Goal: Task Accomplishment & Management: Use online tool/utility

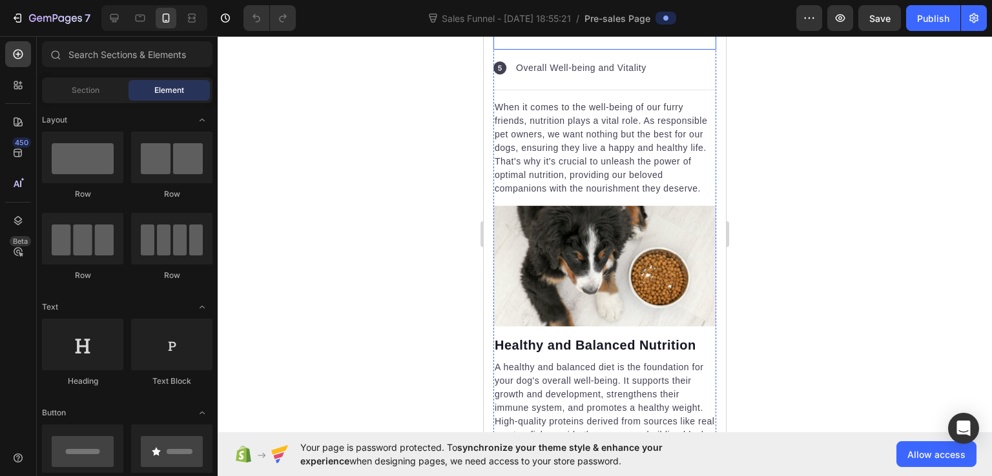
scroll to position [3164, 0]
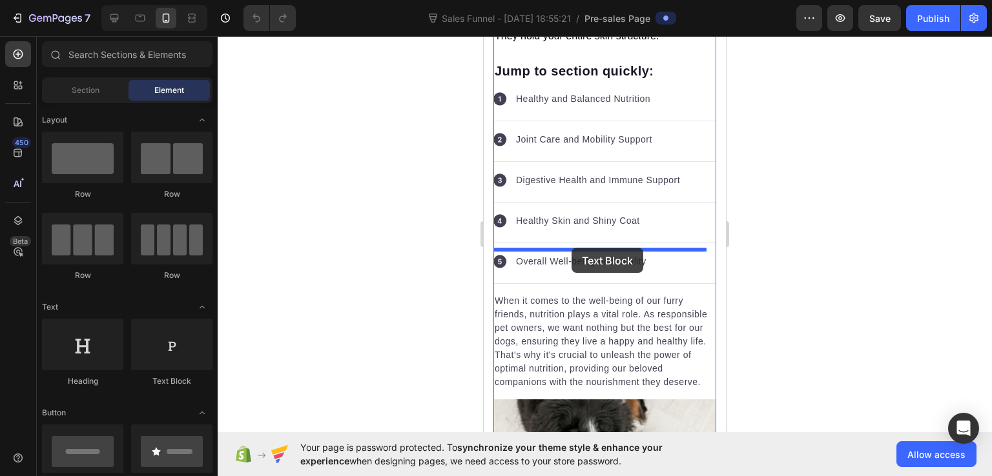
drag, startPoint x: 641, startPoint y: 374, endPoint x: 571, endPoint y: 248, distance: 144.5
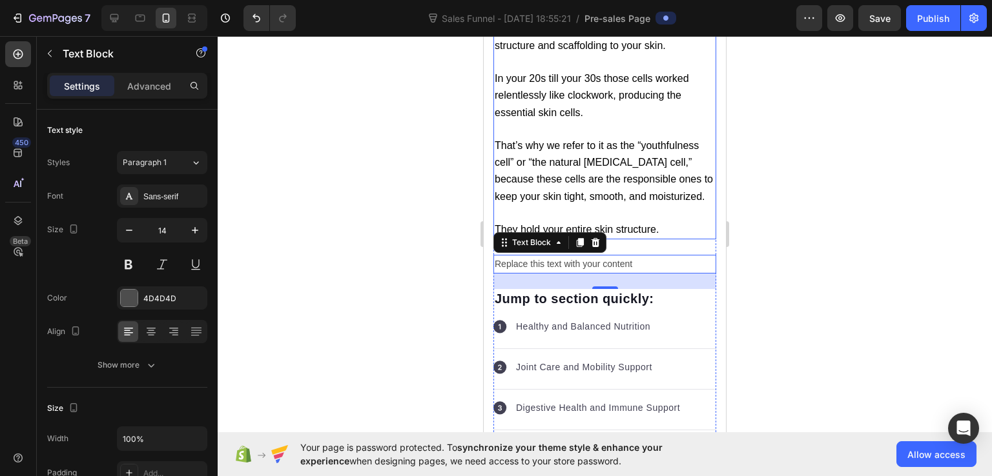
scroll to position [2841, 0]
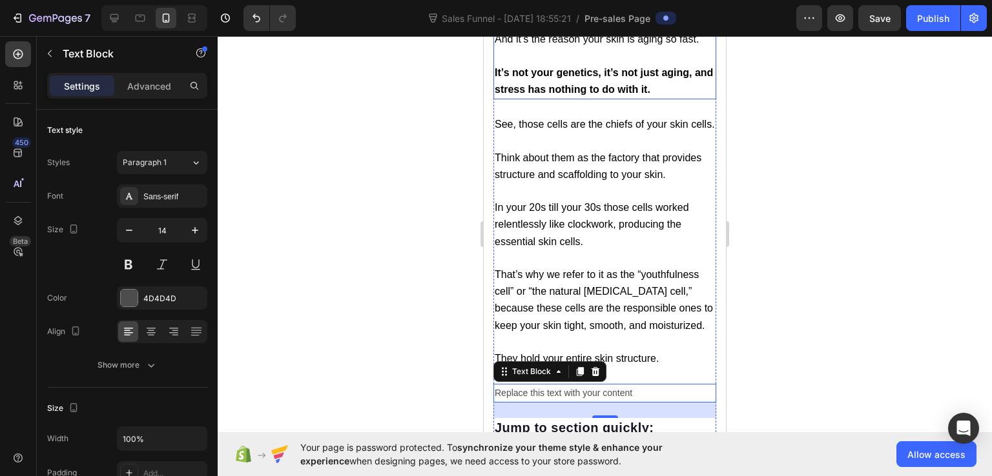
click at [529, 11] on strong "“The natural botox cell”" at bounding box center [583, 5] width 176 height 11
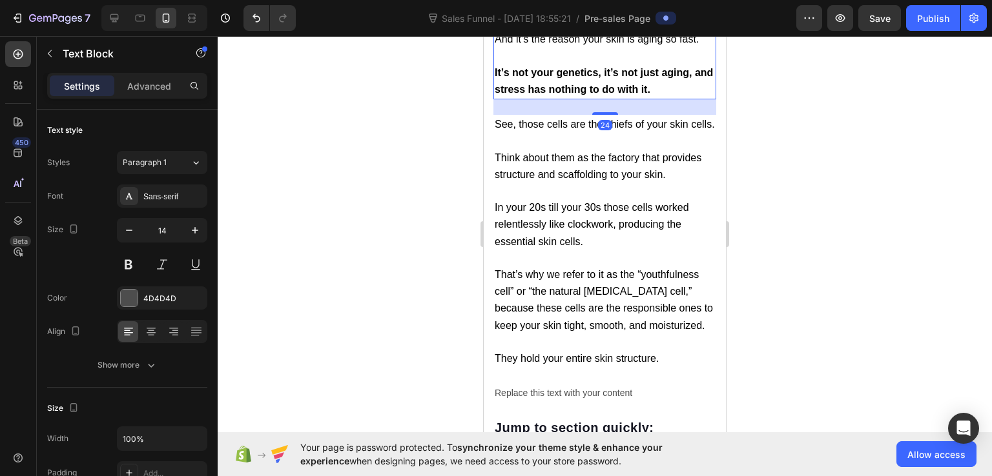
click at [522, 11] on strong "“The natural botox cell”" at bounding box center [583, 5] width 176 height 11
click at [793, 125] on div at bounding box center [605, 256] width 774 height 440
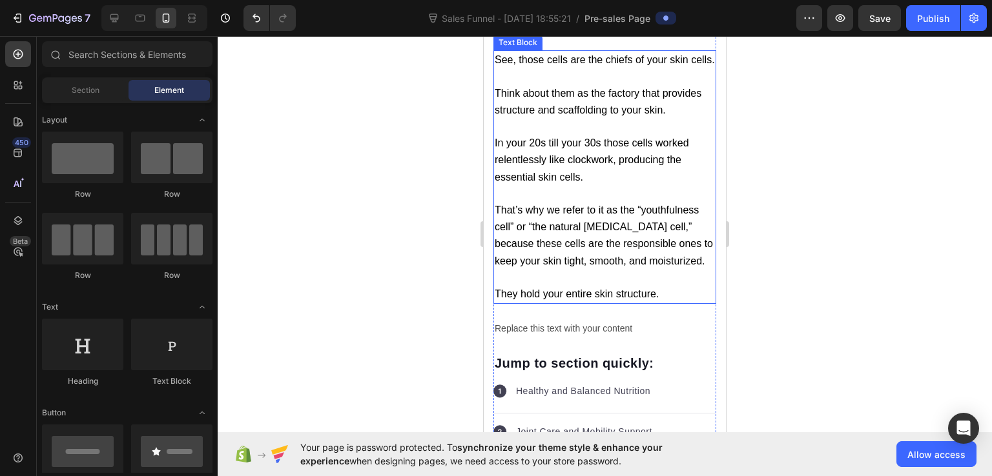
scroll to position [3035, 0]
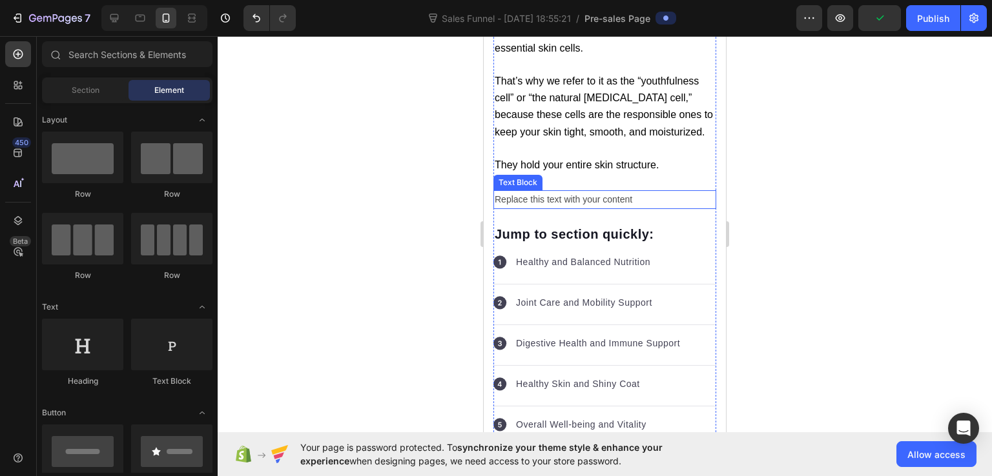
click at [576, 209] on div "Replace this text with your content" at bounding box center [604, 199] width 223 height 19
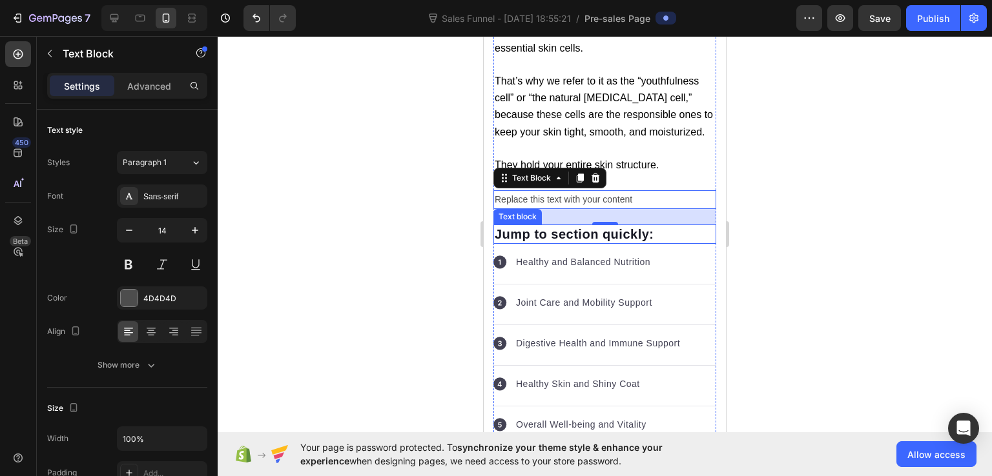
scroll to position [3164, 0]
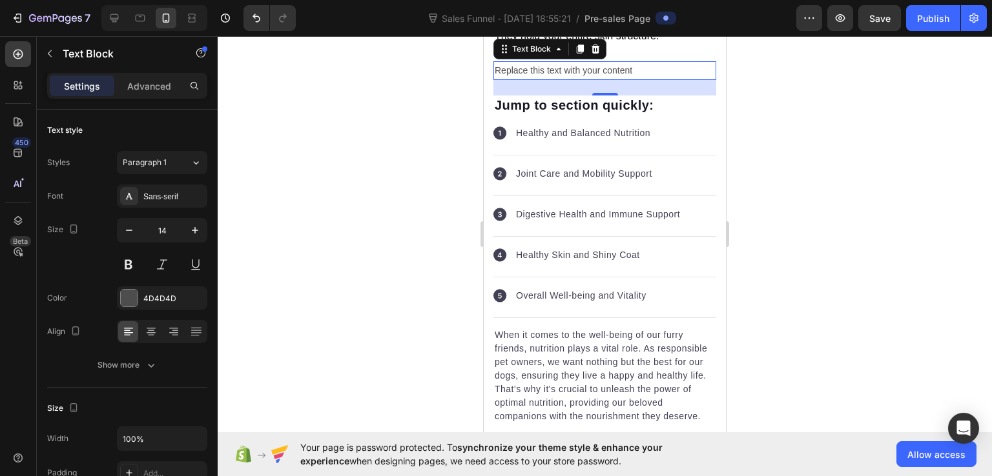
click at [589, 80] on div "Replace this text with your content" at bounding box center [604, 70] width 223 height 19
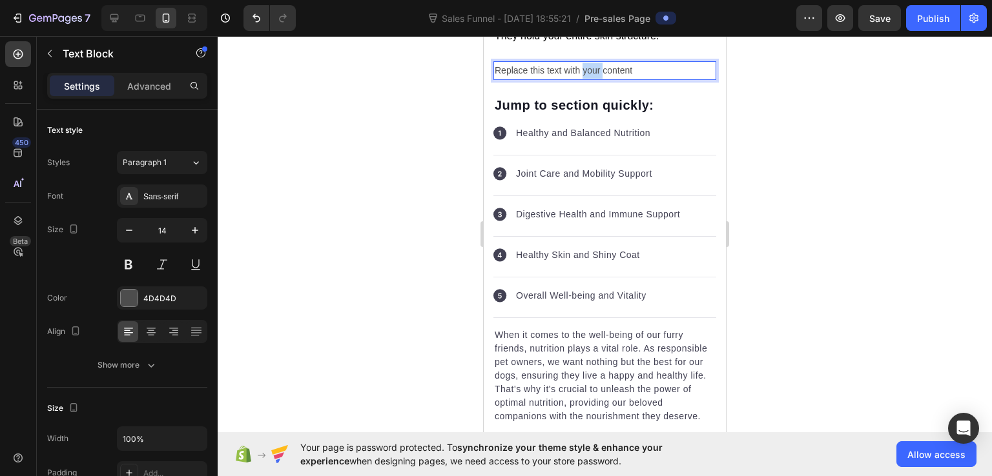
click at [589, 79] on p "Replace this text with your content" at bounding box center [605, 71] width 220 height 16
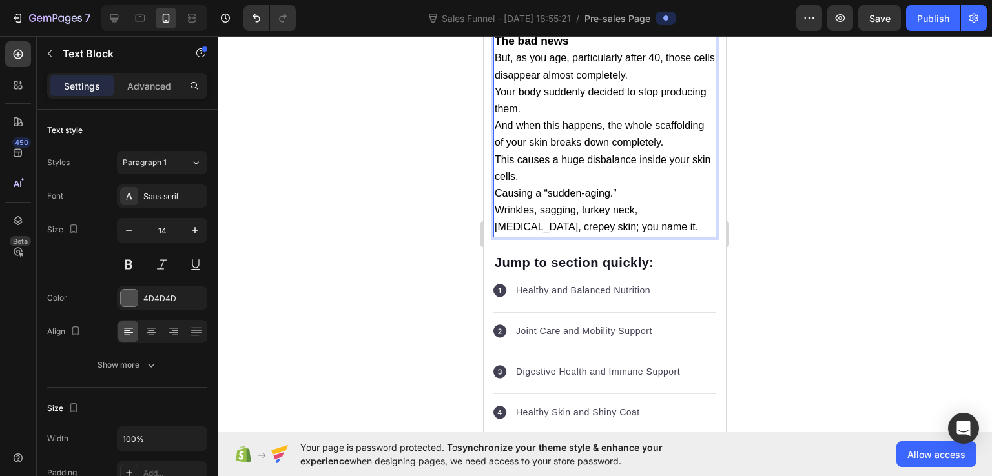
click at [548, 47] on strong "The bad news" at bounding box center [532, 40] width 74 height 13
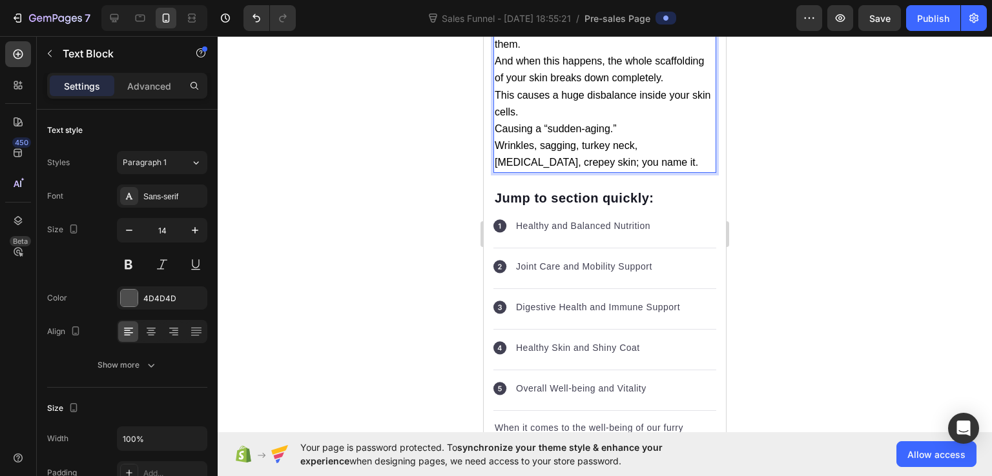
click at [664, 19] on p "But, as you age, particularly after 40, those cells disappear almost completely." at bounding box center [605, 2] width 220 height 34
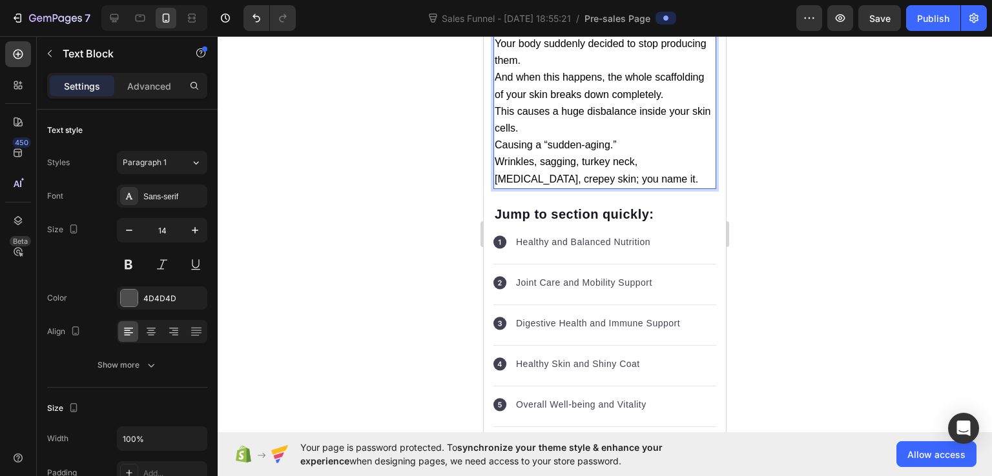
click at [604, 69] on p "Your body suddenly decided to stop producing them." at bounding box center [605, 53] width 220 height 34
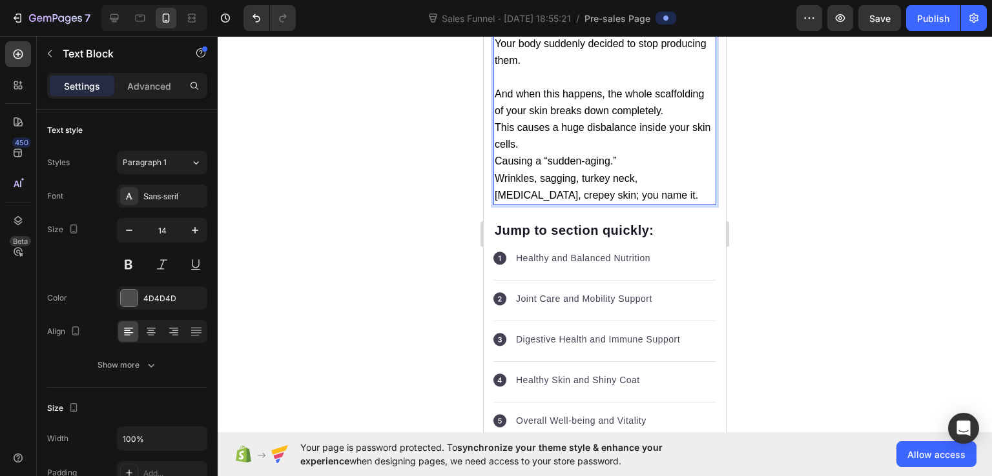
click at [667, 119] on p "And when this happens, the whole scaffolding of your skin breaks down completel…" at bounding box center [605, 103] width 220 height 34
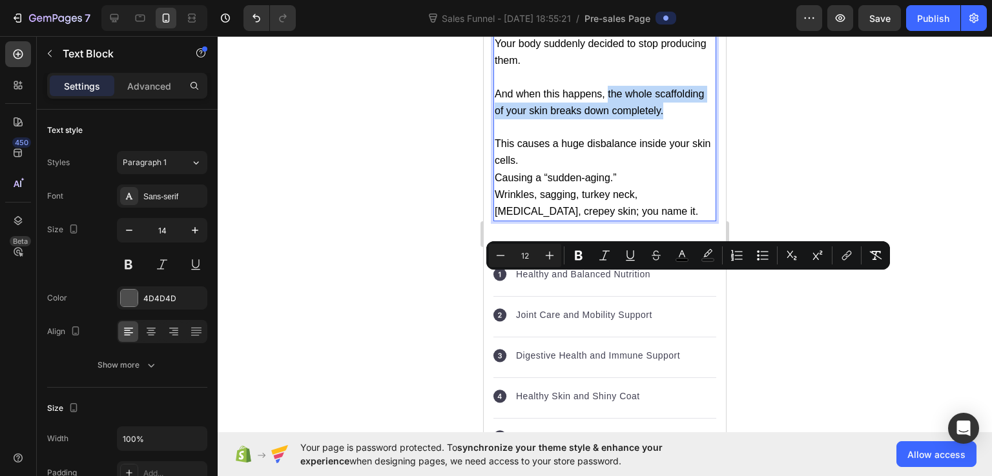
drag, startPoint x: 607, startPoint y: 279, endPoint x: 666, endPoint y: 303, distance: 63.4
click at [666, 119] on p "And when this happens, the whole scaffolding of your skin breaks down completel…" at bounding box center [605, 103] width 220 height 34
click at [580, 251] on icon "Editor contextual toolbar" at bounding box center [579, 256] width 8 height 10
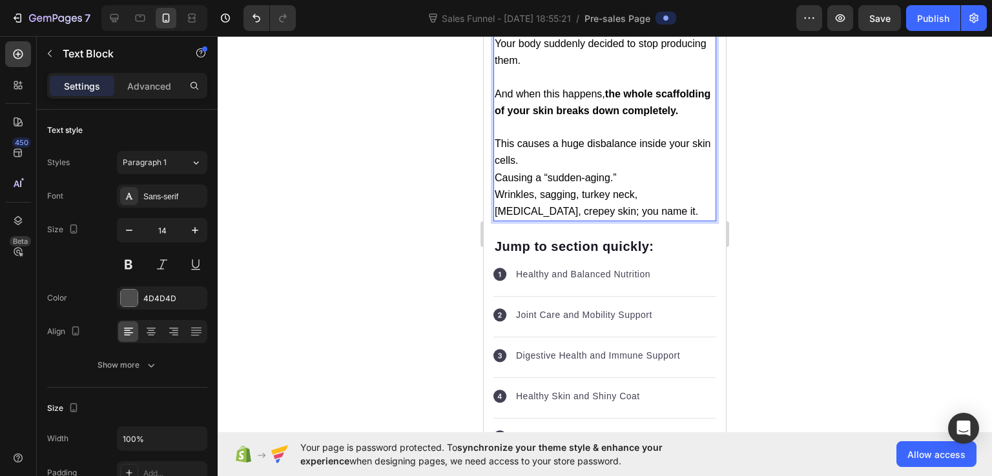
scroll to position [3323, 0]
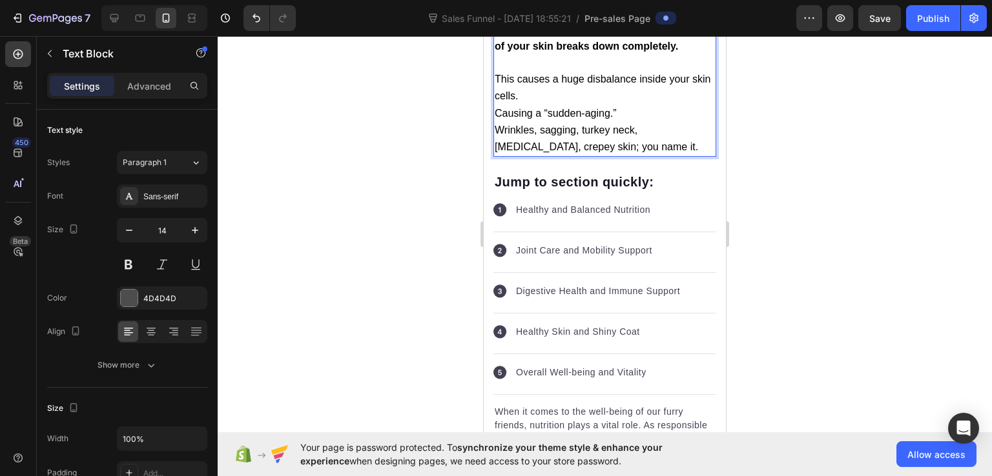
click at [589, 105] on p "This causes a huge disbalance inside your skin cells." at bounding box center [605, 88] width 220 height 34
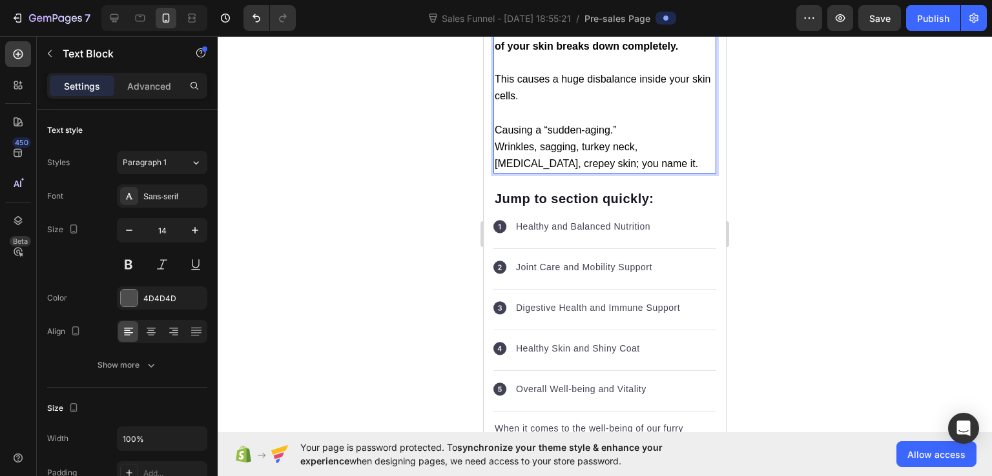
click at [635, 139] on p "Causing a “sudden-aging.”" at bounding box center [605, 130] width 220 height 17
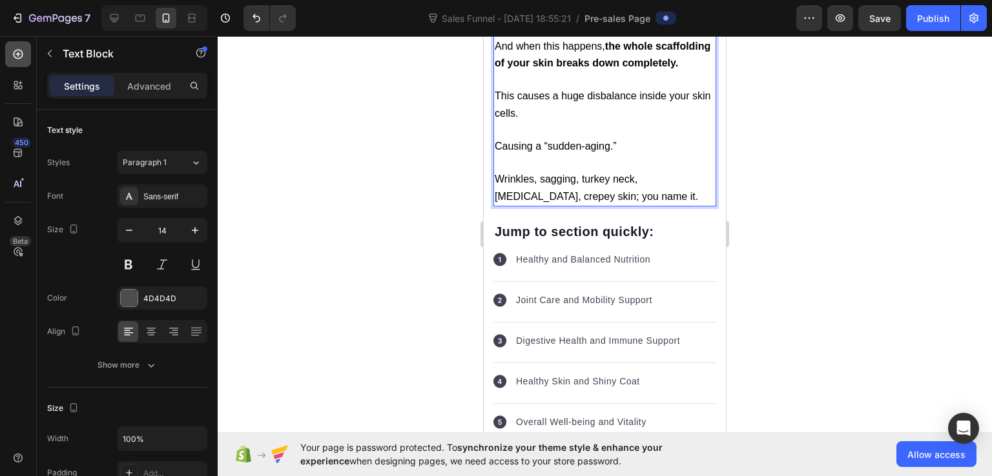
click at [19, 52] on icon at bounding box center [18, 54] width 13 height 13
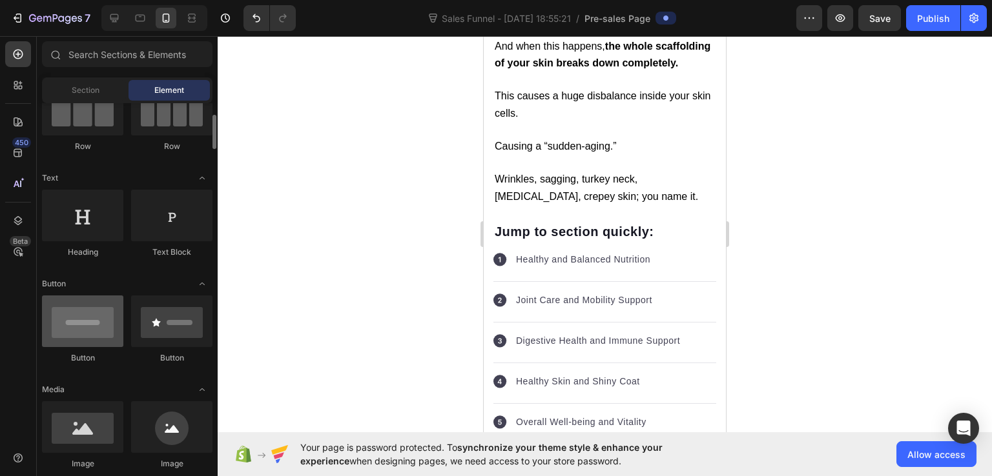
scroll to position [258, 0]
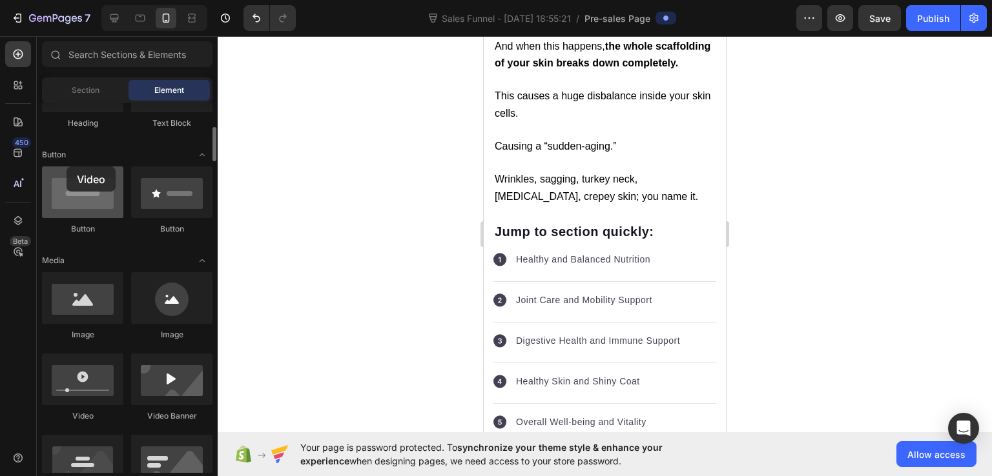
drag, startPoint x: 86, startPoint y: 390, endPoint x: 67, endPoint y: 167, distance: 224.2
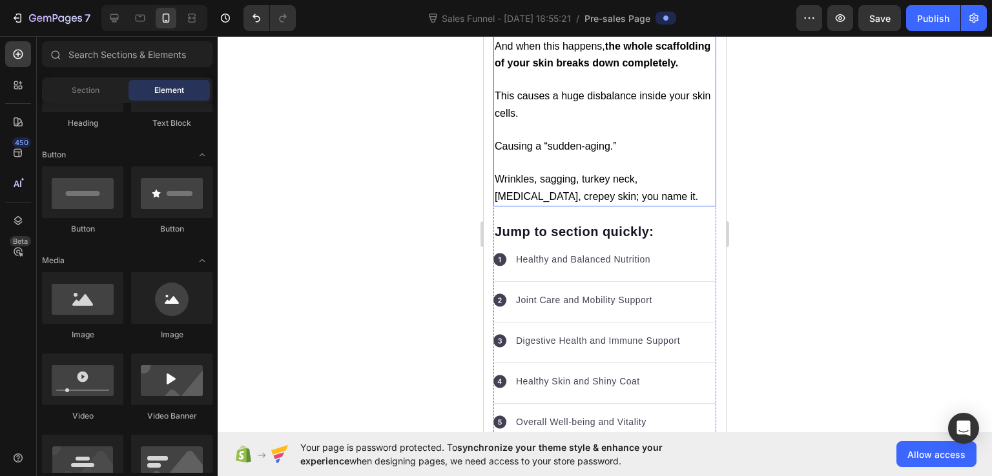
scroll to position [3258, 0]
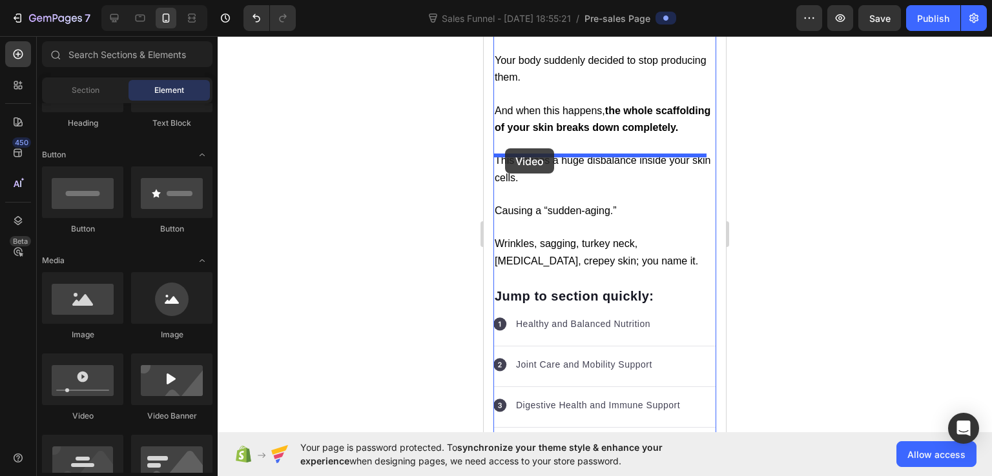
drag, startPoint x: 589, startPoint y: 433, endPoint x: 505, endPoint y: 148, distance: 296.4
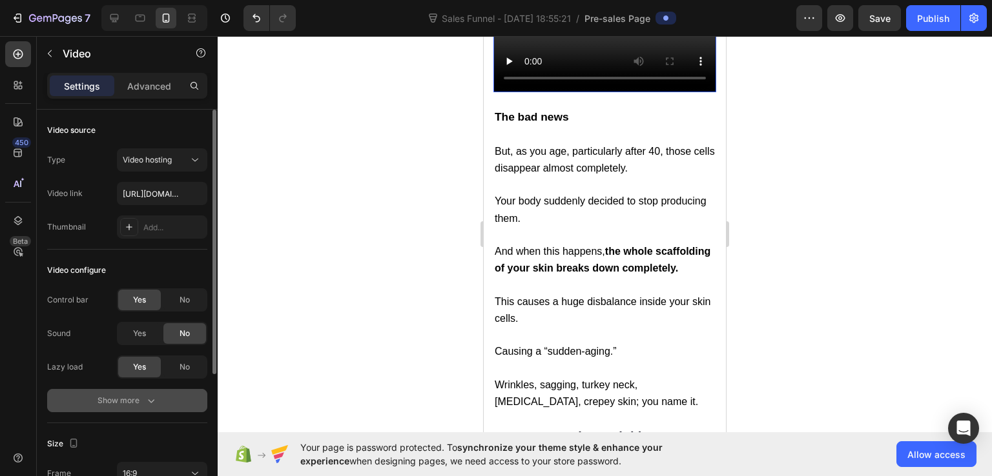
click at [125, 395] on div "Show more" at bounding box center [127, 400] width 60 height 13
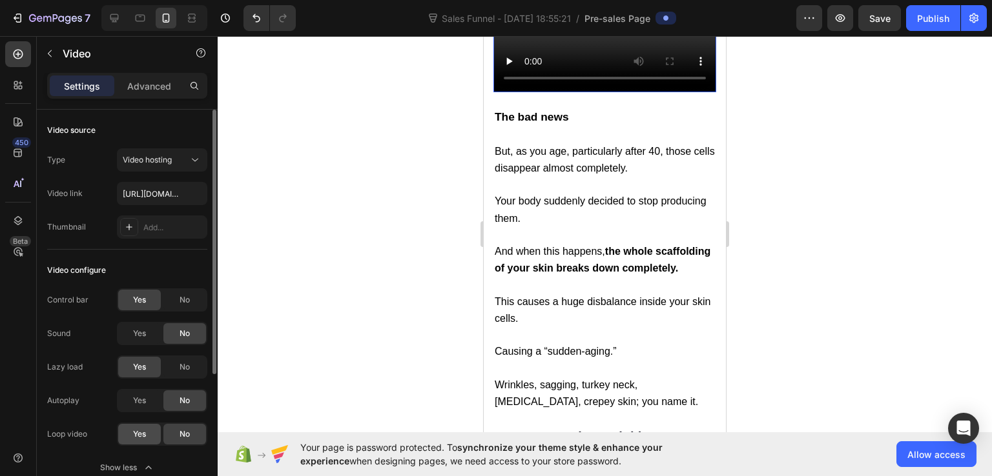
click at [137, 435] on span "Yes" at bounding box center [139, 435] width 13 height 12
click at [137, 401] on span "Yes" at bounding box center [139, 401] width 13 height 12
click at [181, 298] on span "No" at bounding box center [184, 300] width 10 height 12
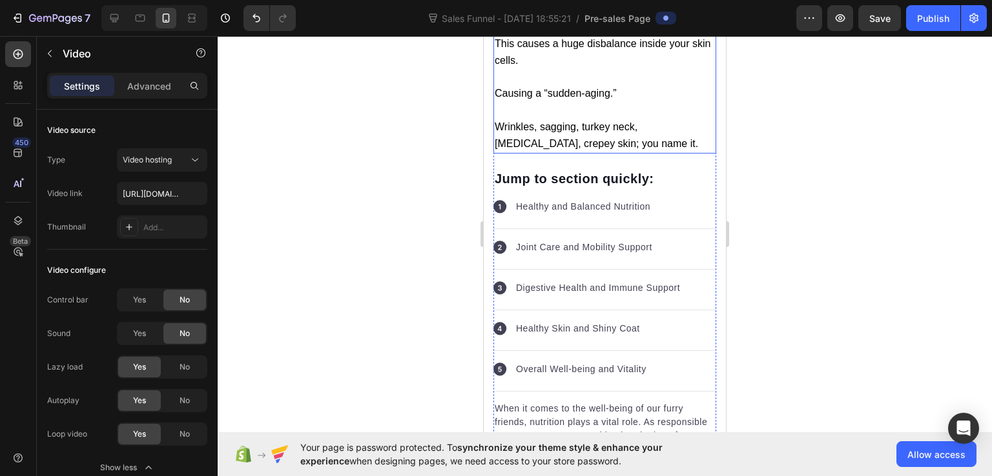
scroll to position [3581, 0]
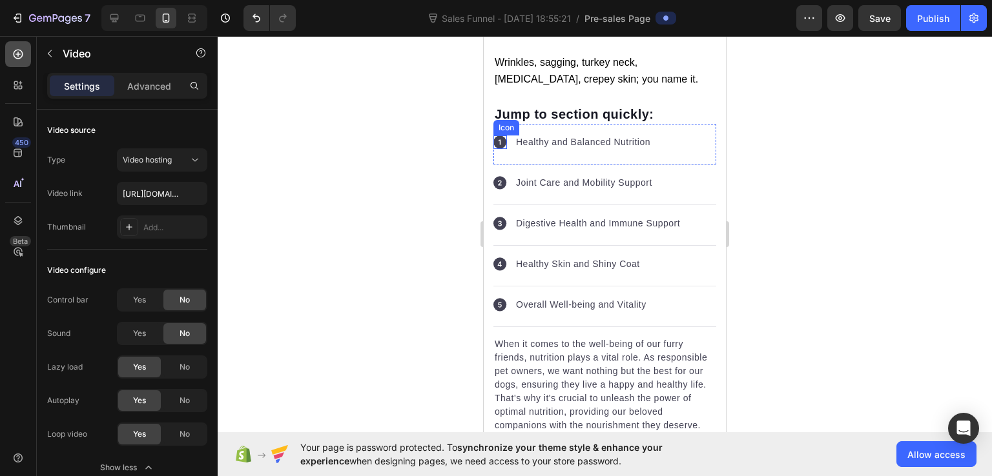
click at [21, 60] on icon at bounding box center [18, 54] width 13 height 13
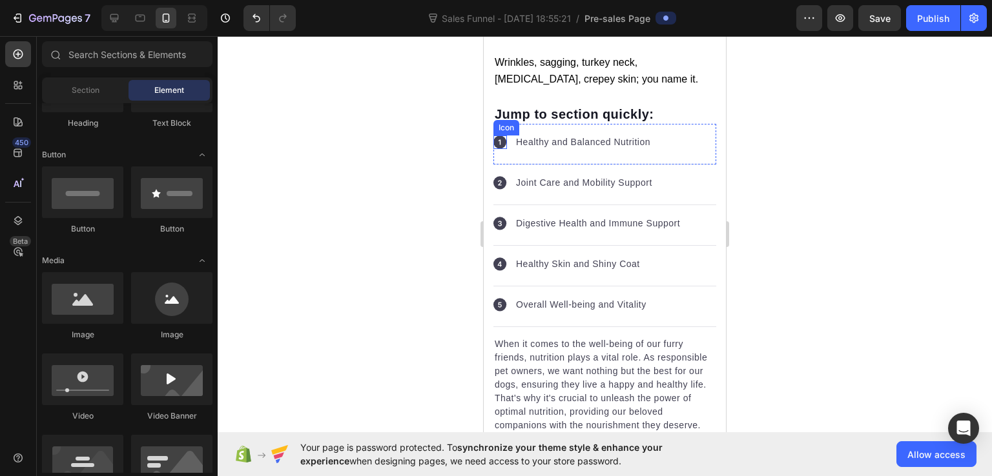
scroll to position [129, 0]
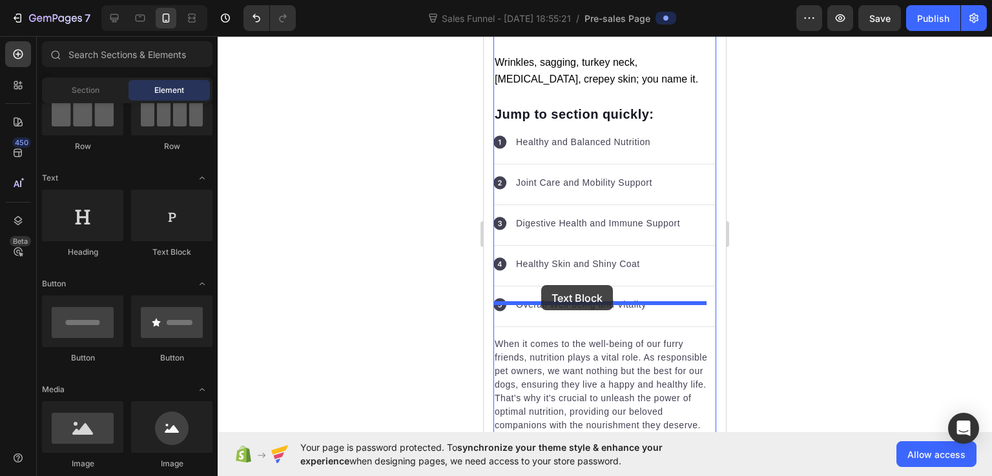
drag, startPoint x: 646, startPoint y: 260, endPoint x: 541, endPoint y: 285, distance: 107.7
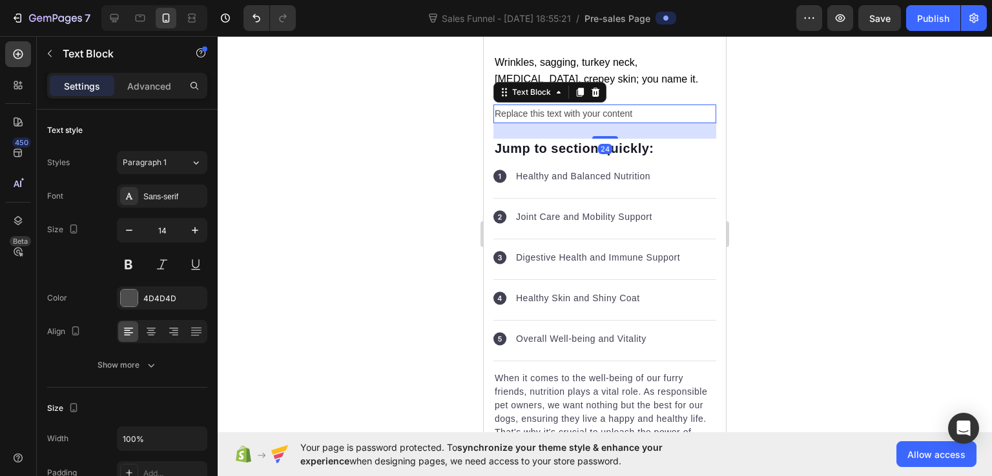
click at [550, 123] on div "Replace this text with your content" at bounding box center [604, 114] width 223 height 19
click at [550, 122] on p "Replace this text with your content" at bounding box center [605, 114] width 220 height 16
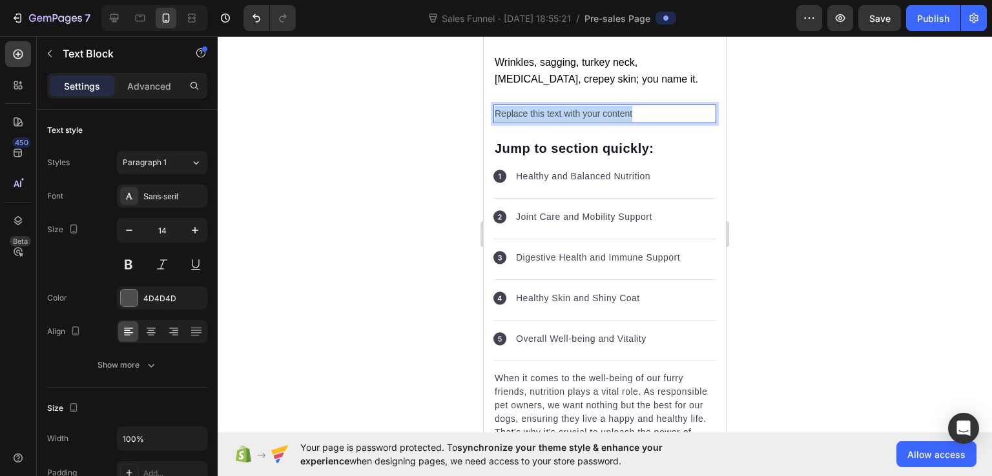
click at [550, 122] on p "Replace this text with your content" at bounding box center [605, 114] width 220 height 16
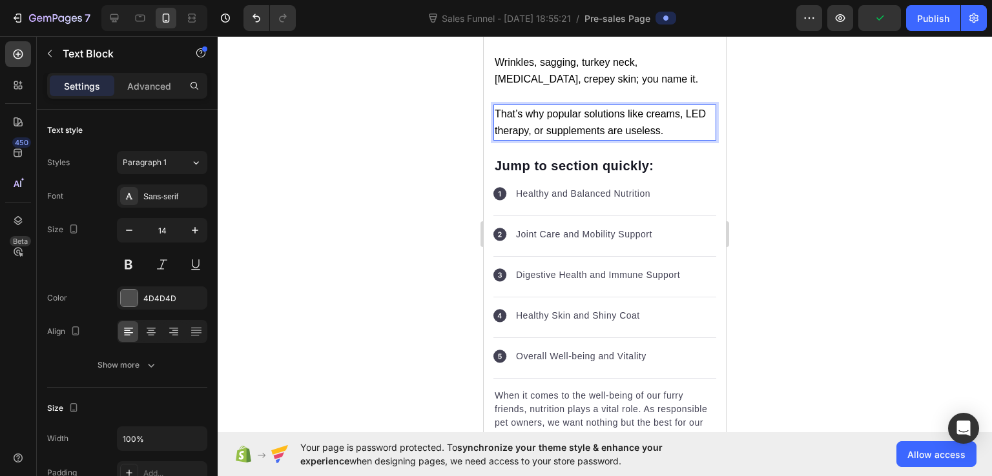
click at [527, 136] on span "That’s why popular solutions like creams, LED therapy, or supplements are usele…" at bounding box center [600, 122] width 211 height 28
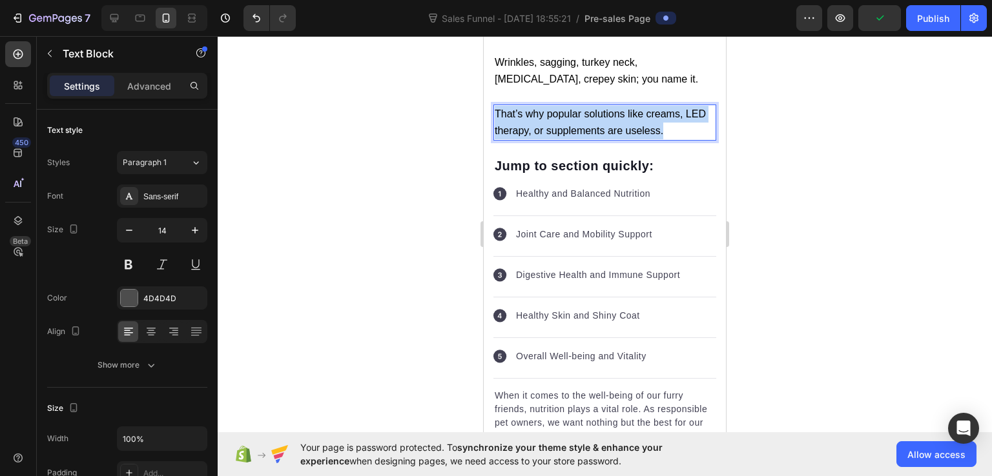
click at [527, 136] on span "That’s why popular solutions like creams, LED therapy, or supplements are usele…" at bounding box center [600, 122] width 211 height 28
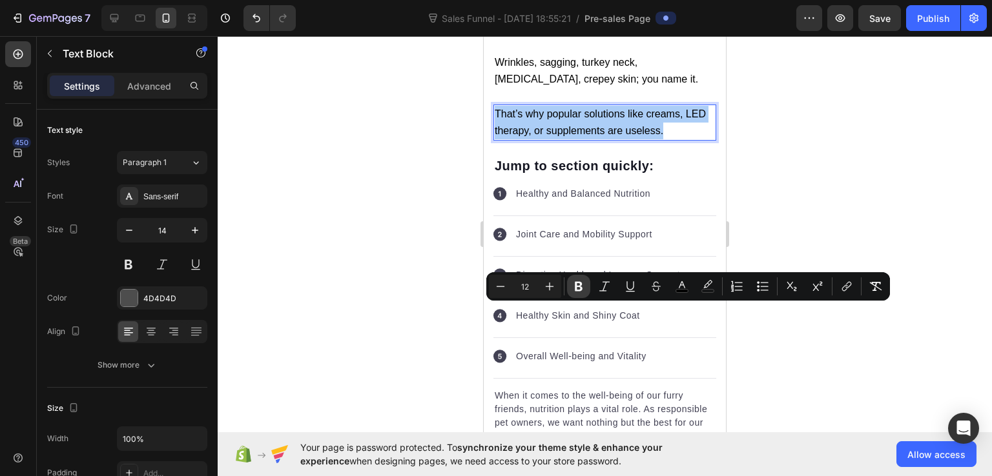
click at [582, 286] on icon "Editor contextual toolbar" at bounding box center [578, 286] width 13 height 13
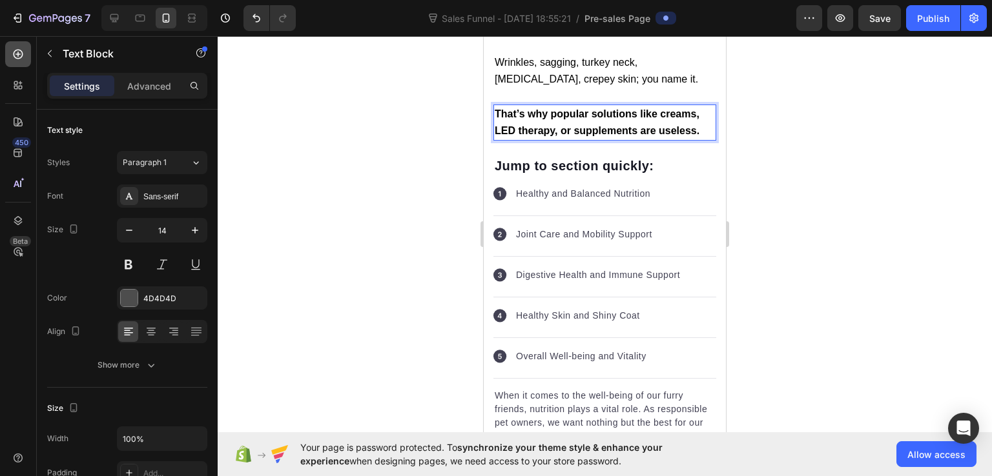
click at [15, 43] on div at bounding box center [18, 54] width 26 height 26
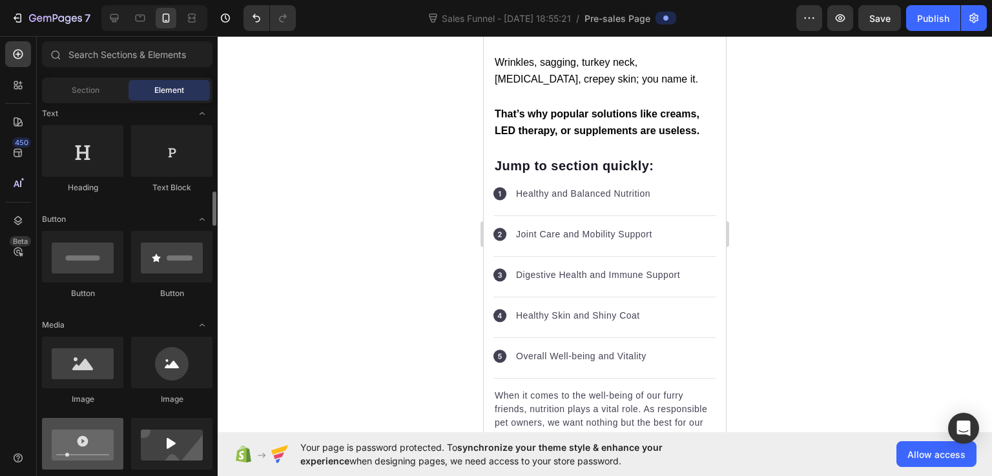
scroll to position [258, 0]
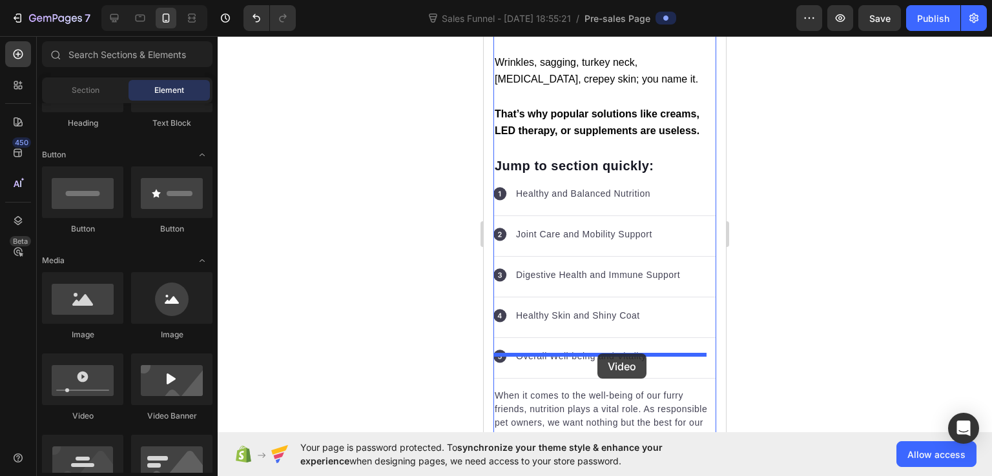
drag, startPoint x: 576, startPoint y: 435, endPoint x: 597, endPoint y: 354, distance: 83.5
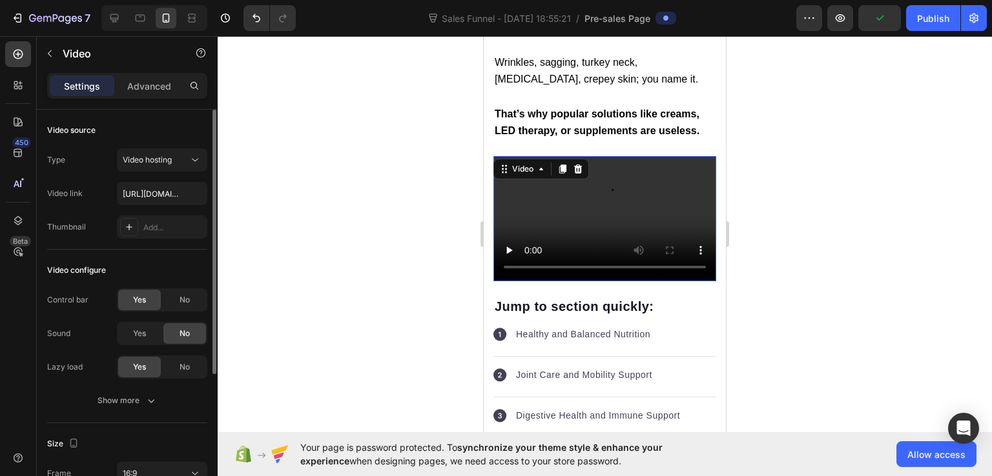
scroll to position [129, 0]
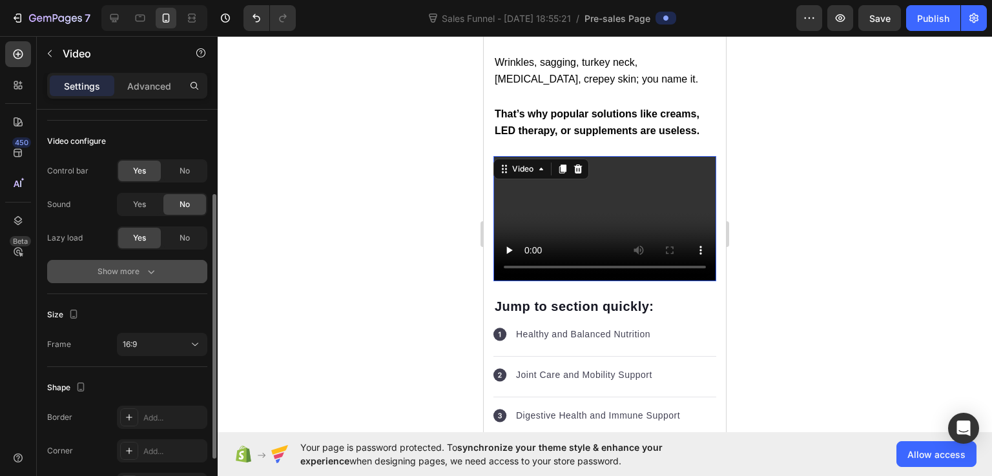
click at [136, 277] on div "Show more" at bounding box center [127, 271] width 60 height 13
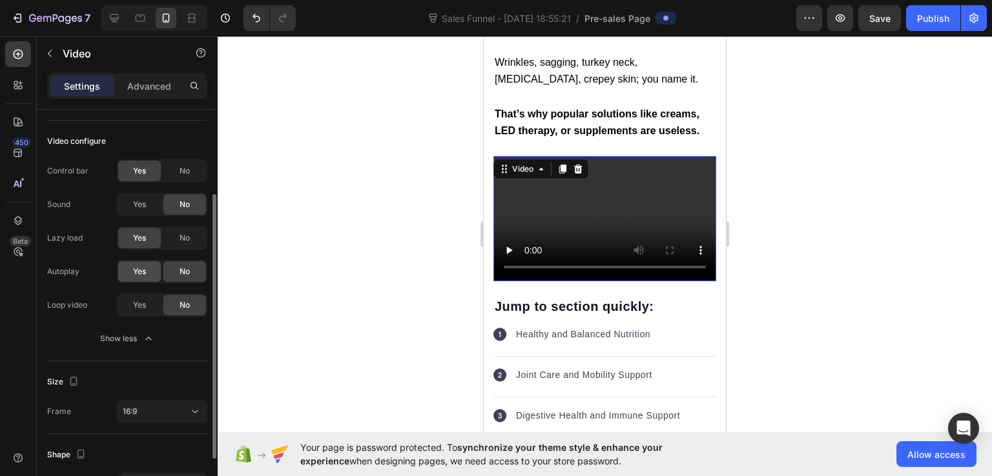
click at [126, 274] on div "Yes" at bounding box center [139, 271] width 43 height 21
click at [128, 305] on div "Yes" at bounding box center [139, 305] width 43 height 21
click at [181, 163] on div "No" at bounding box center [184, 171] width 43 height 21
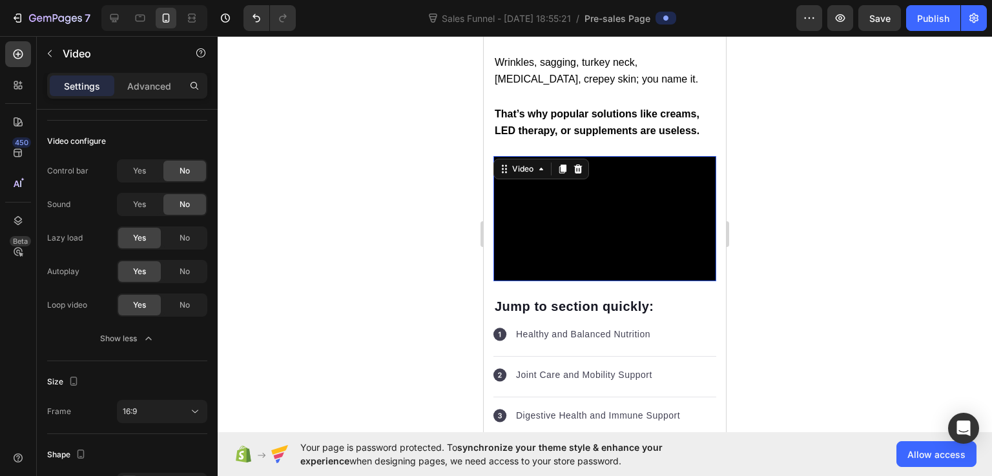
scroll to position [3710, 0]
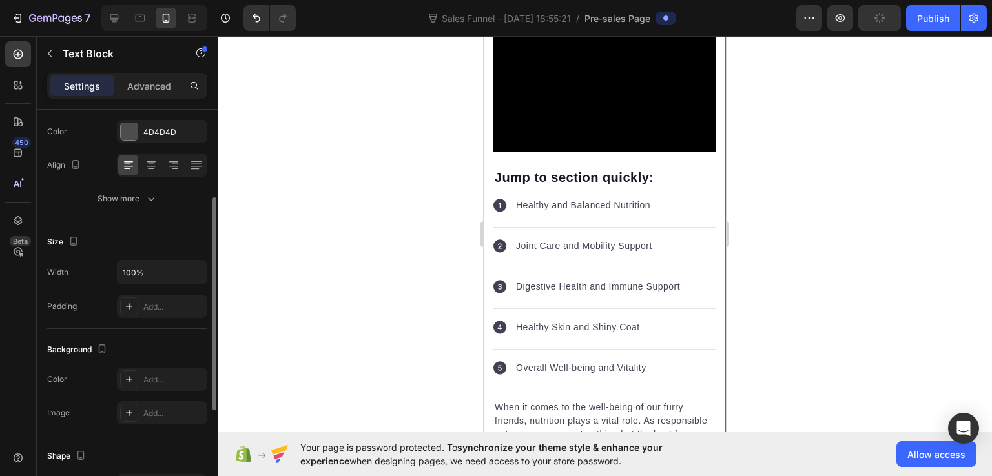
scroll to position [102, 0]
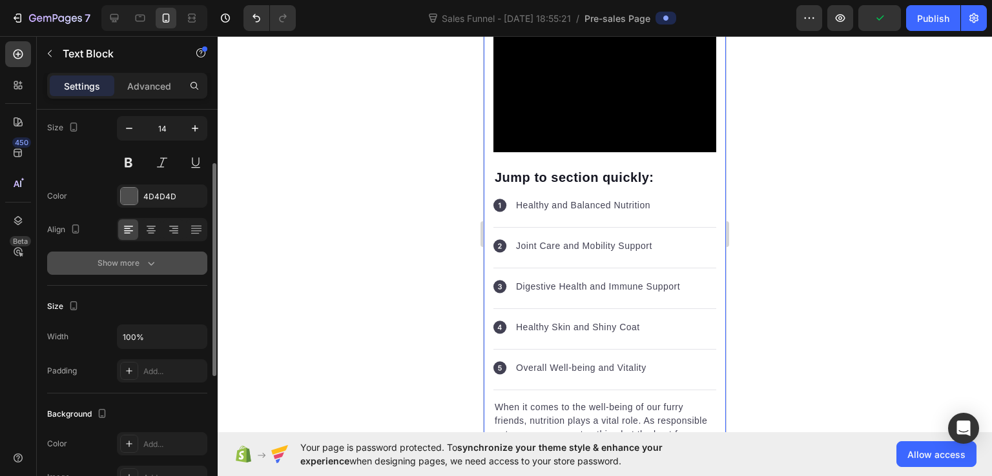
click at [147, 260] on icon "button" at bounding box center [151, 263] width 13 height 13
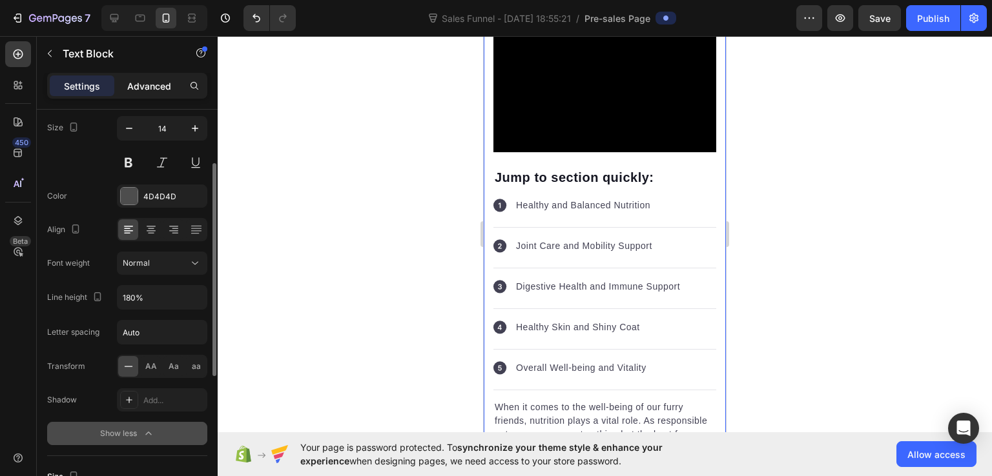
click at [134, 88] on p "Advanced" at bounding box center [149, 86] width 44 height 14
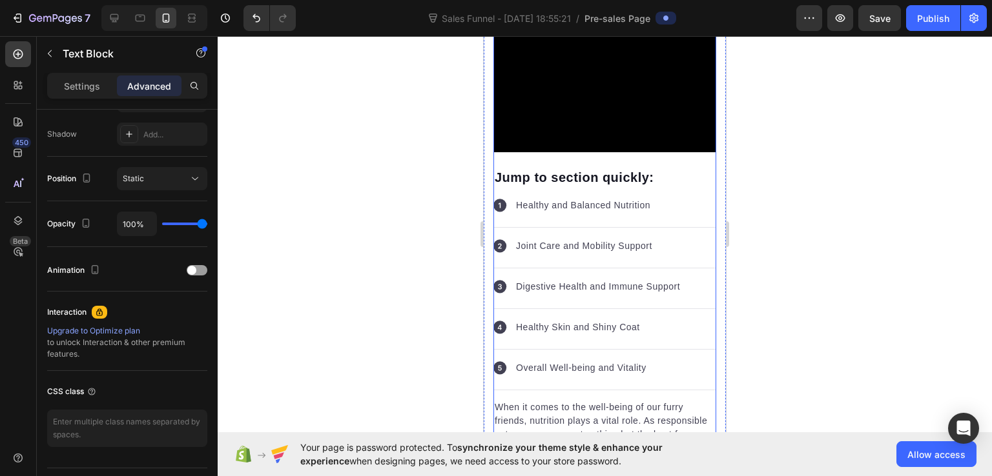
scroll to position [3839, 0]
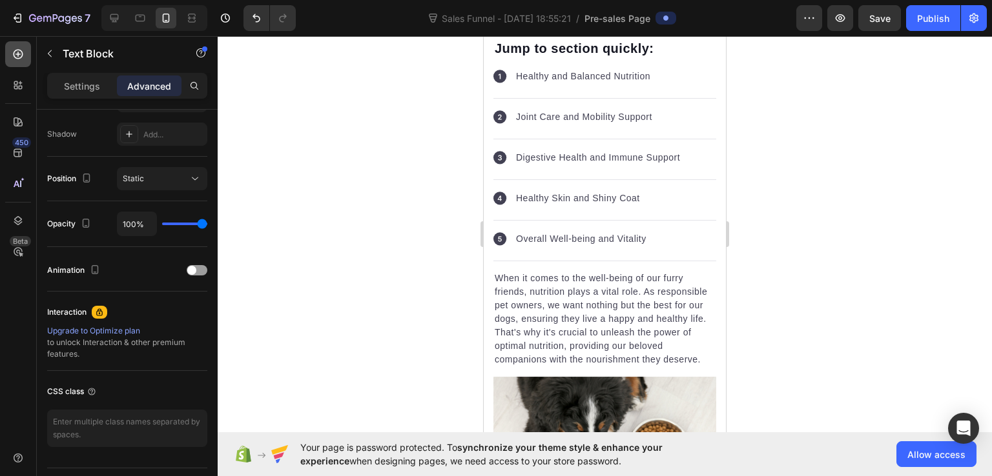
click at [14, 54] on icon at bounding box center [18, 54] width 13 height 13
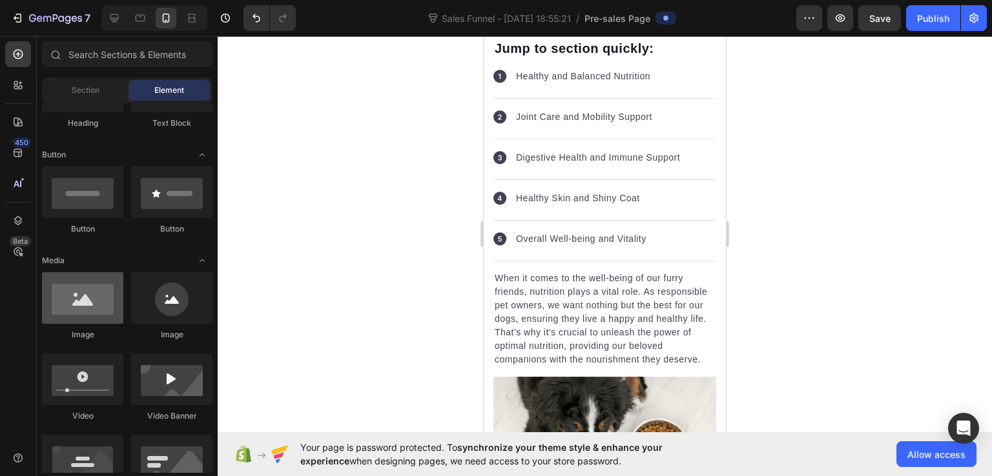
scroll to position [65, 0]
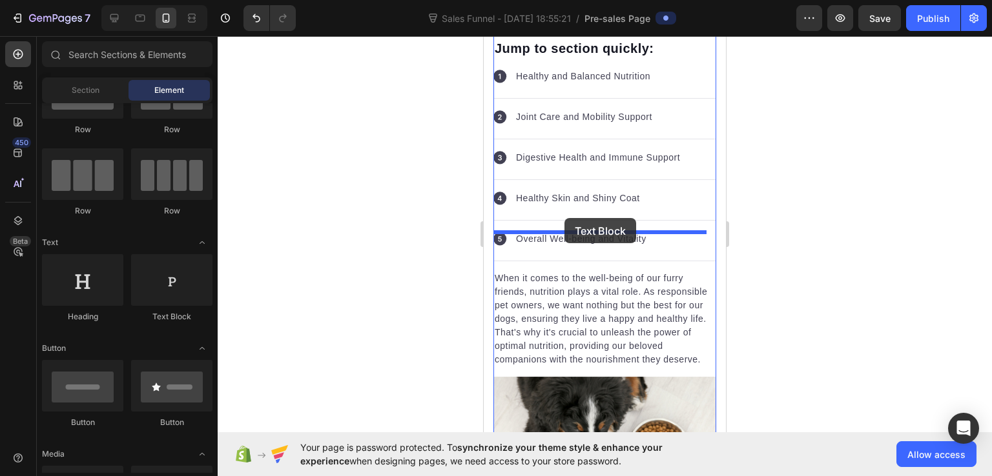
drag, startPoint x: 651, startPoint y: 315, endPoint x: 871, endPoint y: 509, distance: 293.2
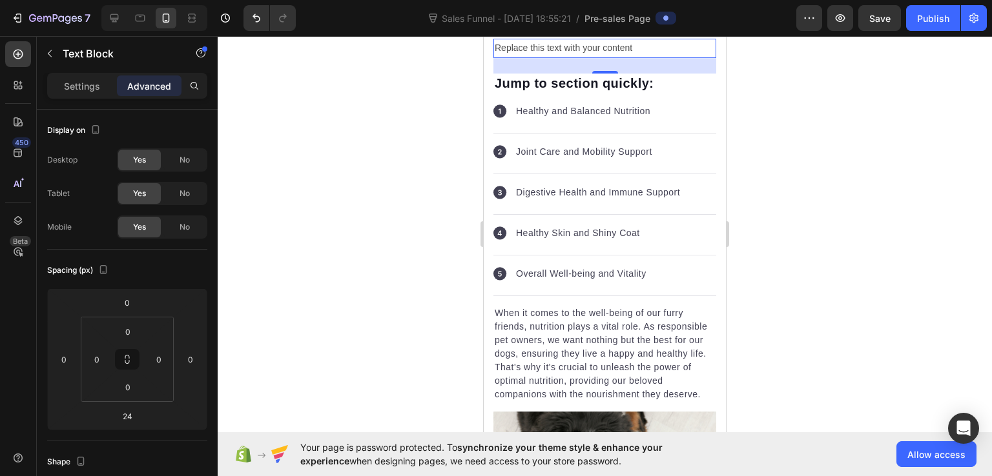
click at [590, 57] on div "Replace this text with your content" at bounding box center [604, 48] width 223 height 19
click at [590, 56] on p "Replace this text with your content" at bounding box center [605, 48] width 220 height 16
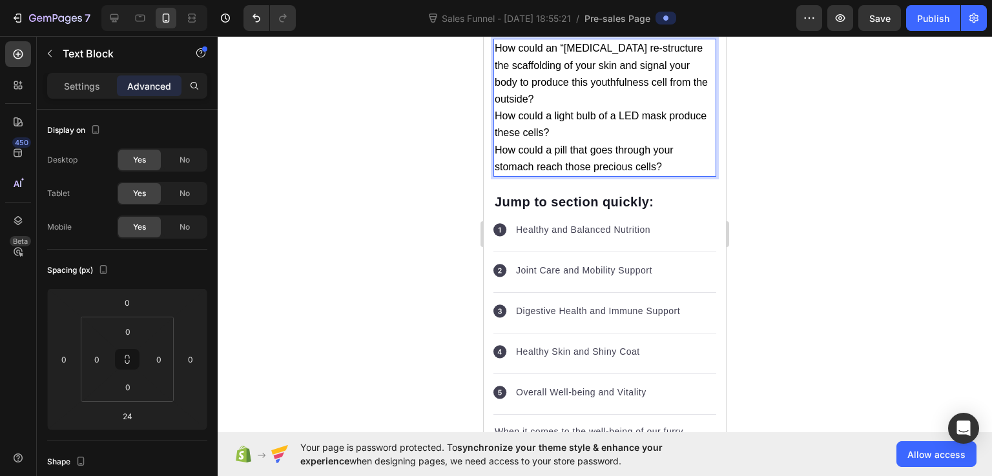
click at [559, 108] on p "How could an “[MEDICAL_DATA] re-structure the scaffolding of your skin and sign…" at bounding box center [605, 74] width 220 height 68
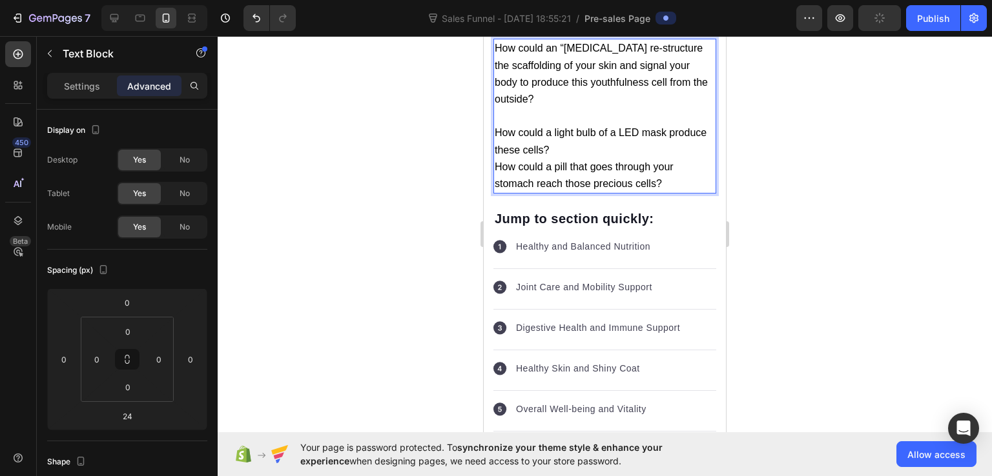
click at [608, 158] on p "How could a light bulb of a LED mask produce these cells?" at bounding box center [605, 142] width 220 height 34
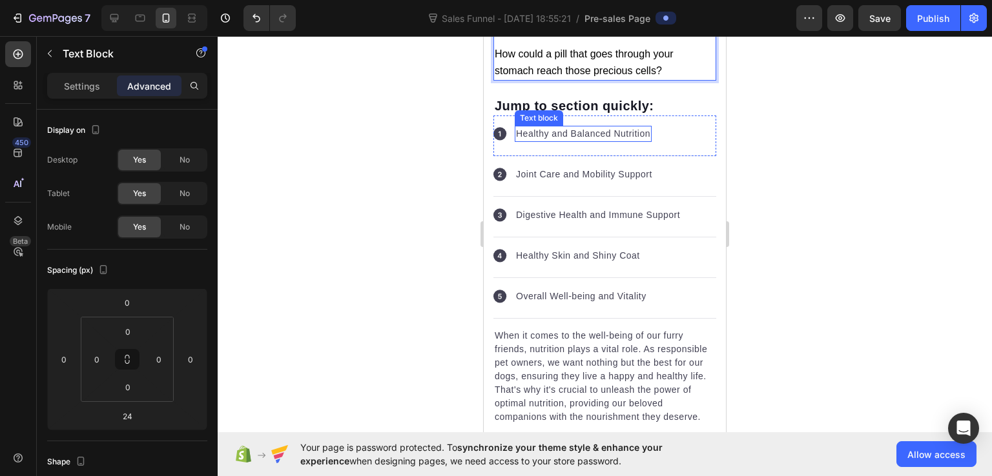
scroll to position [4033, 0]
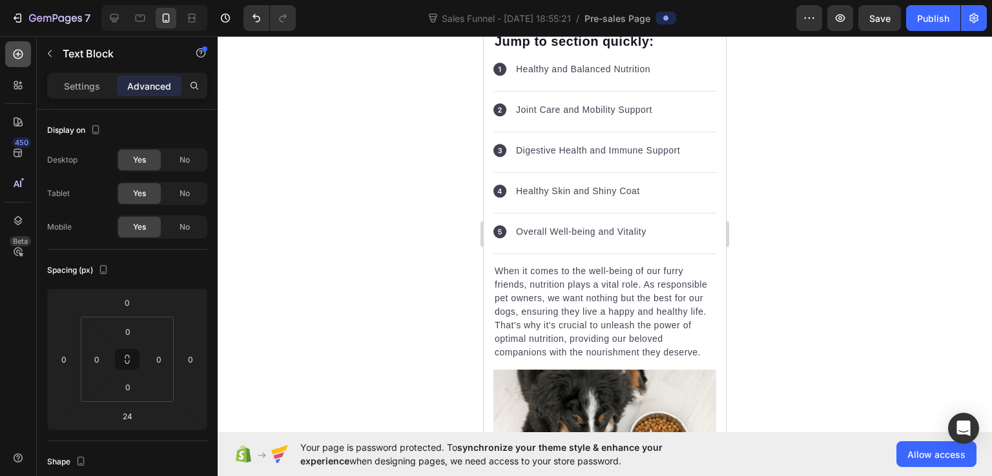
click at [21, 55] on icon at bounding box center [18, 54] width 13 height 13
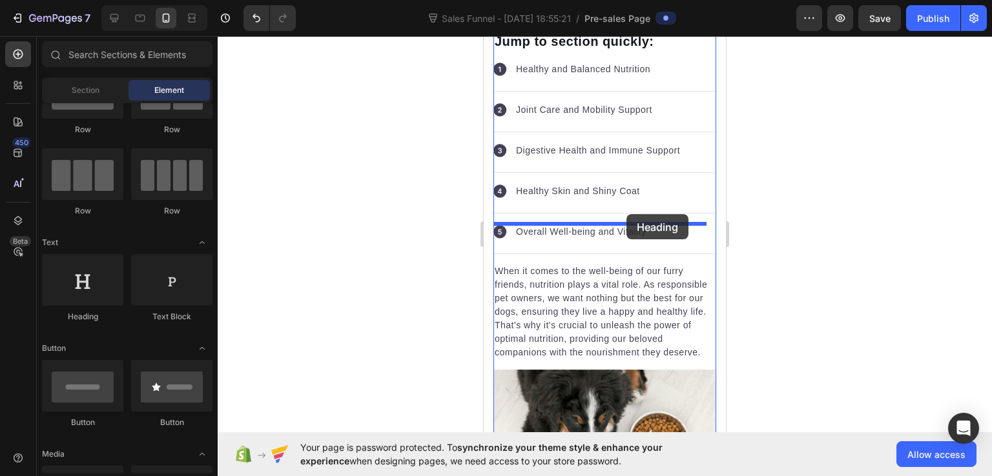
drag, startPoint x: 580, startPoint y: 327, endPoint x: 626, endPoint y: 214, distance: 121.6
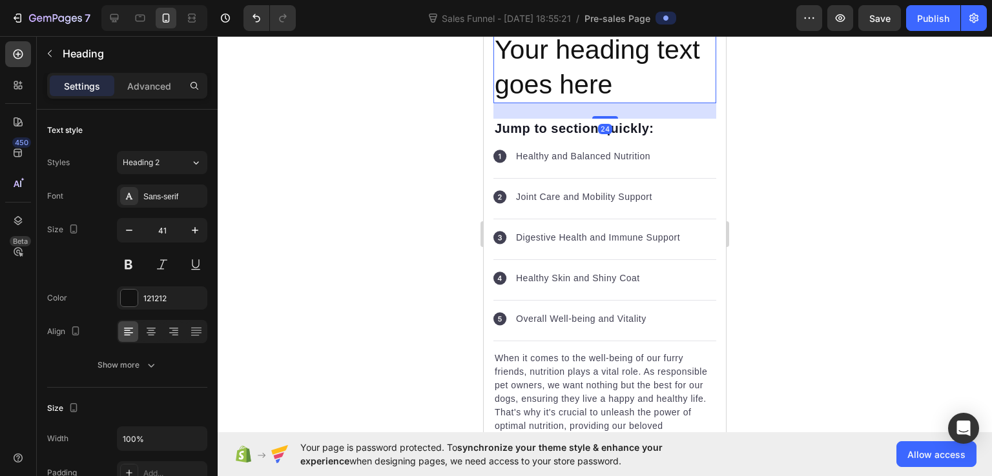
click at [579, 103] on h2 "Your heading text goes here" at bounding box center [604, 68] width 223 height 72
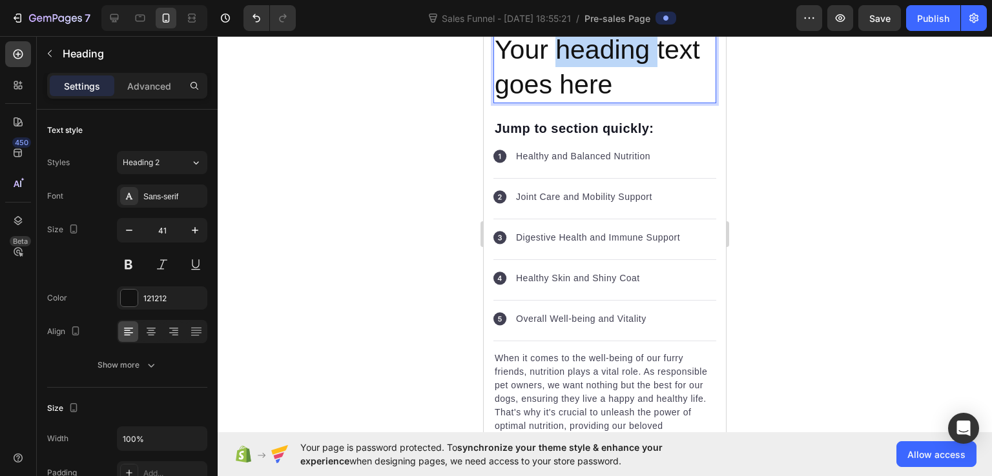
click at [579, 102] on p "Your heading text goes here" at bounding box center [605, 67] width 220 height 69
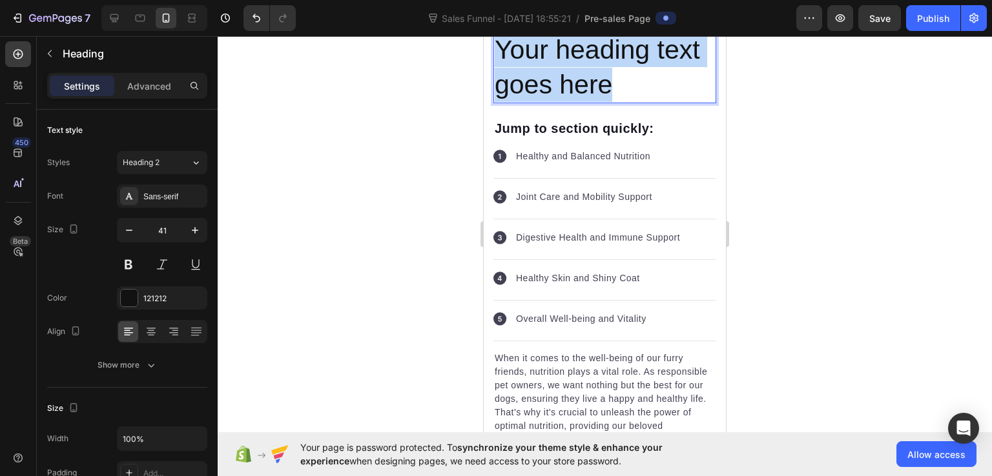
click at [579, 102] on p "Your heading text goes here" at bounding box center [605, 67] width 220 height 69
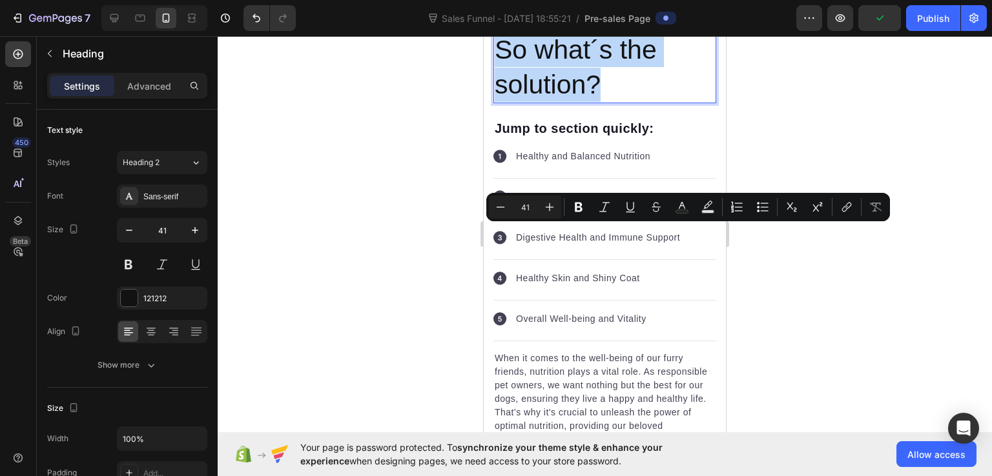
drag, startPoint x: 615, startPoint y: 269, endPoint x: 501, endPoint y: 240, distance: 117.5
click at [501, 102] on p "So what´s the solution?" at bounding box center [605, 67] width 220 height 69
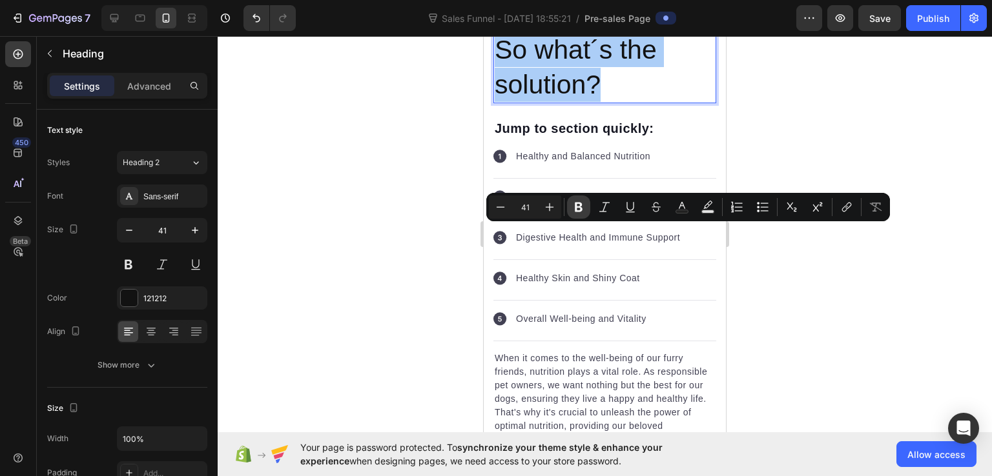
click at [573, 204] on icon "Editor contextual toolbar" at bounding box center [578, 207] width 13 height 13
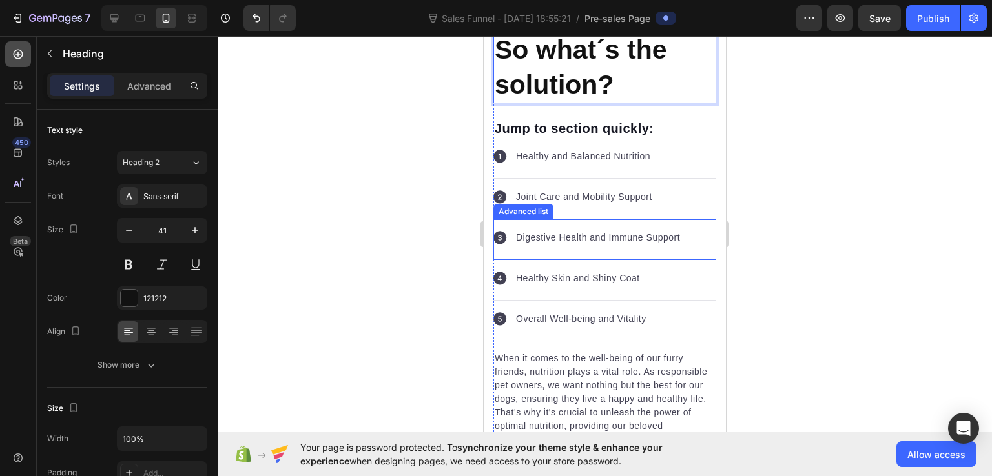
click at [14, 42] on div at bounding box center [18, 54] width 26 height 26
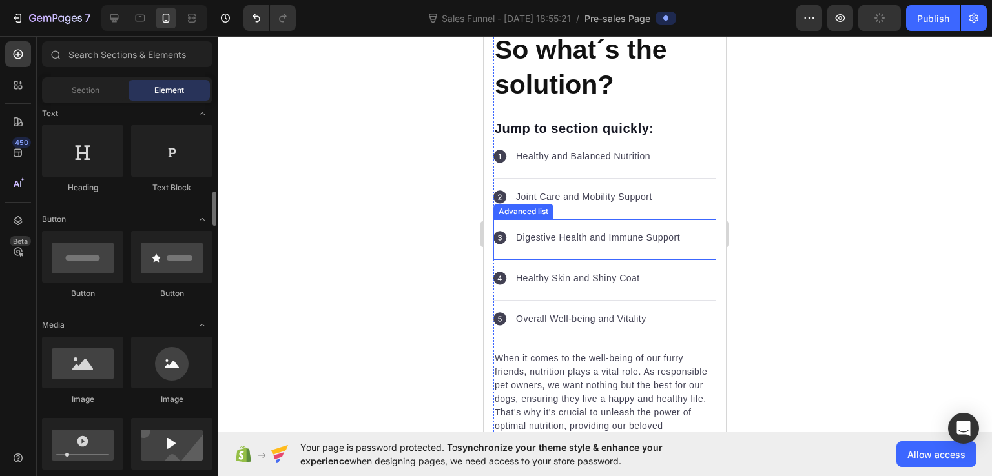
scroll to position [258, 0]
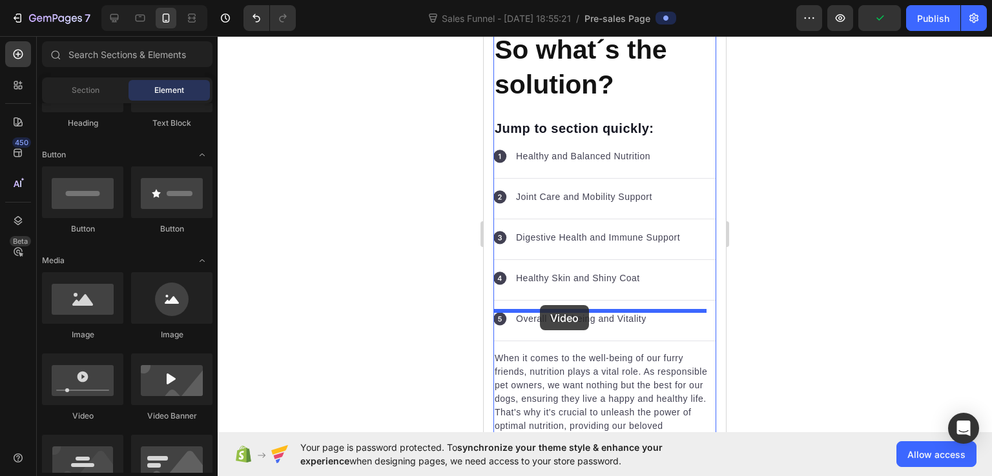
drag, startPoint x: 564, startPoint y: 425, endPoint x: 540, endPoint y: 305, distance: 121.8
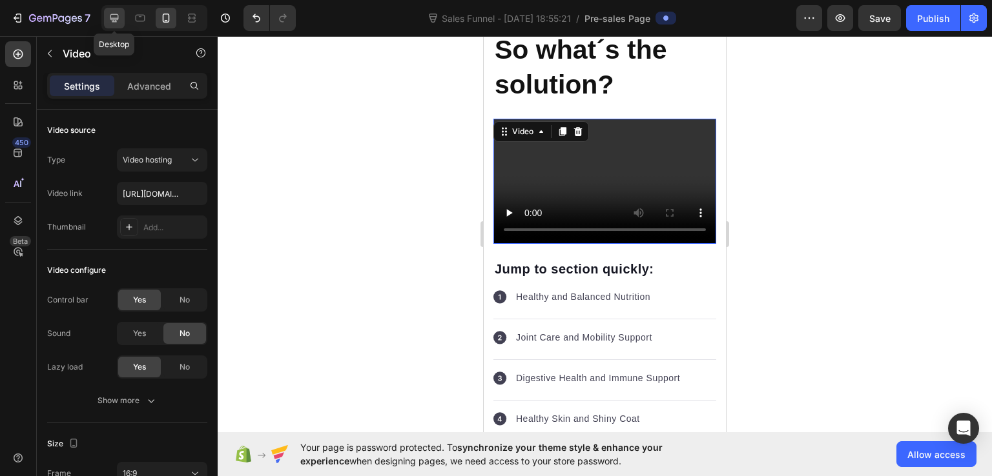
click at [119, 16] on icon at bounding box center [114, 18] width 13 height 13
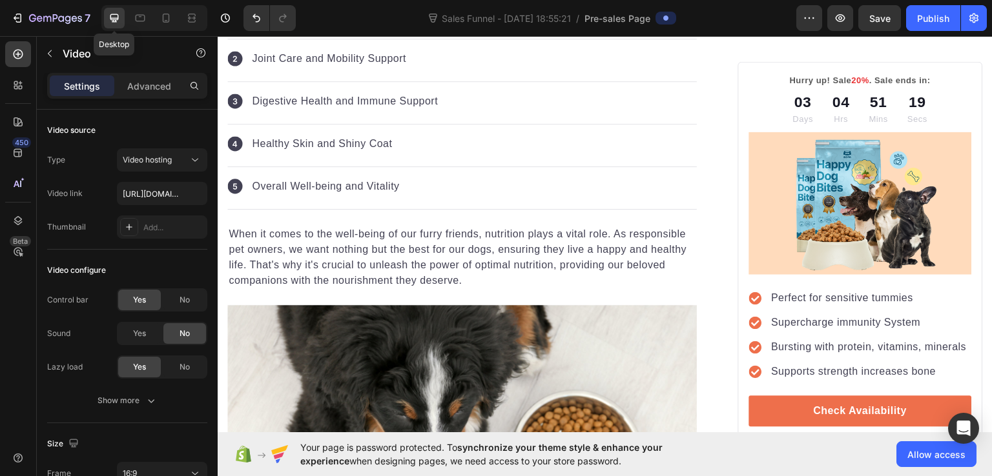
scroll to position [5040, 0]
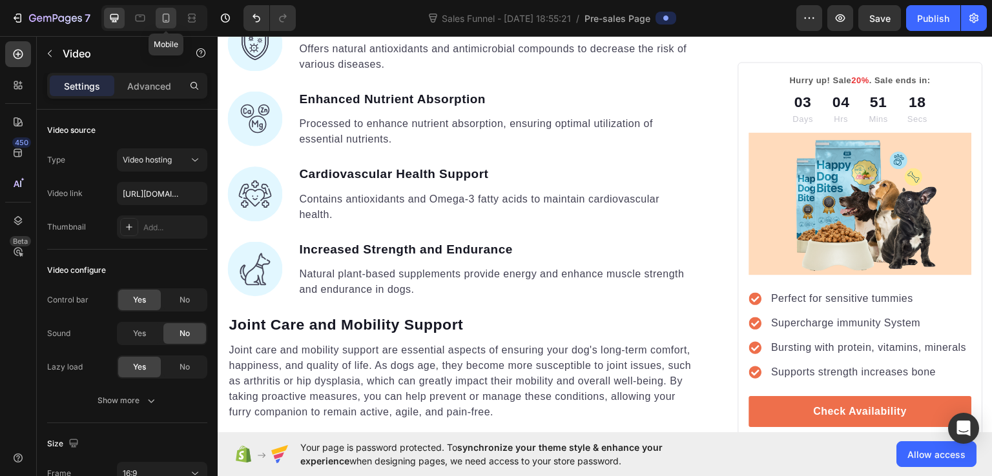
click at [167, 19] on icon at bounding box center [165, 18] width 13 height 13
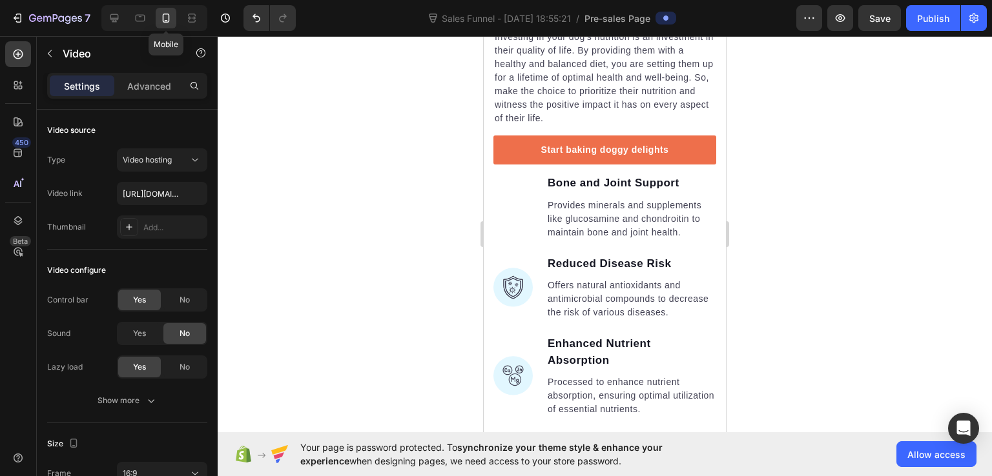
scroll to position [4262, 0]
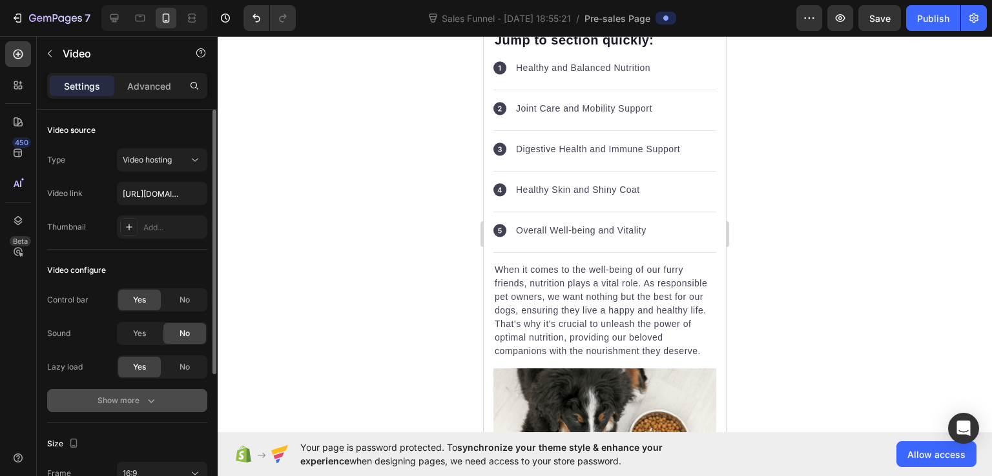
click at [149, 396] on icon "button" at bounding box center [151, 400] width 13 height 13
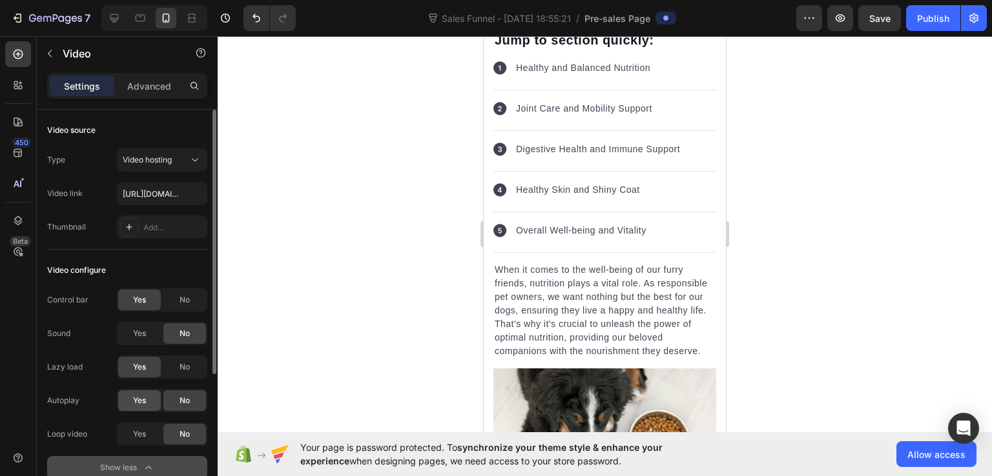
click at [145, 395] on span "Yes" at bounding box center [139, 401] width 13 height 12
click at [127, 435] on div "Yes" at bounding box center [139, 434] width 43 height 21
click at [188, 287] on div "Video configure Control bar Yes No Sound Yes No Lazy load Yes No Autoplay Yes N…" at bounding box center [127, 370] width 160 height 241
click at [187, 291] on div "No" at bounding box center [184, 300] width 43 height 21
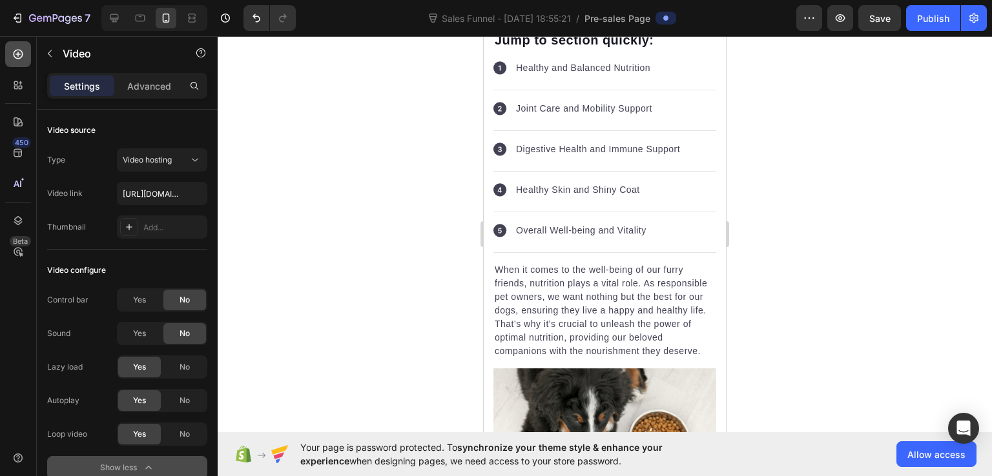
click at [23, 49] on icon at bounding box center [18, 54] width 13 height 13
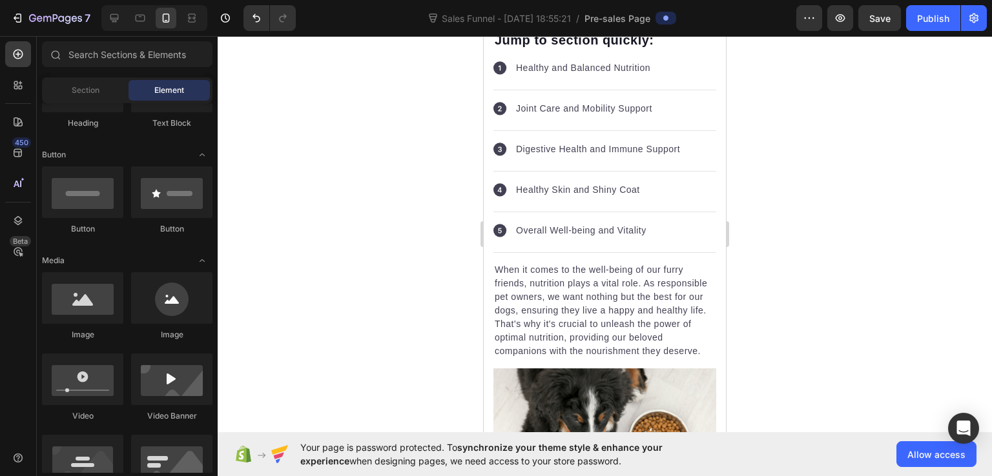
scroll to position [129, 0]
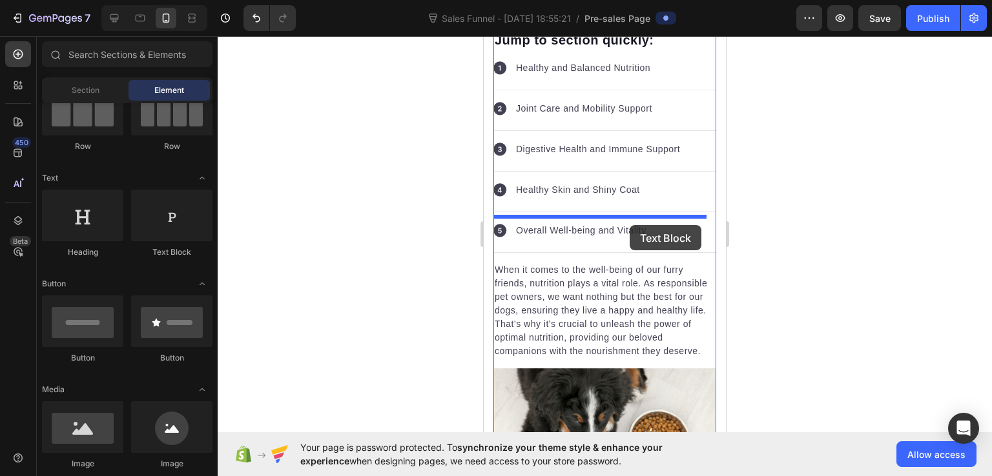
drag, startPoint x: 654, startPoint y: 275, endPoint x: 630, endPoint y: 225, distance: 55.4
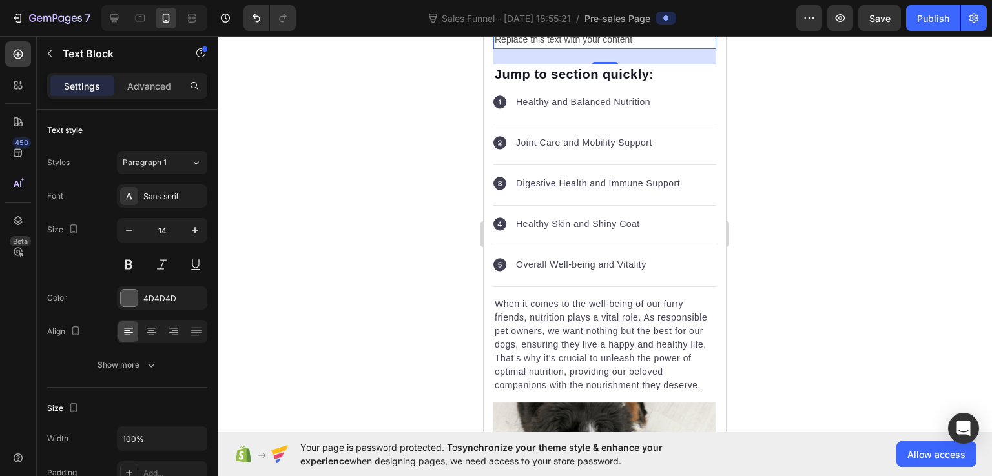
click at [552, 49] on div "Replace this text with your content" at bounding box center [604, 39] width 223 height 19
click at [552, 48] on p "Replace this text with your content" at bounding box center [605, 40] width 220 height 16
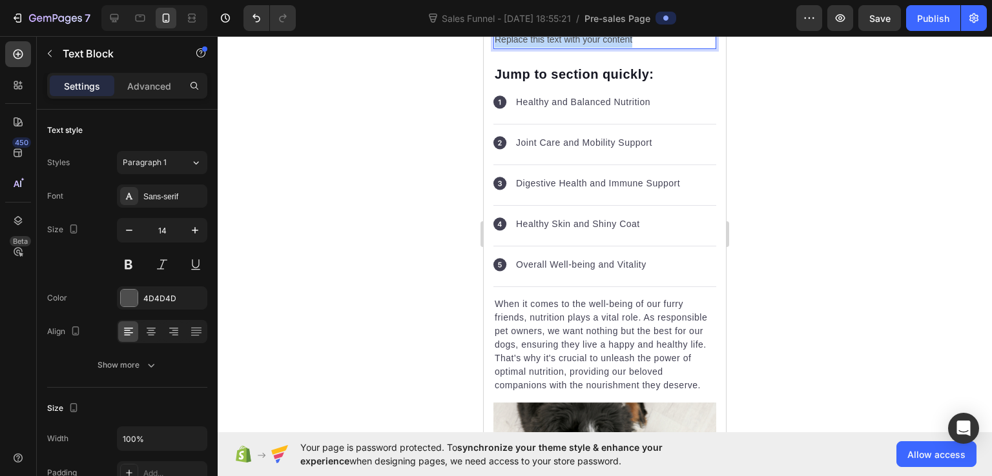
click at [552, 48] on p "Replace this text with your content" at bounding box center [605, 40] width 220 height 16
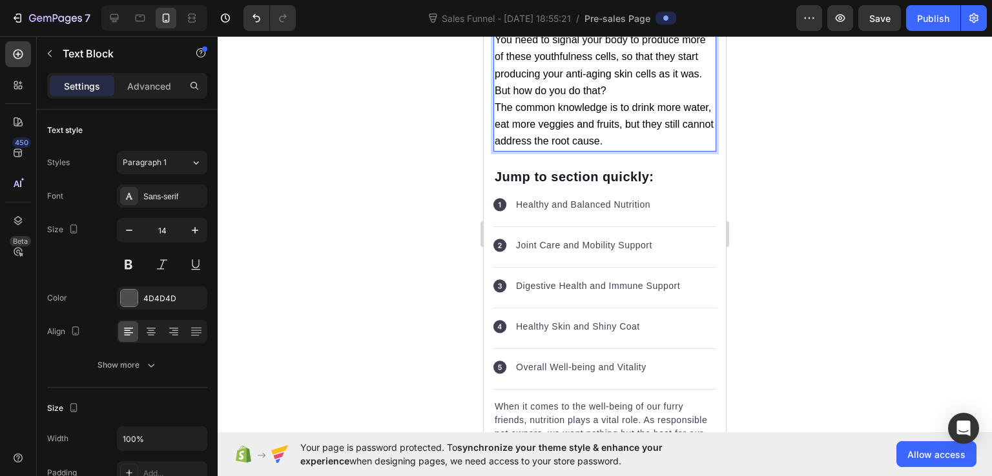
click at [556, 83] on p "You need to signal your body to produce more of these youthfulness cells, so th…" at bounding box center [605, 57] width 220 height 51
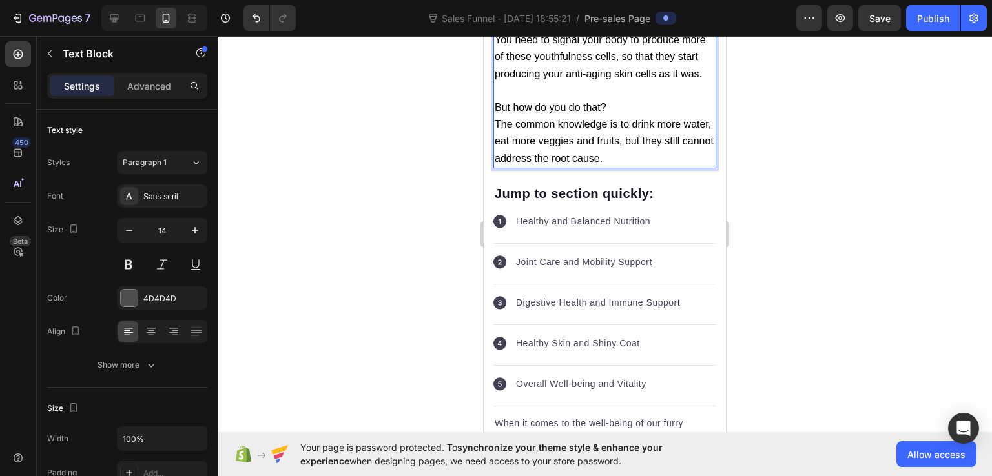
click at [609, 116] on p "But how do you do that?" at bounding box center [605, 107] width 220 height 17
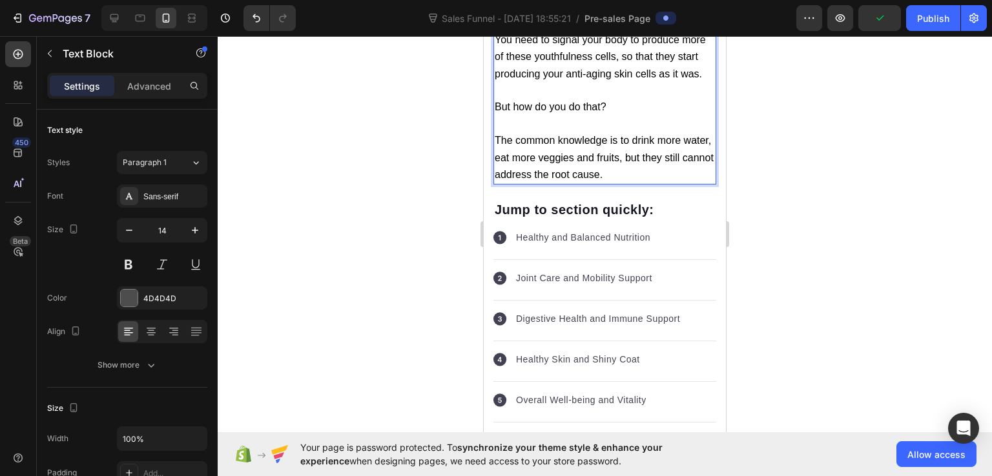
scroll to position [4326, 0]
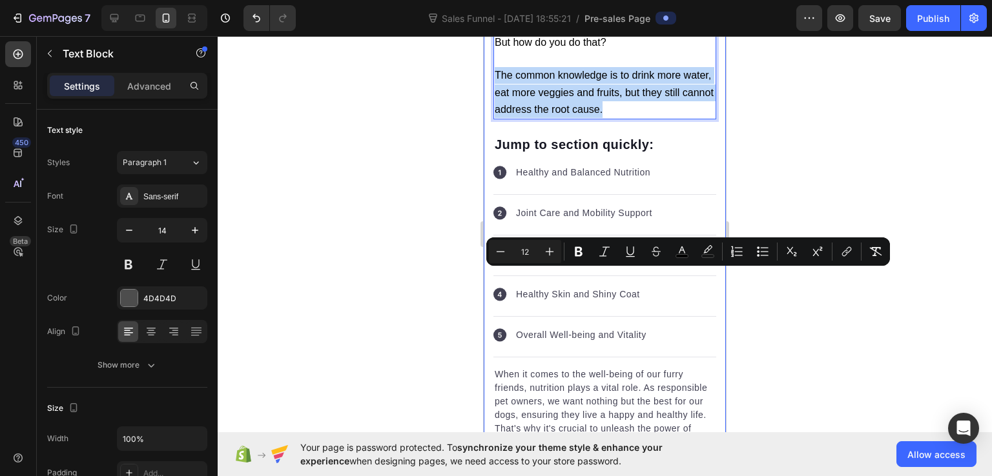
drag, startPoint x: 664, startPoint y: 315, endPoint x: 492, endPoint y: 285, distance: 175.0
click at [492, 285] on div "Shocking discovery: Korean dermatologists reveal a 10 minute natural routine th…" at bounding box center [605, 104] width 242 height 8650
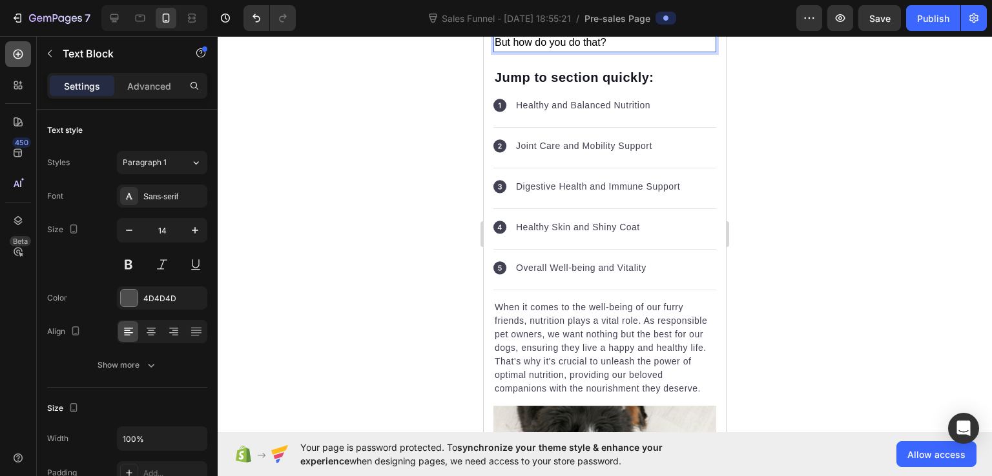
click at [19, 41] on div at bounding box center [18, 54] width 26 height 26
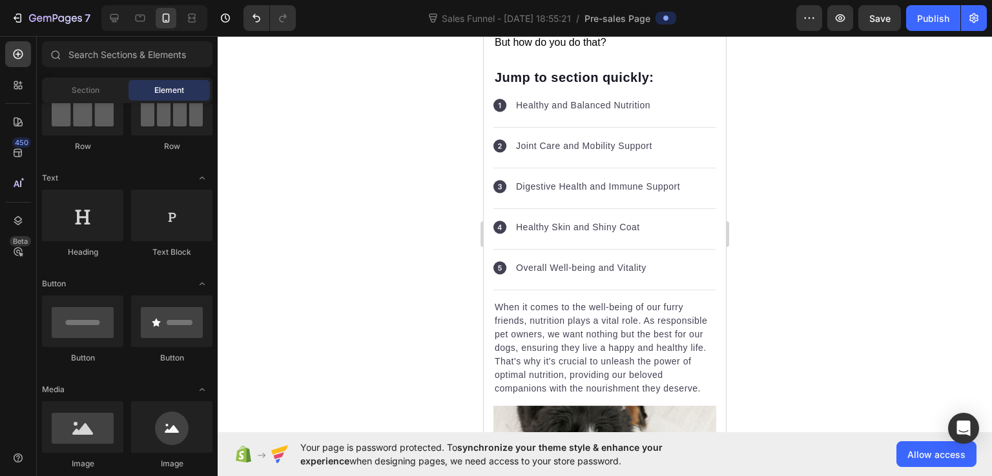
scroll to position [323, 0]
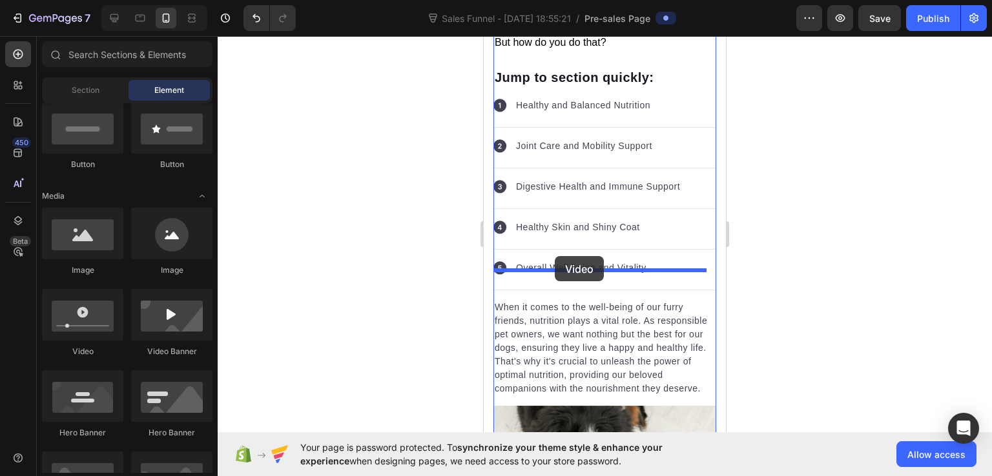
drag, startPoint x: 571, startPoint y: 349, endPoint x: 555, endPoint y: 256, distance: 94.5
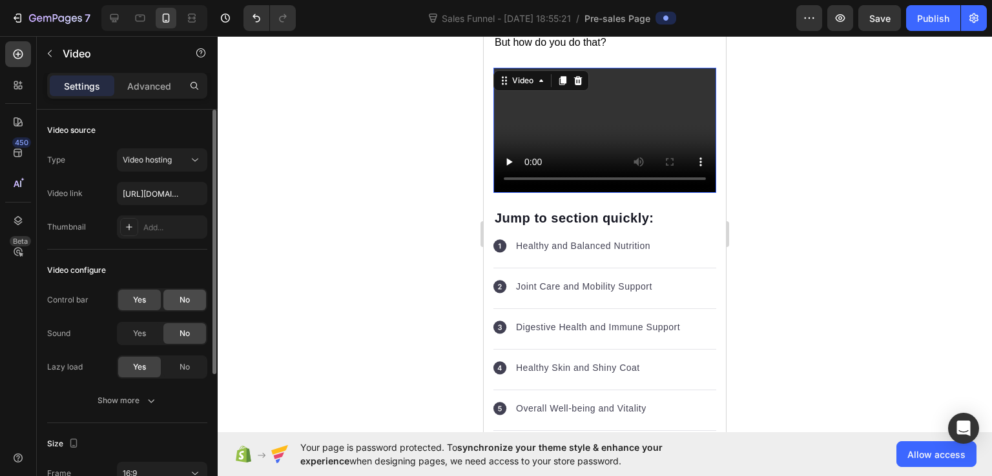
click at [181, 302] on span "No" at bounding box center [184, 300] width 10 height 12
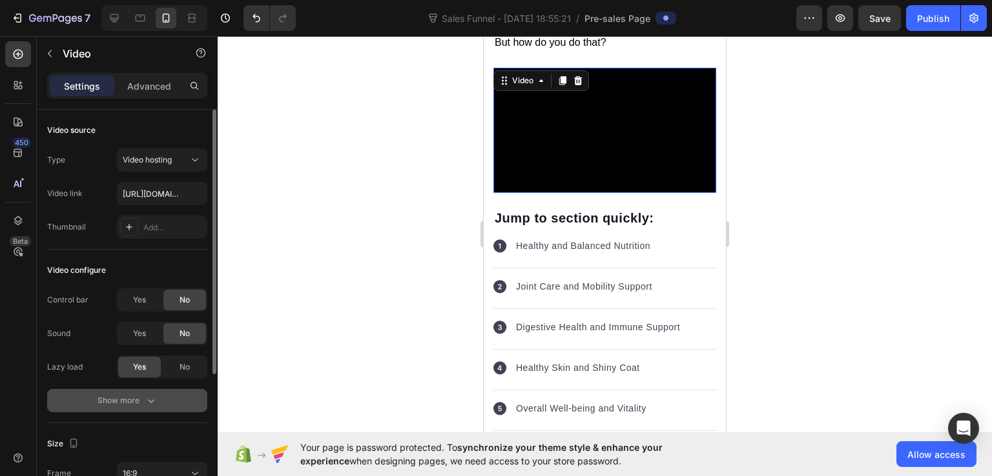
click at [130, 404] on div "Show more" at bounding box center [127, 400] width 60 height 13
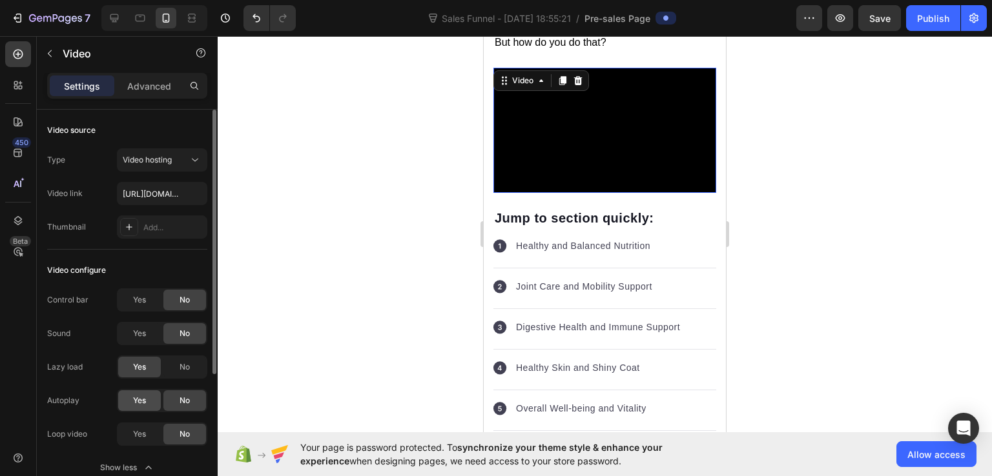
click at [136, 394] on div "Yes" at bounding box center [139, 401] width 43 height 21
click at [136, 426] on div "Yes" at bounding box center [139, 434] width 43 height 21
click at [12, 39] on div "450 Beta" at bounding box center [18, 256] width 37 height 440
click at [13, 53] on icon at bounding box center [18, 54] width 13 height 13
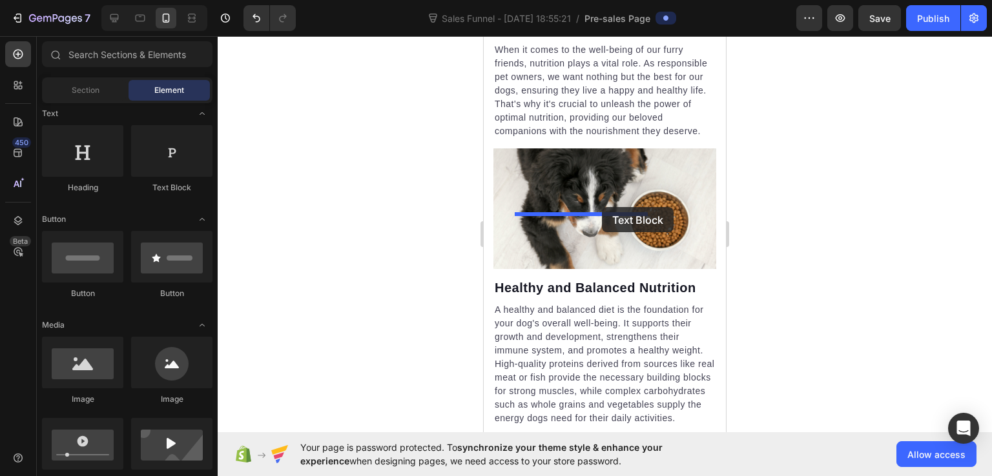
scroll to position [4596, 0]
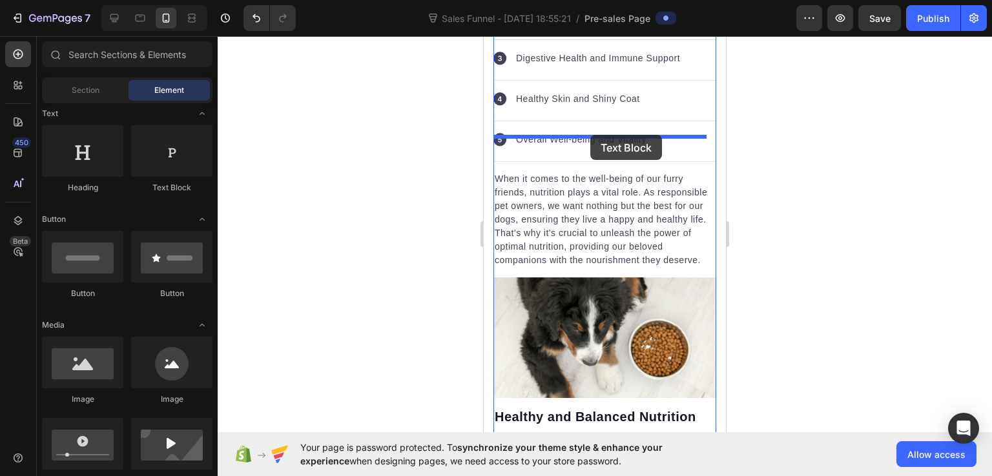
drag, startPoint x: 639, startPoint y: 212, endPoint x: 590, endPoint y: 135, distance: 90.8
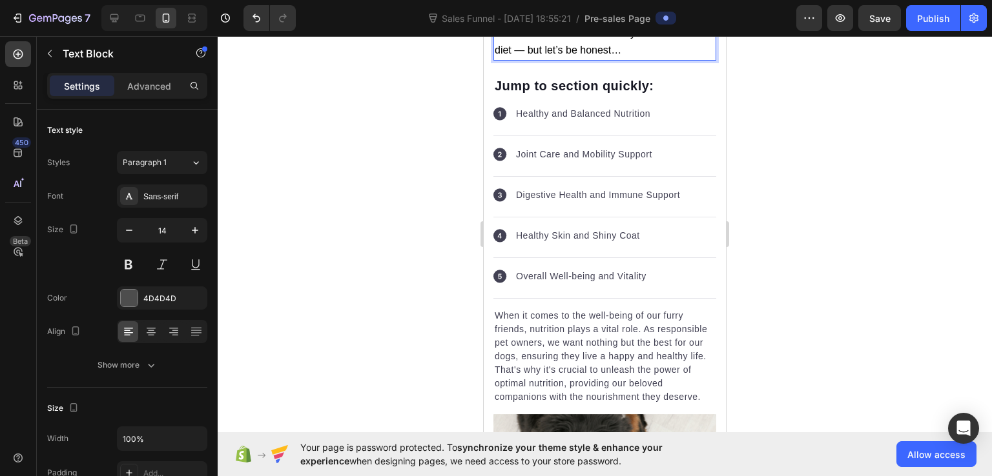
click at [619, 56] on span "Don’t misunderstand me — you actually should drink water and have a healthy and…" at bounding box center [603, 33] width 216 height 45
click at [526, 55] on span "Don’t misunderstand me, you actually should drink water and have a healthy and …" at bounding box center [597, 32] width 205 height 45
click at [619, 59] on p "Don’t misunderstand me, you actually should drink water and have a healthy and …" at bounding box center [605, 33] width 220 height 51
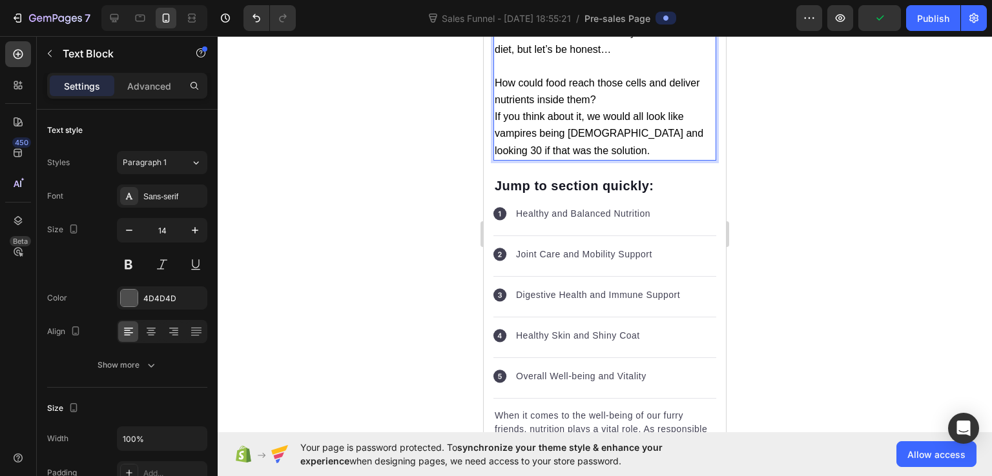
click at [607, 108] on p "How could food reach those cells and deliver nutrients inside them?" at bounding box center [605, 92] width 220 height 34
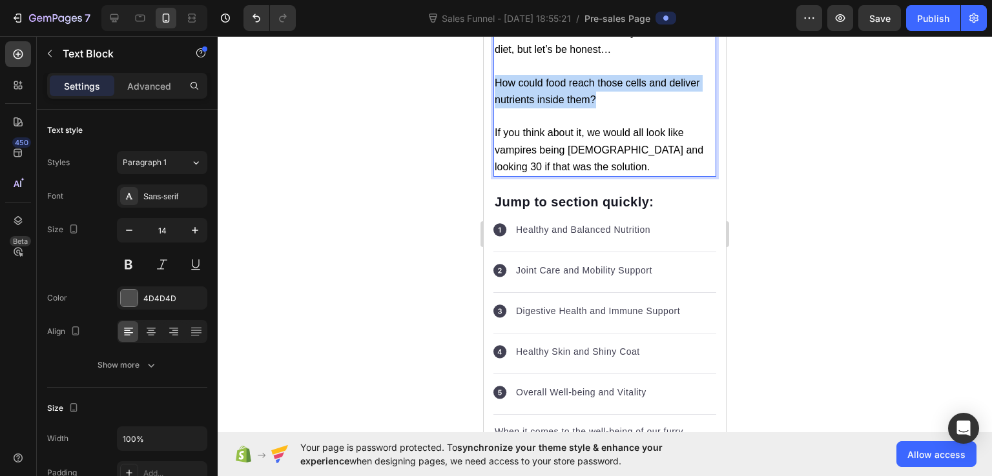
drag, startPoint x: 621, startPoint y: 295, endPoint x: 493, endPoint y: 274, distance: 129.5
click at [493, 177] on div "The common knowledge is to drink more water, eat more veggies and fruits, but t…" at bounding box center [604, 58] width 223 height 238
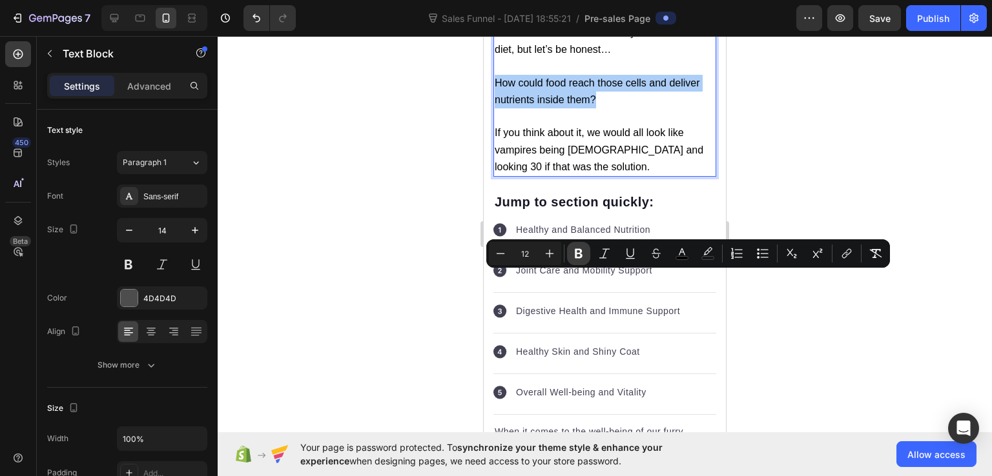
click at [587, 251] on button "Bold" at bounding box center [578, 253] width 23 height 23
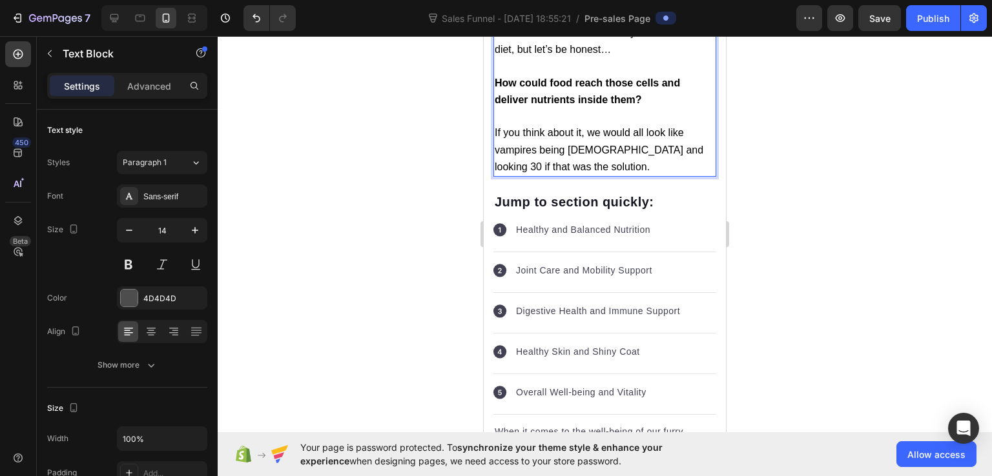
click at [591, 172] on span "If you think about it, we would all look like vampires being [DEMOGRAPHIC_DATA]…" at bounding box center [599, 149] width 209 height 45
drag, startPoint x: 673, startPoint y: 163, endPoint x: 683, endPoint y: 181, distance: 20.3
click at [630, 8] on p "Rich Text Editor. Editing area: main" at bounding box center [605, 0] width 220 height 16
drag, startPoint x: 655, startPoint y: 165, endPoint x: 671, endPoint y: 192, distance: 31.9
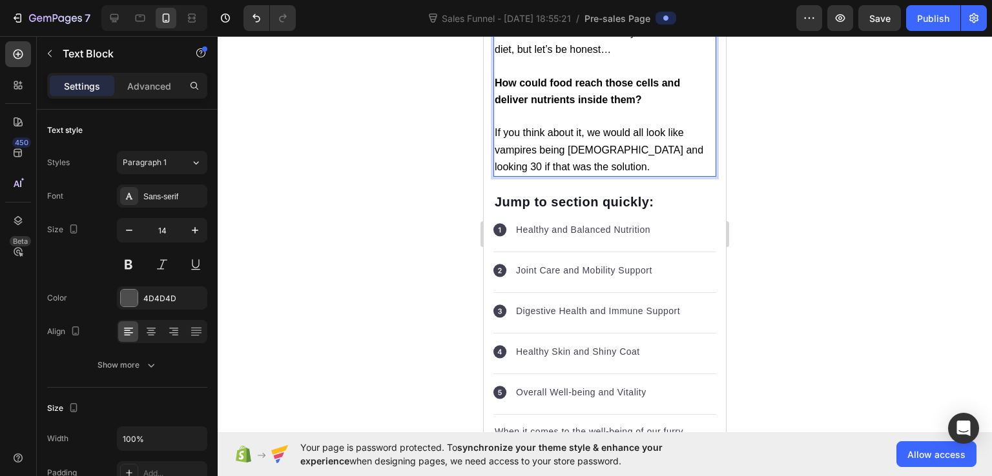
click at [671, 177] on div "The common knowledge is to drink more water, eat more veggies and fruits, but t…" at bounding box center [604, 58] width 223 height 238
click at [137, 267] on button at bounding box center [128, 264] width 23 height 23
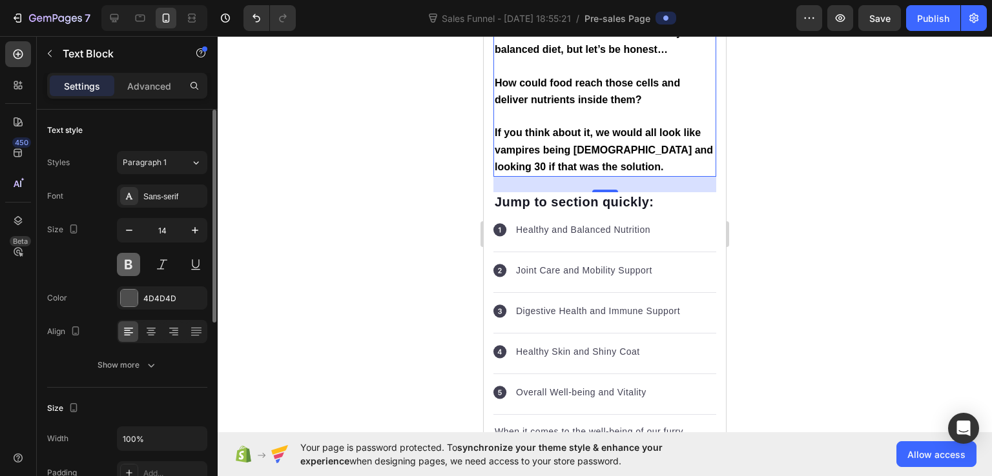
click at [137, 266] on button at bounding box center [128, 264] width 23 height 23
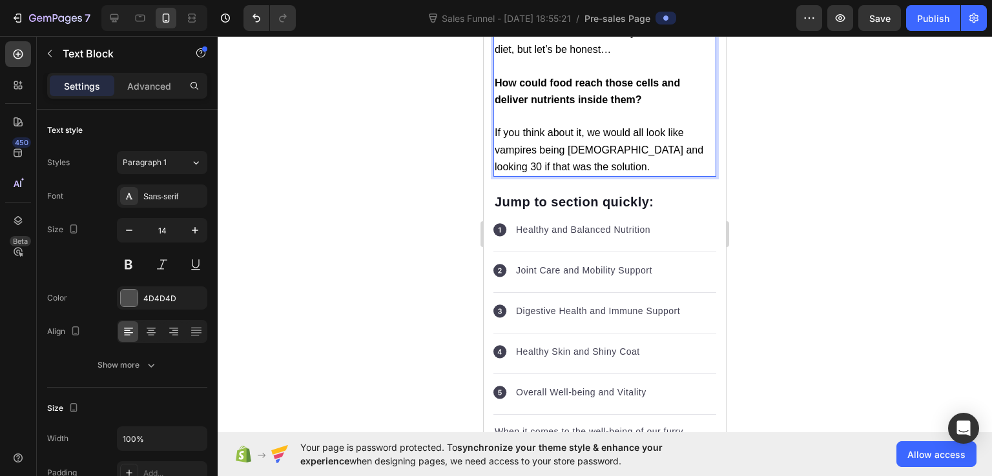
drag, startPoint x: 653, startPoint y: 161, endPoint x: 671, endPoint y: 184, distance: 28.9
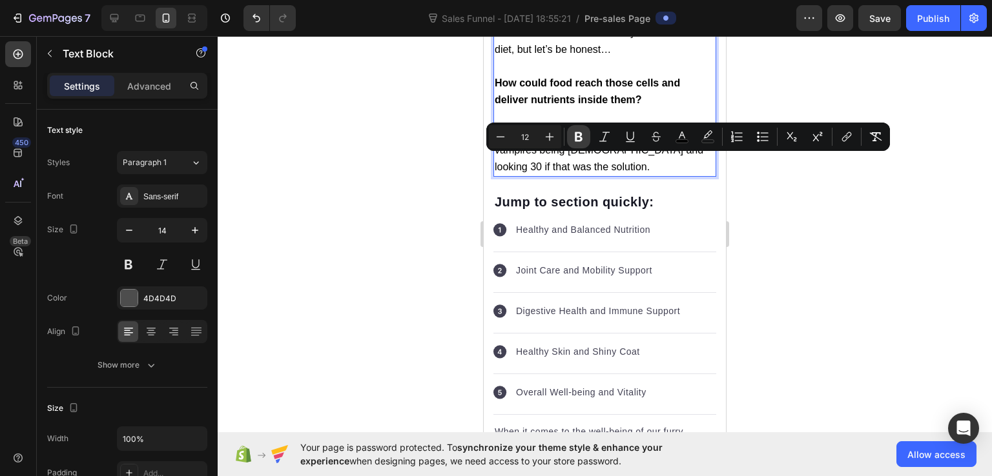
click at [581, 134] on icon "Editor contextual toolbar" at bounding box center [579, 137] width 8 height 10
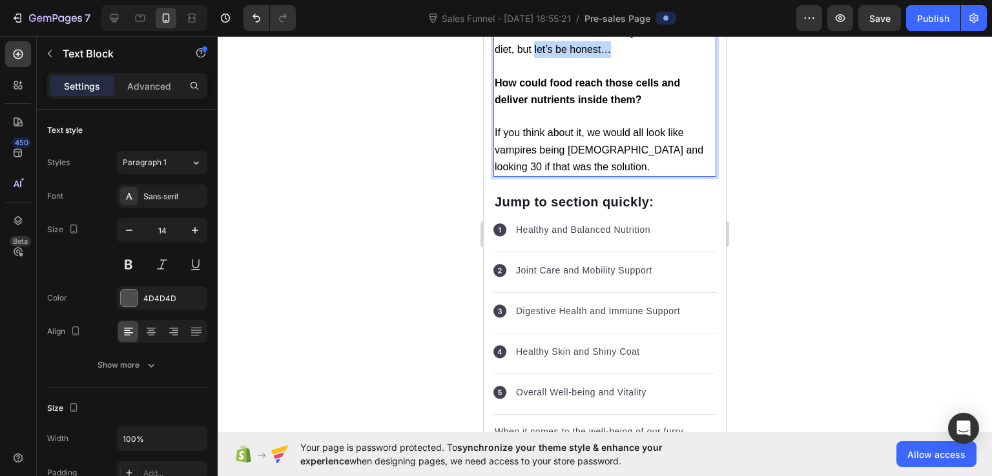
drag, startPoint x: 535, startPoint y: 247, endPoint x: 607, endPoint y: 247, distance: 72.3
click at [607, 55] on span "Don’t misunderstand me, you actually should drink water and have a healthy and …" at bounding box center [597, 32] width 205 height 45
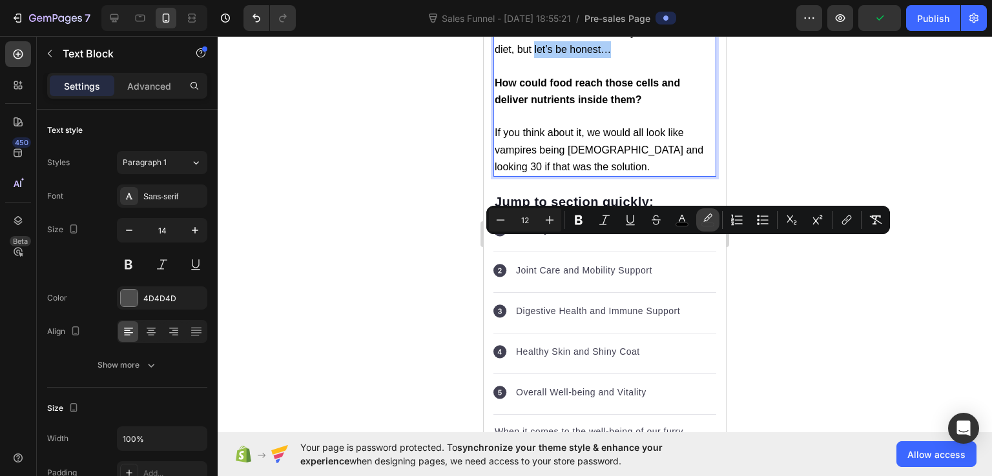
click at [704, 221] on icon "Editor contextual toolbar" at bounding box center [707, 220] width 13 height 13
type input "000000"
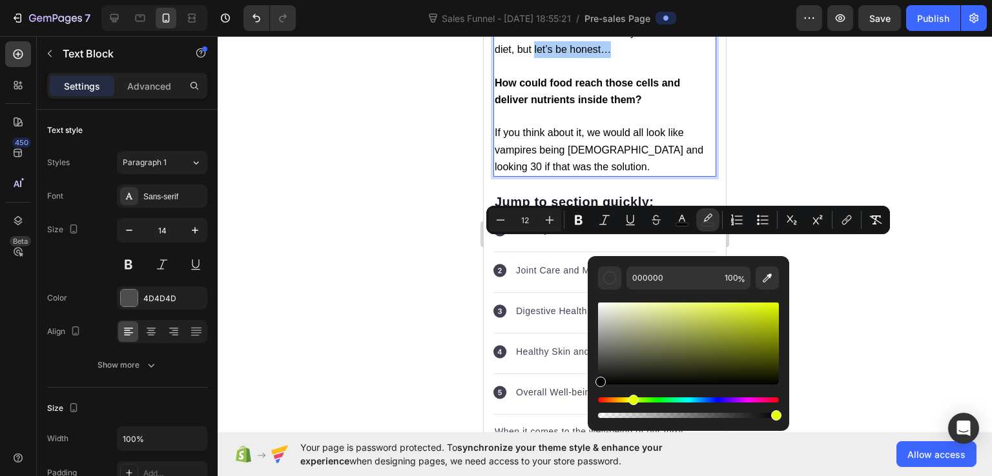
click at [631, 399] on div "Hue" at bounding box center [688, 400] width 181 height 5
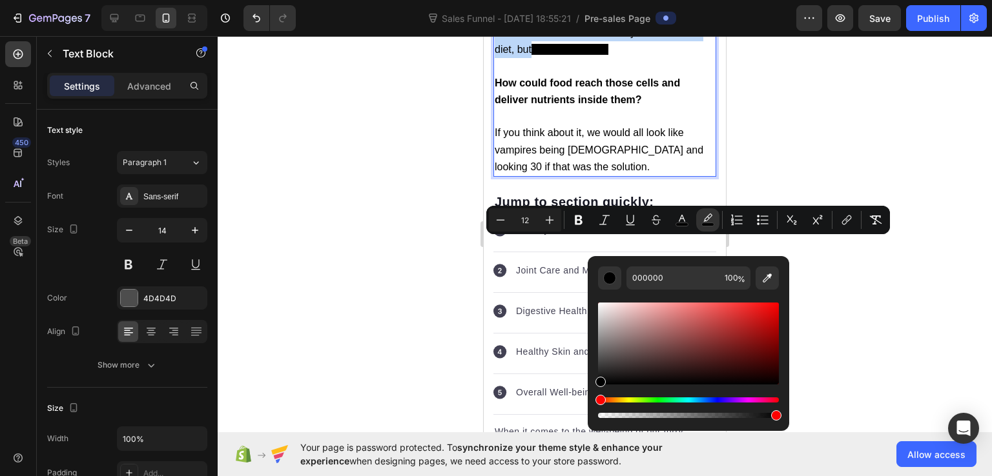
click at [772, 334] on div "Editor contextual toolbar" at bounding box center [688, 344] width 181 height 82
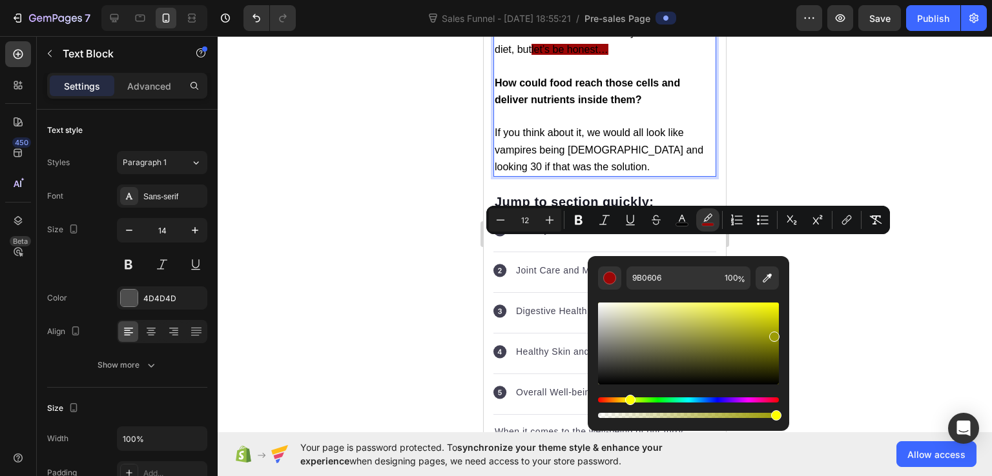
click at [628, 400] on div "Hue" at bounding box center [688, 400] width 181 height 5
type input "FFFF00"
drag, startPoint x: 774, startPoint y: 339, endPoint x: 799, endPoint y: 292, distance: 53.4
click at [799, 0] on body "7 Version history Sales Funnel - Aug 19, 18:55:21 / Pre-sales Page Preview Save…" at bounding box center [496, 0] width 992 height 0
click at [585, 220] on button "Bold" at bounding box center [578, 220] width 23 height 23
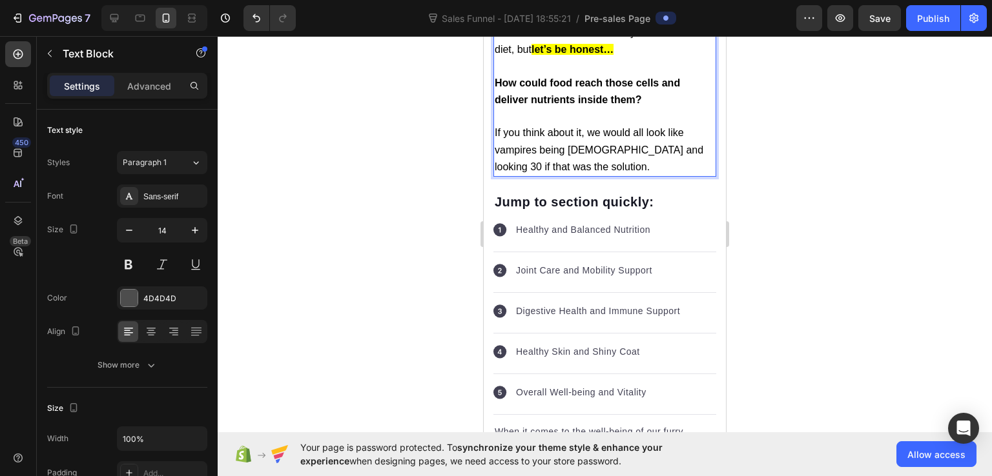
scroll to position [4660, 0]
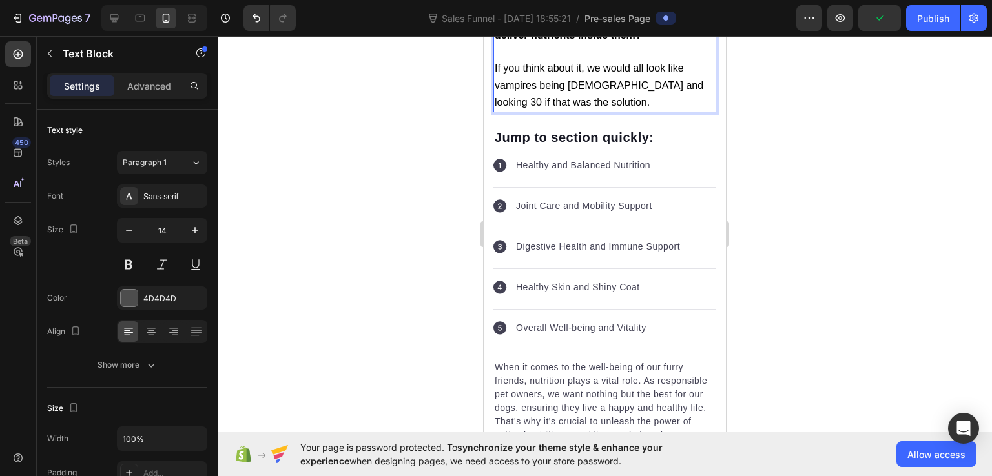
click at [562, 107] on span "If you think about it, we would all look like vampires being [DEMOGRAPHIC_DATA]…" at bounding box center [599, 85] width 209 height 45
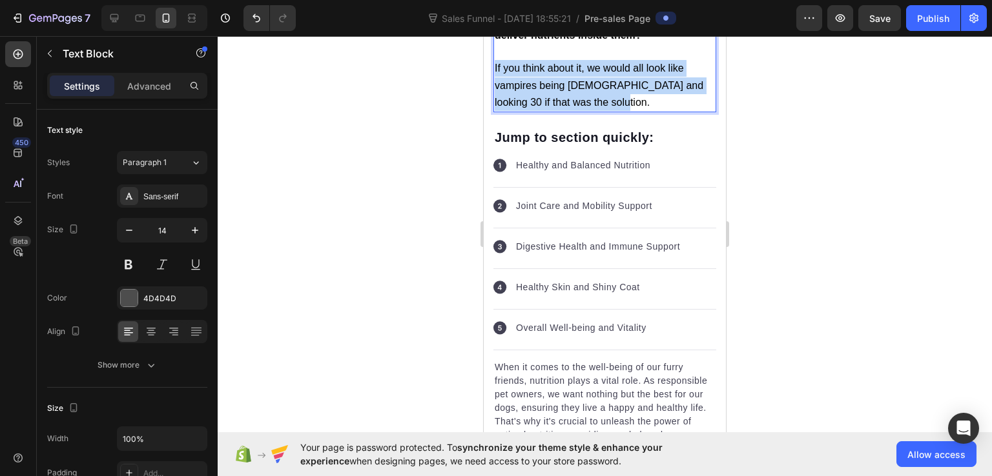
drag, startPoint x: 495, startPoint y: 260, endPoint x: 625, endPoint y: 303, distance: 137.0
click at [615, 111] on p "If you think about it, we would all look like vampires being [DEMOGRAPHIC_DATA]…" at bounding box center [605, 85] width 220 height 51
drag, startPoint x: 617, startPoint y: 298, endPoint x: 489, endPoint y: 263, distance: 132.5
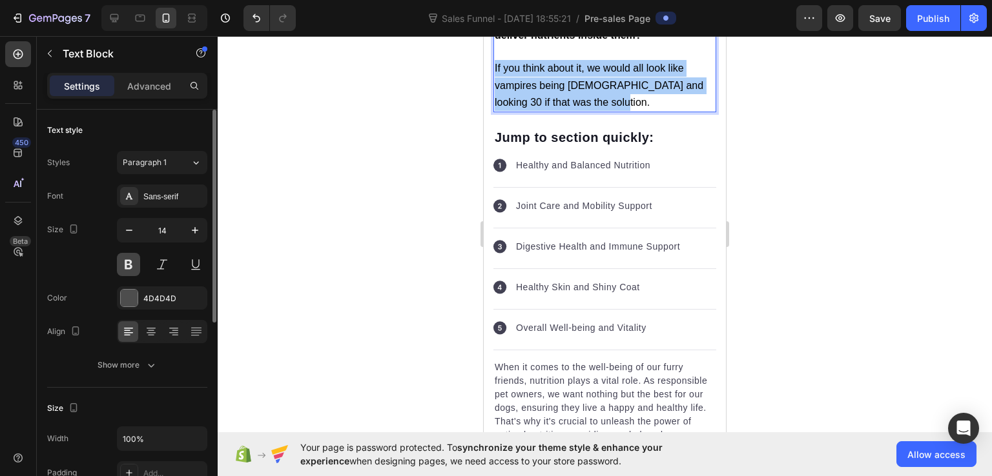
click at [130, 269] on button at bounding box center [128, 264] width 23 height 23
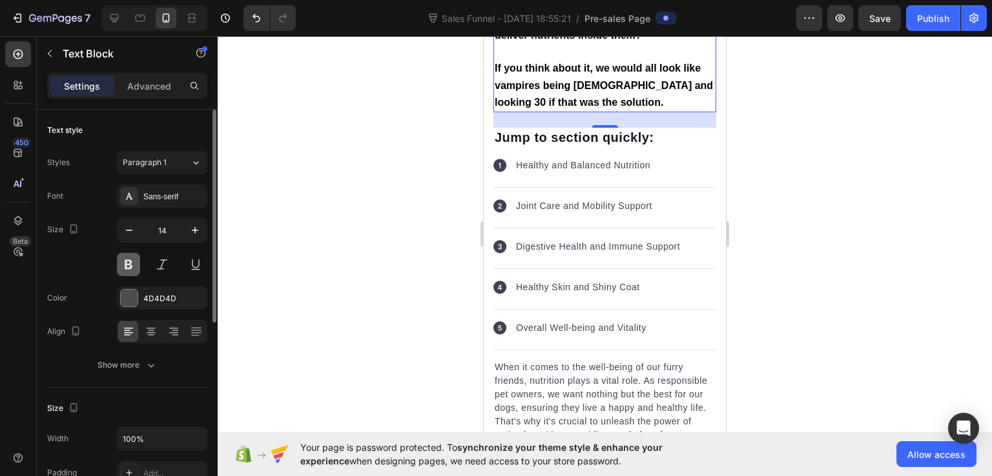
click at [130, 269] on button at bounding box center [128, 264] width 23 height 23
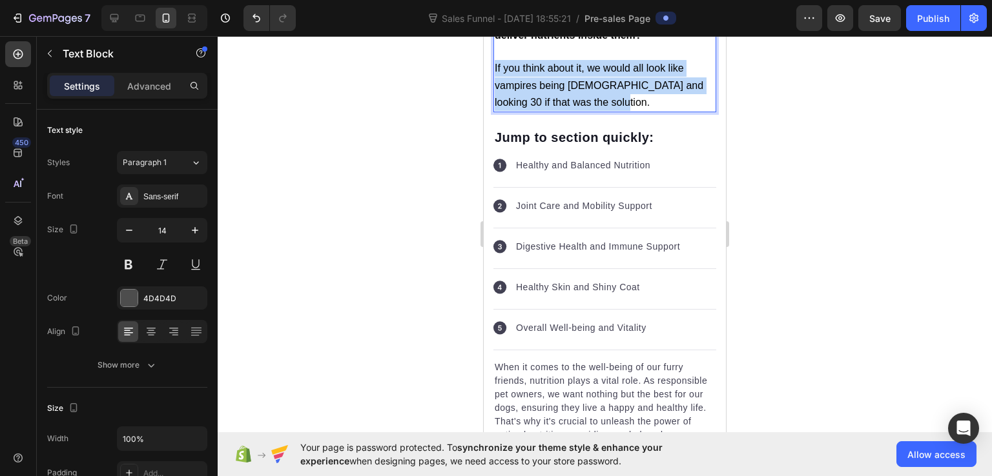
drag, startPoint x: 495, startPoint y: 258, endPoint x: 611, endPoint y: 297, distance: 122.1
click at [611, 111] on p "If you think about it, we would all look like vampires being [DEMOGRAPHIC_DATA]…" at bounding box center [605, 85] width 220 height 51
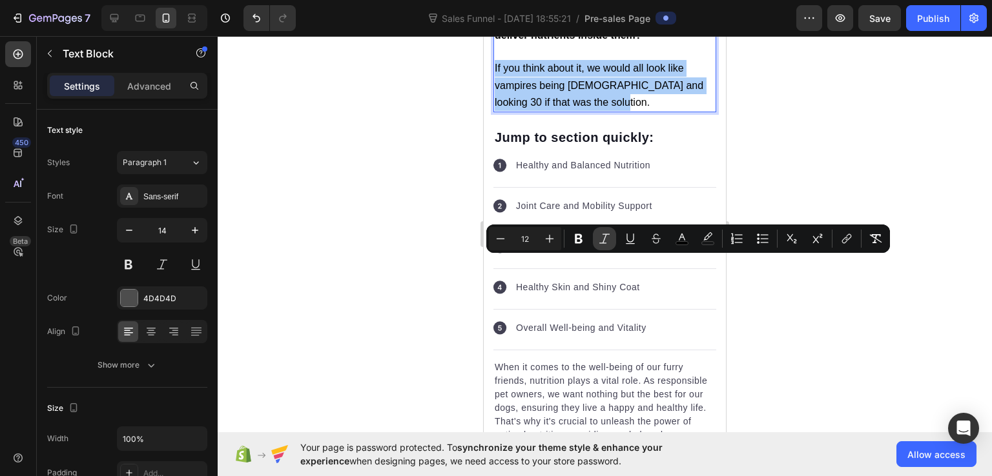
click at [609, 230] on button "Italic" at bounding box center [604, 238] width 23 height 23
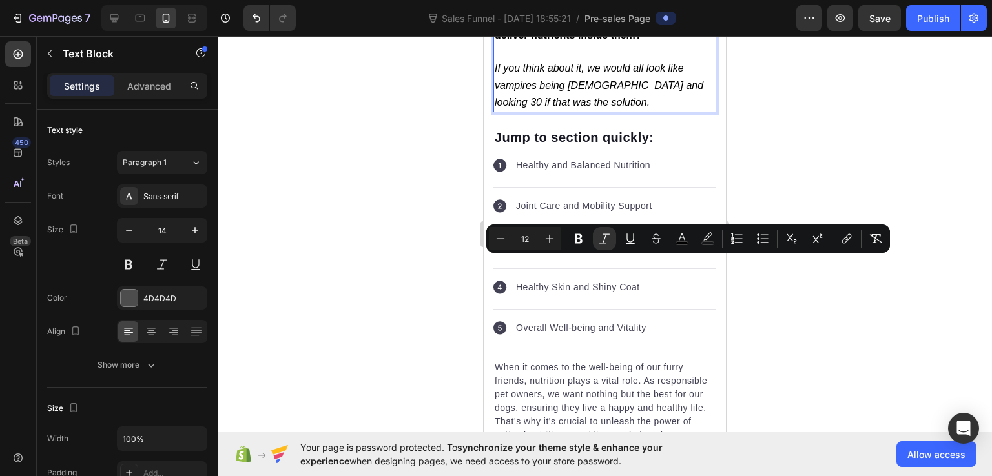
click at [781, 165] on div at bounding box center [605, 256] width 774 height 440
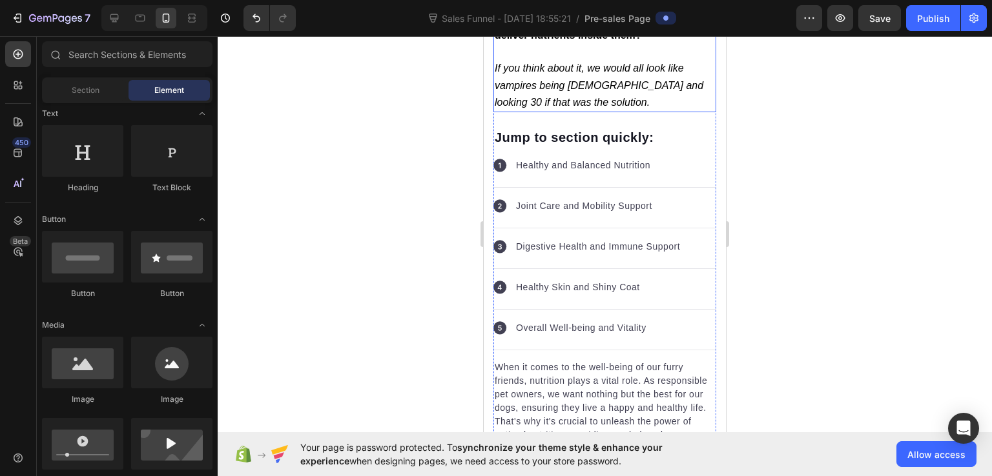
click at [626, 111] on p "If you think about it, we would all look like vampires being [DEMOGRAPHIC_DATA]…" at bounding box center [605, 85] width 220 height 51
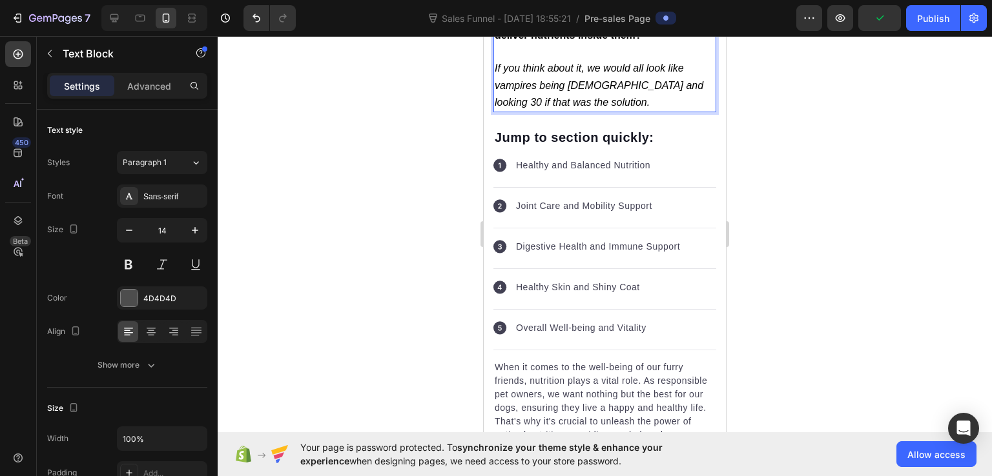
click at [892, 278] on div at bounding box center [605, 256] width 774 height 440
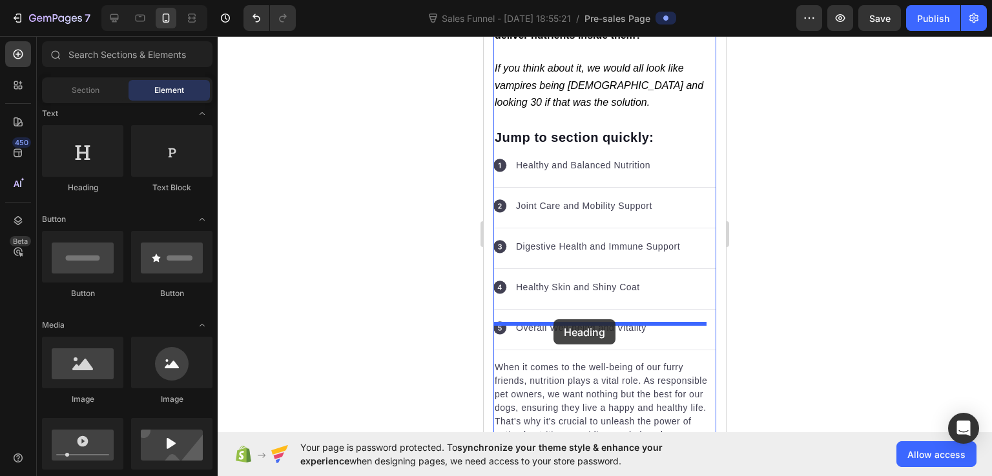
drag, startPoint x: 564, startPoint y: 185, endPoint x: 553, endPoint y: 320, distance: 135.3
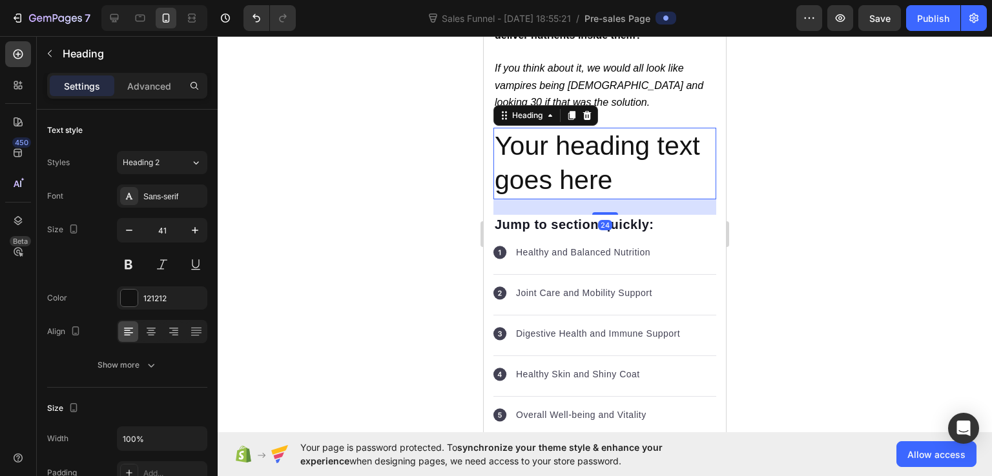
click at [555, 200] on h2 "Your heading text goes here" at bounding box center [604, 164] width 223 height 72
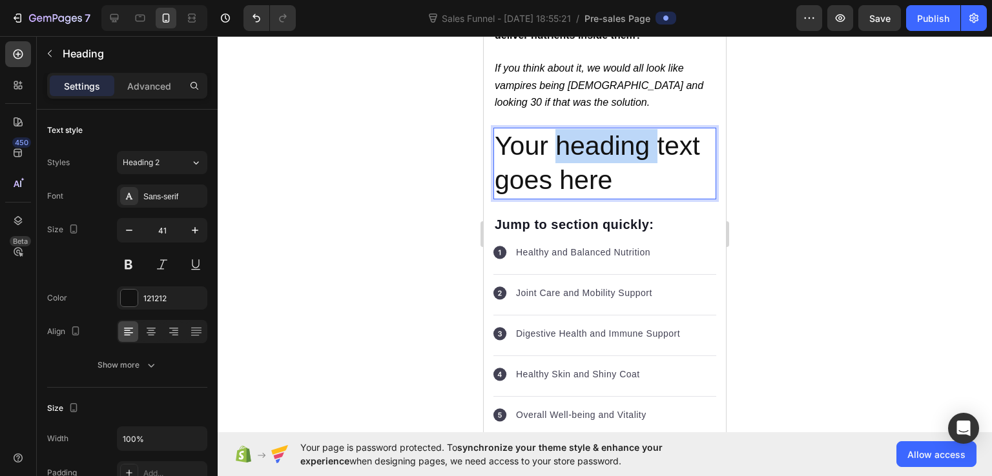
click at [555, 198] on p "Your heading text goes here" at bounding box center [605, 163] width 220 height 69
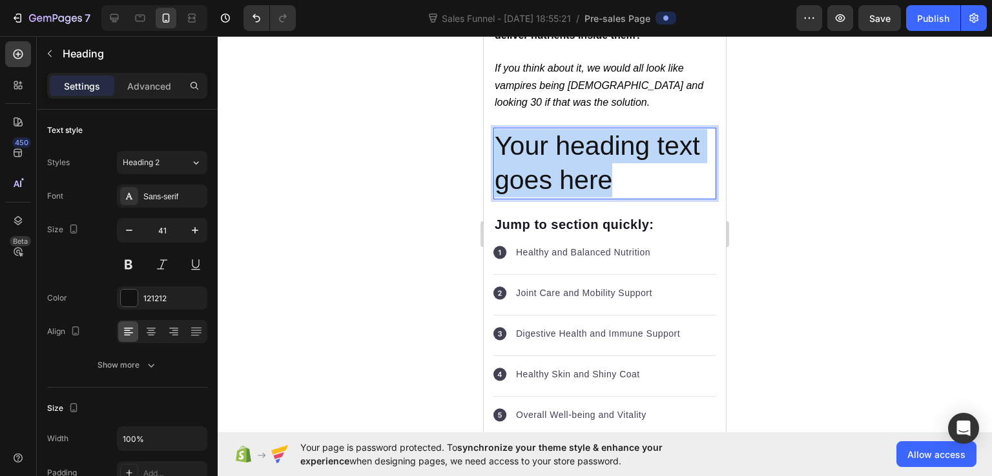
click at [555, 198] on p "Your heading text goes here" at bounding box center [605, 163] width 220 height 69
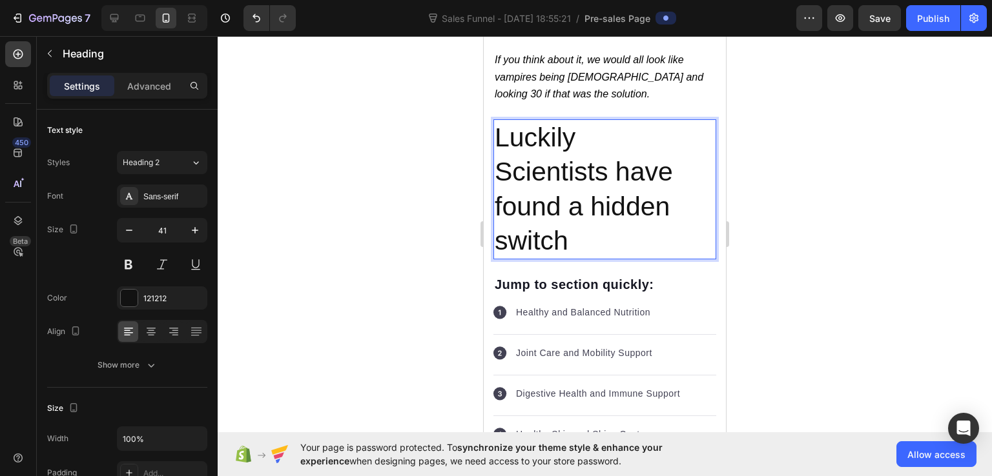
scroll to position [4798, 0]
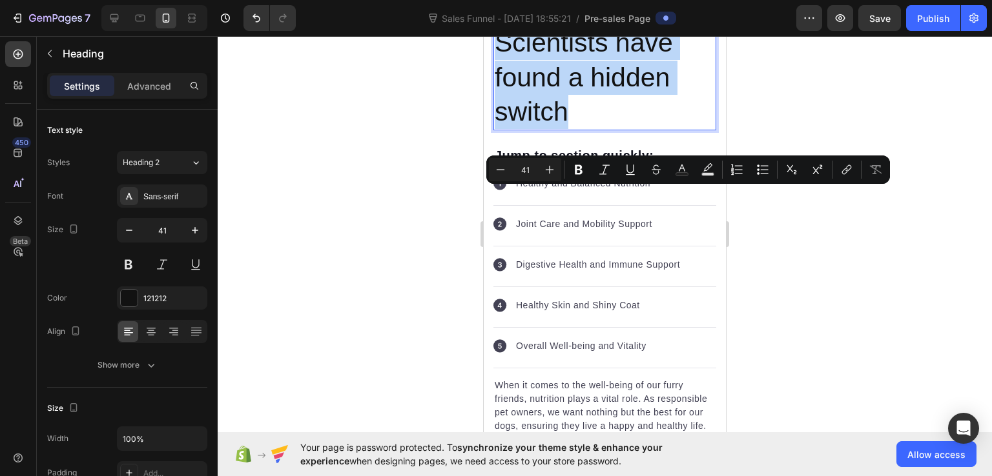
drag, startPoint x: 588, startPoint y: 309, endPoint x: 499, endPoint y: 190, distance: 148.1
click at [499, 129] on p "Luckily Scientists have found a hidden switch" at bounding box center [605, 61] width 220 height 138
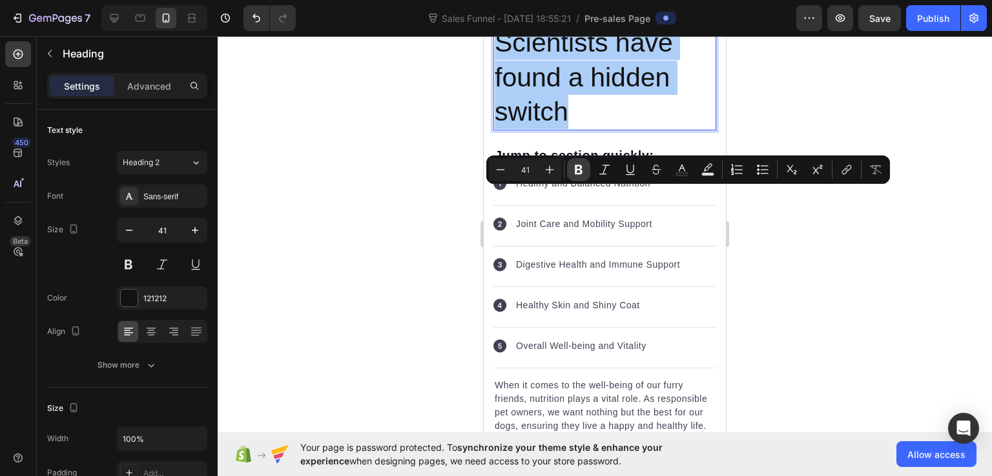
drag, startPoint x: 574, startPoint y: 170, endPoint x: 112, endPoint y: 149, distance: 462.8
click at [574, 170] on icon "Editor contextual toolbar" at bounding box center [578, 169] width 13 height 13
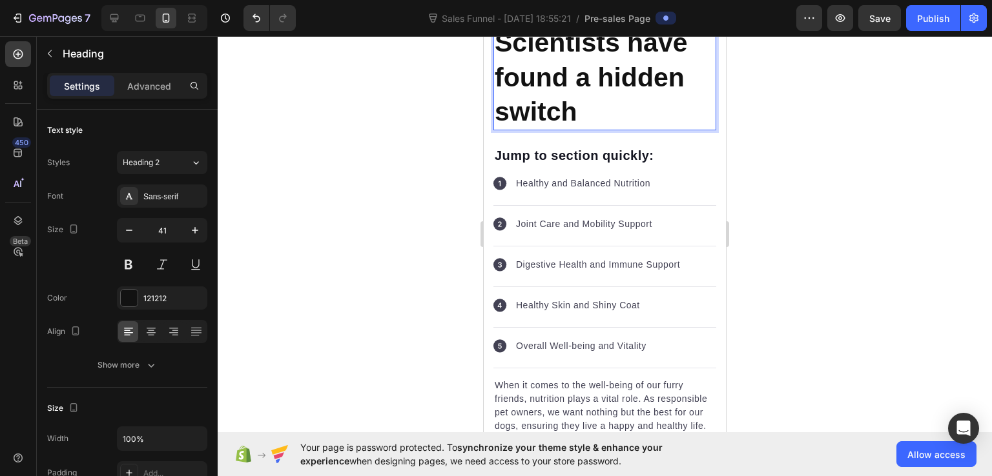
click at [808, 277] on div at bounding box center [605, 256] width 774 height 440
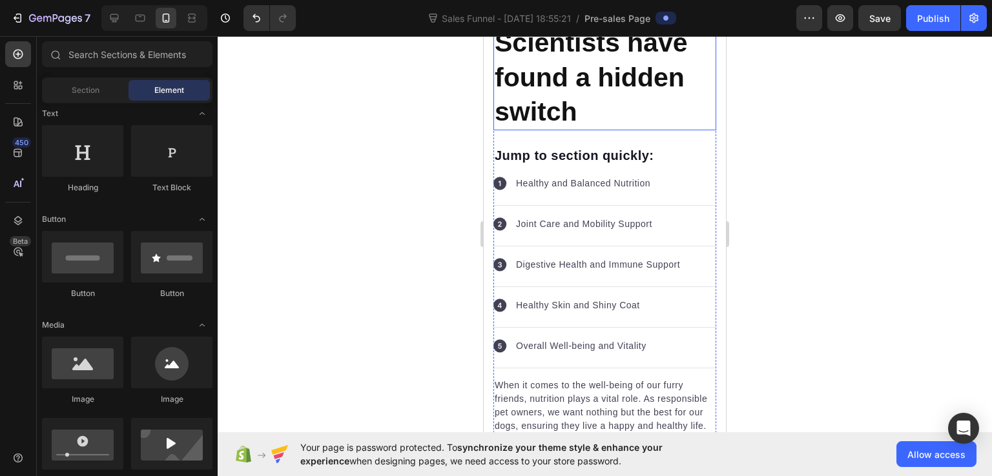
click at [599, 127] on strong "Scientists have found a hidden switch" at bounding box center [591, 77] width 193 height 99
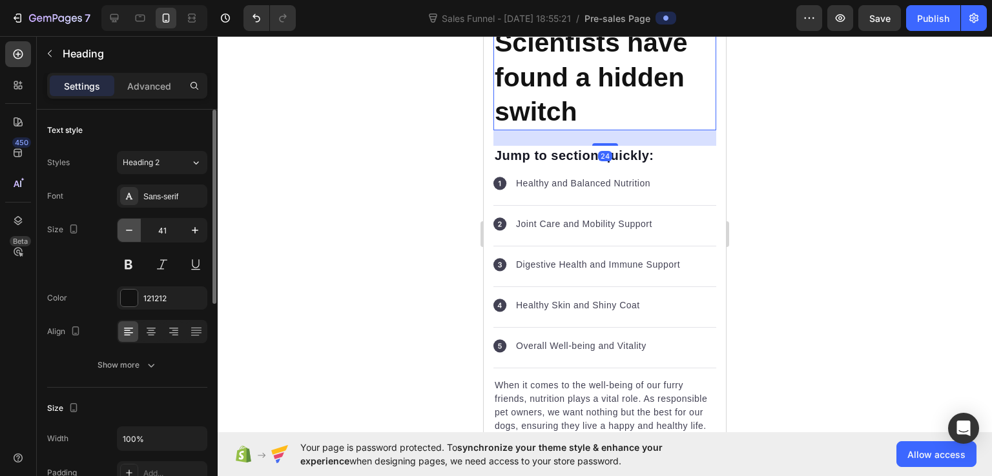
click at [123, 224] on icon "button" at bounding box center [129, 230] width 13 height 13
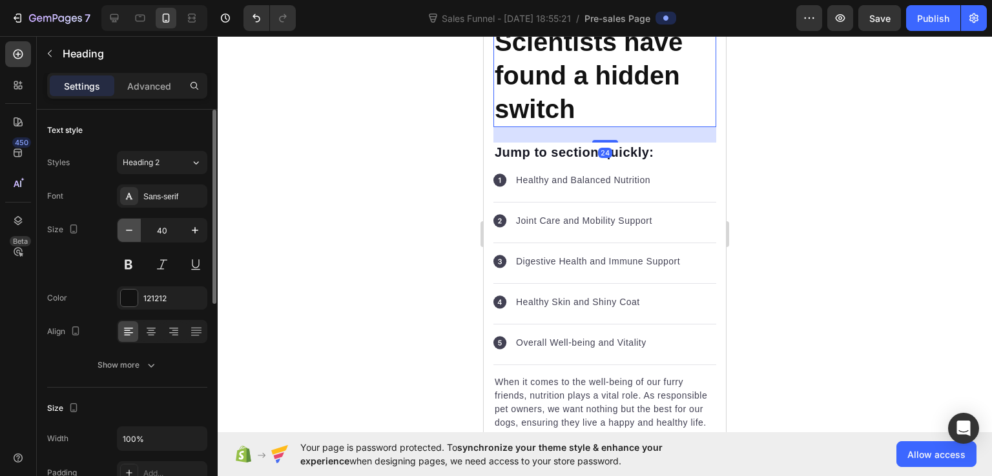
click at [123, 224] on icon "button" at bounding box center [129, 230] width 13 height 13
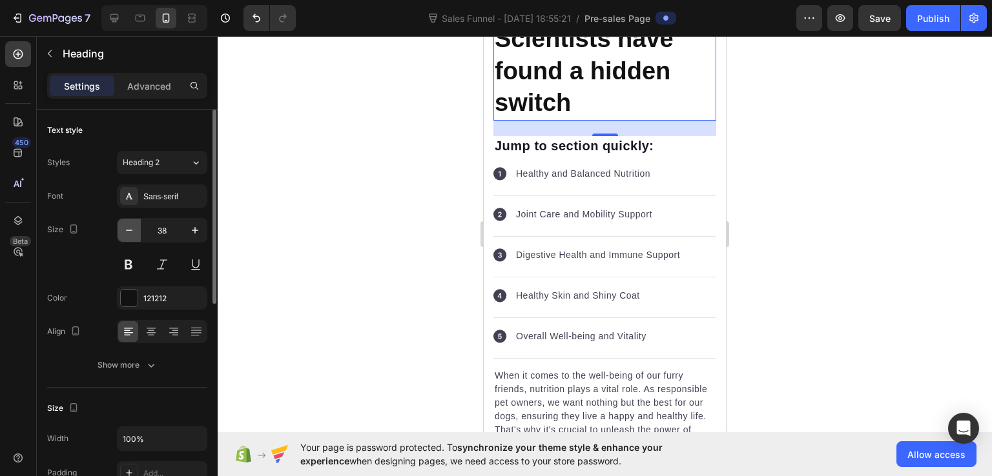
click at [127, 229] on icon "button" at bounding box center [129, 230] width 13 height 13
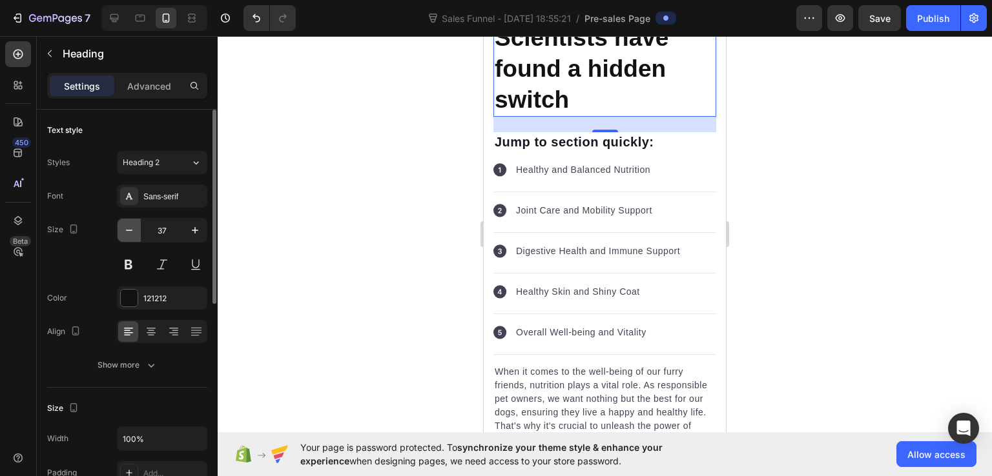
click at [127, 229] on icon "button" at bounding box center [129, 230] width 13 height 13
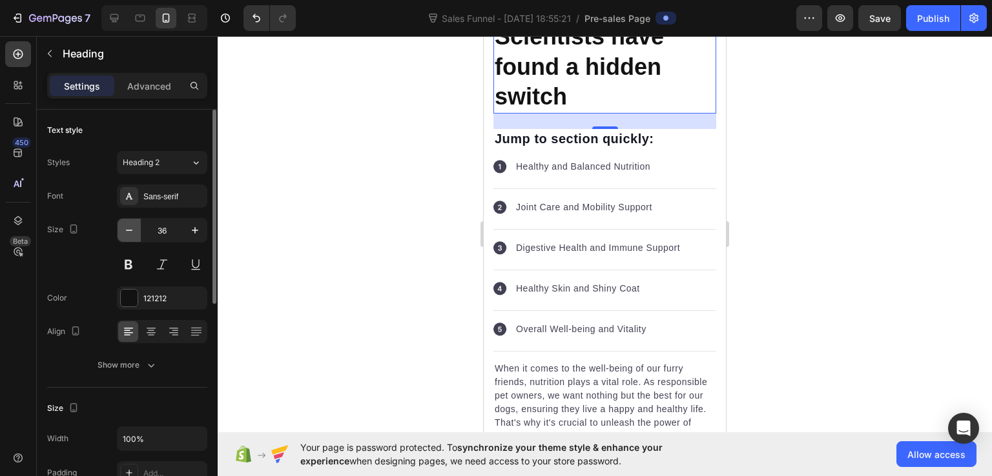
click at [127, 229] on icon "button" at bounding box center [129, 230] width 13 height 13
type input "35"
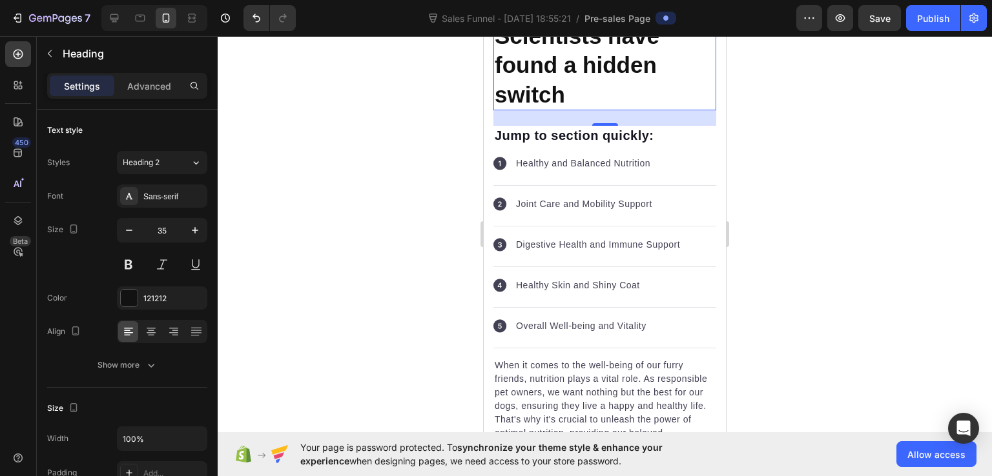
click at [768, 295] on div at bounding box center [605, 256] width 774 height 440
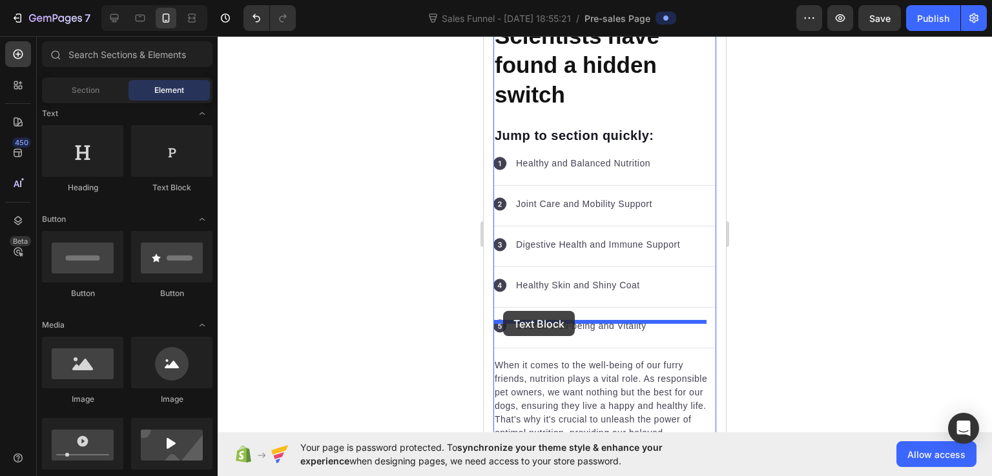
drag, startPoint x: 655, startPoint y: 205, endPoint x: 503, endPoint y: 311, distance: 185.4
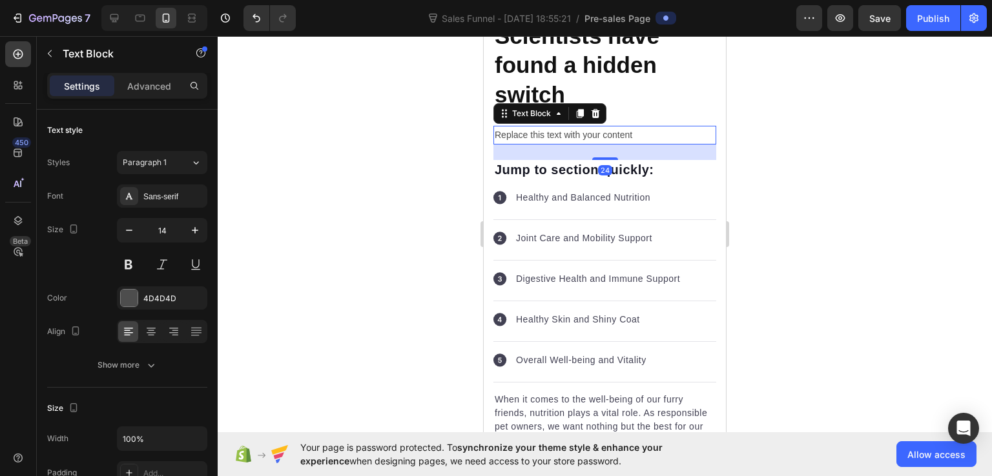
click at [552, 145] on div "Replace this text with your content" at bounding box center [604, 135] width 223 height 19
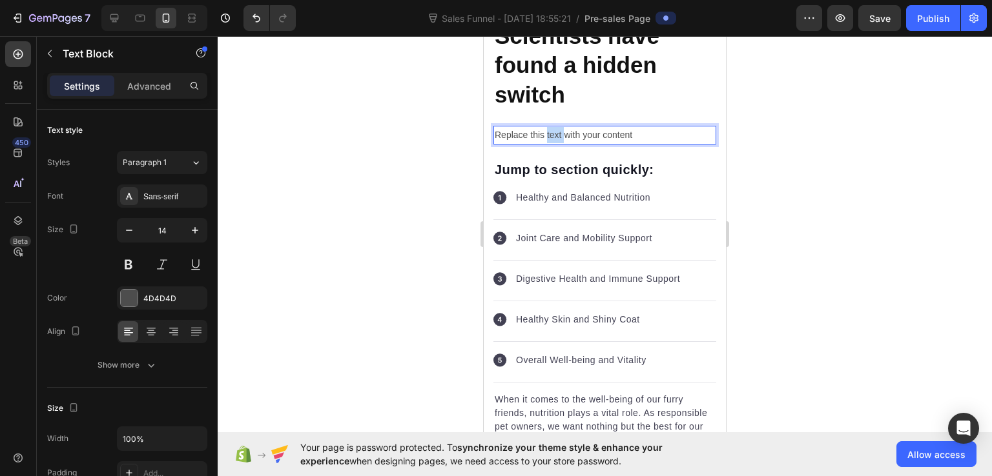
click at [552, 143] on p "Replace this text with your content" at bounding box center [605, 135] width 220 height 16
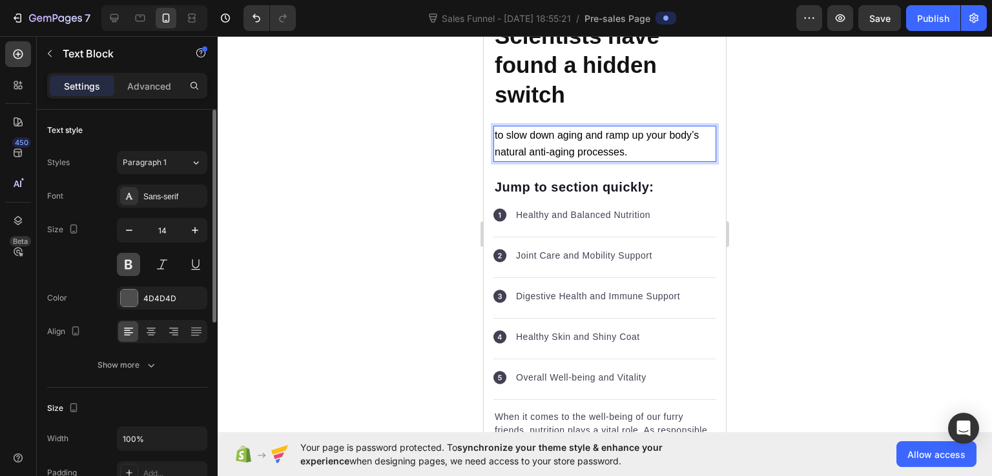
click at [127, 265] on button at bounding box center [128, 264] width 23 height 23
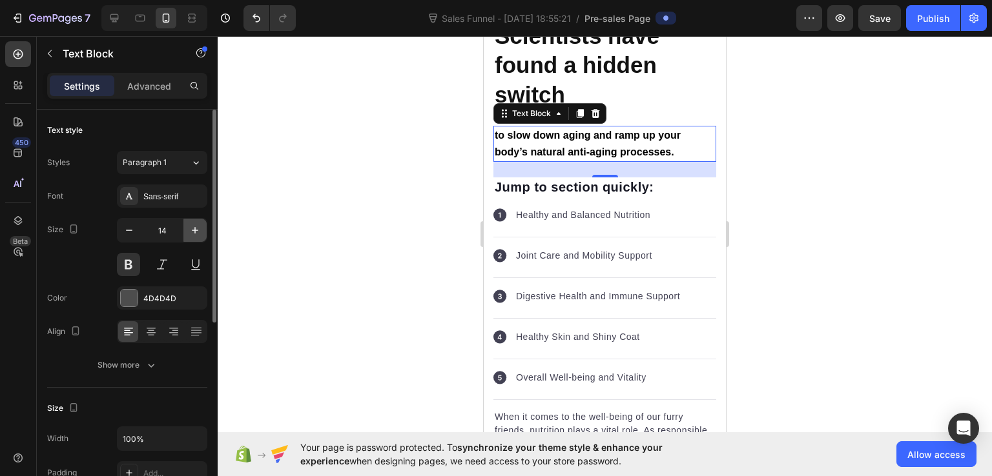
click at [201, 232] on button "button" at bounding box center [194, 230] width 23 height 23
click at [200, 230] on icon "button" at bounding box center [195, 230] width 13 height 13
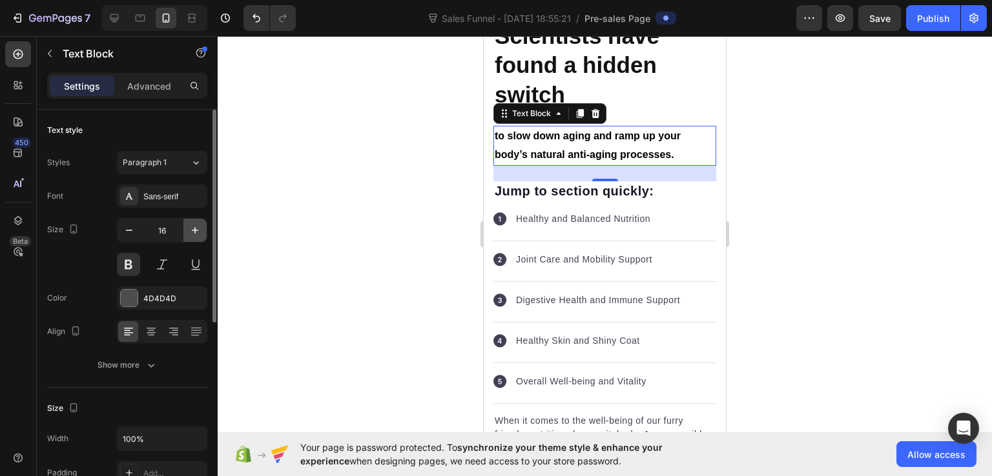
click at [200, 230] on icon "button" at bounding box center [195, 230] width 13 height 13
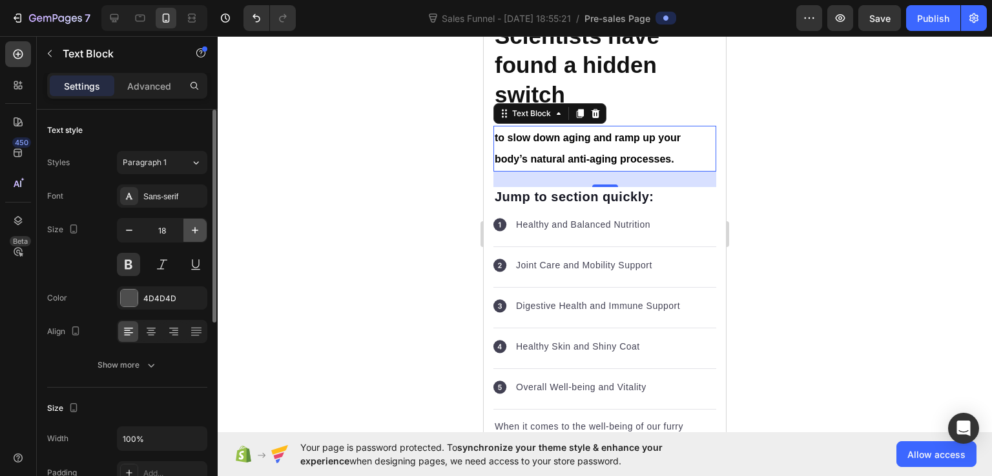
click at [200, 230] on icon "button" at bounding box center [195, 230] width 13 height 13
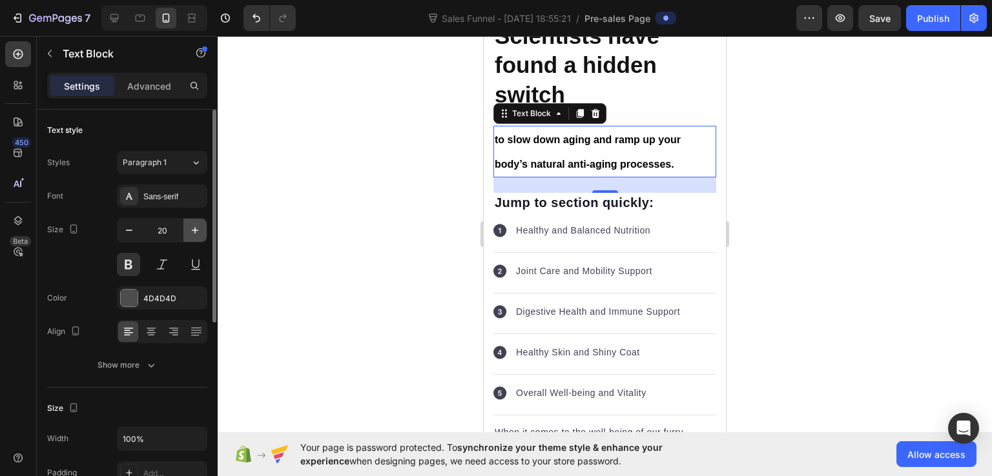
click at [200, 230] on icon "button" at bounding box center [195, 230] width 13 height 13
type input "21"
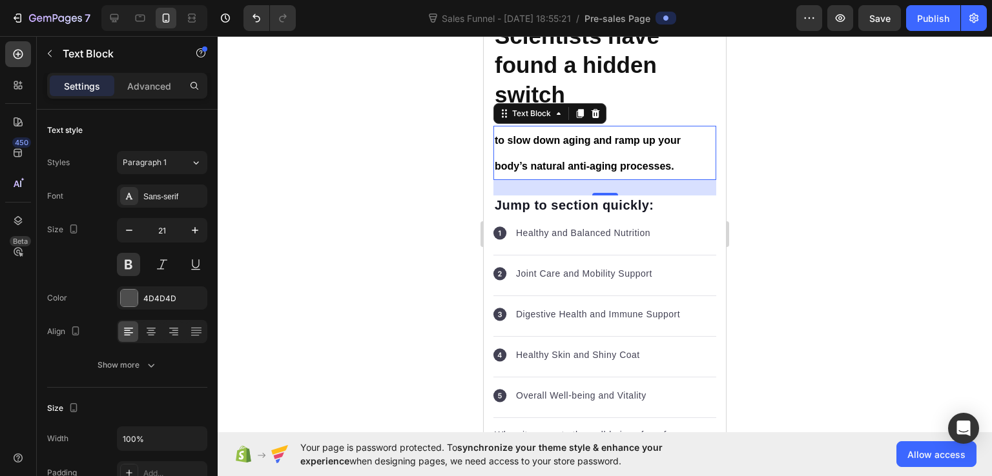
click at [500, 172] on span "to slow down aging and ramp up your body’s natural anti-aging processes." at bounding box center [588, 153] width 186 height 37
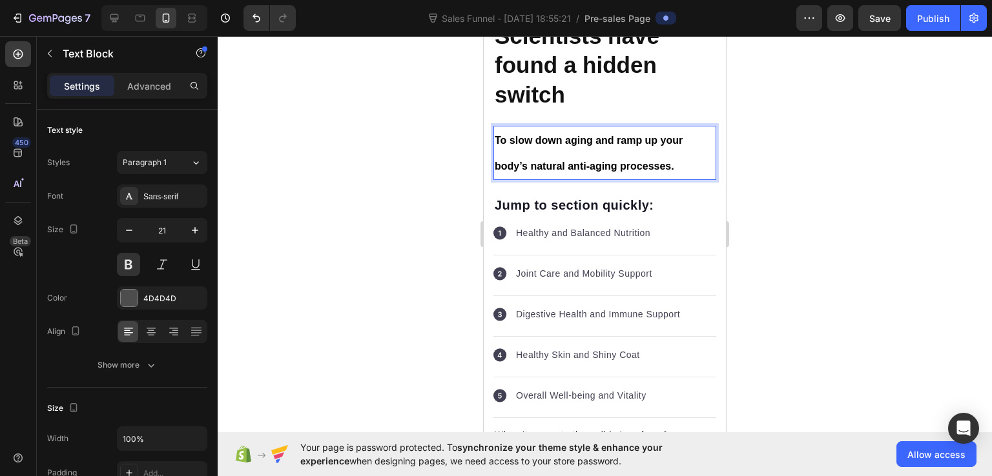
click at [804, 279] on div at bounding box center [605, 256] width 774 height 440
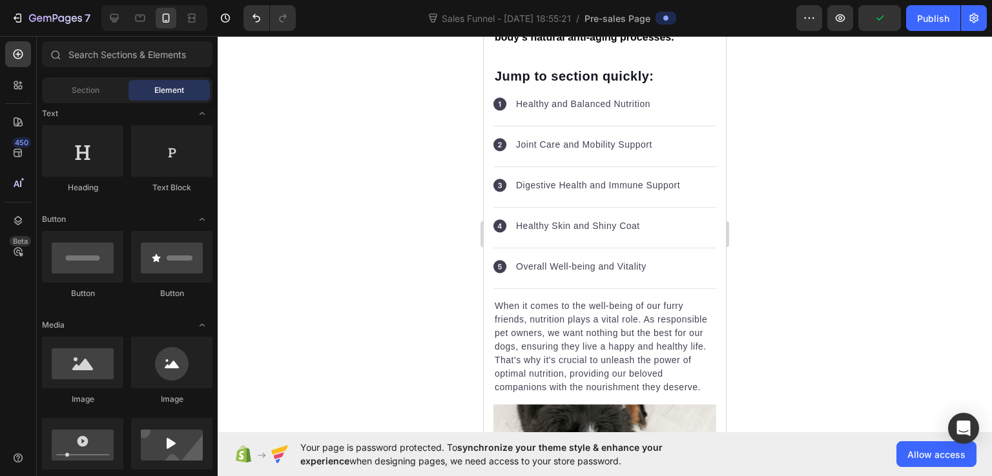
scroll to position [258, 0]
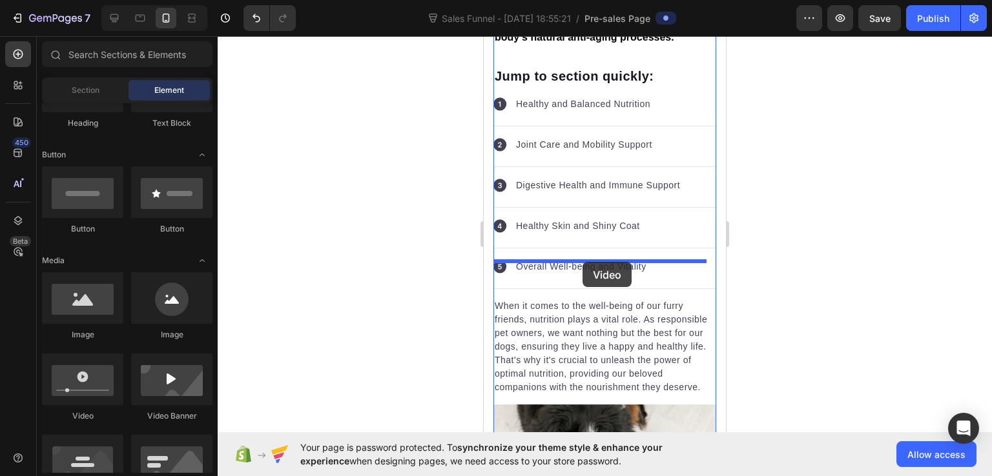
drag, startPoint x: 564, startPoint y: 436, endPoint x: 582, endPoint y: 262, distance: 174.6
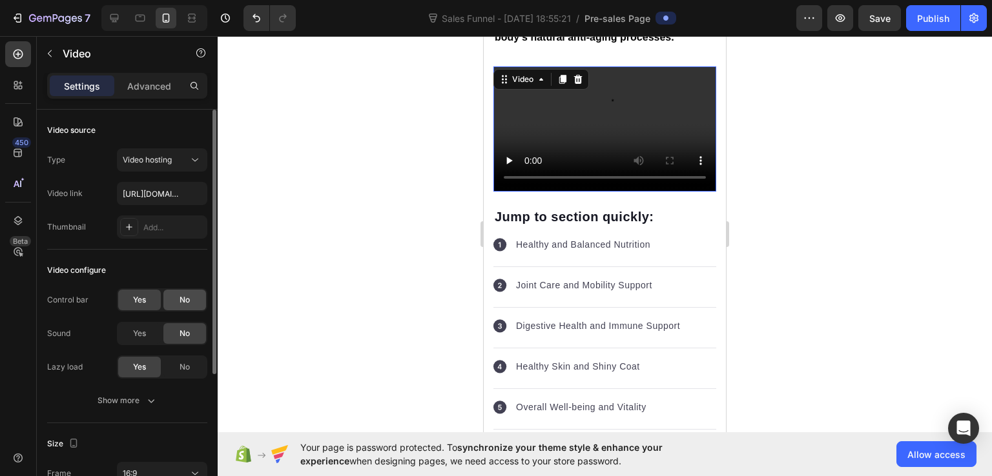
click at [174, 300] on div "No" at bounding box center [184, 300] width 43 height 21
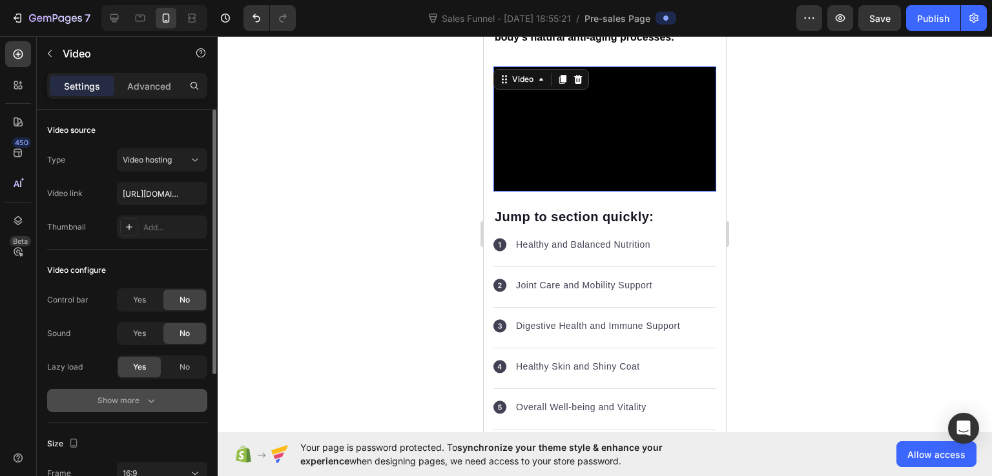
click at [129, 400] on div "Show more" at bounding box center [127, 400] width 60 height 13
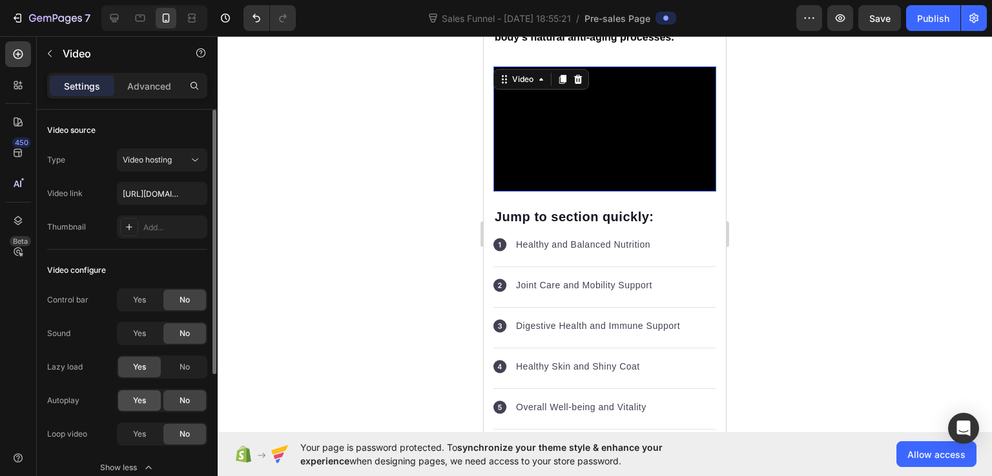
click at [138, 387] on div "Control bar Yes No Sound Yes No Lazy load Yes No Autoplay Yes No Loop video Yes…" at bounding box center [127, 384] width 160 height 191
click at [135, 398] on span "Yes" at bounding box center [139, 401] width 13 height 12
click at [139, 429] on span "Yes" at bounding box center [139, 435] width 13 height 12
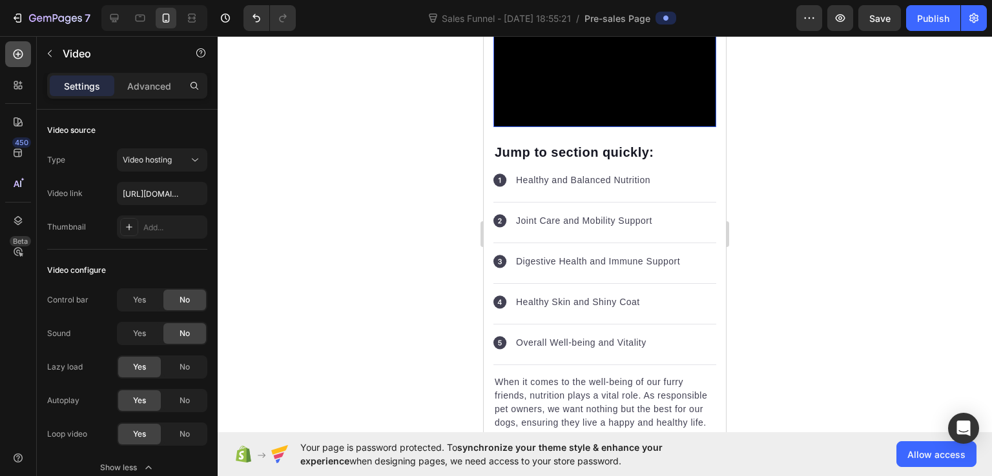
click at [18, 50] on icon at bounding box center [19, 55] width 10 height 10
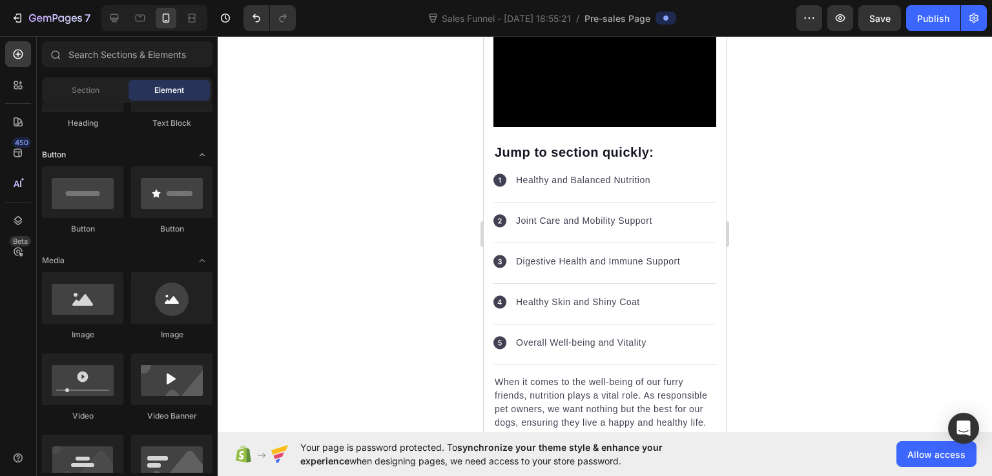
scroll to position [194, 0]
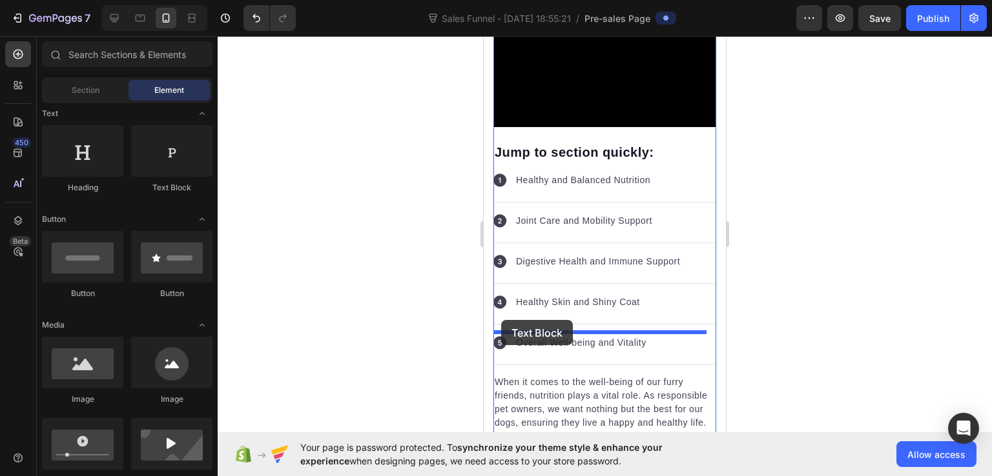
drag, startPoint x: 648, startPoint y: 202, endPoint x: 546, endPoint y: 385, distance: 210.1
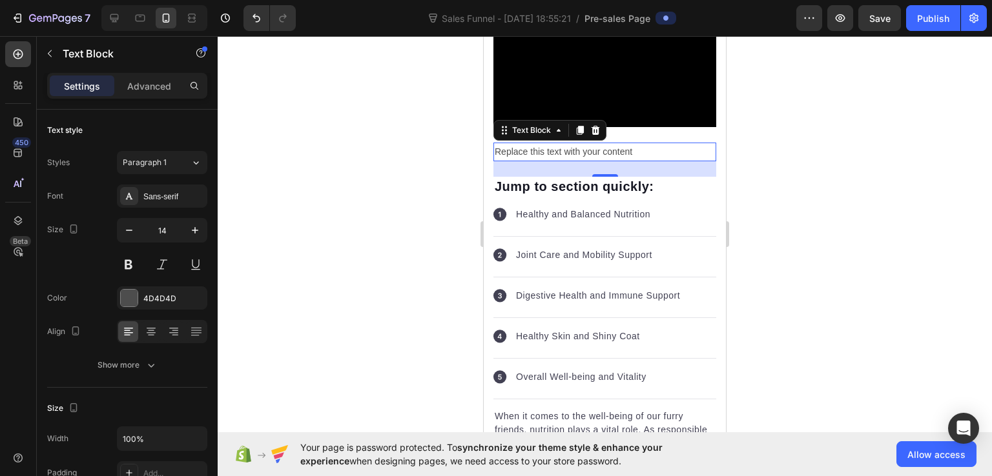
click at [542, 161] on div "Replace this text with your content" at bounding box center [604, 152] width 223 height 19
click at [542, 160] on p "Replace this text with your content" at bounding box center [605, 152] width 220 height 16
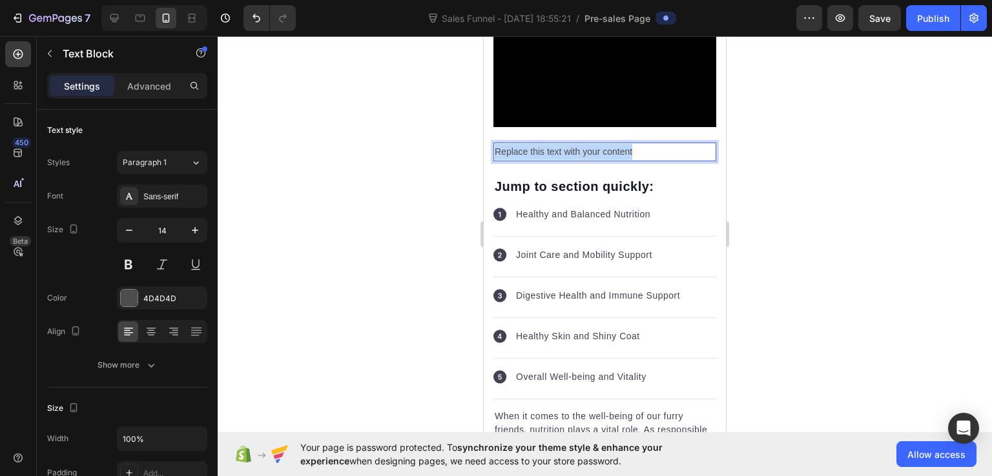
click at [542, 160] on p "Replace this text with your content" at bounding box center [605, 152] width 220 height 16
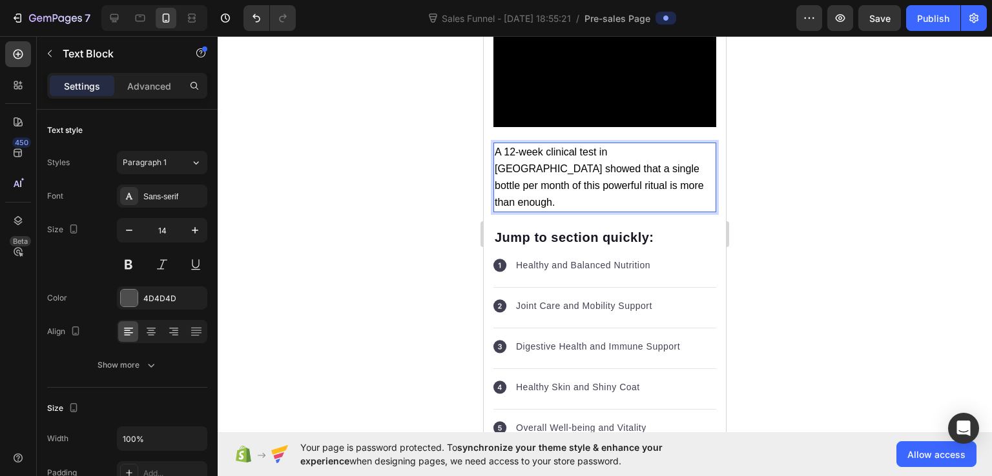
click at [593, 212] on p "A 12-week clinical test in [GEOGRAPHIC_DATA] showed that a single bottle per mo…" at bounding box center [605, 178] width 220 height 68
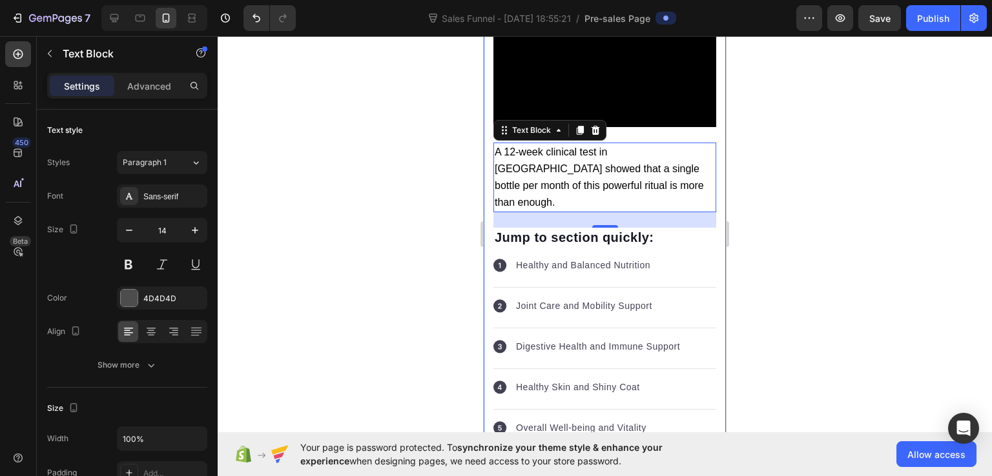
click at [773, 349] on div at bounding box center [605, 256] width 774 height 440
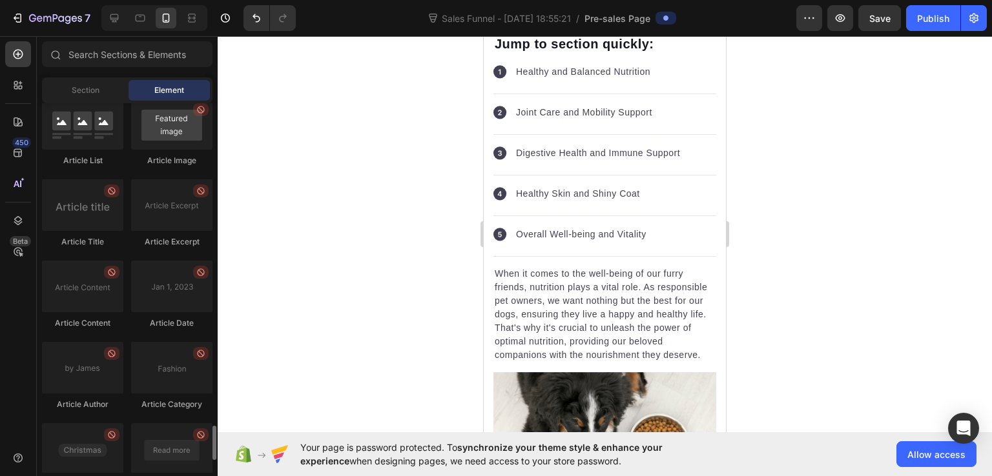
scroll to position [3623, 0]
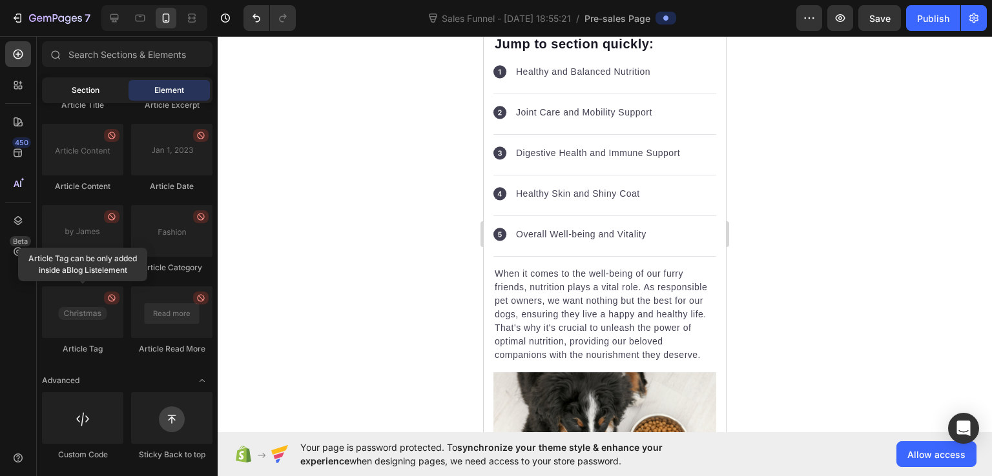
click at [81, 92] on span "Section" at bounding box center [86, 91] width 28 height 12
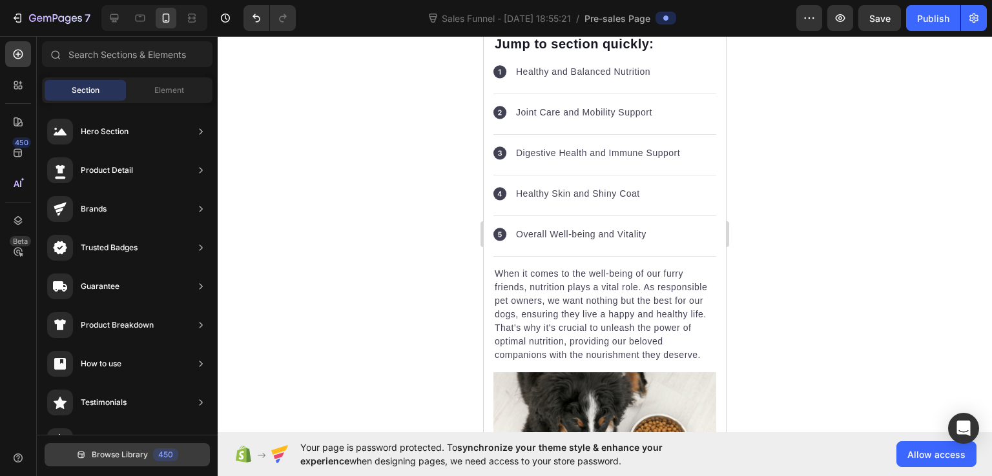
click at [146, 457] on span "Browse Library" at bounding box center [120, 455] width 56 height 12
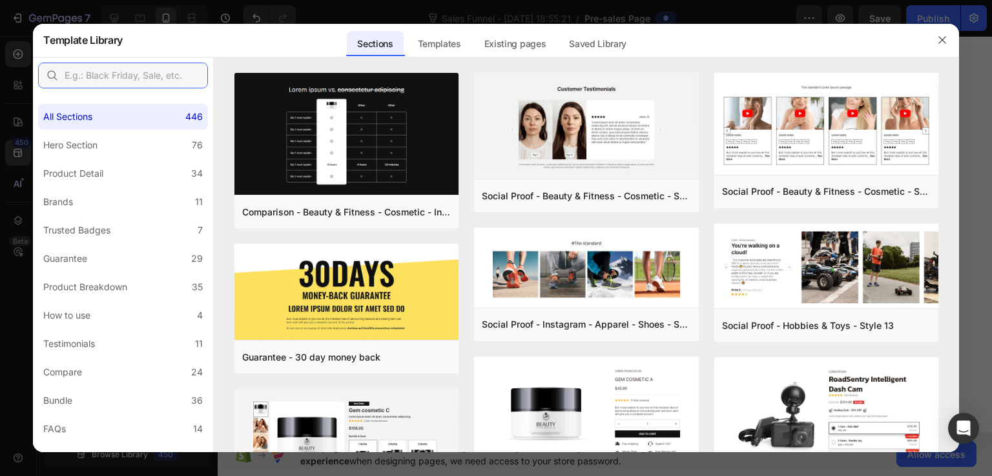
click at [142, 73] on input "text" at bounding box center [123, 76] width 170 height 26
click at [83, 65] on input "text" at bounding box center [123, 76] width 170 height 26
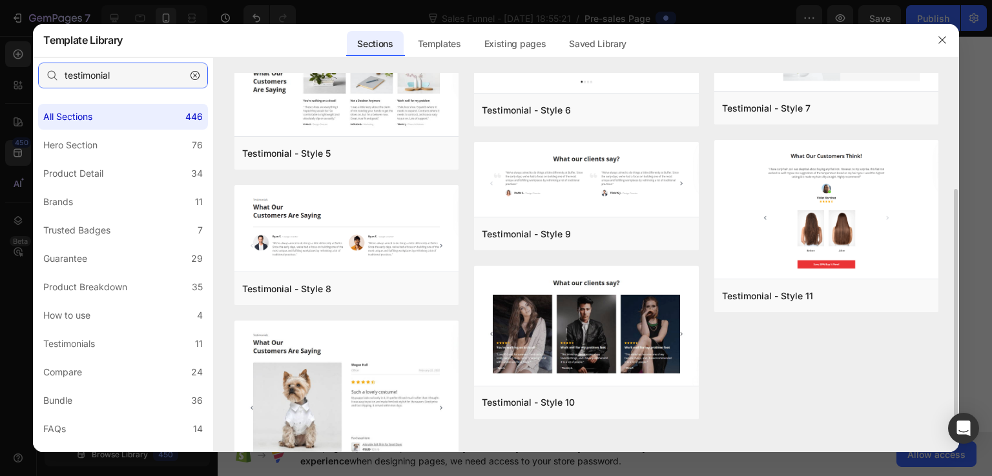
scroll to position [254, 0]
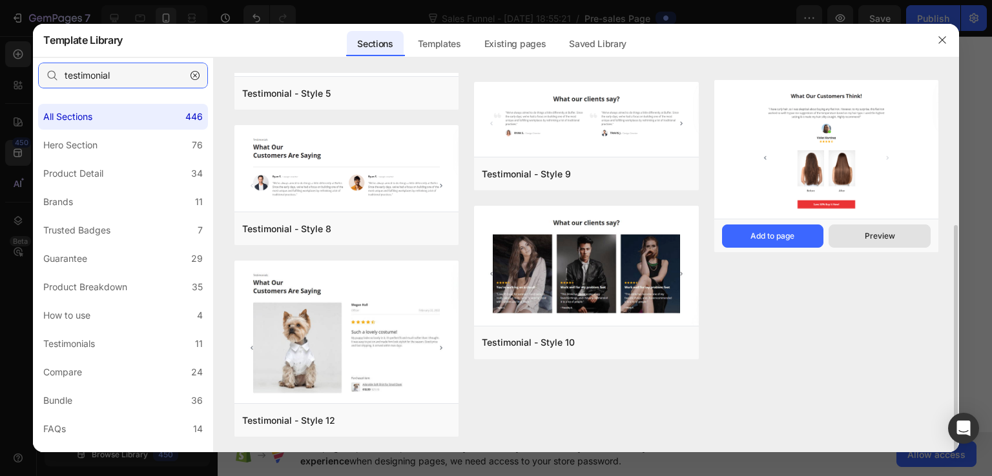
type input "testimonial"
click at [0, 0] on button "Preview" at bounding box center [0, 0] width 0 height 0
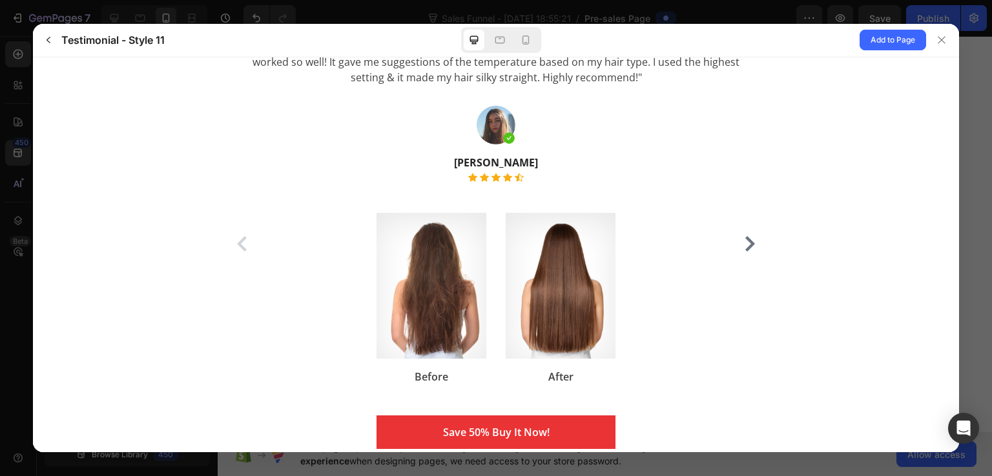
scroll to position [178, 0]
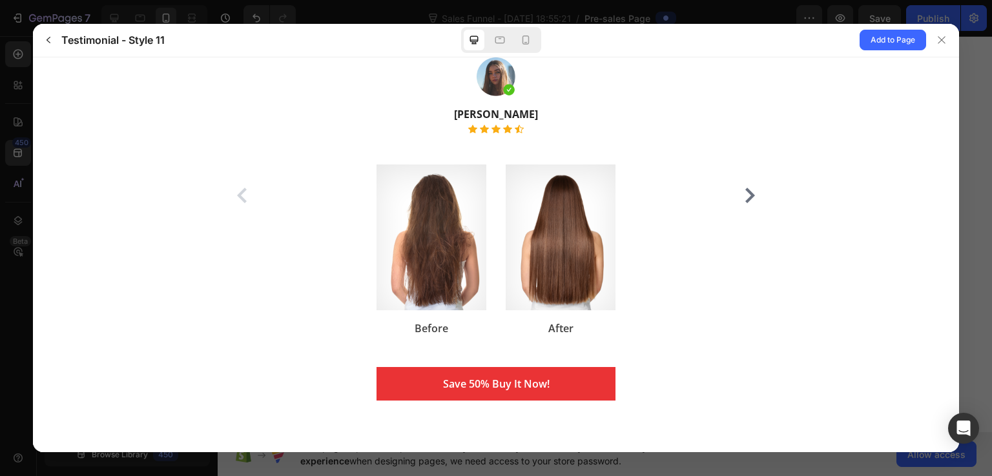
click at [748, 192] on icon at bounding box center [749, 194] width 15 height 15
click at [743, 194] on icon at bounding box center [749, 194] width 15 height 15
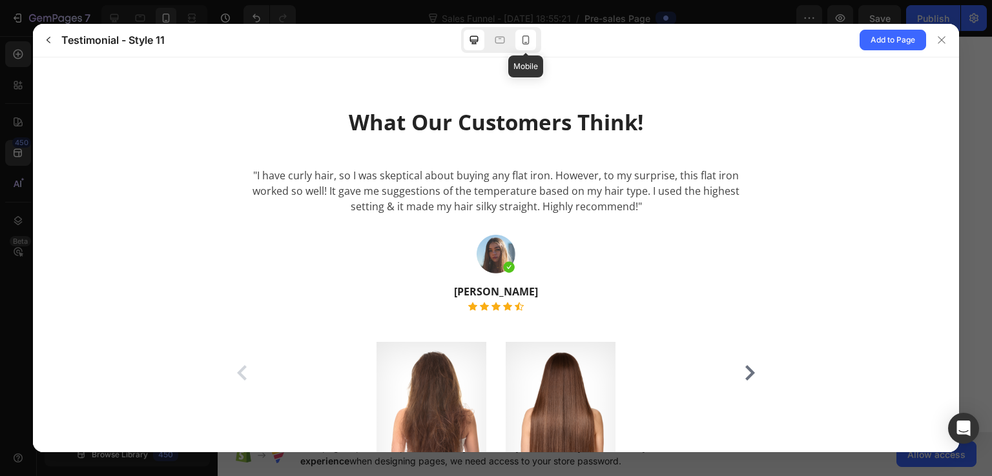
click at [529, 38] on icon at bounding box center [525, 40] width 13 height 13
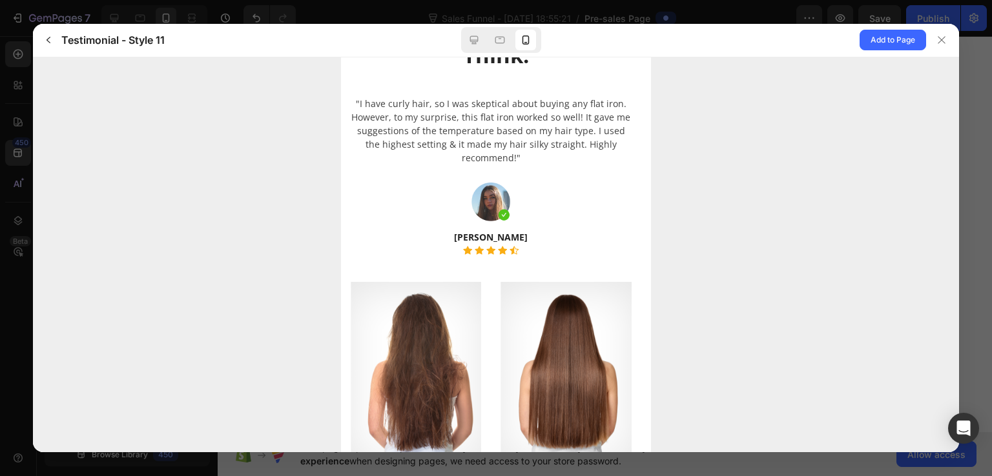
scroll to position [218, 0]
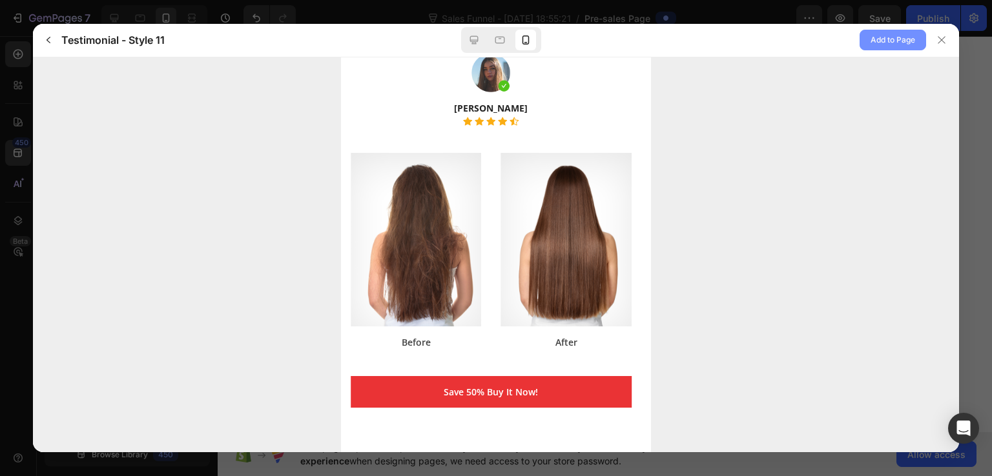
click at [912, 40] on span "Add to Page" at bounding box center [892, 39] width 45 height 15
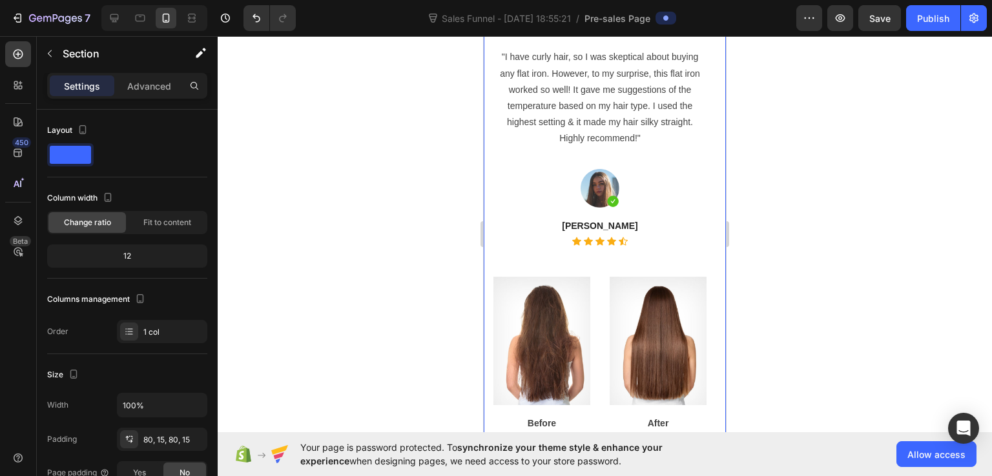
scroll to position [11088, 0]
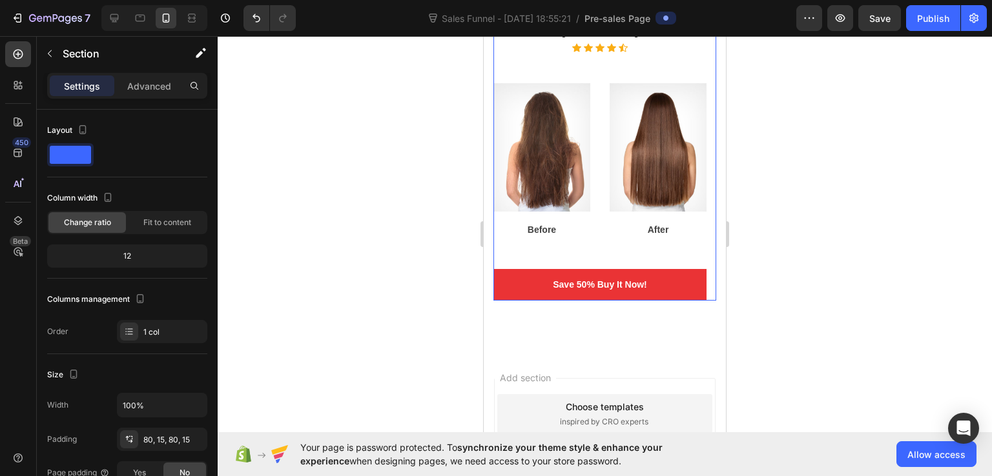
click at [602, 251] on div ""I have curly hair, so I was skeptical about buying any flat iron. However, to …" at bounding box center [599, 77] width 213 height 447
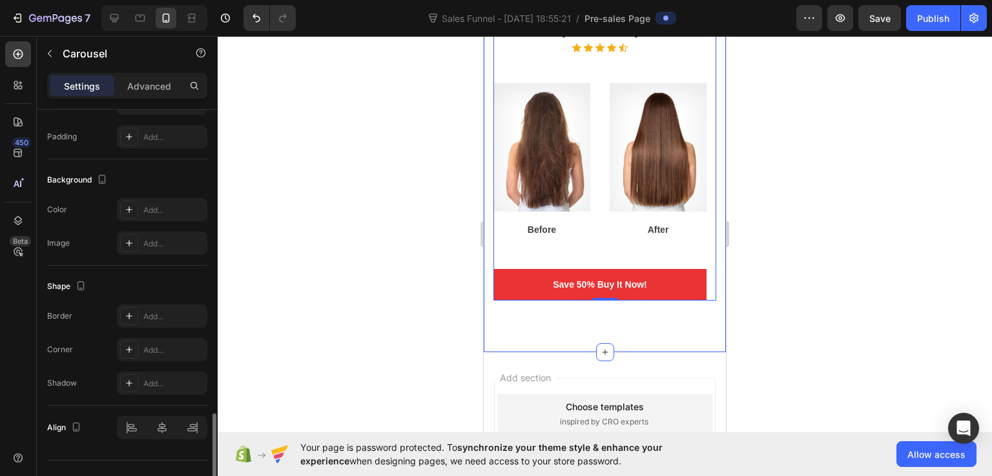
scroll to position [927, 0]
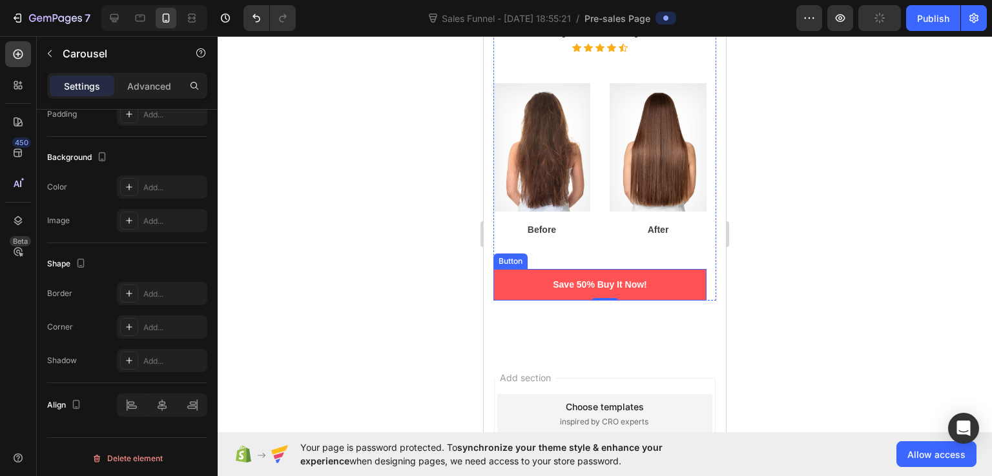
click at [547, 275] on button "Save 50% Buy It Now!" at bounding box center [599, 285] width 213 height 32
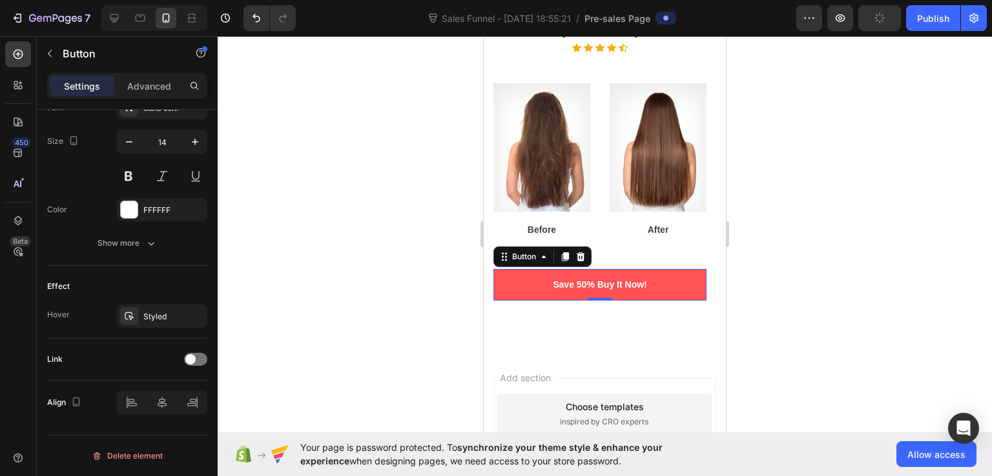
scroll to position [0, 0]
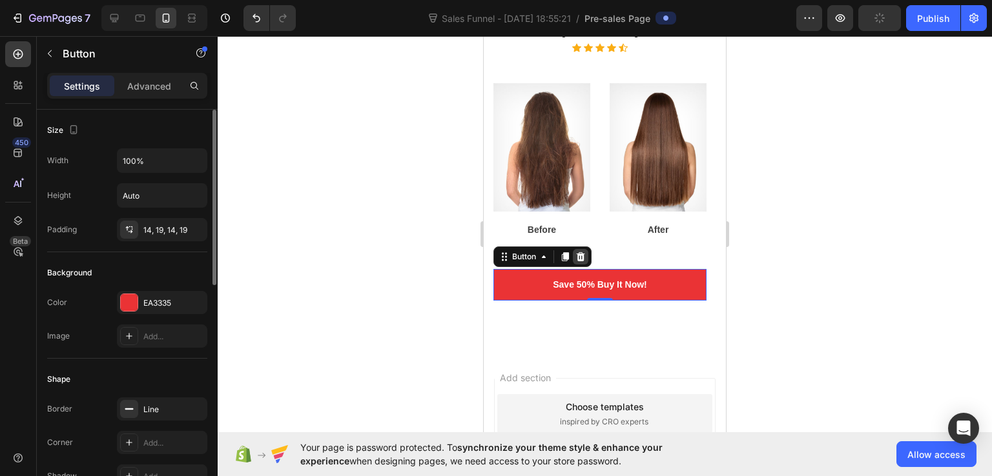
click at [579, 259] on icon at bounding box center [581, 256] width 8 height 9
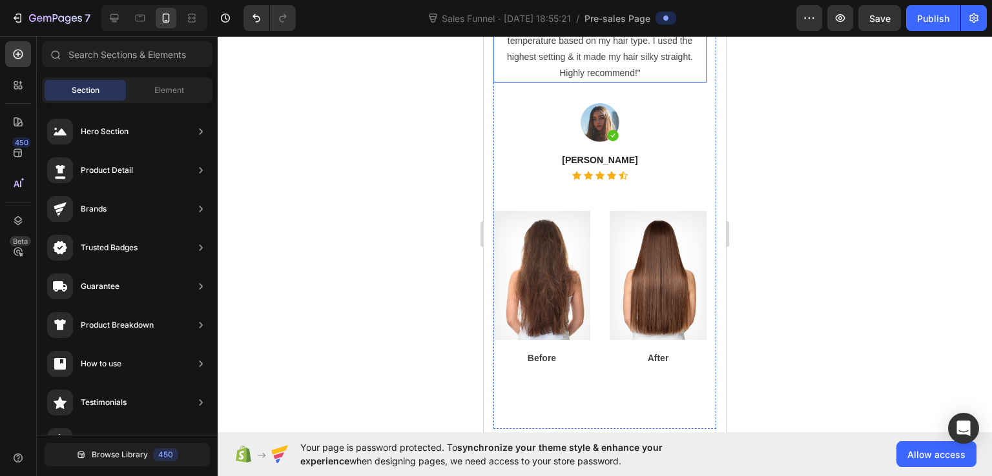
scroll to position [10823, 0]
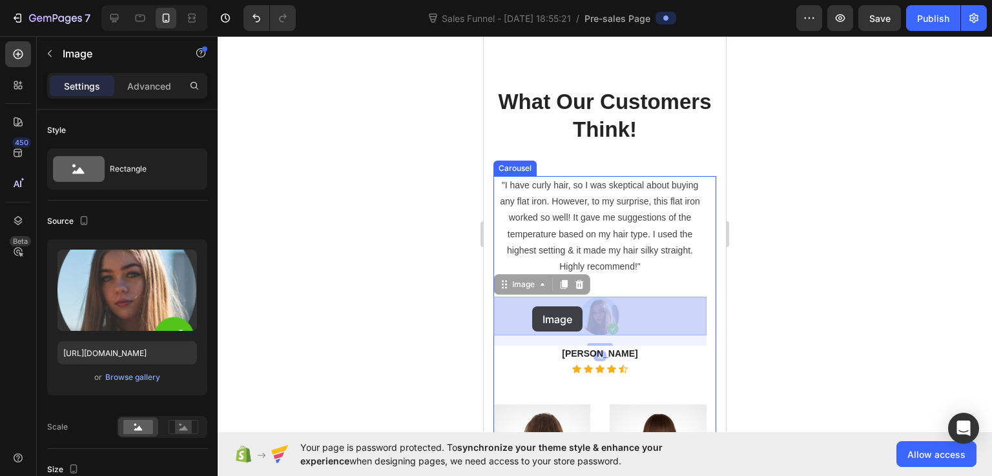
drag, startPoint x: 537, startPoint y: 321, endPoint x: 532, endPoint y: 307, distance: 15.1
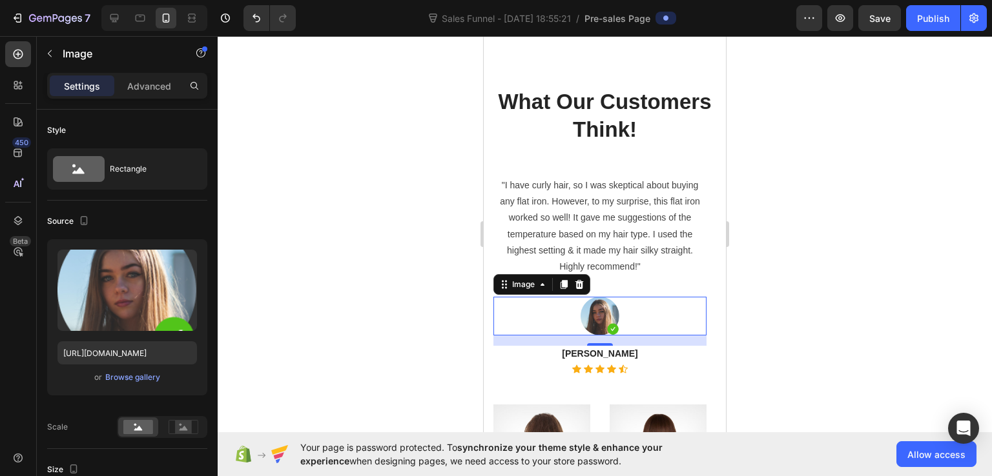
click at [785, 220] on div at bounding box center [605, 256] width 774 height 440
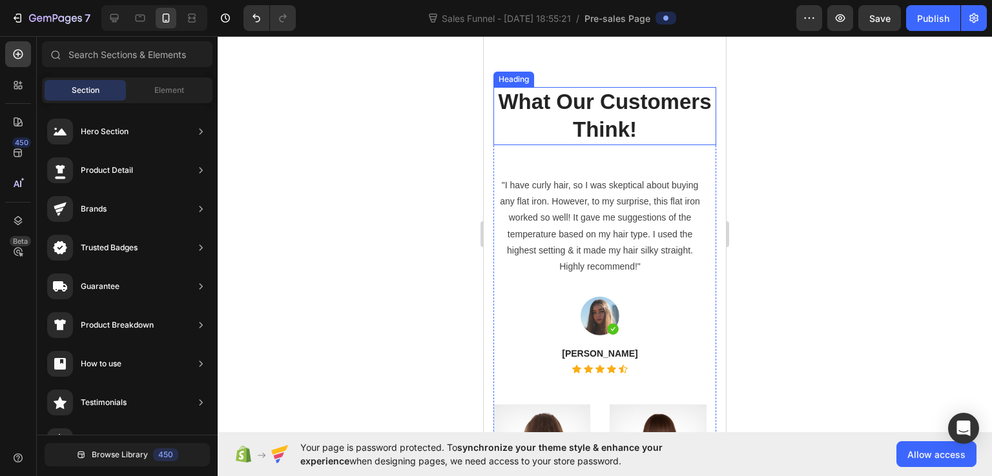
scroll to position [10751, 0]
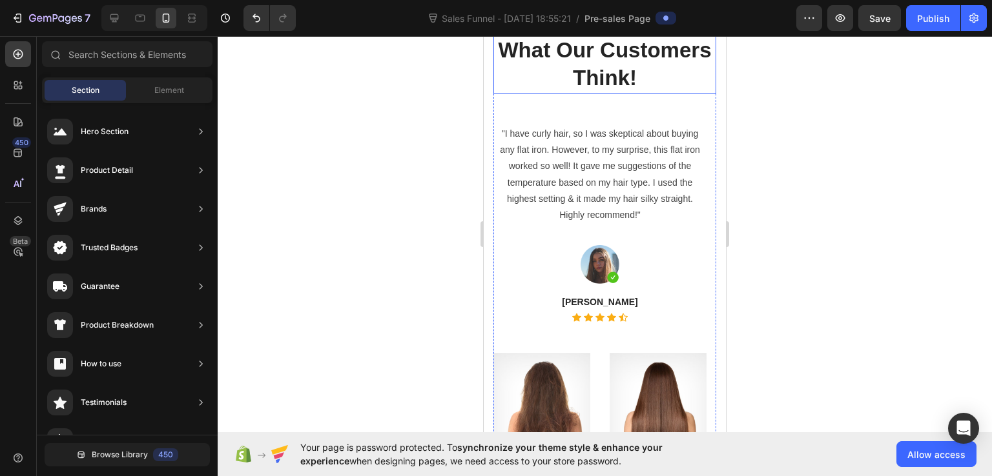
click at [511, 34] on div "Heading" at bounding box center [514, 28] width 36 height 12
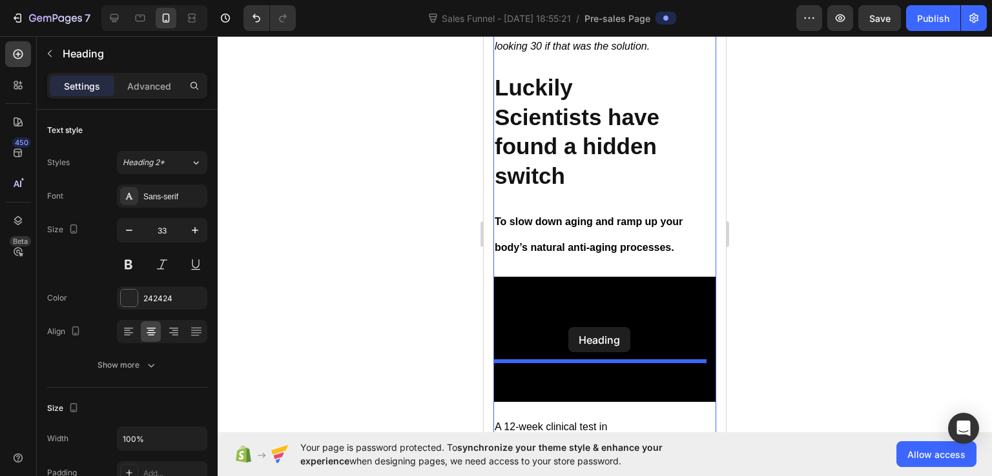
scroll to position [5132, 0]
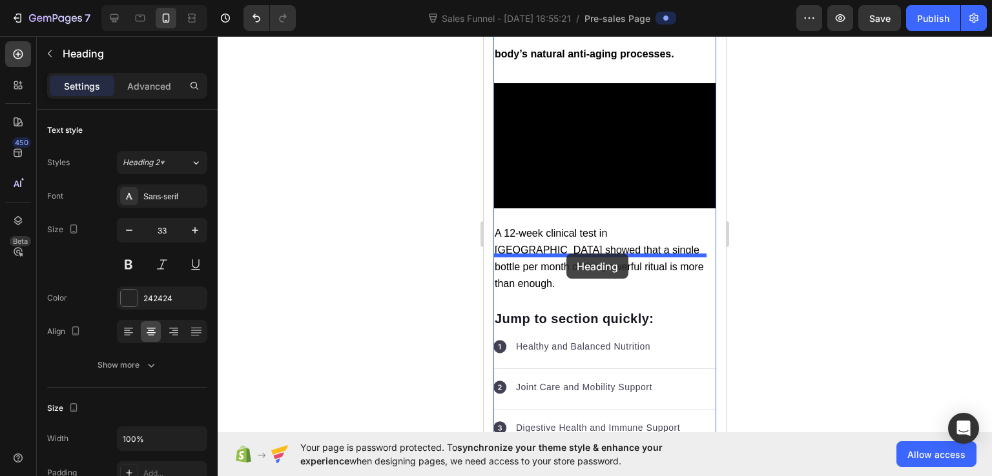
drag, startPoint x: 513, startPoint y: 150, endPoint x: 566, endPoint y: 254, distance: 116.4
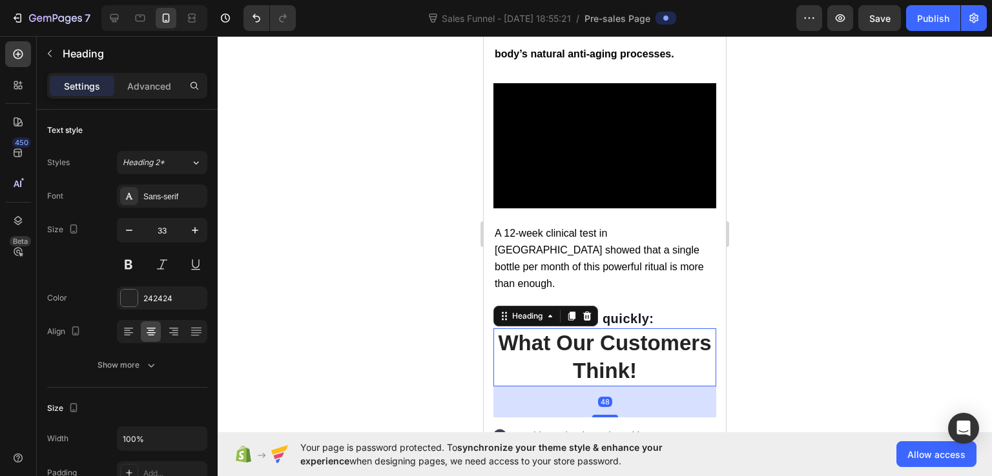
scroll to position [5261, 0]
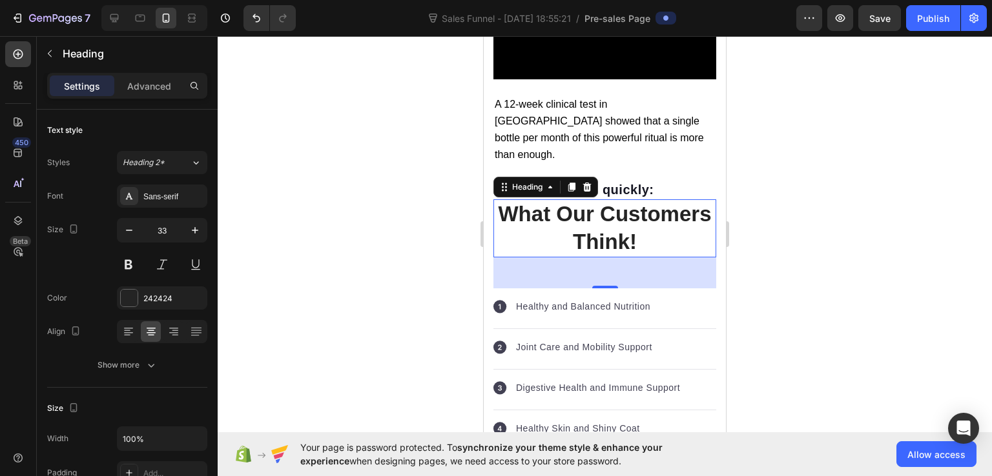
click at [822, 173] on div at bounding box center [605, 256] width 774 height 440
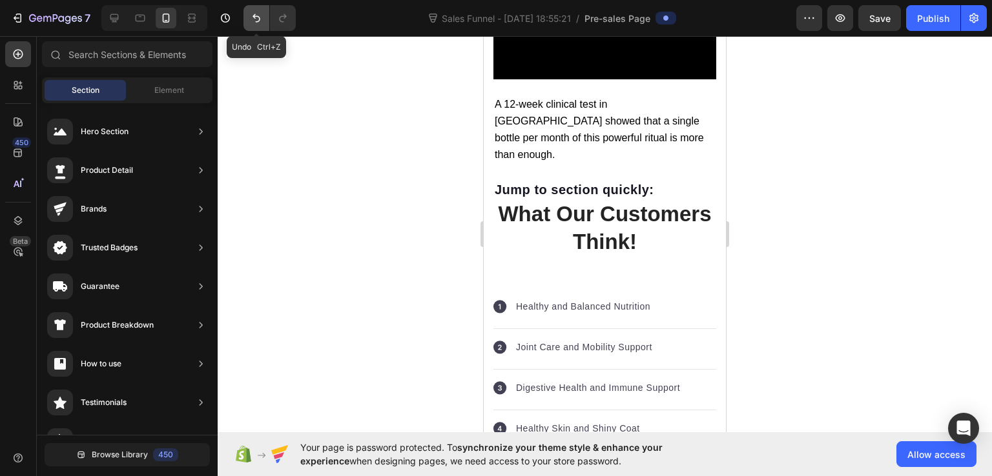
click at [258, 21] on icon "Undo/Redo" at bounding box center [256, 18] width 8 height 8
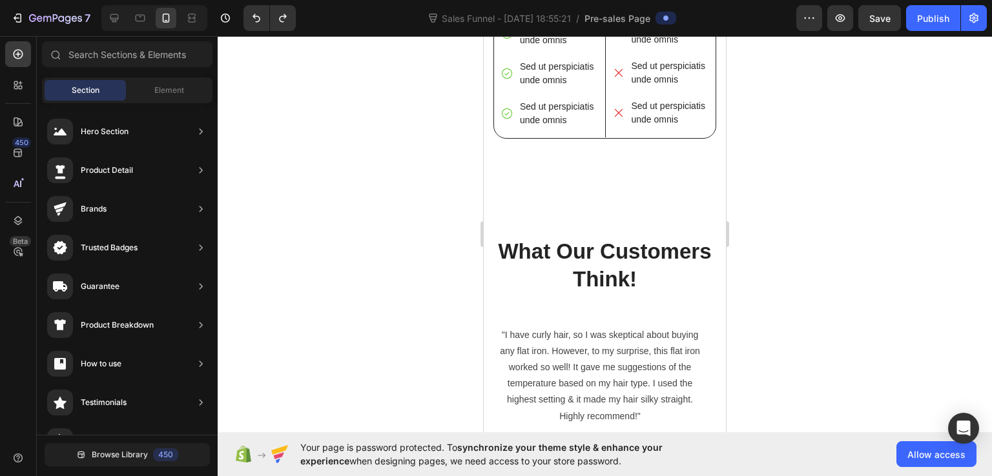
scroll to position [11497, 0]
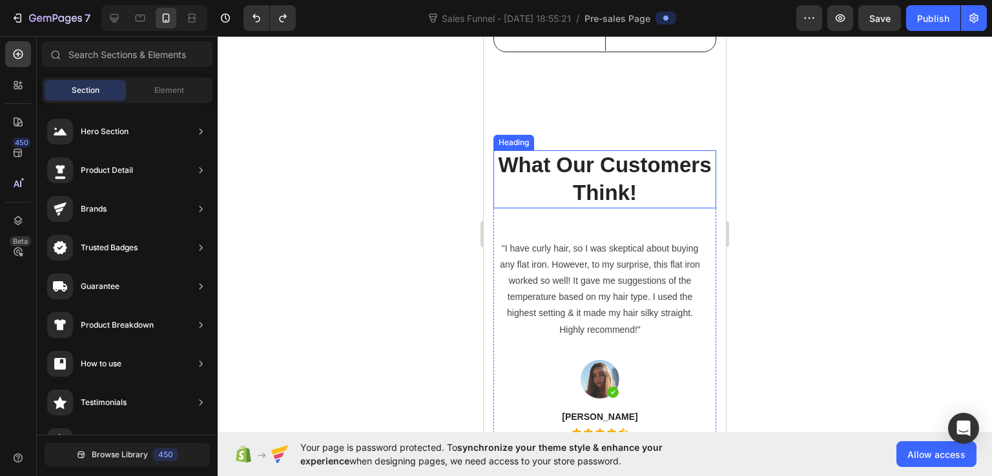
click at [522, 207] on p "What Our Customers Think!" at bounding box center [605, 180] width 220 height 56
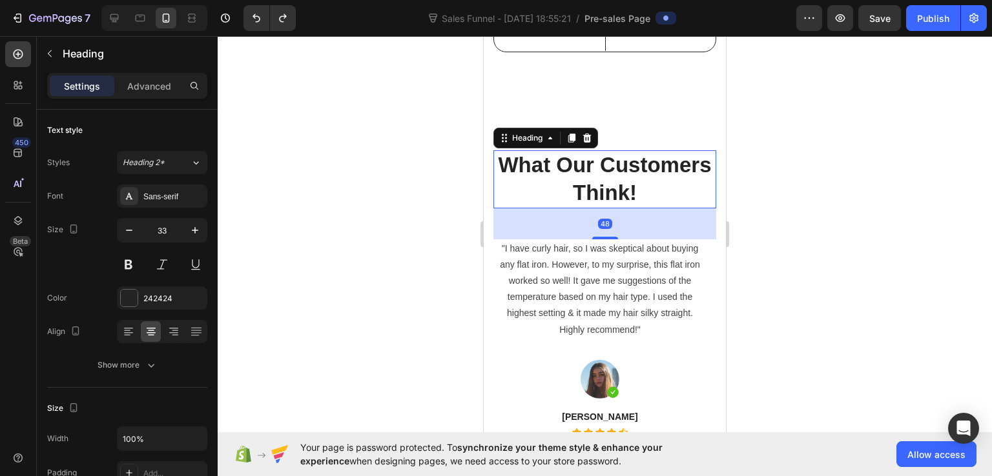
click at [612, 240] on div "48" at bounding box center [604, 224] width 223 height 31
click at [54, 52] on icon "button" at bounding box center [50, 53] width 10 height 10
click at [538, 146] on div "Heading" at bounding box center [527, 137] width 61 height 15
click at [834, 230] on div at bounding box center [605, 256] width 774 height 440
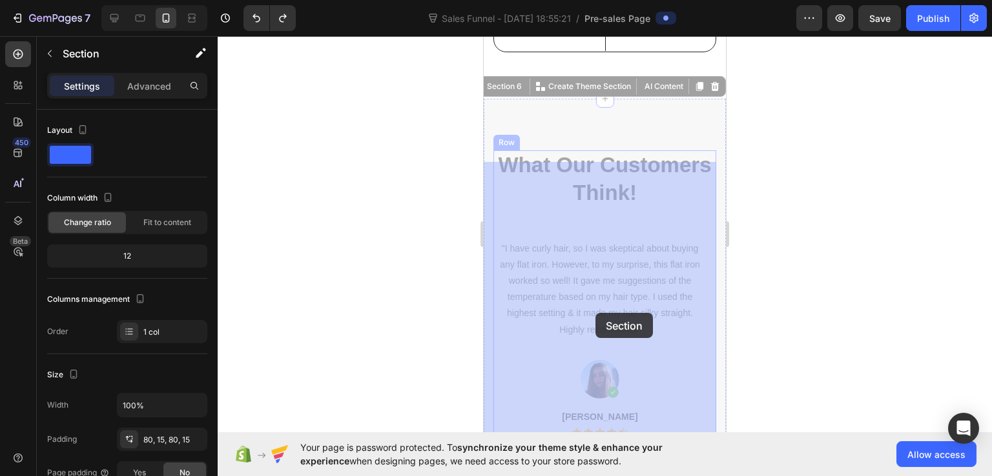
drag, startPoint x: 555, startPoint y: 197, endPoint x: 595, endPoint y: 312, distance: 121.7
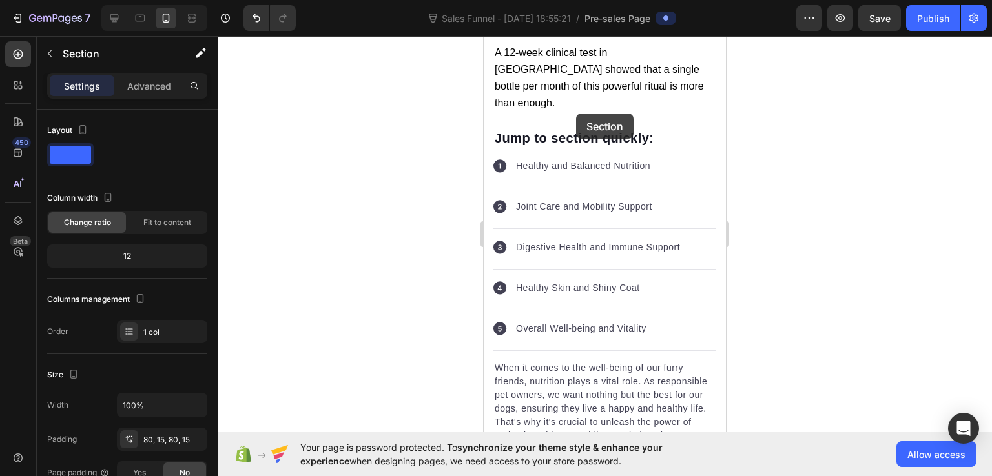
scroll to position [5104, 0]
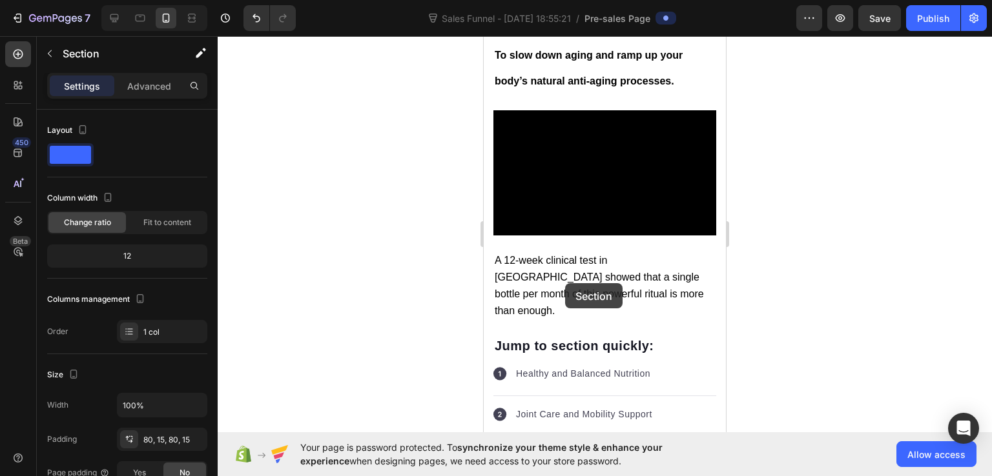
drag, startPoint x: 623, startPoint y: 194, endPoint x: 565, endPoint y: 283, distance: 106.4
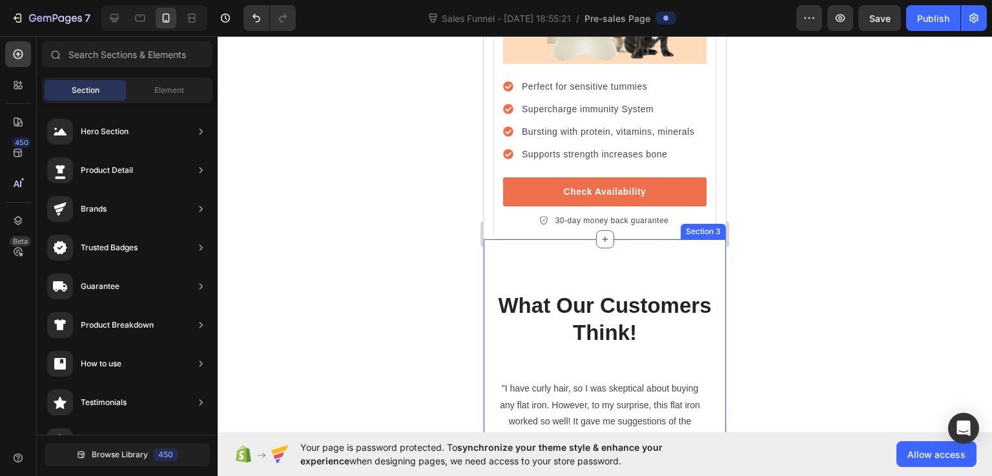
scroll to position [10500, 0]
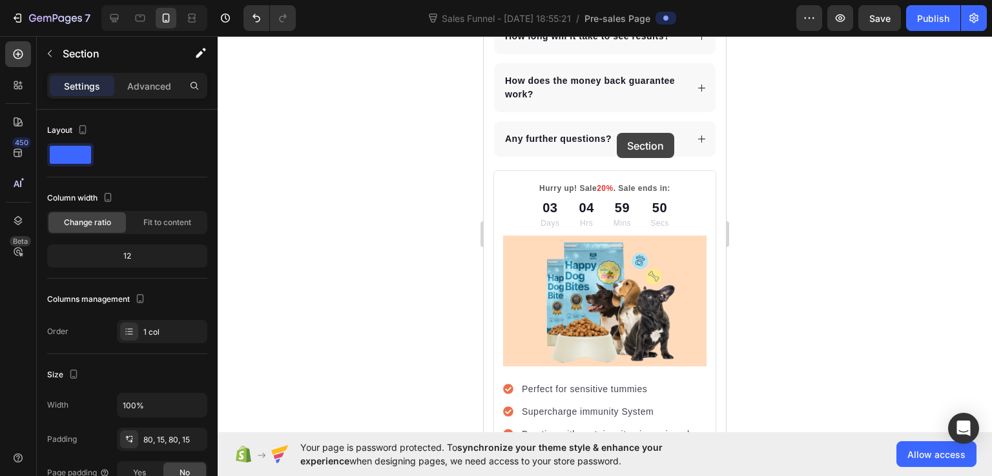
scroll to position [10150, 0]
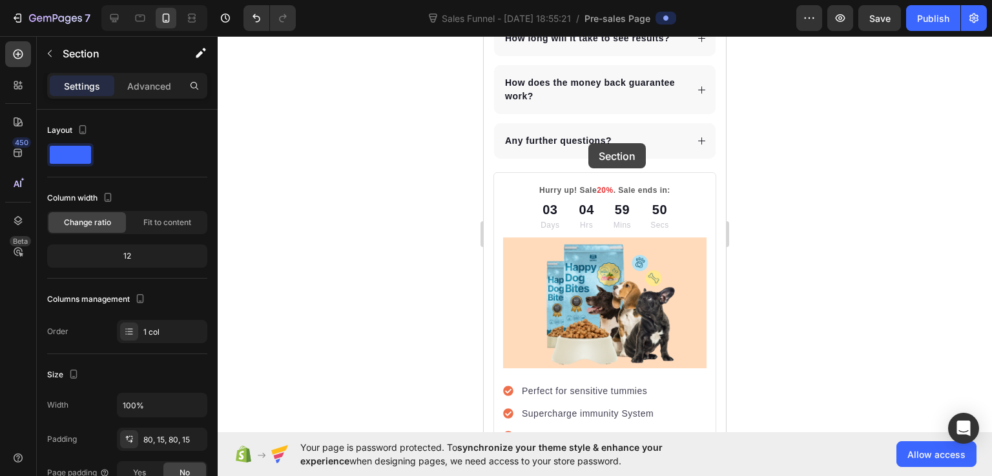
drag, startPoint x: 500, startPoint y: 159, endPoint x: 587, endPoint y: 144, distance: 88.5
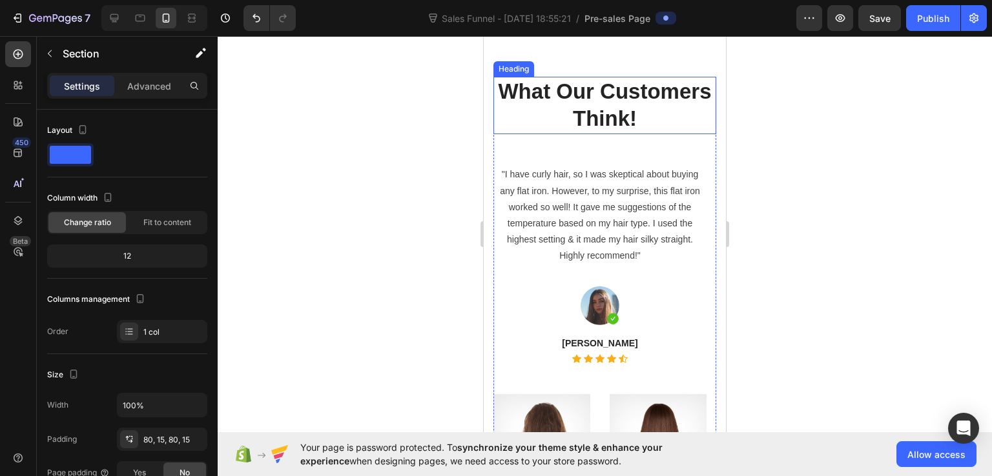
scroll to position [10461, 0]
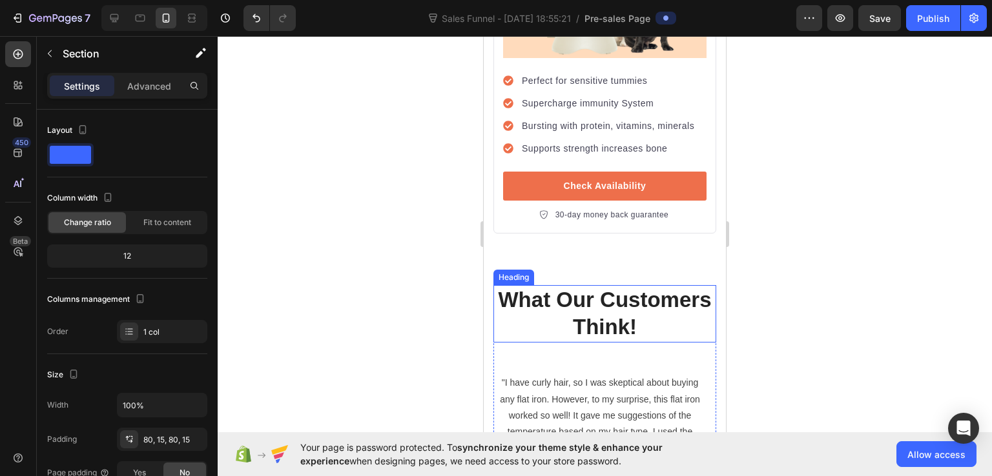
click at [536, 287] on p "What Our Customers Think!" at bounding box center [605, 315] width 220 height 56
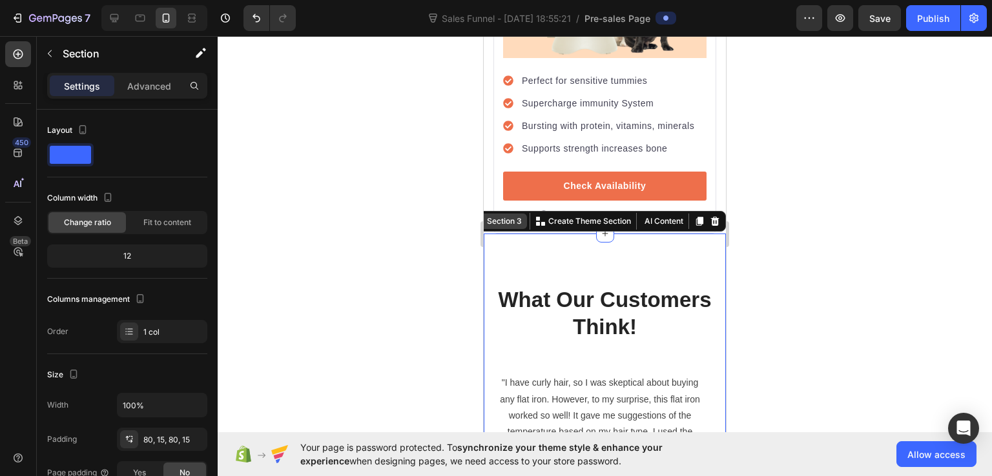
click at [498, 216] on div "Section 3" at bounding box center [504, 222] width 40 height 12
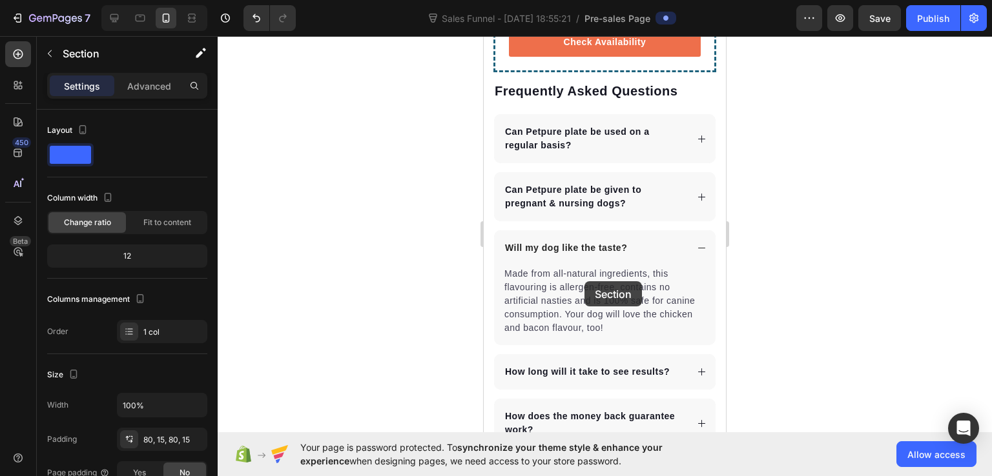
scroll to position [9727, 0]
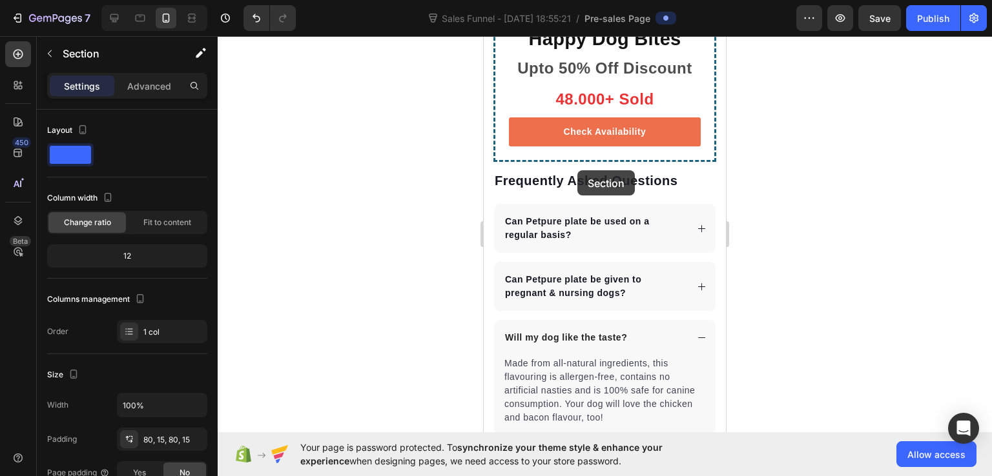
drag, startPoint x: 504, startPoint y: 192, endPoint x: 577, endPoint y: 170, distance: 76.6
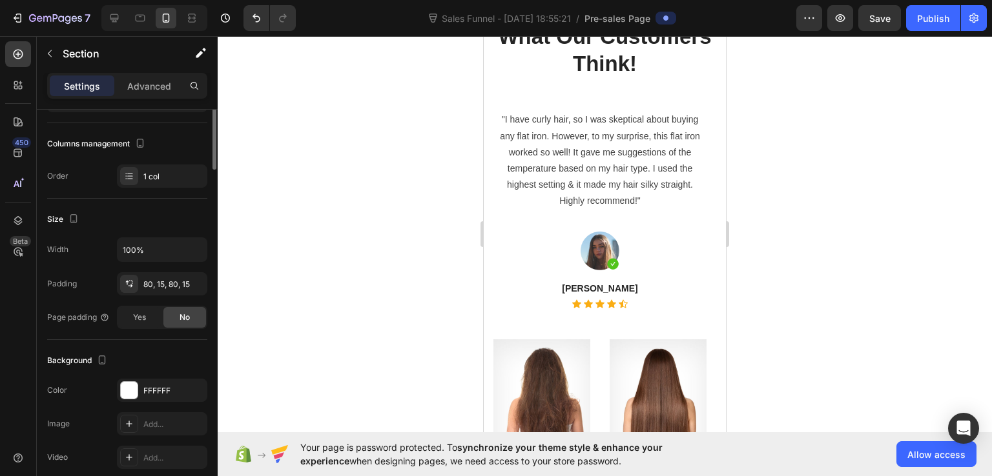
scroll to position [0, 0]
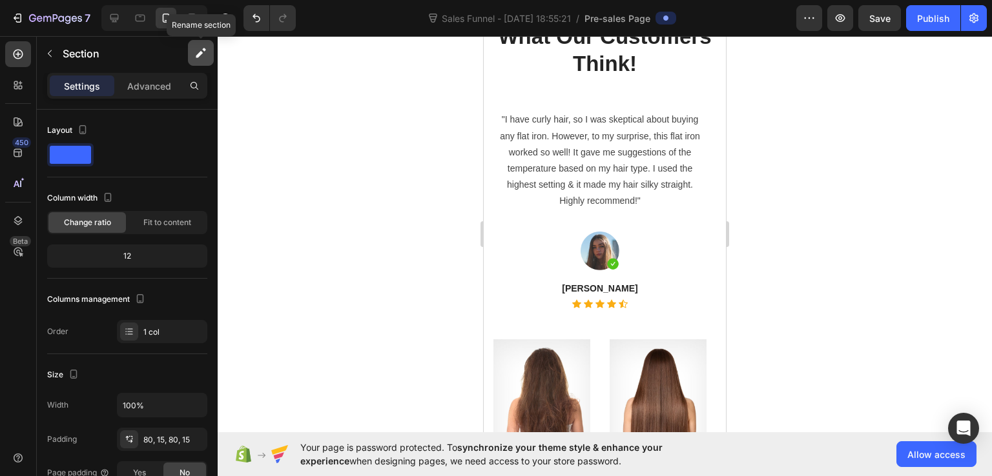
click at [205, 53] on icon "button" at bounding box center [200, 52] width 13 height 13
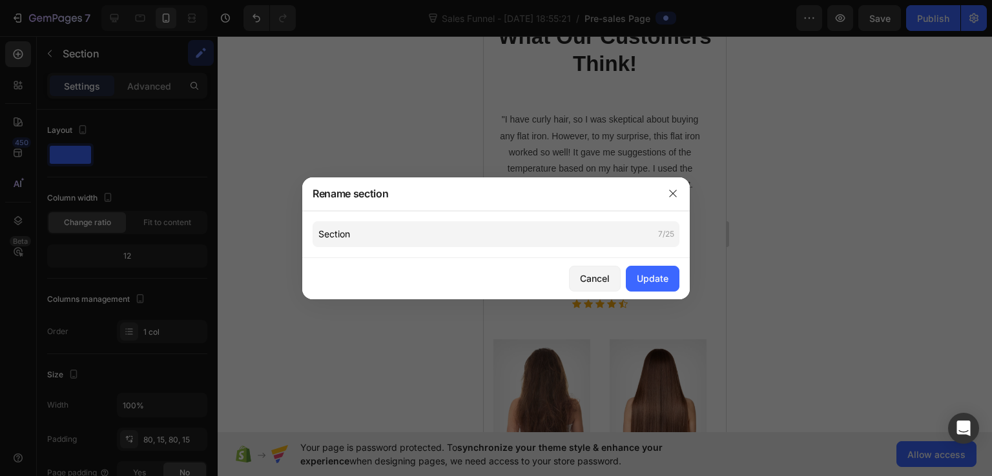
click at [326, 87] on div at bounding box center [496, 238] width 992 height 476
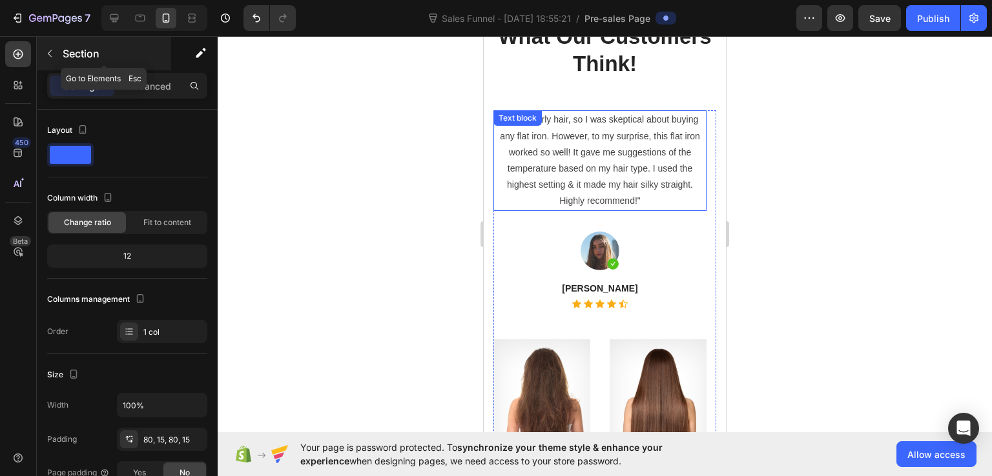
click at [50, 53] on icon "button" at bounding box center [50, 53] width 10 height 10
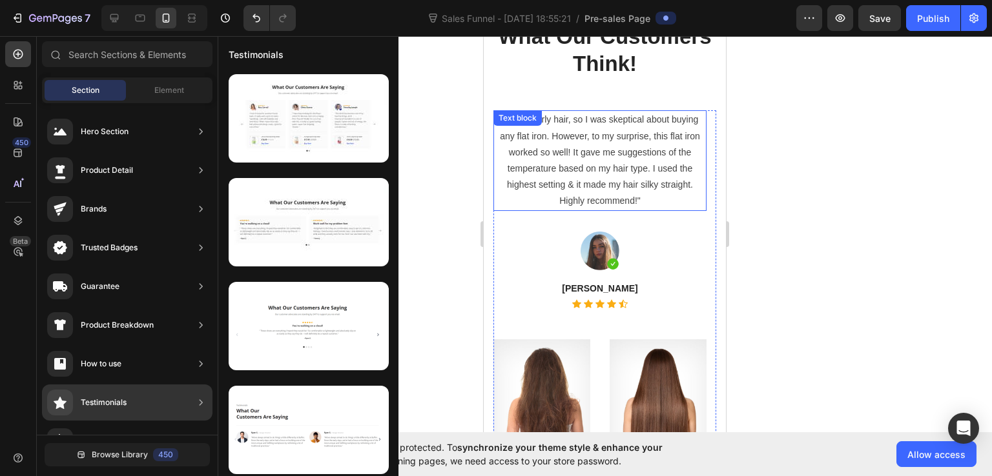
scroll to position [65, 0]
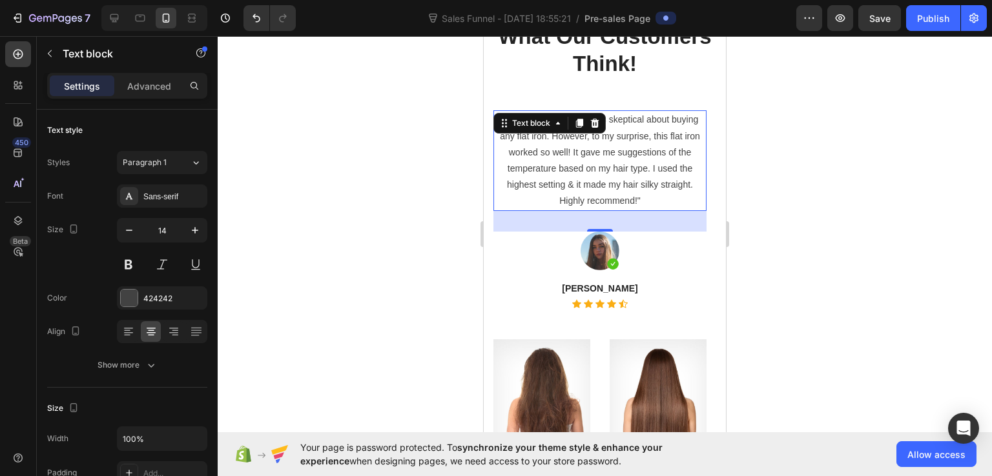
click at [589, 158] on p ""I have curly hair, so I was skeptical about buying any flat iron. However, to …" at bounding box center [600, 160] width 210 height 97
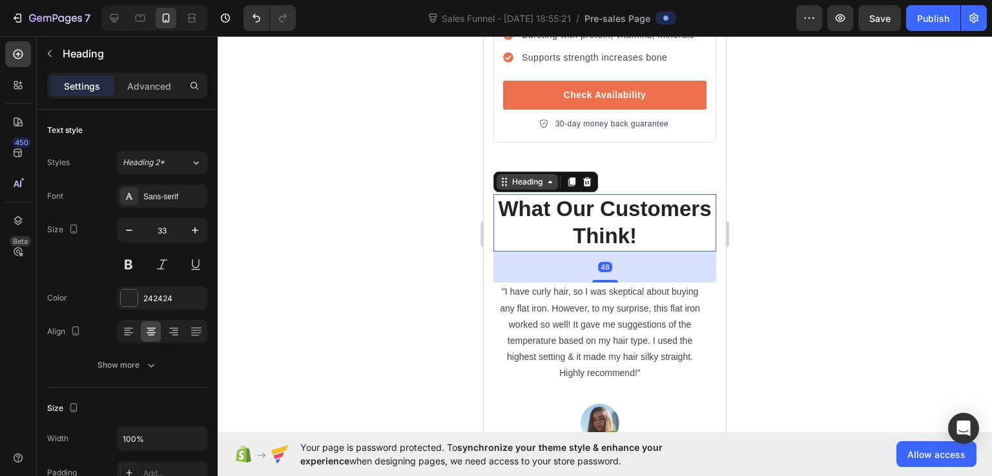
scroll to position [10566, 0]
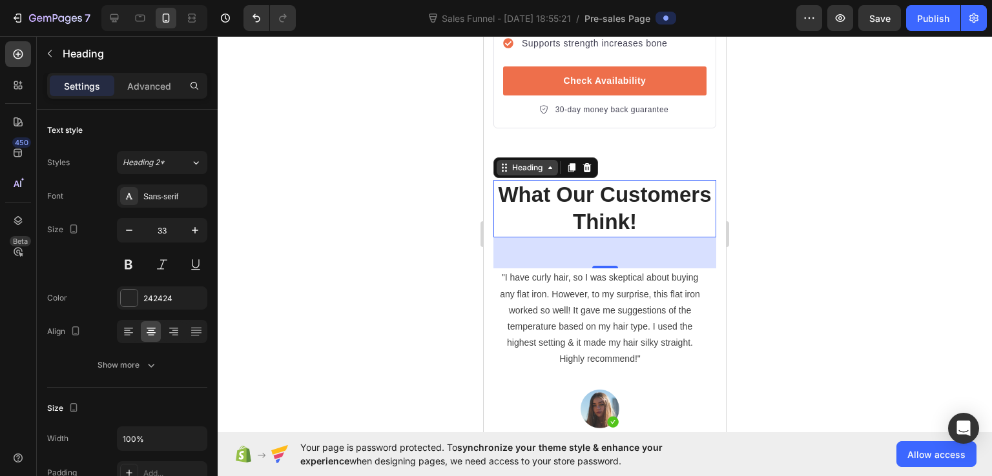
click at [501, 163] on icon at bounding box center [504, 168] width 10 height 10
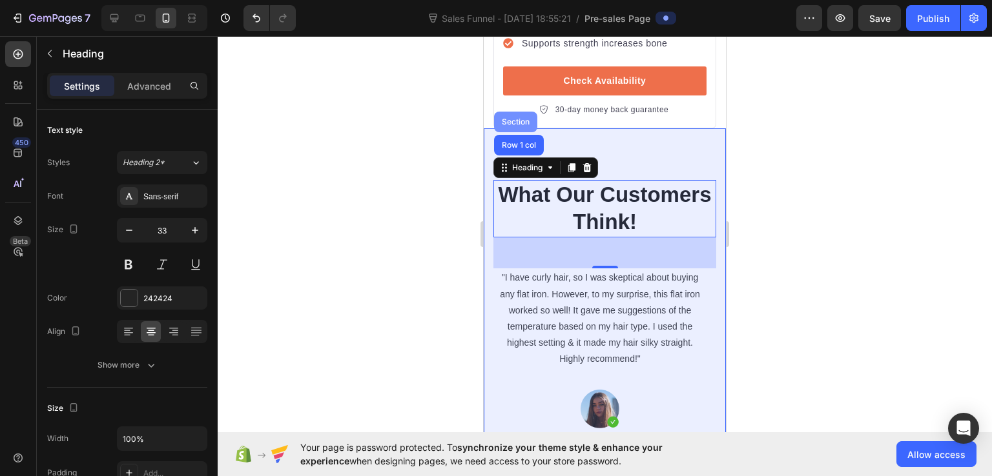
click at [517, 112] on div "Section" at bounding box center [515, 122] width 43 height 21
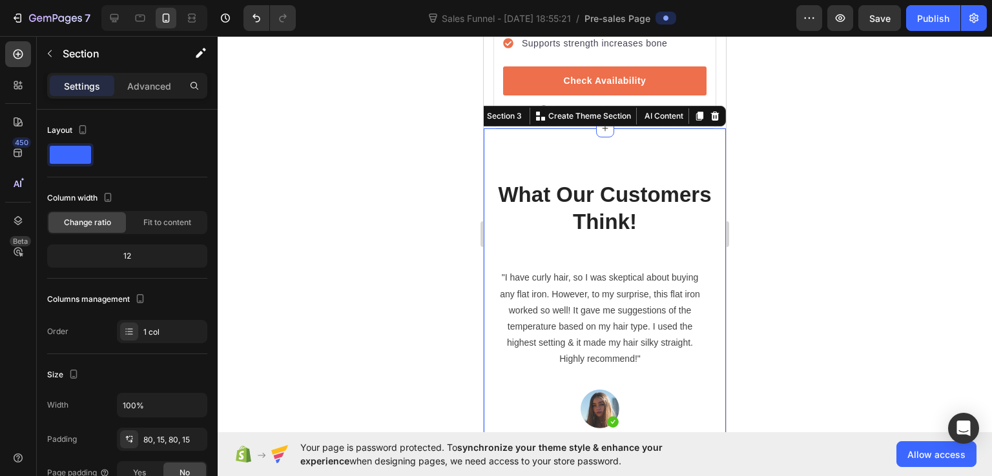
click at [497, 106] on div "Section 3 You can create reusable sections Create Theme Section AI Content Writ…" at bounding box center [597, 116] width 258 height 21
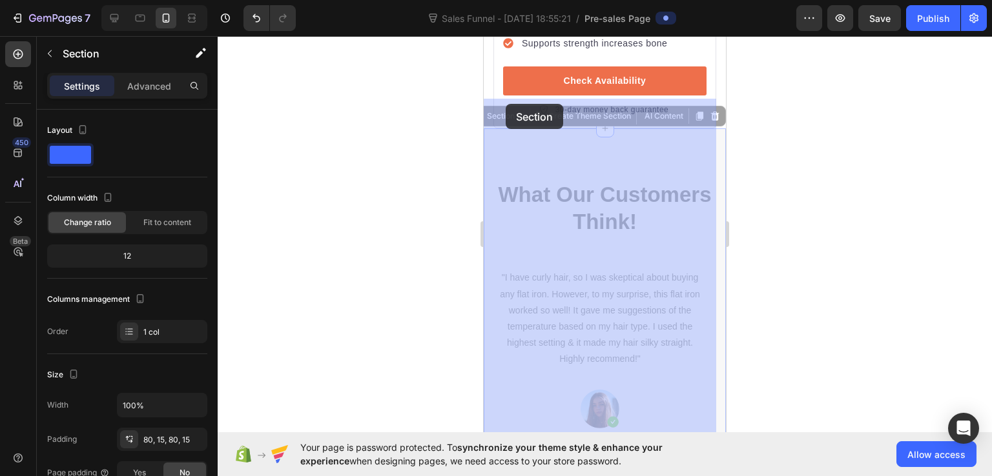
drag, startPoint x: 498, startPoint y: 90, endPoint x: 506, endPoint y: 104, distance: 15.6
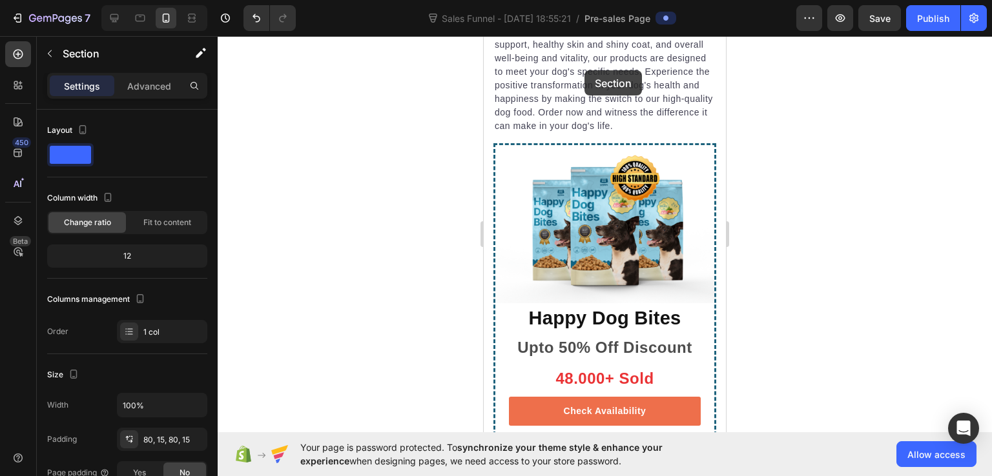
scroll to position [9434, 0]
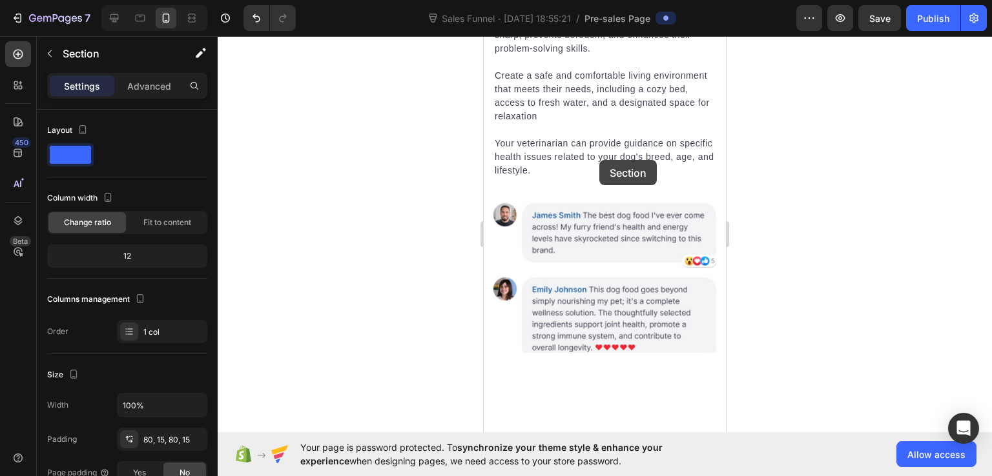
scroll to position [7991, 0]
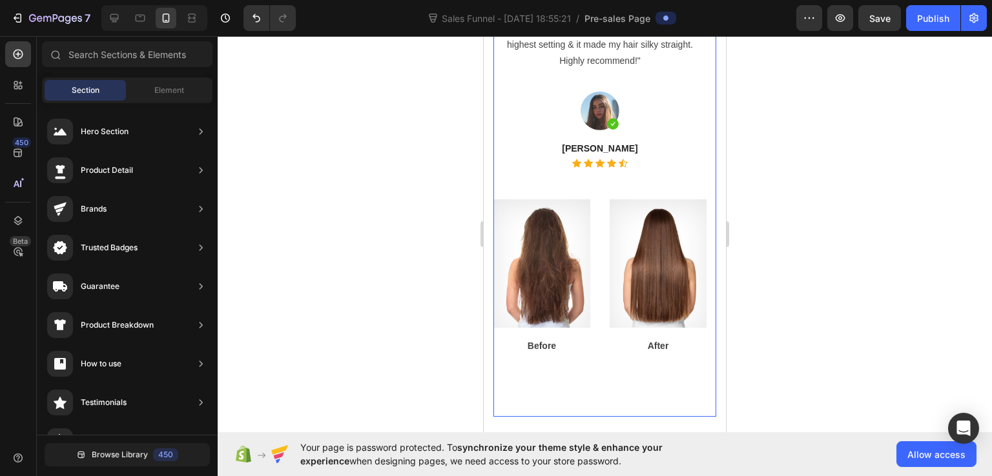
scroll to position [10857, 0]
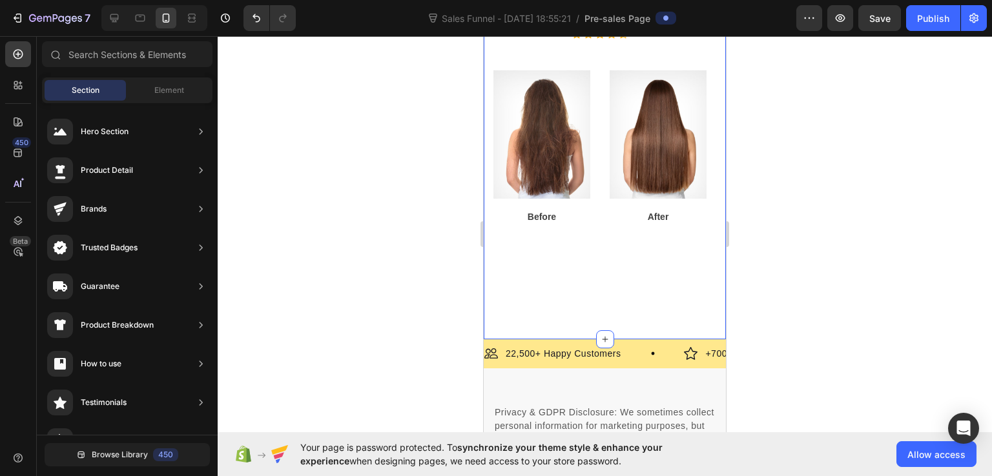
click at [628, 312] on div "What Our Customers Think! Heading "I have curly hair, so I was skeptical about …" at bounding box center [605, 19] width 242 height 639
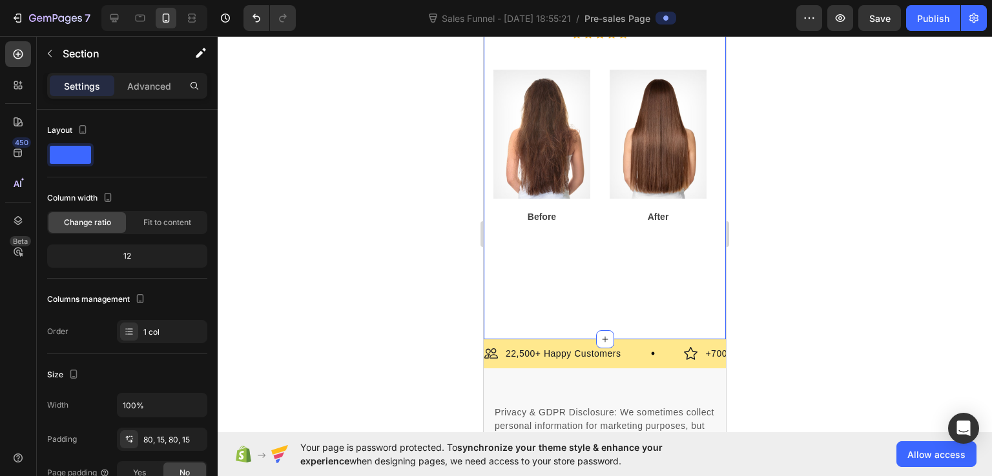
drag, startPoint x: 595, startPoint y: 341, endPoint x: 638, endPoint y: 312, distance: 51.2
click at [638, 312] on div "What Our Customers Think! Heading "I have curly hair, so I was skeptical about …" at bounding box center [605, 19] width 242 height 639
click at [600, 341] on icon at bounding box center [605, 339] width 10 height 10
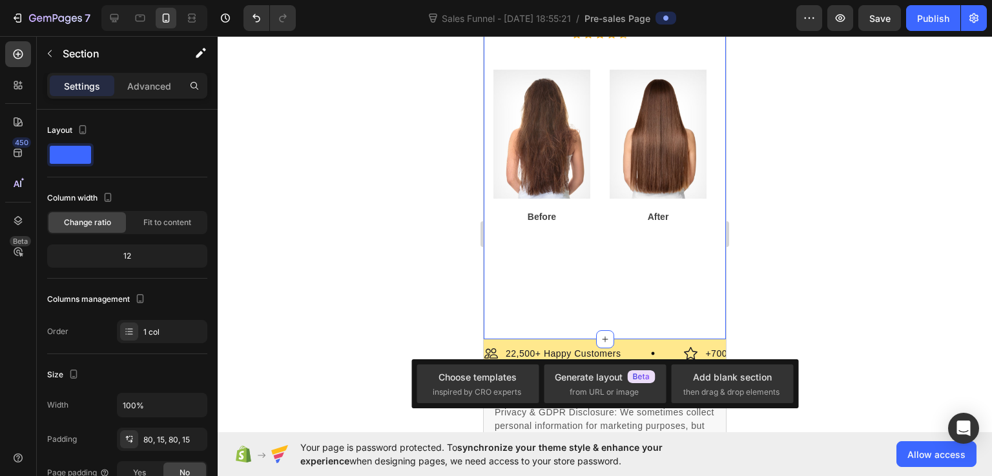
click at [770, 303] on div at bounding box center [605, 256] width 774 height 440
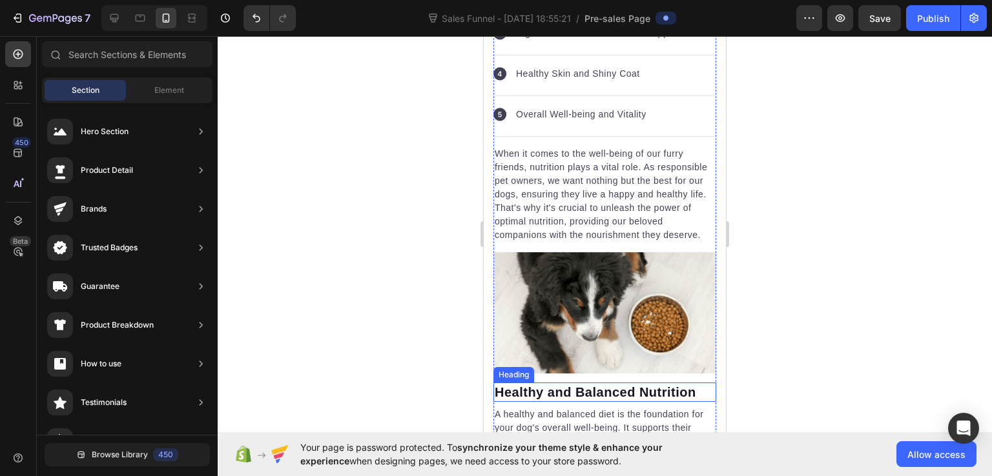
scroll to position [5268, 0]
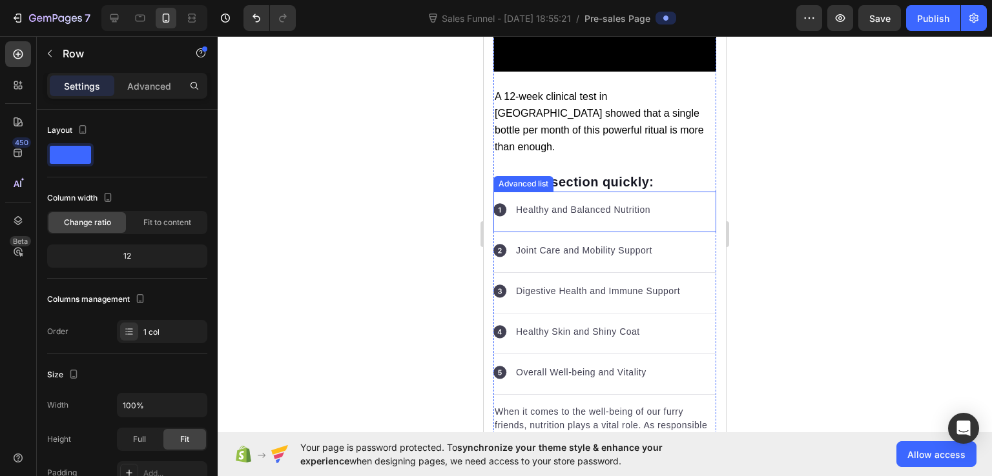
scroll to position [5139, 0]
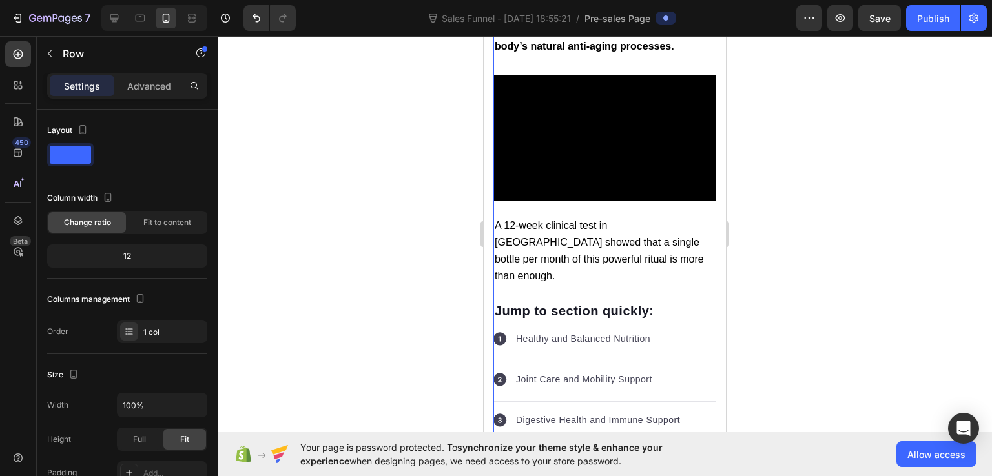
click at [585, 249] on div "Shocking discovery: Korean dermatologists reveal a 10 minute natural routine th…" at bounding box center [604, 74] width 223 height 10217
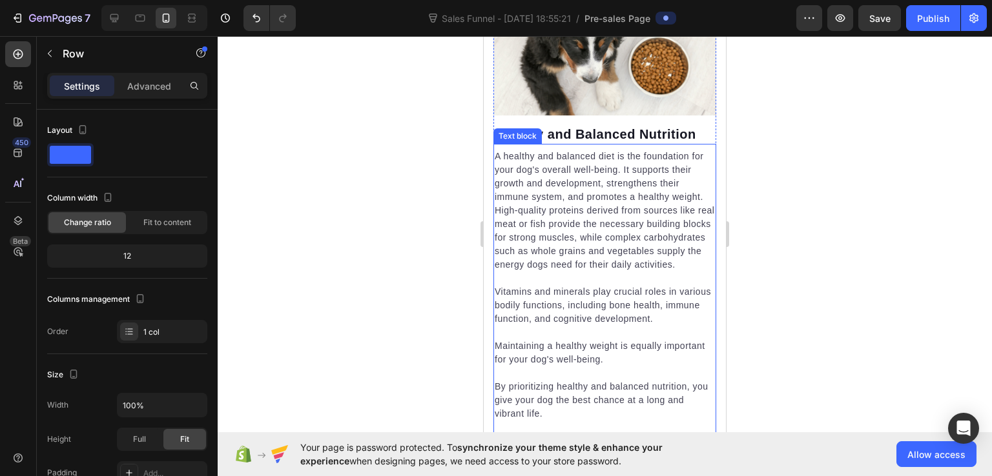
click at [760, 228] on div at bounding box center [605, 256] width 774 height 440
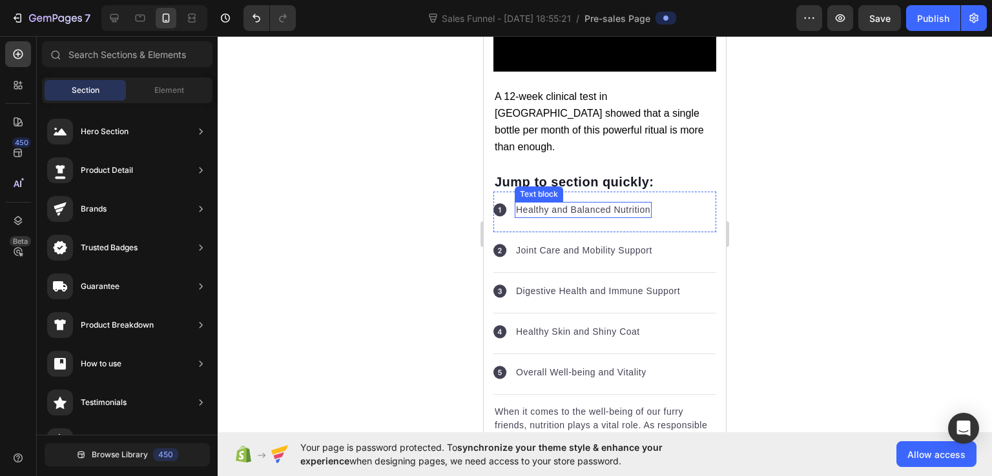
scroll to position [5204, 0]
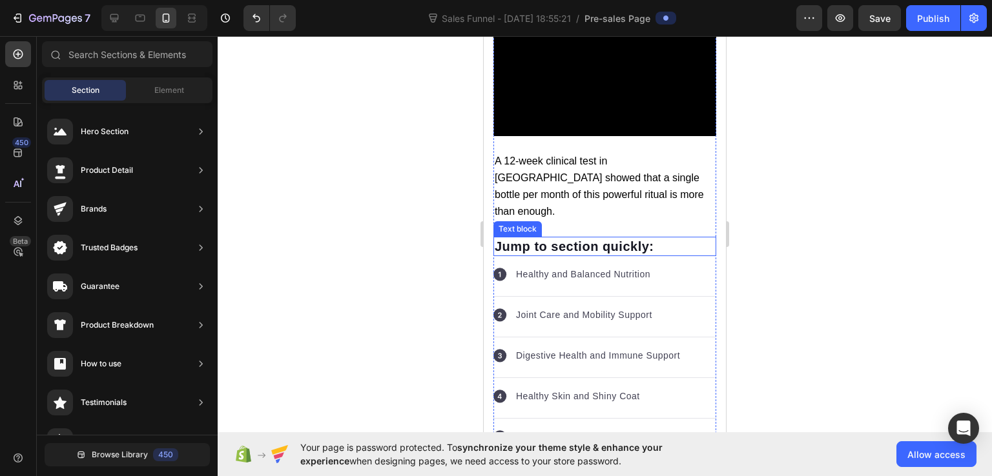
click at [590, 238] on p "Jump to section quickly:" at bounding box center [605, 246] width 220 height 17
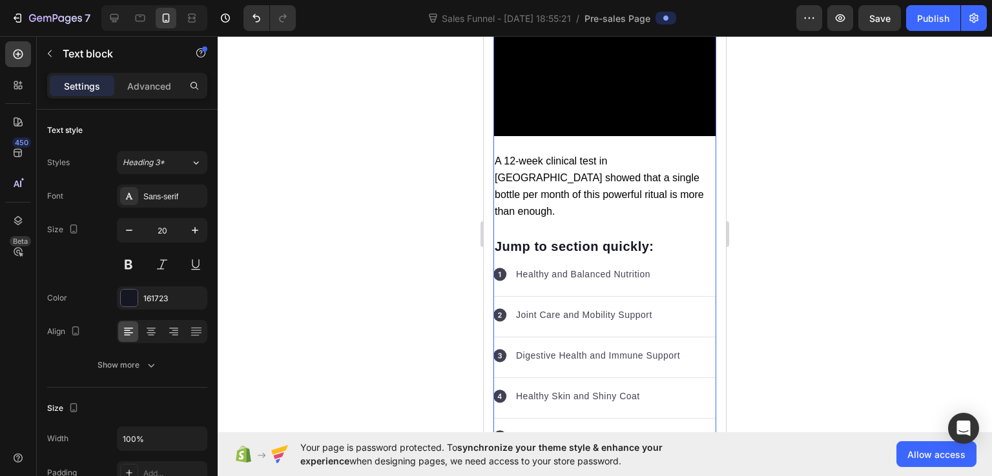
click at [612, 179] on div "Shocking discovery: Korean dermatologists reveal a 10 minute natural routine th…" at bounding box center [604, 9] width 223 height 10217
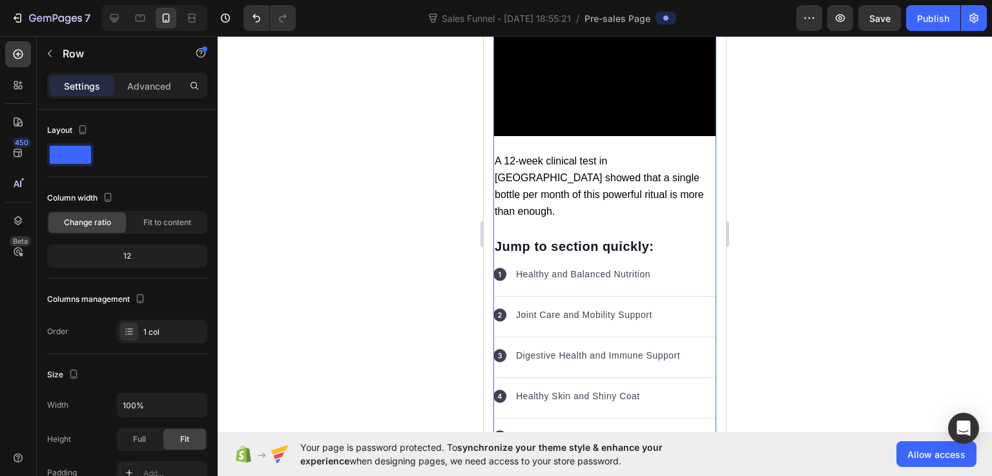
click at [596, 184] on div "Shocking discovery: Korean dermatologists reveal a 10 minute natural routine th…" at bounding box center [604, 9] width 223 height 10217
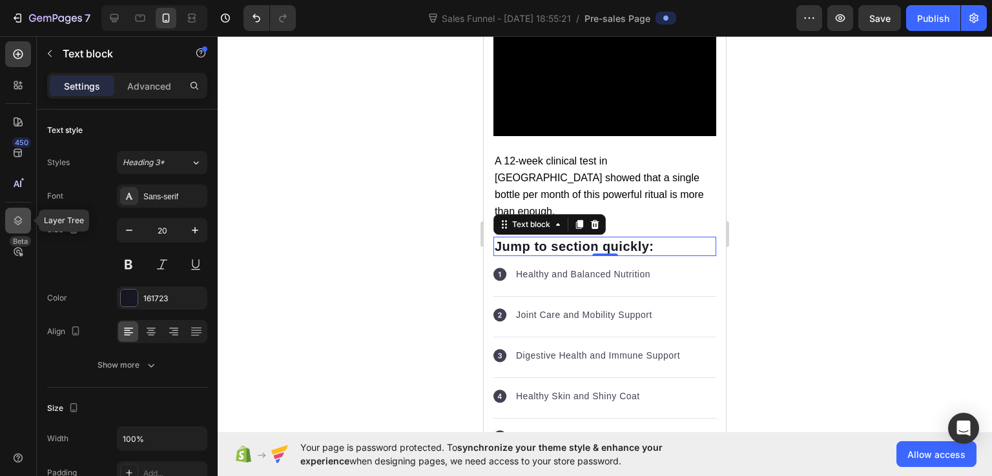
click at [19, 216] on icon at bounding box center [18, 220] width 13 height 13
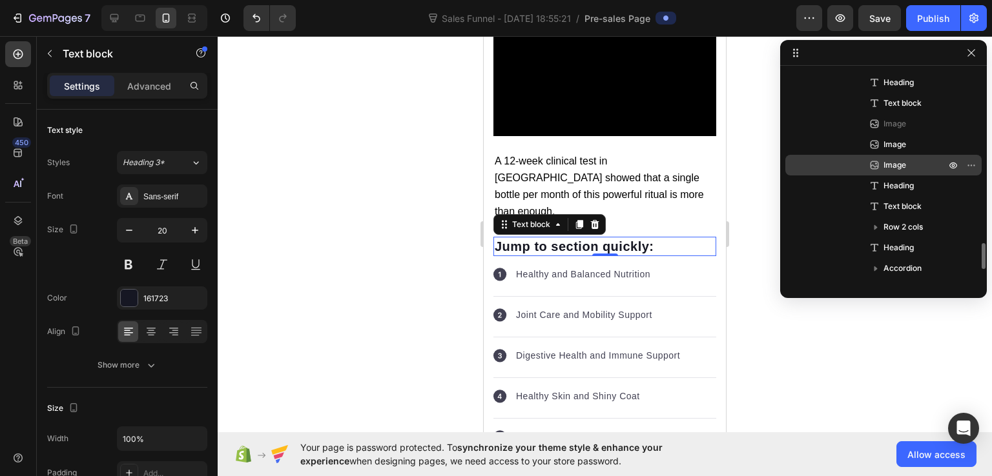
scroll to position [1522, 0]
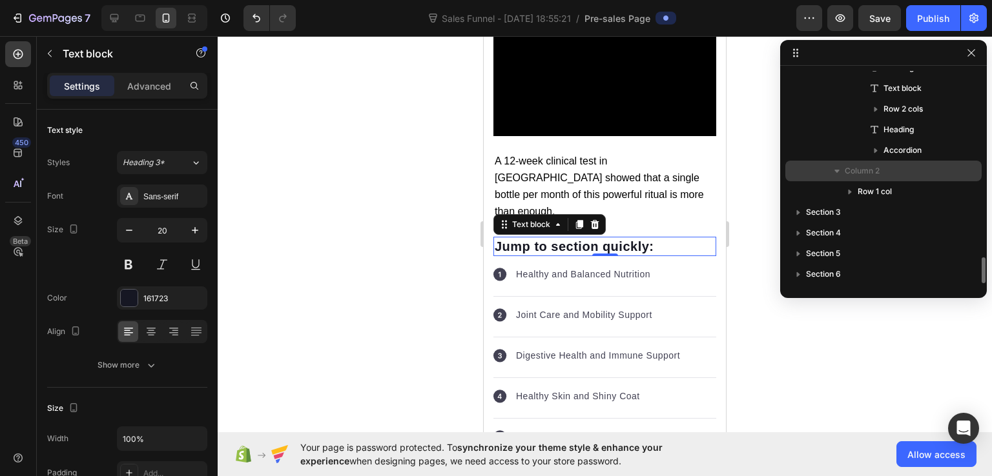
drag, startPoint x: 863, startPoint y: 208, endPoint x: 865, endPoint y: 179, distance: 29.2
click at [865, 179] on div "Section 1 Section 2 Column Row 2 cols Column 1 Row 1 col Column Heading Text Bl…" at bounding box center [883, 177] width 207 height 213
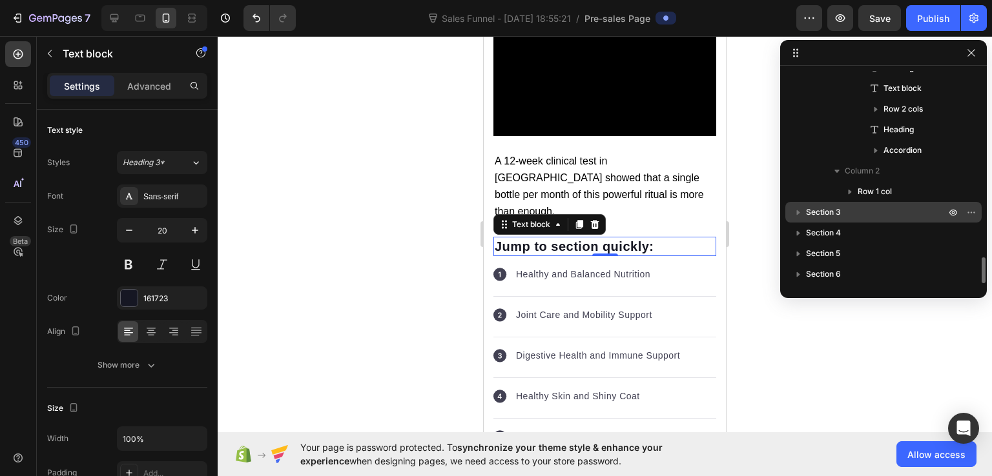
click at [801, 210] on icon "button" at bounding box center [798, 212] width 13 height 13
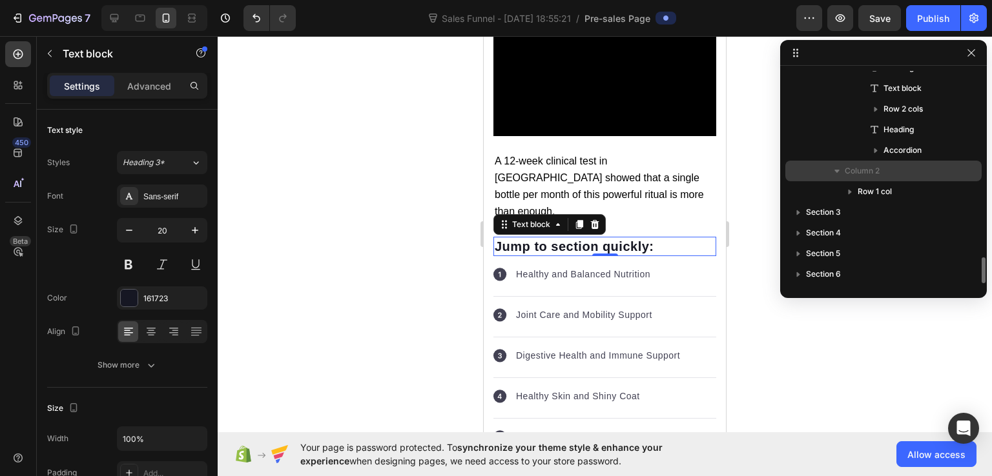
drag, startPoint x: 850, startPoint y: 216, endPoint x: 852, endPoint y: 163, distance: 53.0
click at [852, 163] on div "Section 1 Section 2 Column Row 2 cols Column 1 Row 1 col Column Heading Text Bl…" at bounding box center [883, 177] width 207 height 213
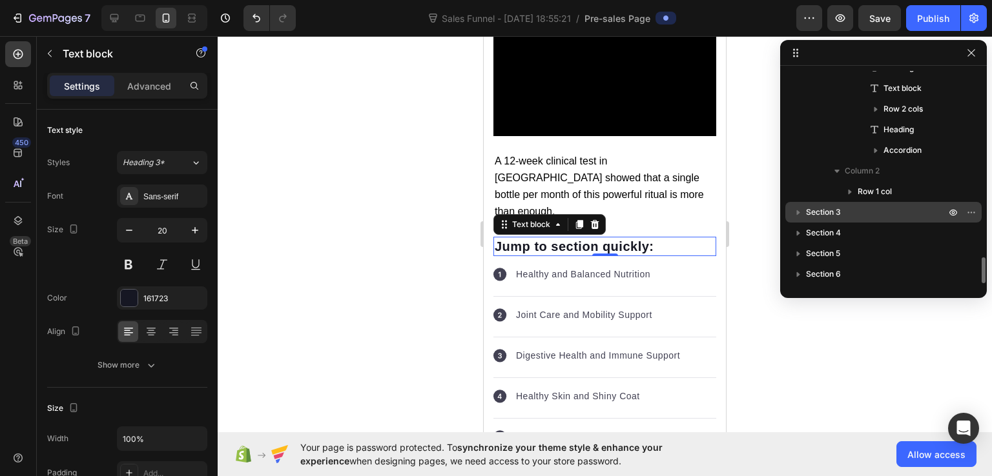
click at [793, 215] on icon "button" at bounding box center [798, 212] width 13 height 13
drag, startPoint x: 855, startPoint y: 215, endPoint x: 830, endPoint y: 217, distance: 24.6
click at [830, 217] on p "Section 3" at bounding box center [877, 212] width 142 height 13
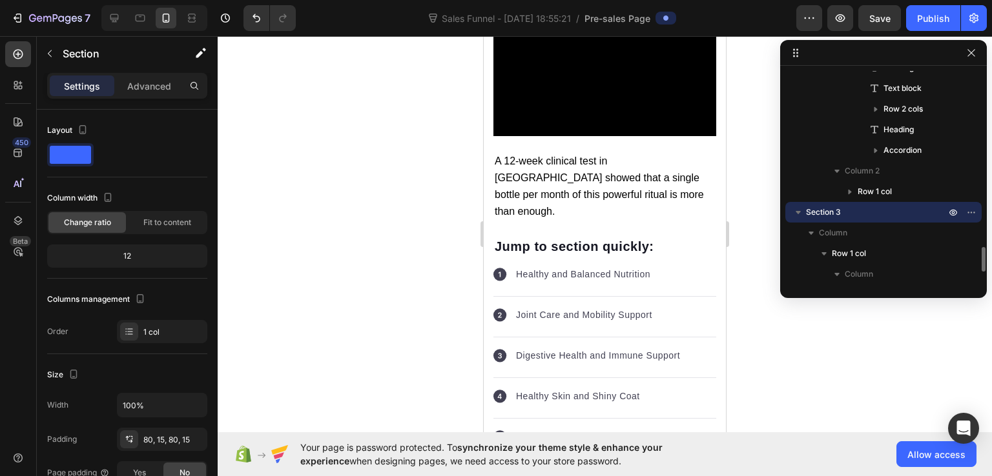
scroll to position [10583, 0]
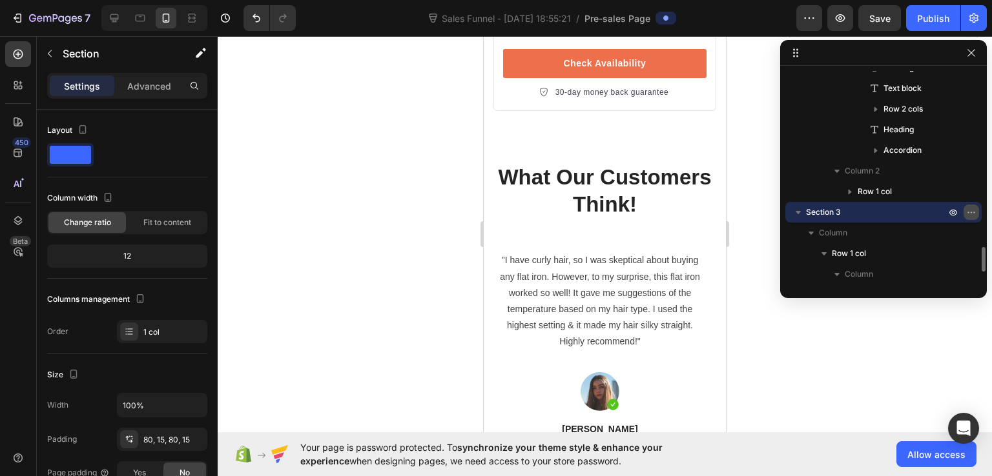
click at [969, 208] on icon "button" at bounding box center [971, 212] width 10 height 10
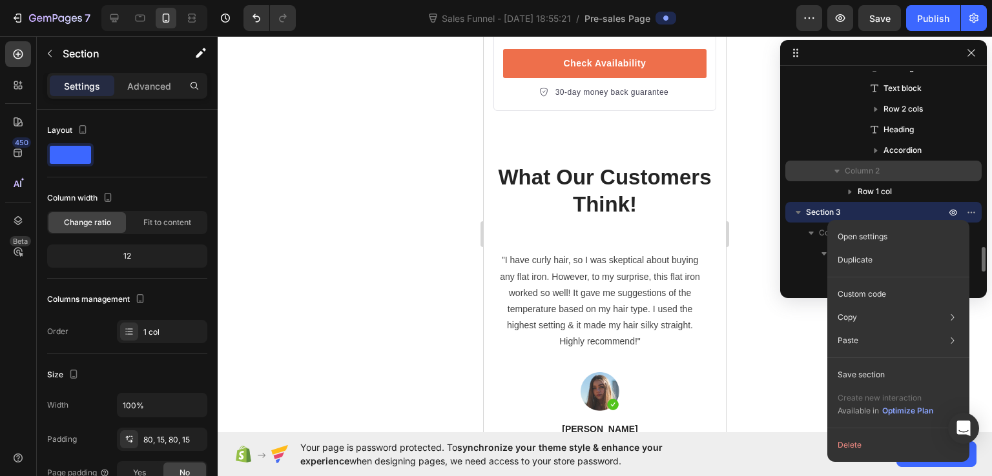
click at [836, 172] on icon "button" at bounding box center [836, 171] width 13 height 13
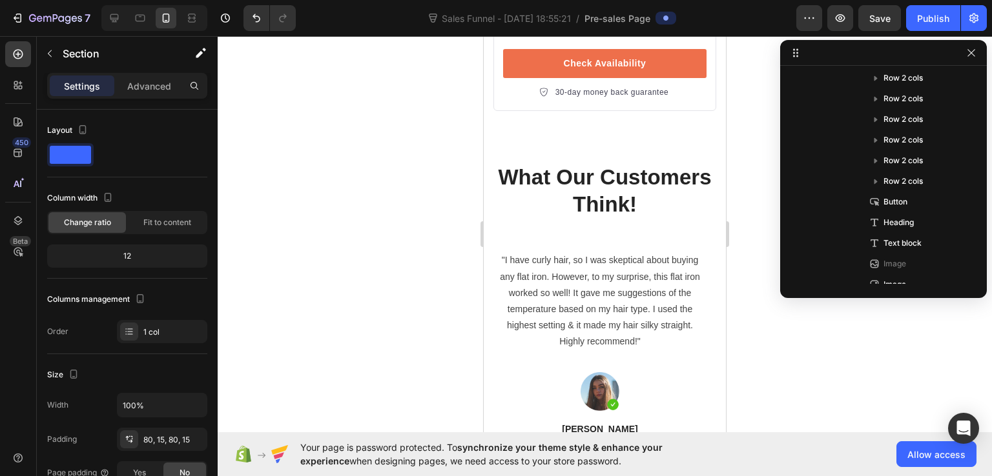
scroll to position [1457, 0]
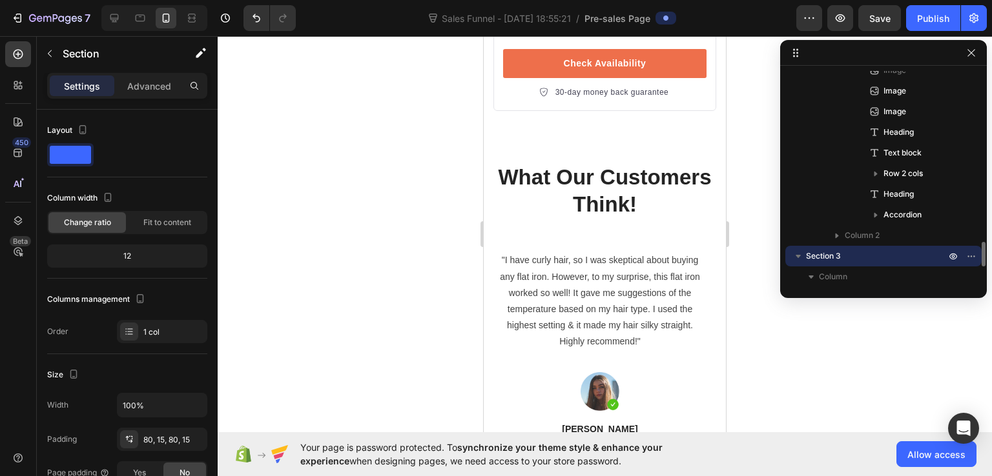
drag, startPoint x: 798, startPoint y: 256, endPoint x: 821, endPoint y: 263, distance: 23.9
click at [821, 263] on div "Section 3" at bounding box center [883, 256] width 186 height 21
drag, startPoint x: 798, startPoint y: 254, endPoint x: 890, endPoint y: 245, distance: 92.8
click at [890, 245] on div "Section 1 Section 2 Column Row 2 cols Column 1 Row 1 col Column Heading Text Bl…" at bounding box center [883, 177] width 207 height 213
drag, startPoint x: 894, startPoint y: 254, endPoint x: 901, endPoint y: 179, distance: 74.6
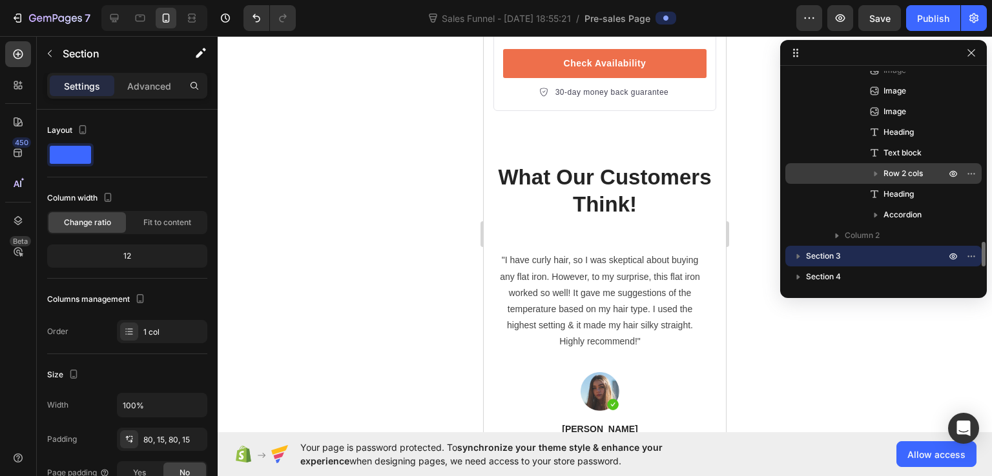
click at [901, 179] on div "Section 1 Section 2 Column Row 2 cols Column 1 Row 1 col Column Heading Text Bl…" at bounding box center [883, 177] width 207 height 213
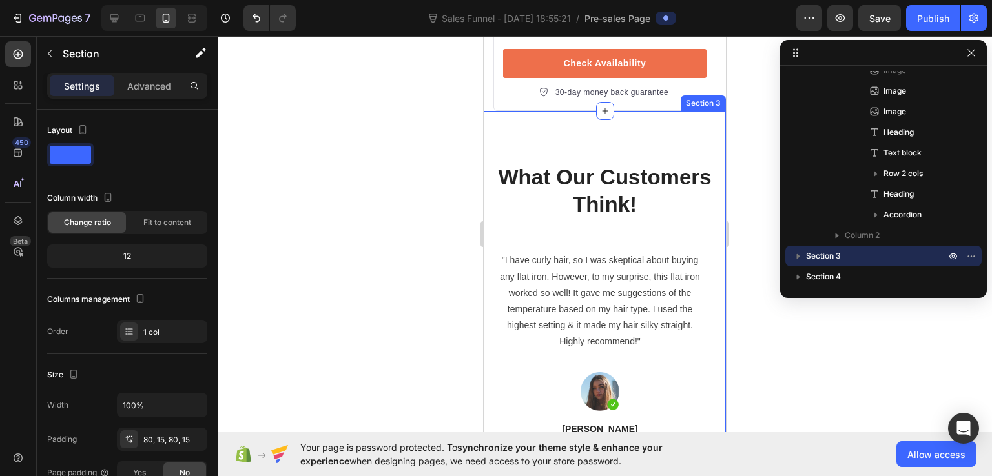
click at [548, 113] on div "What Our Customers Think! Heading "I have curly hair, so I was skeptical about …" at bounding box center [605, 430] width 242 height 639
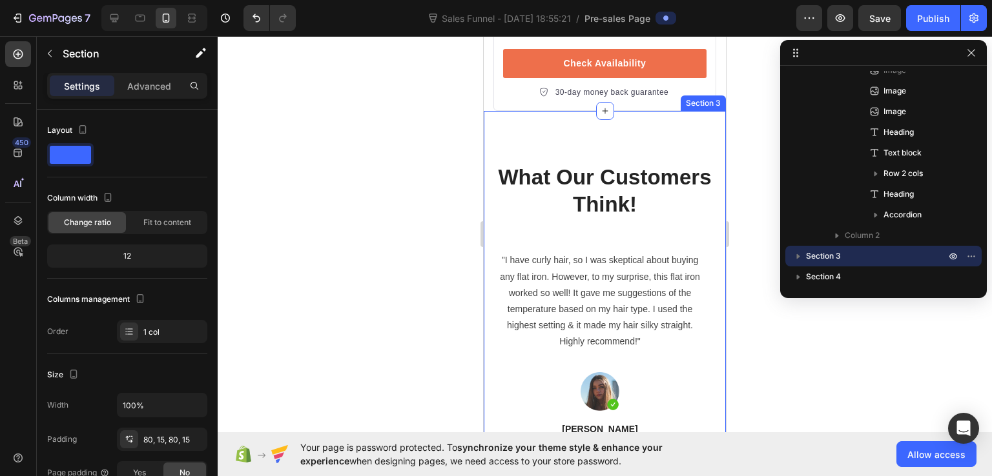
click at [548, 113] on div "What Our Customers Think! Heading "I have curly hair, so I was skeptical about …" at bounding box center [605, 430] width 242 height 639
click at [609, 111] on div "What Our Customers Think! Heading "I have curly hair, so I was skeptical about …" at bounding box center [605, 430] width 242 height 639
click at [604, 106] on icon at bounding box center [605, 111] width 10 height 10
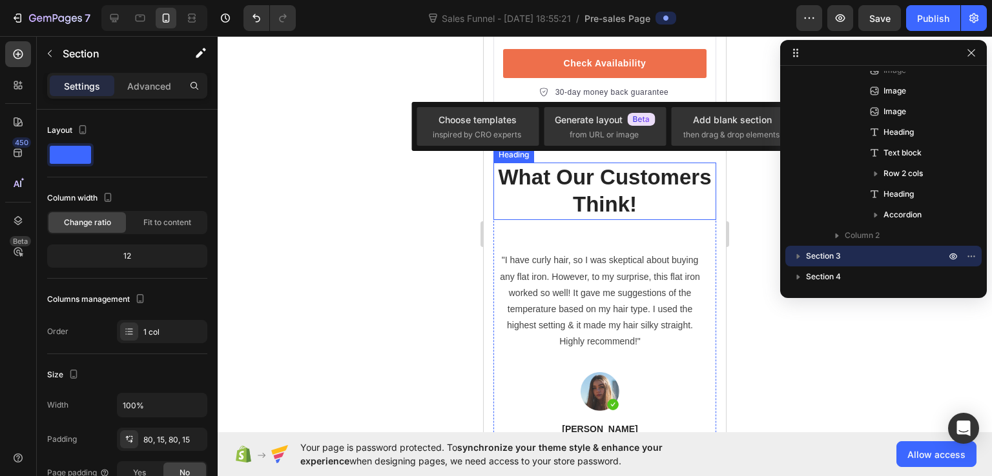
click at [546, 179] on p "What Our Customers Think!" at bounding box center [605, 192] width 220 height 56
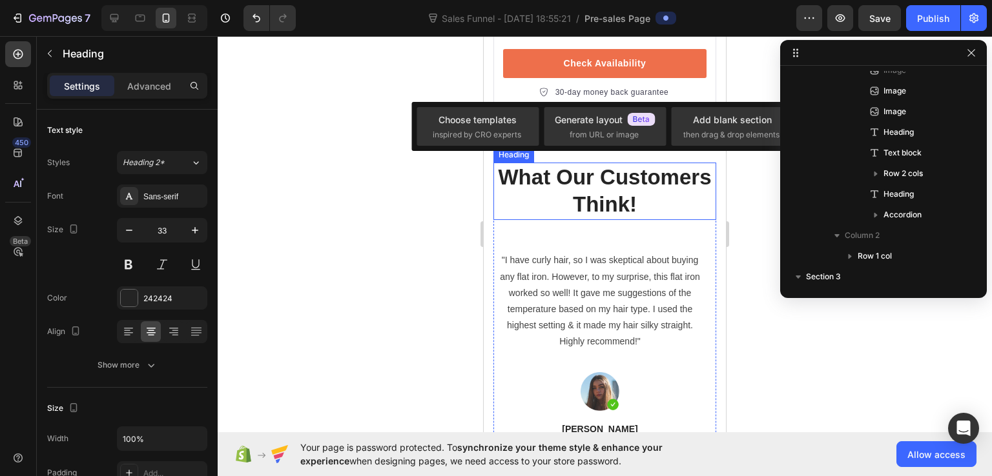
scroll to position [1625, 0]
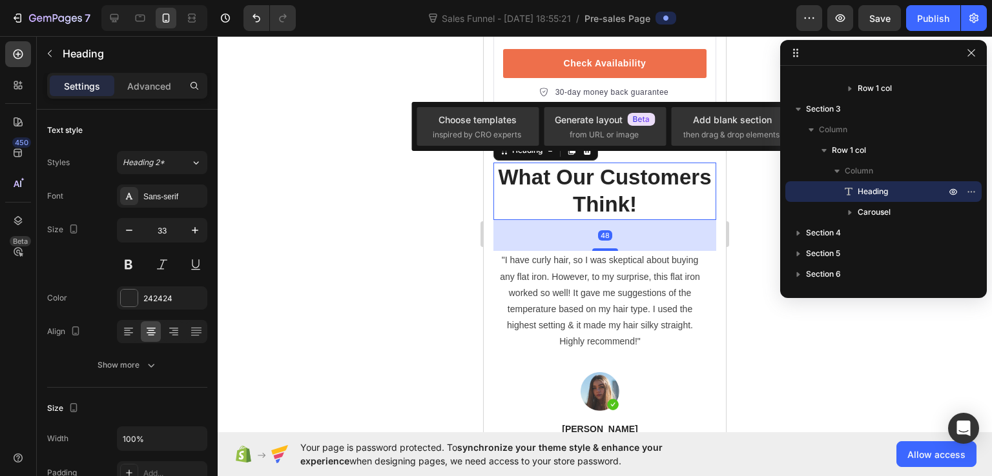
click at [744, 231] on div at bounding box center [605, 256] width 774 height 440
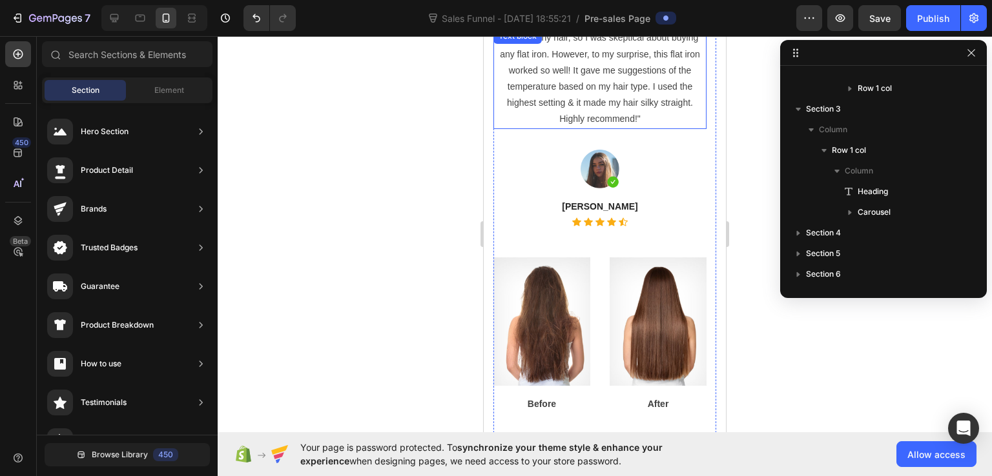
scroll to position [11100, 0]
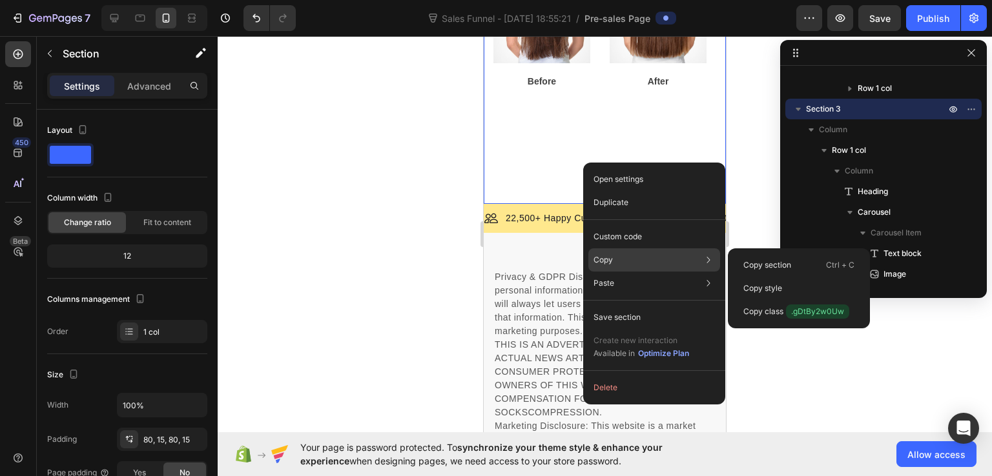
click at [640, 253] on div "Copy Copy section Ctrl + C Copy style Copy class .gDtBy2w0Uw" at bounding box center [654, 260] width 132 height 23
click at [757, 271] on p "Copy section" at bounding box center [767, 266] width 48 height 12
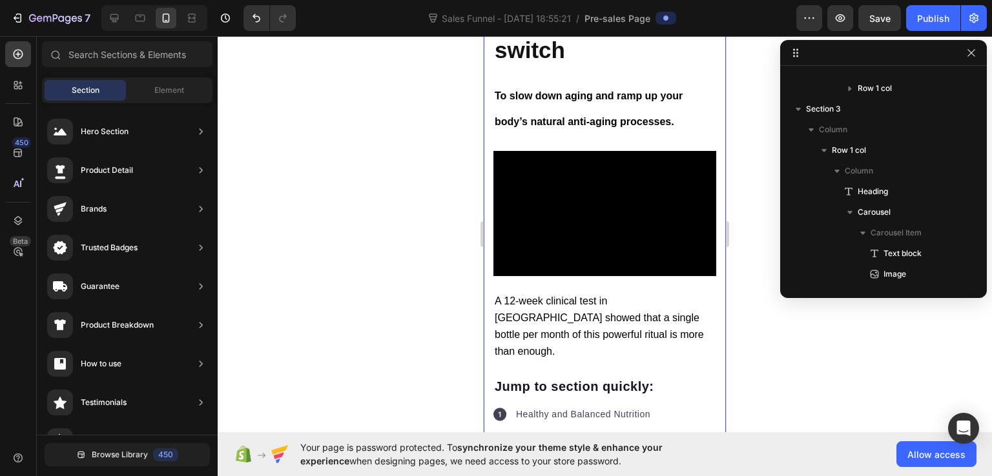
scroll to position [5193, 0]
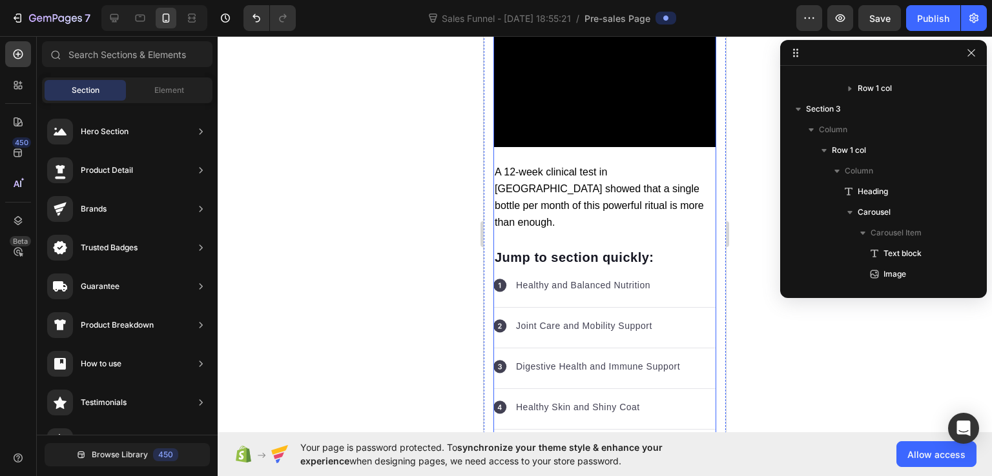
click at [609, 193] on div "Shocking discovery: Korean dermatologists reveal a 10 minute natural routine th…" at bounding box center [604, 20] width 223 height 10217
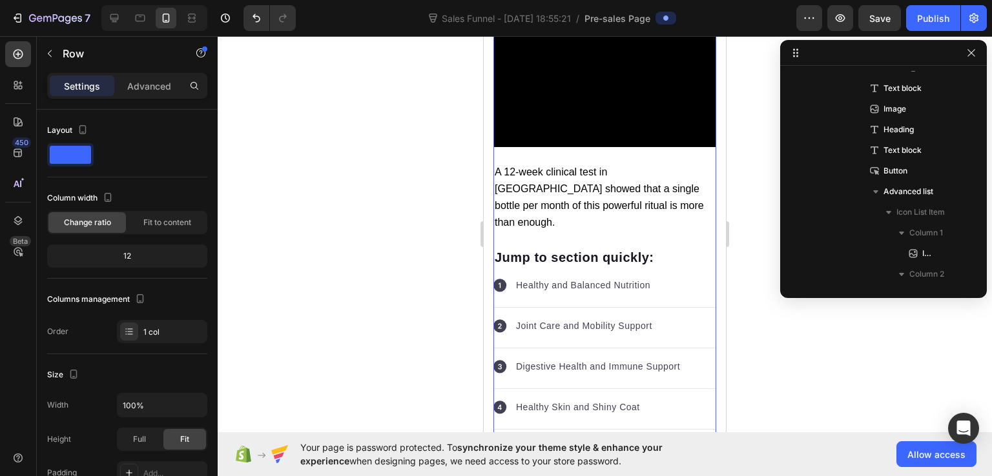
scroll to position [17, 0]
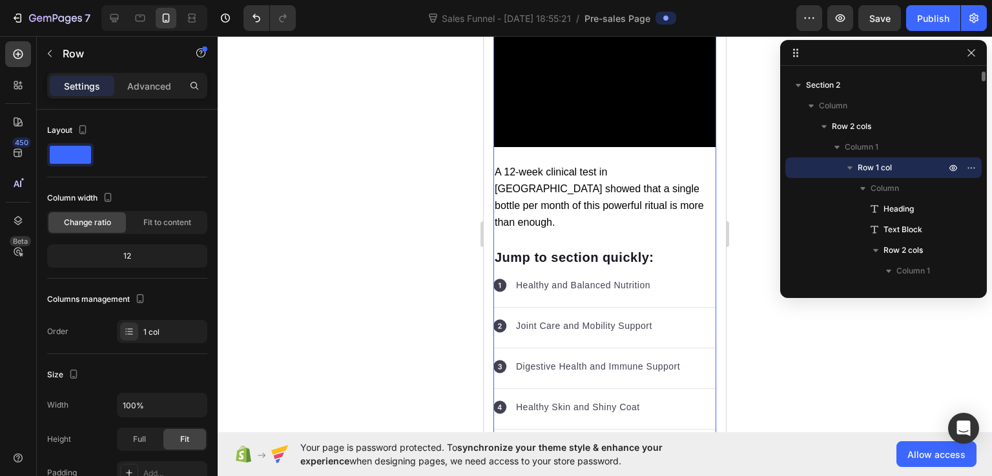
click at [847, 166] on icon "button" at bounding box center [849, 167] width 13 height 13
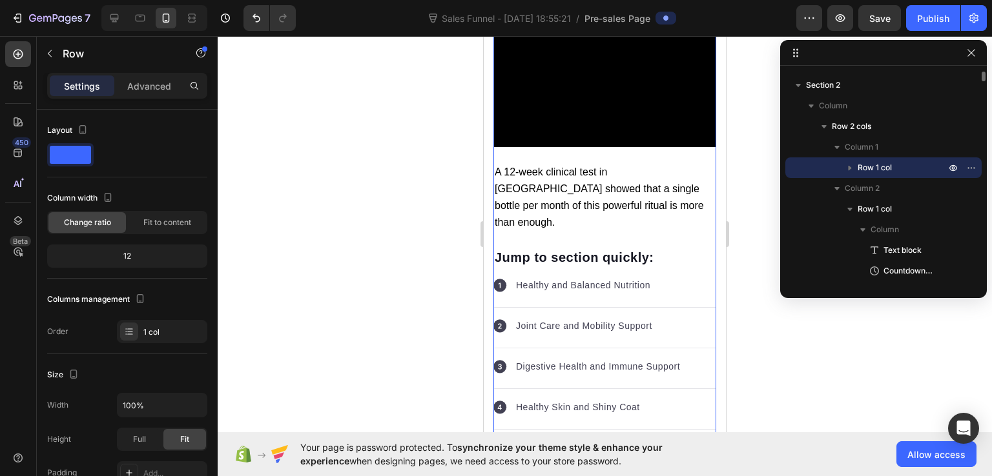
click at [847, 166] on icon "button" at bounding box center [849, 167] width 13 height 13
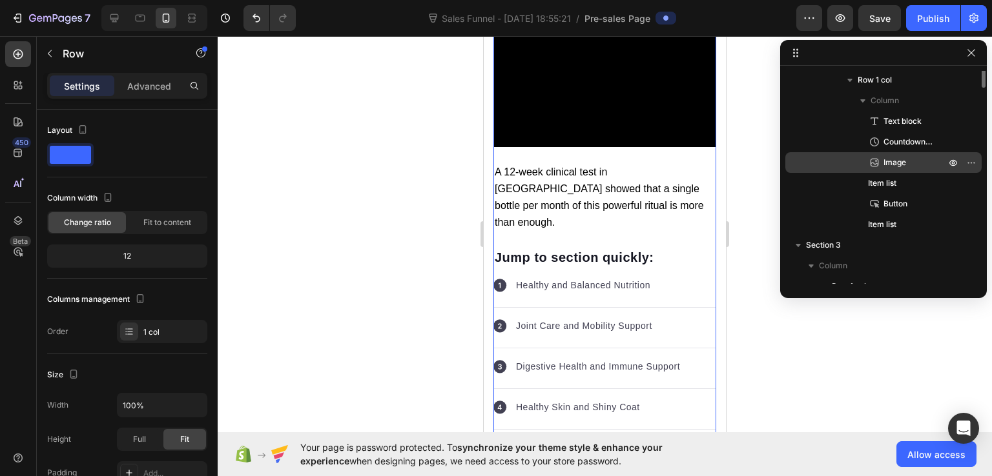
scroll to position [81, 0]
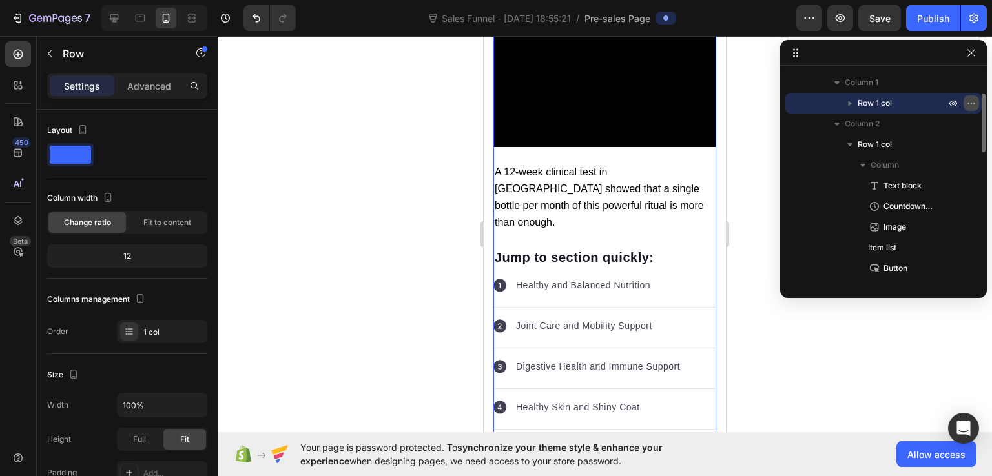
click at [972, 104] on icon "button" at bounding box center [971, 103] width 10 height 10
click at [583, 197] on div "Shocking discovery: Korean dermatologists reveal a 10 minute natural routine th…" at bounding box center [604, 20] width 223 height 10217
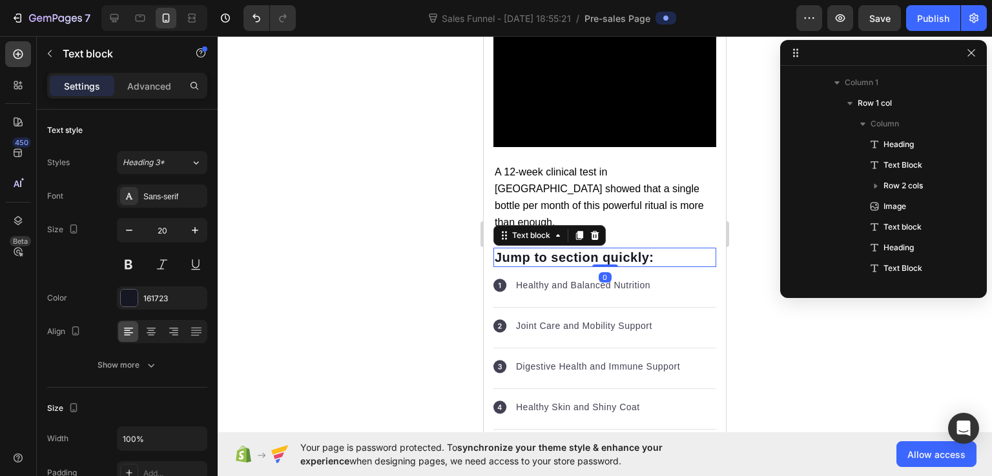
scroll to position [823, 0]
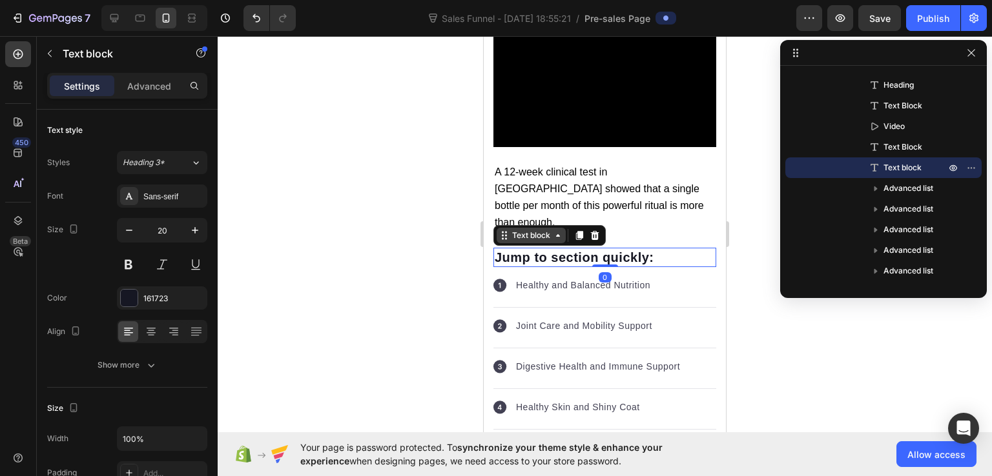
click at [550, 228] on div "Text block" at bounding box center [531, 235] width 69 height 15
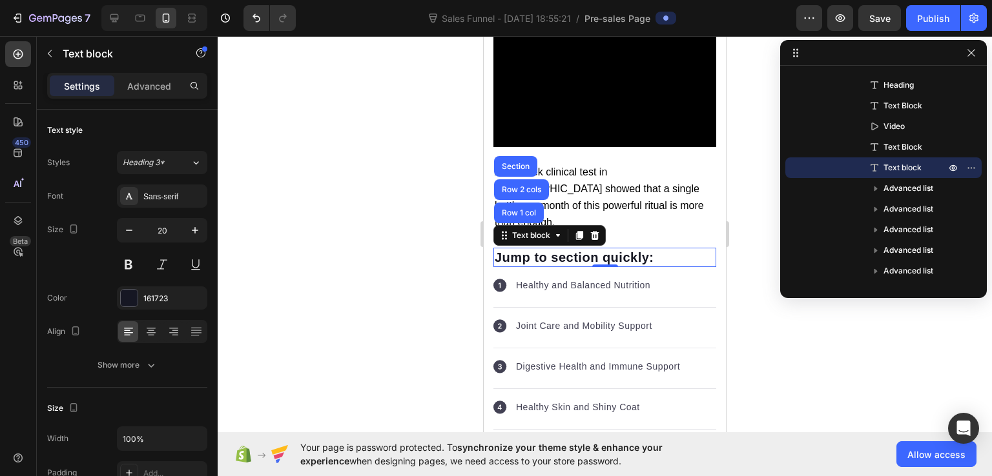
click at [630, 190] on div "Shocking discovery: Korean dermatologists reveal a 10 minute natural routine th…" at bounding box center [604, 20] width 223 height 10217
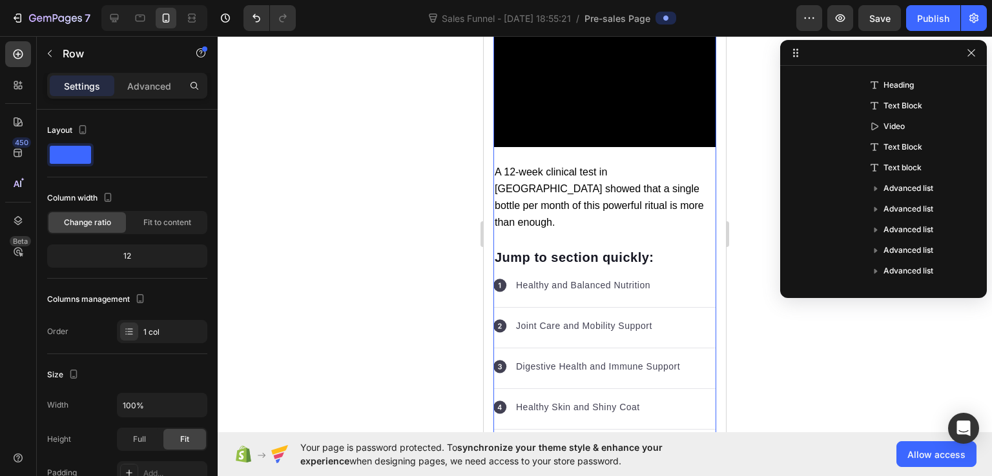
scroll to position [17, 0]
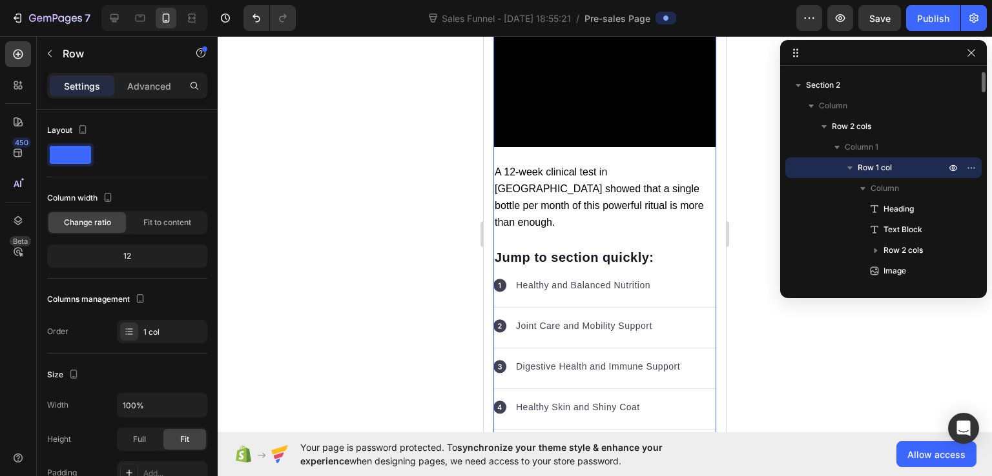
click at [589, 192] on div "Shocking discovery: Korean dermatologists reveal a 10 minute natural routine th…" at bounding box center [604, 20] width 223 height 10217
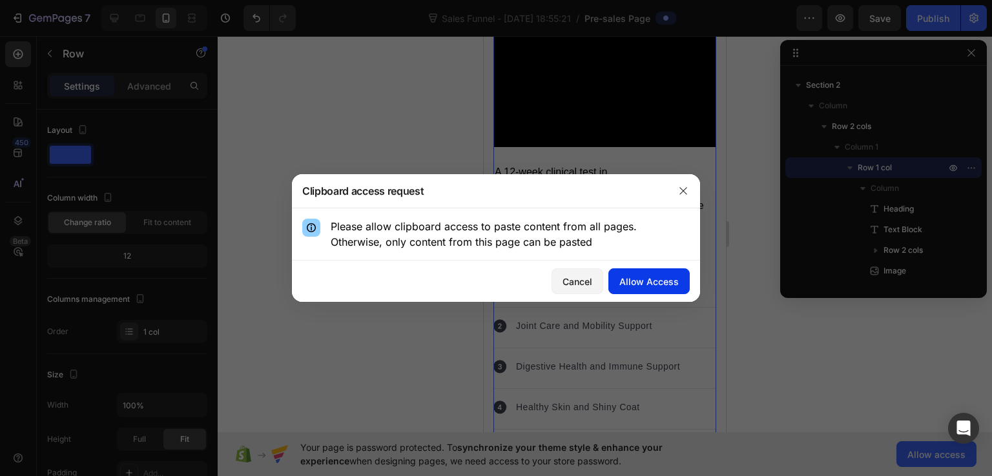
drag, startPoint x: 628, startPoint y: 244, endPoint x: 637, endPoint y: 280, distance: 36.6
click at [637, 280] on div "Allow Access" at bounding box center [648, 282] width 59 height 14
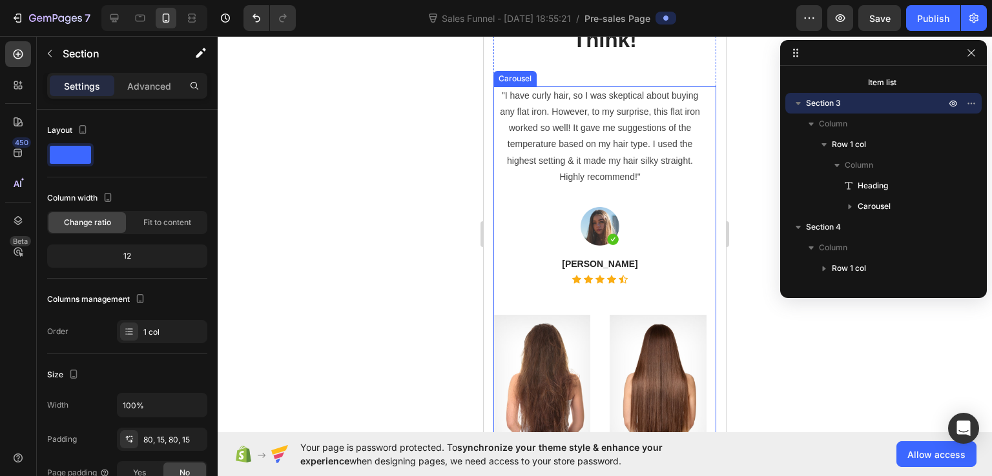
scroll to position [11100, 0]
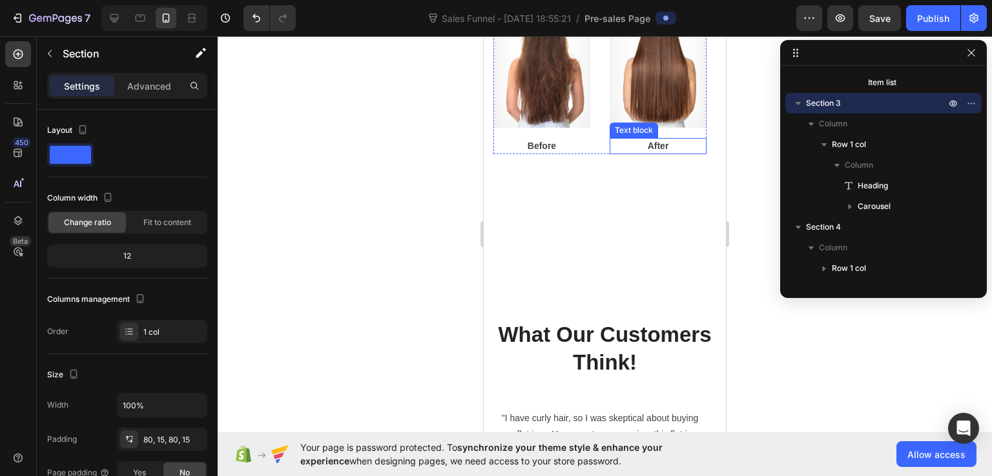
scroll to position [10842, 0]
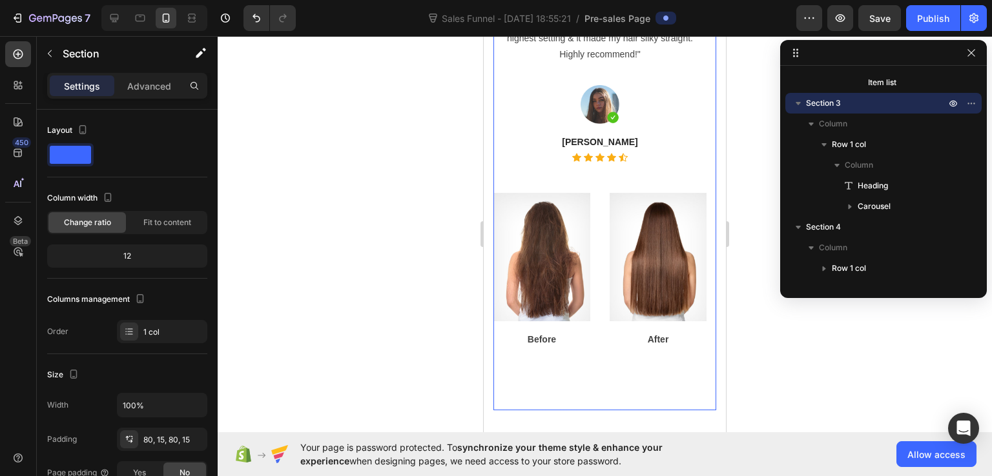
click at [584, 409] on div ""I have curly hair, so I was skeptical about buying any flat iron. However, to …" at bounding box center [599, 187] width 213 height 447
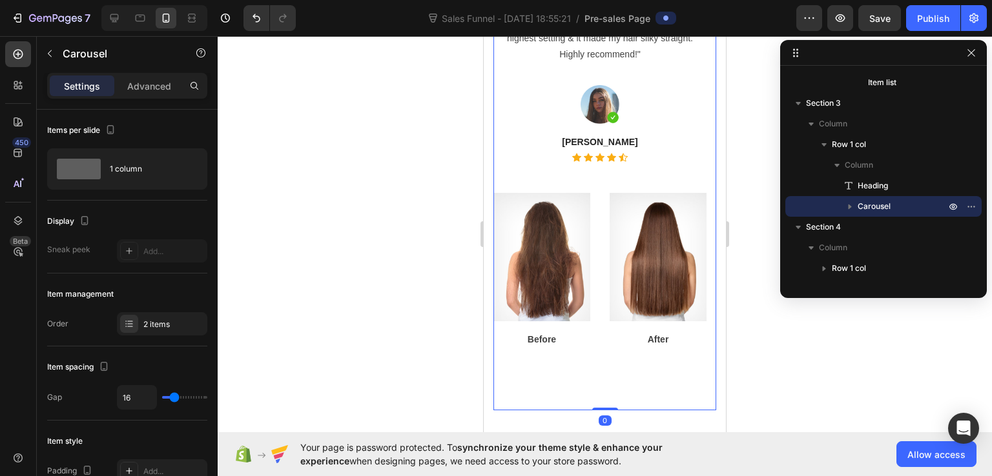
click at [582, 409] on div ""I have curly hair, so I was skeptical about buying any flat iron. However, to …" at bounding box center [599, 187] width 213 height 447
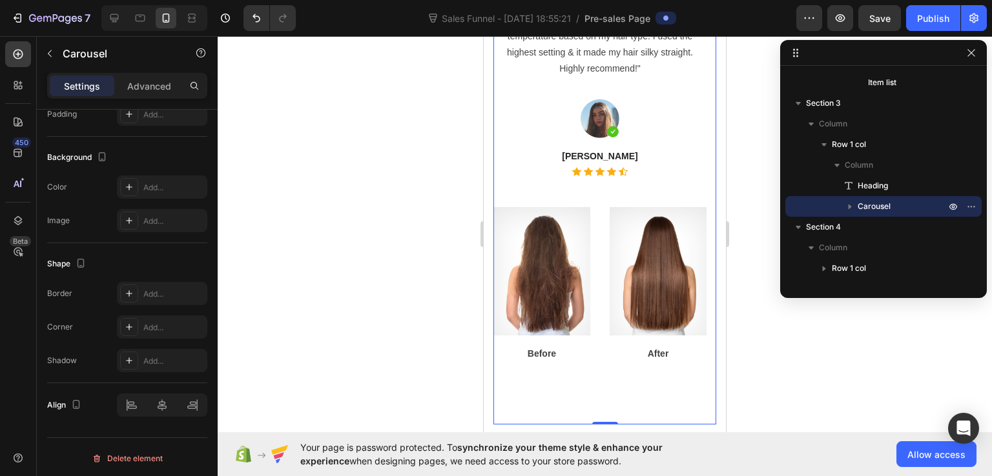
scroll to position [10519, 0]
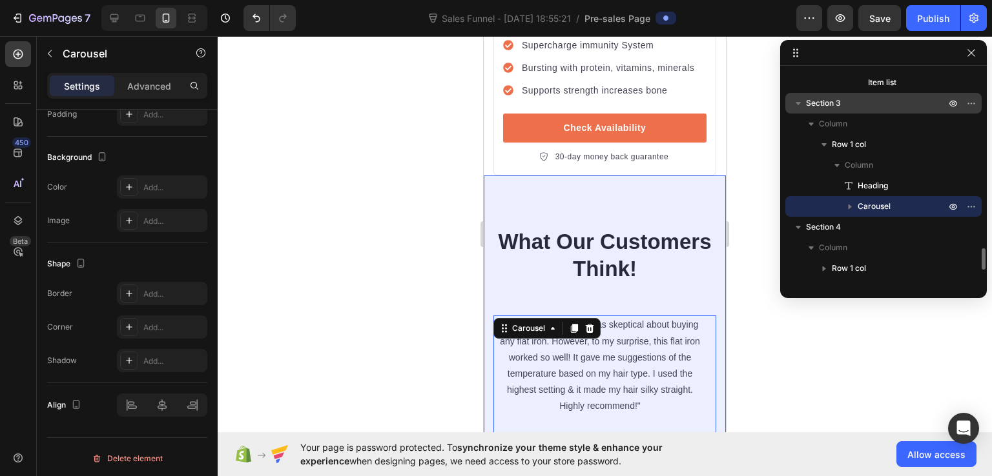
drag, startPoint x: 801, startPoint y: 106, endPoint x: 870, endPoint y: 97, distance: 69.7
click at [870, 97] on div "Section 3" at bounding box center [883, 103] width 186 height 21
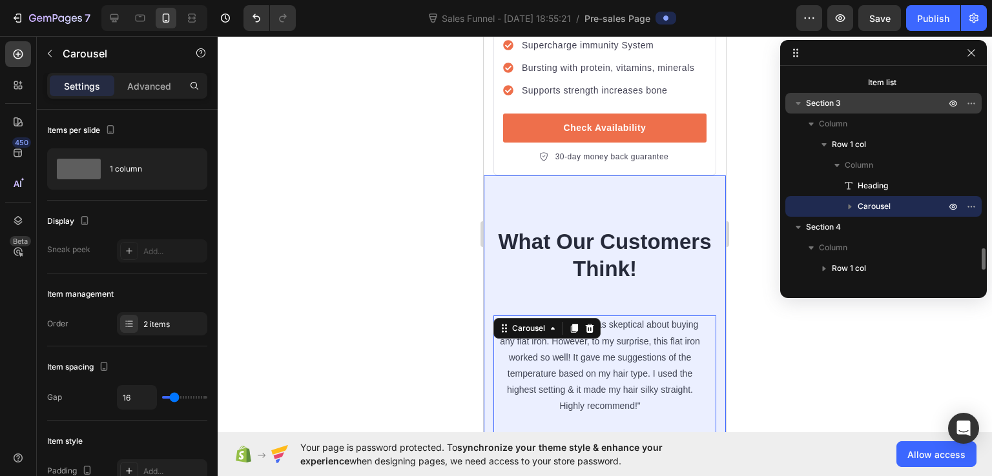
scroll to position [10583, 0]
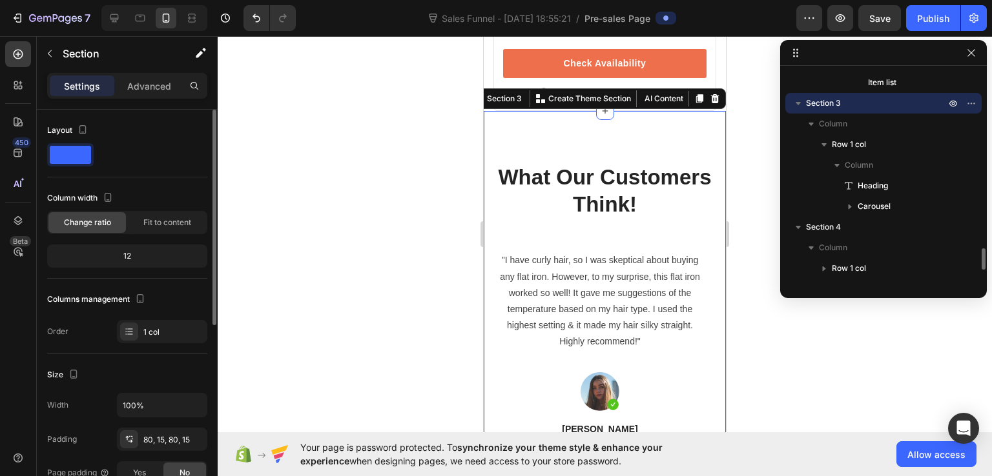
click at [869, 107] on p "Section 3" at bounding box center [877, 103] width 142 height 13
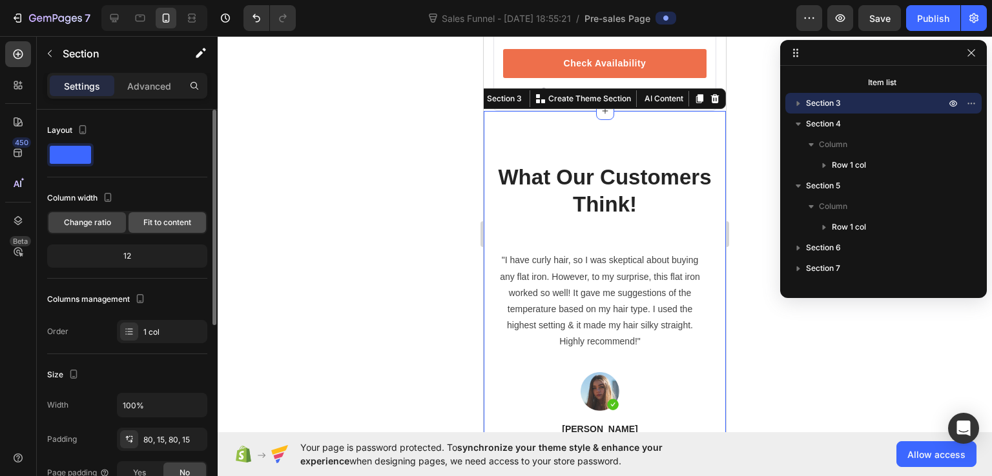
click at [150, 222] on span "Fit to content" at bounding box center [167, 223] width 48 height 12
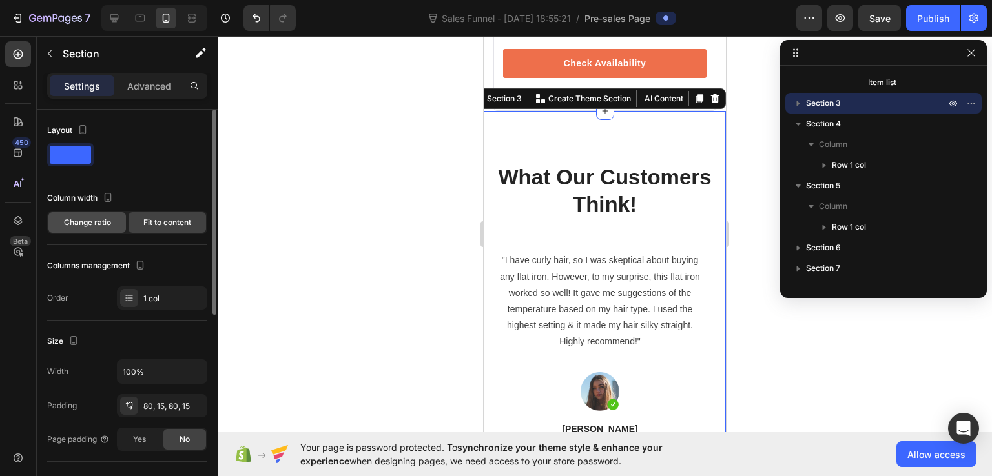
click at [101, 222] on span "Change ratio" at bounding box center [87, 223] width 47 height 12
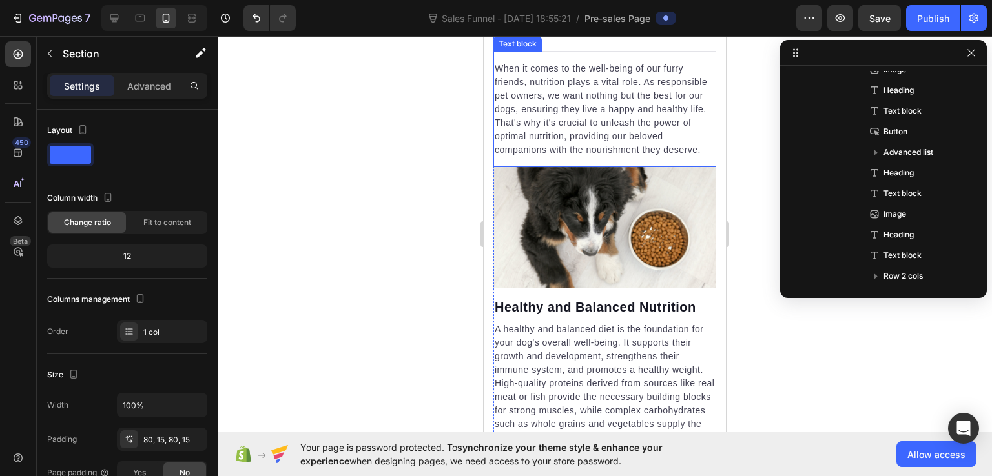
scroll to position [5677, 0]
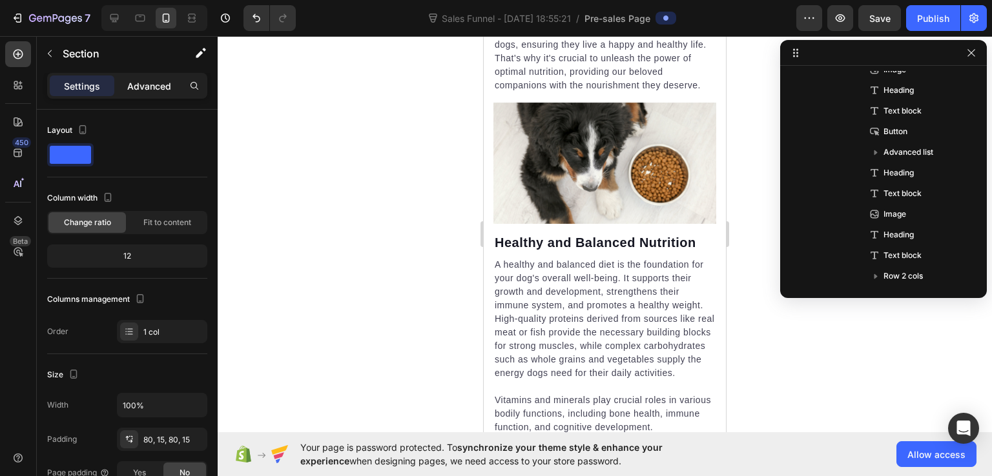
click at [141, 87] on p "Advanced" at bounding box center [149, 86] width 44 height 14
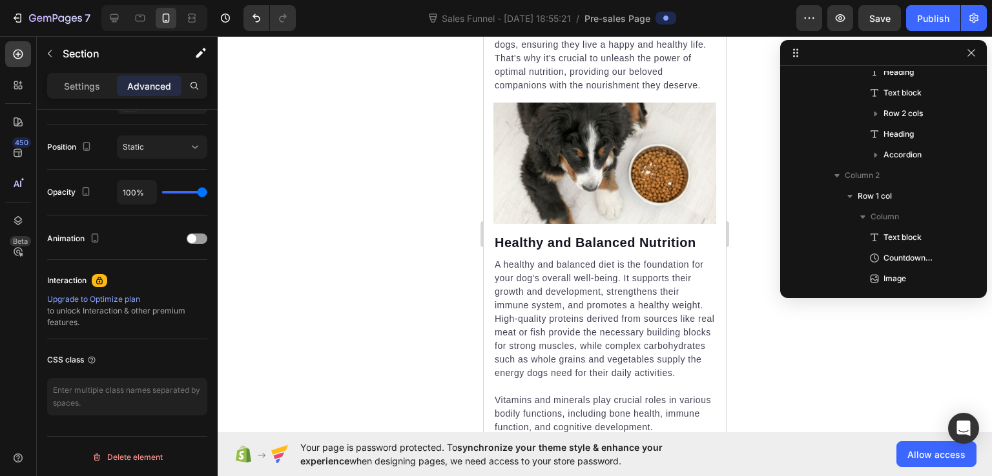
scroll to position [1711, 0]
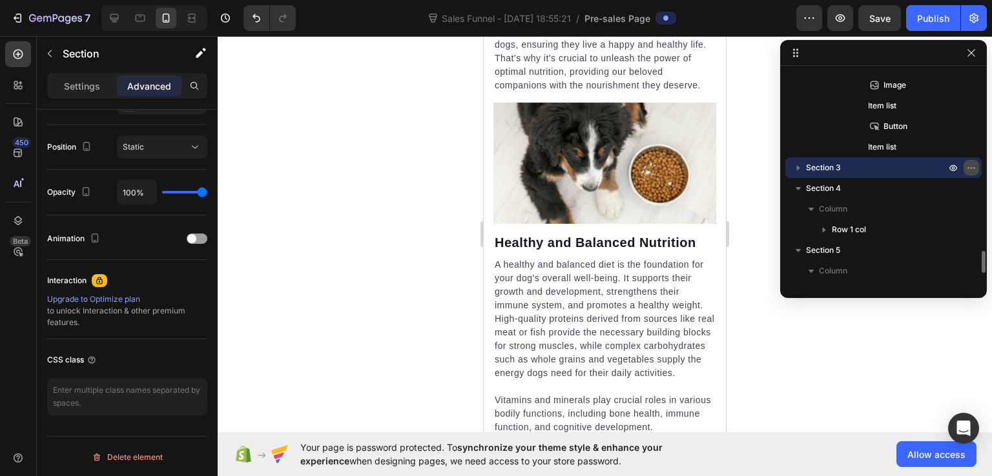
click at [971, 169] on icon "button" at bounding box center [971, 168] width 10 height 10
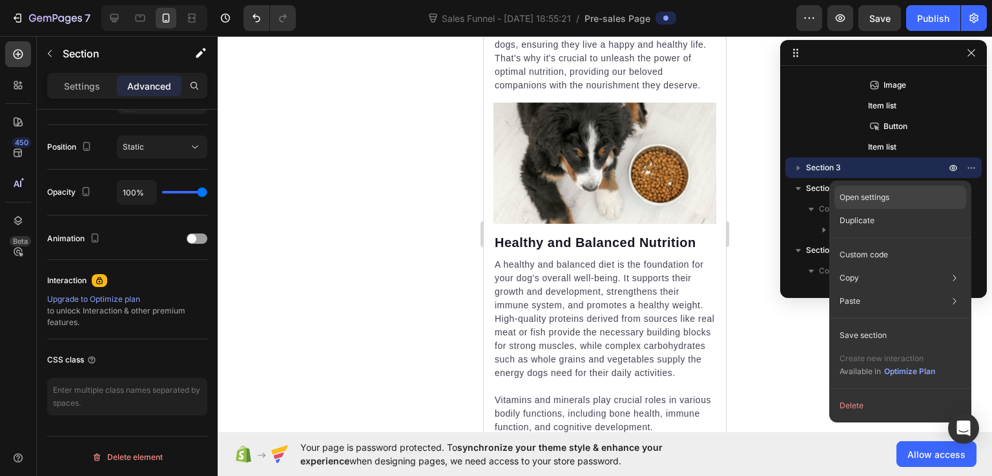
click at [894, 205] on div "Open settings" at bounding box center [900, 197] width 132 height 23
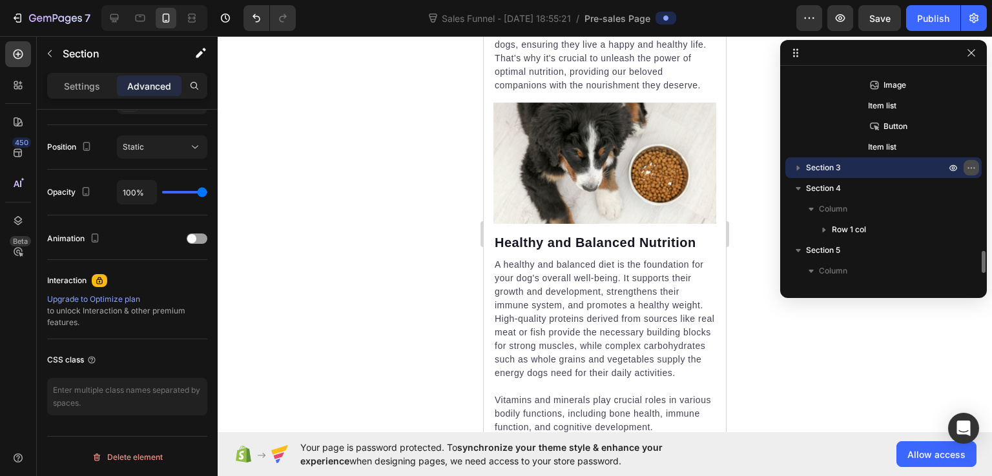
click at [975, 168] on icon "button" at bounding box center [971, 168] width 10 height 10
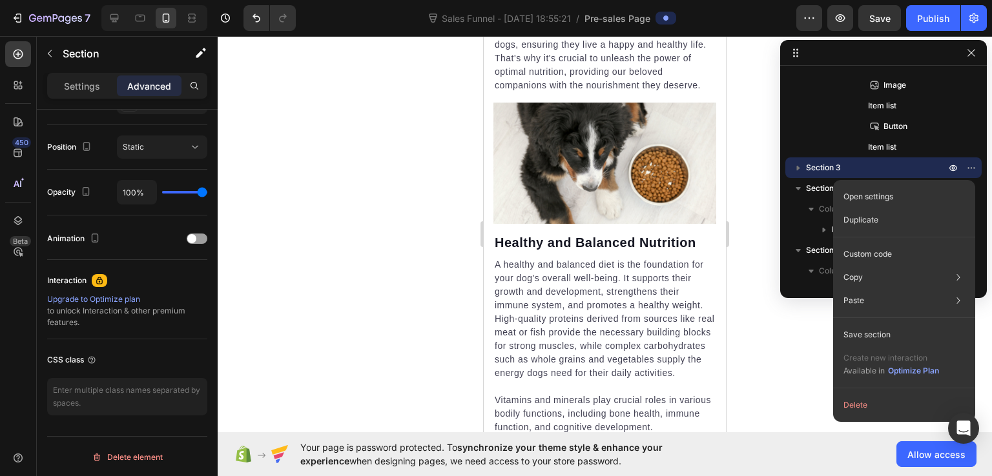
click at [753, 149] on div at bounding box center [605, 256] width 774 height 440
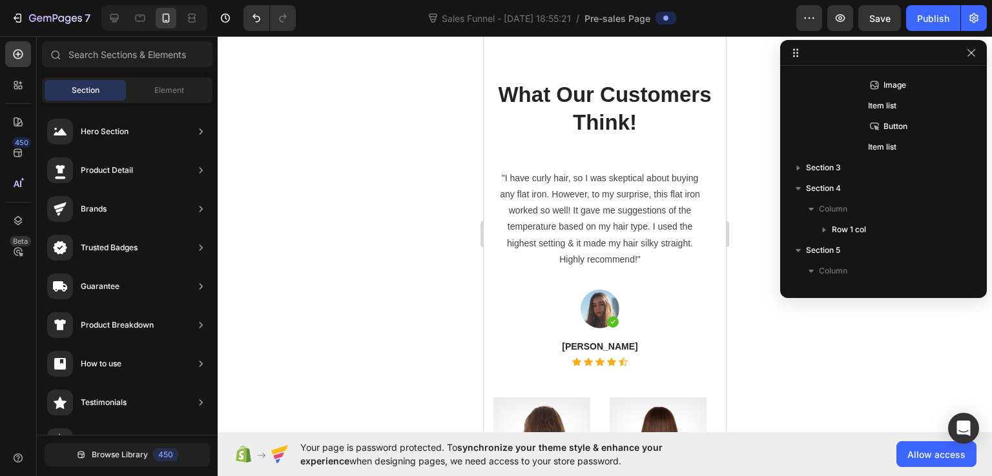
scroll to position [11409, 0]
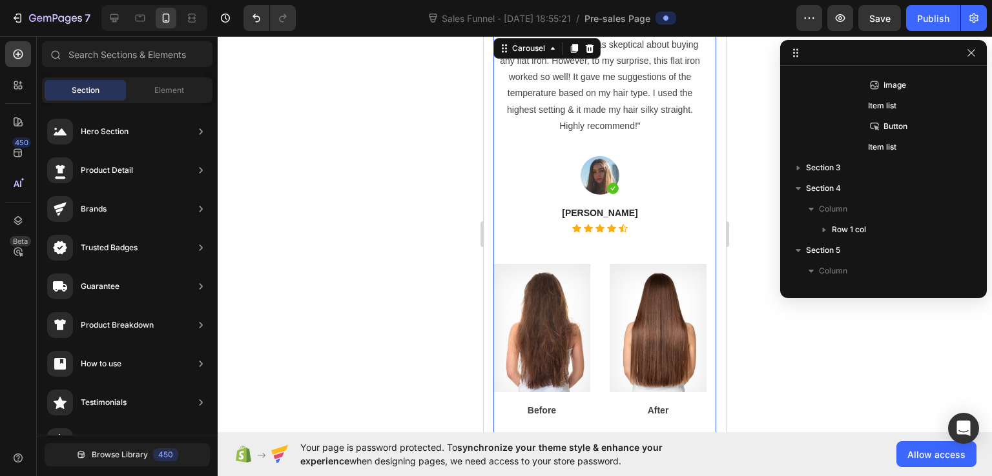
click at [557, 249] on div ""I have curly hair, so I was skeptical about buying any flat iron. However, to …" at bounding box center [599, 259] width 213 height 447
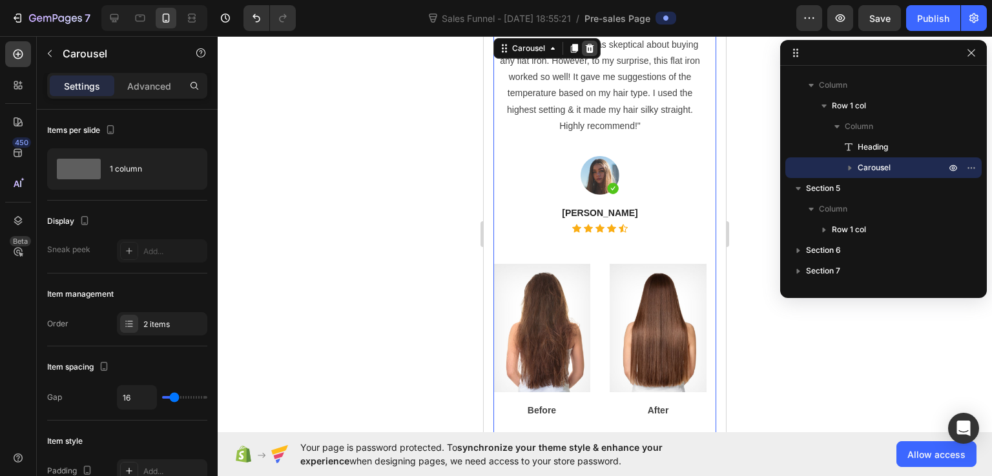
click at [586, 51] on icon at bounding box center [590, 48] width 8 height 9
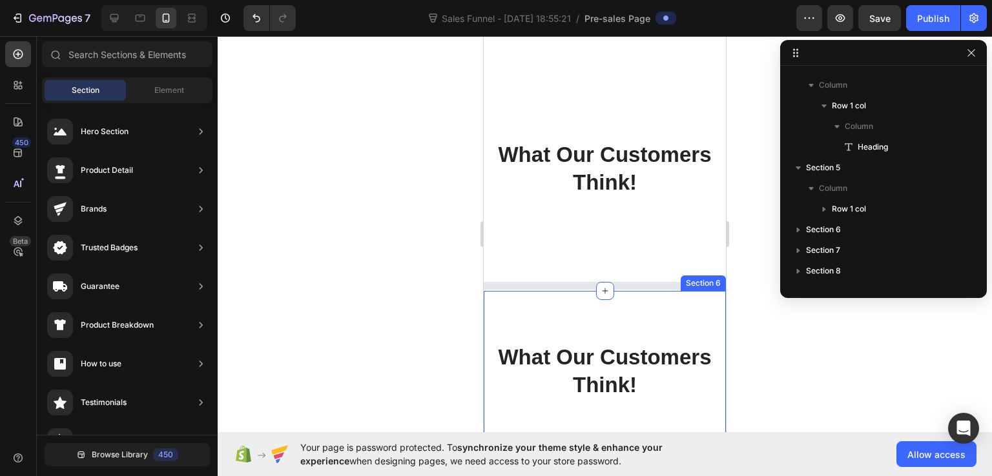
scroll to position [11280, 0]
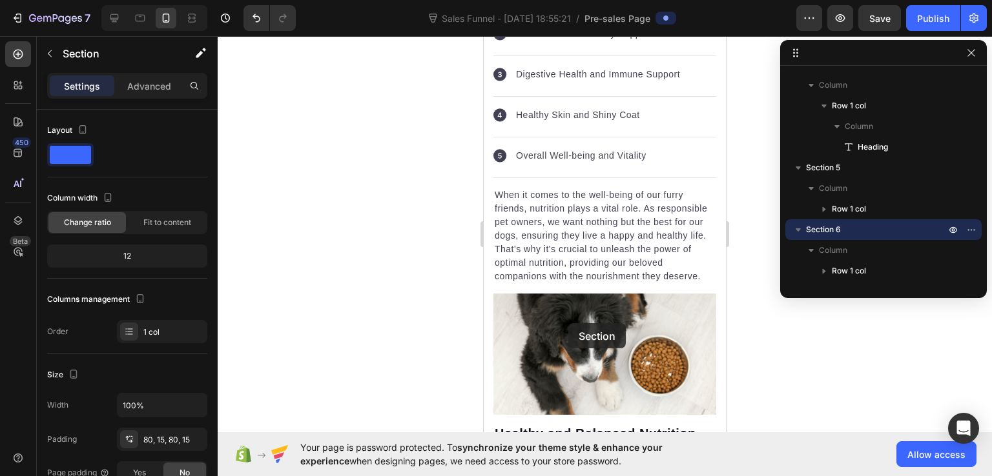
scroll to position [5066, 0]
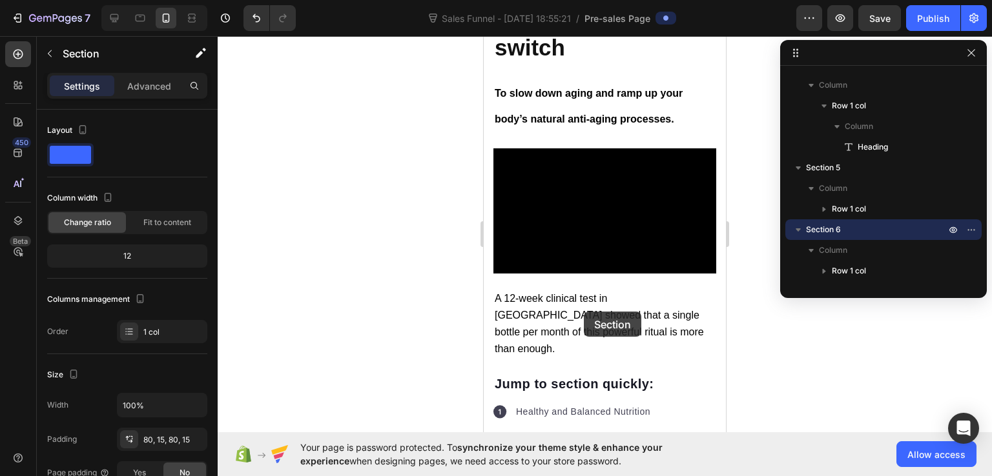
drag, startPoint x: 504, startPoint y: 223, endPoint x: 584, endPoint y: 312, distance: 119.8
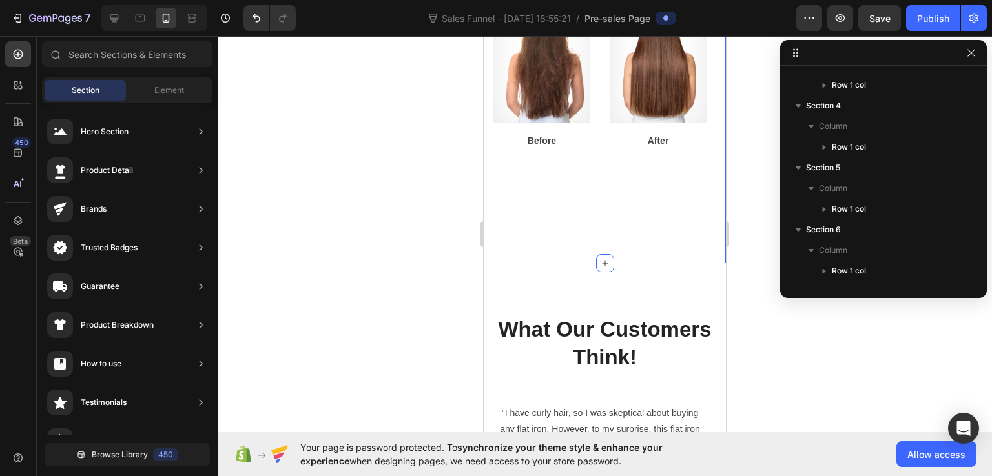
scroll to position [10976, 0]
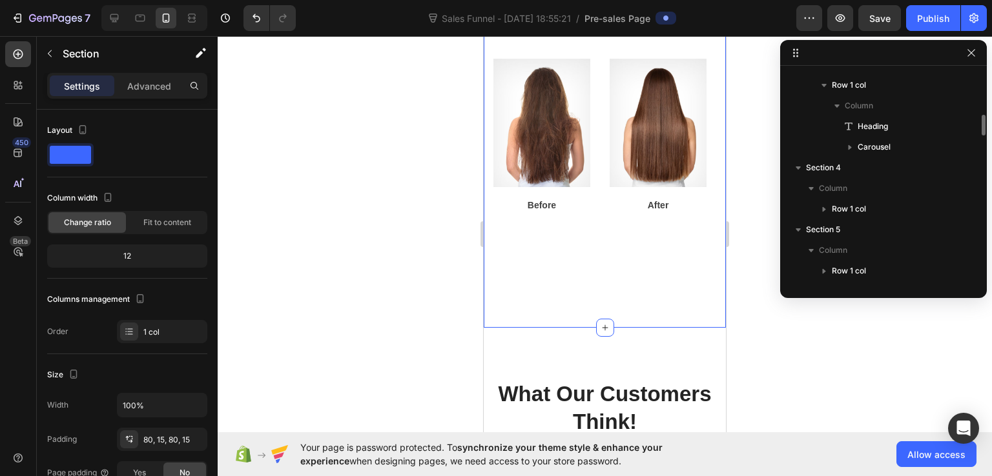
click at [615, 296] on div "What Our Customers Think! Heading "I have curly hair, so I was skeptical about …" at bounding box center [605, 8] width 242 height 639
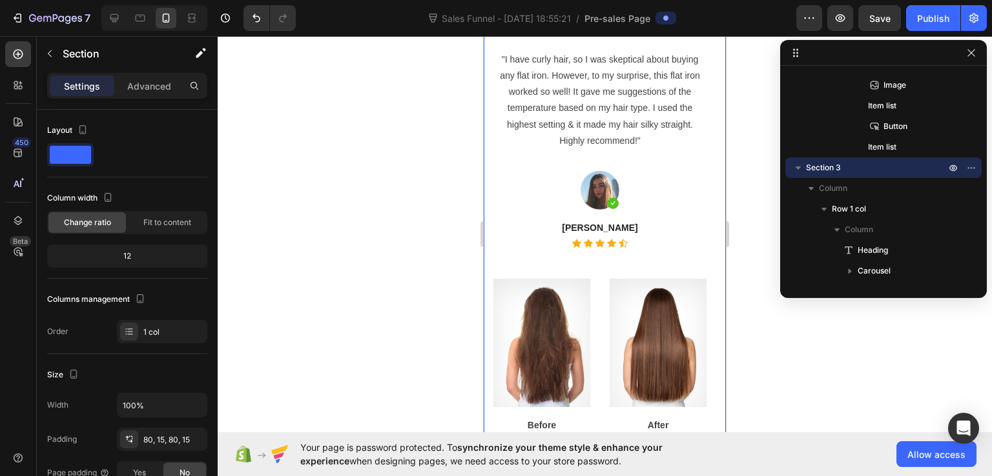
scroll to position [10529, 0]
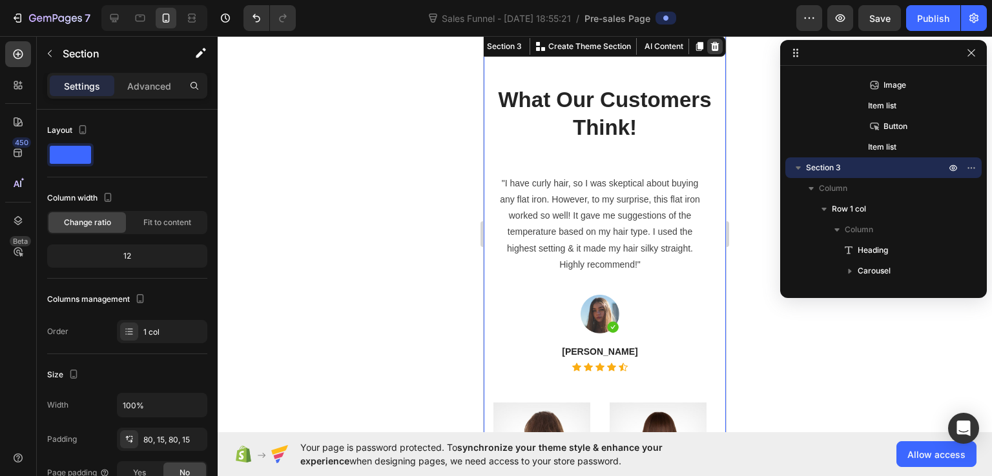
click at [710, 45] on icon at bounding box center [715, 46] width 10 height 10
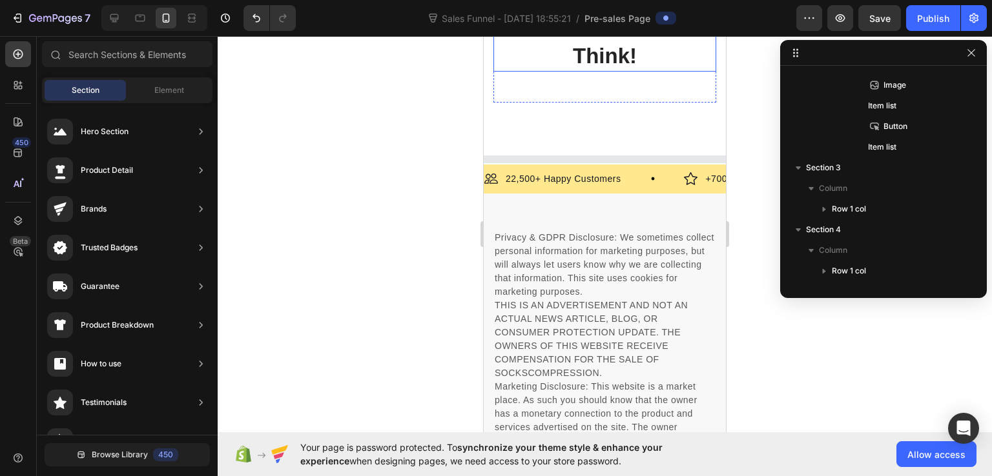
scroll to position [11148, 0]
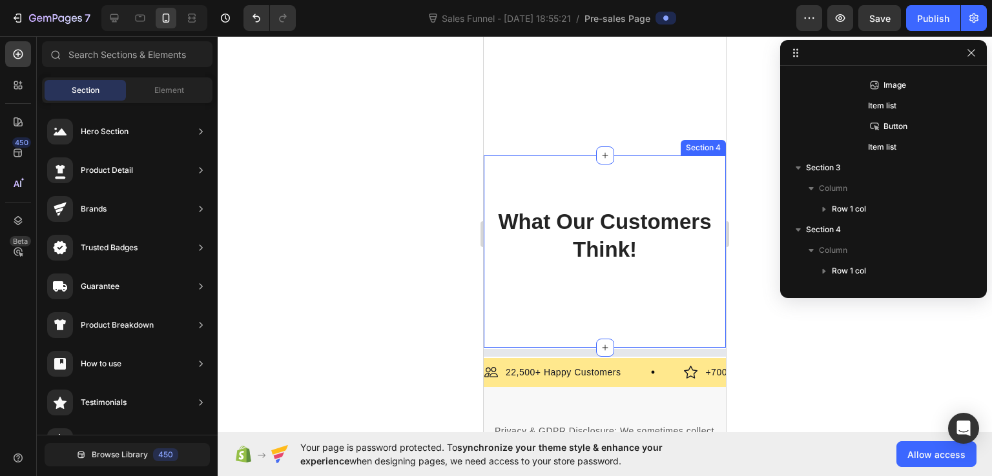
click at [620, 172] on div "What Our Customers Think! Heading Row Section 4" at bounding box center [605, 252] width 242 height 192
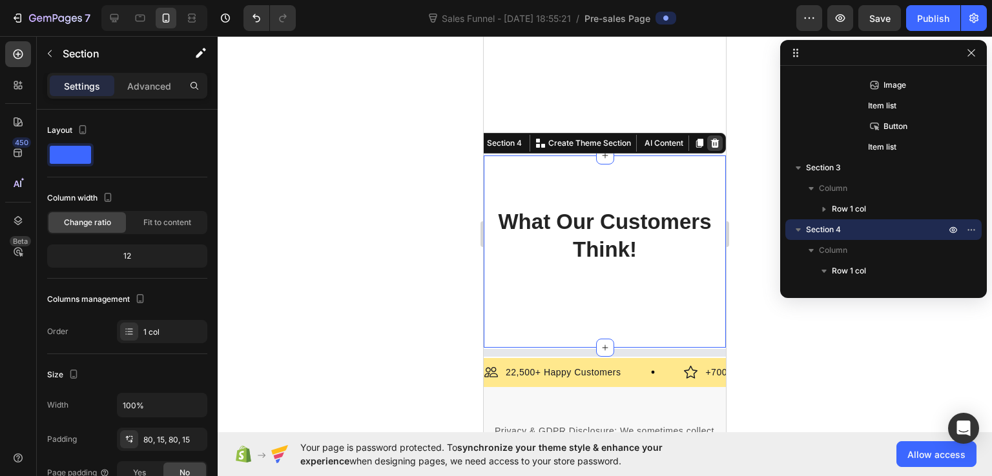
click at [710, 139] on icon at bounding box center [715, 143] width 10 height 10
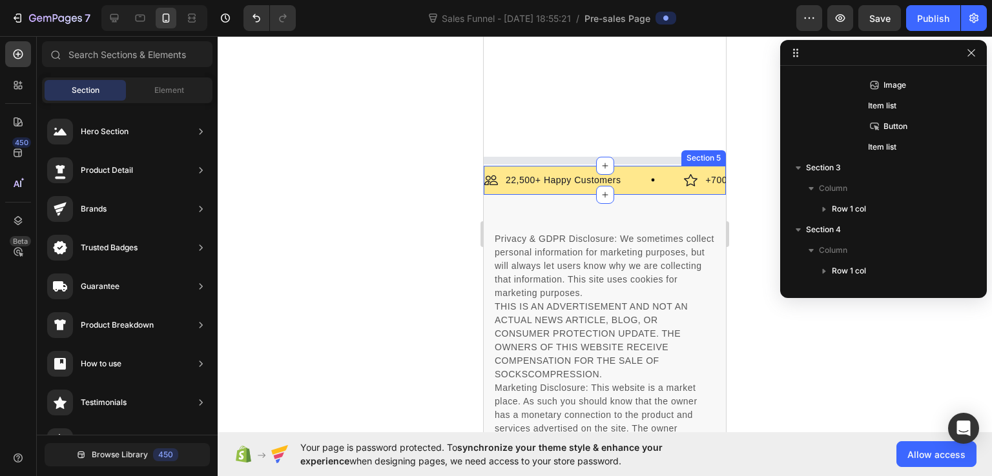
scroll to position [11019, 0]
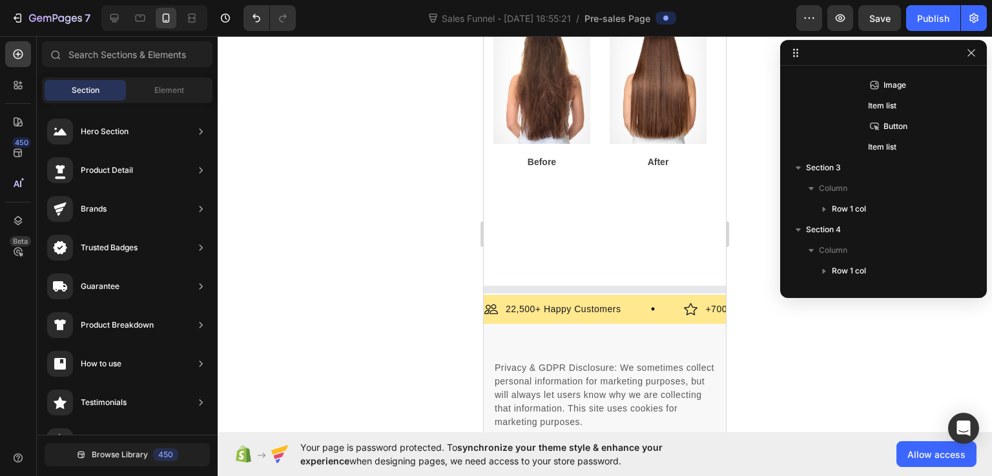
click at [616, 292] on div at bounding box center [605, 290] width 242 height 8
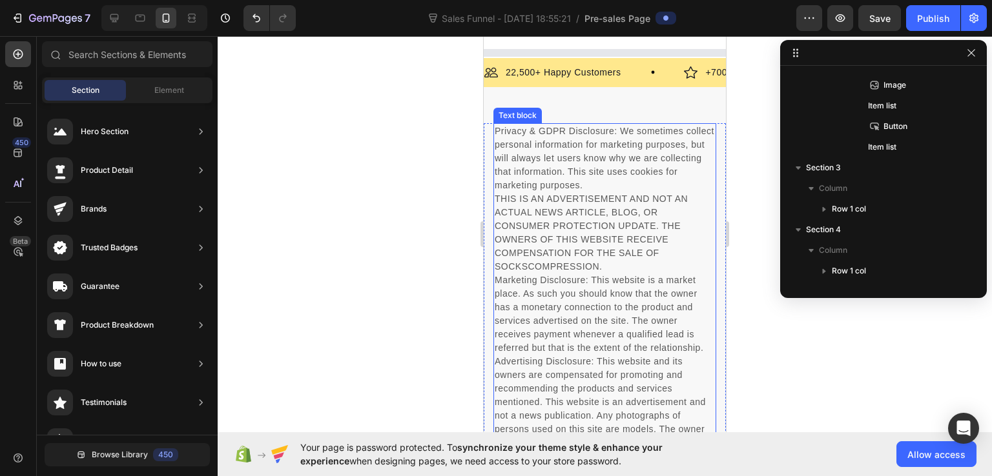
scroll to position [11063, 0]
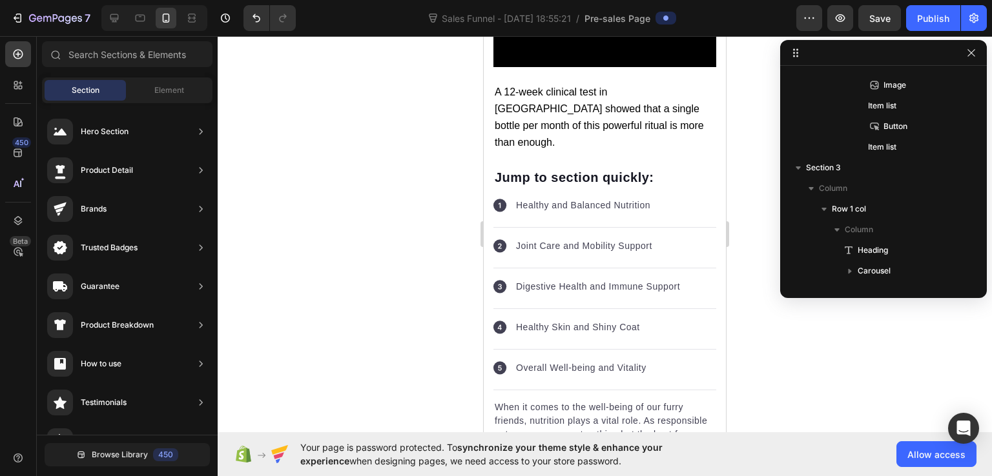
scroll to position [5290, 0]
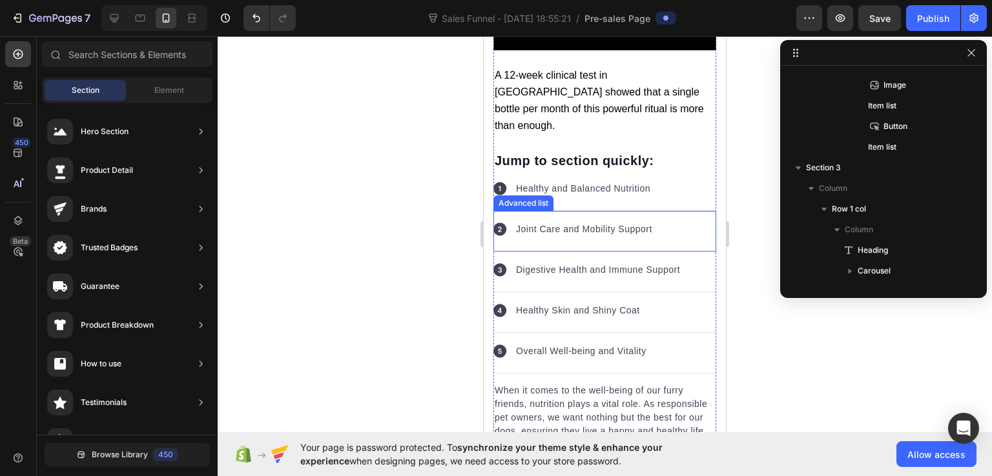
click at [586, 182] on p "Healthy and Balanced Nutrition" at bounding box center [583, 189] width 134 height 14
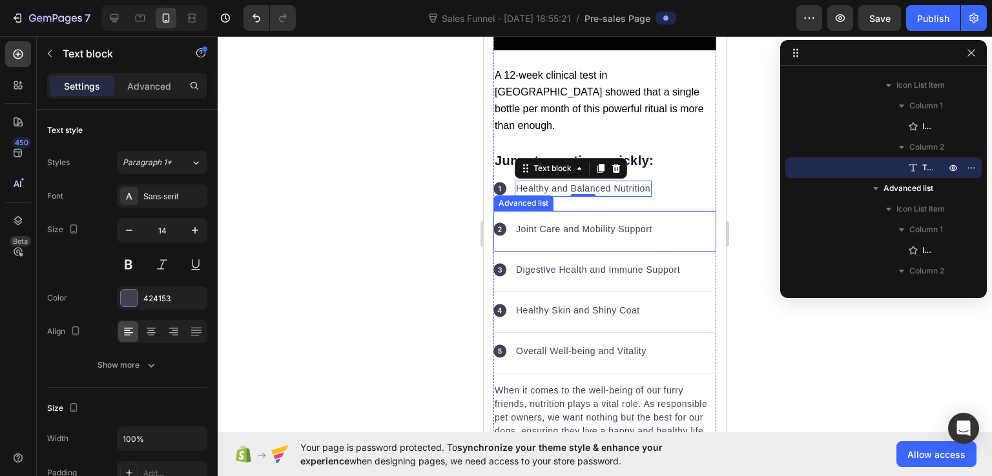
scroll to position [5225, 0]
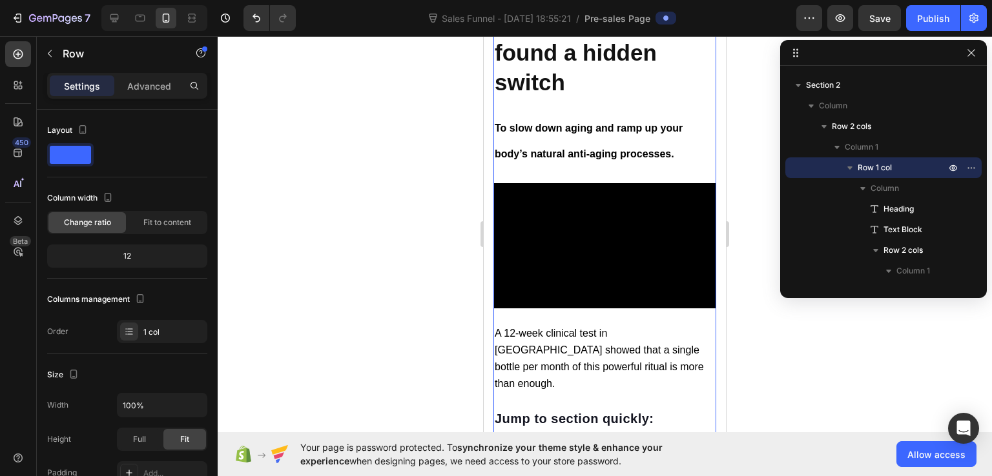
scroll to position [5161, 0]
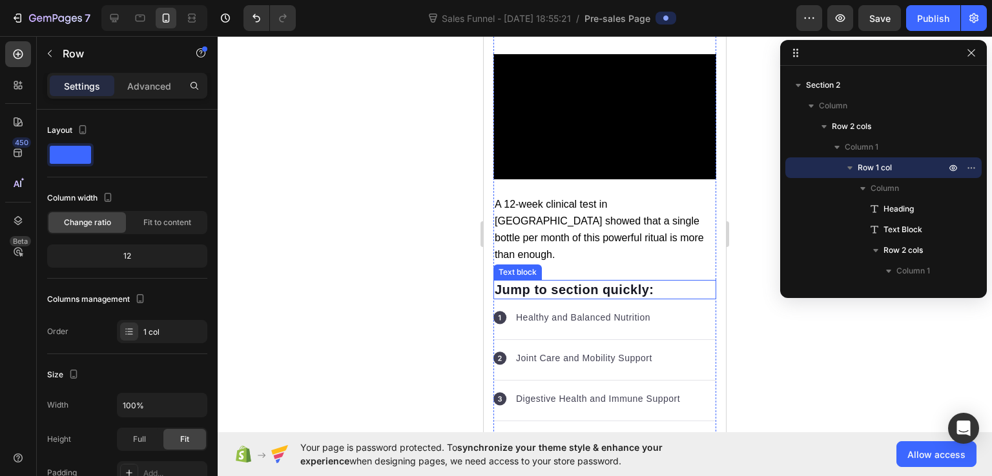
click at [646, 282] on p "Jump to section quickly:" at bounding box center [605, 290] width 220 height 17
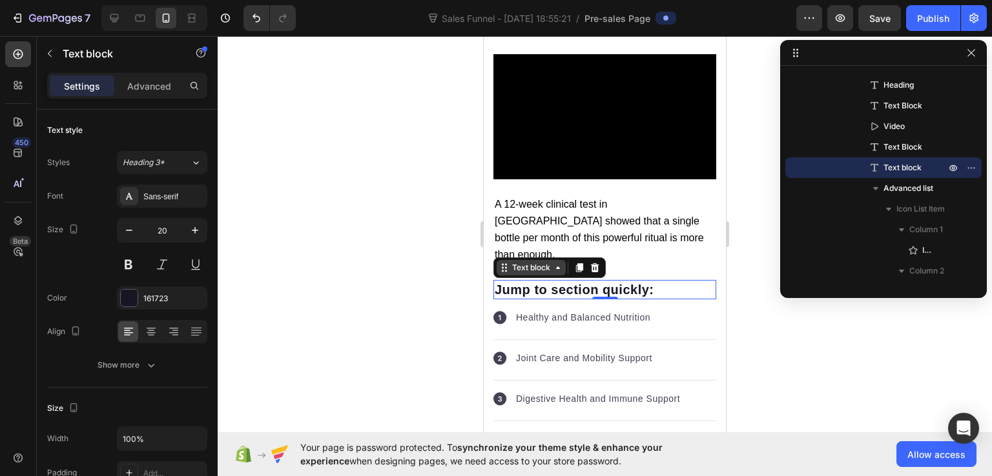
click at [562, 263] on icon at bounding box center [558, 268] width 10 height 10
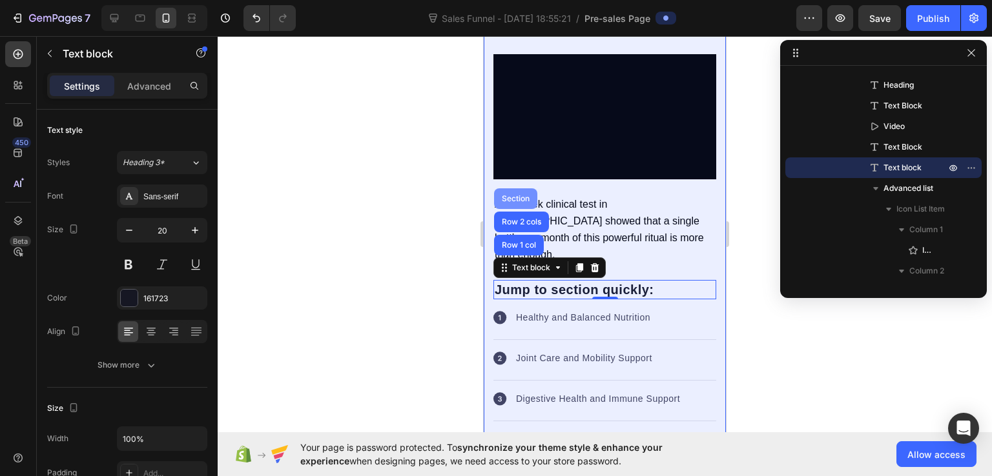
click at [521, 189] on div "Section" at bounding box center [515, 199] width 43 height 21
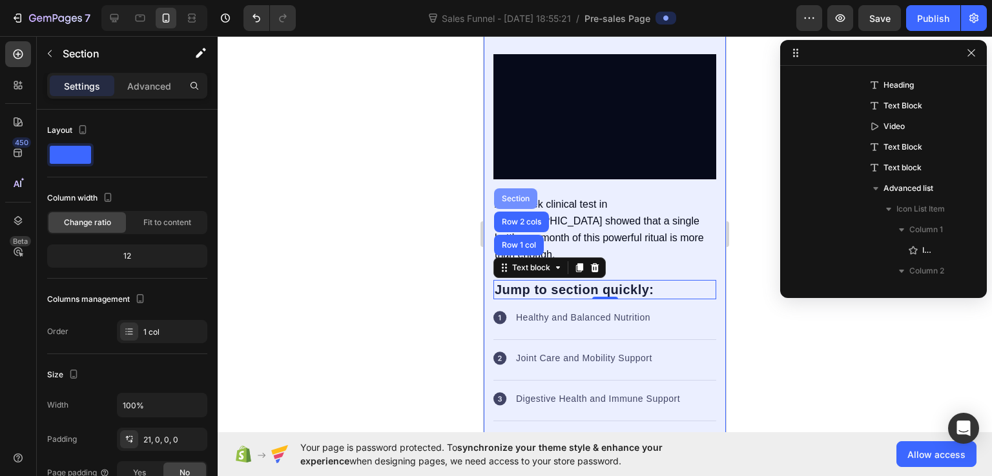
scroll to position [0, 0]
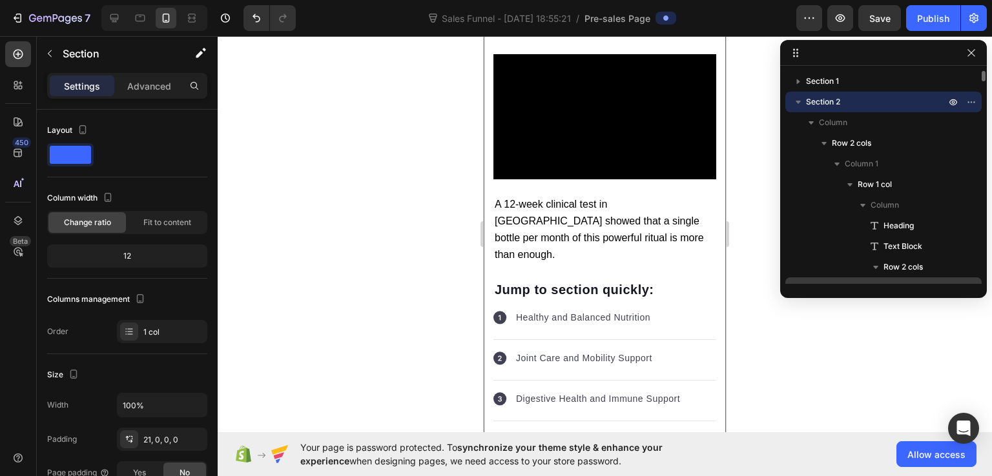
drag, startPoint x: 803, startPoint y: 103, endPoint x: 846, endPoint y: 281, distance: 182.7
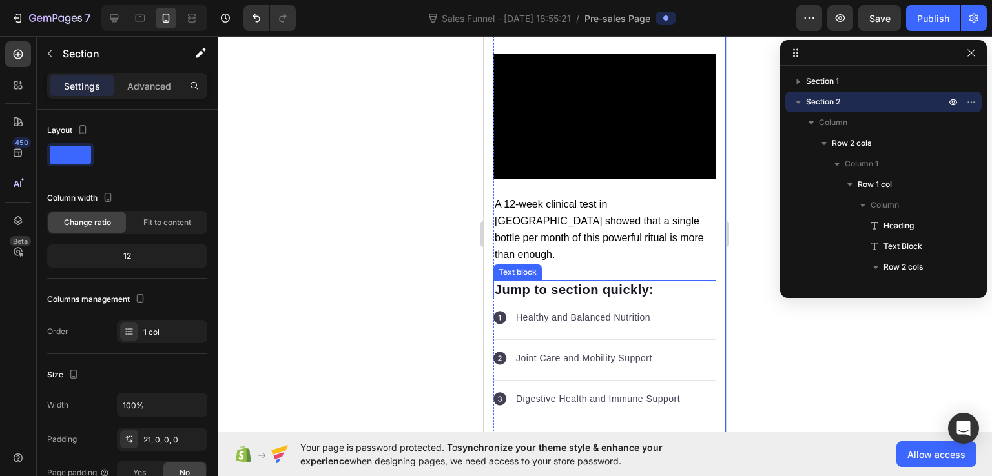
click at [599, 282] on p "Jump to section quickly:" at bounding box center [605, 290] width 220 height 17
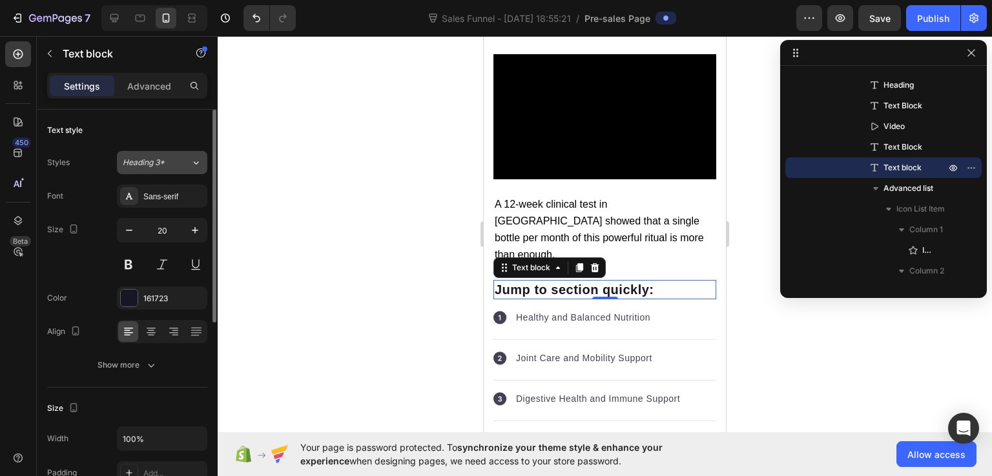
click at [178, 162] on div "Heading 3*" at bounding box center [157, 163] width 68 height 12
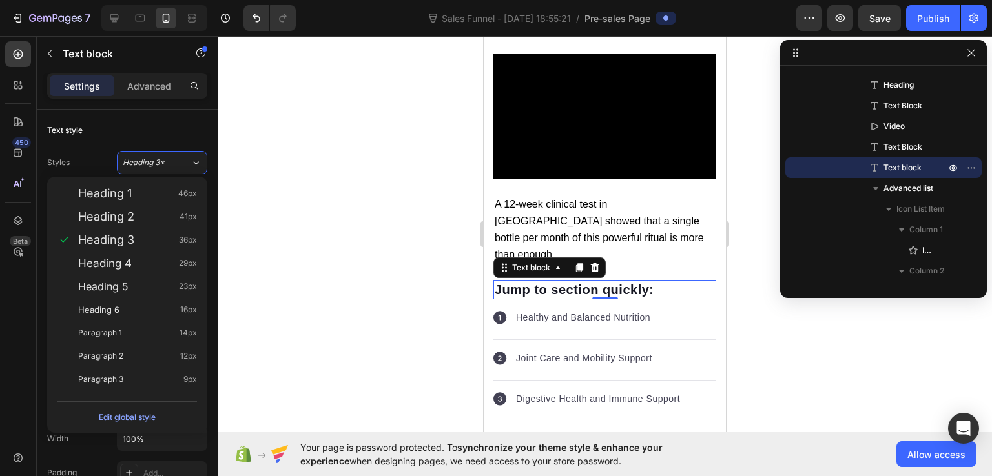
click at [318, 185] on div at bounding box center [605, 256] width 774 height 440
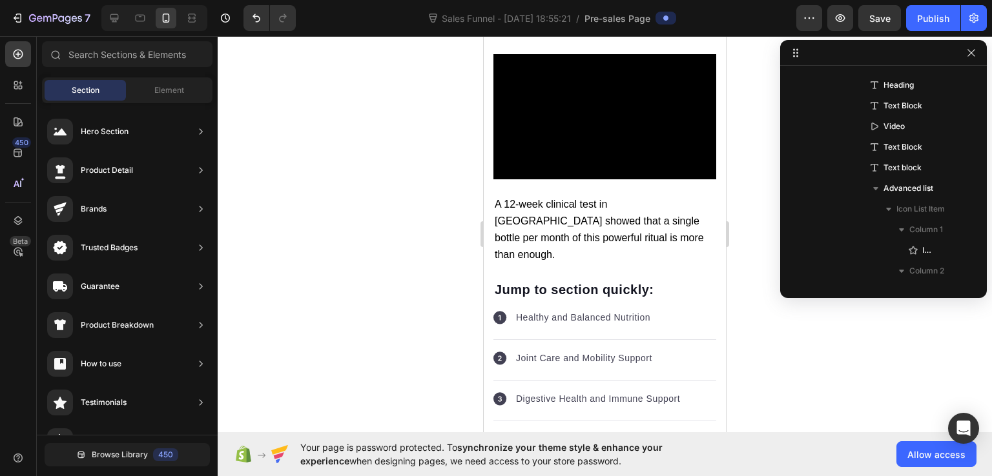
click at [757, 289] on div at bounding box center [605, 256] width 774 height 440
click at [630, 282] on p "Jump to section quickly:" at bounding box center [605, 290] width 220 height 17
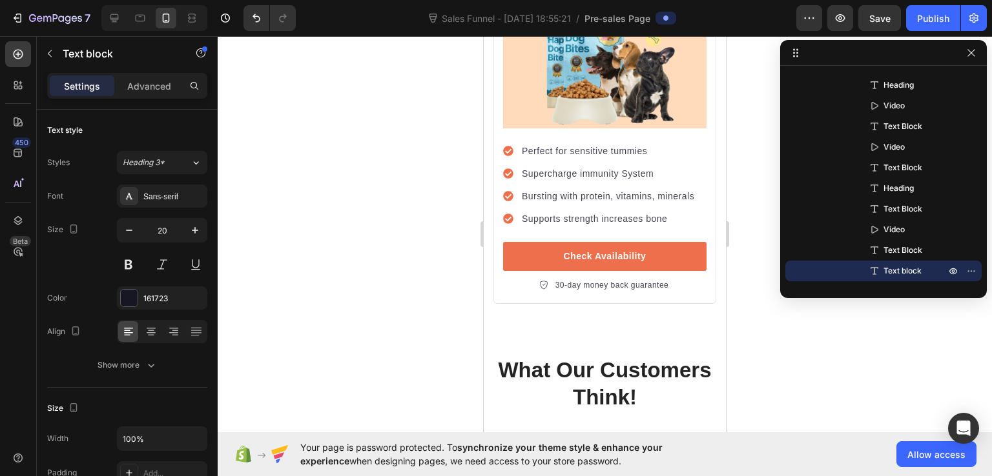
scroll to position [10584, 0]
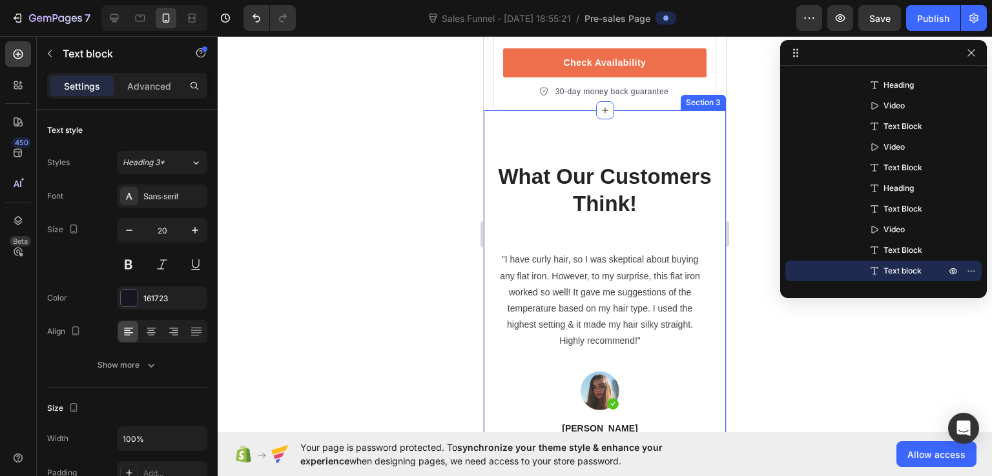
click at [596, 110] on div "What Our Customers Think! Heading "I have curly hair, so I was skeptical about …" at bounding box center [605, 429] width 242 height 639
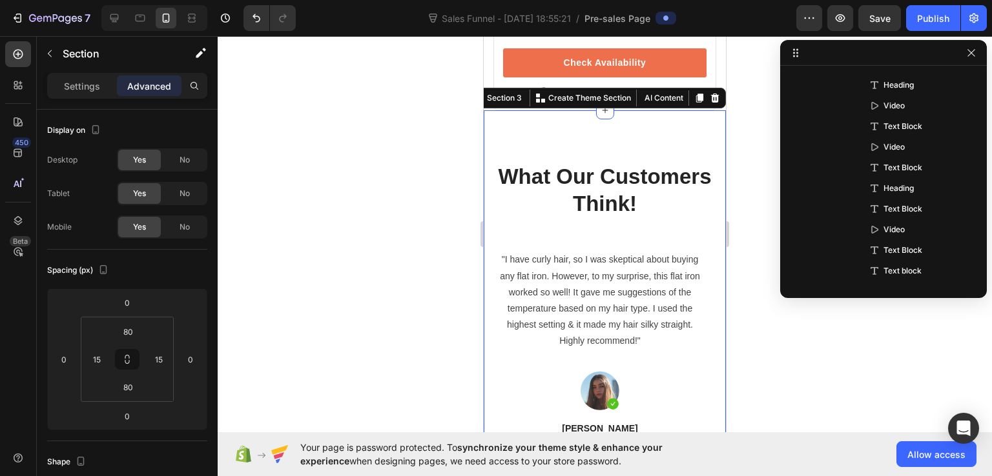
scroll to position [4108, 0]
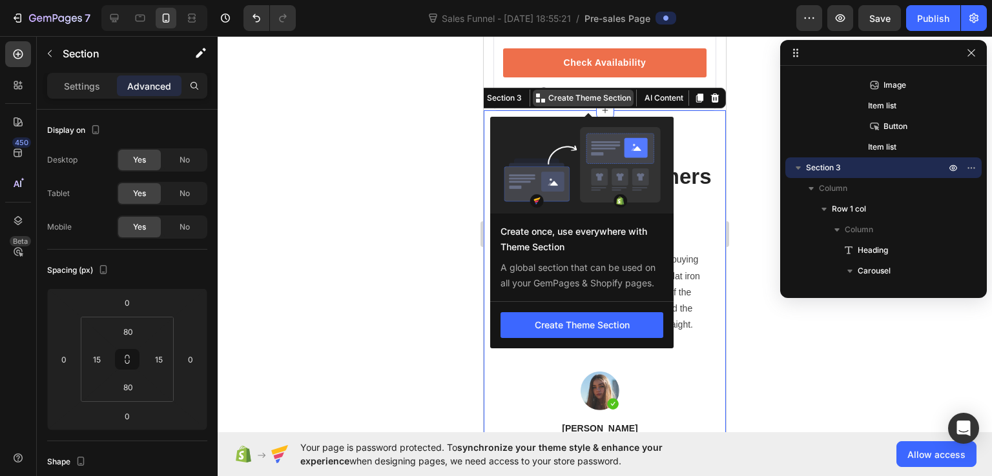
click at [552, 92] on p "Create Theme Section" at bounding box center [589, 98] width 83 height 12
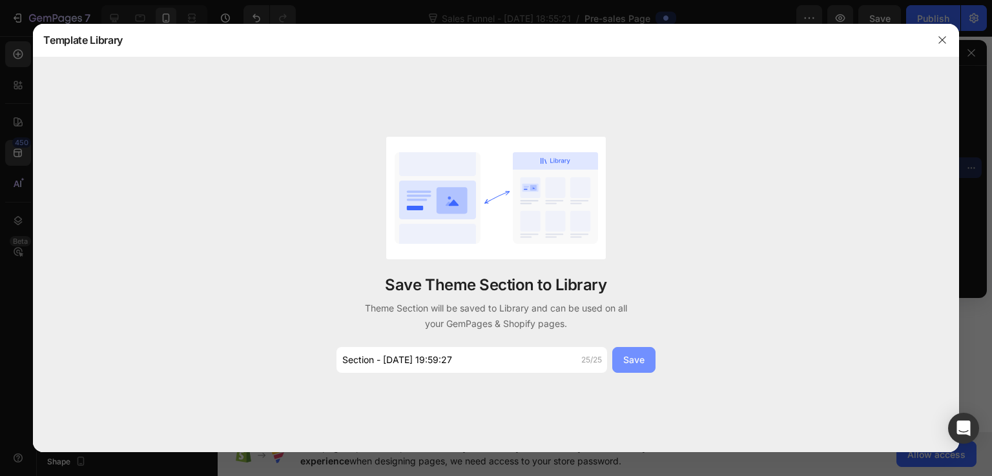
click at [634, 365] on div "Save" at bounding box center [633, 360] width 21 height 14
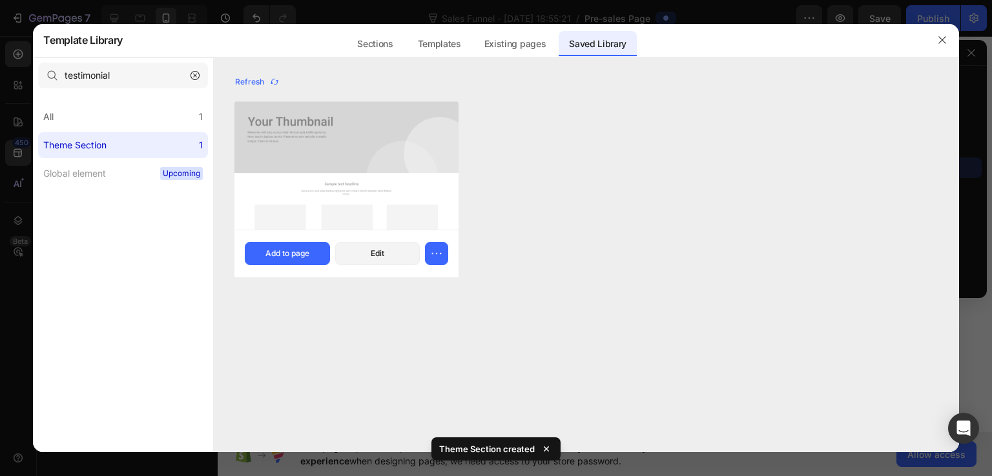
click at [354, 159] on img at bounding box center [346, 165] width 224 height 128
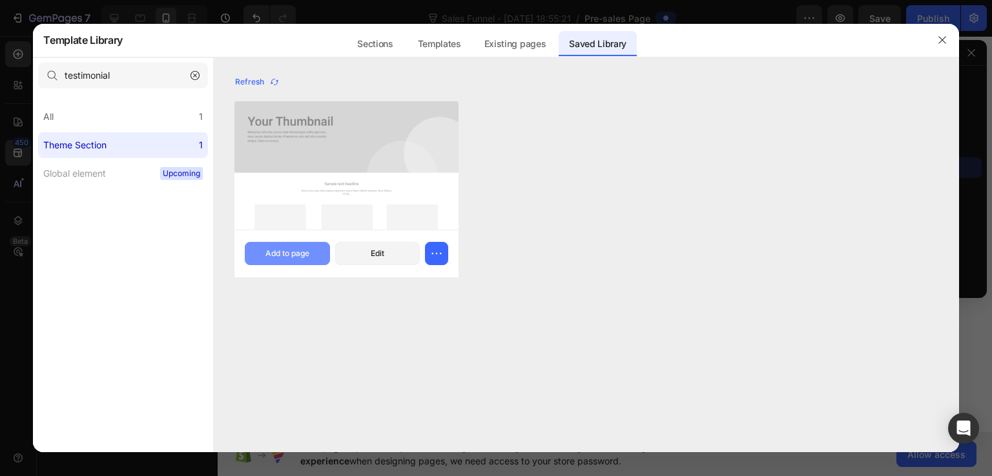
click at [300, 257] on div "Add to page" at bounding box center [287, 254] width 44 height 12
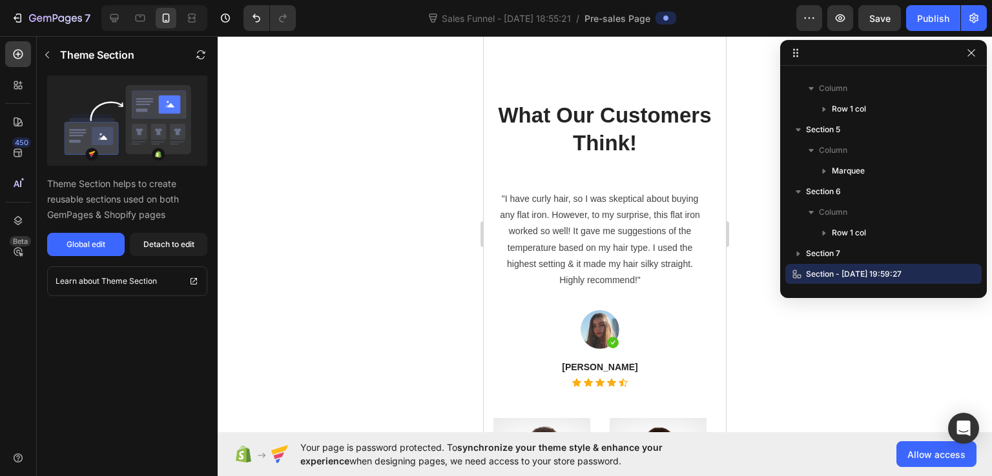
scroll to position [12394, 0]
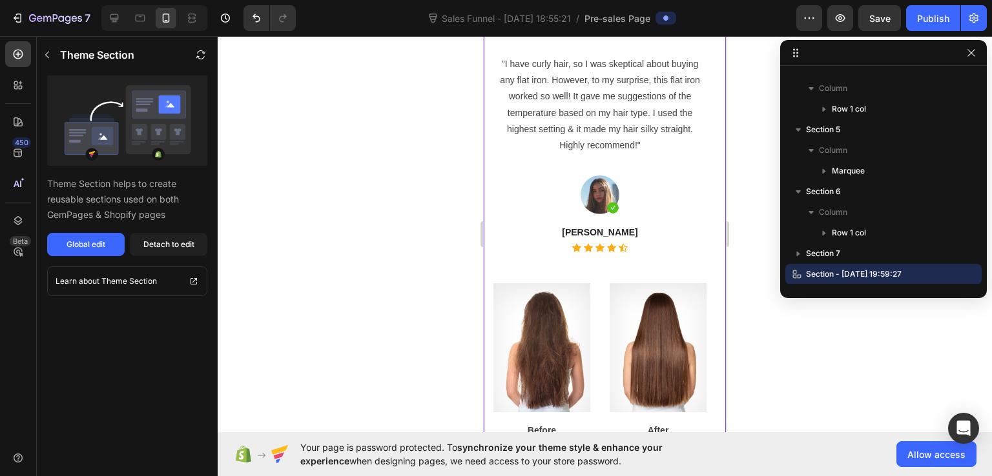
click at [548, 209] on div at bounding box center [599, 195] width 213 height 39
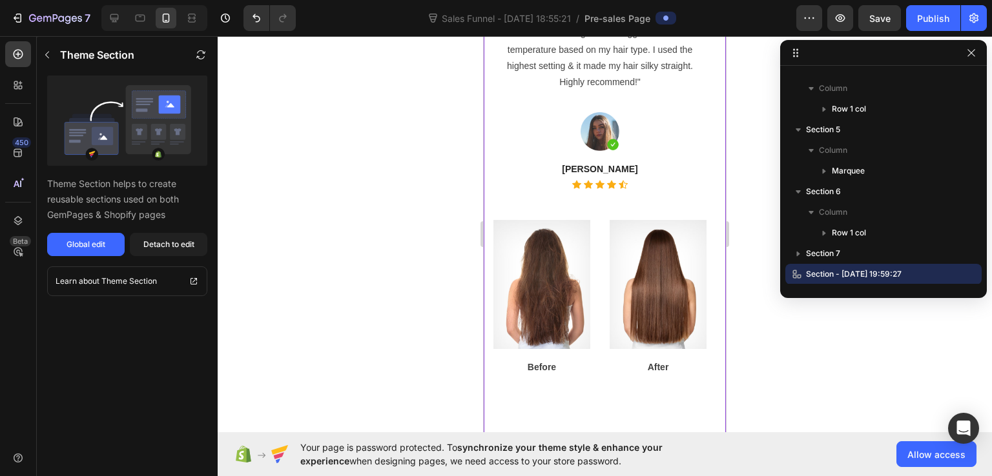
scroll to position [12200, 0]
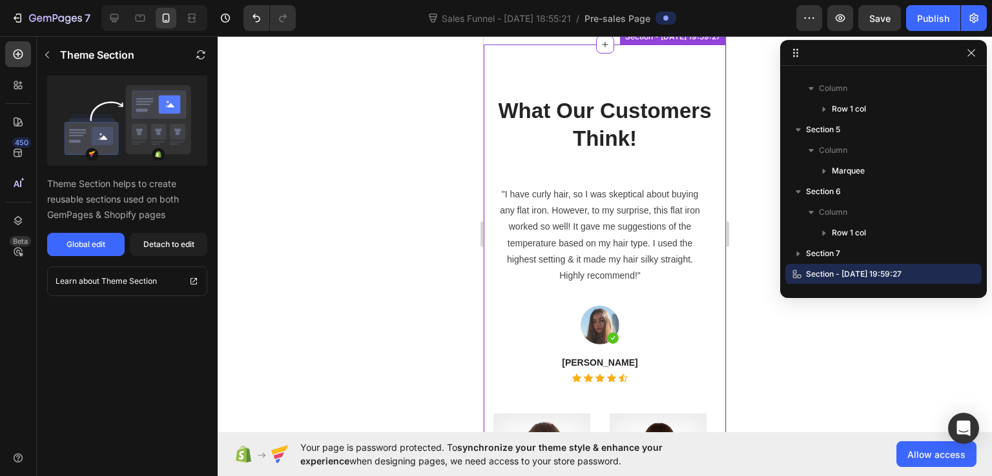
click at [636, 152] on div "What Our Customers Think! Heading "I have curly hair, so I was skeptical about …" at bounding box center [605, 364] width 242 height 639
click at [502, 133] on div "What Our Customers Think! Heading "I have curly hair, so I was skeptical about …" at bounding box center [605, 364] width 242 height 639
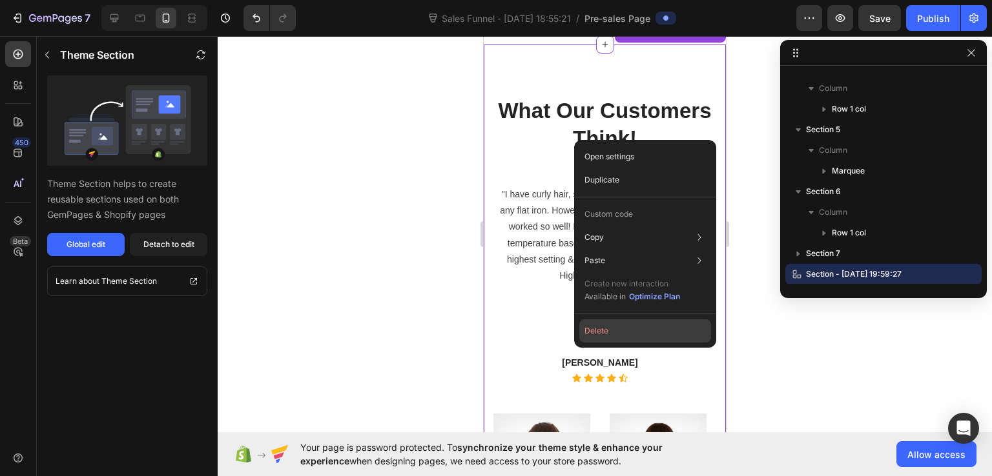
click at [638, 336] on button "Delete" at bounding box center [645, 331] width 132 height 23
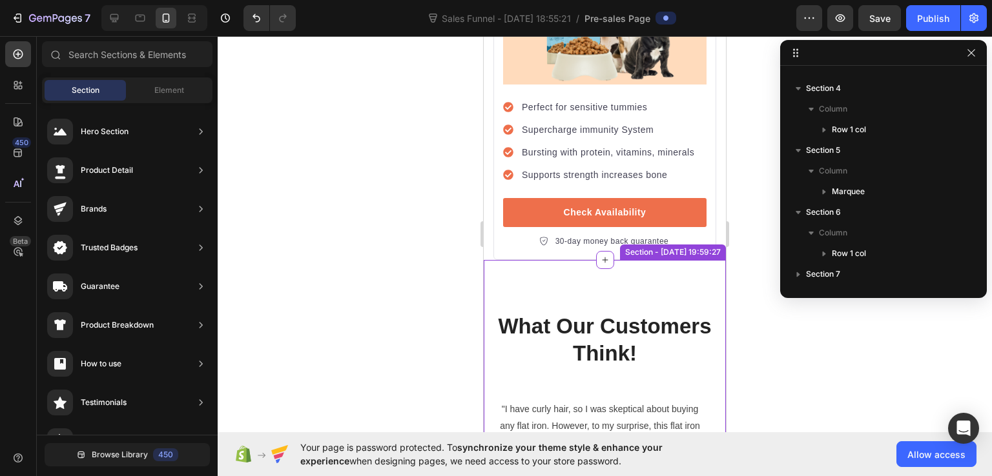
scroll to position [10456, 0]
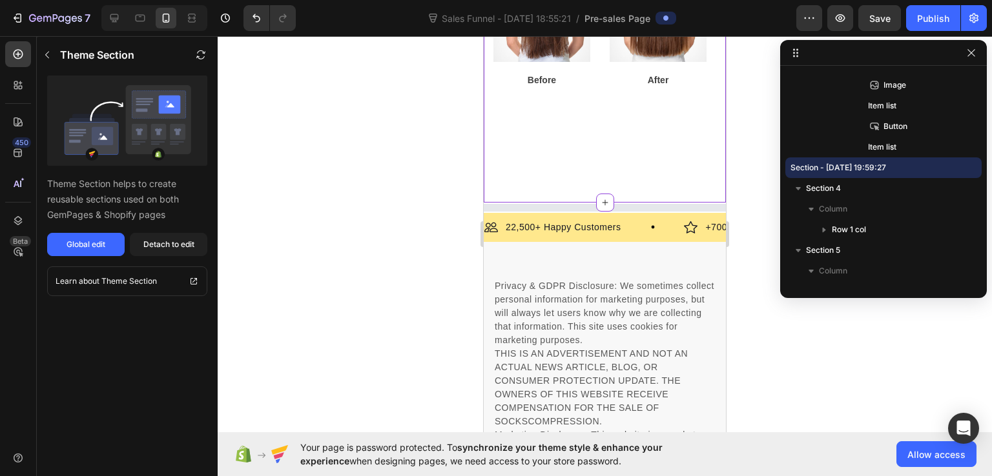
scroll to position [10972, 0]
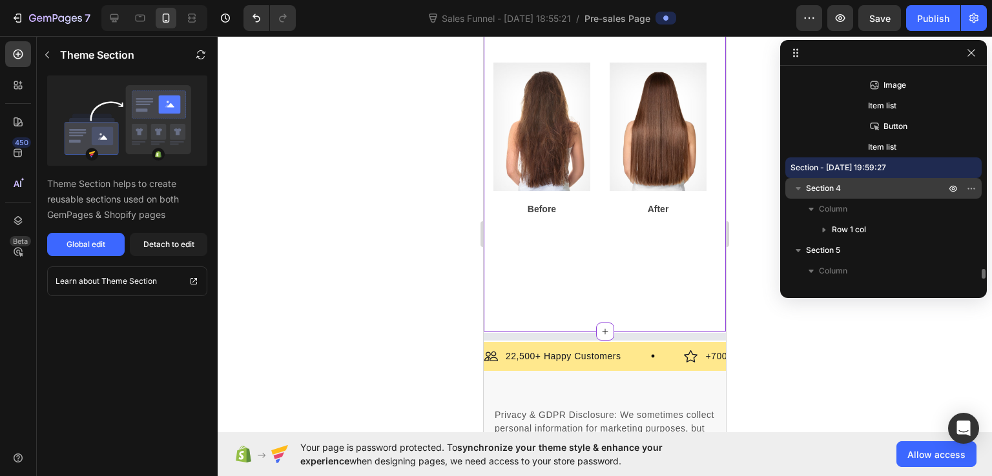
click at [793, 187] on icon "button" at bounding box center [798, 188] width 13 height 13
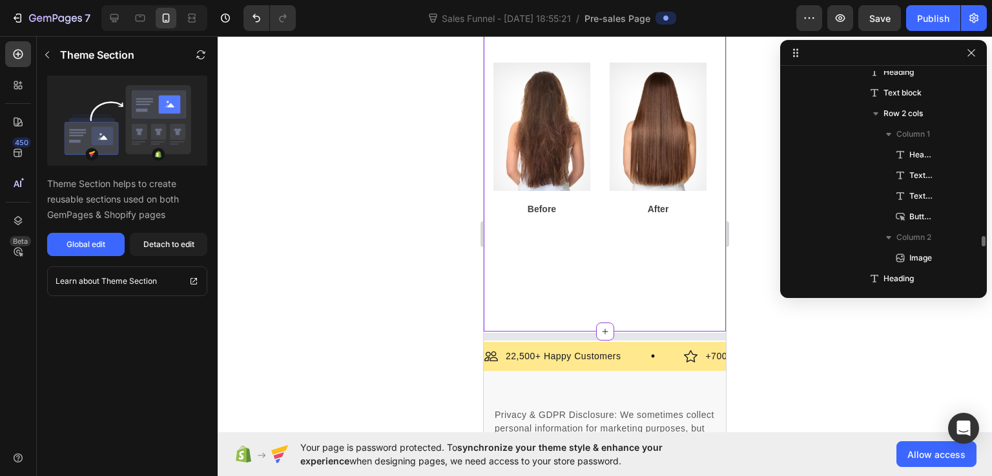
scroll to position [3591, 0]
click at [794, 57] on icon at bounding box center [795, 53] width 10 height 10
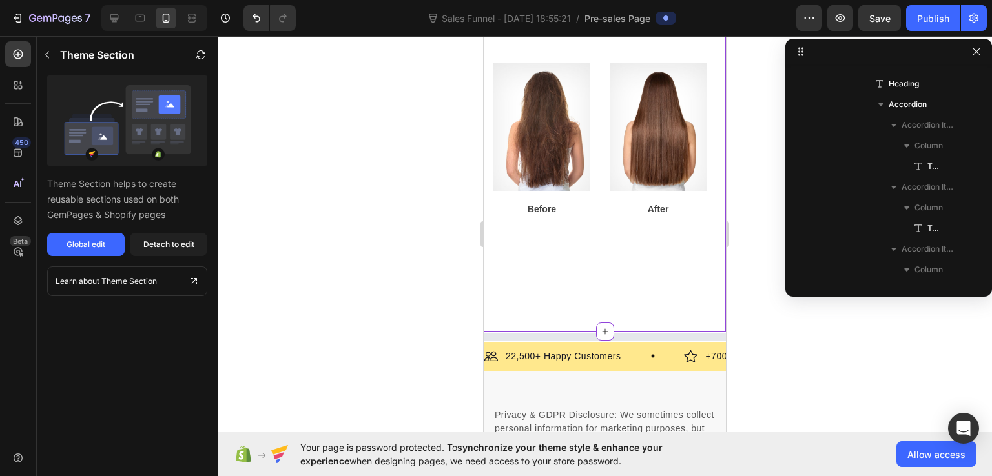
drag, startPoint x: 794, startPoint y: 57, endPoint x: 883, endPoint y: 52, distance: 89.9
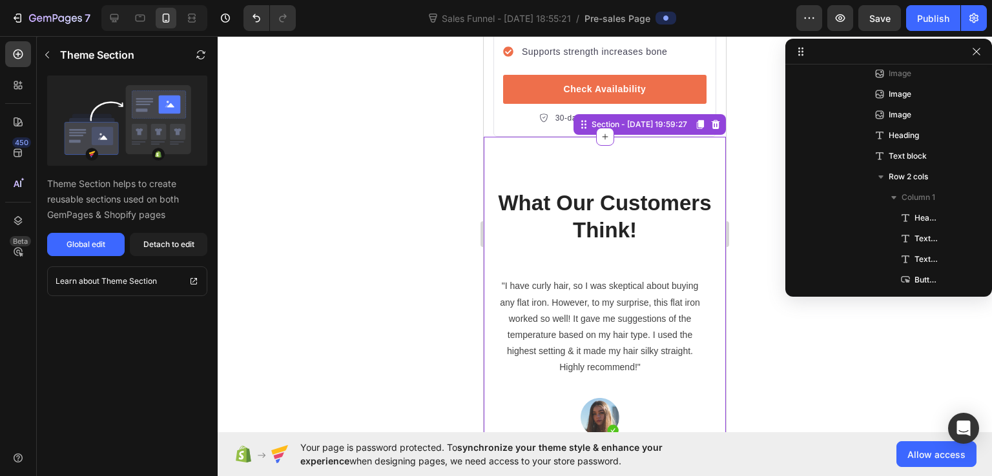
scroll to position [10558, 0]
click at [576, 117] on div "Section - [DATE] 19:59:27" at bounding box center [634, 124] width 116 height 15
click at [650, 117] on div "Section - [DATE] 19:59:27" at bounding box center [634, 124] width 116 height 15
click at [612, 137] on div "What Our Customers Think! Heading "I have curly hair, so I was skeptical about …" at bounding box center [605, 456] width 242 height 639
click at [697, 120] on icon at bounding box center [700, 124] width 7 height 9
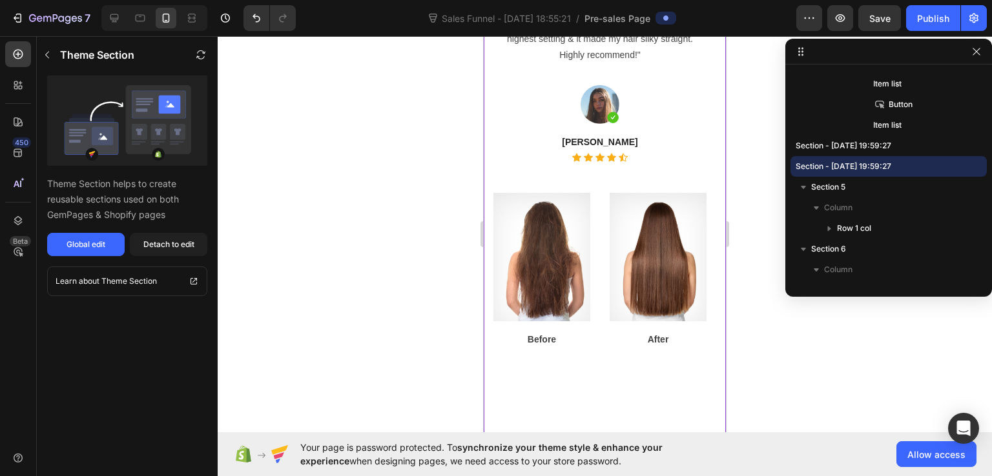
scroll to position [11739, 0]
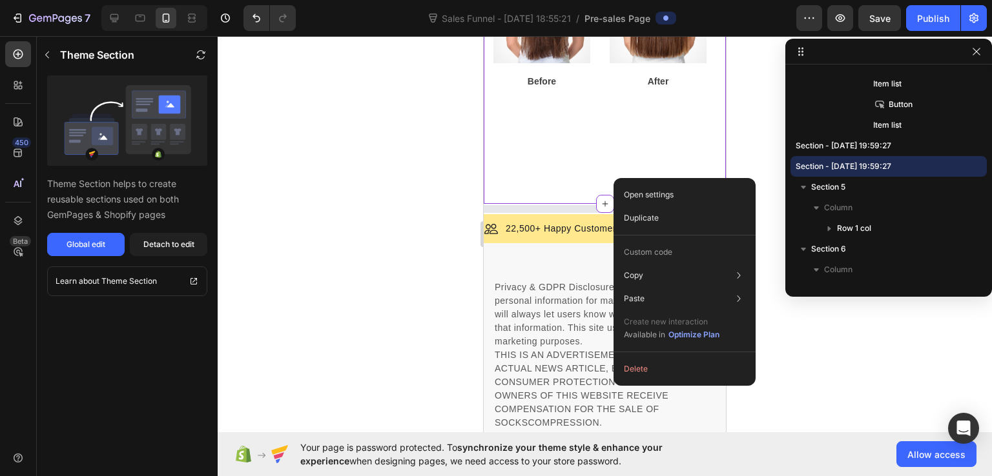
click at [382, 214] on div at bounding box center [605, 256] width 774 height 440
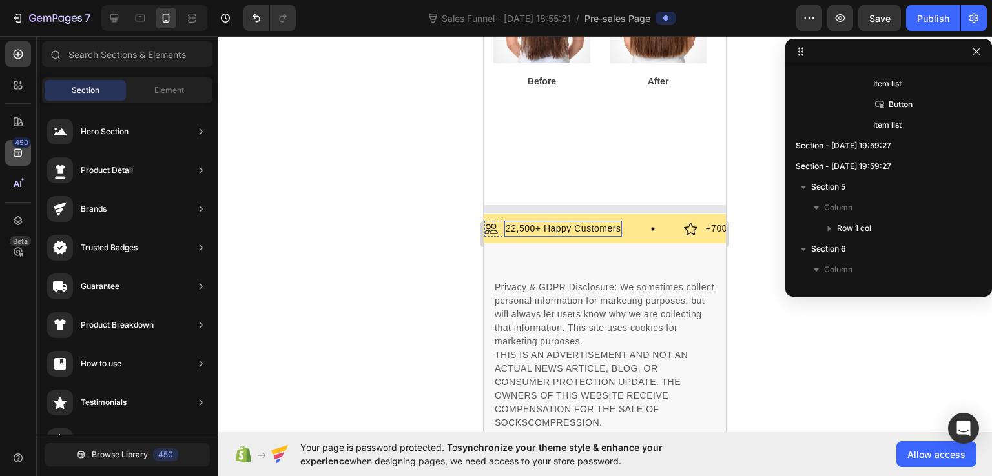
scroll to position [11674, 0]
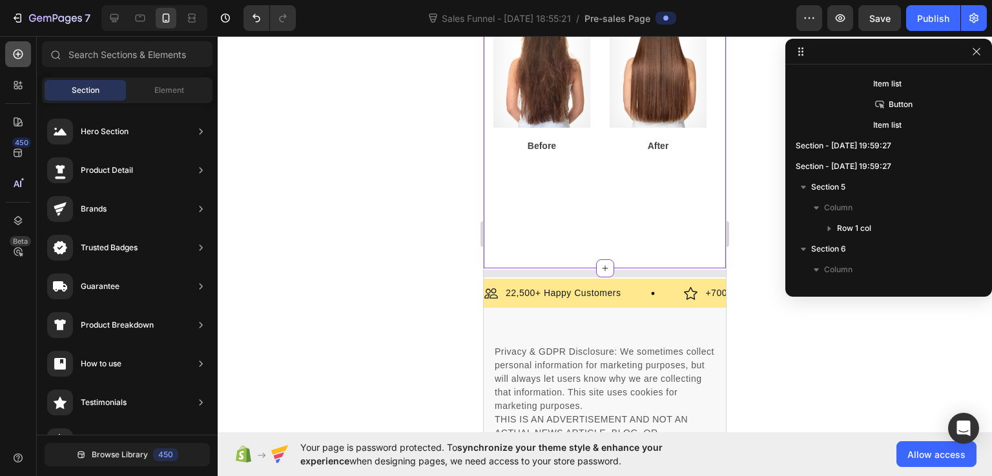
click at [15, 51] on icon at bounding box center [19, 55] width 10 height 10
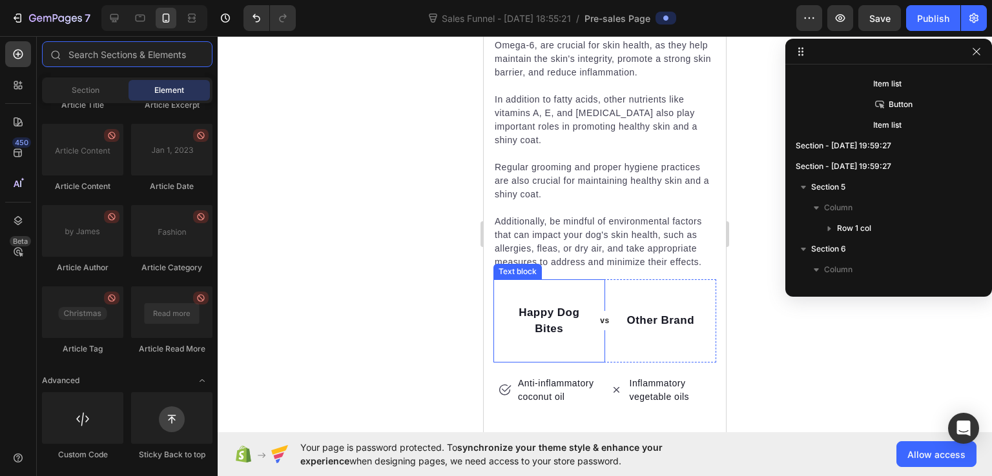
scroll to position [7741, 0]
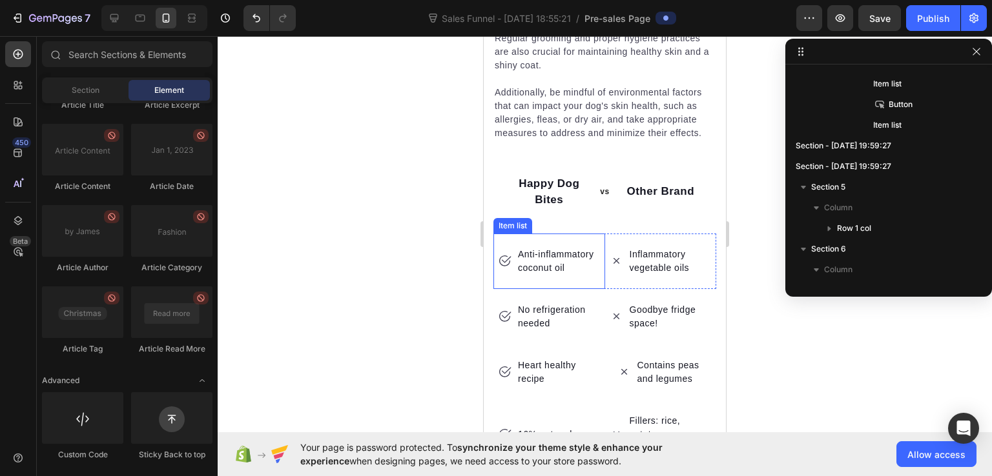
click at [532, 248] on p "Anti-inflammatory coconut oil" at bounding box center [558, 261] width 81 height 27
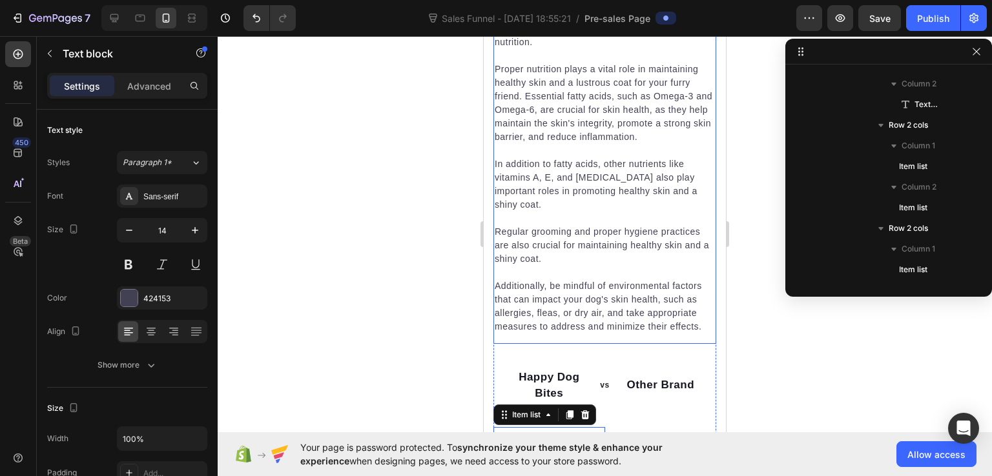
scroll to position [2475, 0]
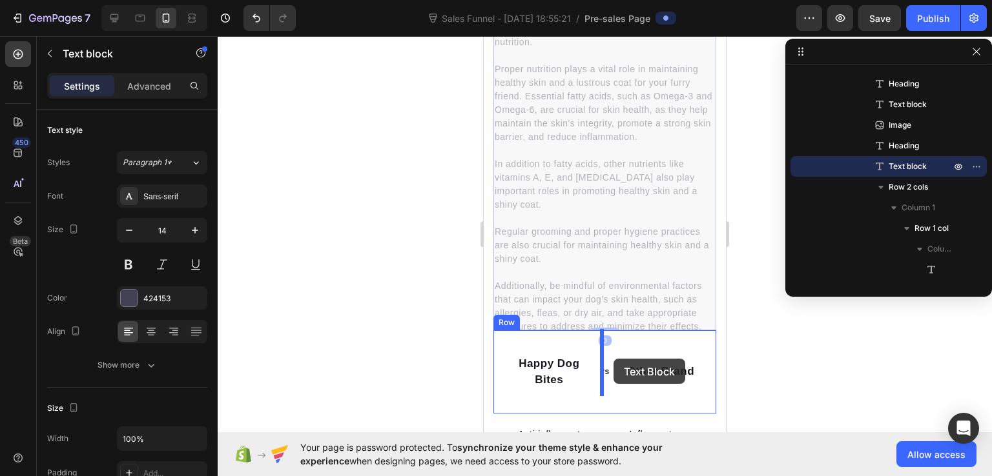
drag, startPoint x: 530, startPoint y: 132, endPoint x: 613, endPoint y: 359, distance: 242.0
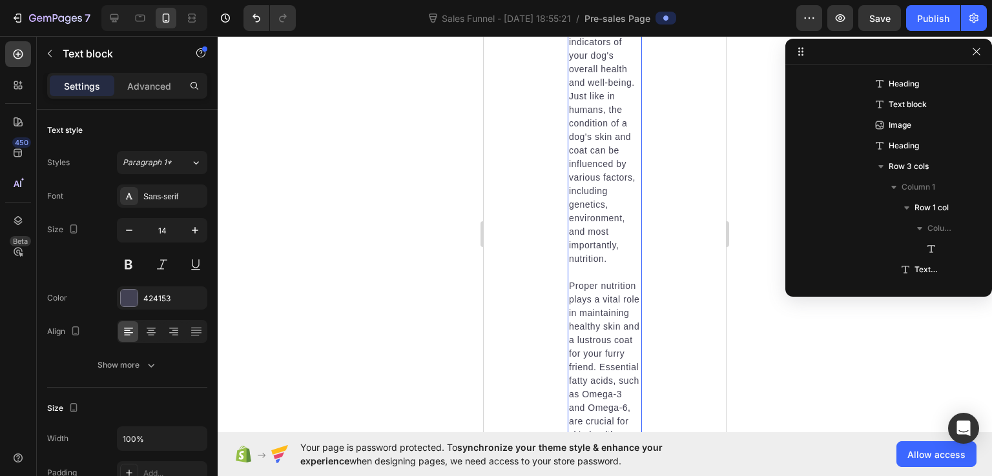
scroll to position [7165, 0]
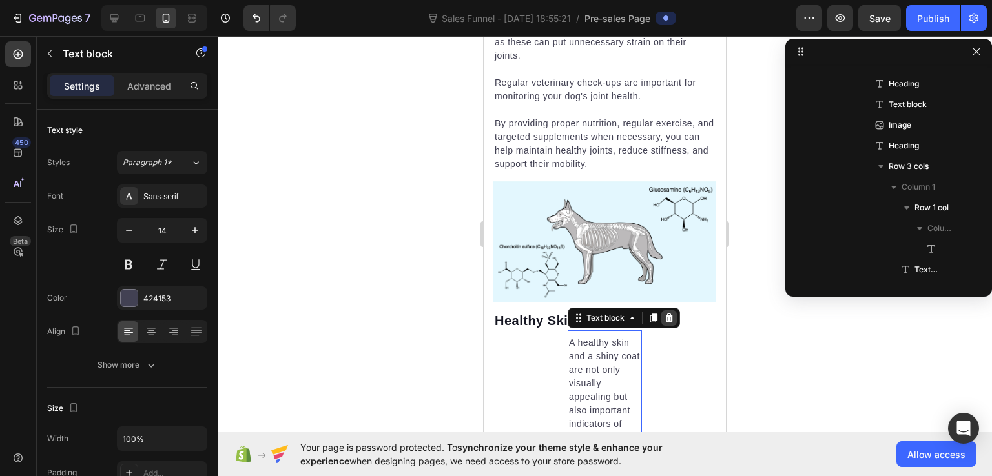
click at [665, 314] on icon at bounding box center [669, 318] width 8 height 9
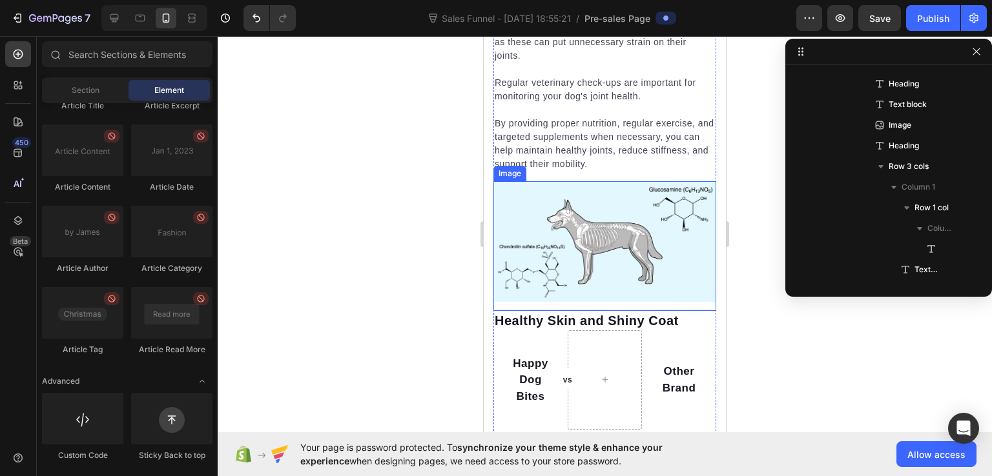
click at [588, 201] on img at bounding box center [604, 241] width 223 height 121
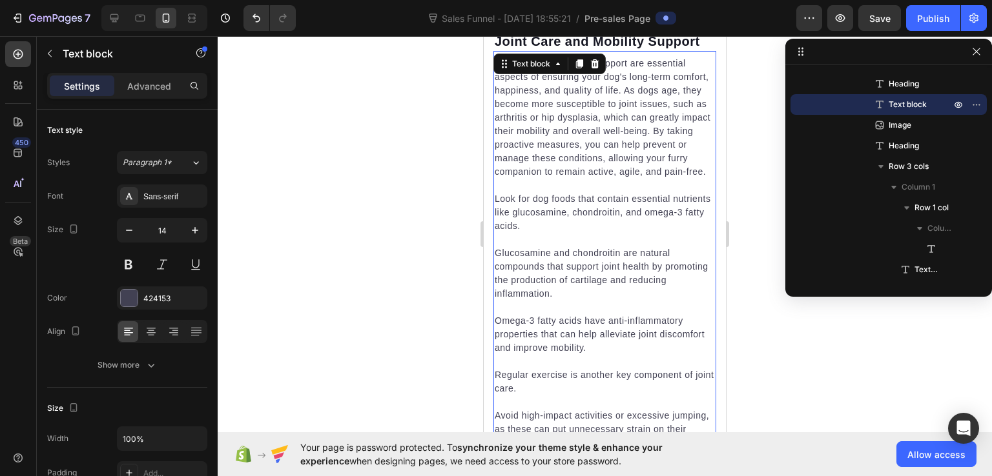
scroll to position [6584, 0]
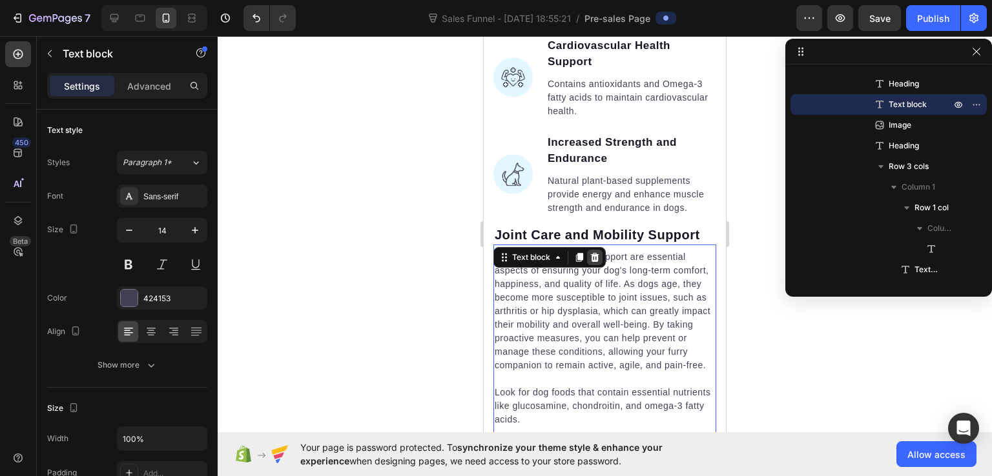
click at [594, 252] on icon at bounding box center [595, 256] width 8 height 9
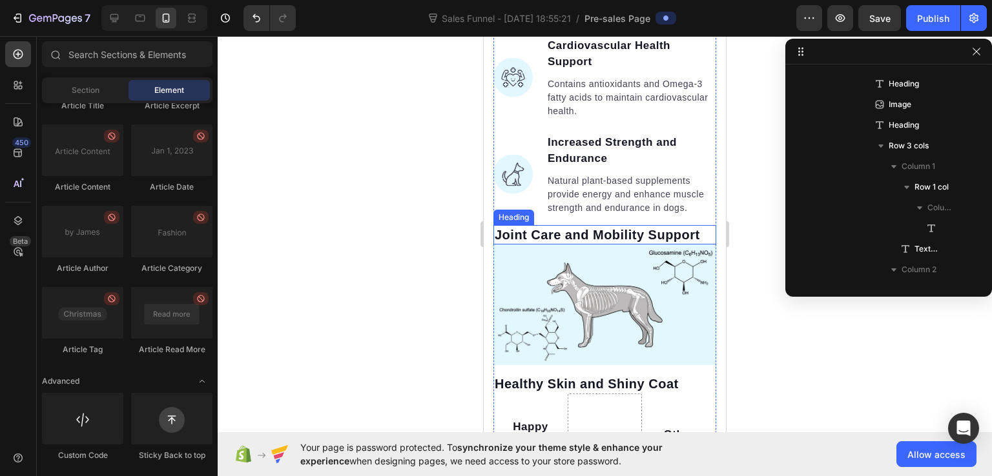
click at [597, 227] on p "Joint Care and Mobility Support" at bounding box center [605, 235] width 220 height 17
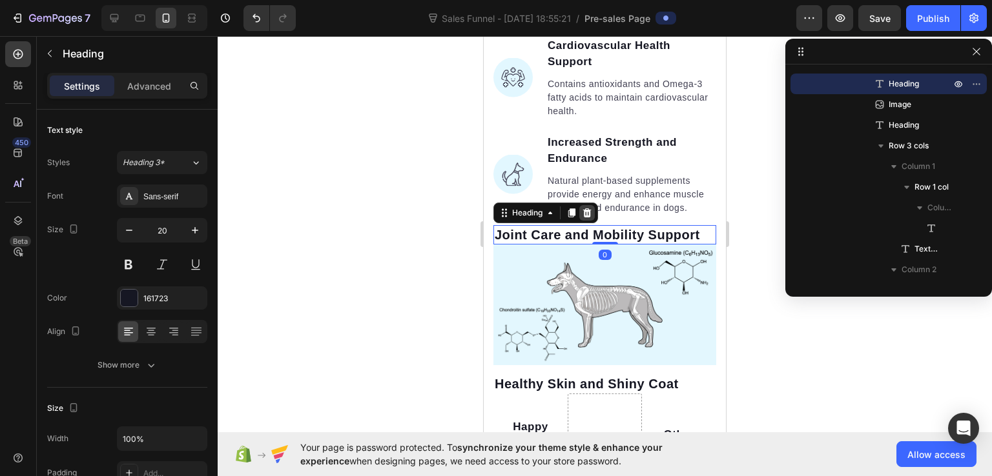
click at [584, 208] on icon at bounding box center [587, 213] width 10 height 10
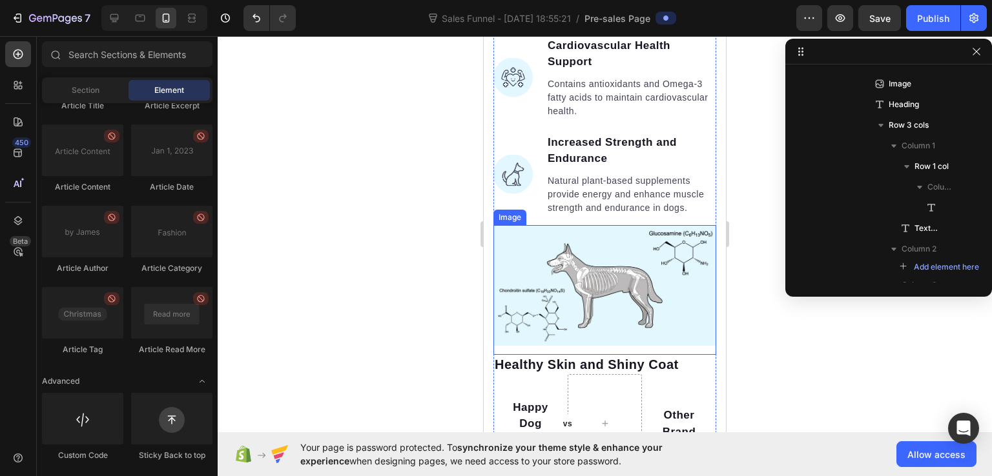
click at [579, 243] on img at bounding box center [604, 285] width 223 height 121
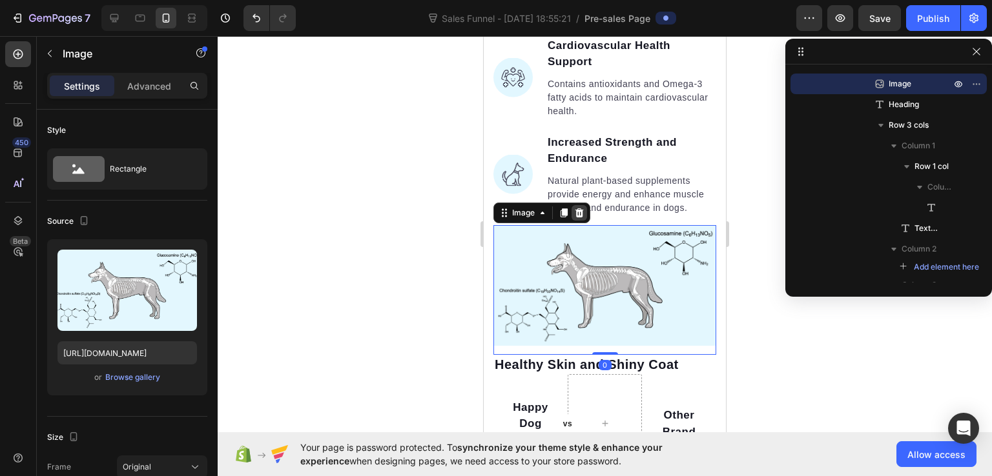
click at [584, 208] on icon at bounding box center [579, 213] width 10 height 10
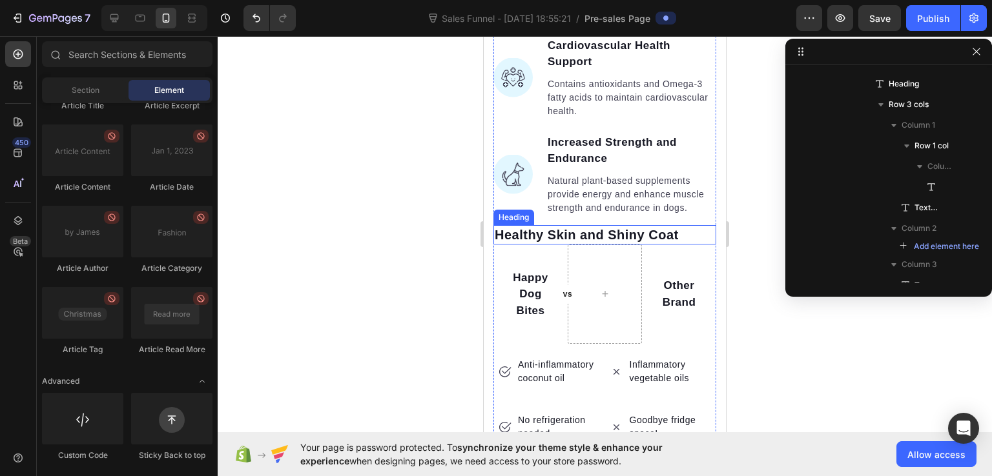
click at [564, 227] on p "Healthy Skin and Shiny Coat" at bounding box center [605, 235] width 220 height 17
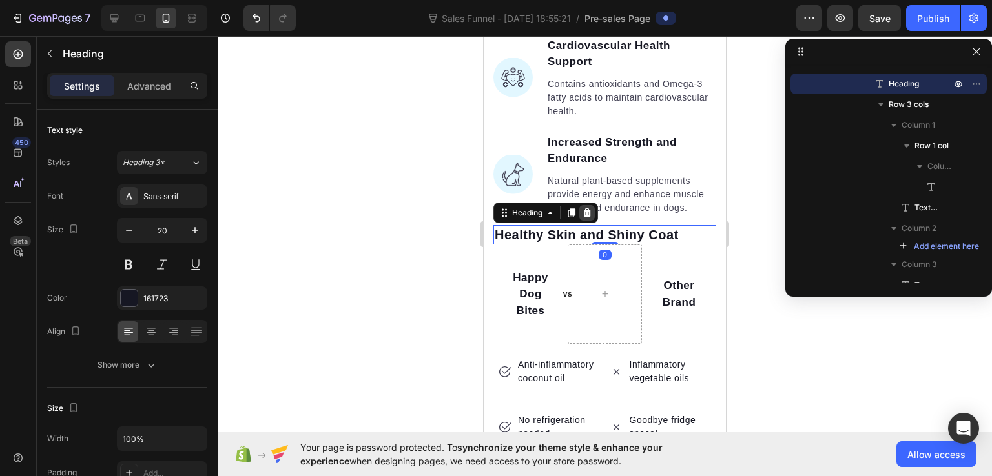
click at [592, 205] on div at bounding box center [586, 212] width 15 height 15
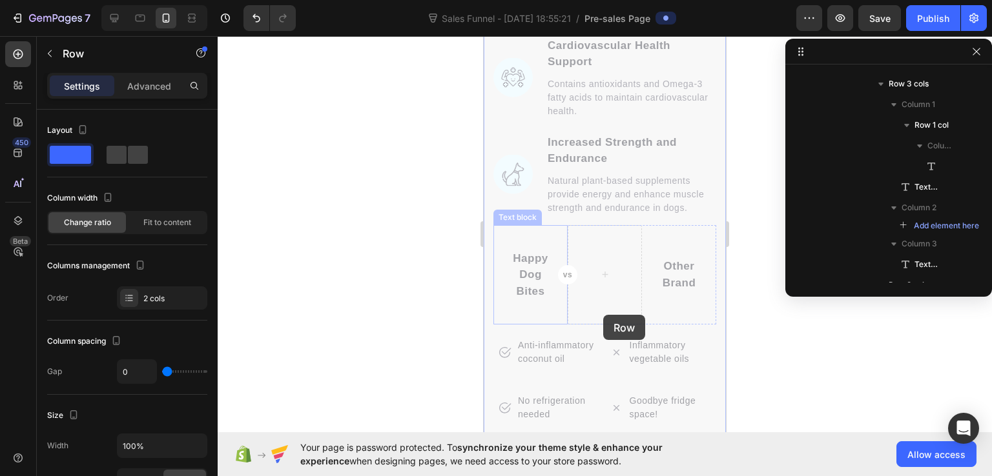
scroll to position [0, 0]
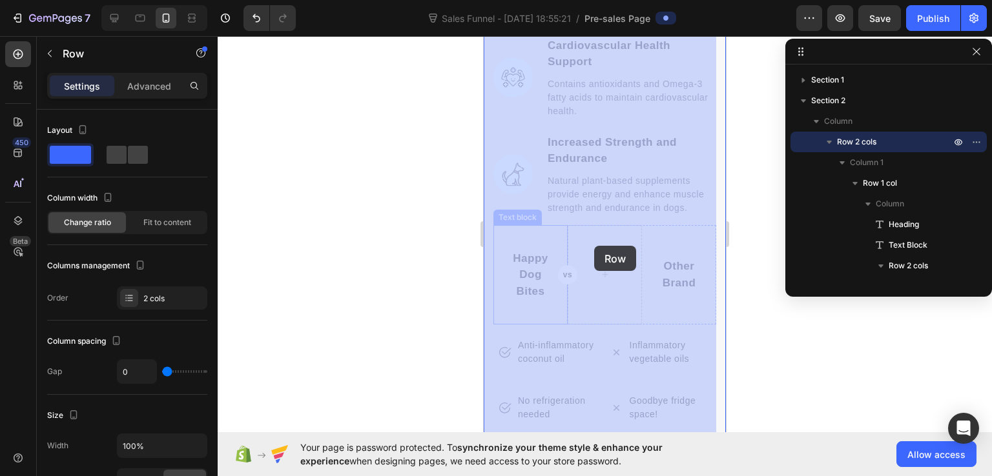
drag, startPoint x: 492, startPoint y: 258, endPoint x: 594, endPoint y: 246, distance: 102.7
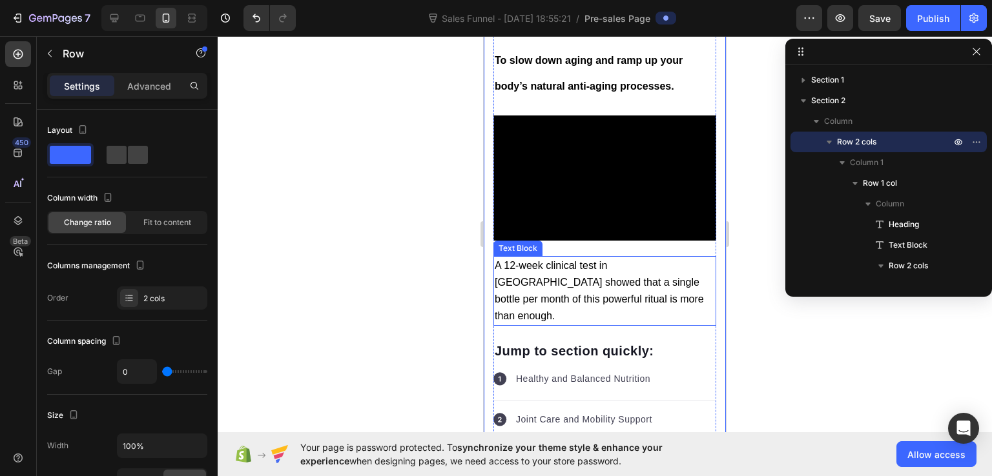
scroll to position [5228, 0]
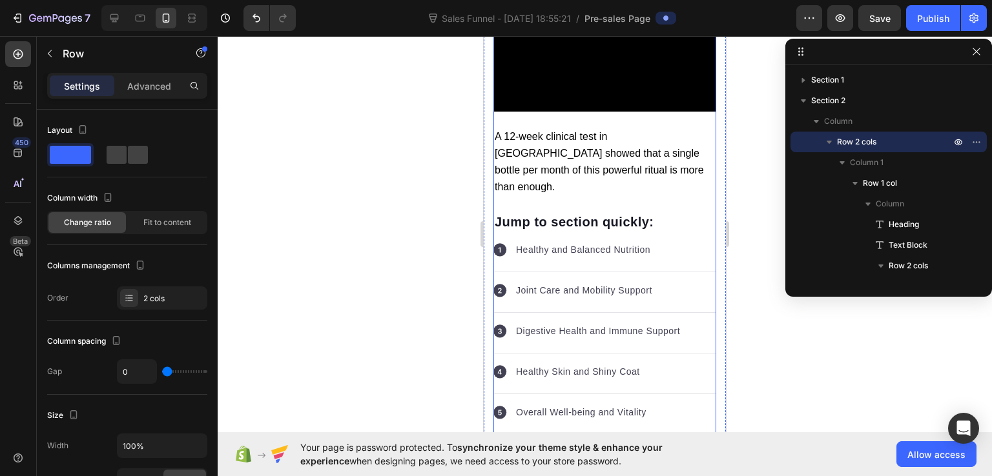
click at [558, 141] on span "A 12-week clinical test in [GEOGRAPHIC_DATA] showed that a single bottle per mo…" at bounding box center [599, 162] width 209 height 62
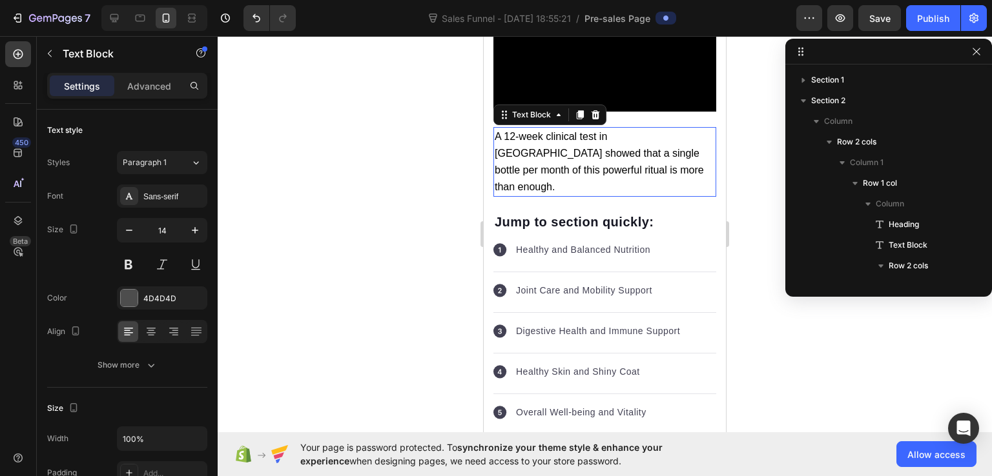
scroll to position [988, 0]
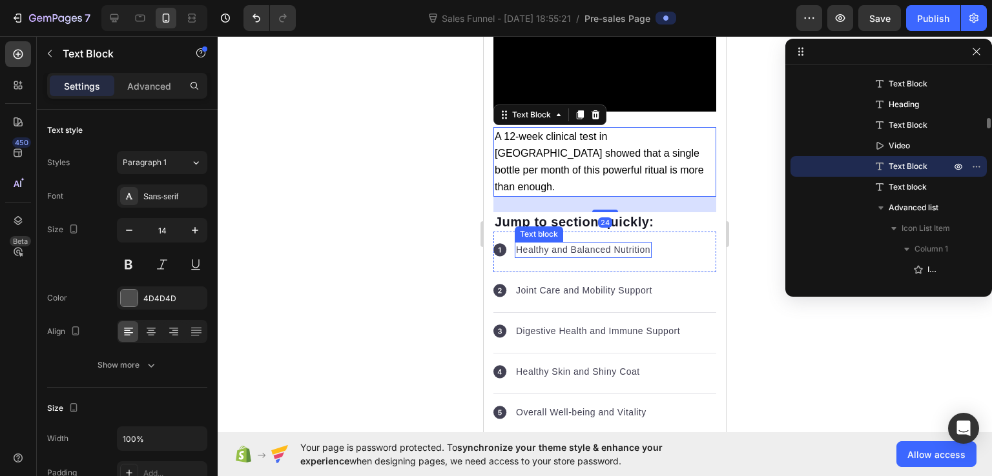
click at [622, 243] on p "Healthy and Balanced Nutrition" at bounding box center [583, 250] width 134 height 14
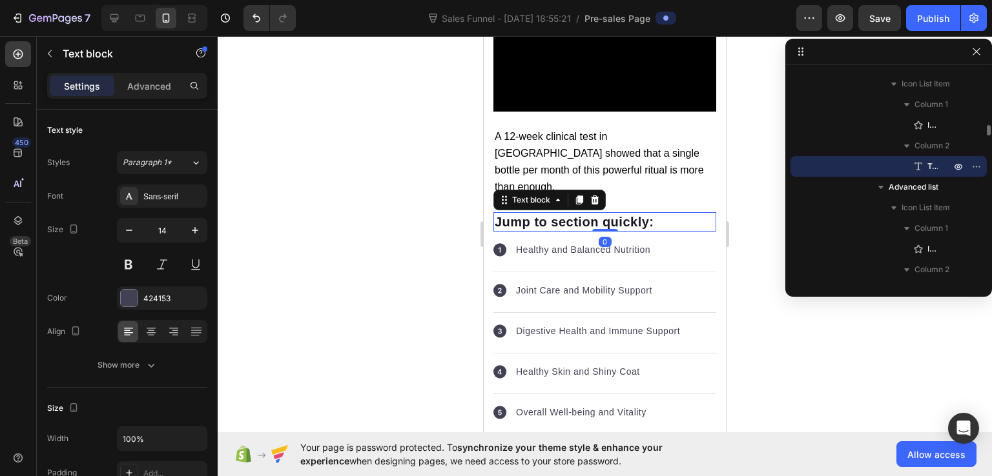
click at [674, 214] on p "Jump to section quickly:" at bounding box center [605, 222] width 220 height 17
click at [974, 163] on icon "button" at bounding box center [976, 166] width 10 height 10
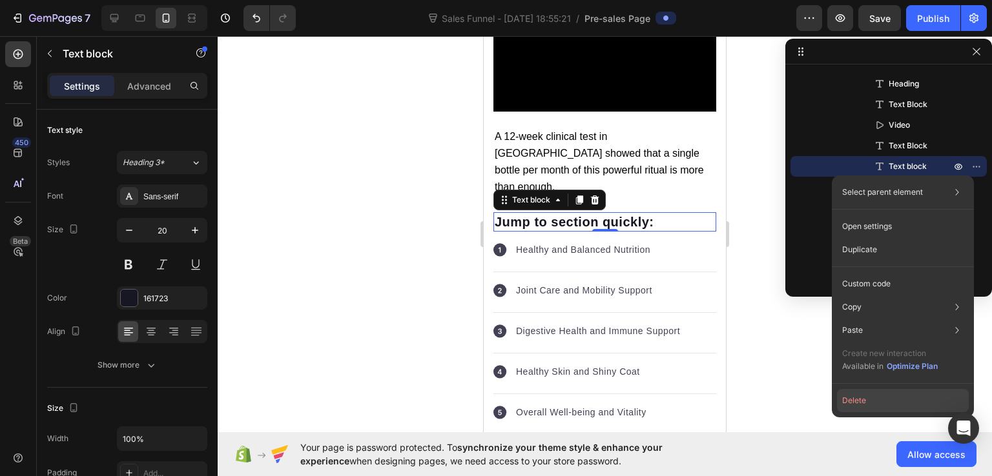
click at [865, 410] on button "Delete" at bounding box center [903, 400] width 132 height 23
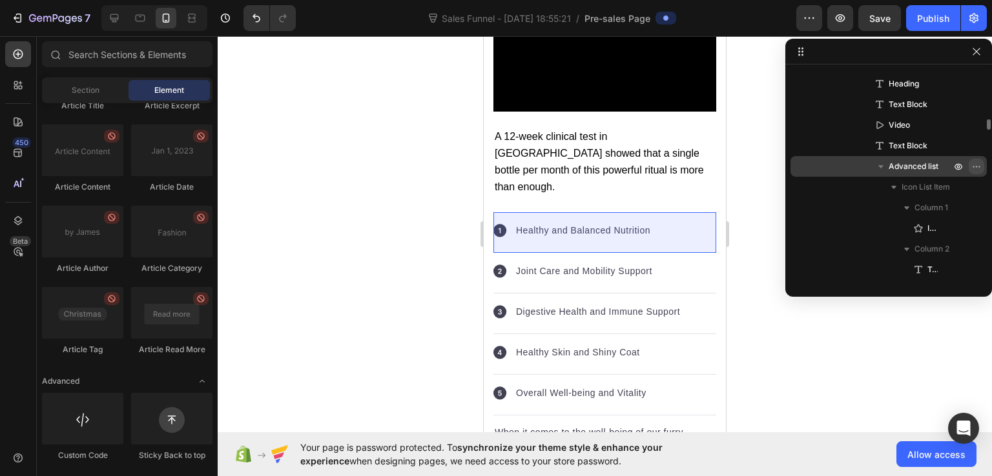
click at [974, 163] on icon "button" at bounding box center [976, 166] width 10 height 10
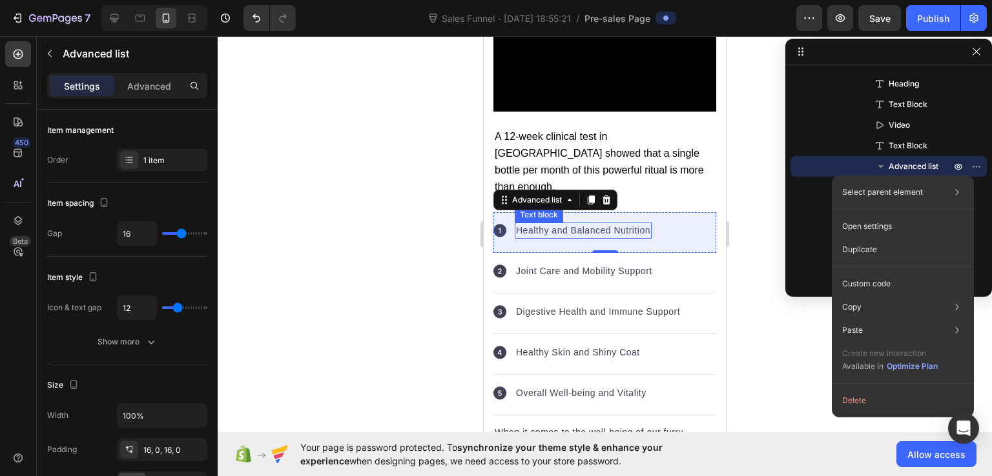
click at [595, 224] on p "Healthy and Balanced Nutrition" at bounding box center [583, 231] width 134 height 14
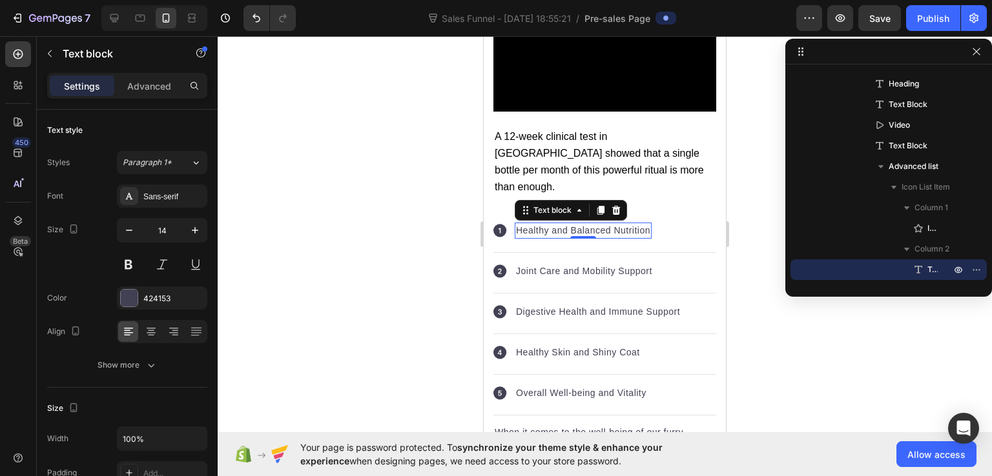
click at [615, 224] on p "Healthy and Balanced Nutrition" at bounding box center [583, 231] width 134 height 14
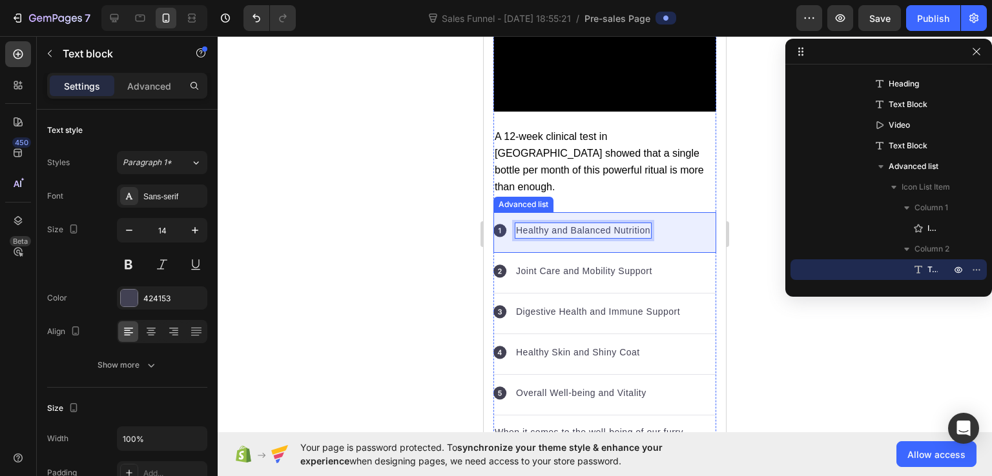
click at [657, 212] on div "Icon Healthy and Balanced Nutrition Text block 0" at bounding box center [604, 232] width 223 height 41
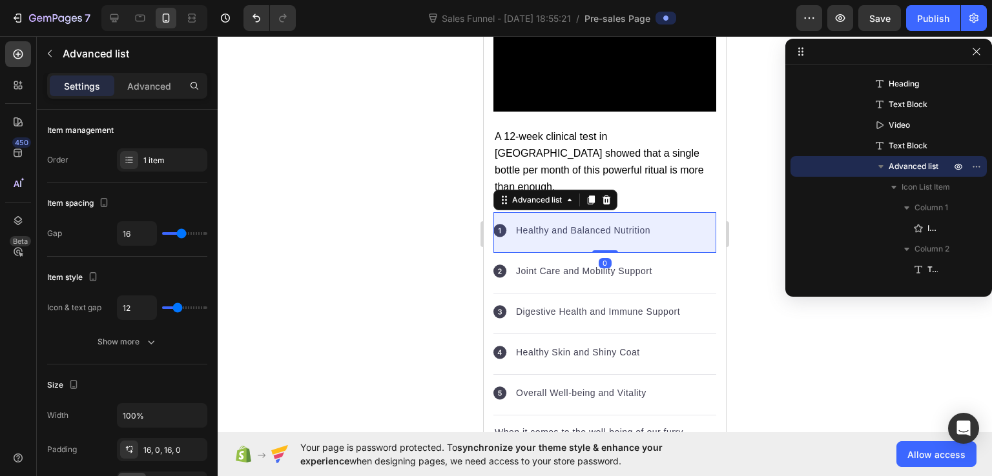
click at [680, 212] on div "Icon Healthy and Balanced Nutrition Text block" at bounding box center [604, 232] width 223 height 41
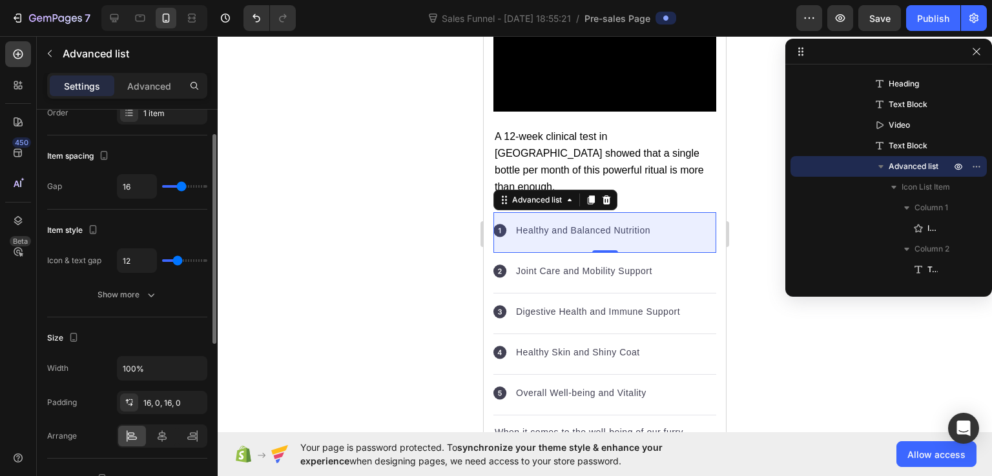
scroll to position [0, 0]
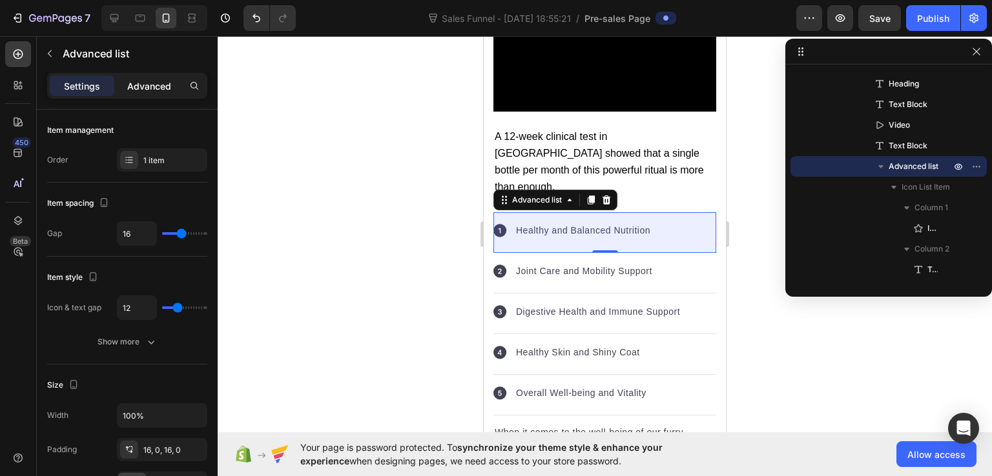
click at [148, 94] on div "Advanced" at bounding box center [149, 86] width 65 height 21
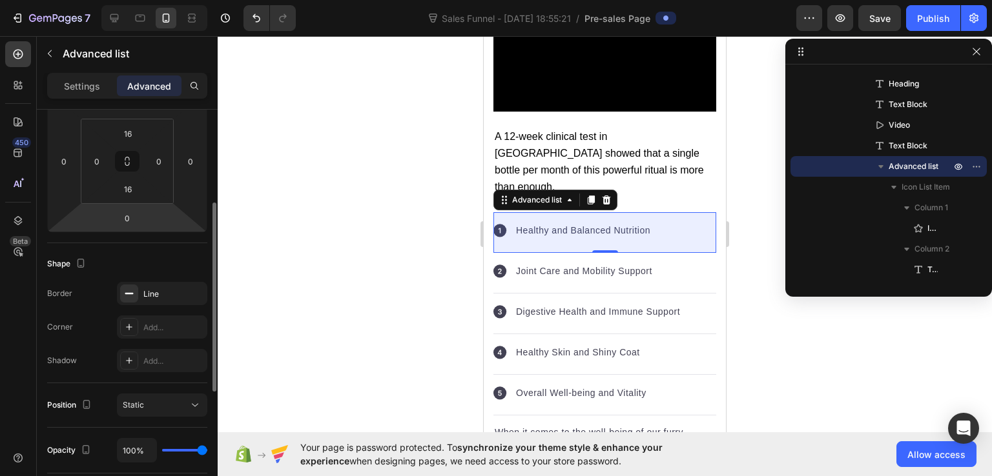
scroll to position [5, 0]
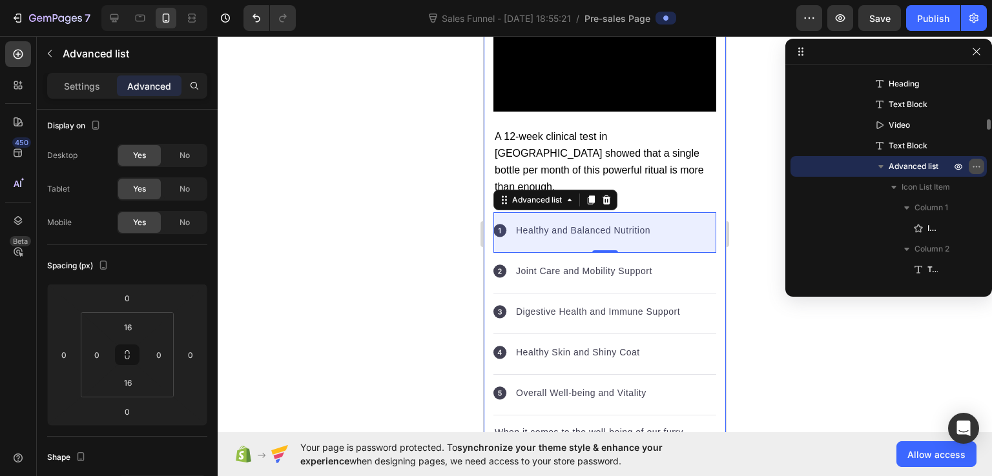
click at [974, 166] on icon "button" at bounding box center [976, 166] width 10 height 10
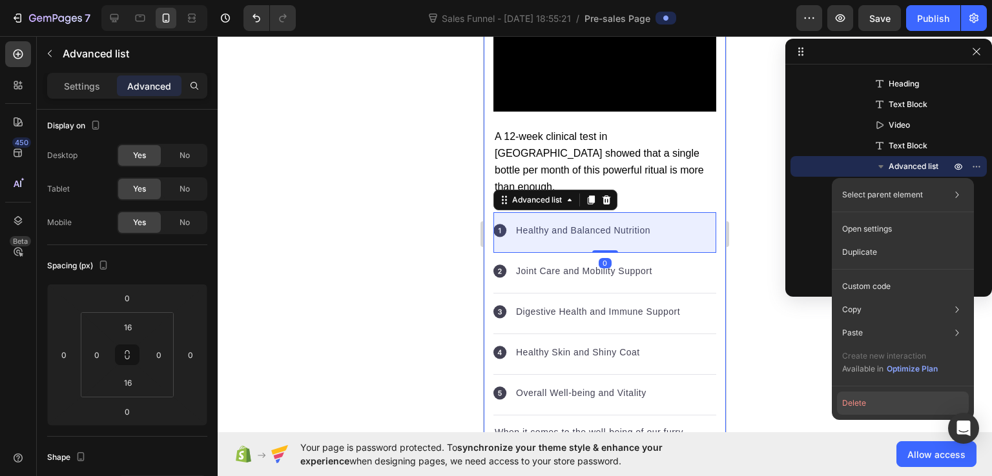
click at [850, 409] on button "Delete" at bounding box center [903, 403] width 132 height 23
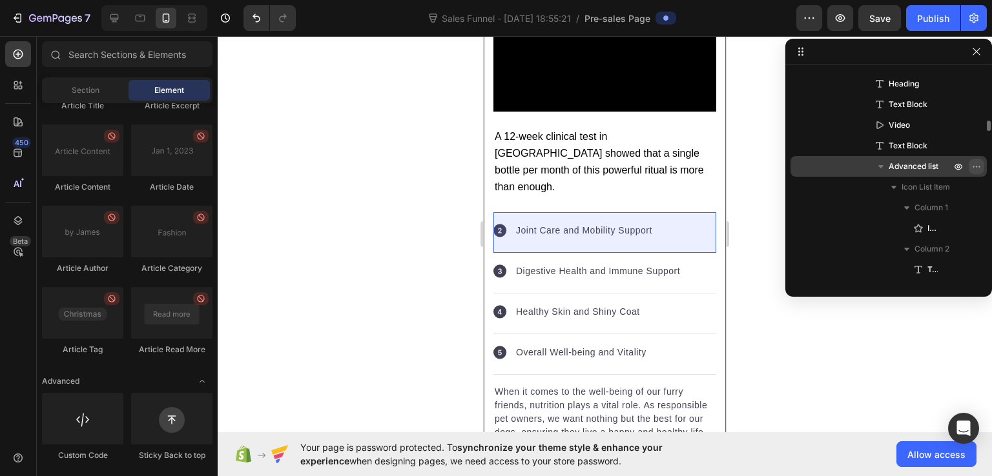
click at [974, 166] on icon "button" at bounding box center [976, 166] width 10 height 10
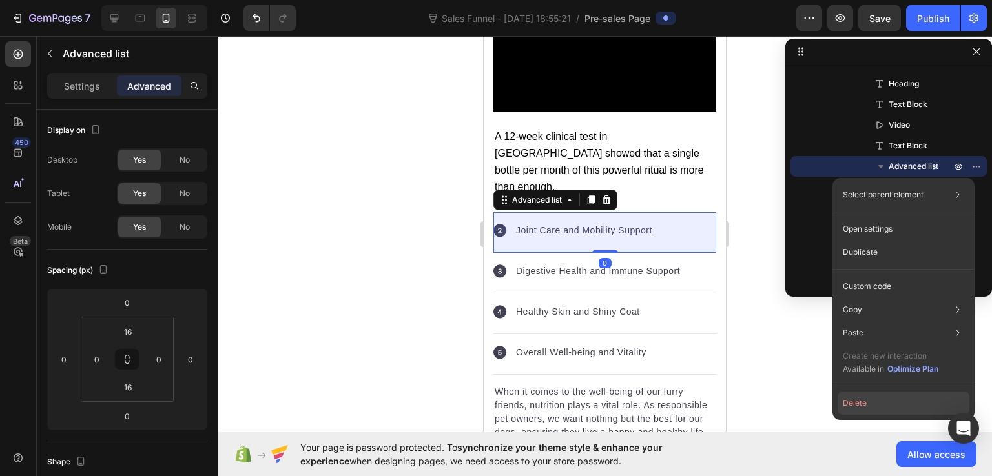
click at [865, 402] on button "Delete" at bounding box center [903, 403] width 132 height 23
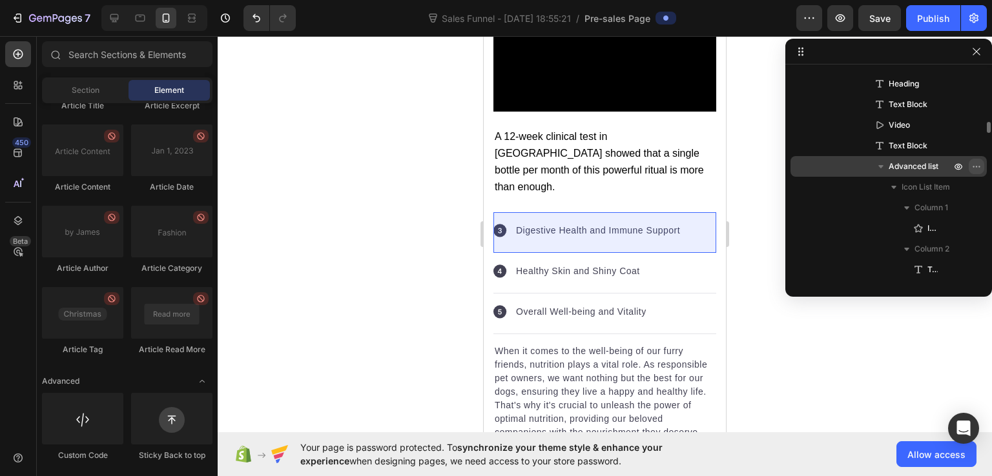
click at [973, 166] on icon "button" at bounding box center [972, 166] width 1 height 1
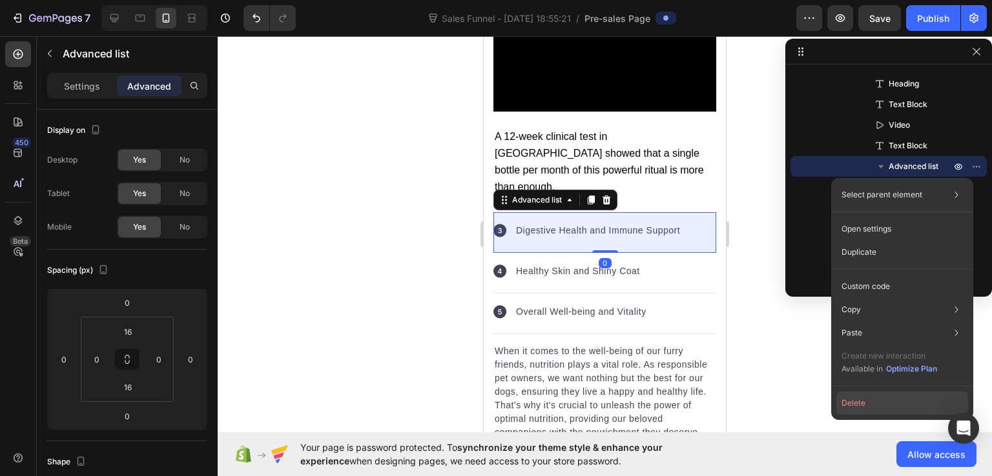
click at [869, 407] on button "Delete" at bounding box center [902, 403] width 132 height 23
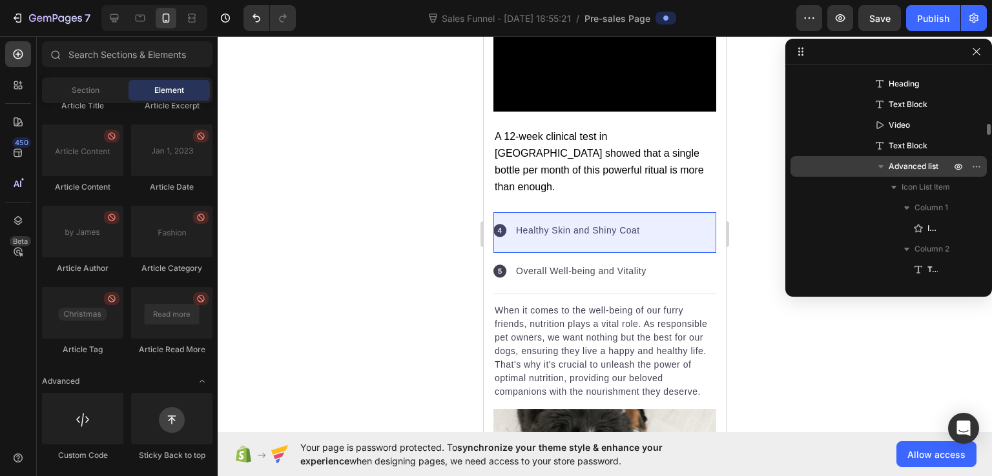
click at [896, 167] on span "Advanced list" at bounding box center [913, 166] width 50 height 13
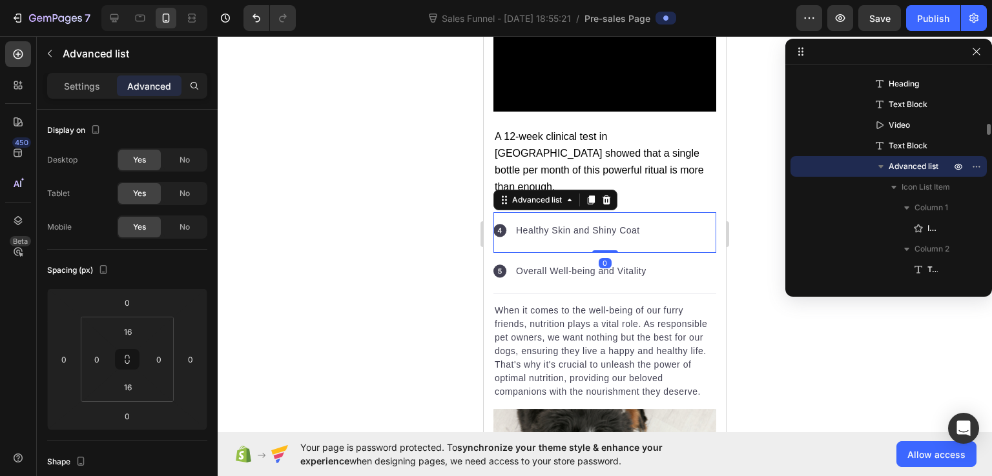
click at [882, 169] on icon "button" at bounding box center [880, 166] width 13 height 13
click at [983, 165] on button "button" at bounding box center [975, 166] width 15 height 15
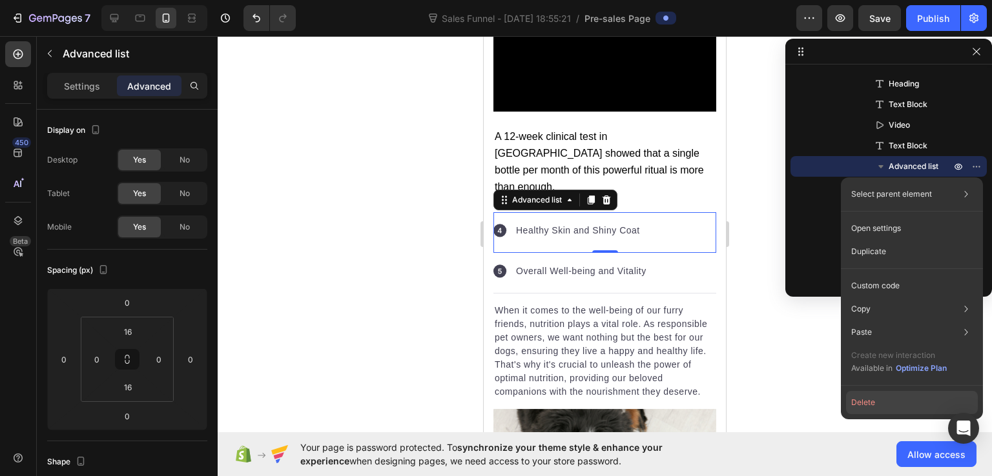
click at [878, 405] on button "Delete" at bounding box center [912, 402] width 132 height 23
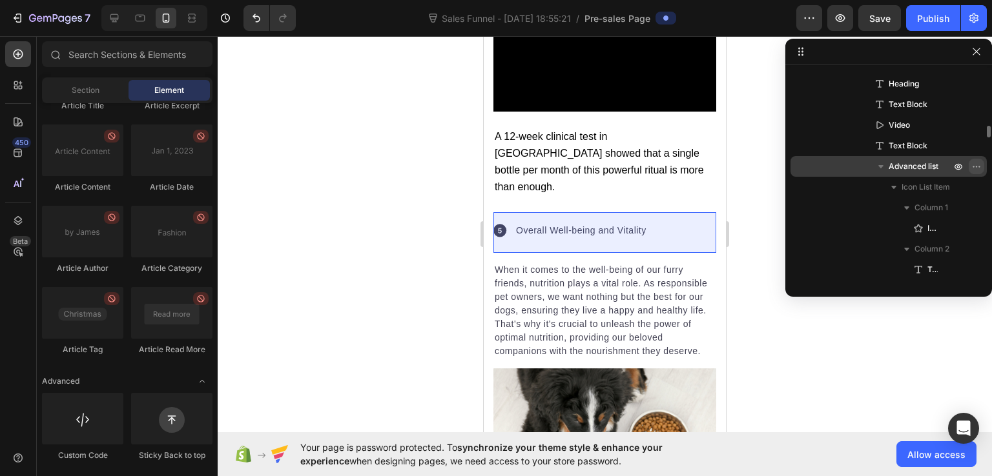
click at [979, 166] on icon "button" at bounding box center [976, 166] width 10 height 10
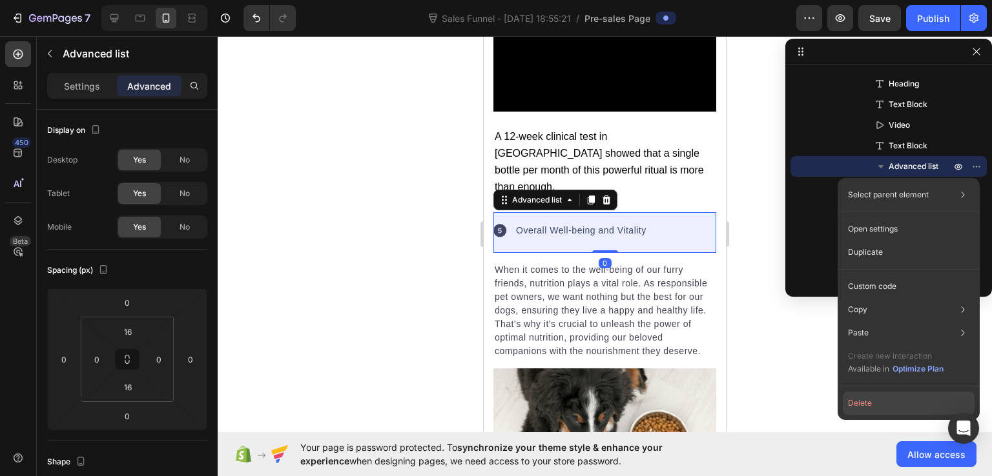
click at [872, 401] on button "Delete" at bounding box center [909, 403] width 132 height 23
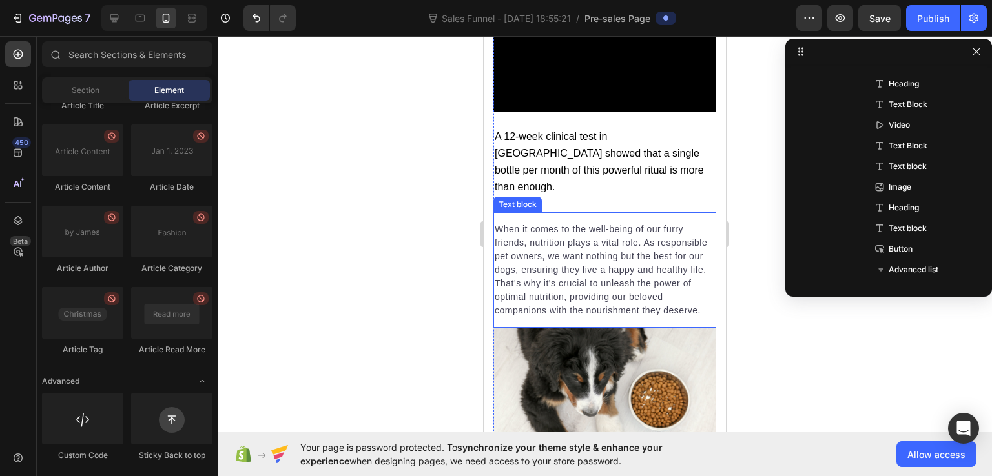
click at [628, 223] on p "When it comes to the well-being of our furry friends, nutrition plays a vital r…" at bounding box center [605, 270] width 220 height 95
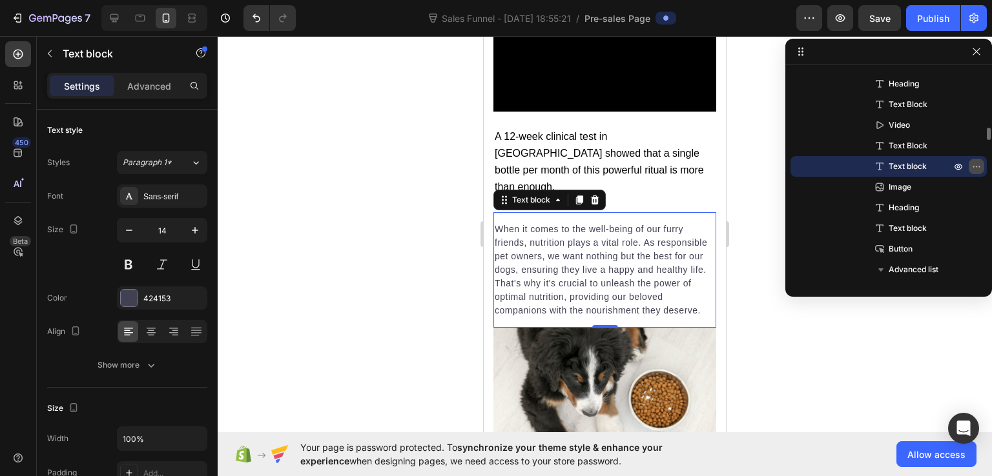
click at [981, 167] on button "button" at bounding box center [975, 166] width 15 height 15
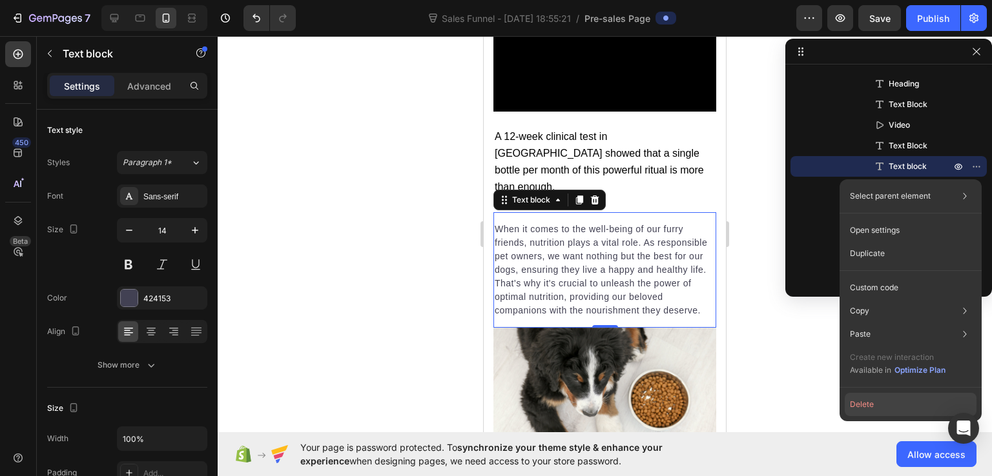
click at [875, 405] on button "Delete" at bounding box center [911, 404] width 132 height 23
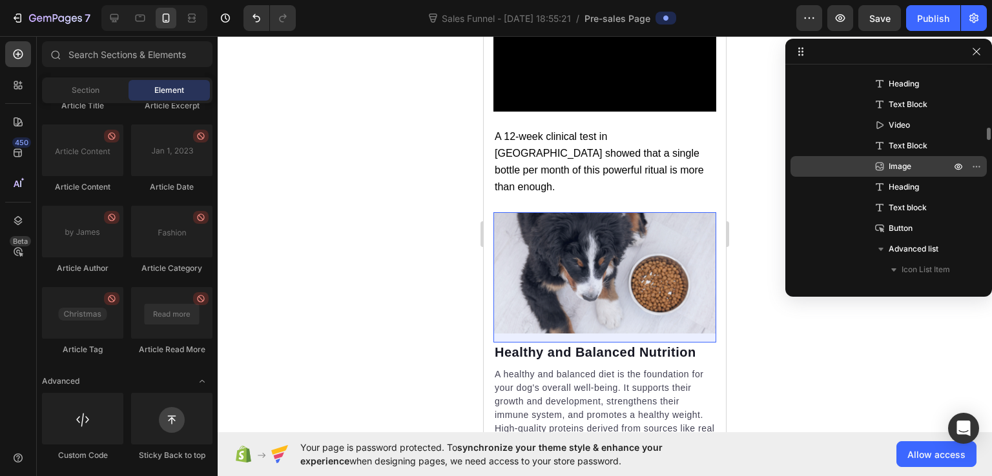
click at [920, 172] on p "Image" at bounding box center [905, 166] width 65 height 13
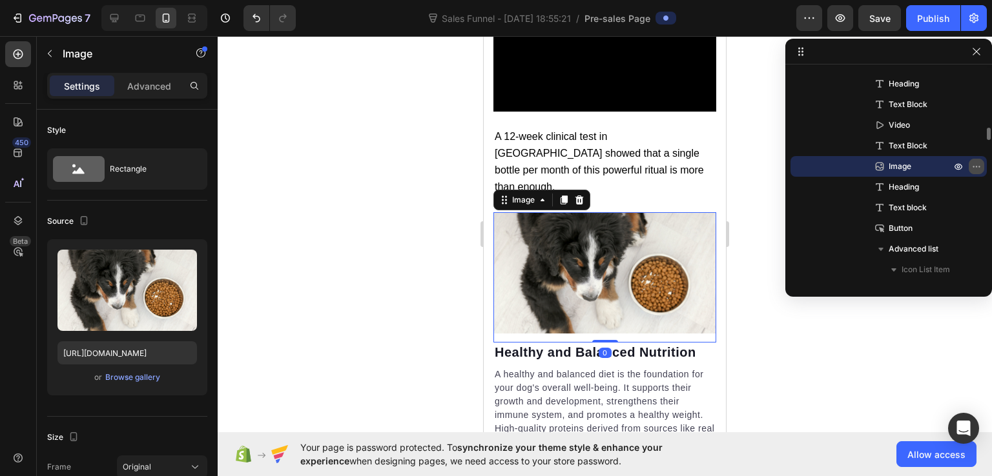
click at [970, 166] on button "button" at bounding box center [975, 166] width 15 height 15
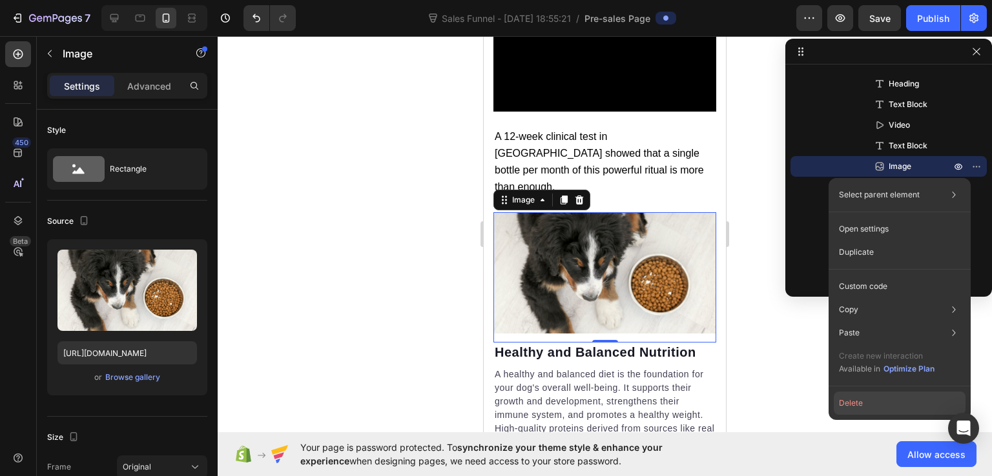
click at [861, 397] on button "Delete" at bounding box center [900, 403] width 132 height 23
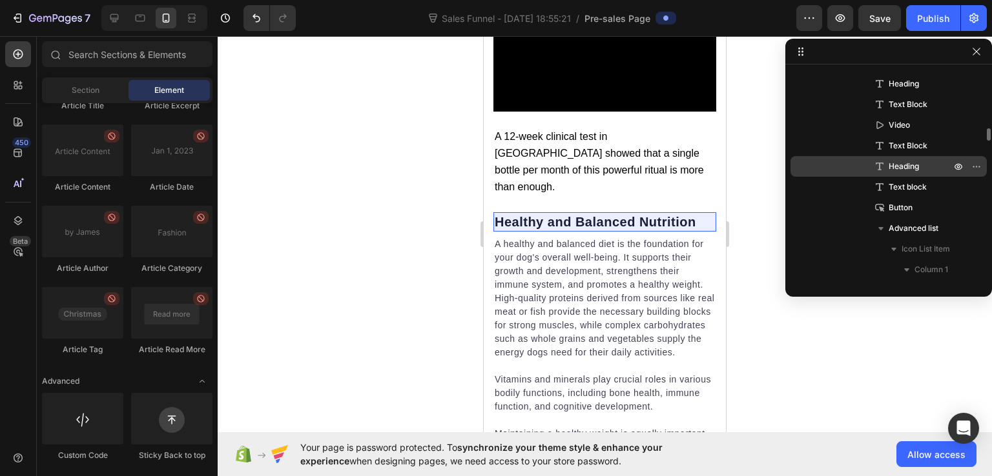
click at [907, 169] on span "Heading" at bounding box center [903, 166] width 30 height 13
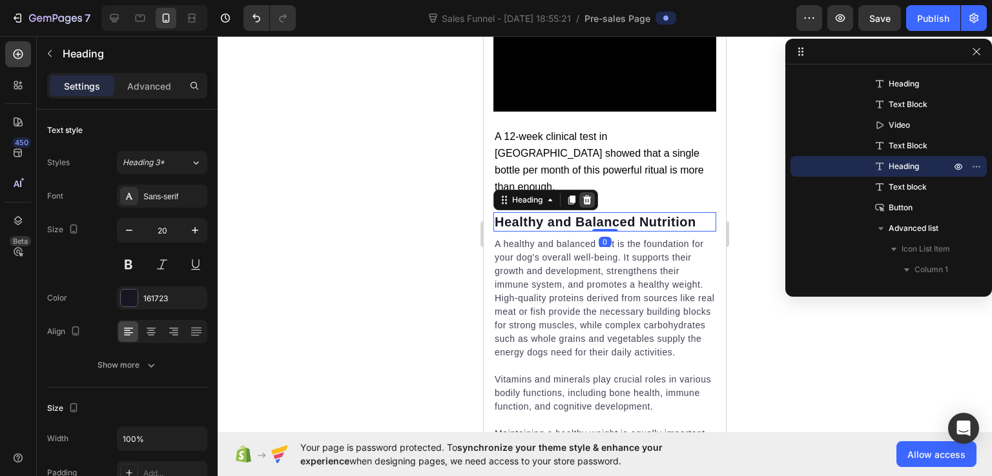
click at [590, 196] on icon at bounding box center [587, 200] width 8 height 9
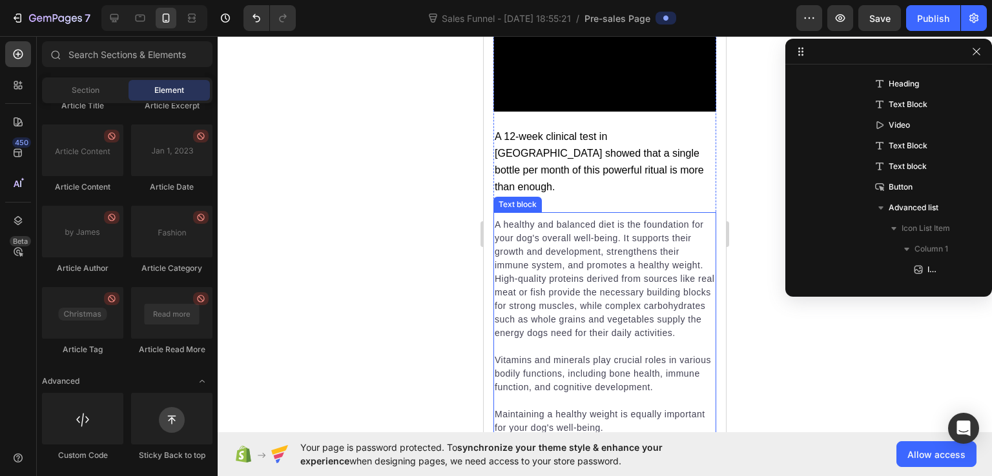
click at [573, 241] on p "A healthy and balanced diet is the foundation for your dog's overall well-being…" at bounding box center [605, 279] width 220 height 122
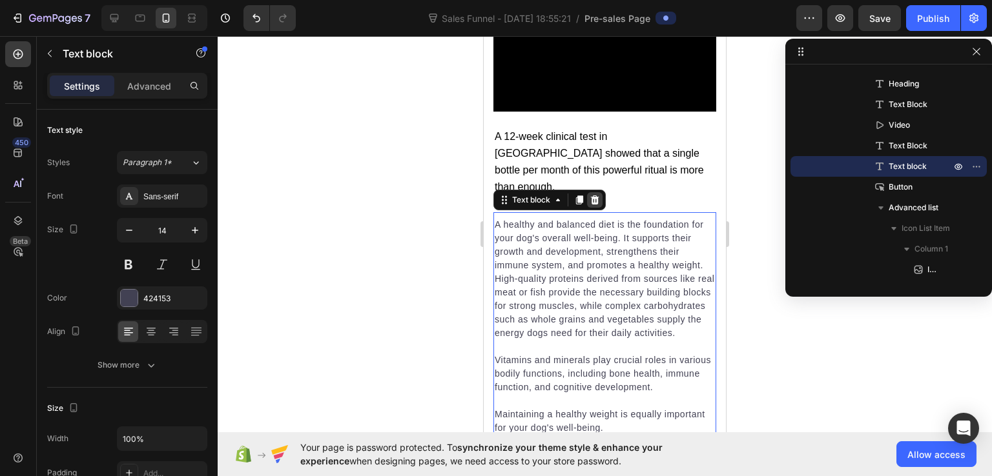
click at [599, 195] on icon at bounding box center [594, 200] width 10 height 10
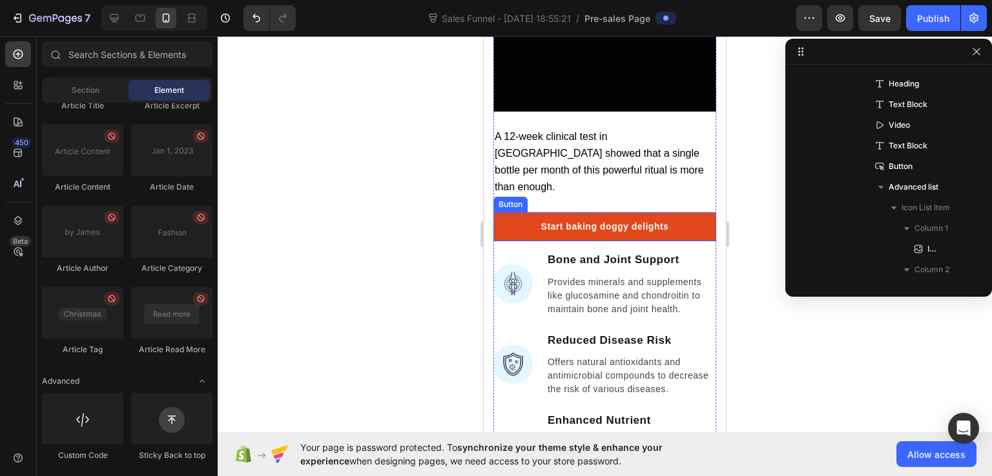
click at [508, 212] on link "Start baking doggy delights" at bounding box center [604, 226] width 223 height 29
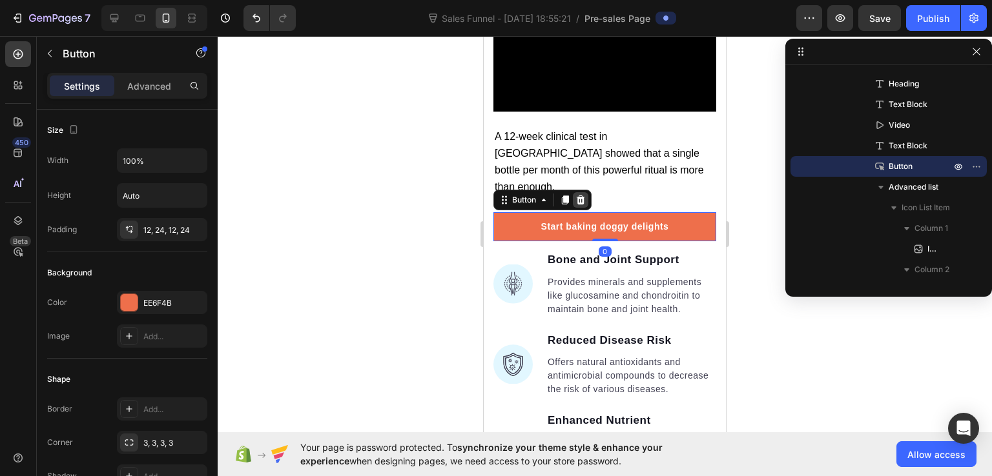
click at [580, 196] on icon at bounding box center [581, 200] width 8 height 9
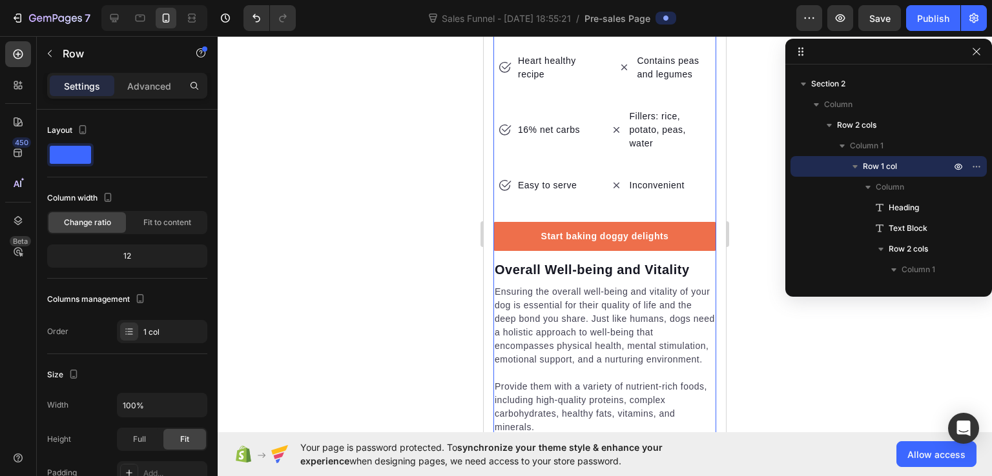
scroll to position [5939, 0]
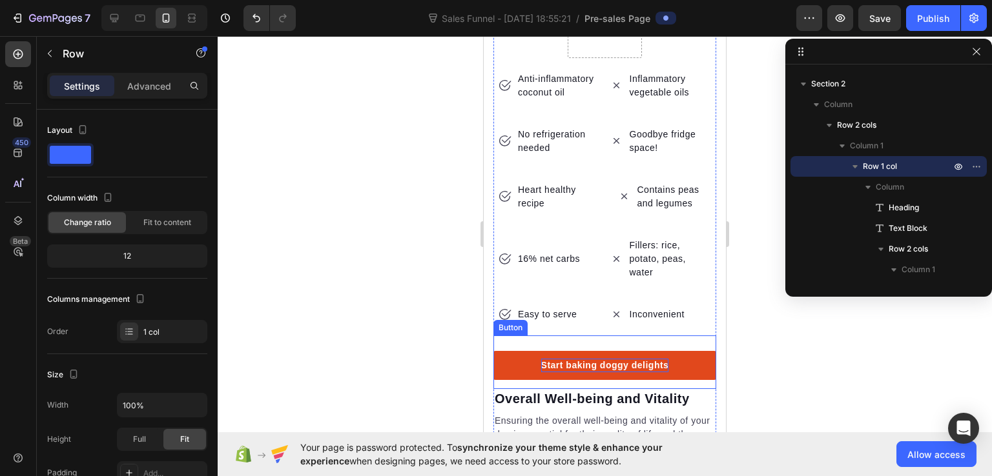
click at [575, 359] on div "Start baking doggy delights" at bounding box center [605, 366] width 128 height 14
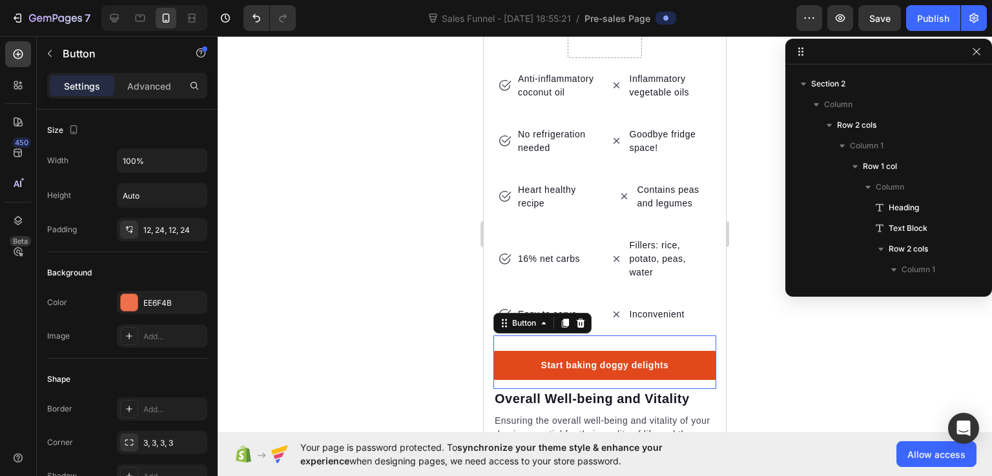
scroll to position [2367, 0]
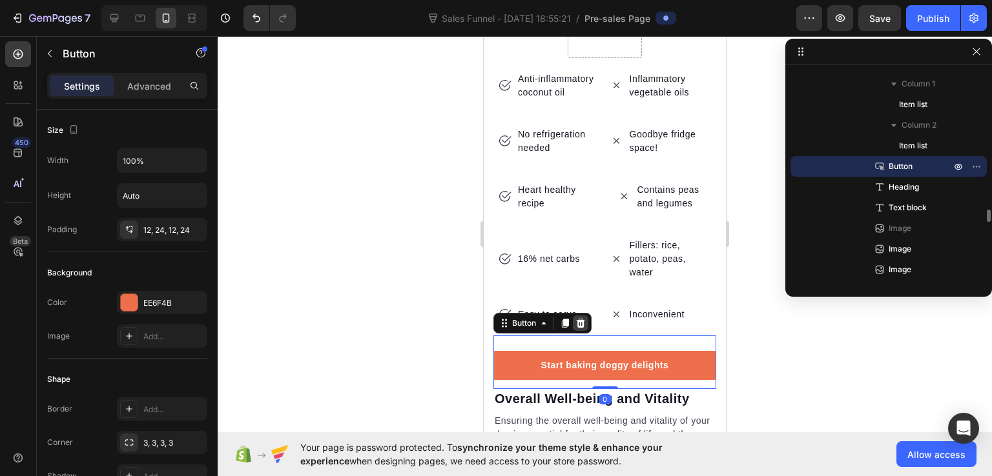
click at [581, 319] on icon at bounding box center [581, 323] width 8 height 9
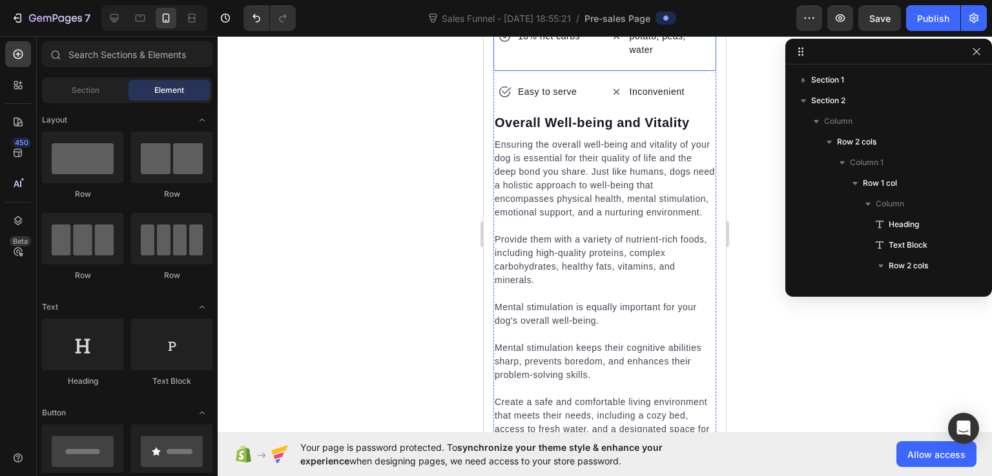
scroll to position [2367, 0]
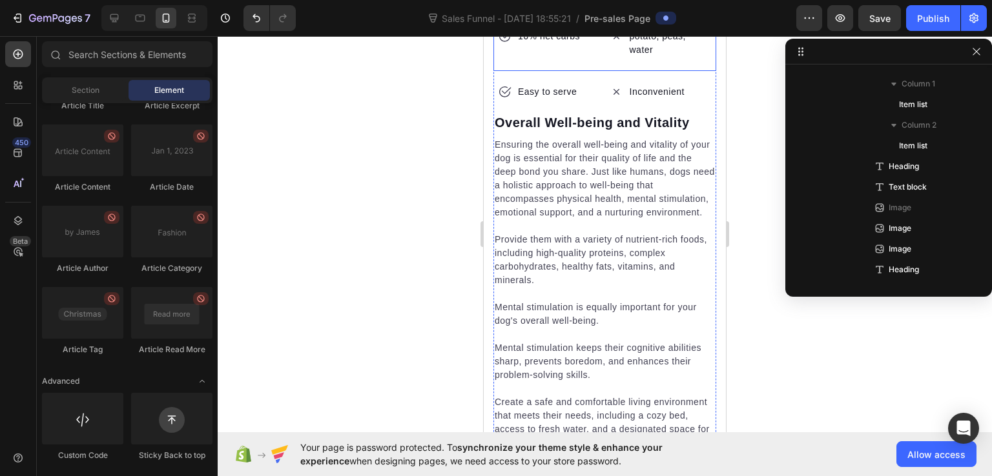
click at [560, 71] on div "16% net carbs Item list" at bounding box center [549, 36] width 112 height 69
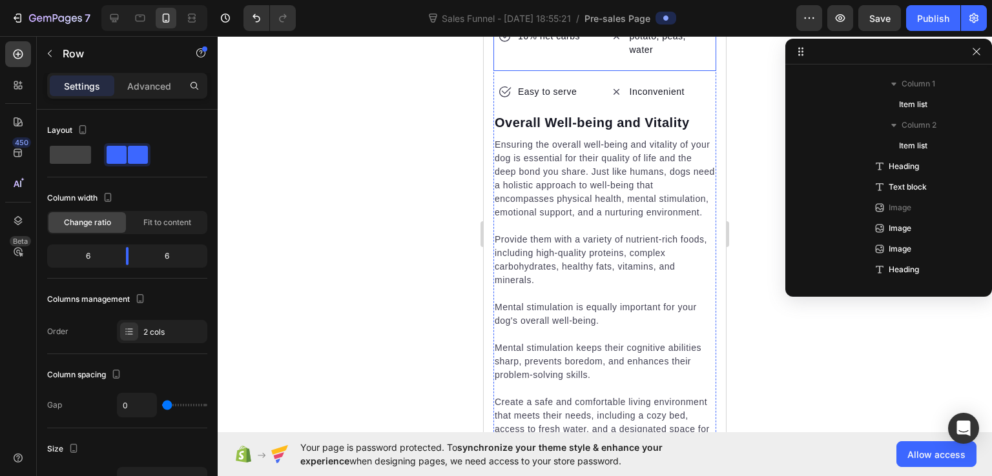
scroll to position [2160, 0]
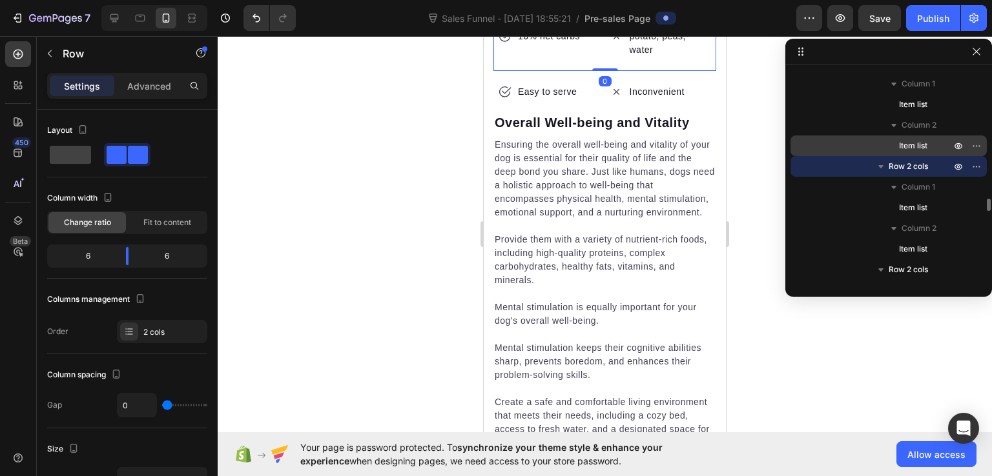
click at [899, 143] on span "Item list" at bounding box center [913, 145] width 28 height 13
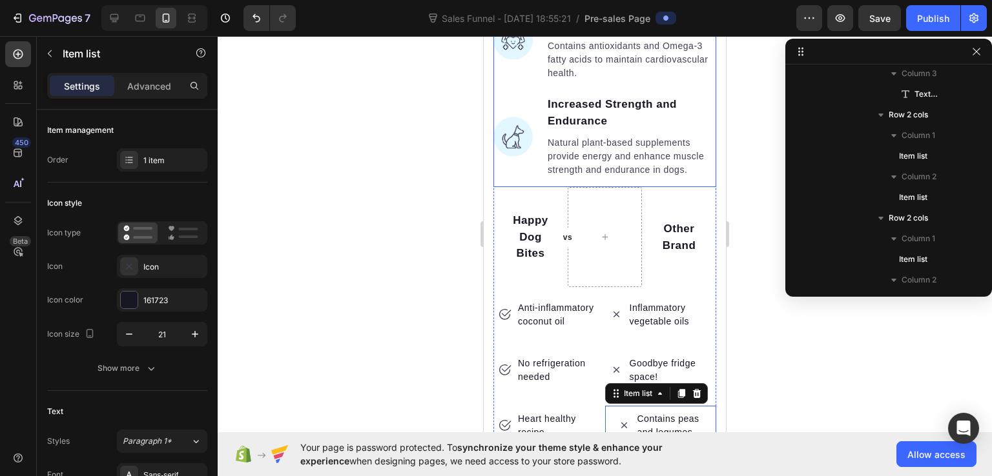
scroll to position [5616, 0]
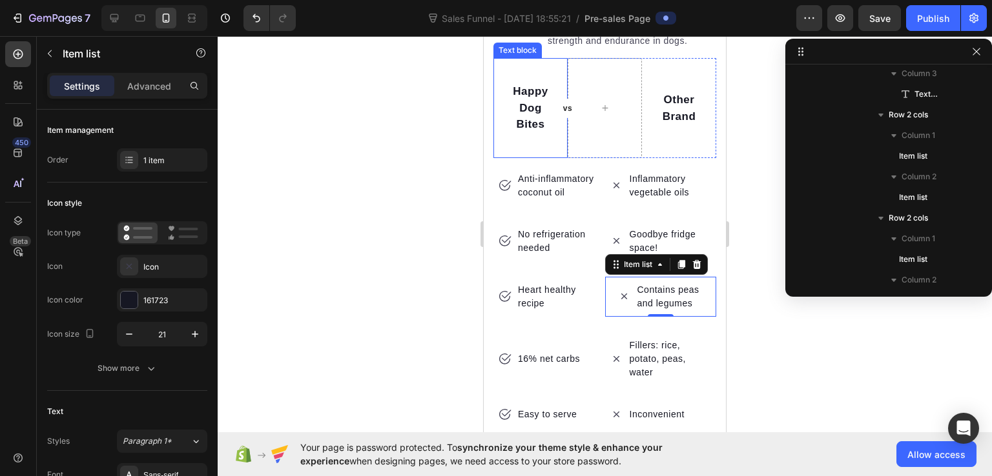
click at [530, 133] on p "Happy Dog Bites" at bounding box center [530, 108] width 52 height 50
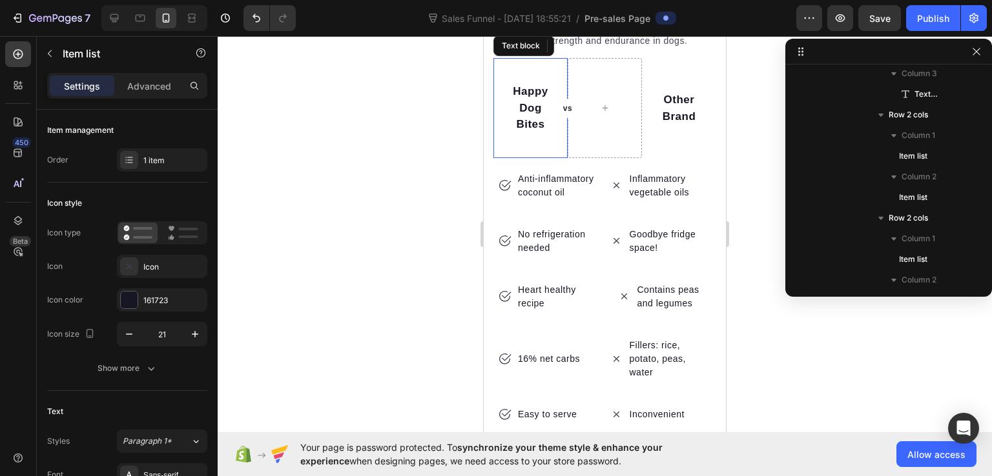
scroll to position [1752, 0]
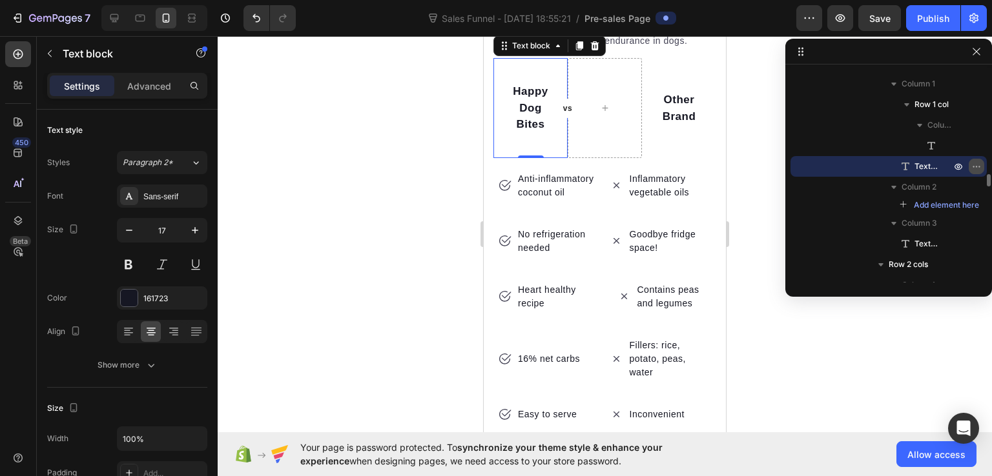
click at [972, 165] on icon "button" at bounding box center [976, 166] width 10 height 10
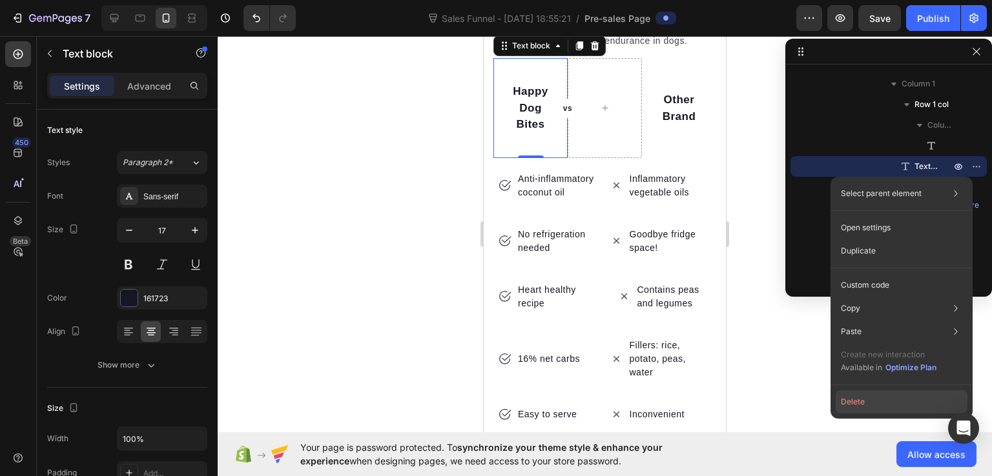
click at [879, 404] on button "Delete" at bounding box center [901, 402] width 132 height 23
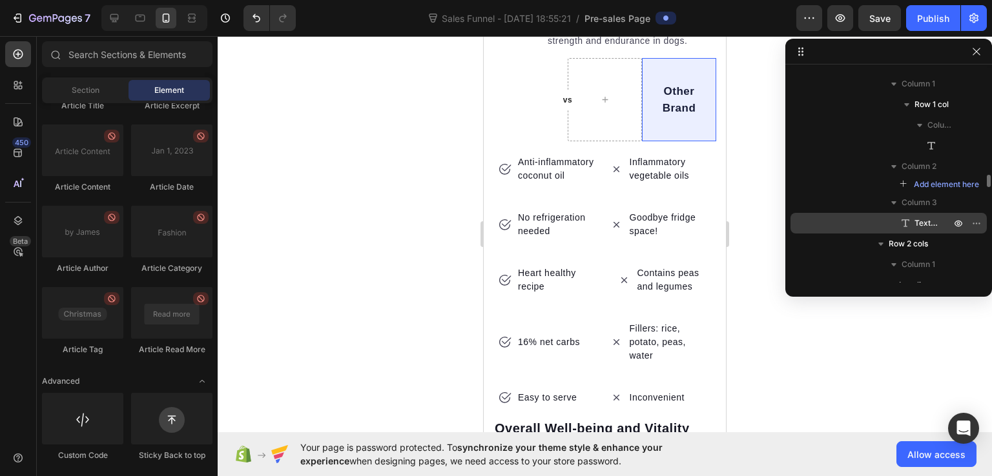
drag, startPoint x: 866, startPoint y: 171, endPoint x: 928, endPoint y: 212, distance: 74.0
click at [928, 212] on div "Column 1 Row 1 col Column Text block Column 2 Add element here Column 3 Text bl…" at bounding box center [888, 154] width 196 height 160
click at [973, 223] on icon "button" at bounding box center [972, 223] width 1 height 1
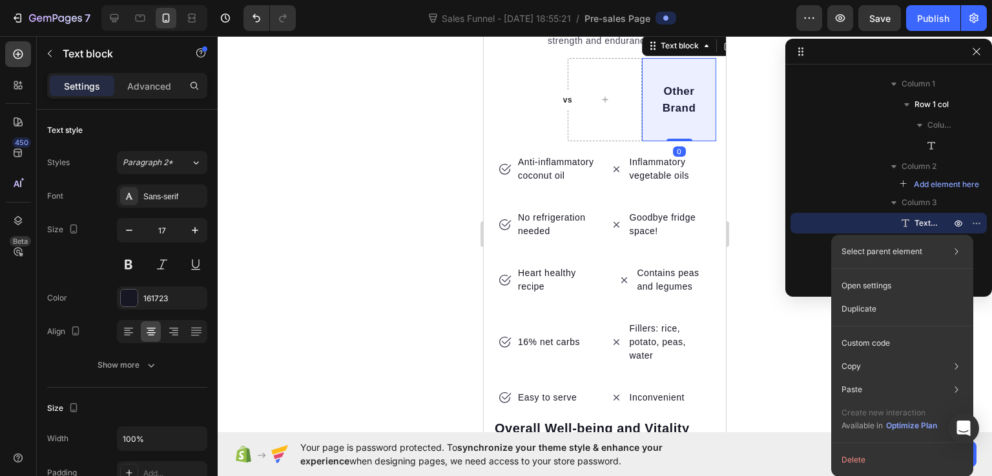
click at [857, 458] on button "Delete" at bounding box center [902, 460] width 132 height 23
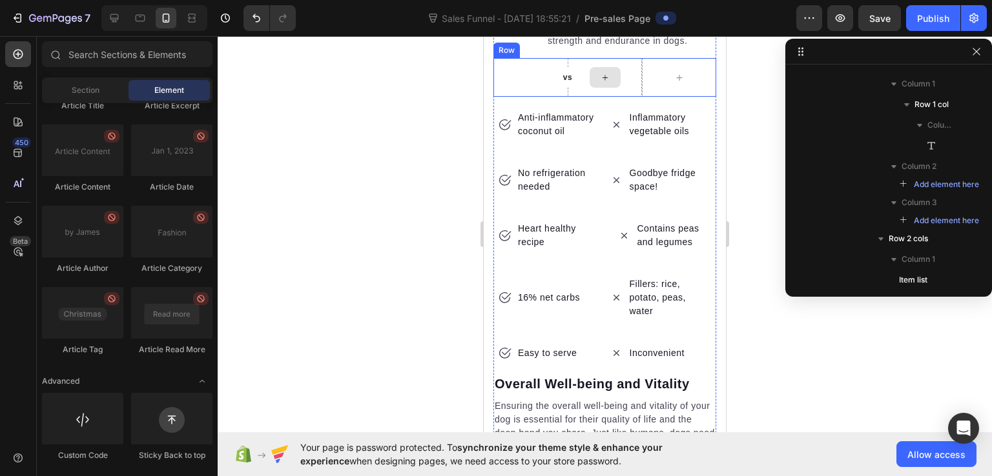
click at [588, 97] on div at bounding box center [605, 77] width 74 height 39
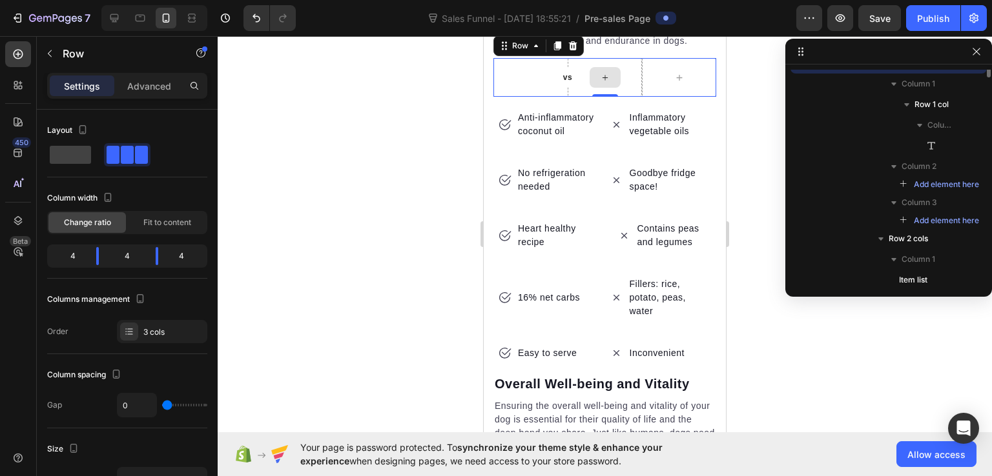
scroll to position [1649, 0]
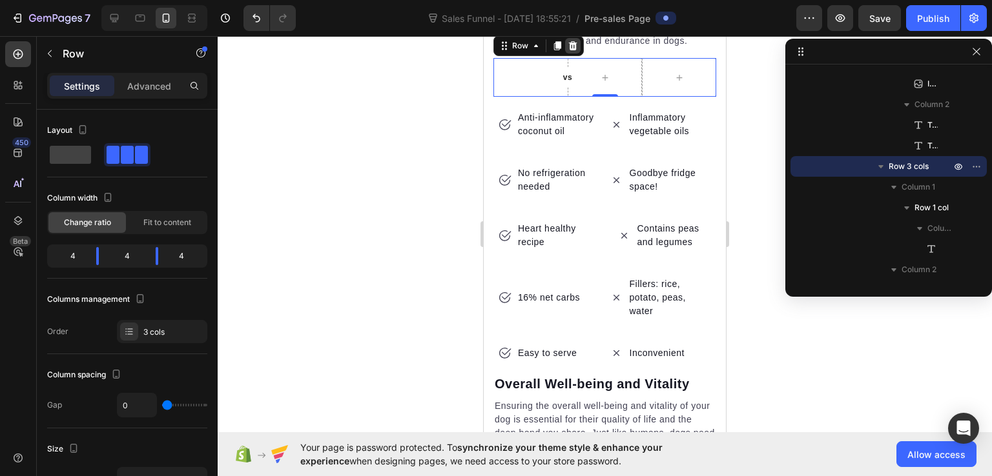
click at [575, 50] on icon at bounding box center [573, 45] width 8 height 9
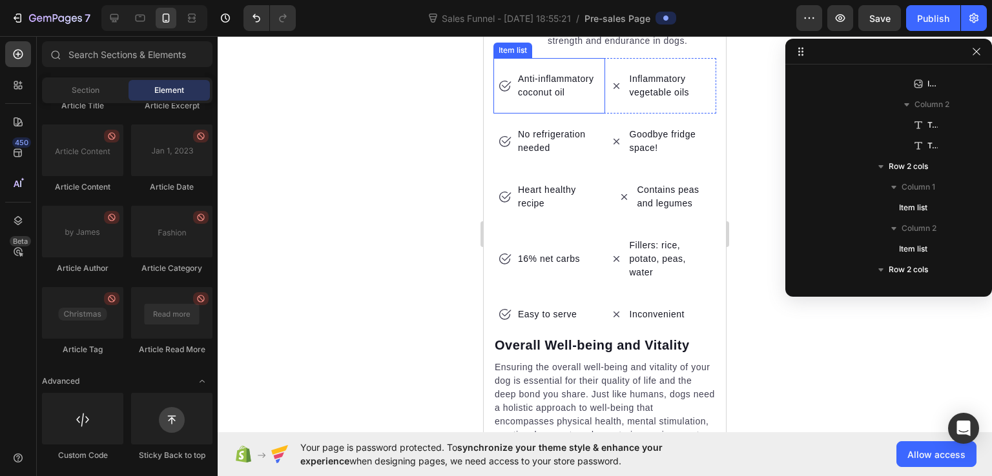
click at [559, 99] on p "Anti-inflammatory coconut oil" at bounding box center [558, 85] width 81 height 27
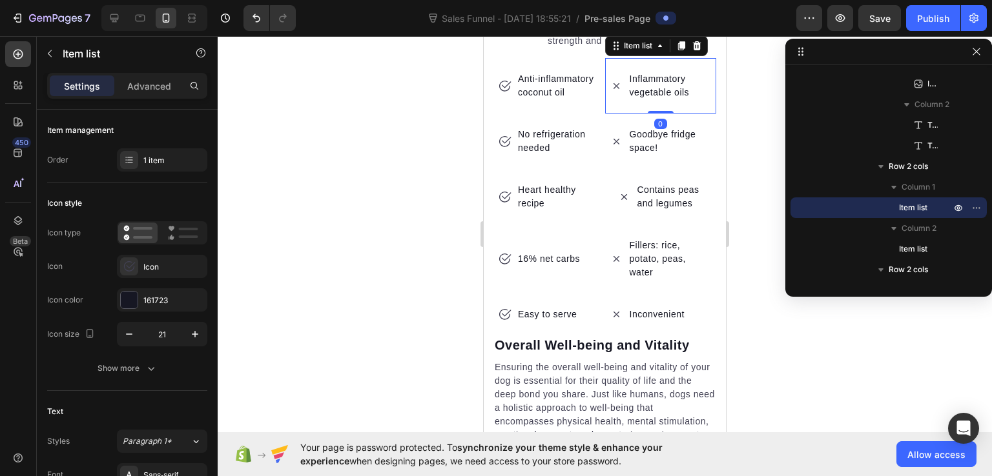
scroll to position [5, 0]
click at [617, 114] on div "Inflammatory vegetable oils" at bounding box center [661, 86] width 112 height 56
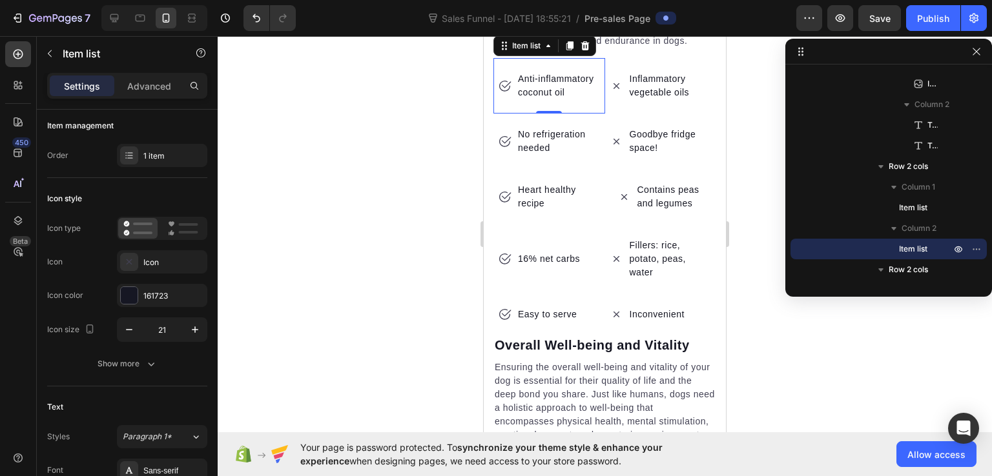
click at [498, 114] on div "Anti-inflammatory coconut oil" at bounding box center [549, 86] width 112 height 56
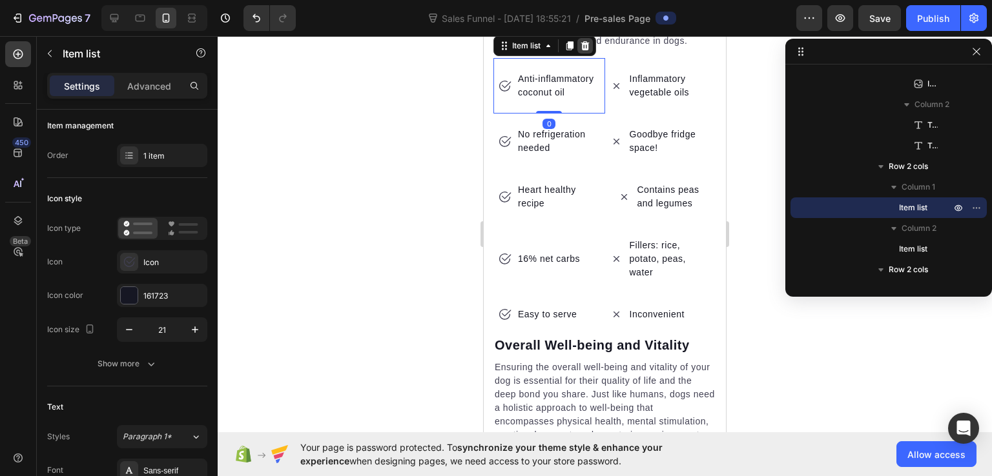
click at [588, 50] on icon at bounding box center [585, 45] width 8 height 9
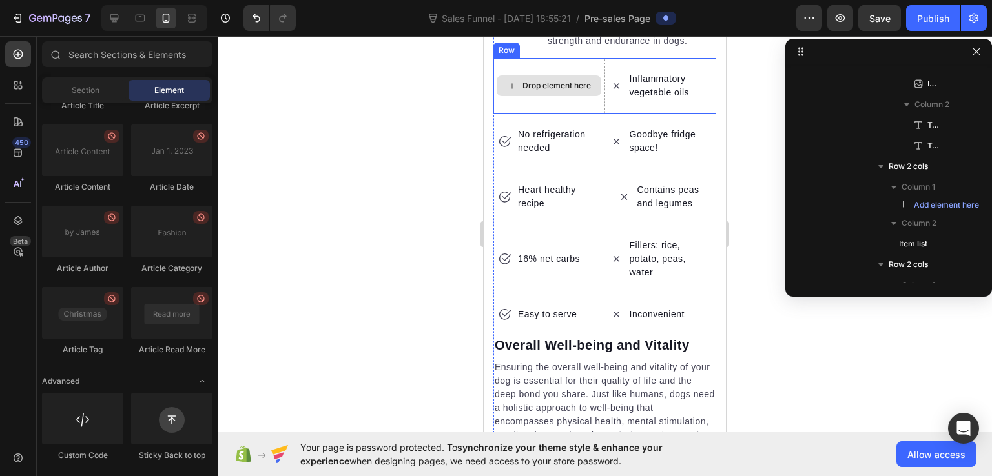
click at [575, 114] on div "Drop element here" at bounding box center [549, 86] width 112 height 56
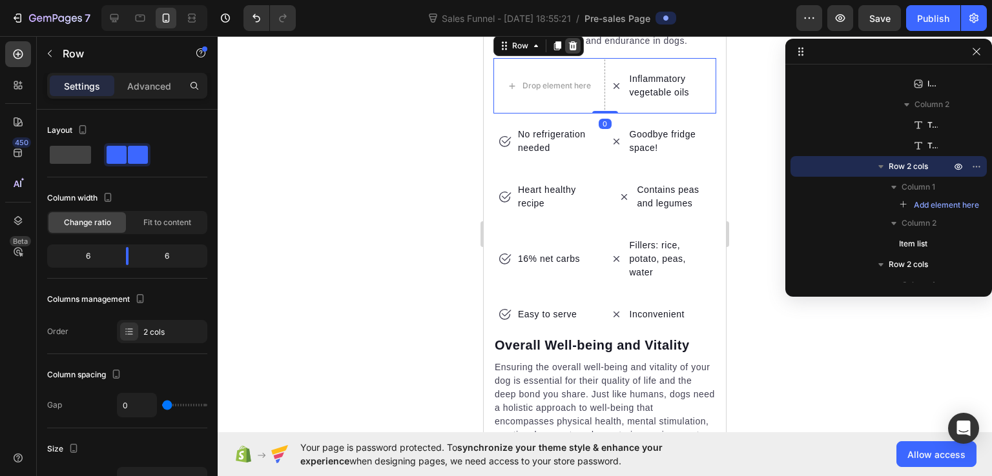
click at [577, 54] on div at bounding box center [572, 45] width 15 height 15
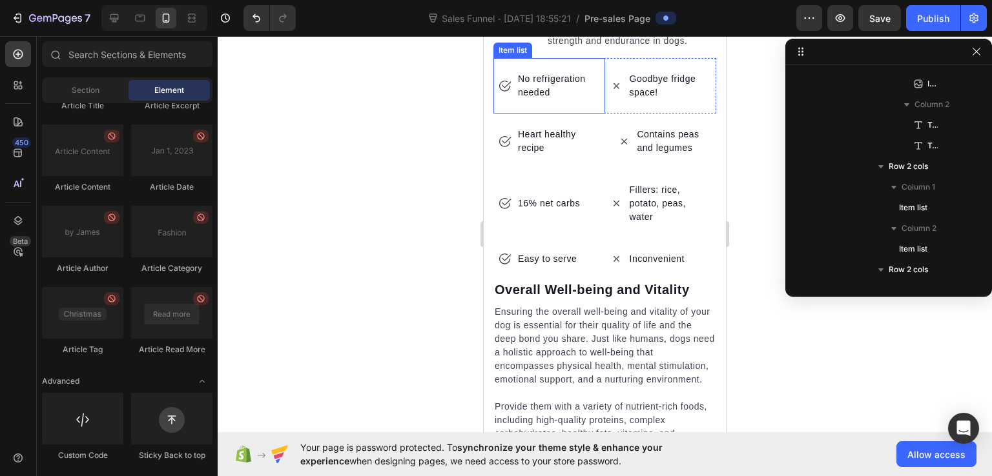
click at [575, 99] on p "No refrigeration needed" at bounding box center [558, 85] width 81 height 27
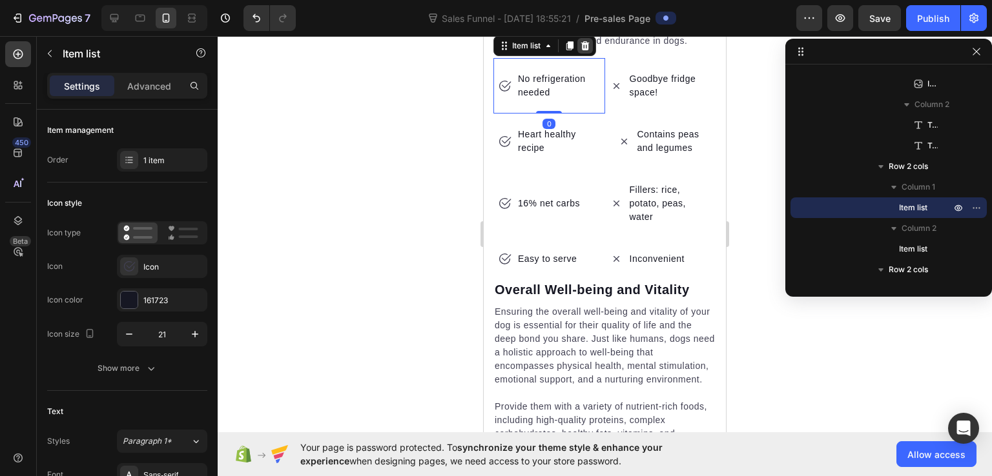
click at [585, 50] on icon at bounding box center [585, 45] width 8 height 9
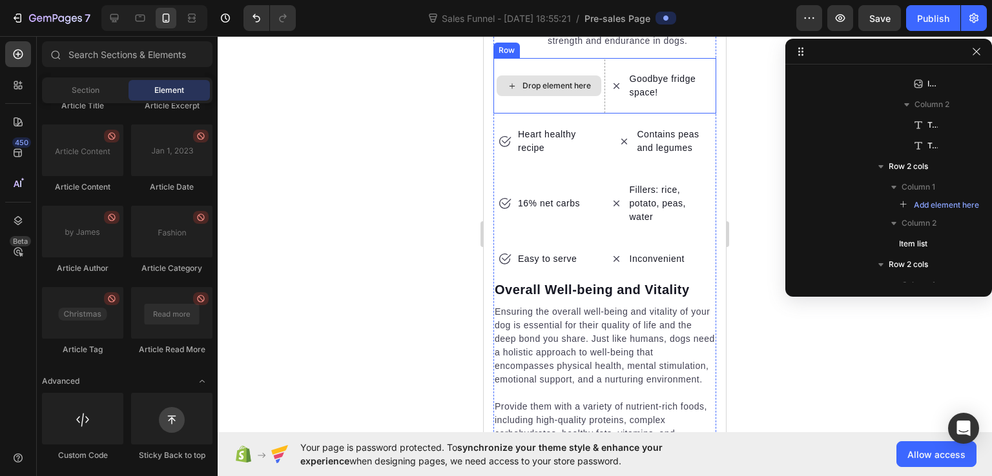
click at [588, 114] on div "Drop element here" at bounding box center [549, 86] width 112 height 56
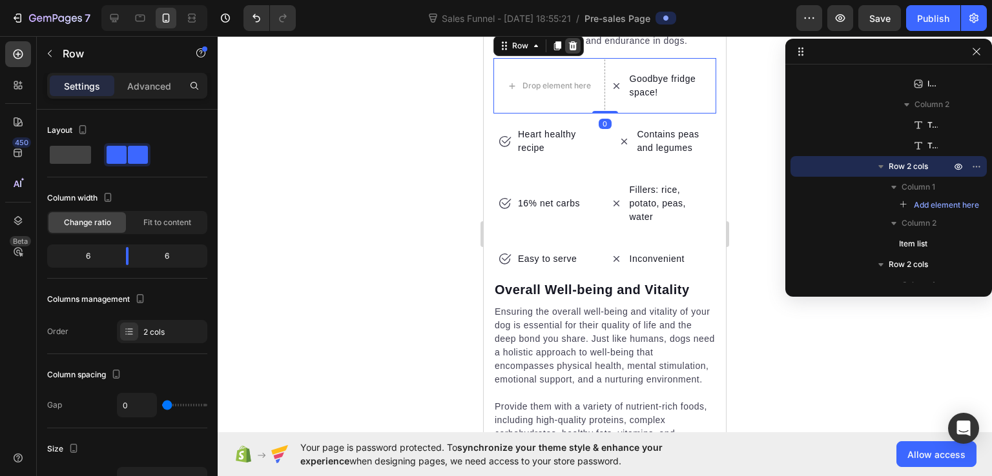
click at [576, 51] on icon at bounding box center [573, 46] width 10 height 10
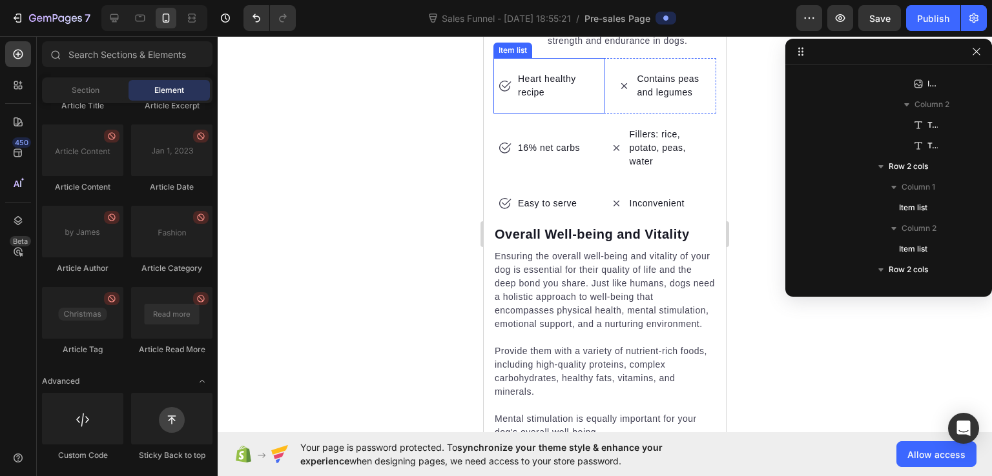
click at [593, 114] on div "Heart healthy recipe" at bounding box center [549, 86] width 112 height 56
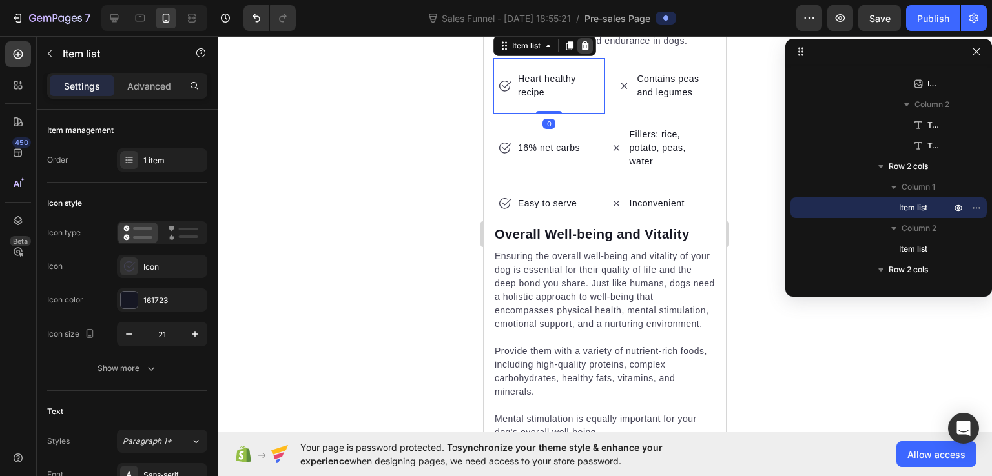
click at [588, 50] on icon at bounding box center [585, 45] width 8 height 9
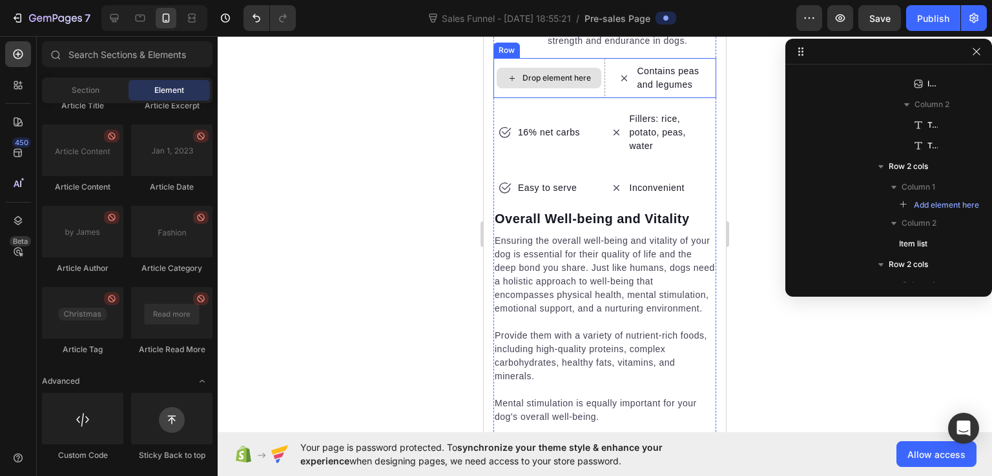
click at [580, 83] on div "Drop element here" at bounding box center [556, 78] width 68 height 10
click at [586, 88] on div "Drop element here" at bounding box center [549, 78] width 105 height 21
click at [586, 98] on div "Drop element here" at bounding box center [549, 78] width 112 height 40
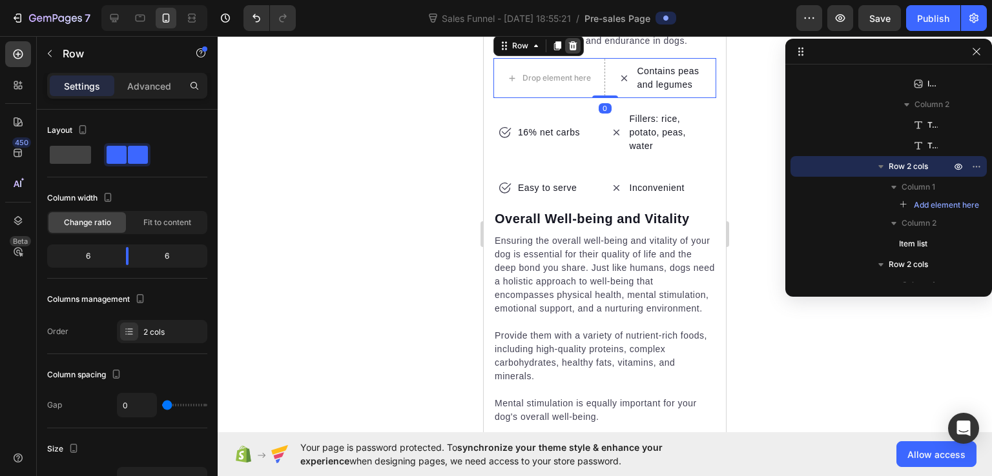
click at [576, 51] on icon at bounding box center [573, 46] width 10 height 10
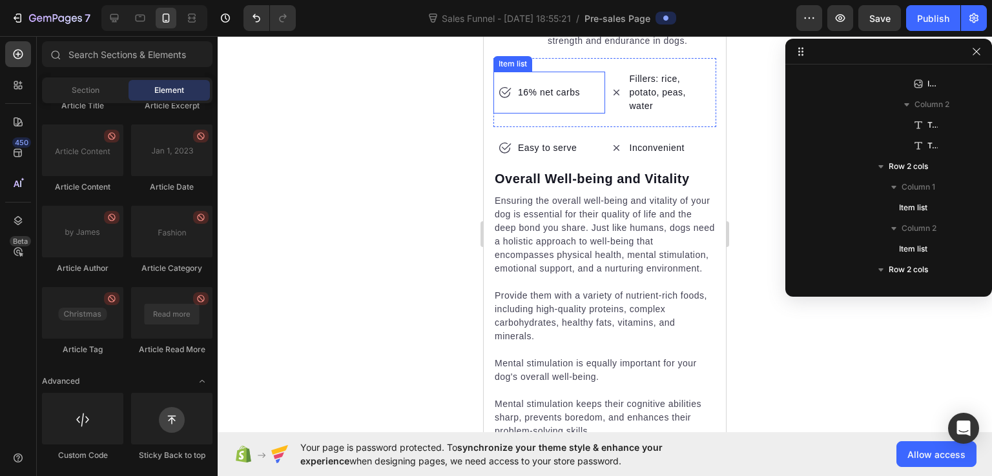
click at [580, 114] on div "16% net carbs" at bounding box center [549, 93] width 112 height 42
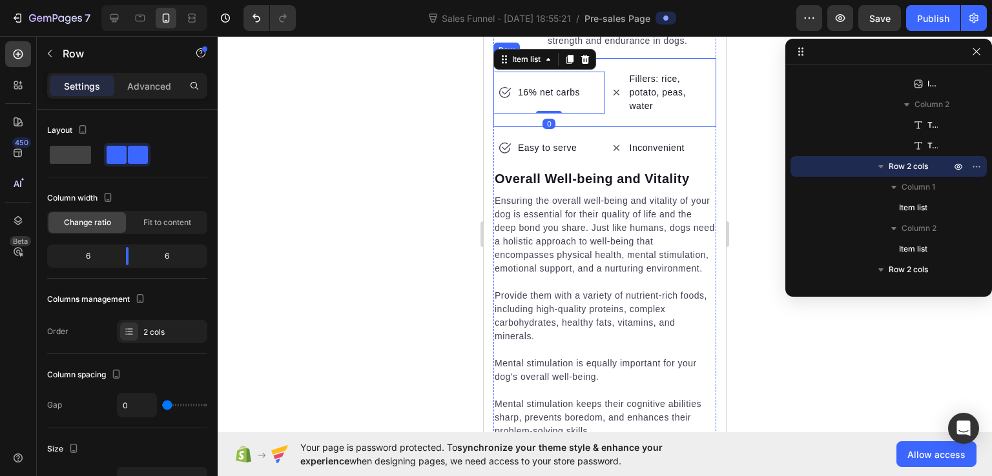
click at [586, 127] on div "16% net carbs Item list 0" at bounding box center [549, 92] width 112 height 69
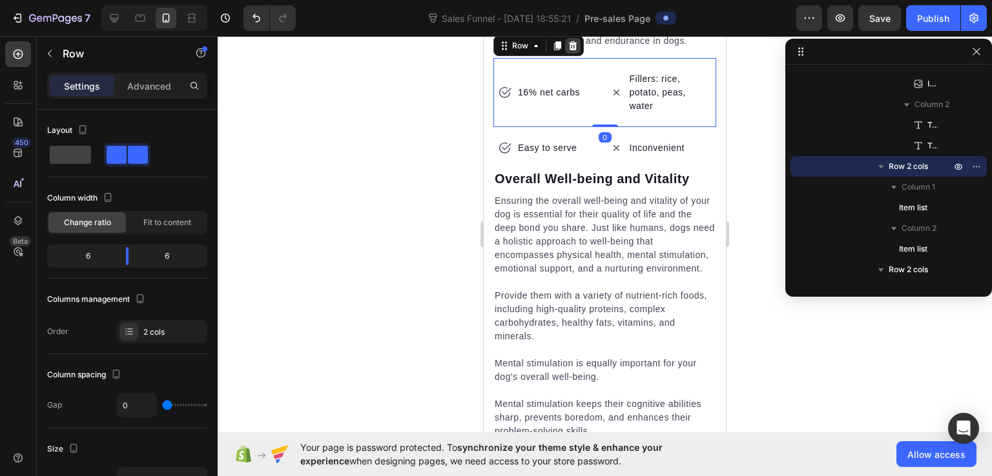
click at [573, 51] on icon at bounding box center [573, 46] width 10 height 10
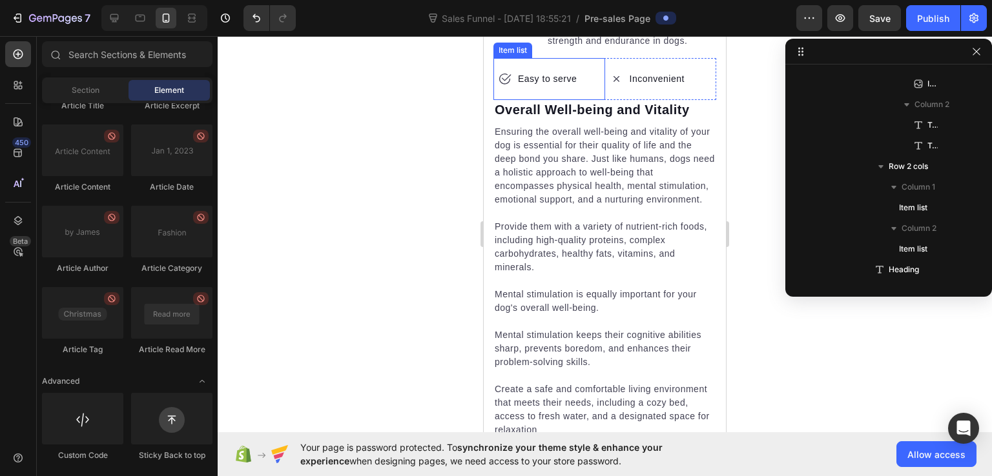
click at [582, 100] on div "Easy to serve" at bounding box center [549, 79] width 112 height 42
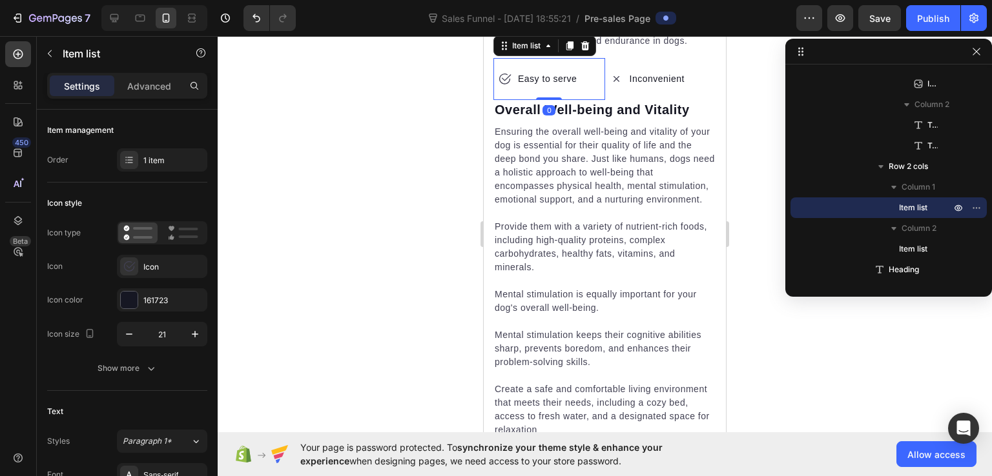
click at [586, 56] on div "Item list" at bounding box center [544, 46] width 103 height 21
click at [588, 50] on icon at bounding box center [585, 45] width 8 height 9
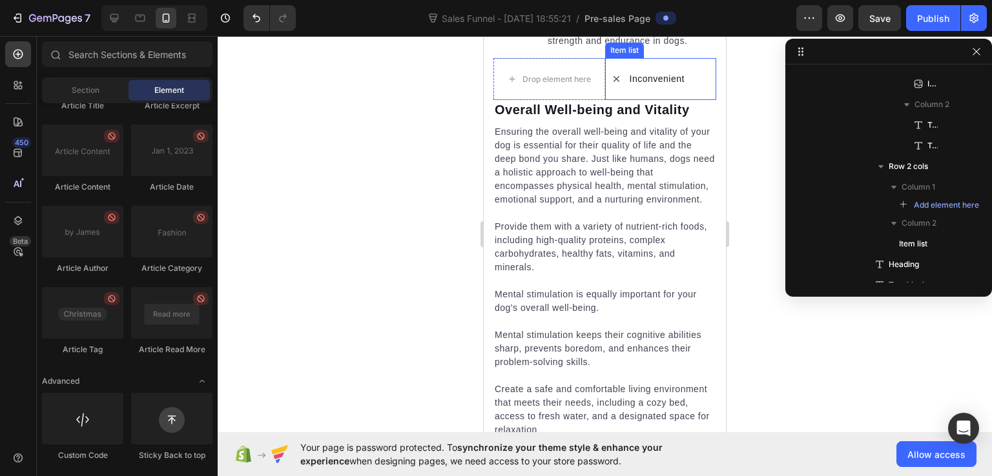
click at [608, 100] on div "Inconvenient" at bounding box center [661, 79] width 112 height 42
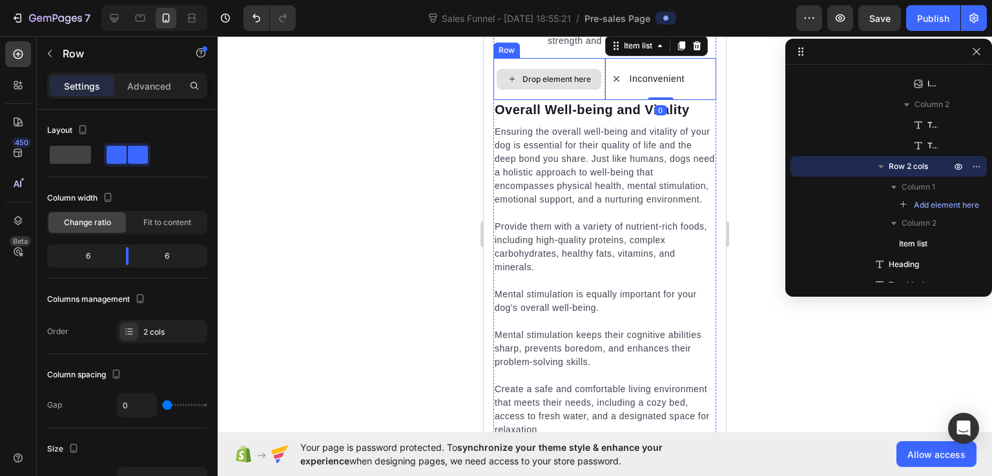
click at [593, 100] on div "Drop element here" at bounding box center [549, 79] width 112 height 42
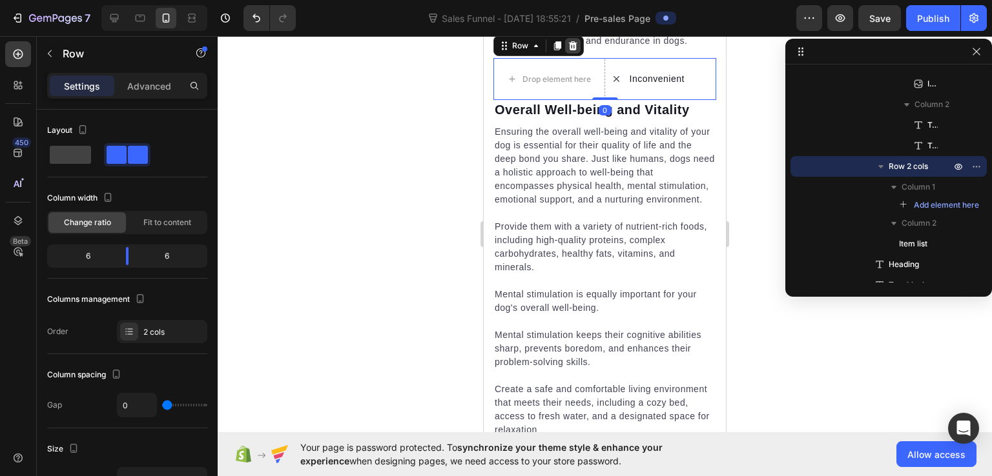
click at [576, 51] on icon at bounding box center [573, 46] width 10 height 10
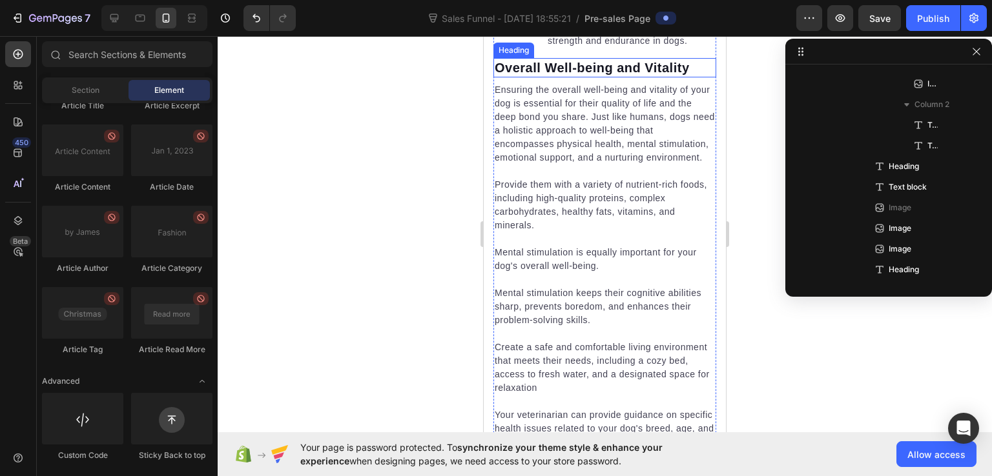
click at [575, 77] on h2 "Overall Well-being and Vitality" at bounding box center [604, 67] width 223 height 19
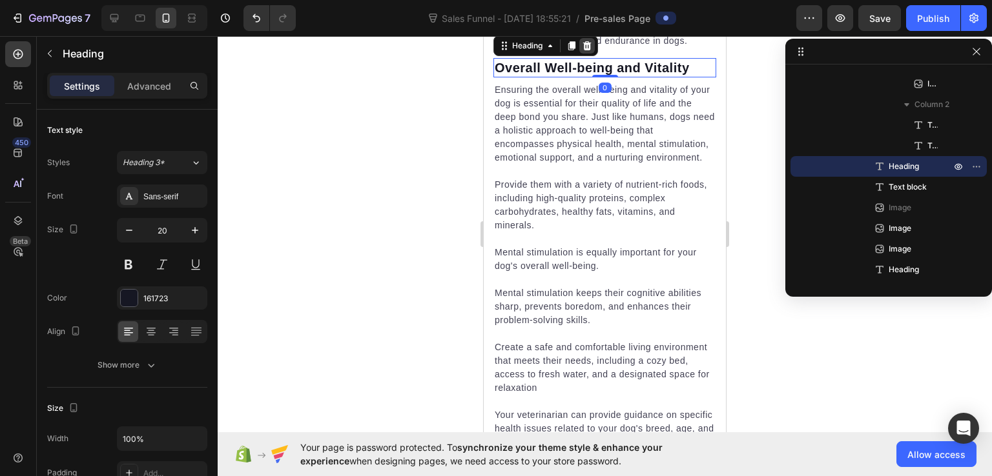
click at [584, 51] on icon at bounding box center [587, 46] width 10 height 10
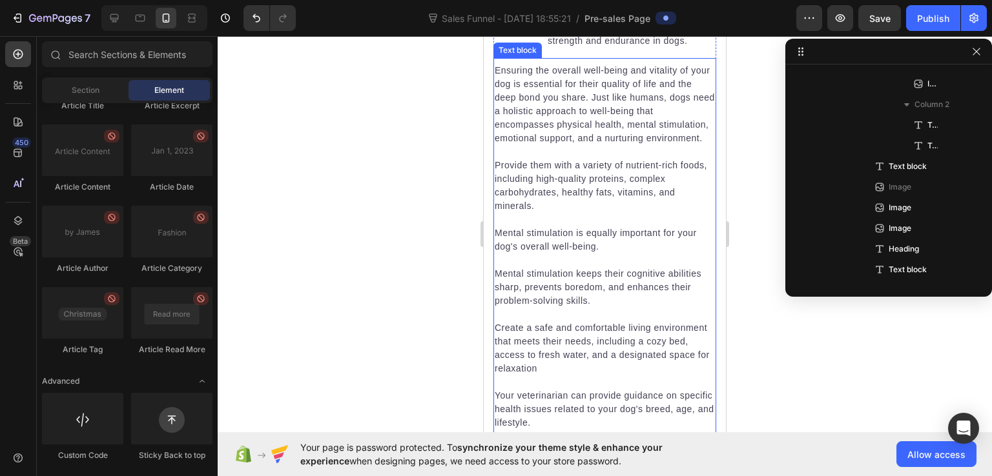
click at [582, 145] on p "Ensuring the overall well-being and vitality of your dog is essential for their…" at bounding box center [605, 104] width 220 height 81
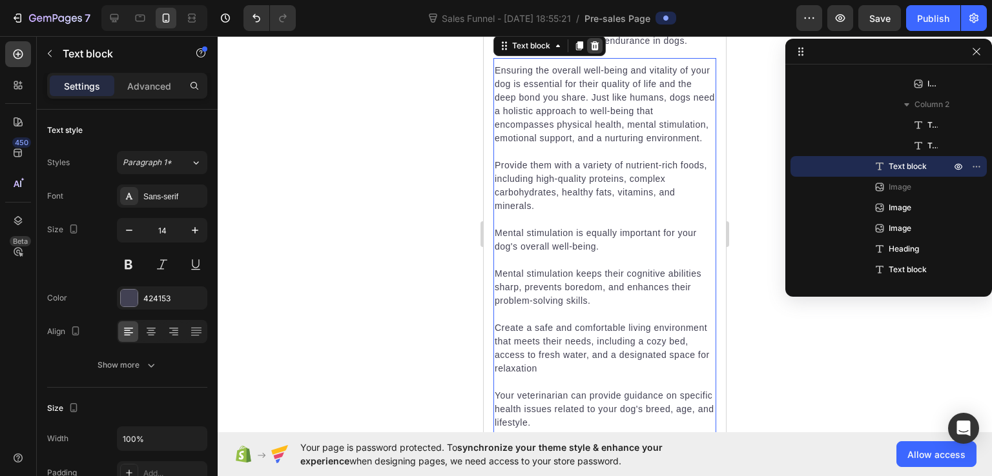
click at [591, 51] on icon at bounding box center [594, 46] width 10 height 10
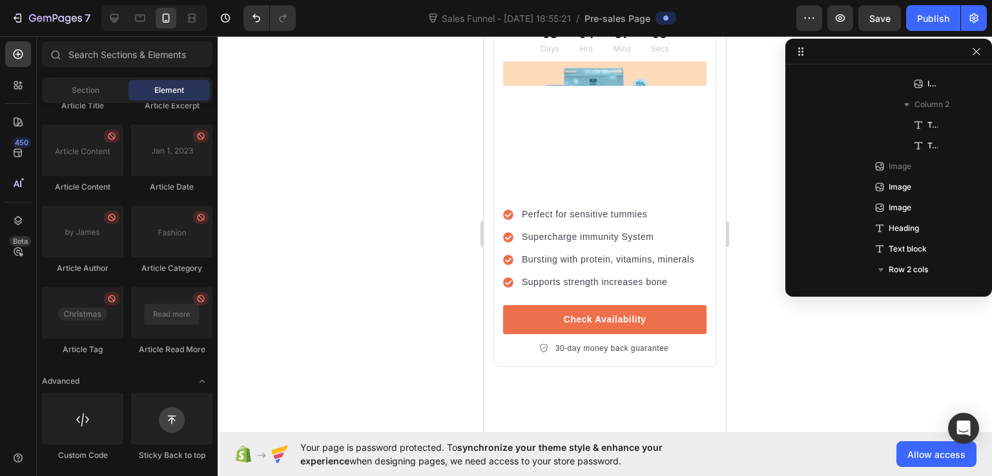
scroll to position [6197, 0]
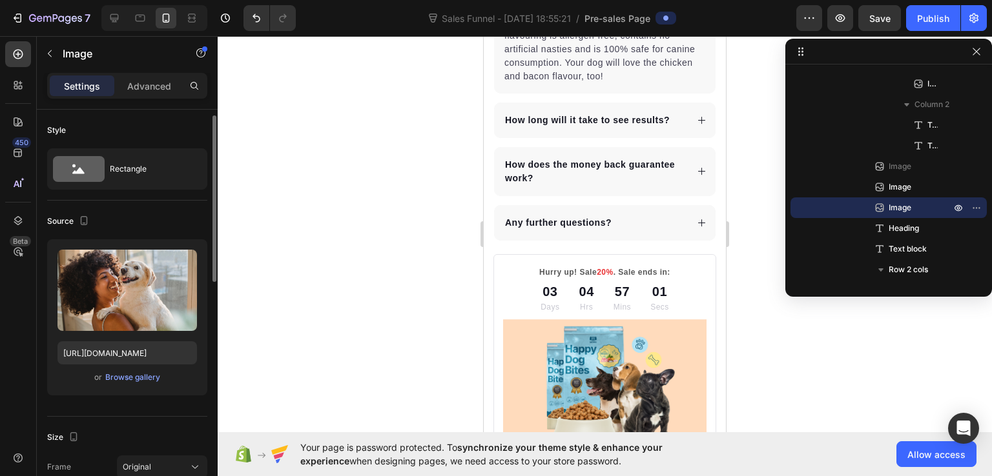
scroll to position [5, 0]
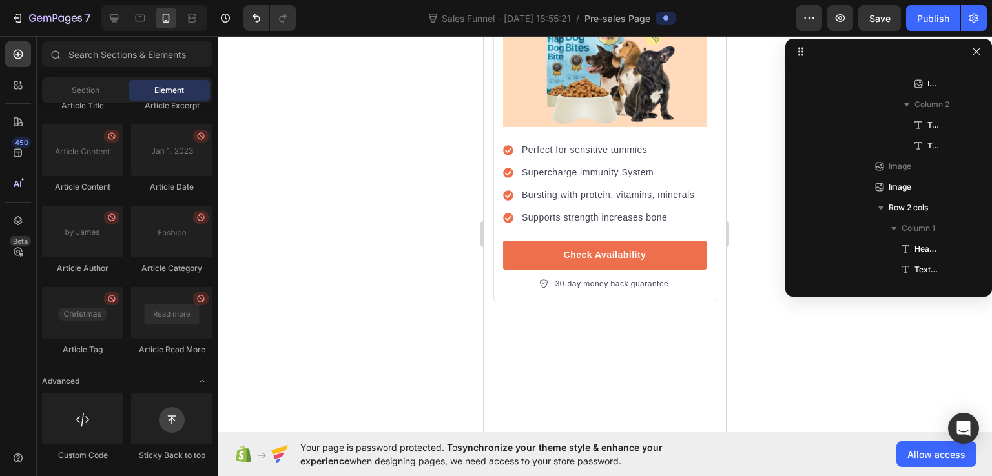
scroll to position [6261, 0]
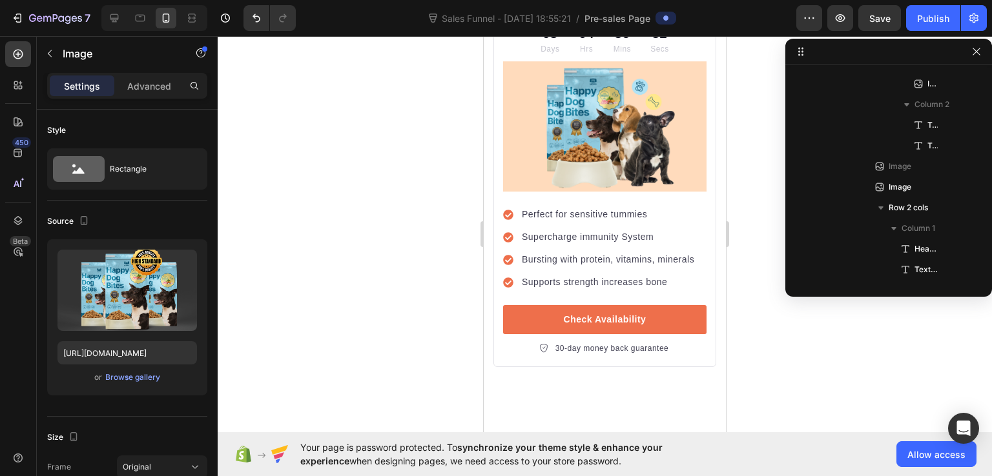
scroll to position [1835, 0]
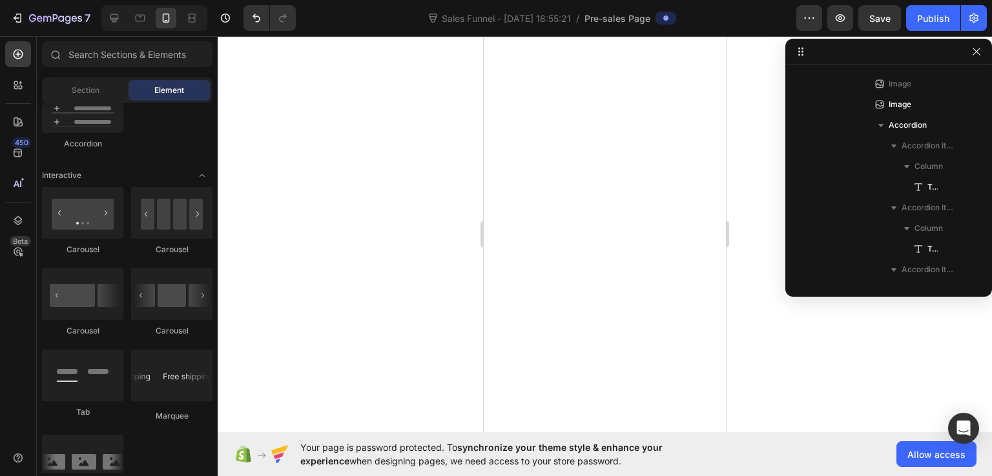
scroll to position [2269, 0]
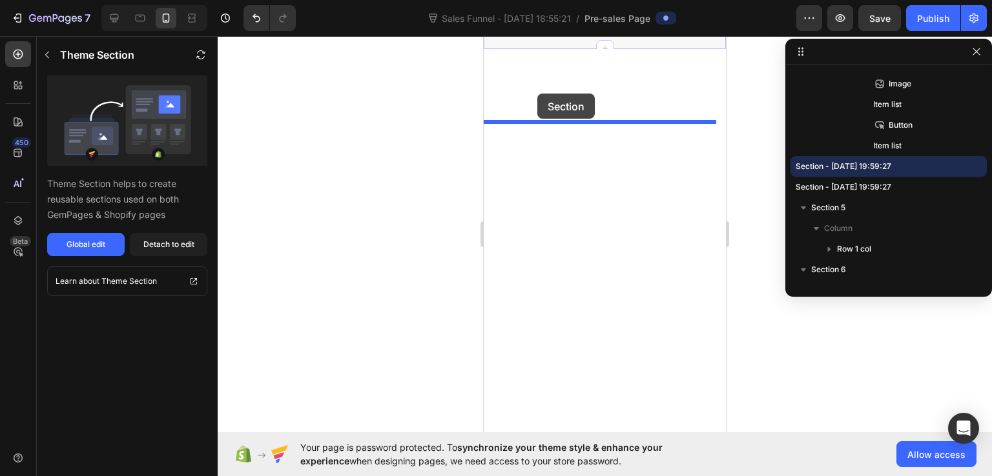
drag, startPoint x: 596, startPoint y: 196, endPoint x: 537, endPoint y: 94, distance: 117.7
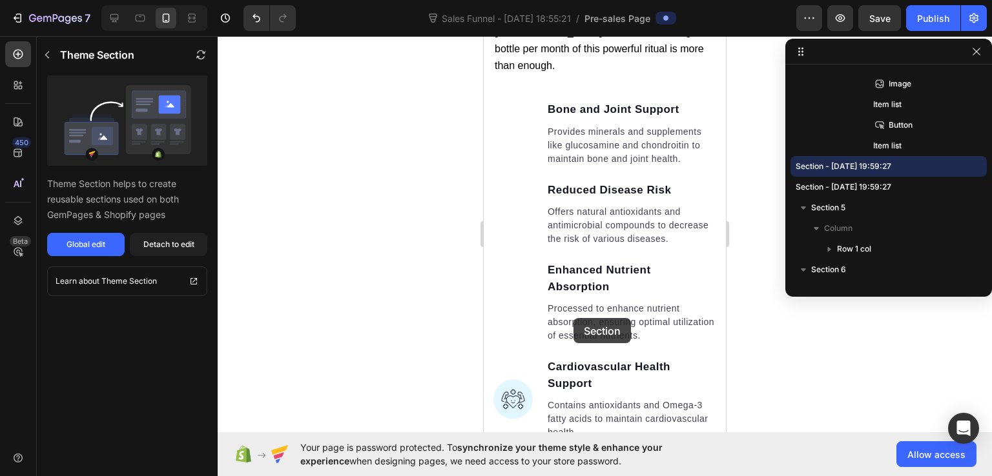
scroll to position [5192, 0]
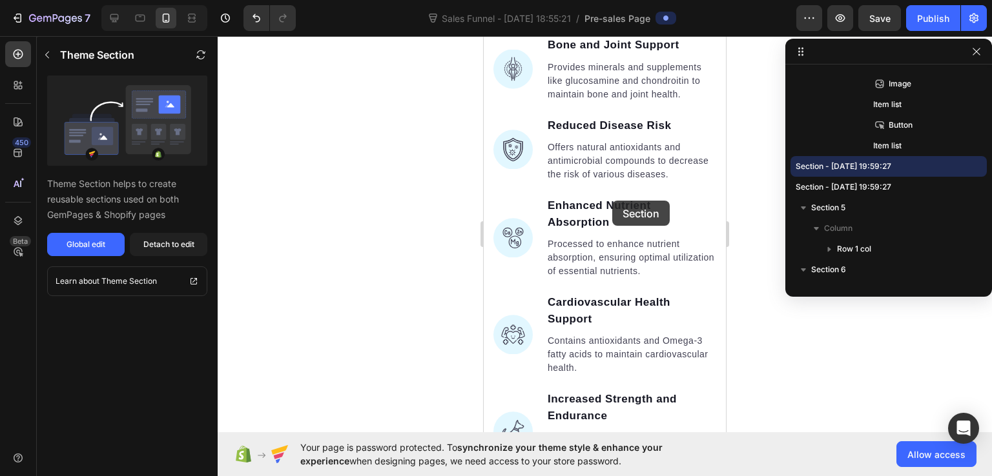
drag, startPoint x: 562, startPoint y: 323, endPoint x: 610, endPoint y: 200, distance: 133.1
click at [593, 54] on p "Bone and Joint Support" at bounding box center [631, 45] width 167 height 17
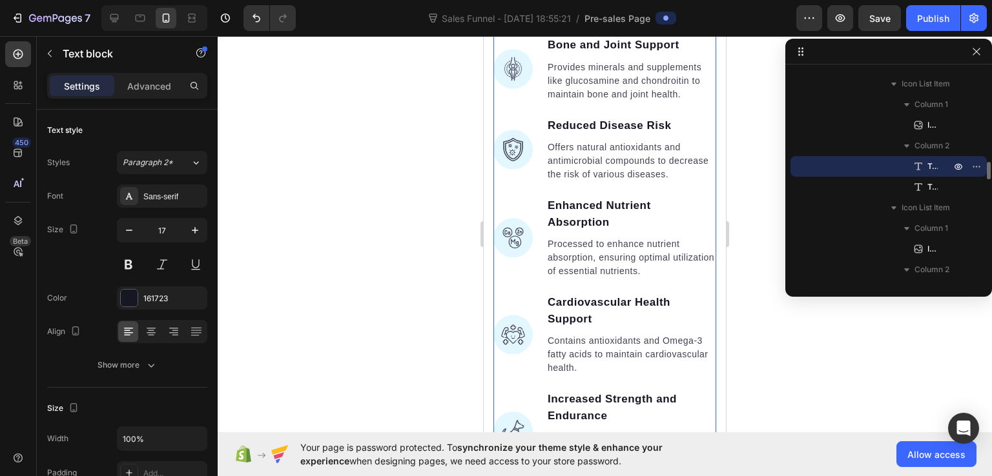
click at [501, 103] on li "Image Bone and Joint Support Text block Provides minerals and supplements like …" at bounding box center [604, 69] width 223 height 67
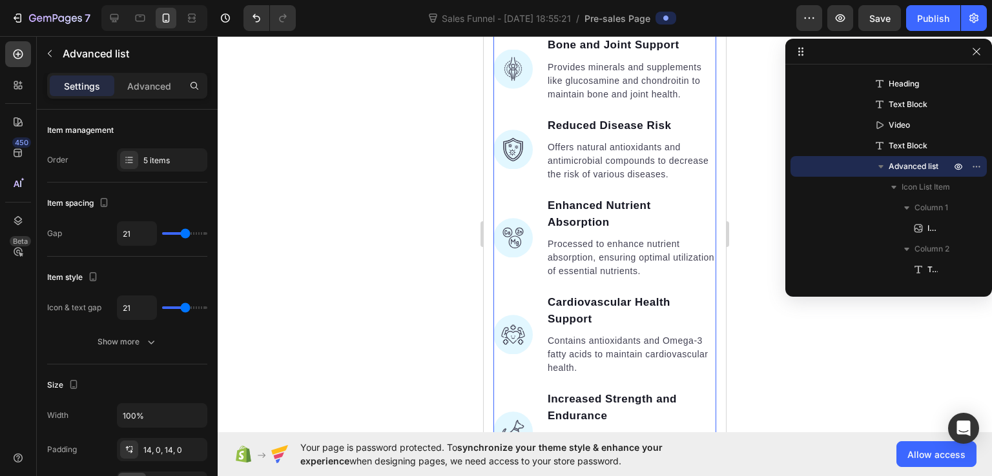
click at [607, 19] on icon at bounding box center [606, 14] width 10 height 10
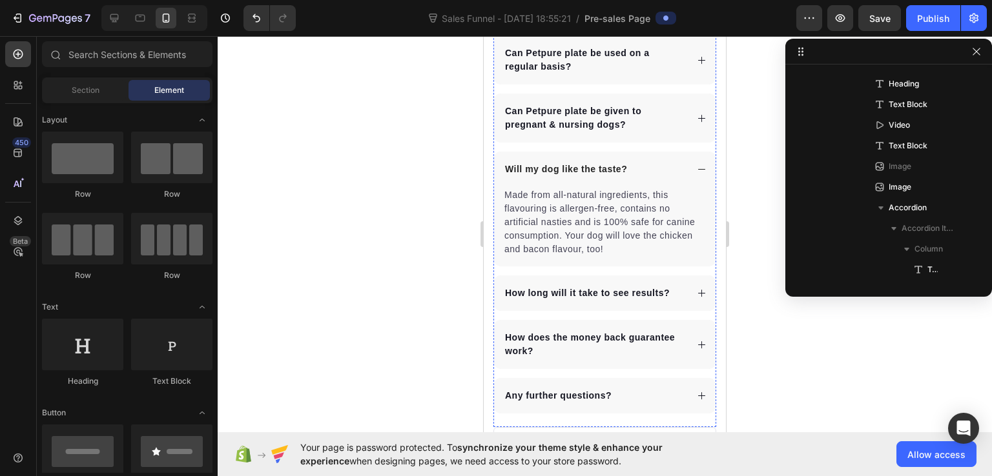
click at [498, 26] on img at bounding box center [604, 26] width 223 height 0
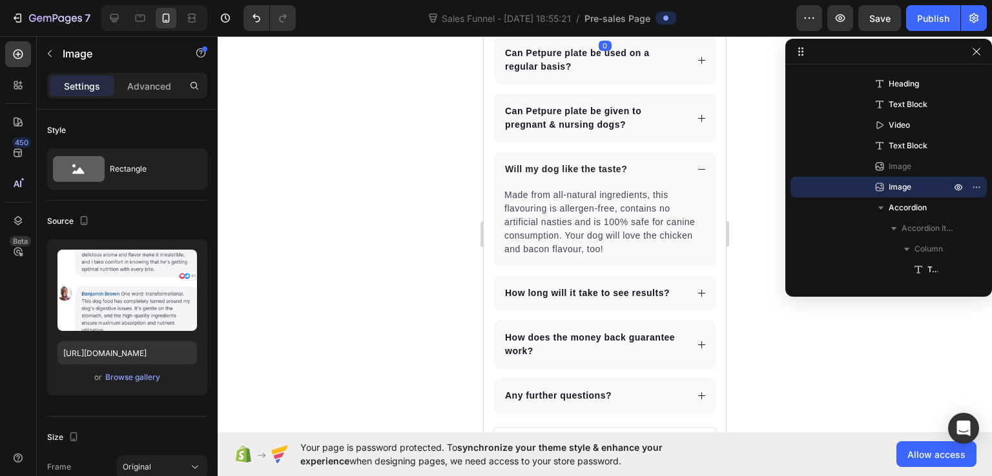
click at [577, 19] on icon at bounding box center [579, 14] width 8 height 9
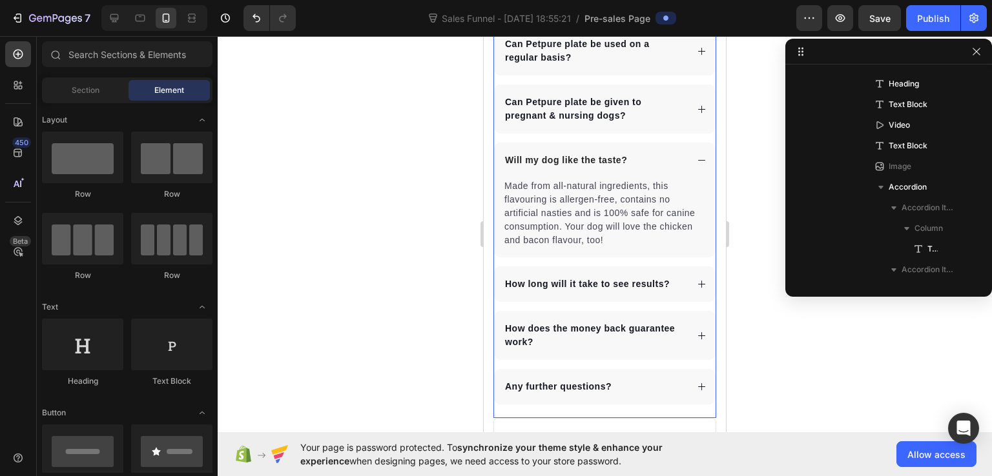
click at [500, 26] on div "Accordion" at bounding box center [517, 18] width 48 height 15
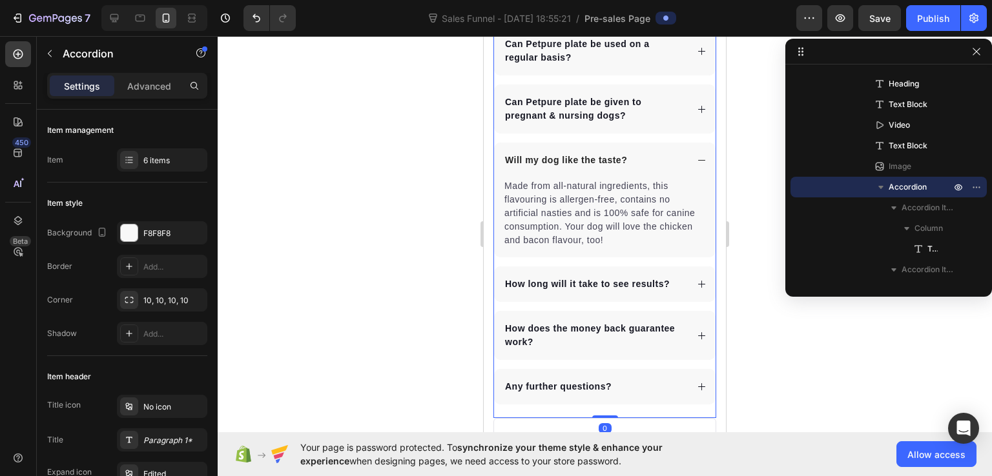
click at [594, 19] on icon at bounding box center [595, 14] width 8 height 9
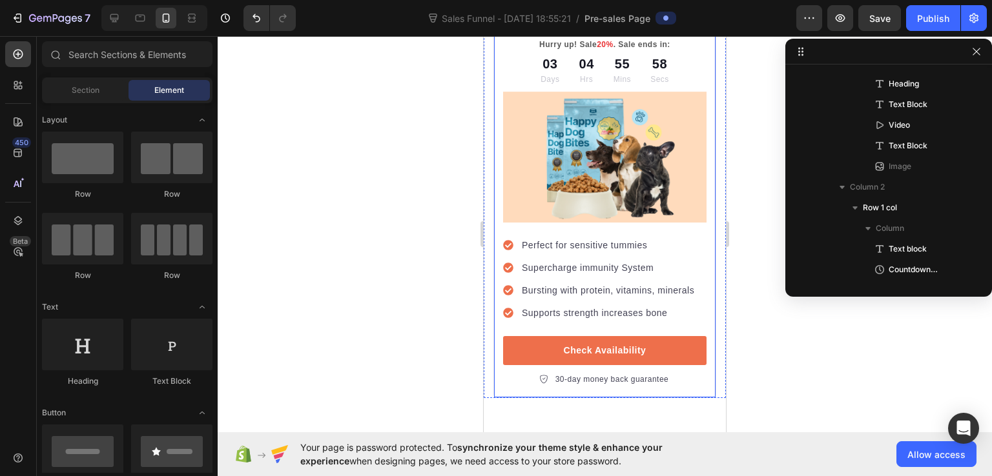
click at [498, 25] on div "Row" at bounding box center [507, 20] width 21 height 12
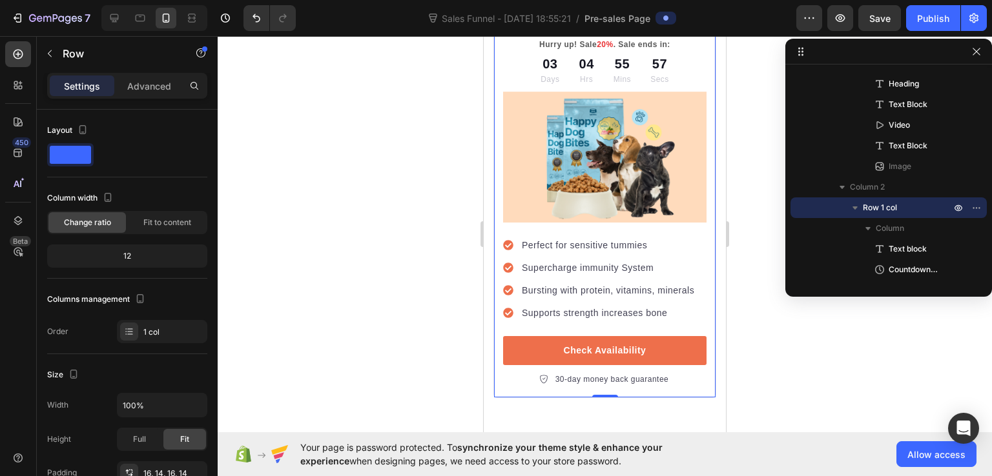
click at [573, 20] on icon at bounding box center [573, 15] width 10 height 10
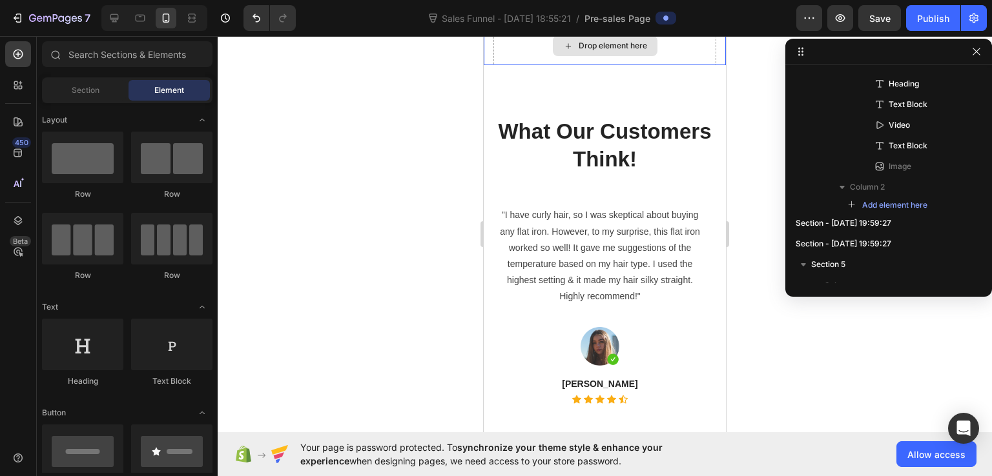
click at [506, 65] on div "Drop element here" at bounding box center [604, 45] width 223 height 39
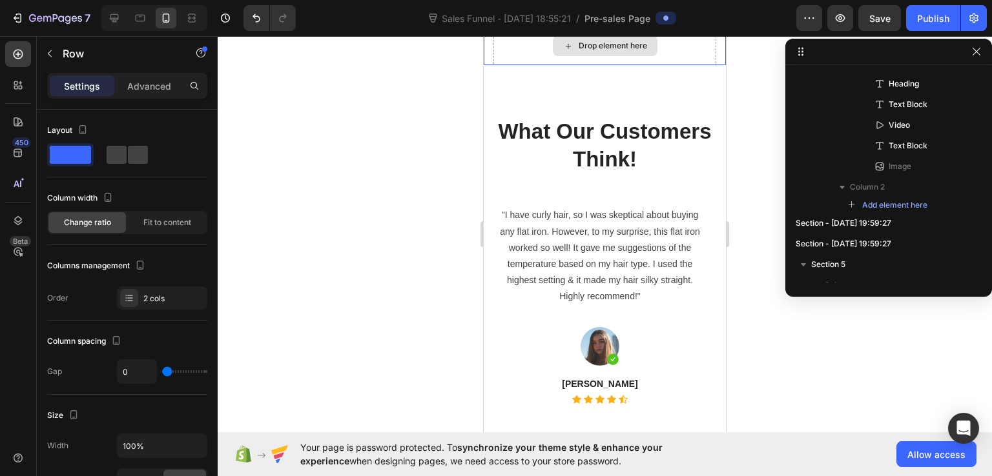
scroll to position [0, 0]
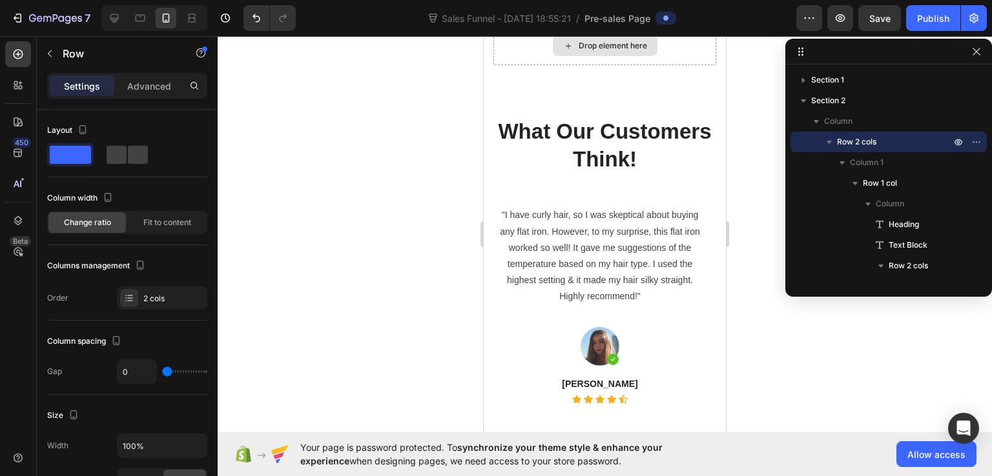
click at [586, 56] on div "Drop element here" at bounding box center [605, 46] width 105 height 21
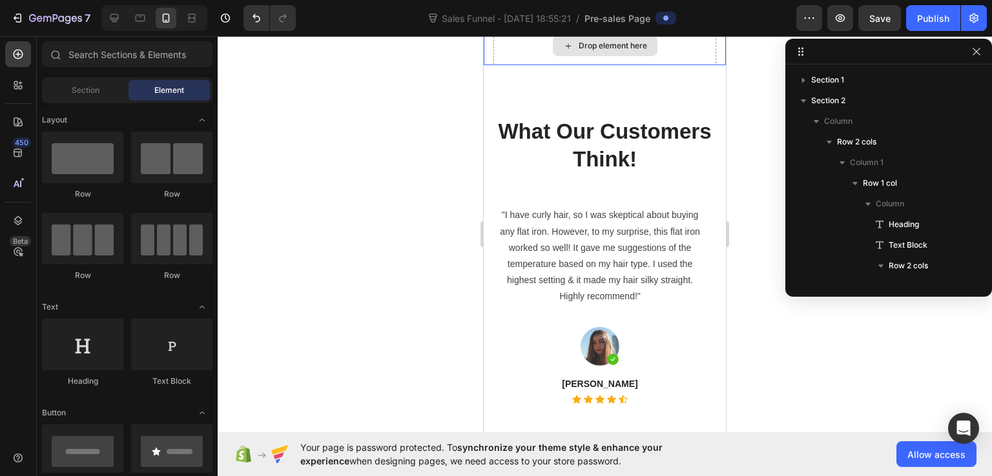
click at [652, 65] on div "Drop element here" at bounding box center [604, 45] width 223 height 39
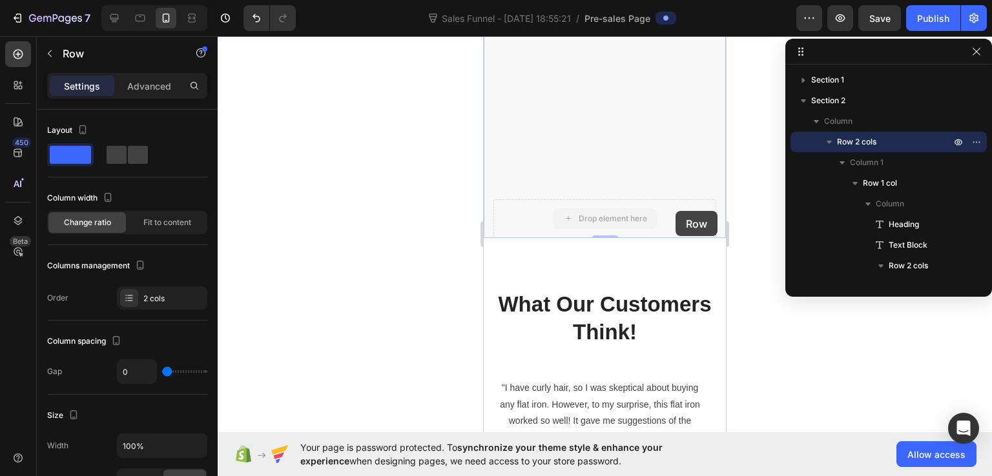
scroll to position [5215, 0]
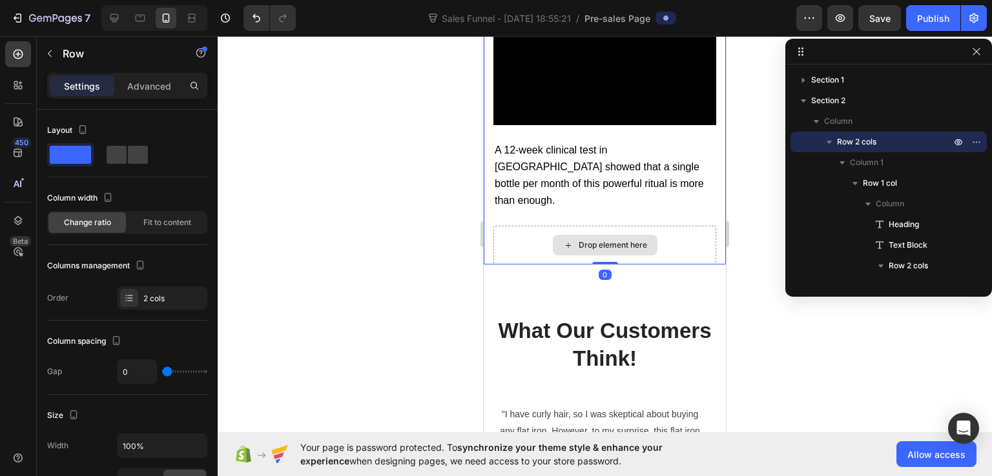
drag, startPoint x: 602, startPoint y: 212, endPoint x: 607, endPoint y: 175, distance: 37.7
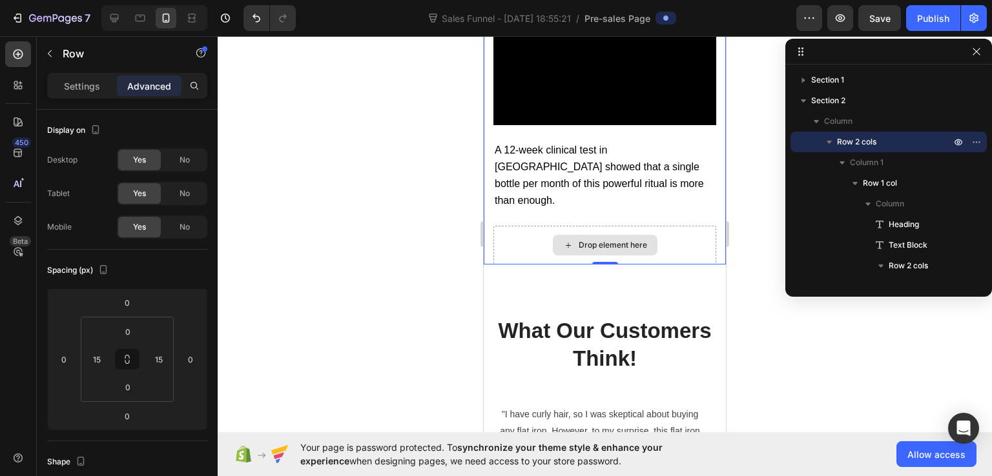
click at [674, 226] on div "Drop element here" at bounding box center [604, 245] width 223 height 39
click at [666, 226] on div "Drop element here" at bounding box center [604, 245] width 223 height 39
click at [604, 240] on div "Drop element here" at bounding box center [613, 245] width 68 height 10
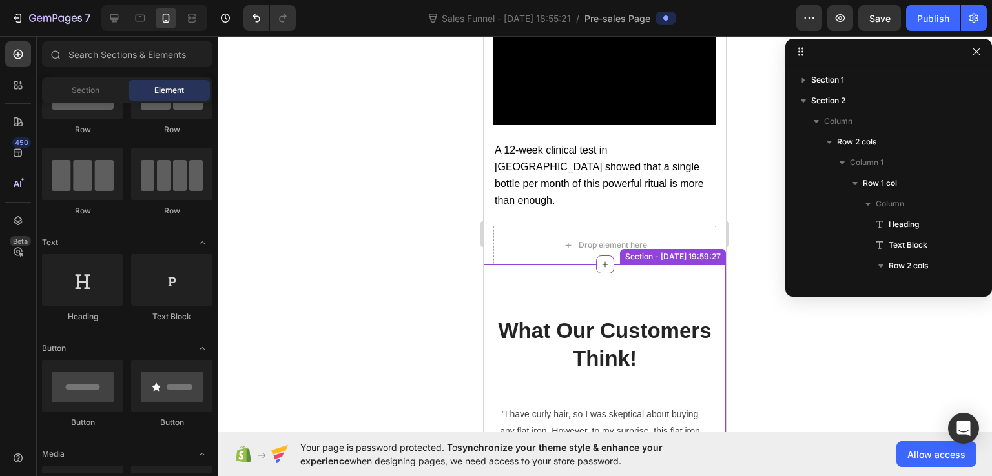
scroll to position [5150, 0]
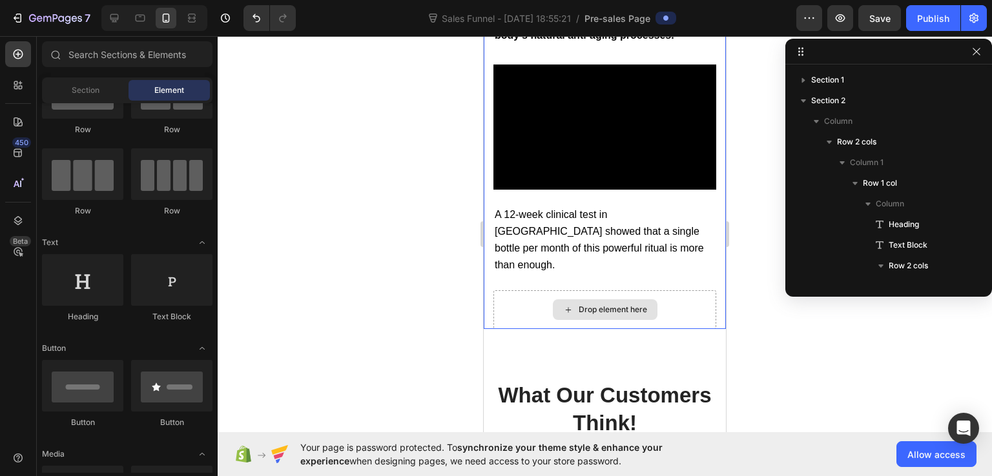
click at [563, 305] on icon at bounding box center [568, 310] width 10 height 11
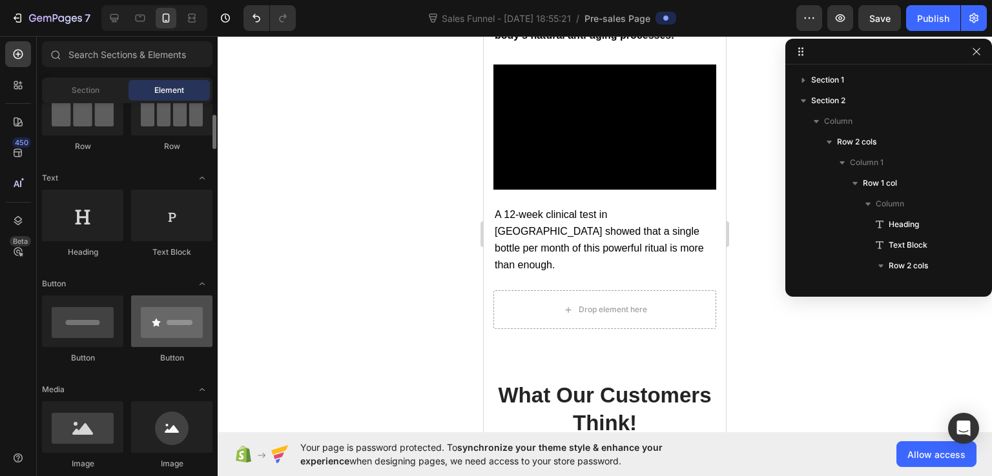
scroll to position [194, 0]
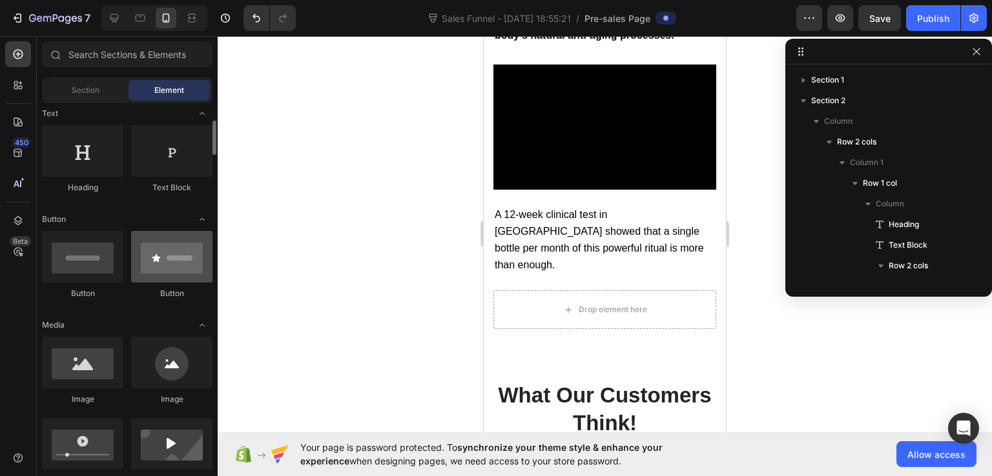
click at [178, 250] on div at bounding box center [171, 257] width 81 height 52
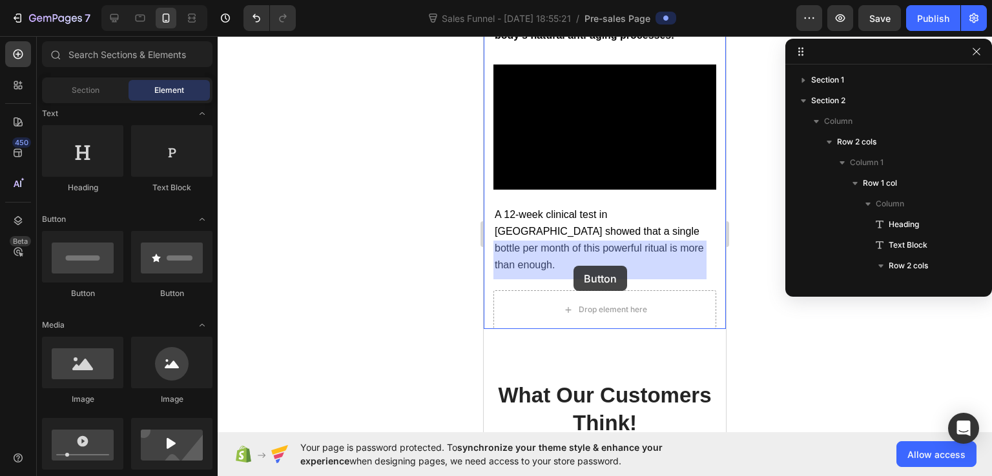
drag, startPoint x: 642, startPoint y: 296, endPoint x: 573, endPoint y: 264, distance: 75.7
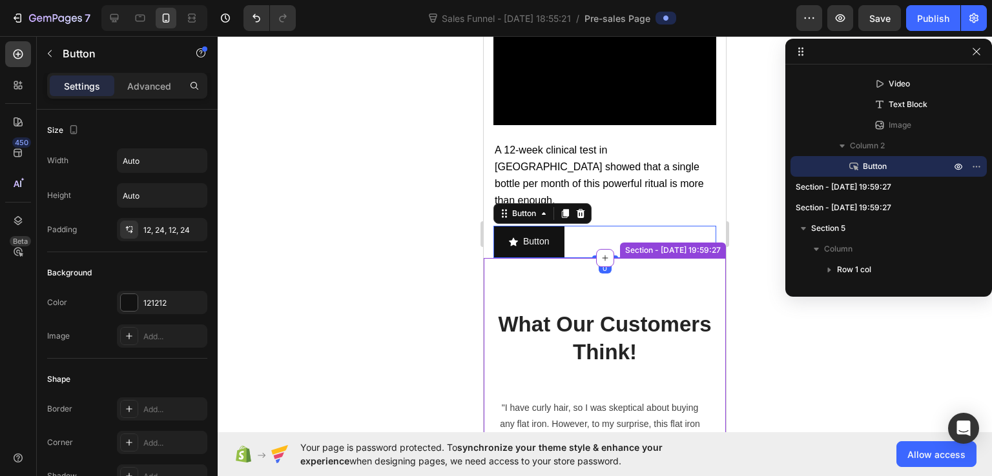
scroll to position [5344, 0]
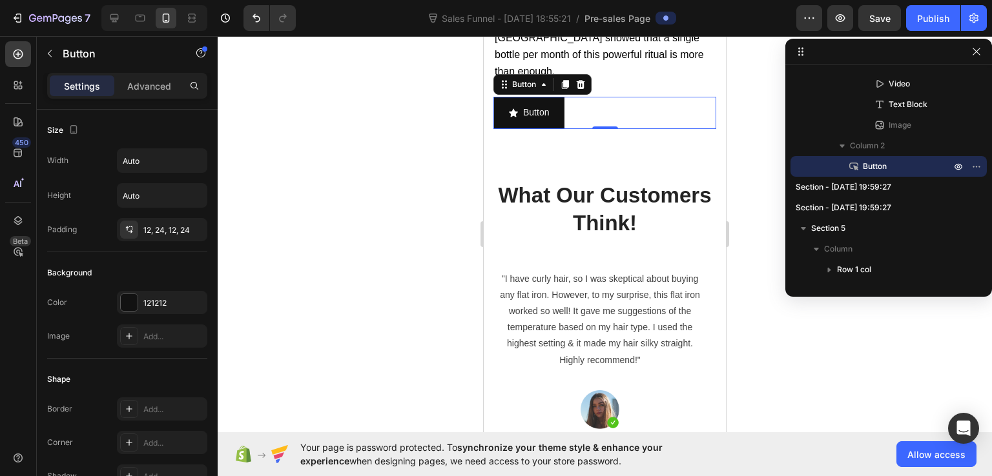
click at [750, 281] on div at bounding box center [605, 256] width 774 height 440
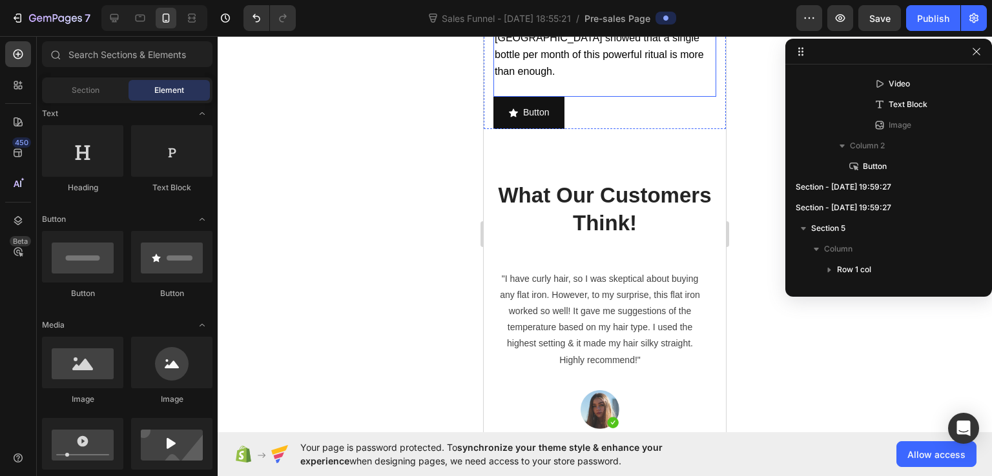
scroll to position [5279, 0]
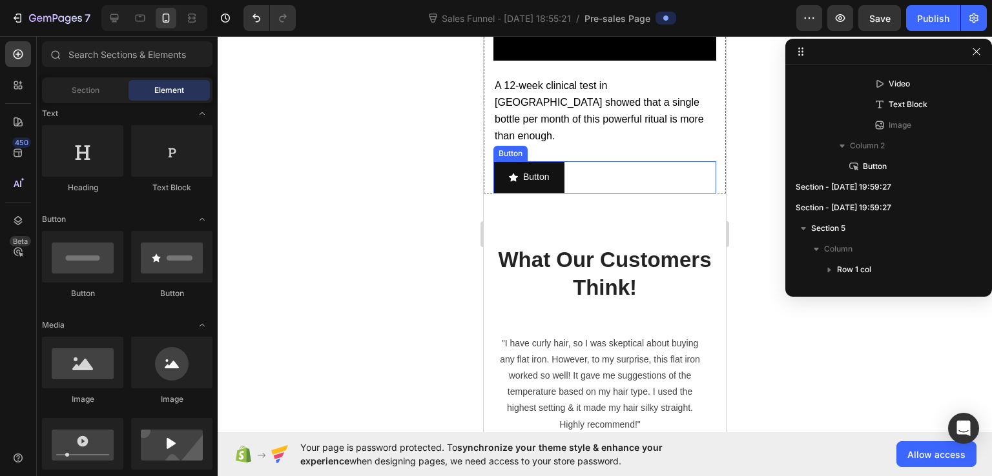
click at [517, 148] on div "Button" at bounding box center [510, 154] width 29 height 12
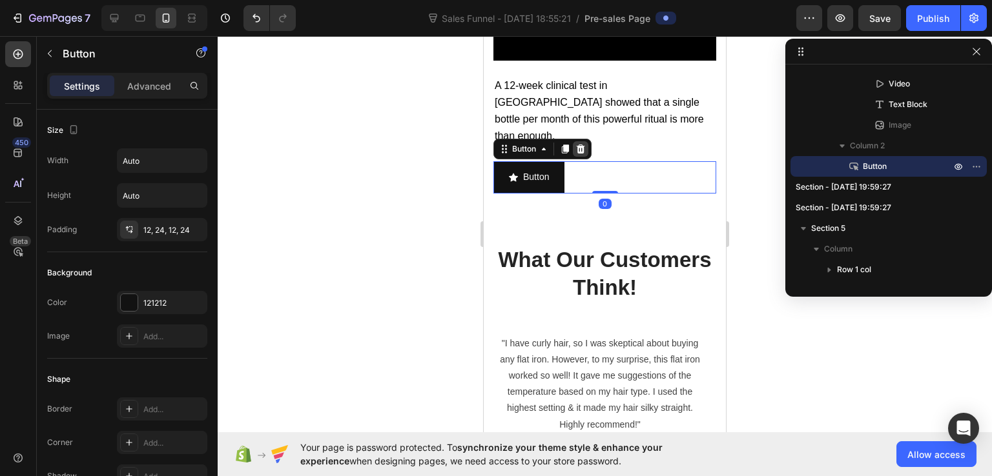
click at [581, 144] on icon at bounding box center [580, 149] width 10 height 10
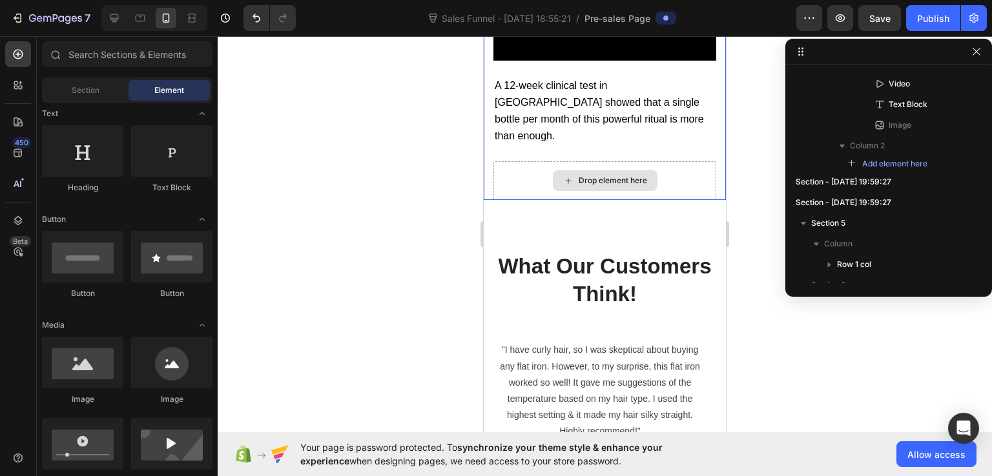
click at [590, 170] on div "Drop element here" at bounding box center [605, 180] width 105 height 21
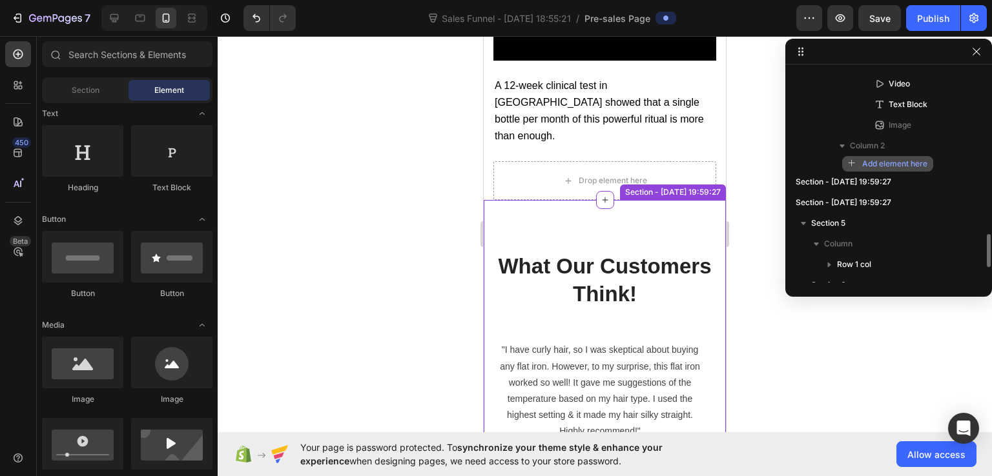
click at [891, 158] on span "Add element here" at bounding box center [894, 164] width 65 height 12
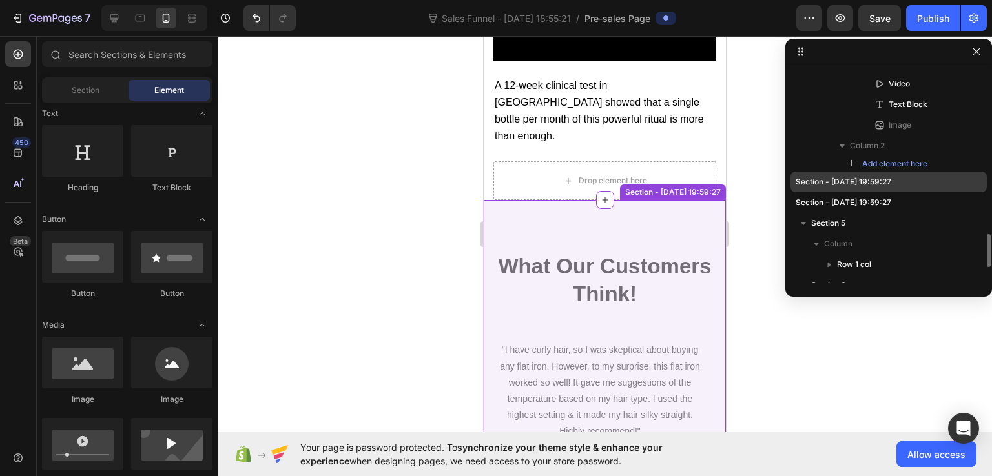
click at [839, 185] on span "Section - [DATE] 19:59:27" at bounding box center [843, 182] width 96 height 13
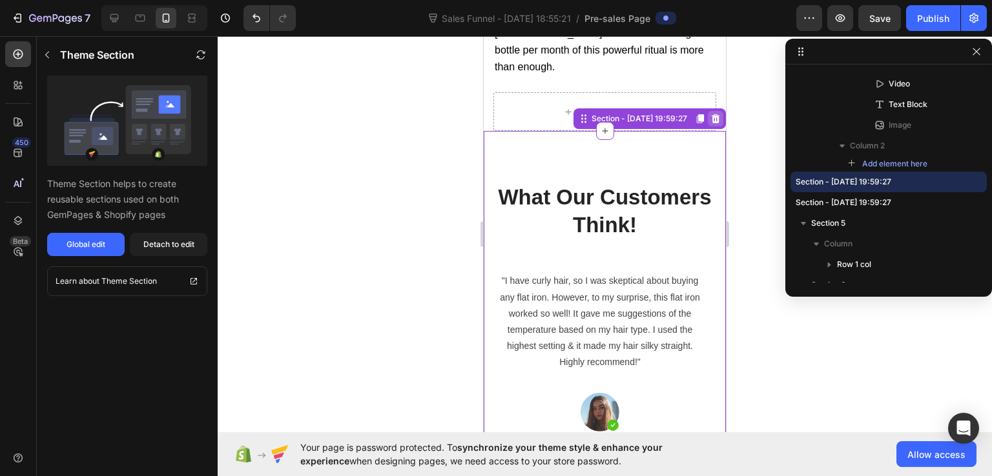
click at [710, 114] on icon at bounding box center [715, 119] width 10 height 10
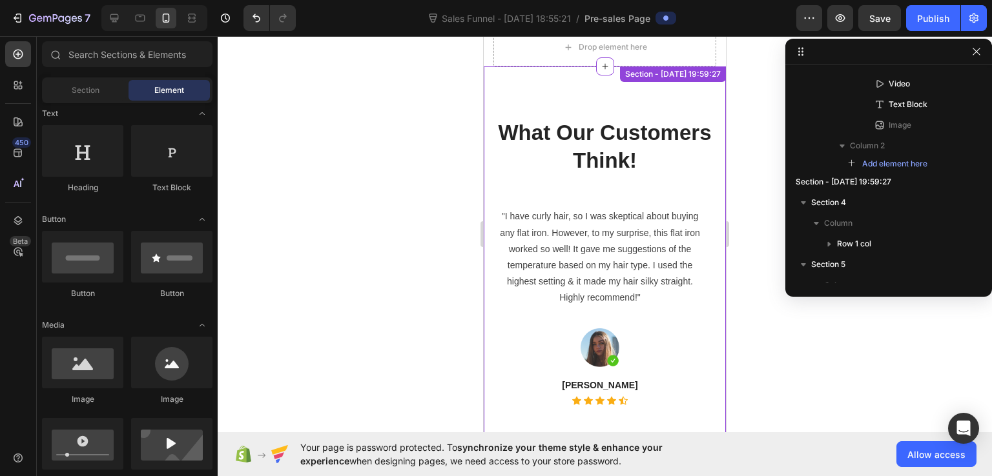
scroll to position [5248, 0]
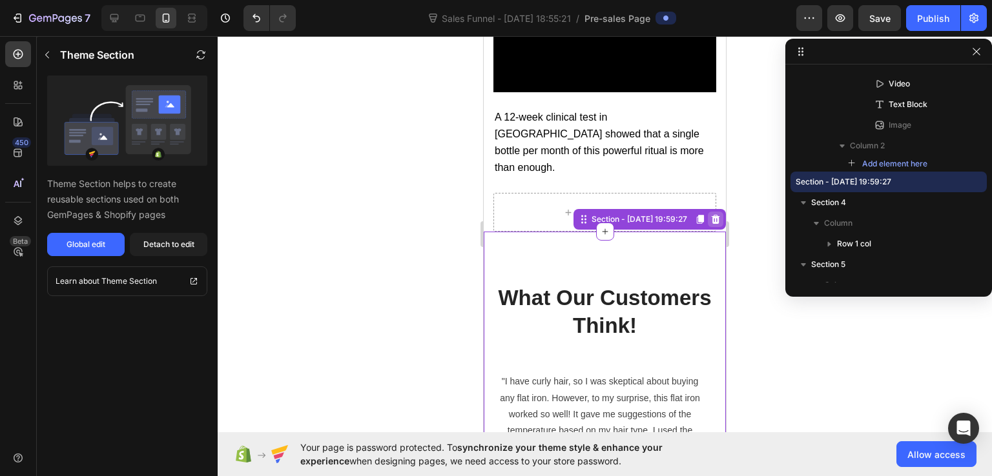
click at [710, 214] on icon at bounding box center [715, 219] width 10 height 10
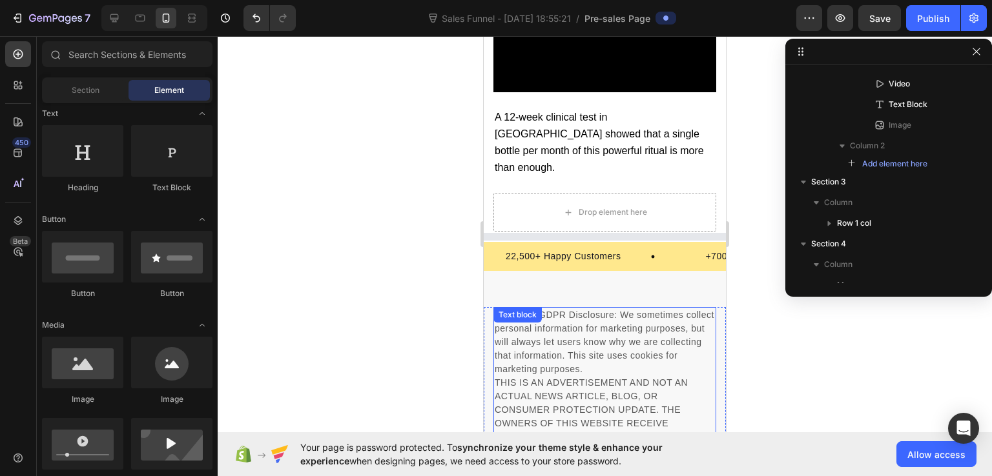
scroll to position [5271, 0]
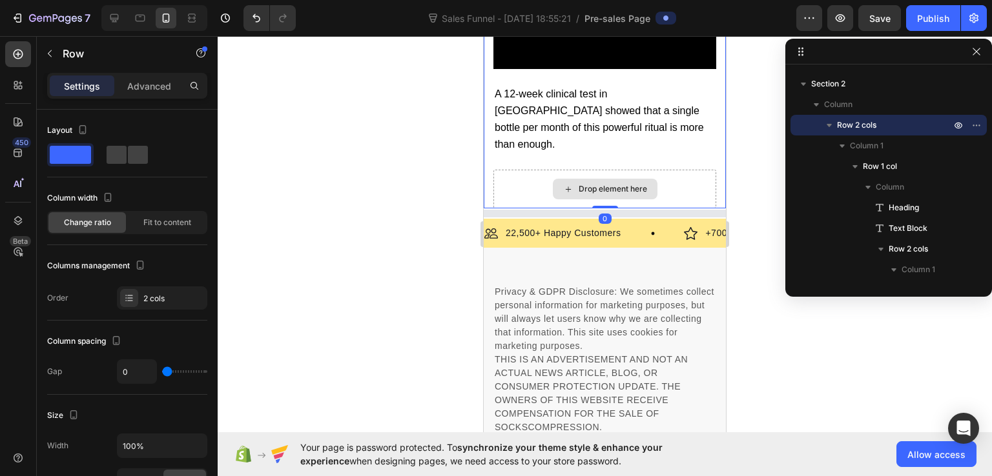
click at [513, 170] on div "Drop element here" at bounding box center [604, 189] width 223 height 39
click at [828, 126] on icon "button" at bounding box center [828, 125] width 5 height 3
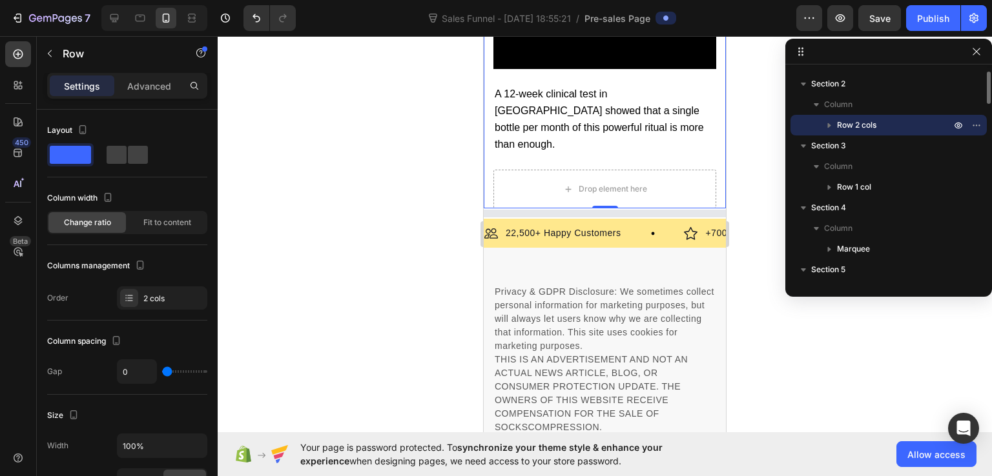
click at [828, 126] on icon "button" at bounding box center [829, 125] width 3 height 5
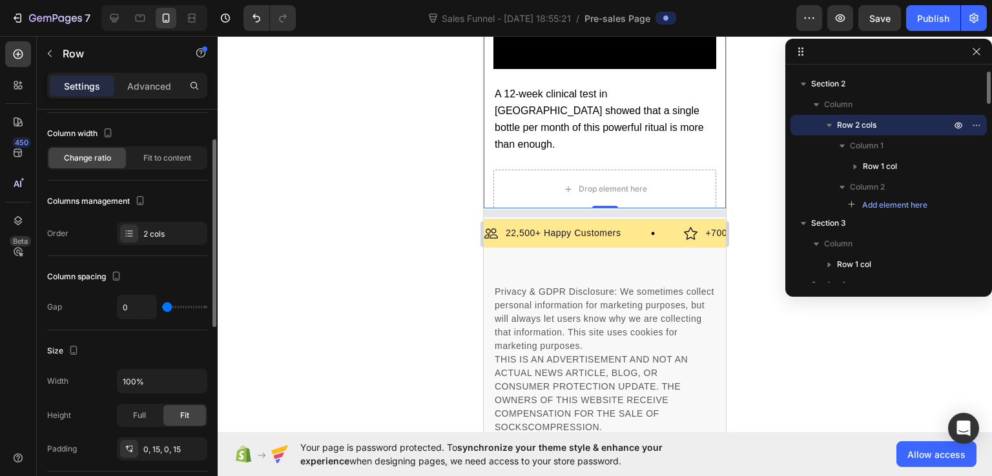
scroll to position [0, 0]
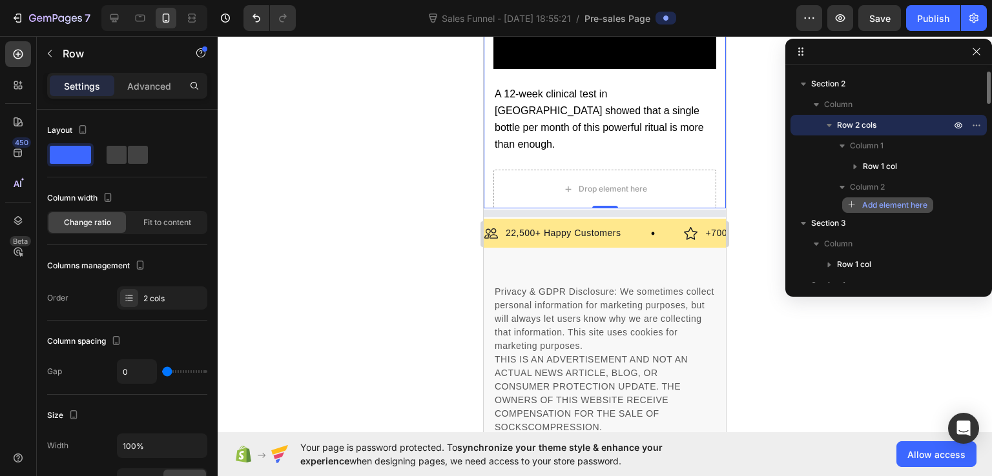
click at [855, 200] on div "Add element here" at bounding box center [887, 206] width 79 height 12
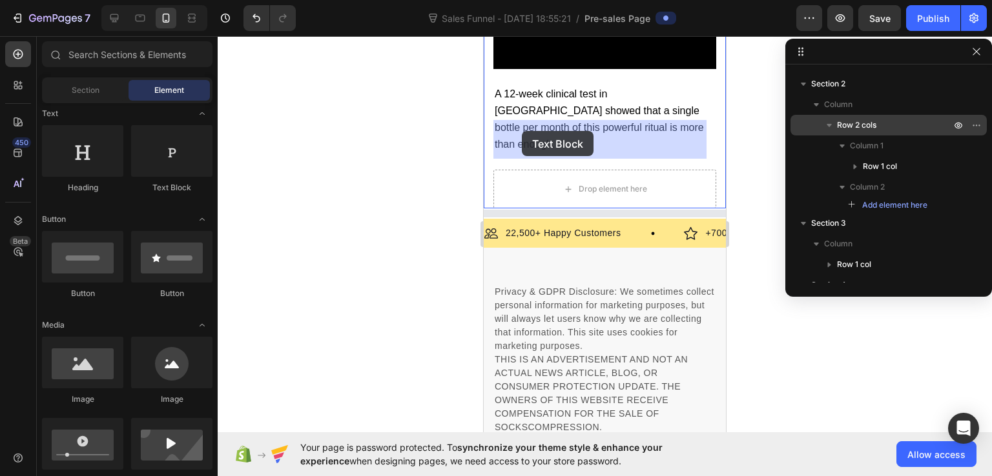
drag, startPoint x: 646, startPoint y: 185, endPoint x: 493, endPoint y: 123, distance: 165.3
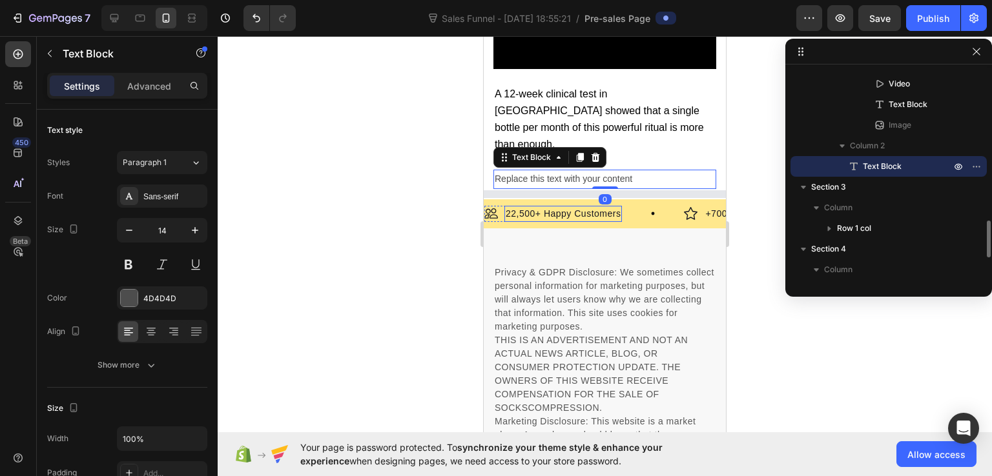
scroll to position [5142, 0]
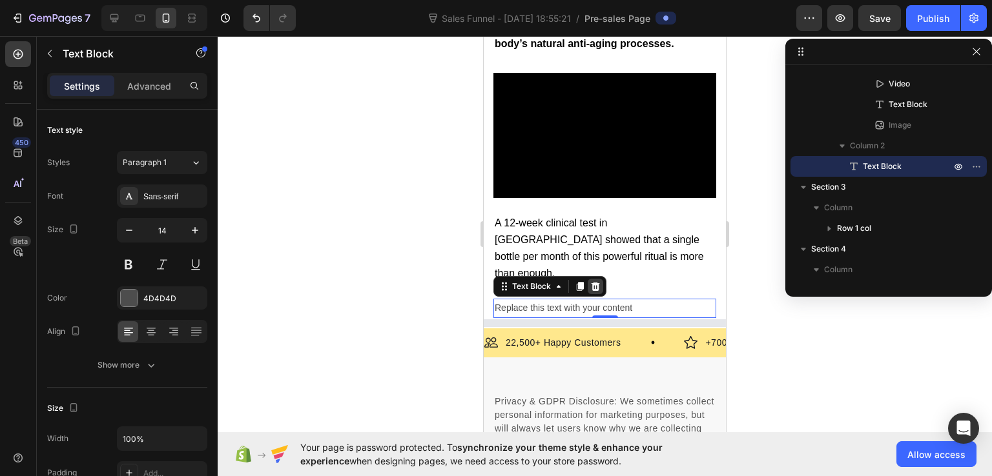
click at [594, 282] on icon at bounding box center [595, 286] width 8 height 9
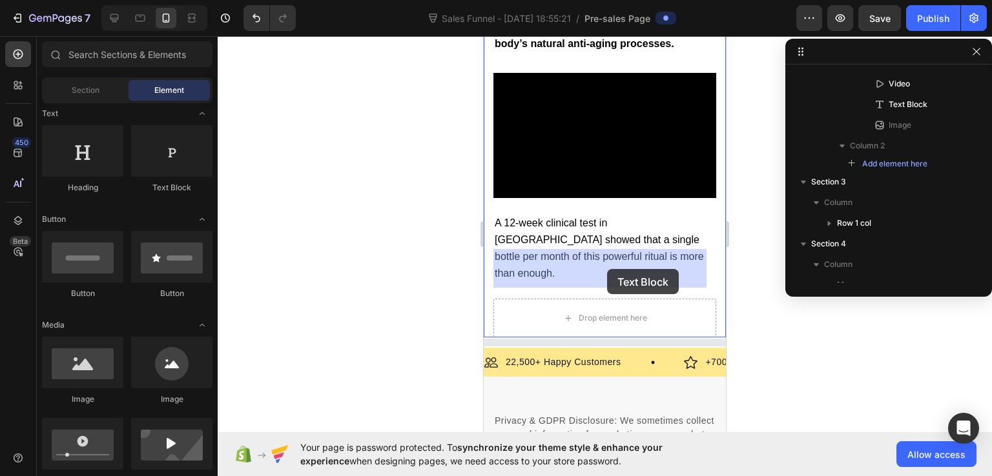
drag, startPoint x: 656, startPoint y: 194, endPoint x: 607, endPoint y: 269, distance: 89.5
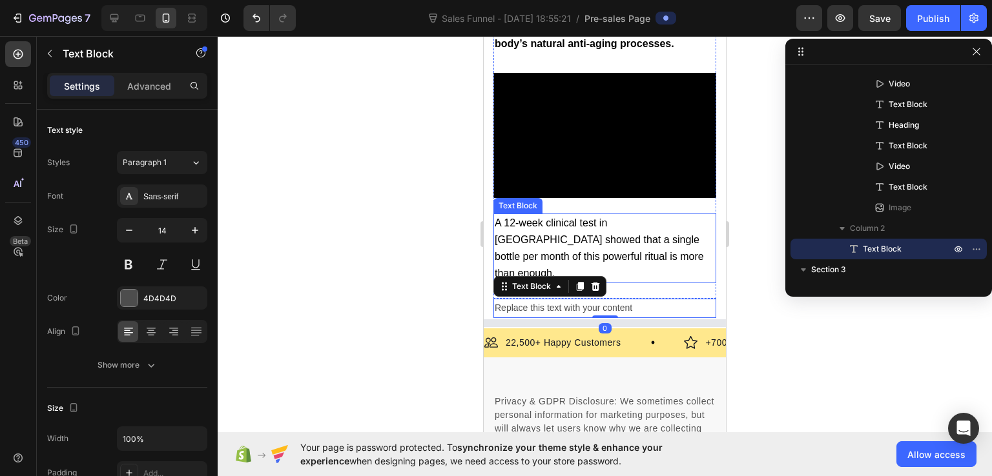
click at [602, 218] on span "A 12-week clinical test in [GEOGRAPHIC_DATA] showed that a single bottle per mo…" at bounding box center [599, 249] width 209 height 62
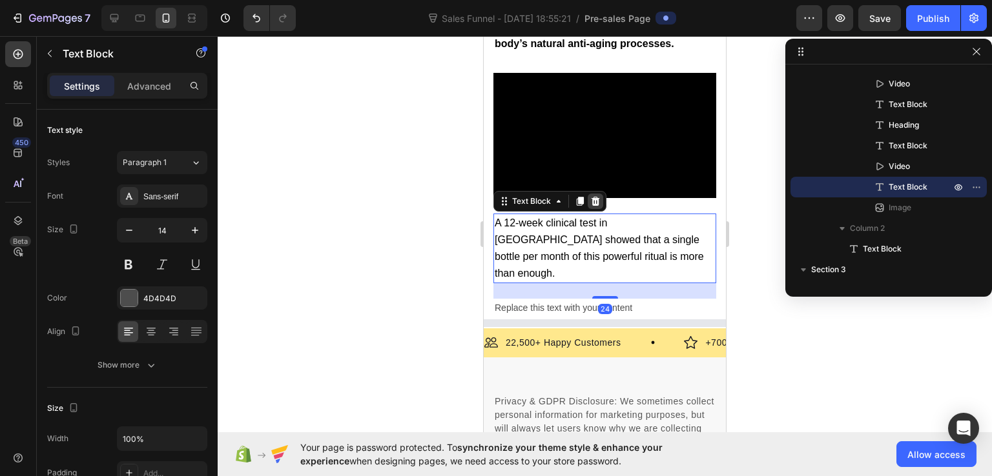
click at [591, 196] on icon at bounding box center [595, 201] width 10 height 10
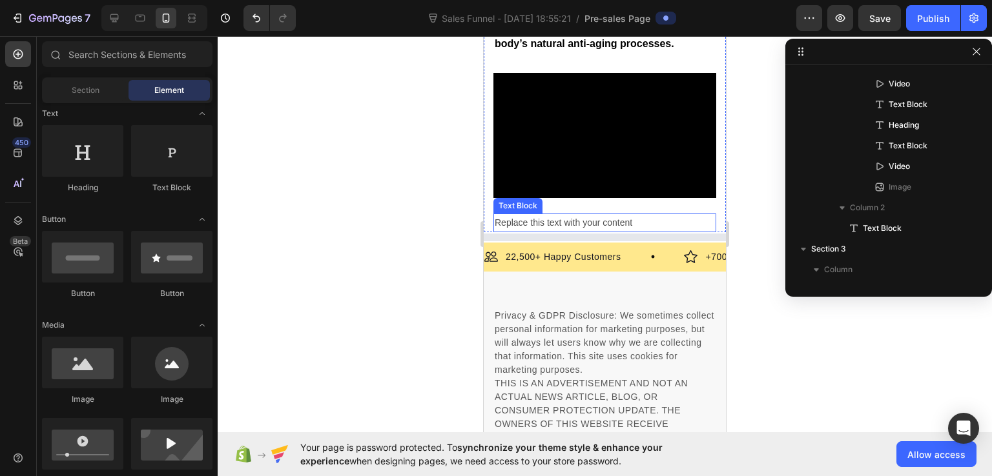
click at [579, 214] on div "Replace this text with your content" at bounding box center [604, 223] width 223 height 19
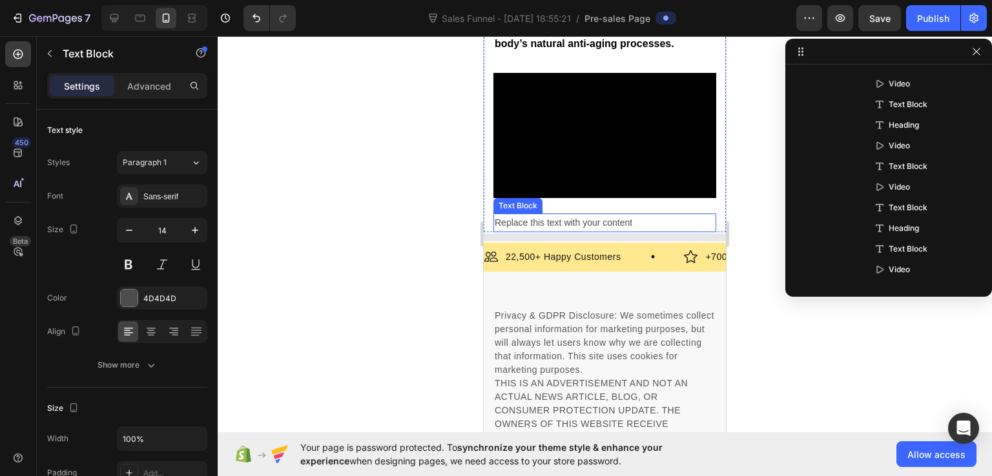
scroll to position [1029, 0]
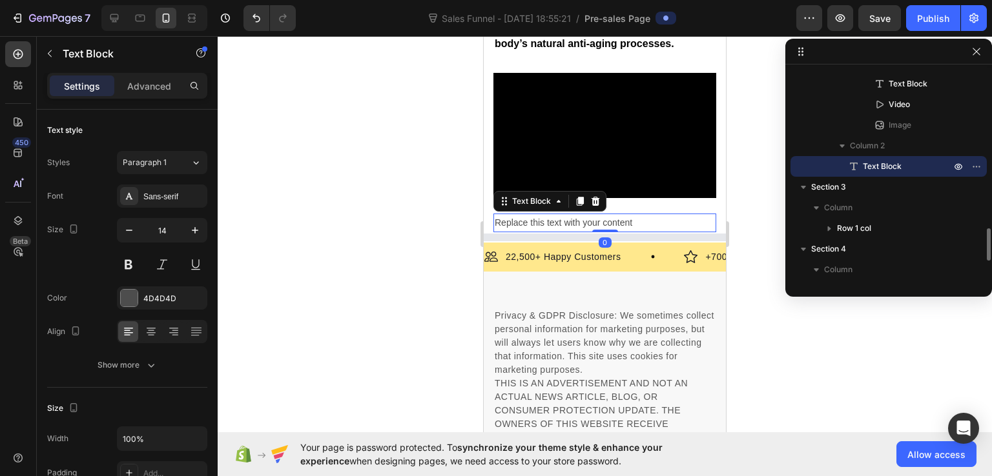
click at [579, 214] on div "Replace this text with your content" at bounding box center [604, 223] width 223 height 19
click at [579, 215] on p "Replace this text with your content" at bounding box center [605, 223] width 220 height 16
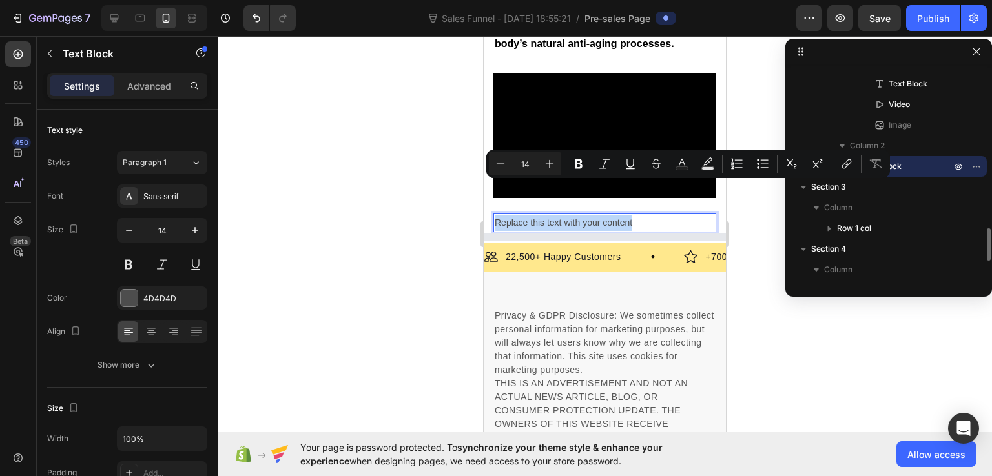
click at [579, 215] on p "Replace this text with your content" at bounding box center [605, 223] width 220 height 16
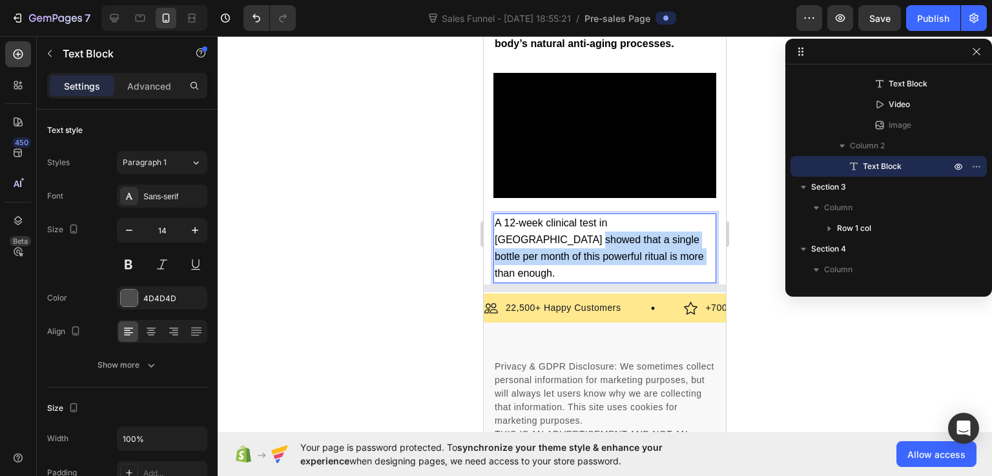
drag, startPoint x: 699, startPoint y: 184, endPoint x: 692, endPoint y: 225, distance: 41.9
click at [692, 225] on p "A 12-week clinical test in [GEOGRAPHIC_DATA] showed that a single bottle per mo…" at bounding box center [605, 249] width 220 height 68
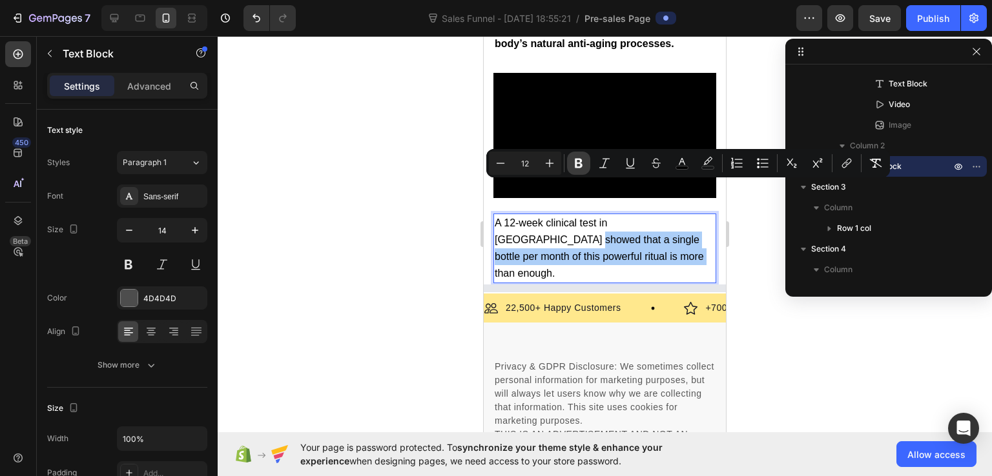
click at [584, 157] on icon "Editor contextual toolbar" at bounding box center [578, 163] width 13 height 13
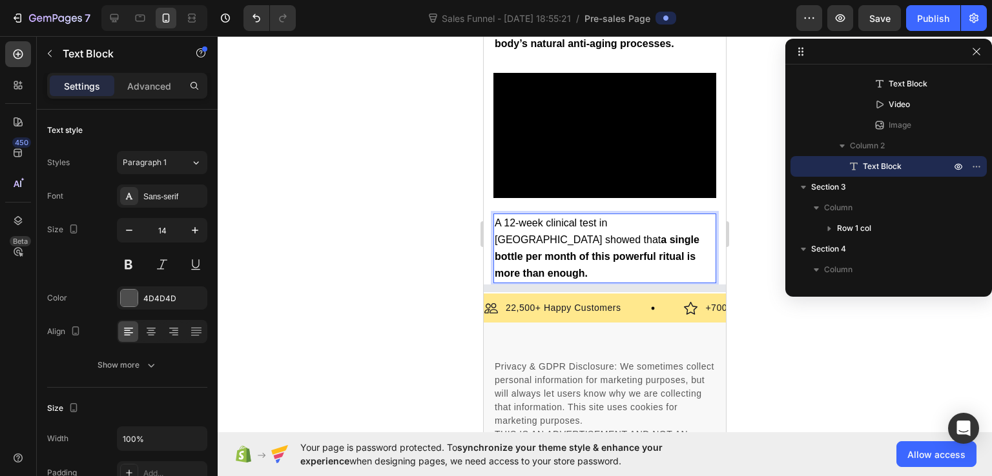
click at [764, 253] on div at bounding box center [605, 256] width 774 height 440
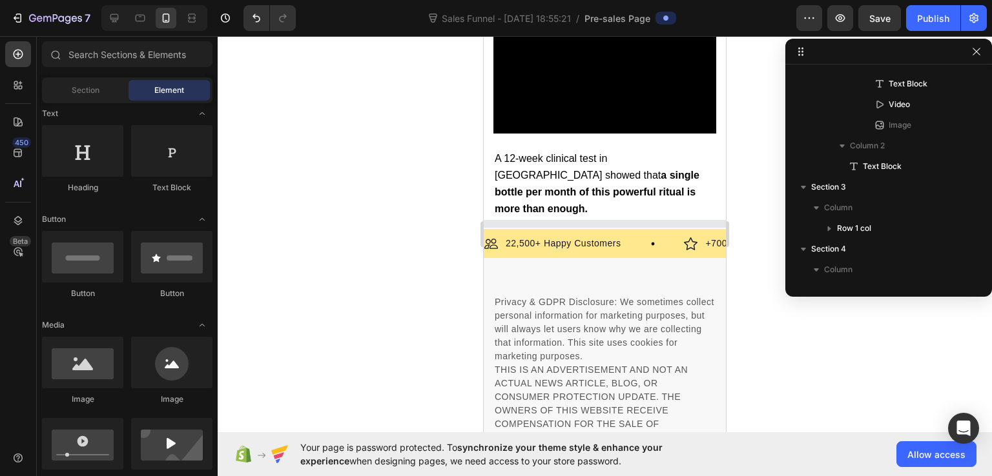
scroll to position [65, 0]
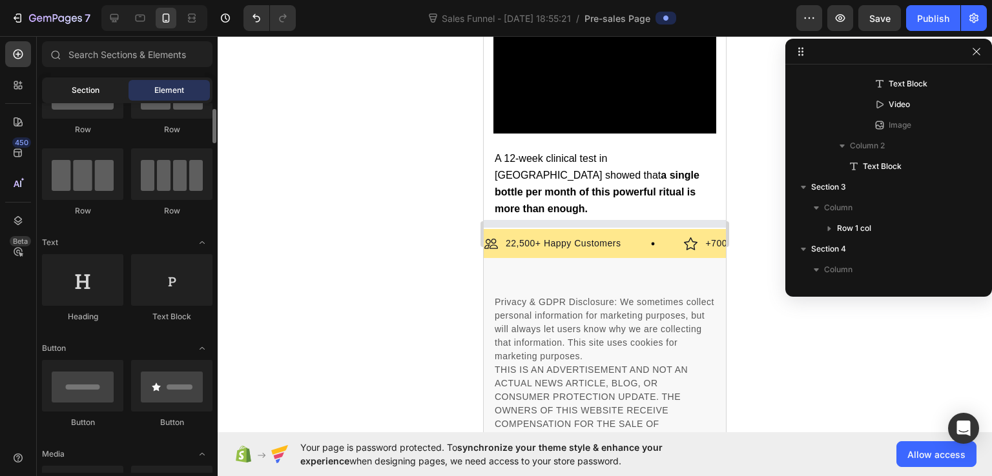
click at [87, 99] on div "Section" at bounding box center [85, 90] width 81 height 21
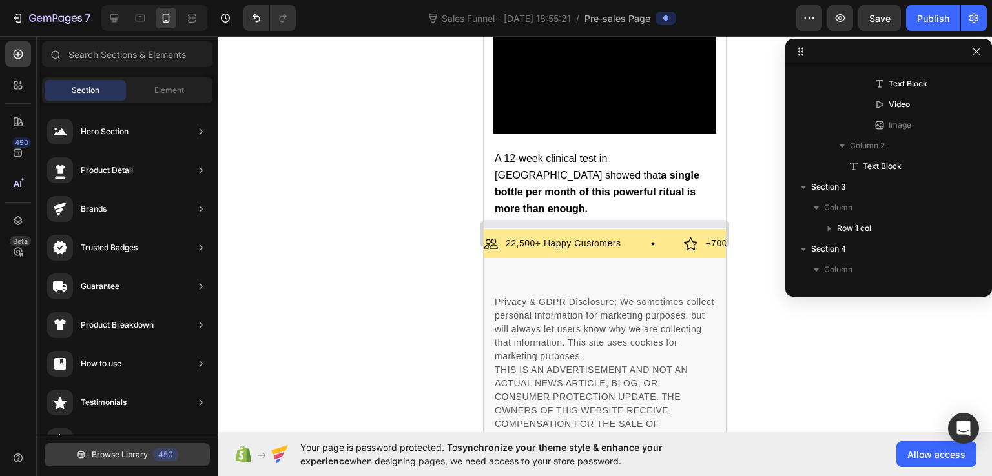
click at [113, 451] on span "Browse Library" at bounding box center [120, 455] width 56 height 12
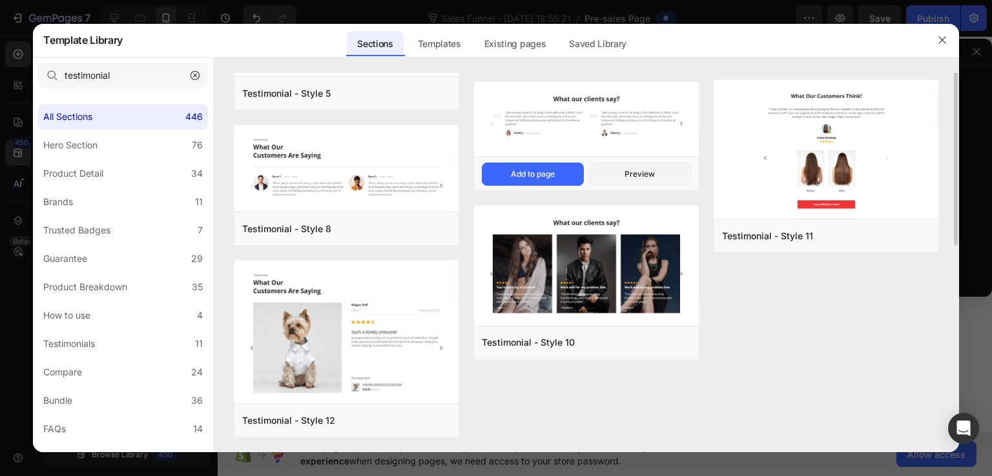
scroll to position [125, 0]
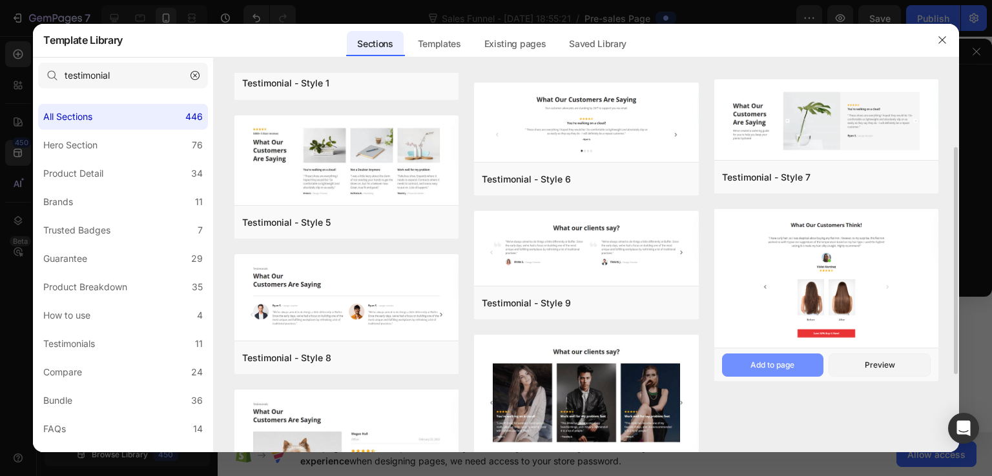
click at [0, 0] on div "Add to page" at bounding box center [0, 0] width 0 height 0
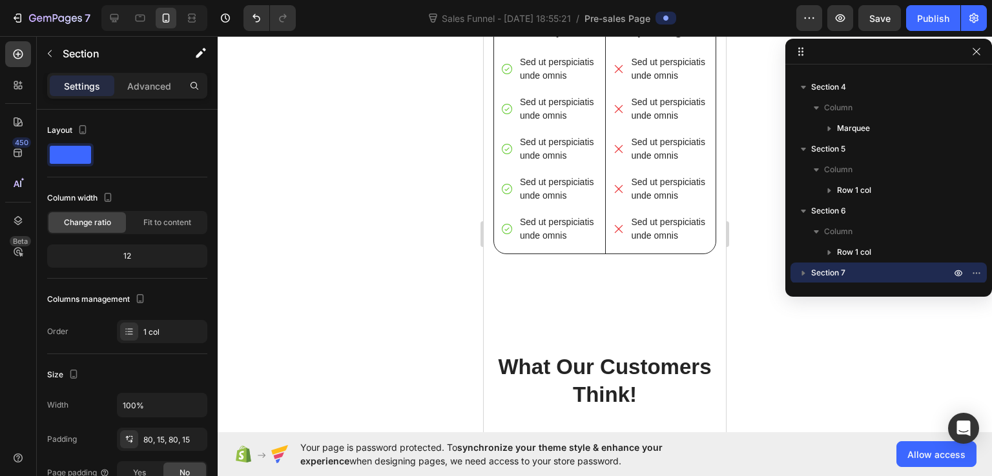
scroll to position [6214, 0]
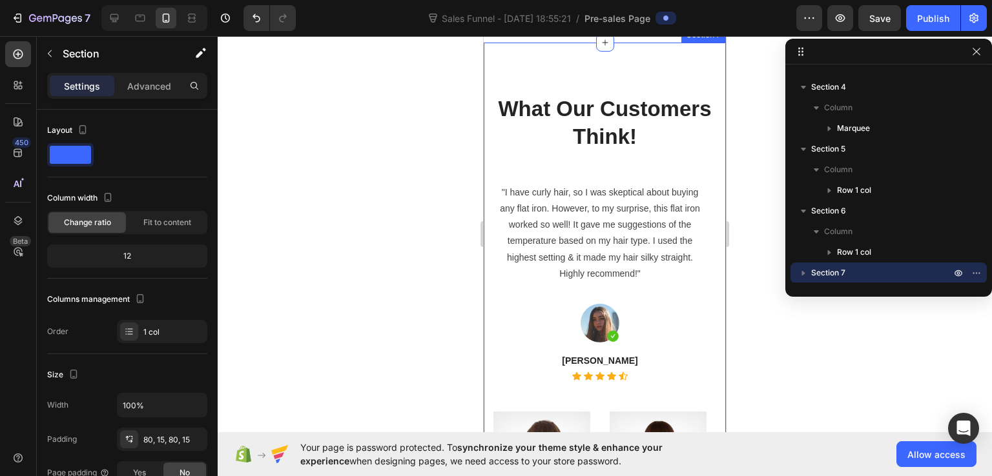
click at [555, 192] on div "What Our Customers Think! Heading "I have curly hair, so I was skeptical about …" at bounding box center [605, 362] width 242 height 639
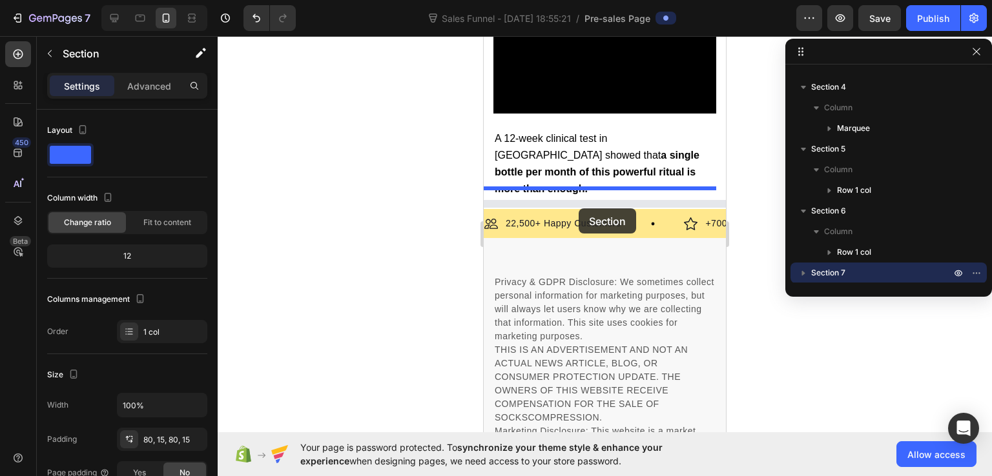
scroll to position [5211, 0]
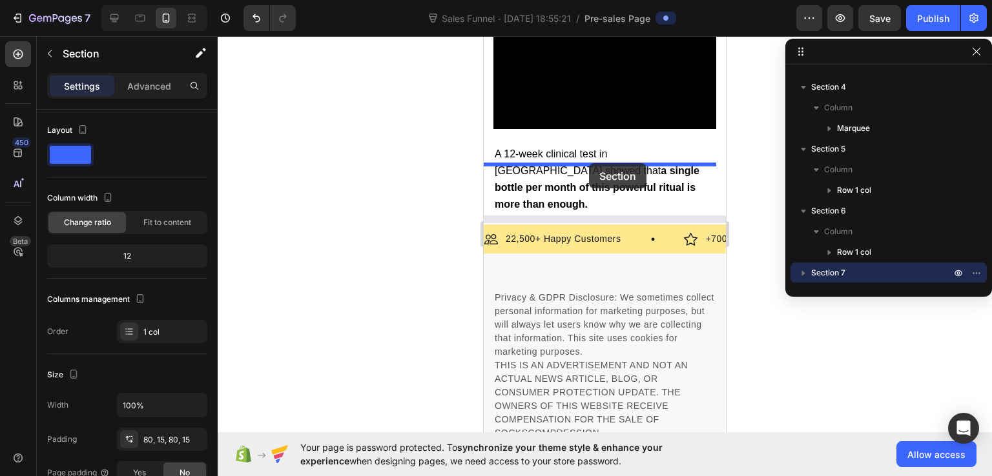
drag, startPoint x: 555, startPoint y: 192, endPoint x: 589, endPoint y: 163, distance: 44.9
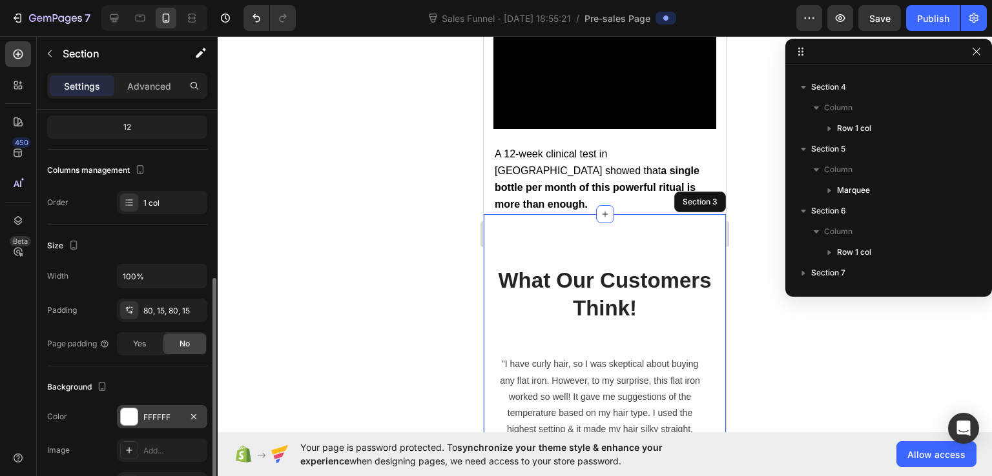
scroll to position [258, 0]
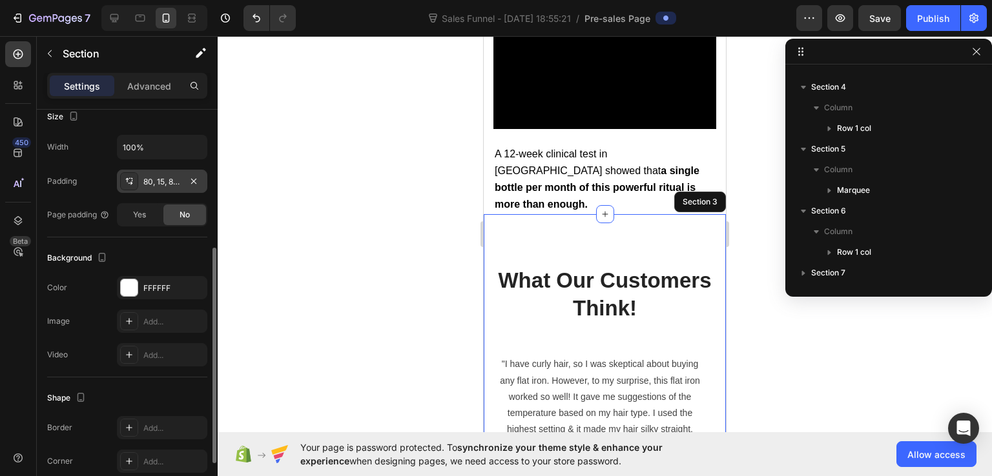
click at [151, 182] on div "80, 15, 80, 15" at bounding box center [161, 182] width 37 height 12
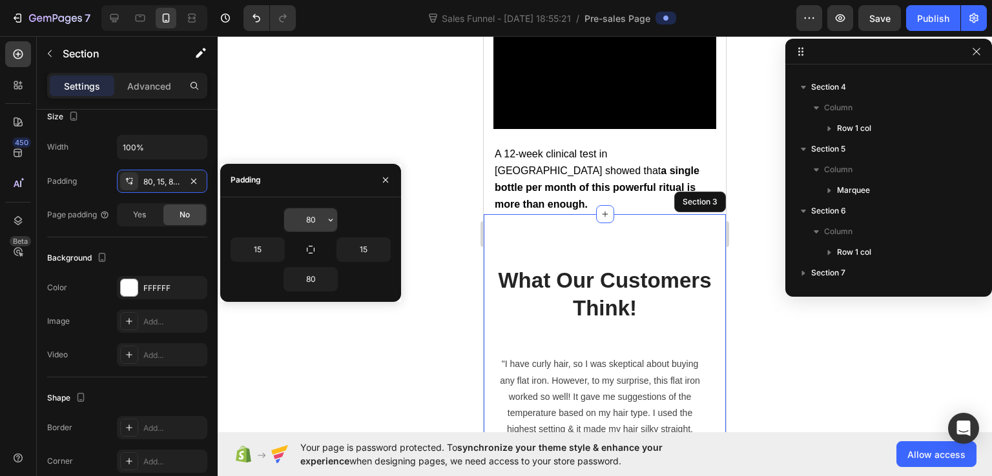
click at [312, 220] on input "80" at bounding box center [310, 220] width 53 height 23
click at [332, 220] on icon "button" at bounding box center [330, 220] width 10 height 10
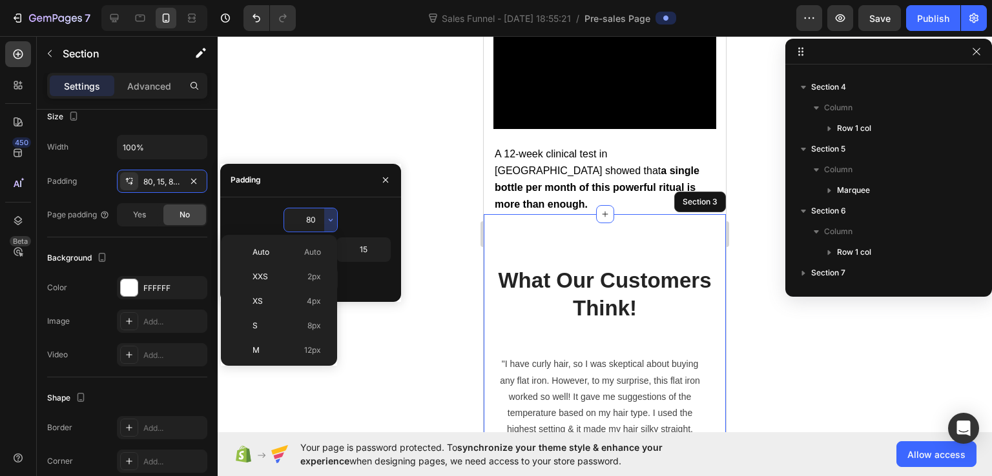
scroll to position [139, 0]
click at [296, 309] on p "3XL 48px" at bounding box center [286, 309] width 68 height 12
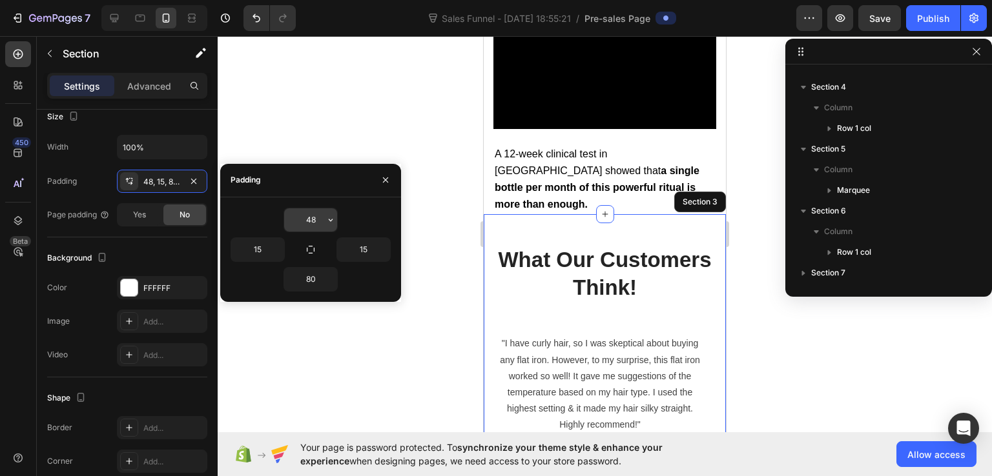
click at [325, 225] on button "button" at bounding box center [330, 220] width 13 height 23
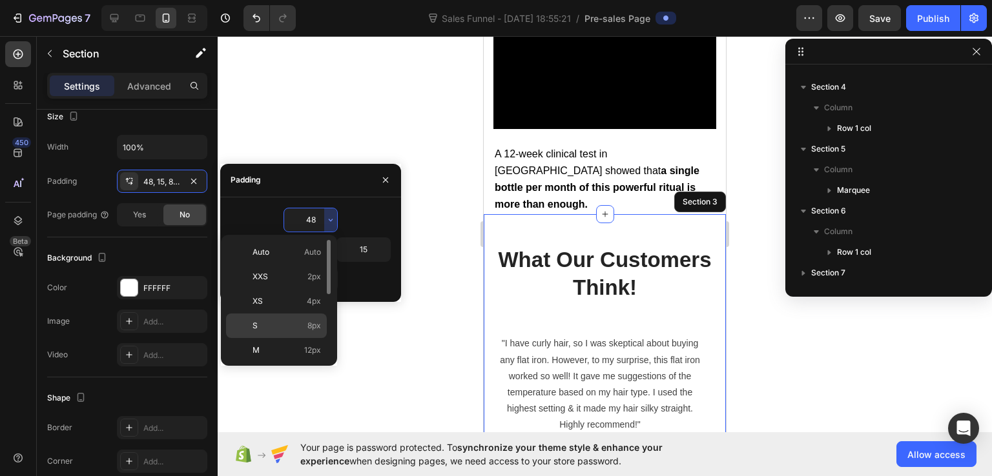
click at [298, 338] on div "S 8px" at bounding box center [276, 350] width 101 height 25
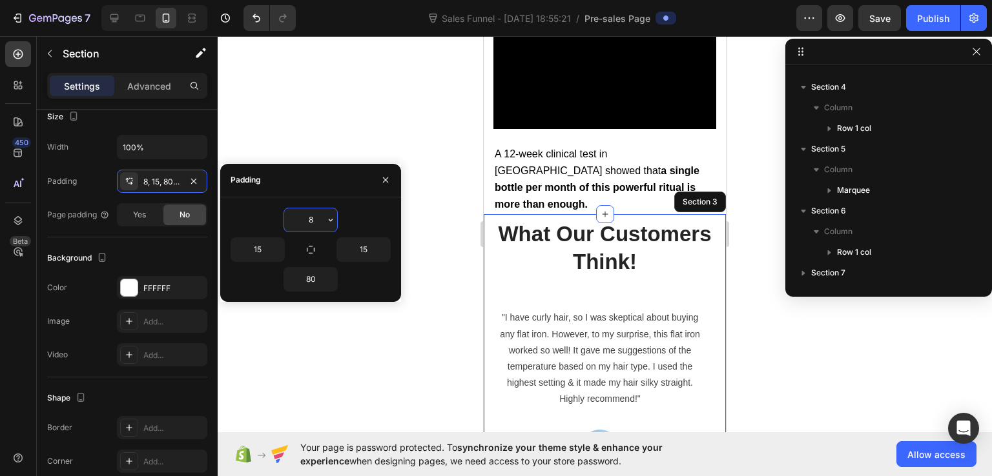
click at [315, 229] on input "8" at bounding box center [310, 220] width 53 height 23
click at [328, 218] on icon "button" at bounding box center [330, 220] width 10 height 10
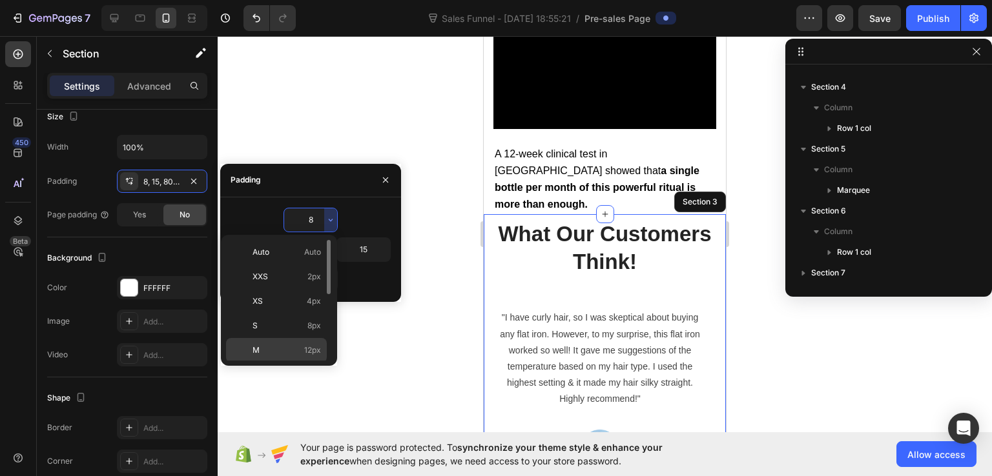
click at [305, 345] on span "12px" at bounding box center [312, 351] width 17 height 12
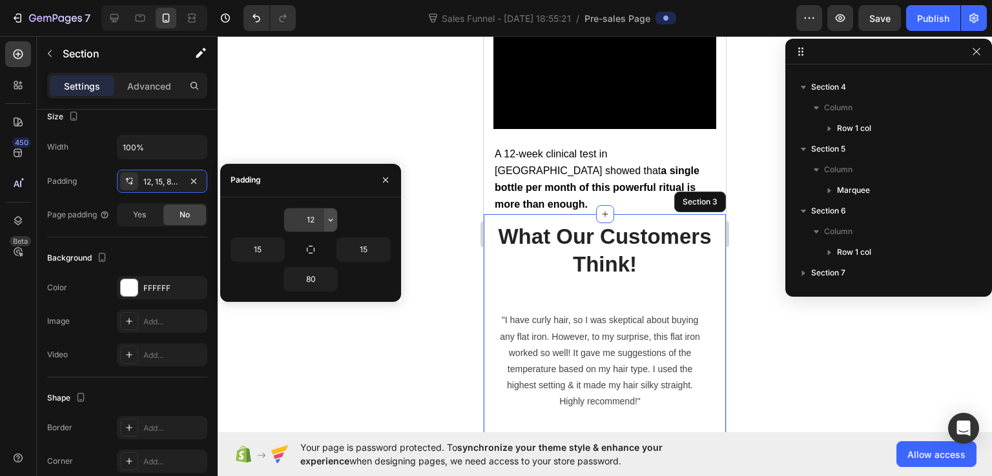
click at [331, 223] on icon "button" at bounding box center [330, 220] width 10 height 10
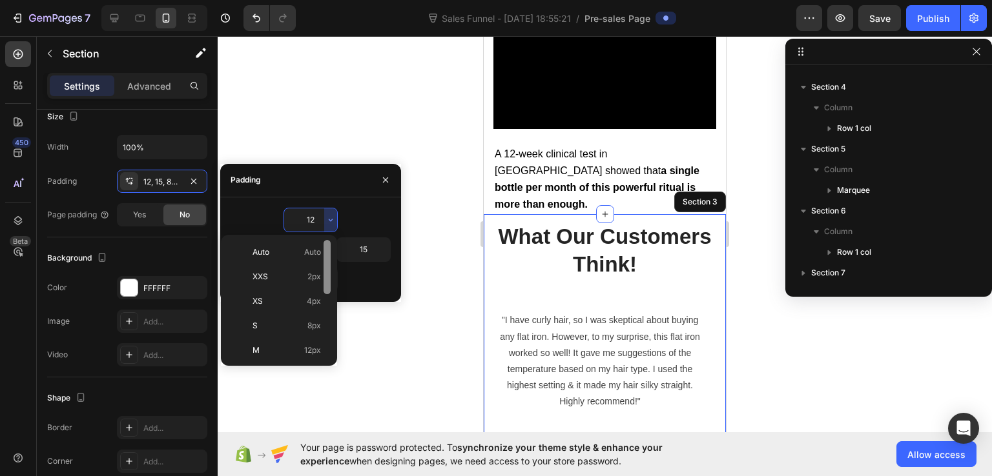
scroll to position [65, 0]
click at [297, 347] on div "XL 24px" at bounding box center [276, 359] width 101 height 25
type input "24"
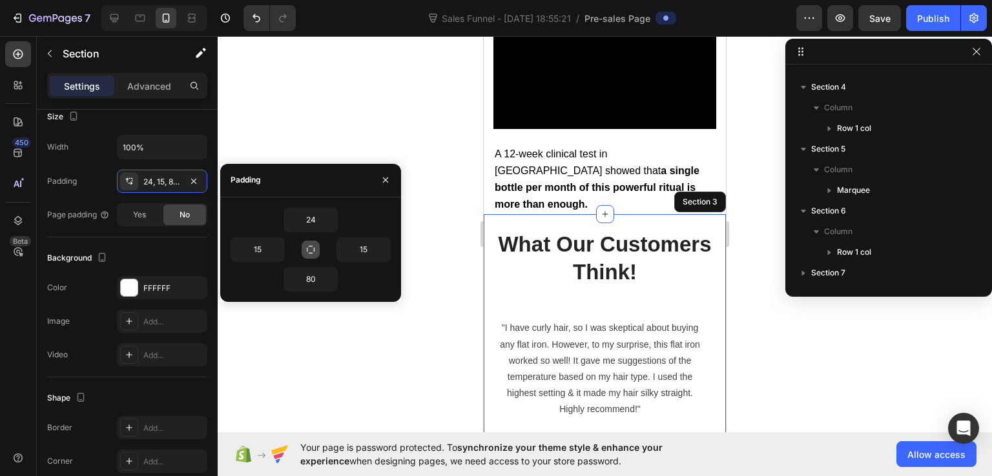
click at [311, 252] on icon "button" at bounding box center [310, 250] width 10 height 10
type input "24"
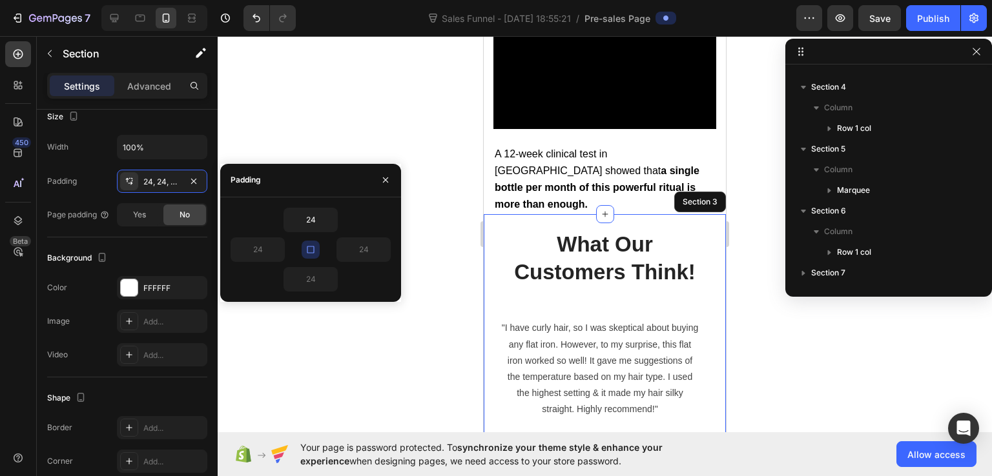
click at [311, 252] on icon "button" at bounding box center [310, 249] width 7 height 7
click at [311, 252] on icon "button" at bounding box center [310, 250] width 10 height 10
click at [310, 252] on icon "button" at bounding box center [310, 249] width 7 height 7
click at [310, 252] on icon "button" at bounding box center [311, 250] width 8 height 8
click at [310, 252] on icon "button" at bounding box center [310, 249] width 7 height 7
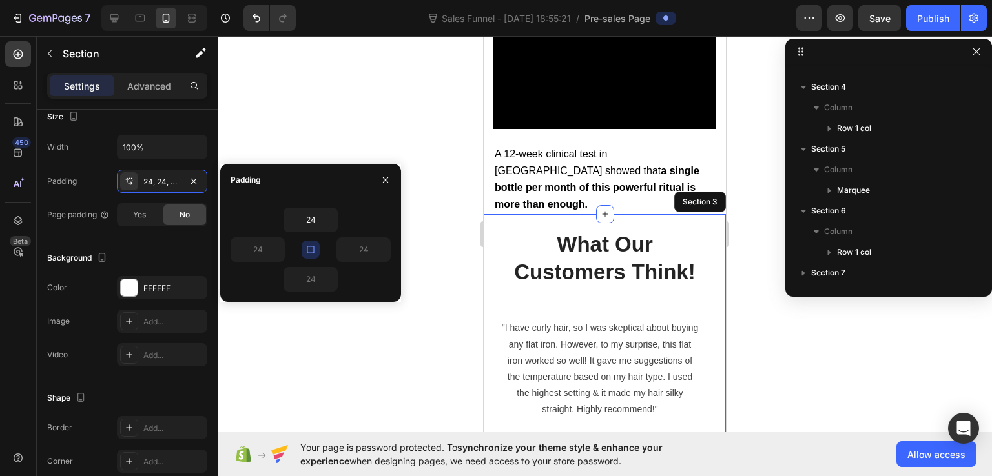
click at [310, 252] on icon "button" at bounding box center [310, 249] width 7 height 7
click at [425, 352] on div at bounding box center [605, 256] width 774 height 440
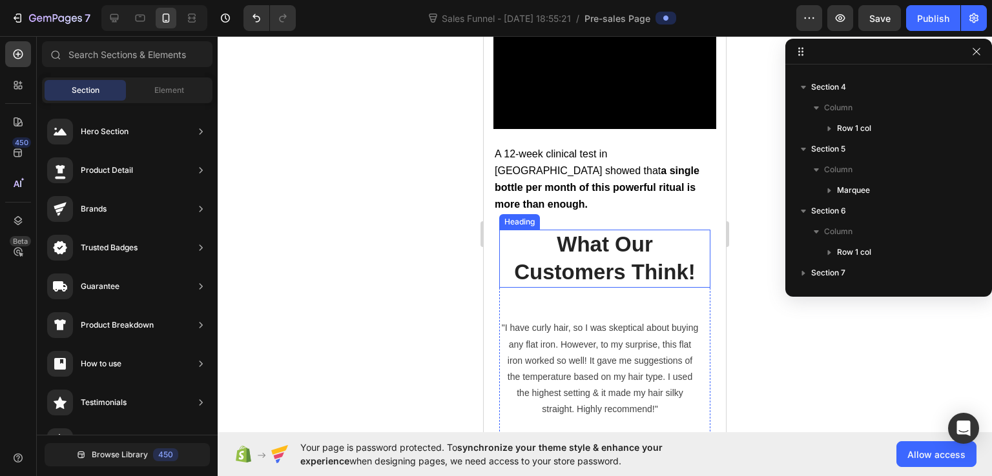
click at [620, 231] on p "What Our Customers Think!" at bounding box center [604, 259] width 209 height 56
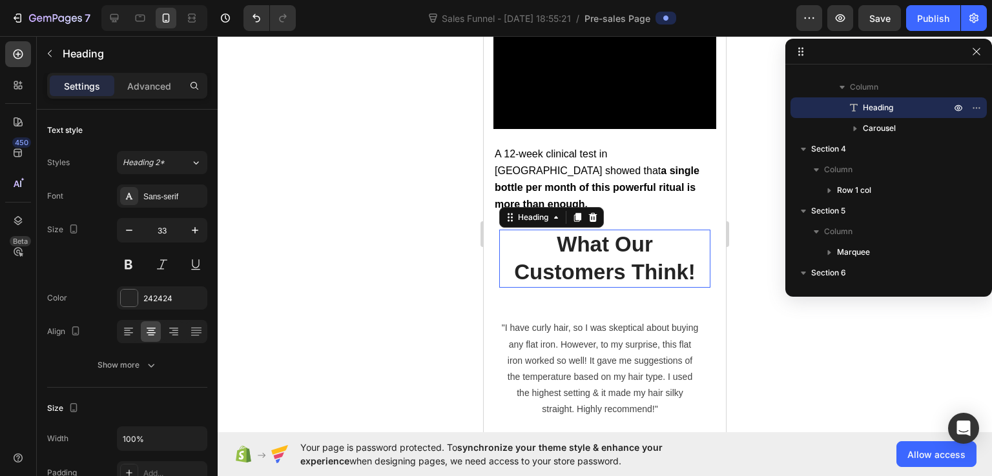
click at [620, 231] on p "What Our Customers Think!" at bounding box center [604, 259] width 209 height 56
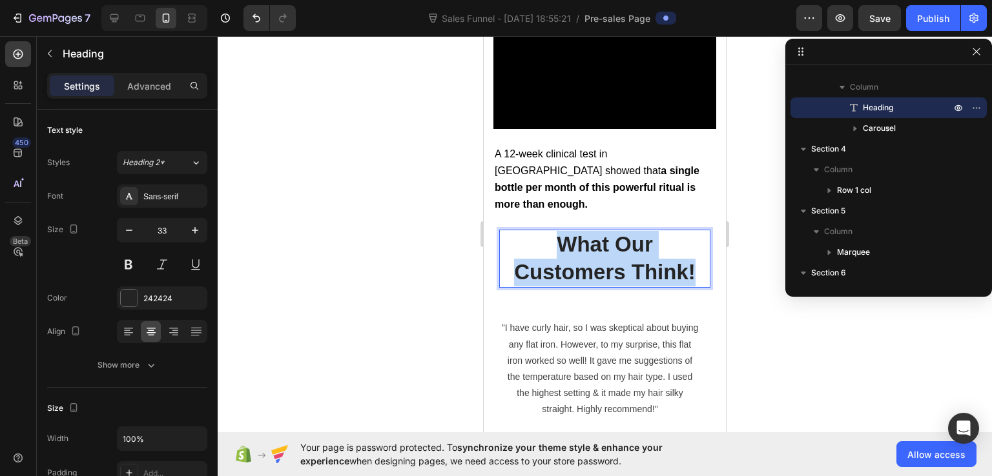
click at [620, 231] on p "What Our Customers Think!" at bounding box center [604, 259] width 209 height 56
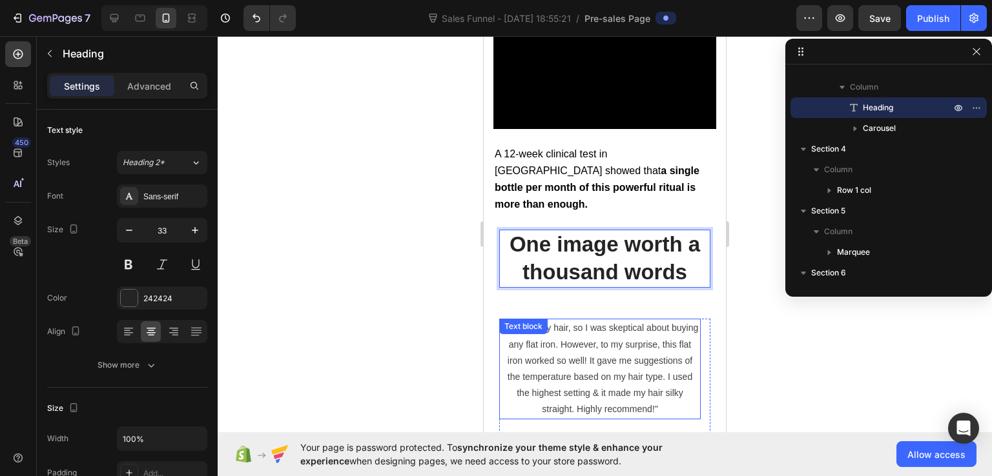
click at [586, 320] on p ""I have curly hair, so I was skeptical about buying any flat iron. However, to …" at bounding box center [599, 368] width 199 height 97
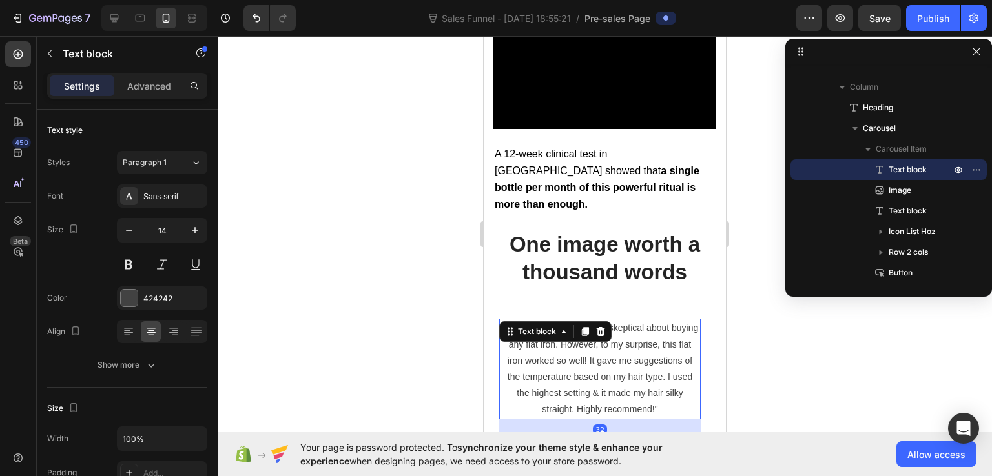
scroll to position [5340, 0]
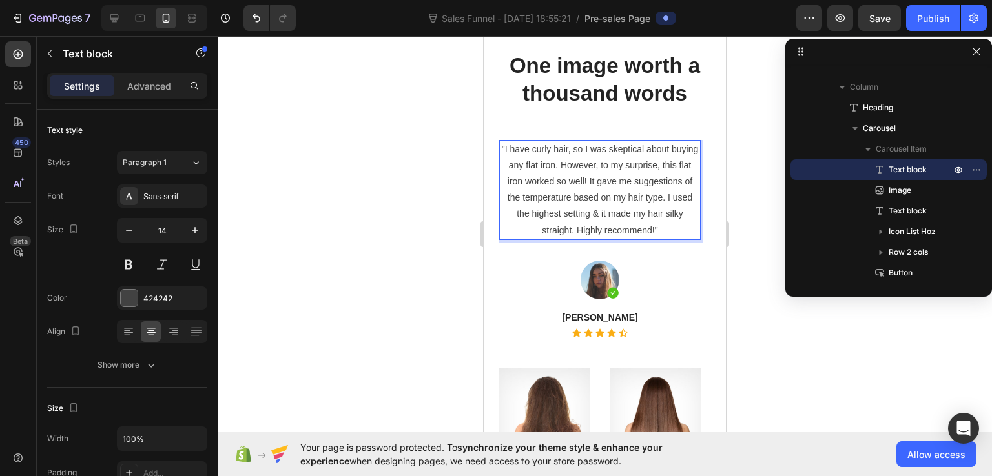
click at [546, 228] on p ""I have curly hair, so I was skeptical about buying any flat iron. However, to …" at bounding box center [599, 189] width 199 height 97
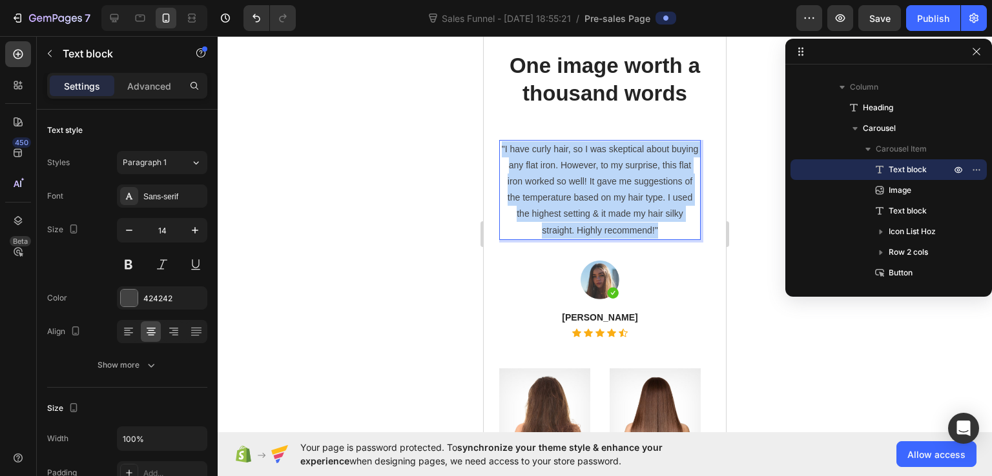
click at [546, 228] on p ""I have curly hair, so I was skeptical about buying any flat iron. However, to …" at bounding box center [599, 189] width 199 height 97
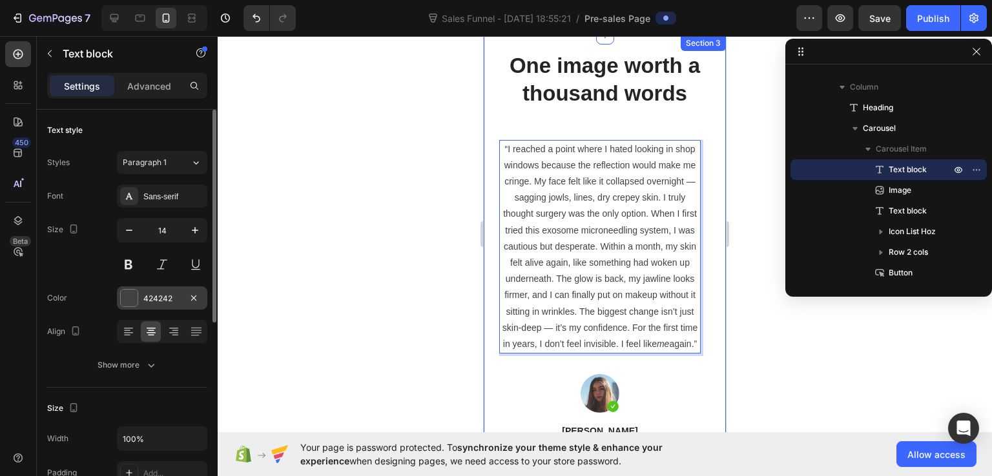
click at [130, 294] on div at bounding box center [129, 298] width 17 height 17
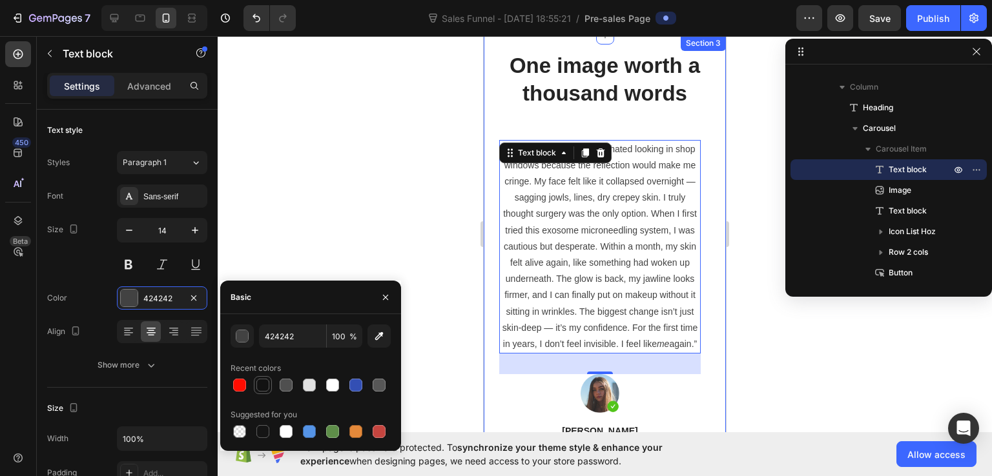
click at [261, 382] on div at bounding box center [262, 385] width 13 height 13
type input "121212"
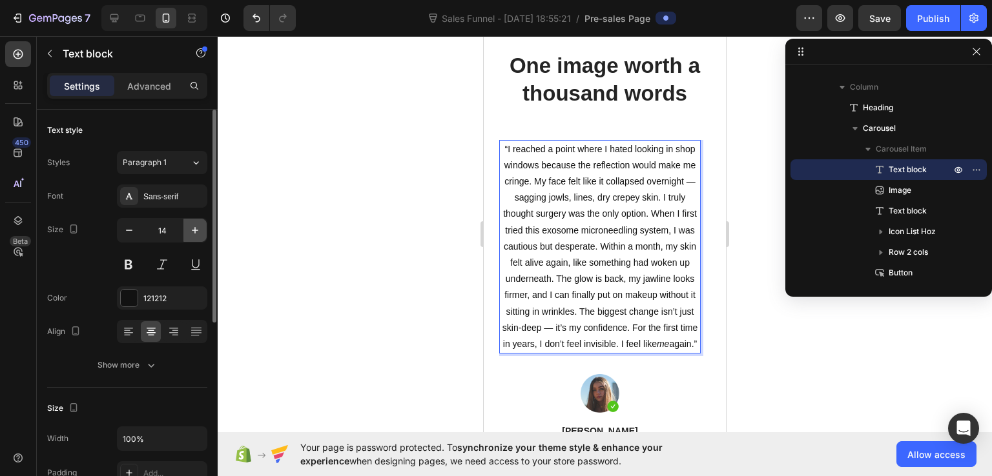
click at [196, 227] on icon "button" at bounding box center [195, 230] width 13 height 13
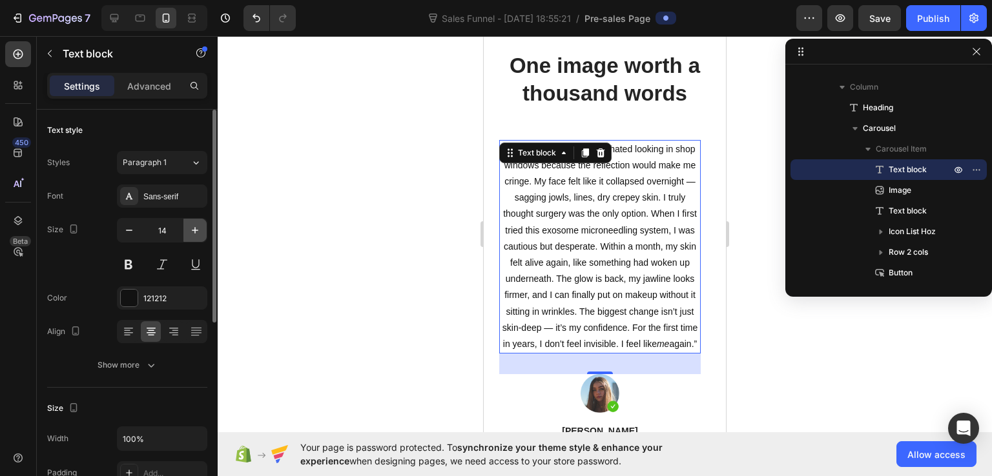
type input "15"
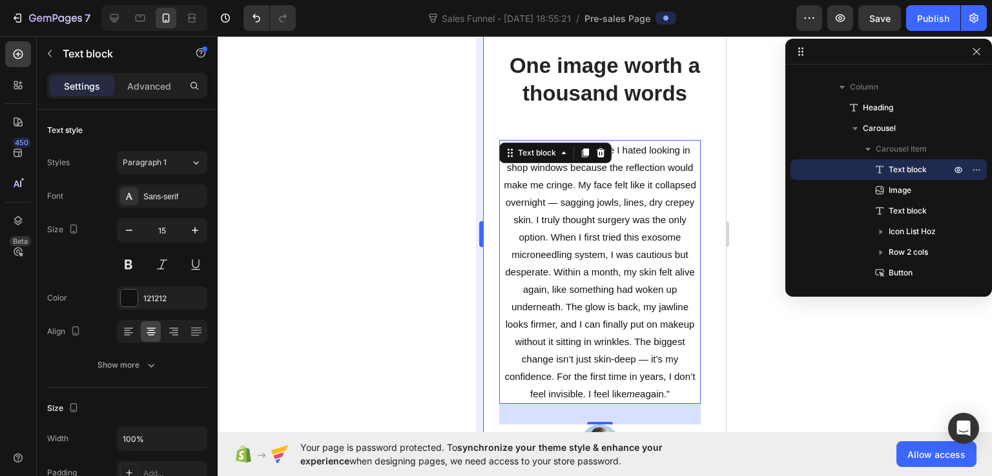
click at [599, 190] on p "“I reached a point where I hated looking in shop windows because the reflection…" at bounding box center [599, 271] width 199 height 261
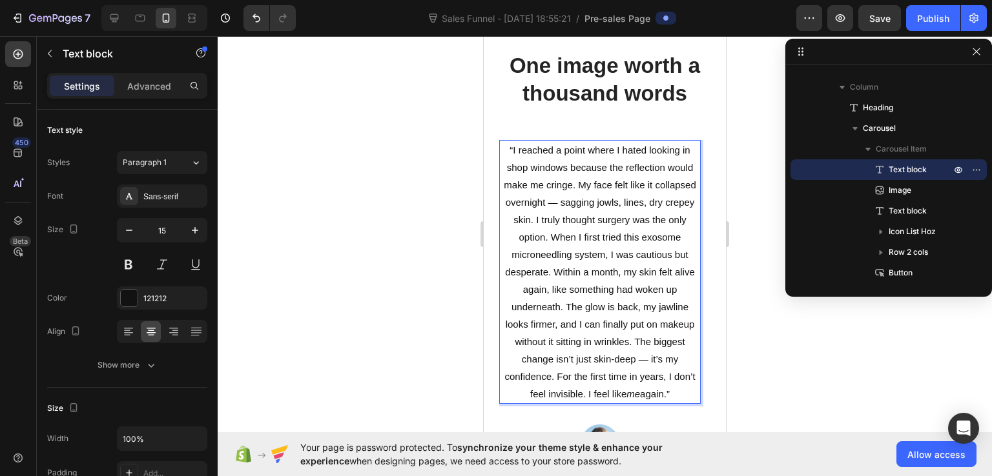
click at [576, 182] on p "“I reached a point where I hated looking in shop windows because the reflection…" at bounding box center [599, 271] width 199 height 261
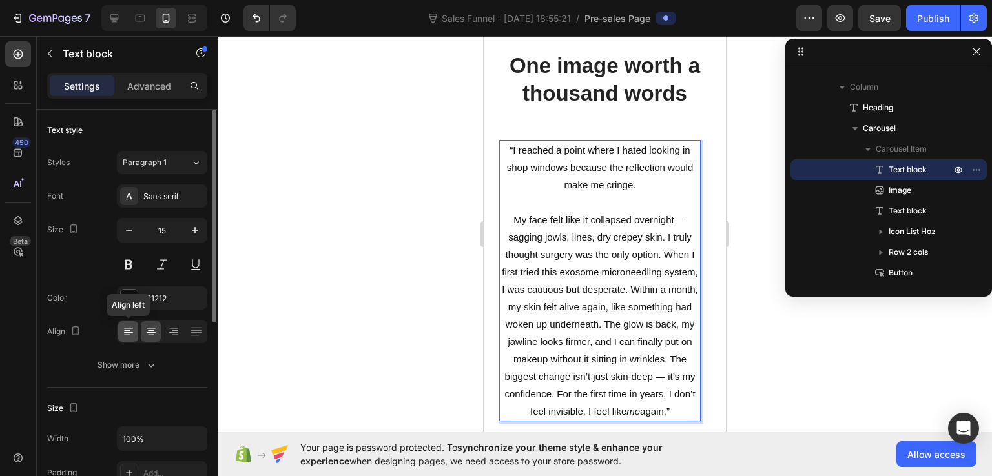
click at [125, 326] on icon at bounding box center [128, 331] width 13 height 13
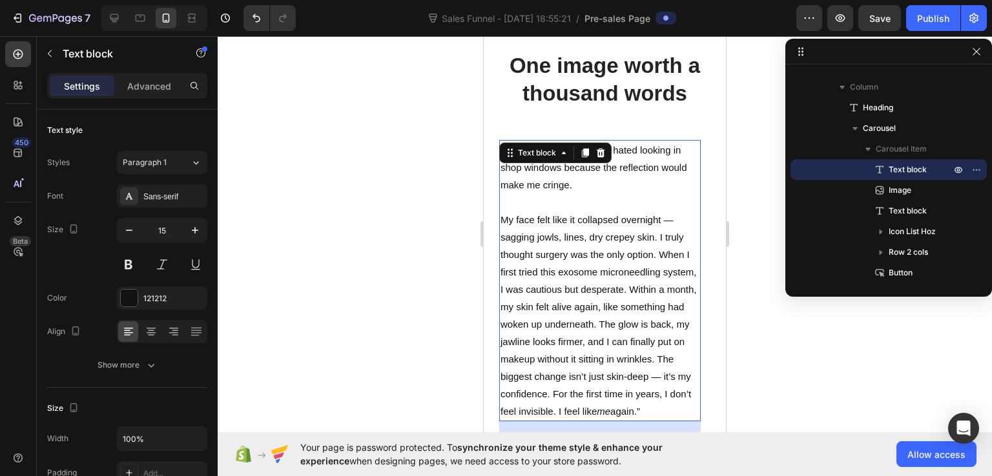
click at [681, 220] on p "My face felt like it collapsed overnight — sagging jowls, lines, dry crepey ski…" at bounding box center [599, 315] width 199 height 209
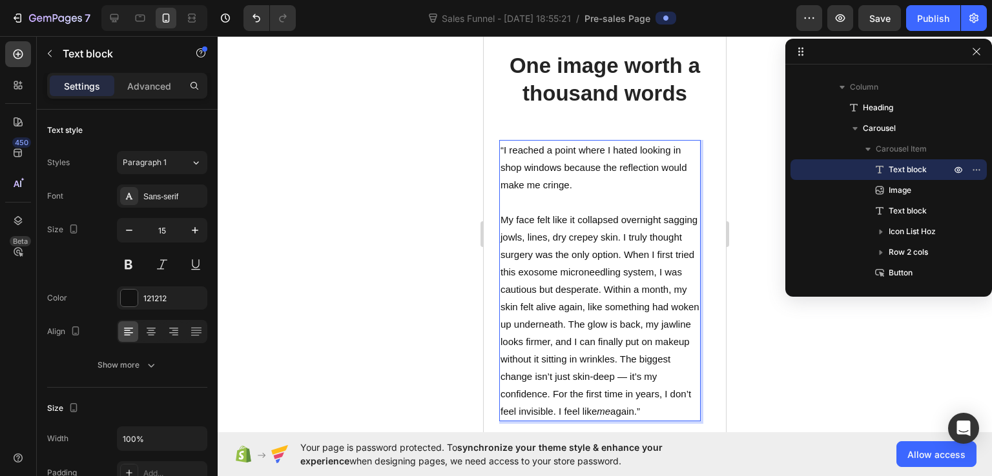
click at [506, 219] on p "My face felt like it collapsed overnight sagging jowls, lines, dry crepey skin.…" at bounding box center [599, 315] width 199 height 209
click at [661, 220] on p "My face felt like it collapsed overnight sagging jowls, lines, dry crepey skin.…" at bounding box center [599, 315] width 199 height 209
click at [659, 236] on p "My face felt like it collapsed overnight. sagging jowls, lines, dry crepey skin…" at bounding box center [599, 315] width 199 height 209
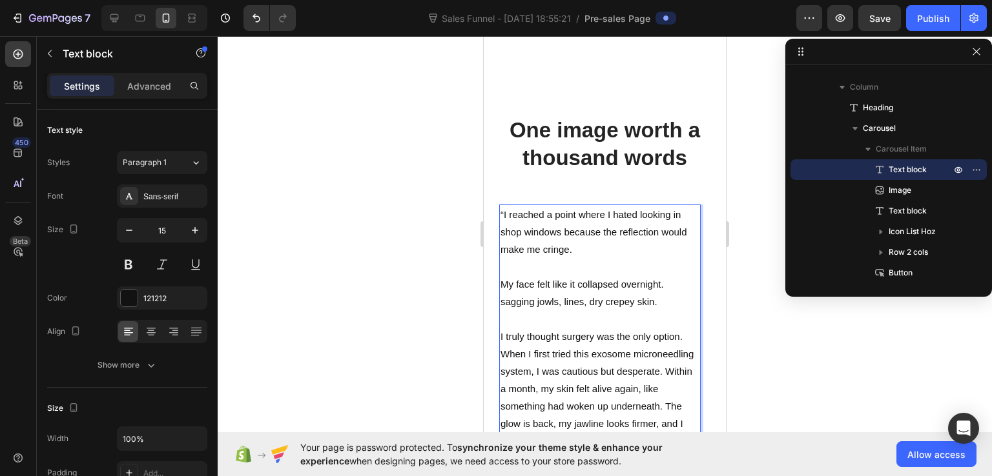
scroll to position [5405, 0]
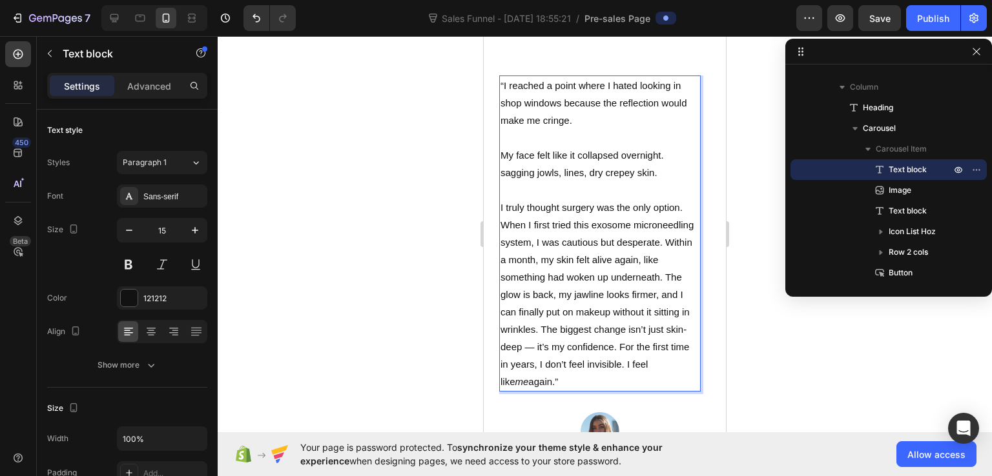
click at [664, 242] on p "I truly thought surgery was the only option. When I first tried this exosome mi…" at bounding box center [599, 295] width 199 height 192
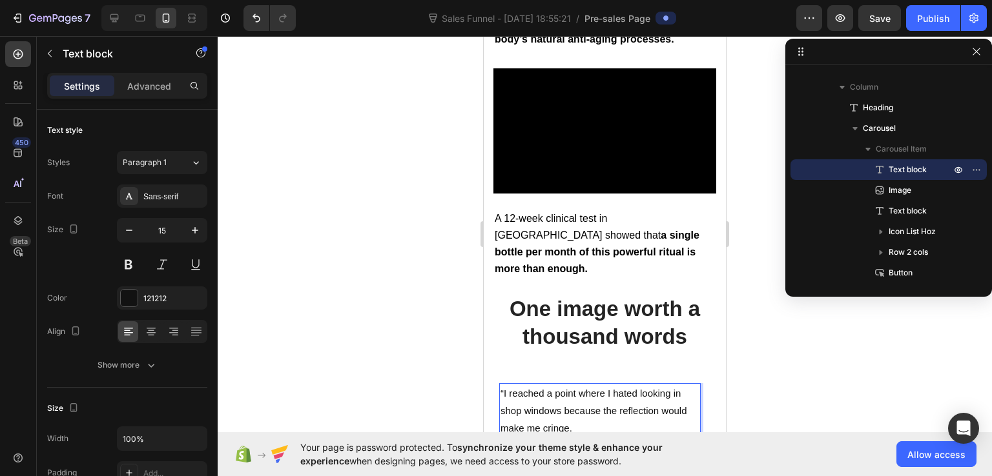
scroll to position [5340, 0]
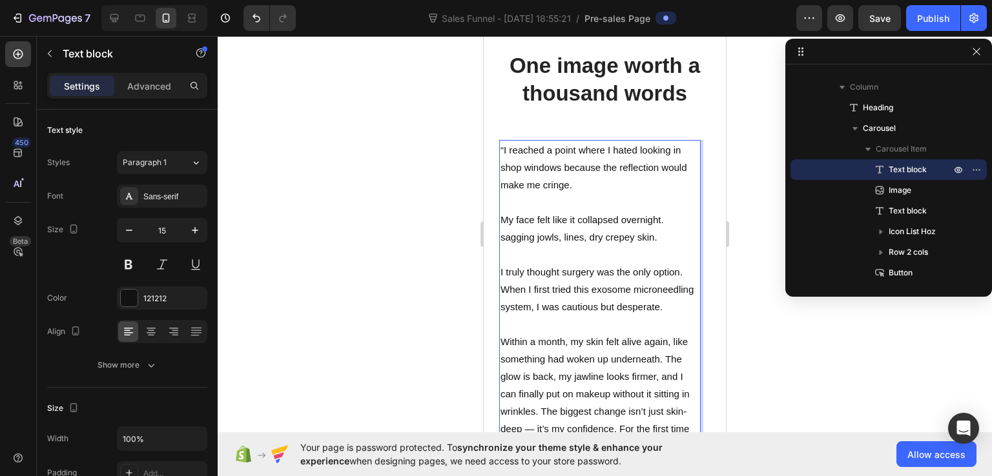
click at [607, 290] on p "I truly thought surgery was the only option. When I first tried this exosome mi…" at bounding box center [599, 289] width 199 height 52
click at [623, 290] on p "I truly thought surgery was the only option. When I first tried this microneedl…" at bounding box center [599, 289] width 199 height 52
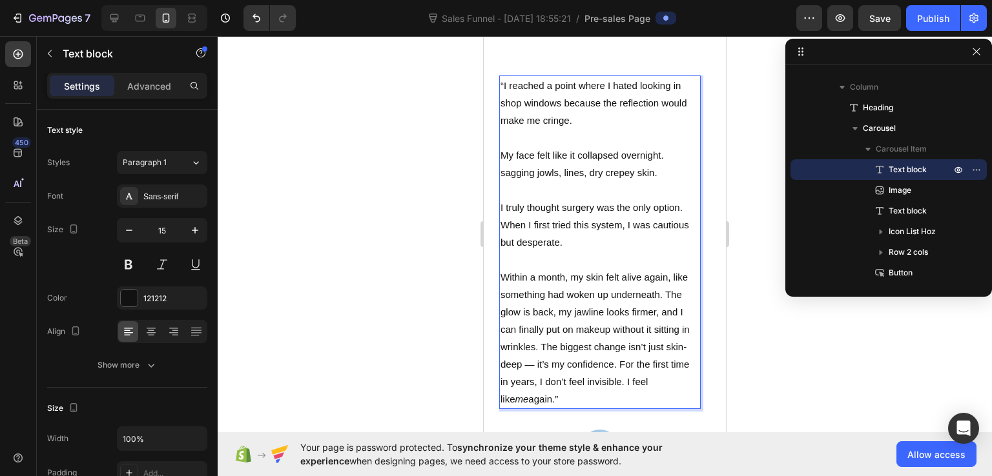
click at [667, 294] on p "Within a month, my skin felt alive again, like something had woken up underneat…" at bounding box center [599, 338] width 199 height 139
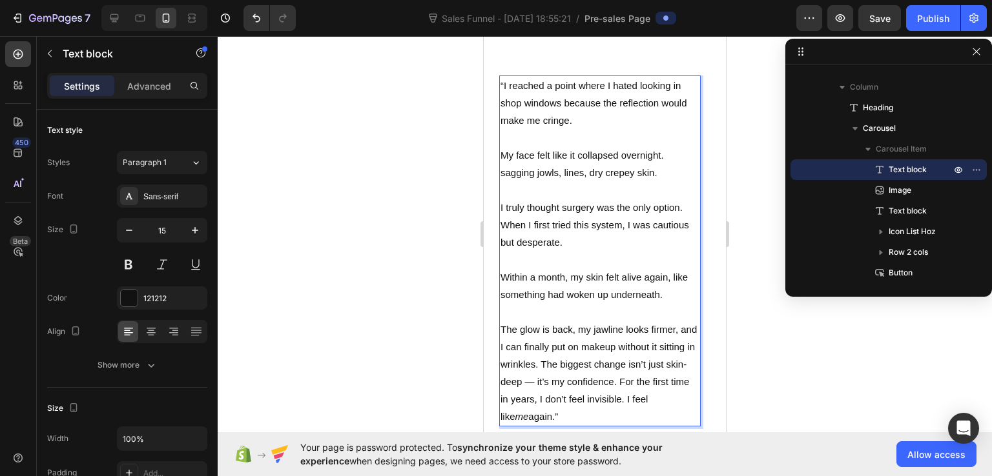
click at [542, 363] on p "The glow is back, my jawline looks firmer, and I can finally put on makeup with…" at bounding box center [599, 373] width 199 height 105
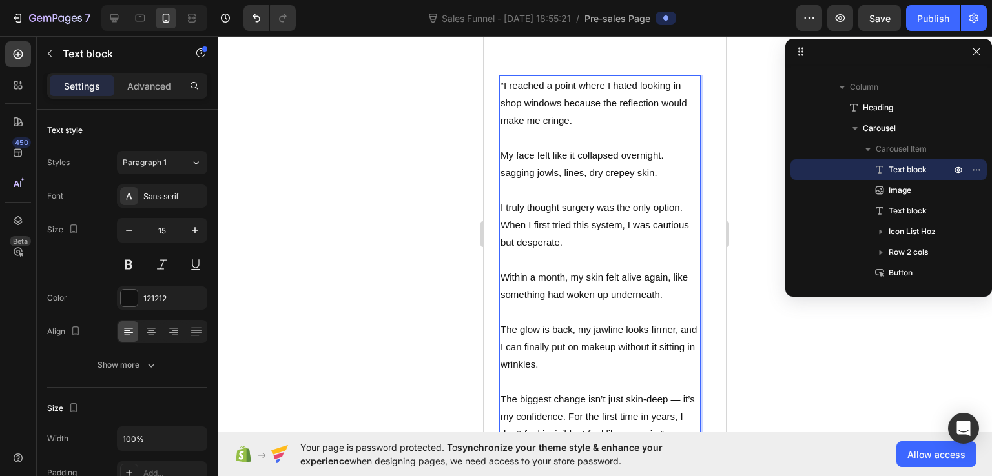
scroll to position [5469, 0]
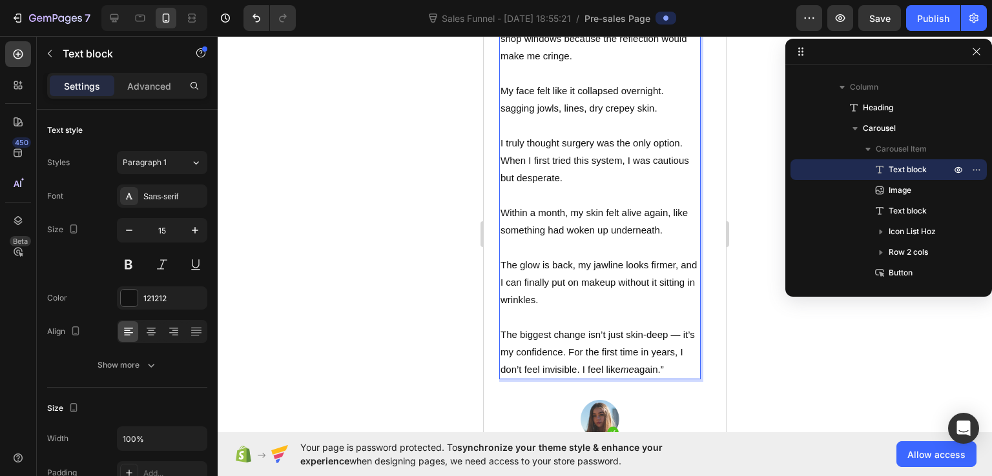
click at [682, 336] on p "The biggest change isn’t just skin-deep — it’s my confidence. For the first tim…" at bounding box center [599, 352] width 199 height 52
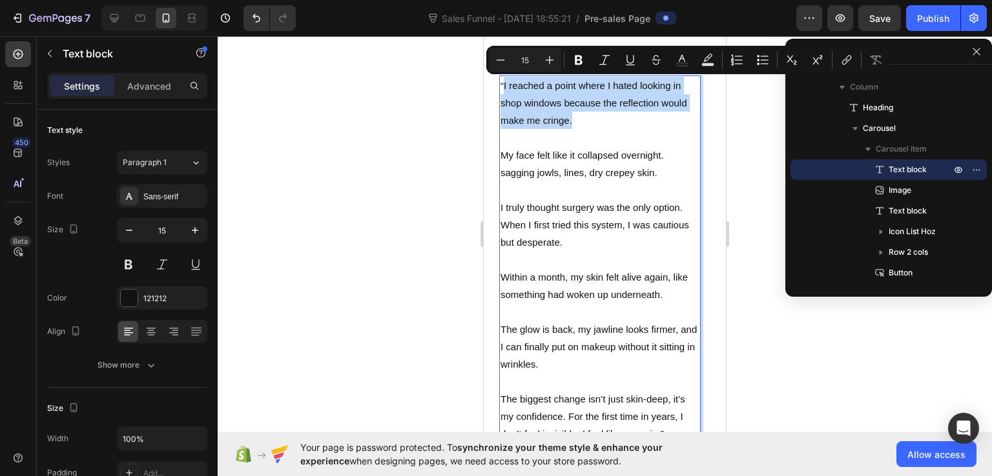
drag, startPoint x: 504, startPoint y: 85, endPoint x: 589, endPoint y: 125, distance: 93.6
click at [589, 125] on p "“I reached a point where I hated looking in shop windows because the reflection…" at bounding box center [599, 103] width 199 height 52
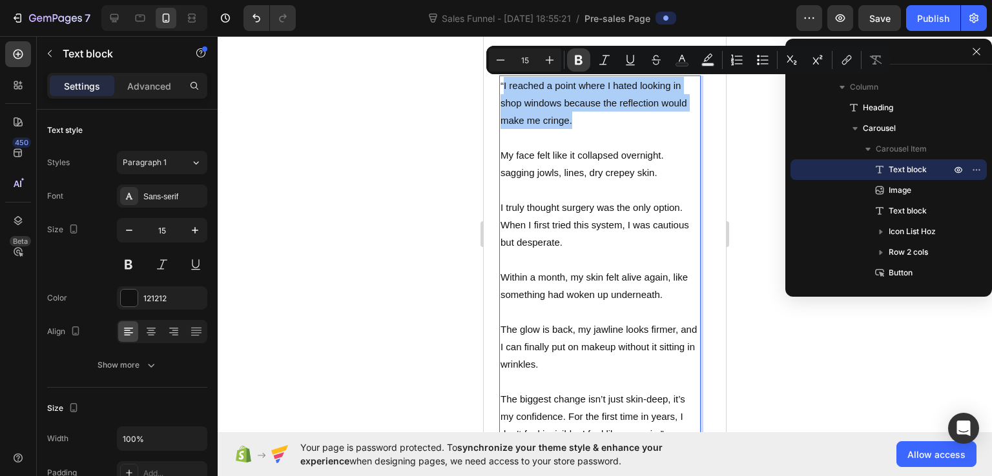
click at [576, 61] on icon "Editor contextual toolbar" at bounding box center [579, 61] width 8 height 10
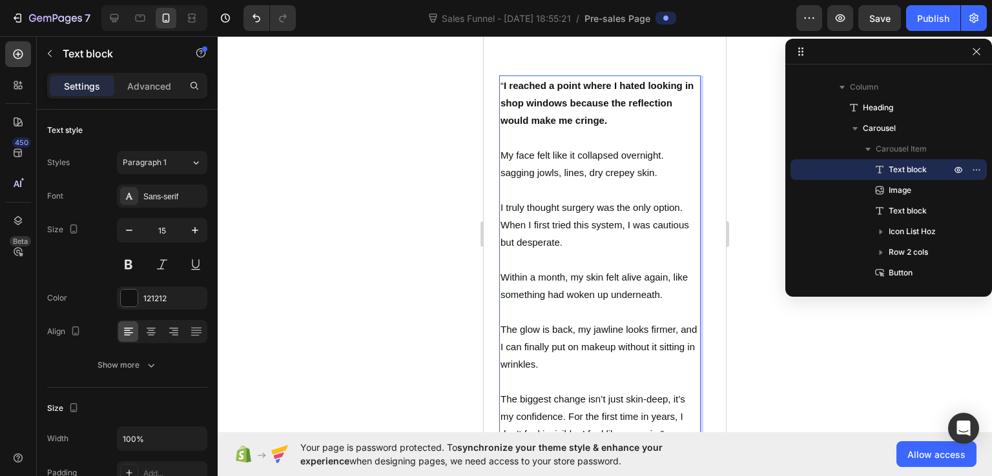
click at [570, 148] on p "My face felt like it collapsed overnight. sagging jowls, lines, dry crepey skin." at bounding box center [599, 164] width 199 height 35
click at [200, 168] on icon at bounding box center [195, 162] width 11 height 13
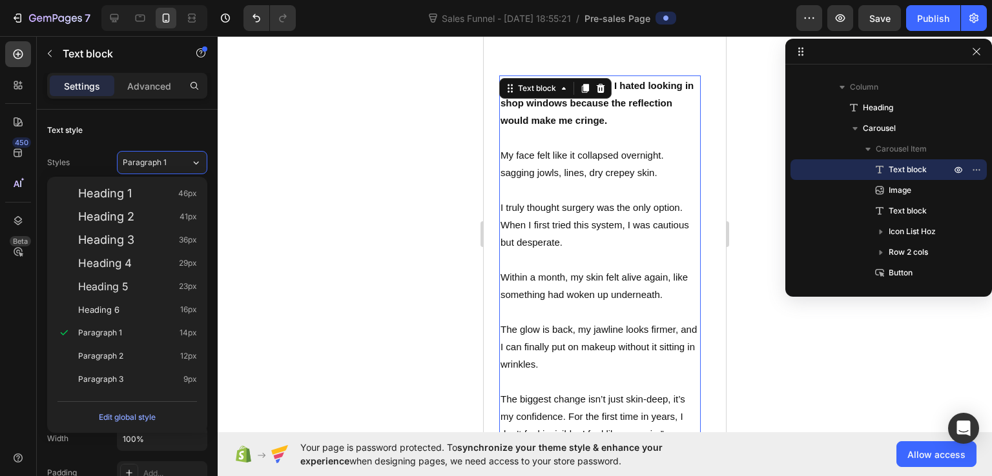
click at [283, 192] on div at bounding box center [605, 256] width 774 height 440
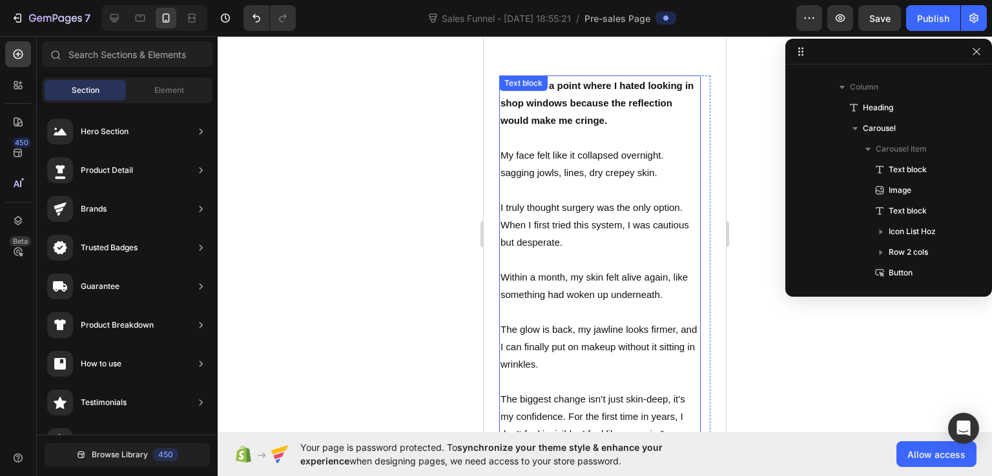
click at [514, 132] on p "Rich Text Editor. Editing area: main" at bounding box center [599, 137] width 199 height 17
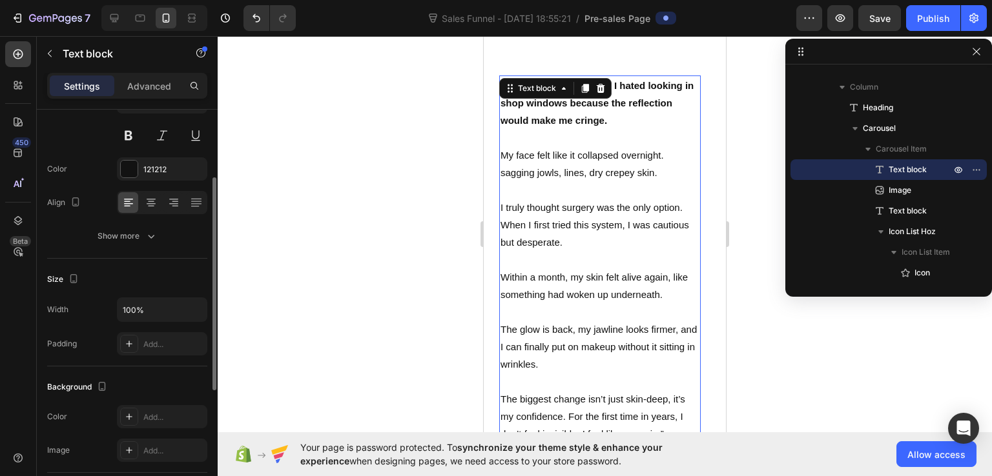
scroll to position [194, 0]
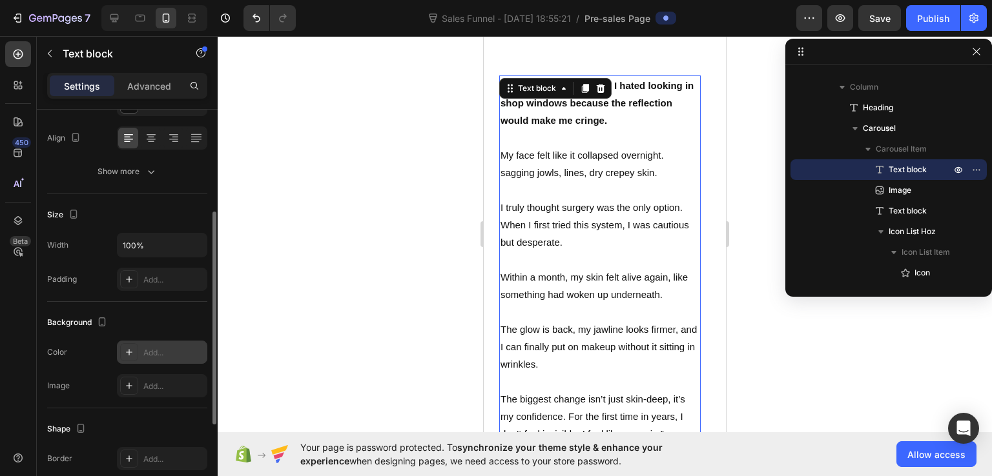
click at [148, 347] on div "Add..." at bounding box center [173, 353] width 61 height 12
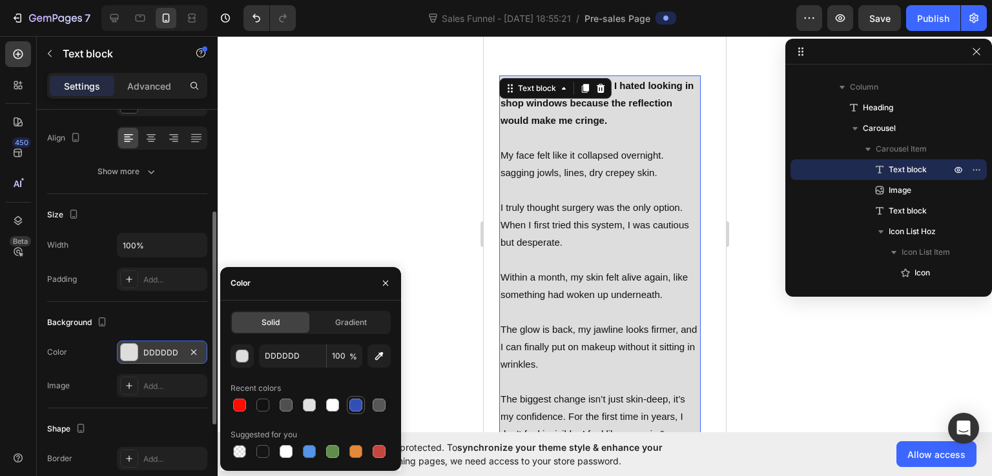
click at [358, 407] on div at bounding box center [355, 405] width 13 height 13
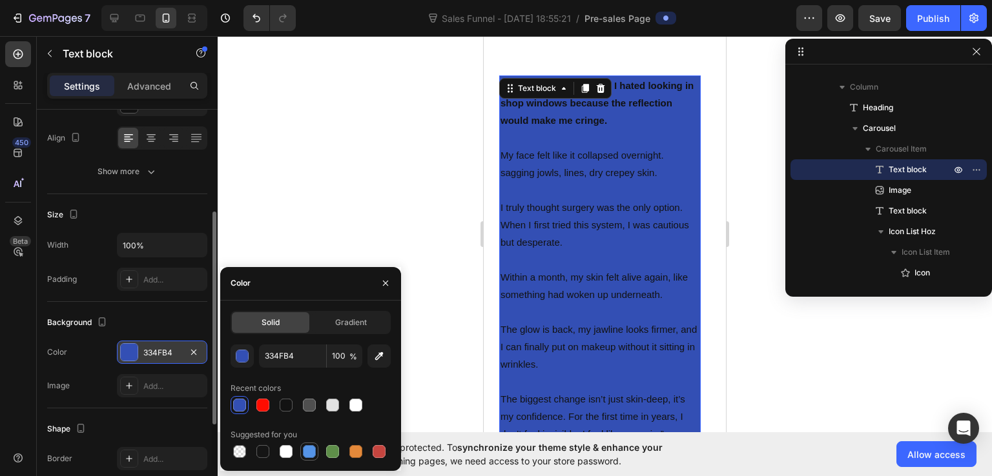
click at [310, 454] on div at bounding box center [309, 451] width 13 height 13
type input "5594E7"
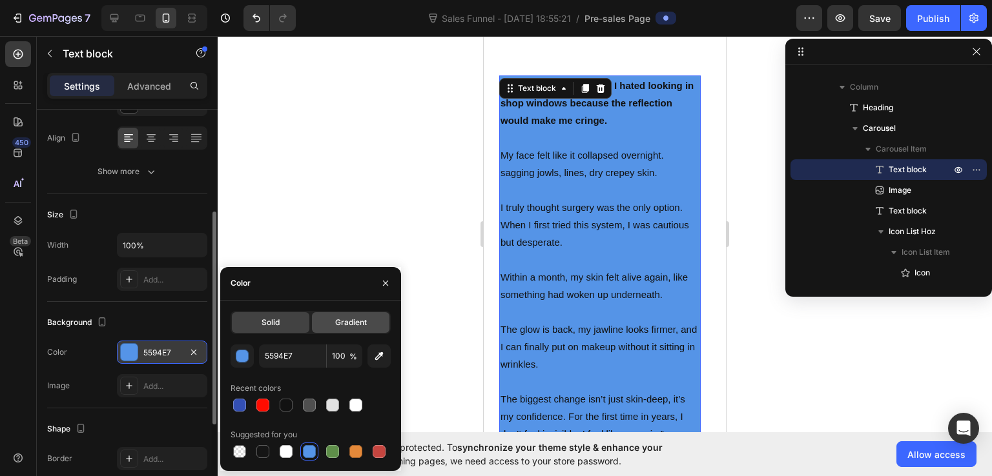
click at [347, 328] on span "Gradient" at bounding box center [351, 323] width 32 height 12
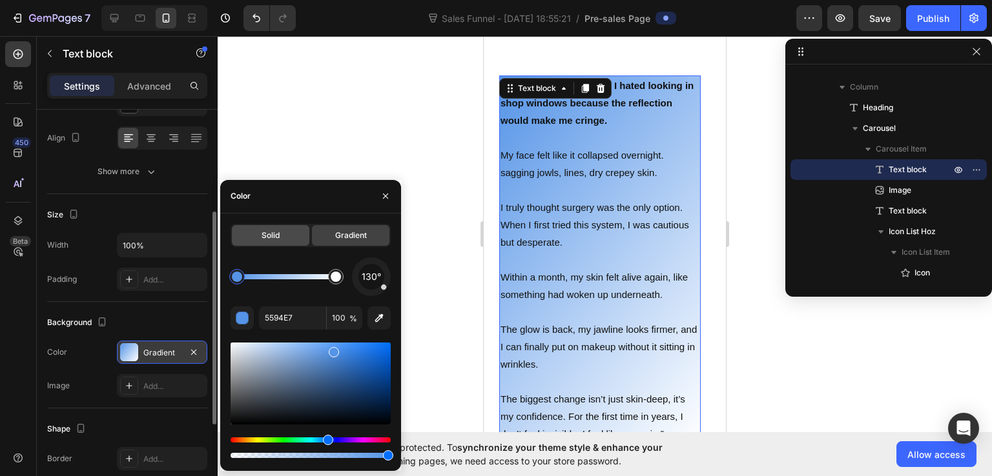
click at [292, 241] on div "Solid" at bounding box center [270, 235] width 77 height 21
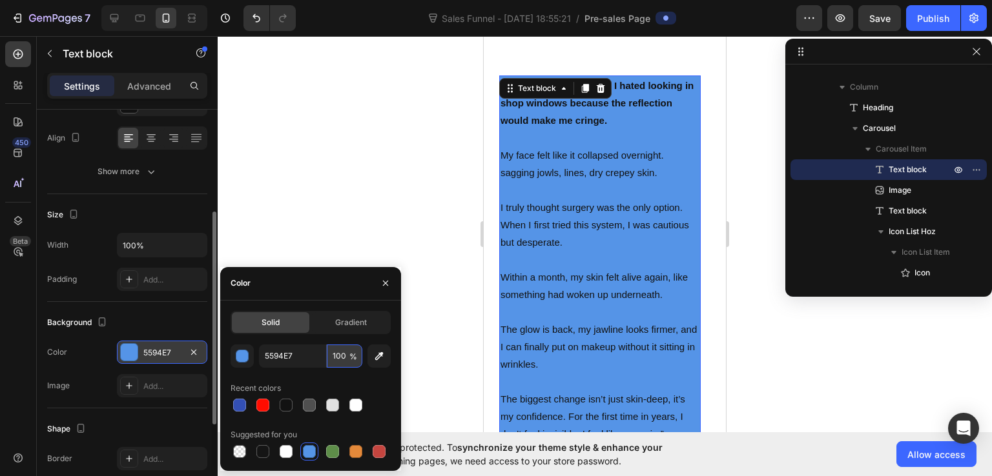
click at [343, 353] on input "100" at bounding box center [345, 356] width 36 height 23
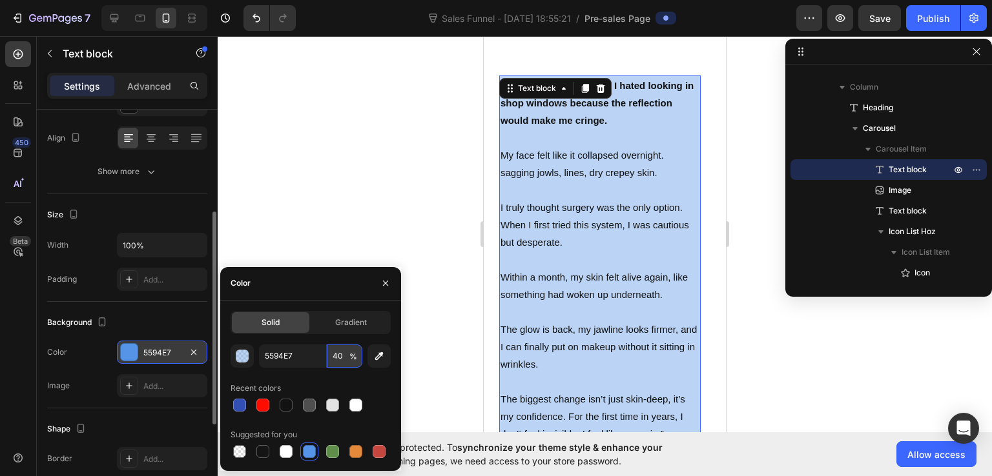
type input "4"
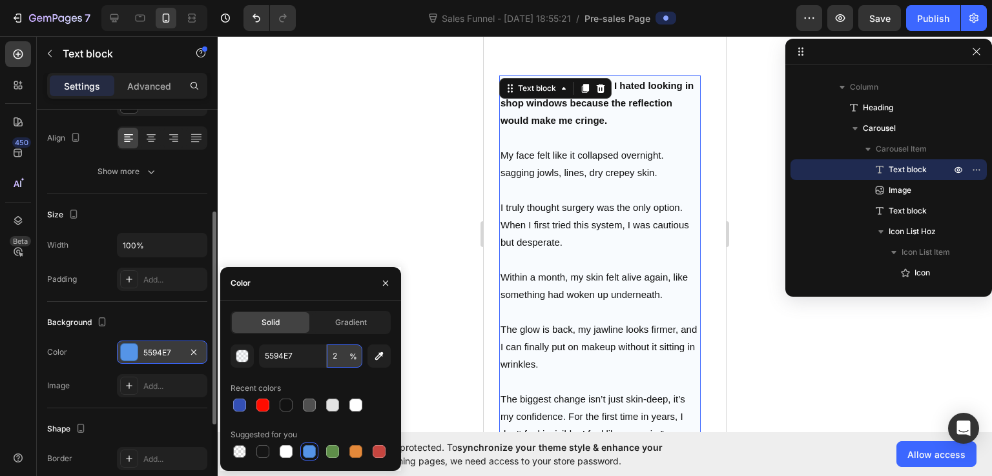
type input "20"
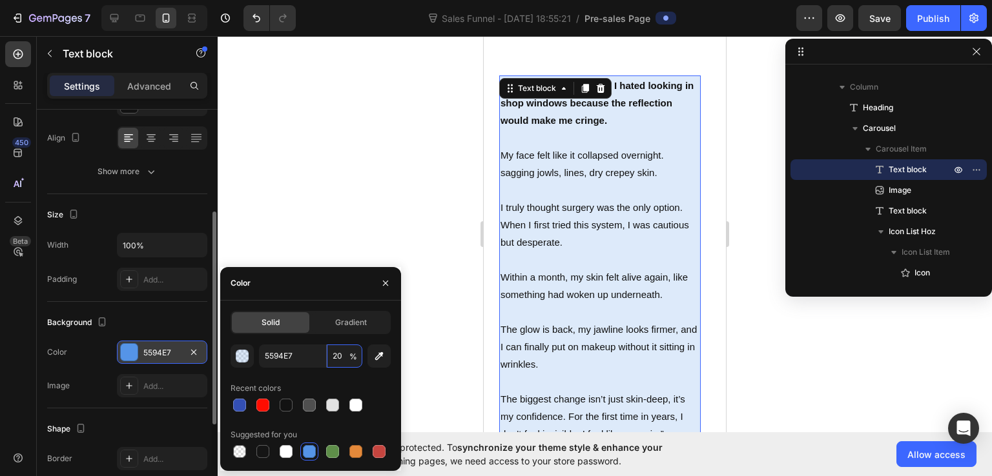
scroll to position [323, 0]
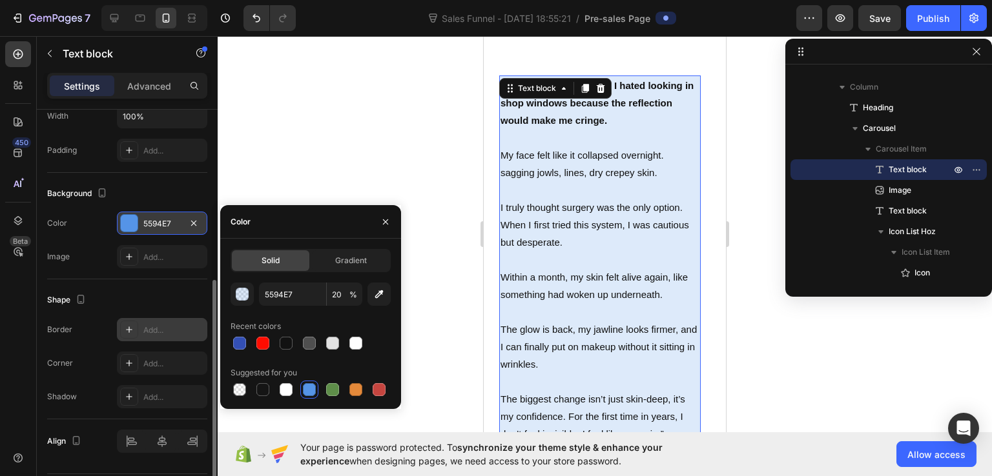
click at [134, 327] on div at bounding box center [129, 330] width 18 height 18
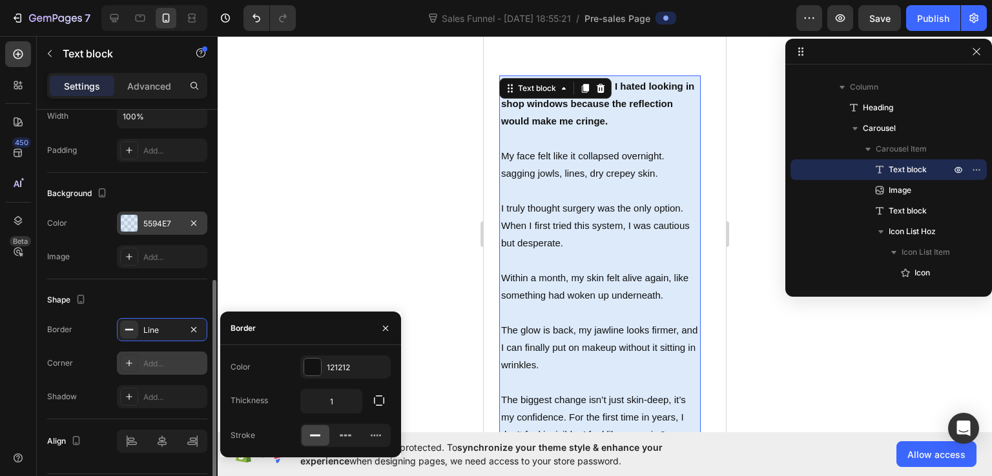
click at [161, 362] on div "Add..." at bounding box center [173, 364] width 61 height 12
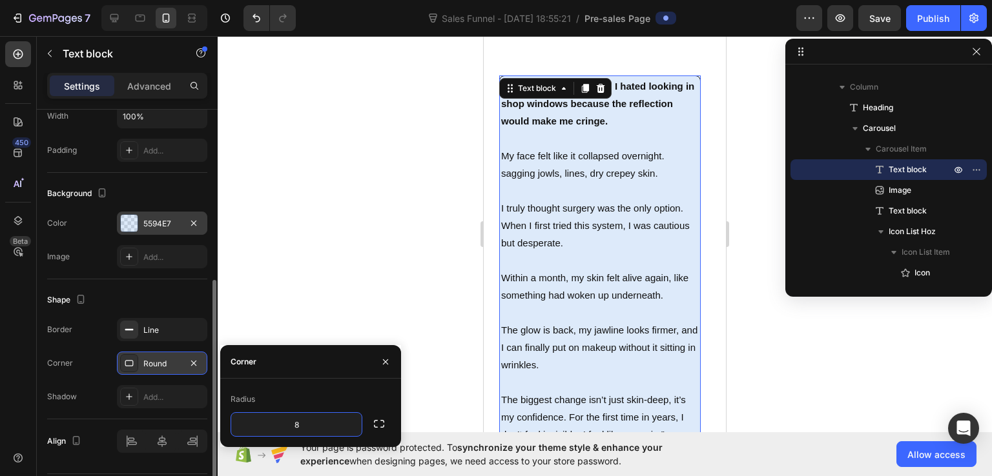
click at [159, 362] on div "Round" at bounding box center [161, 364] width 37 height 12
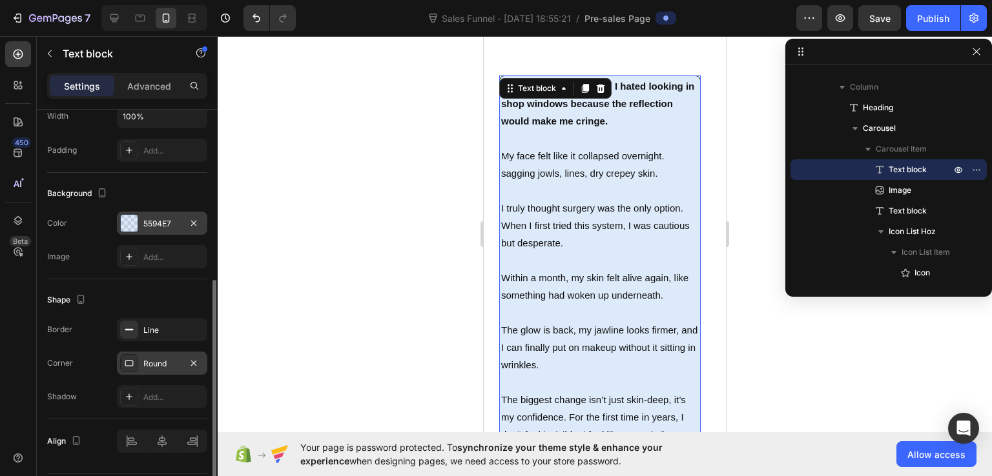
click at [159, 362] on div "Round" at bounding box center [161, 364] width 37 height 12
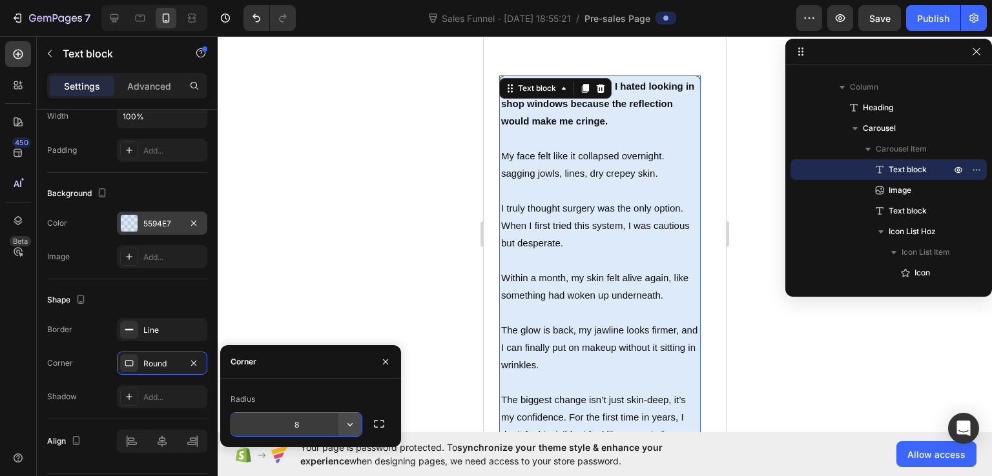
click at [346, 422] on icon "button" at bounding box center [349, 424] width 13 height 13
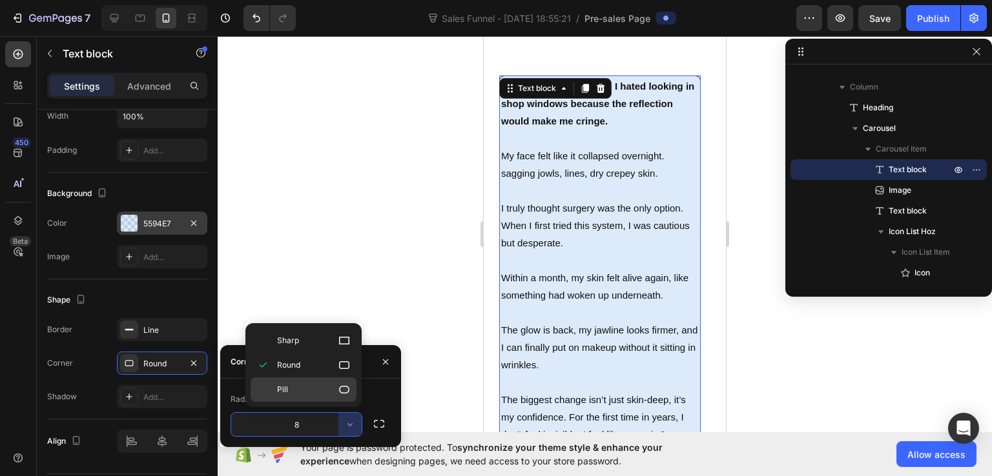
click at [334, 388] on p "Pill" at bounding box center [314, 390] width 74 height 13
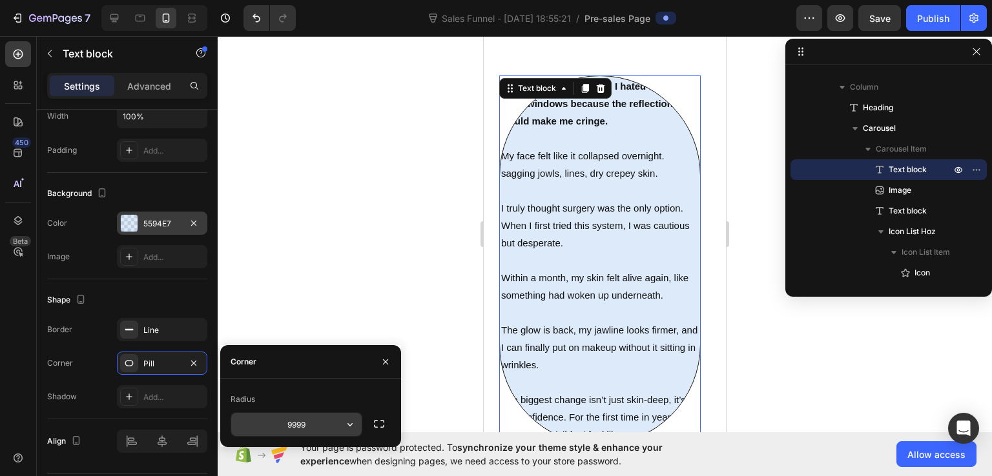
click at [325, 419] on input "9999" at bounding box center [296, 424] width 130 height 23
click at [345, 423] on icon "button" at bounding box center [349, 424] width 13 height 13
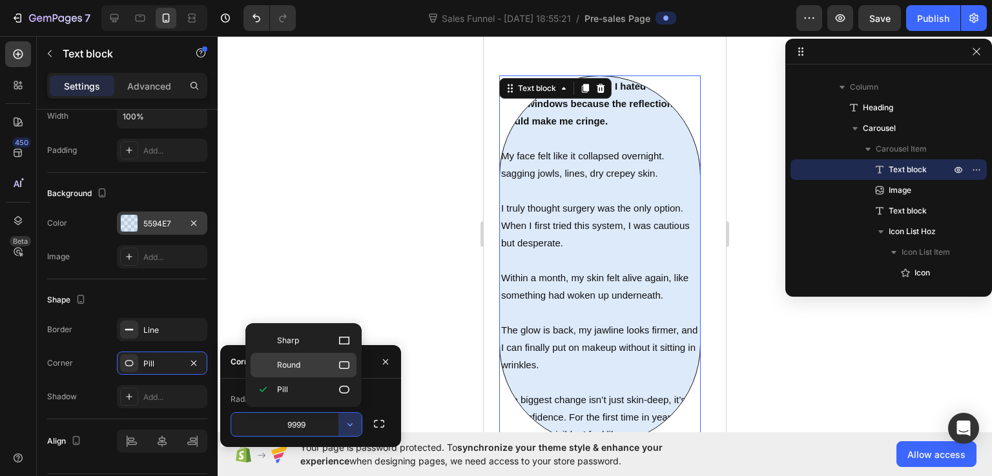
click at [326, 367] on p "Round" at bounding box center [314, 365] width 74 height 13
type input "8"
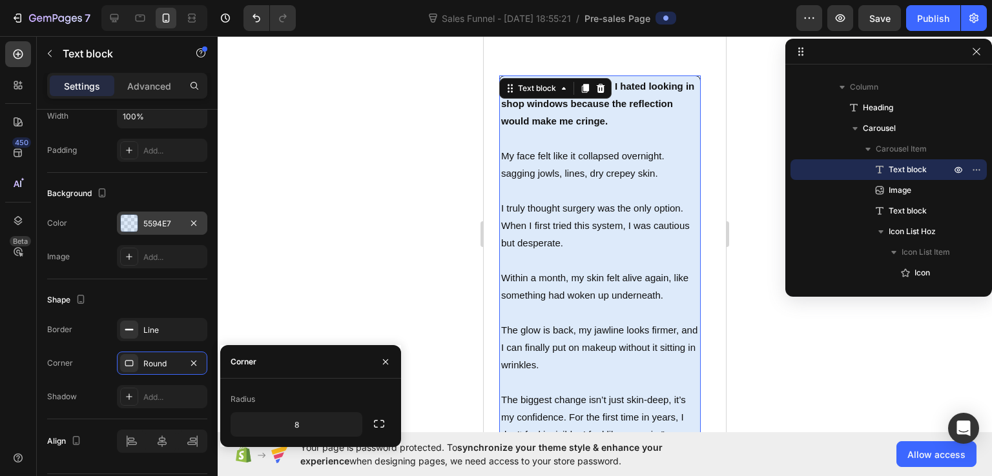
click at [743, 126] on div at bounding box center [605, 256] width 774 height 440
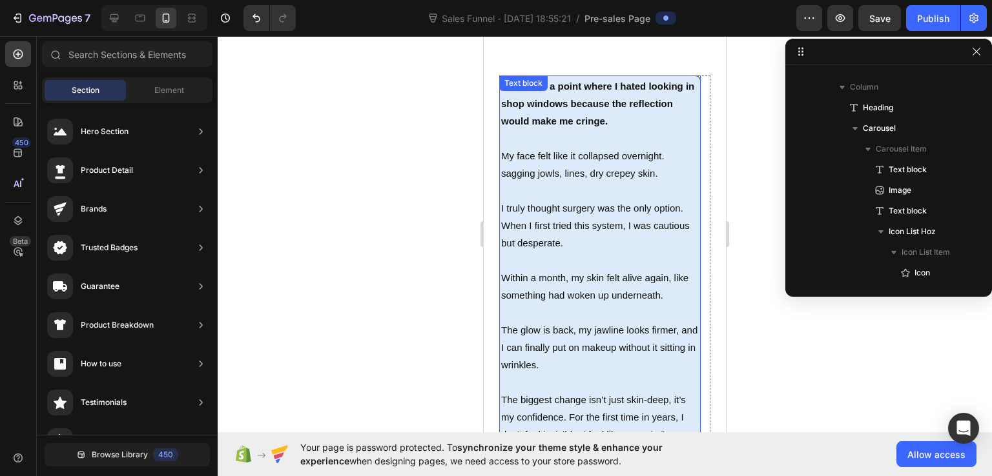
scroll to position [5534, 0]
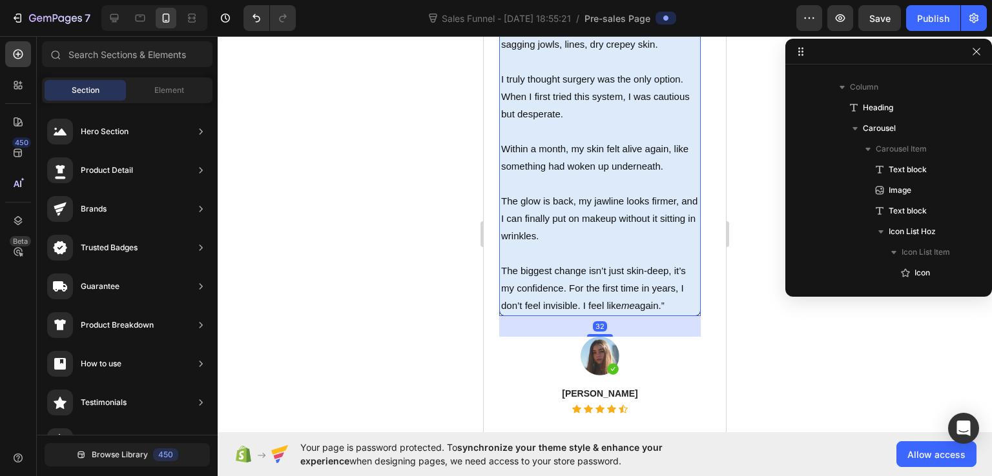
click at [534, 311] on p "The biggest change isn’t just skin-deep, it’s my confidence. For the first time…" at bounding box center [600, 288] width 198 height 52
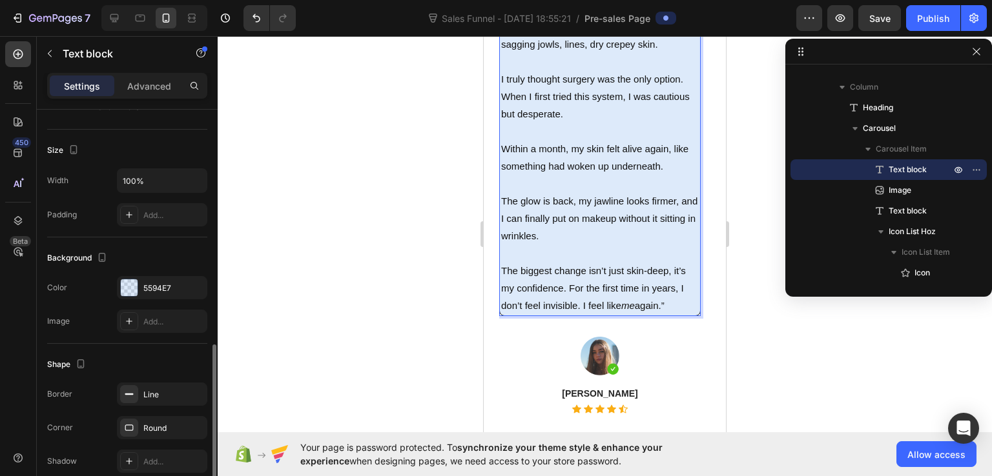
scroll to position [360, 0]
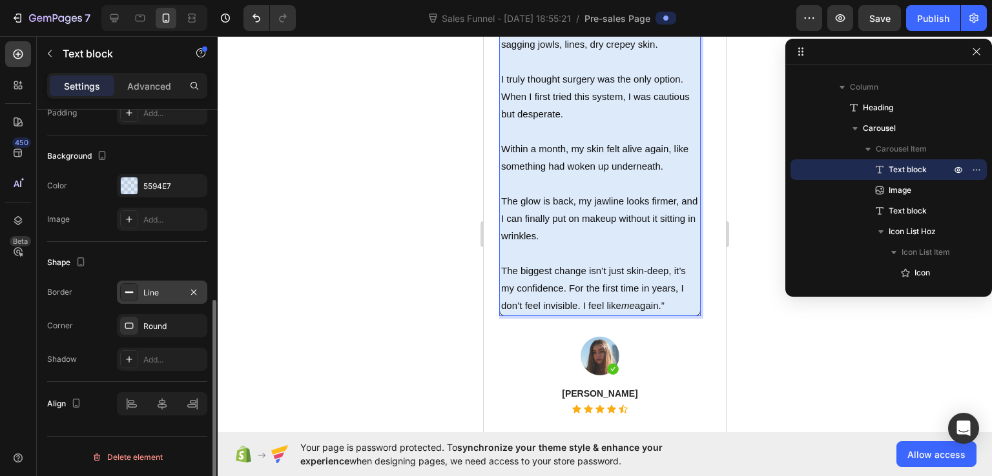
click at [151, 287] on div "Line" at bounding box center [161, 293] width 37 height 12
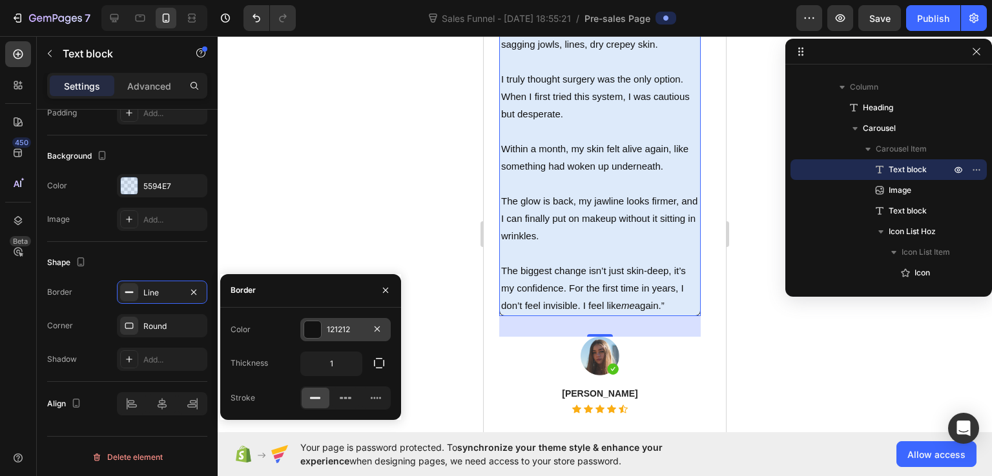
click at [317, 325] on div at bounding box center [312, 330] width 17 height 17
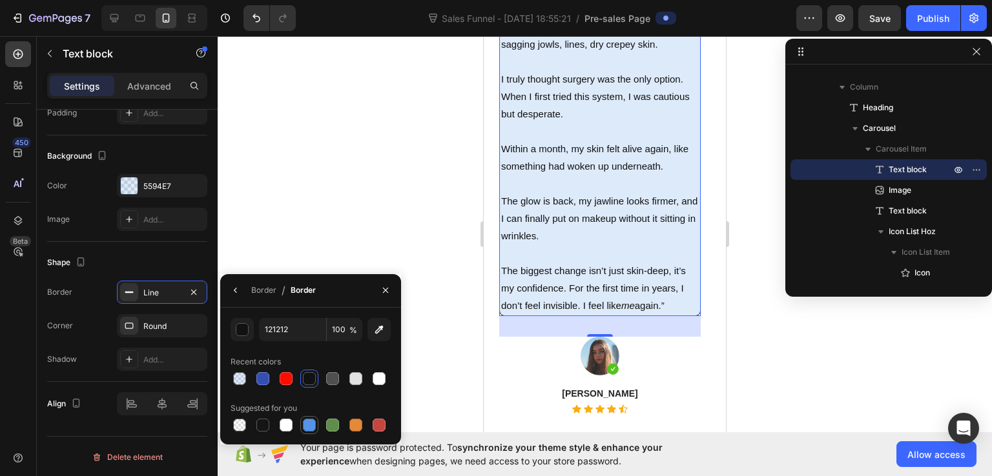
click at [310, 424] on div at bounding box center [309, 425] width 13 height 13
type input "5594E7"
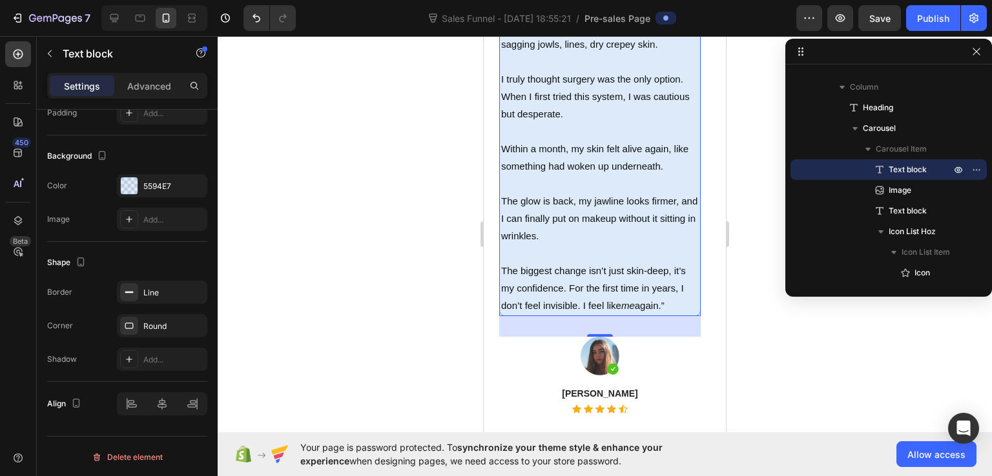
click at [759, 298] on div at bounding box center [605, 256] width 774 height 440
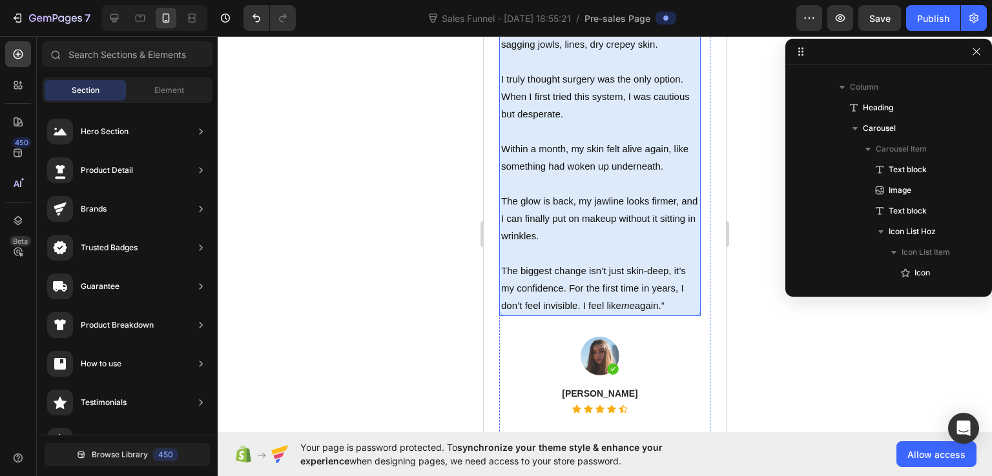
click at [543, 249] on p "Rich Text Editor. Editing area: main" at bounding box center [600, 253] width 198 height 17
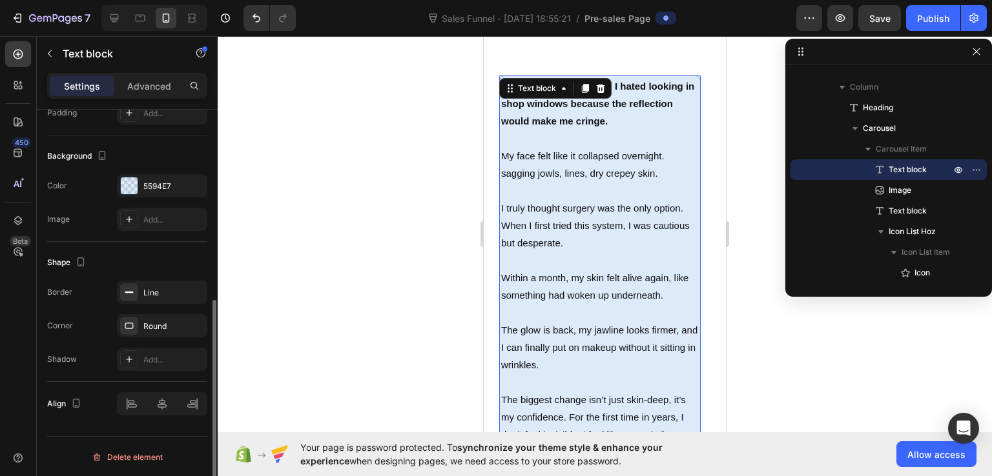
scroll to position [231, 0]
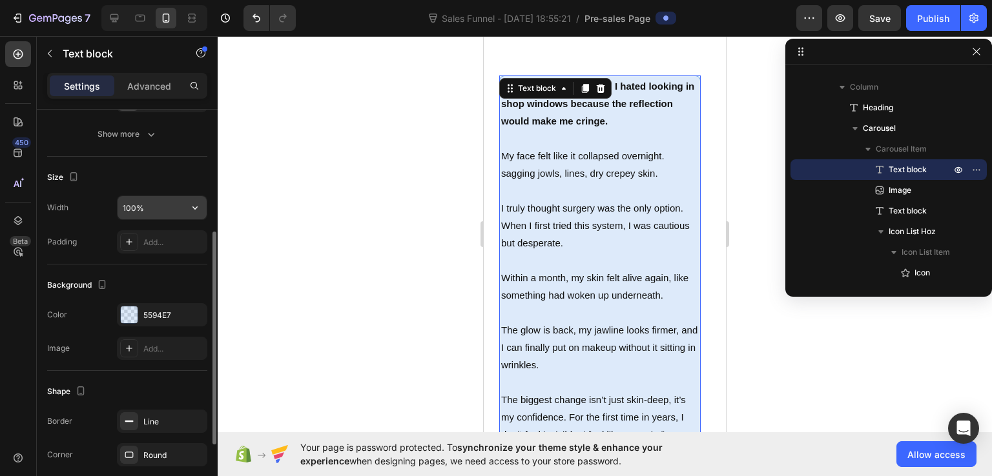
click at [165, 207] on input "100%" at bounding box center [162, 207] width 89 height 23
click at [204, 210] on button "button" at bounding box center [194, 207] width 23 height 23
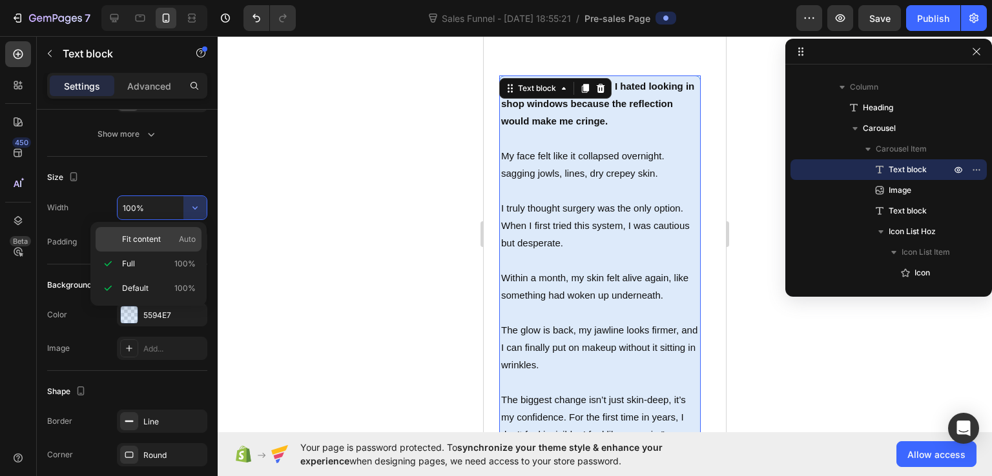
click at [176, 241] on p "Fit content Auto" at bounding box center [159, 240] width 74 height 12
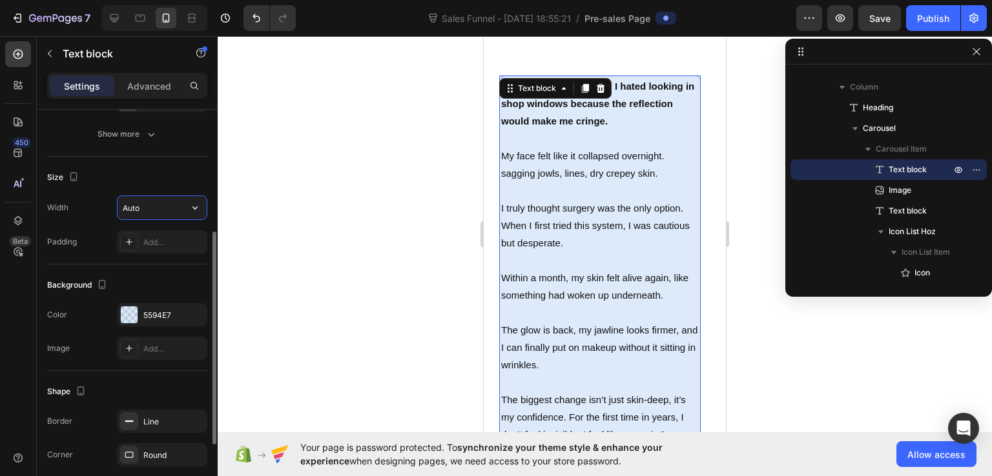
click at [175, 213] on input "Auto" at bounding box center [162, 207] width 89 height 23
click at [199, 208] on icon "button" at bounding box center [195, 207] width 13 height 13
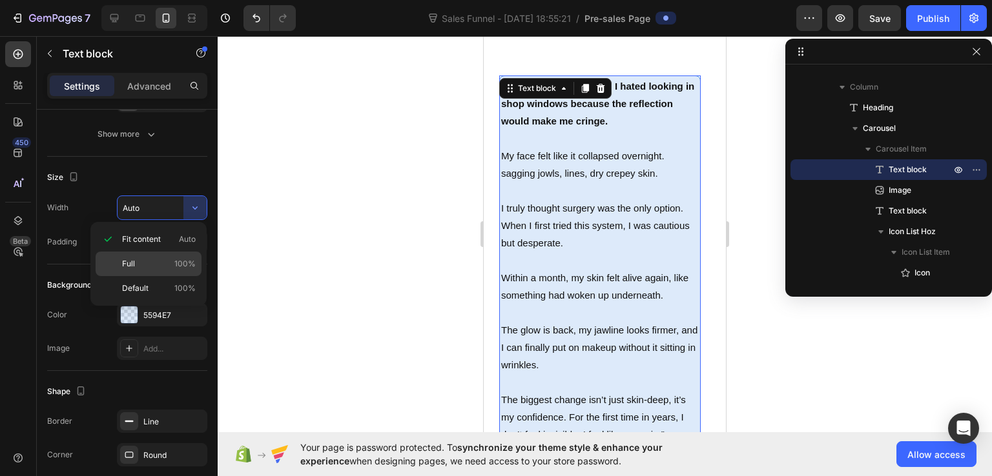
click at [155, 260] on p "Full 100%" at bounding box center [159, 264] width 74 height 12
type input "100%"
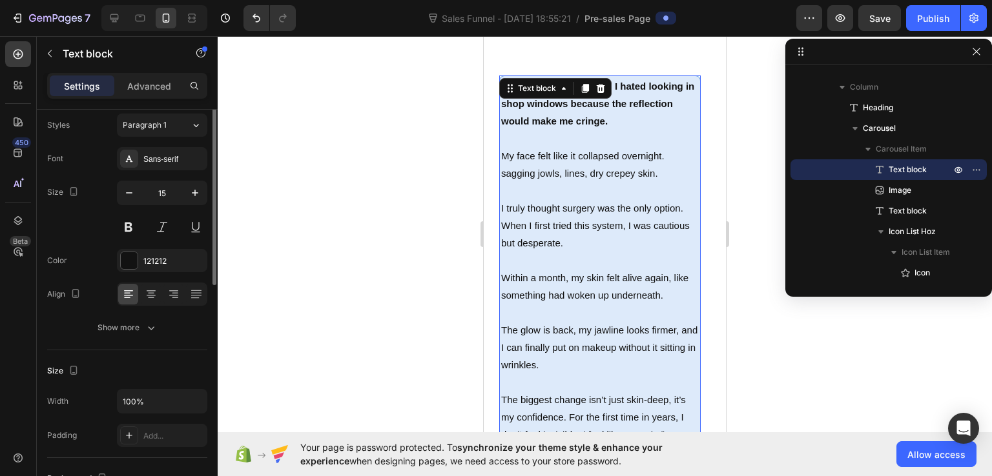
scroll to position [0, 0]
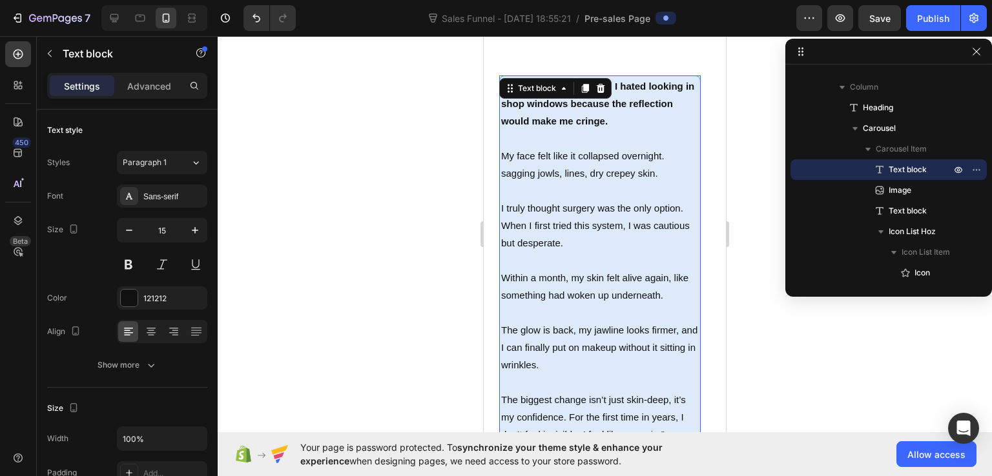
click at [753, 195] on div at bounding box center [605, 256] width 774 height 440
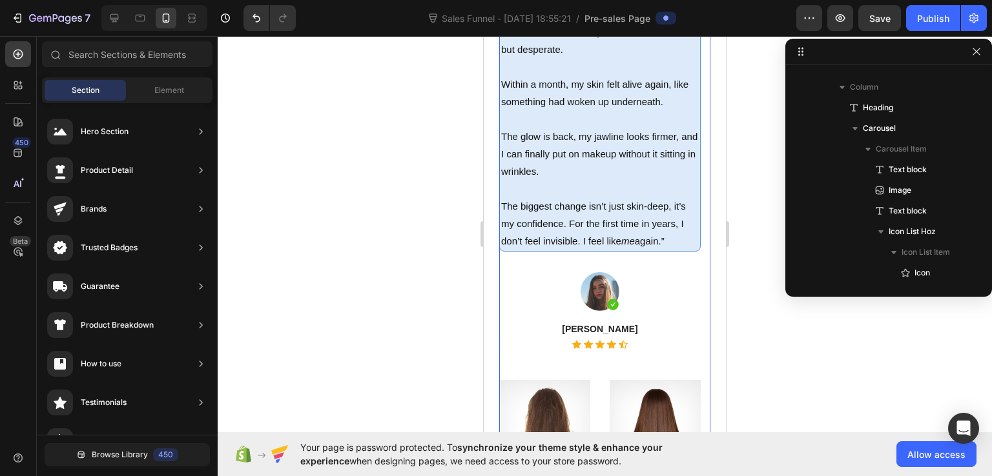
scroll to position [5663, 0]
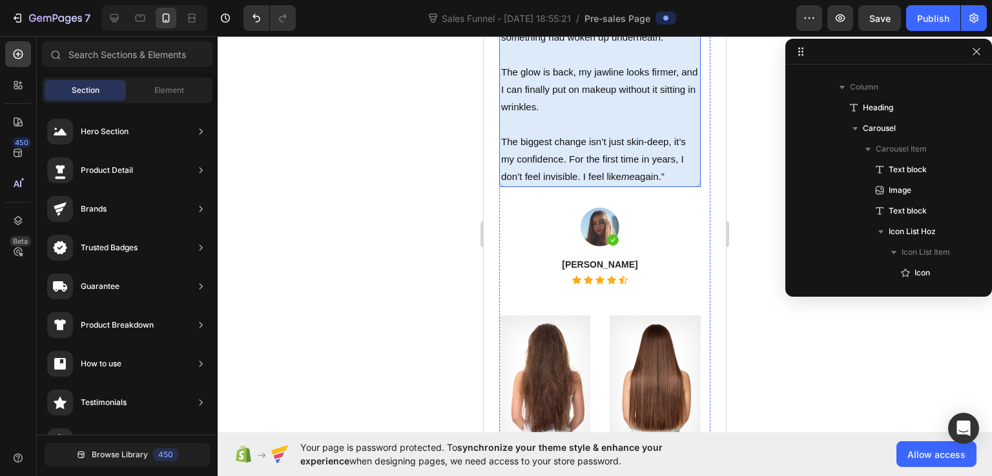
click at [619, 176] on p "The biggest change isn’t just skin-deep, it’s my confidence. For the first time…" at bounding box center [600, 159] width 198 height 52
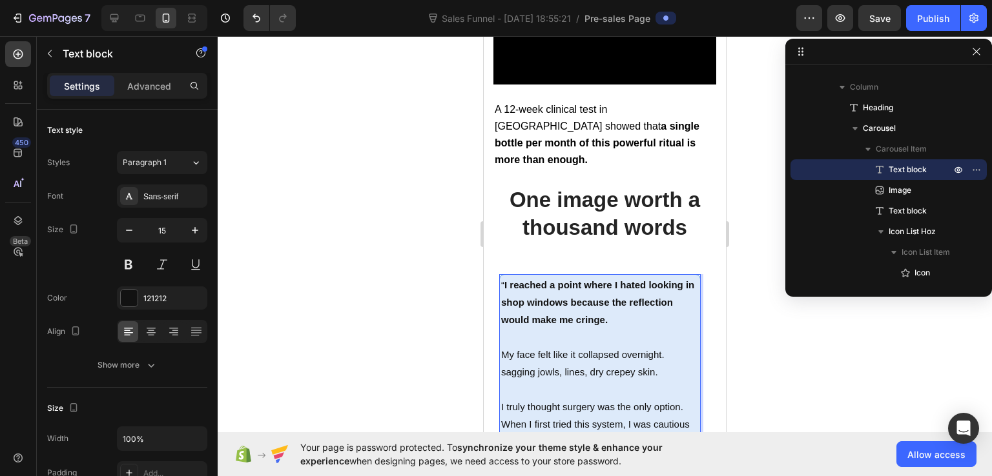
scroll to position [5514, 0]
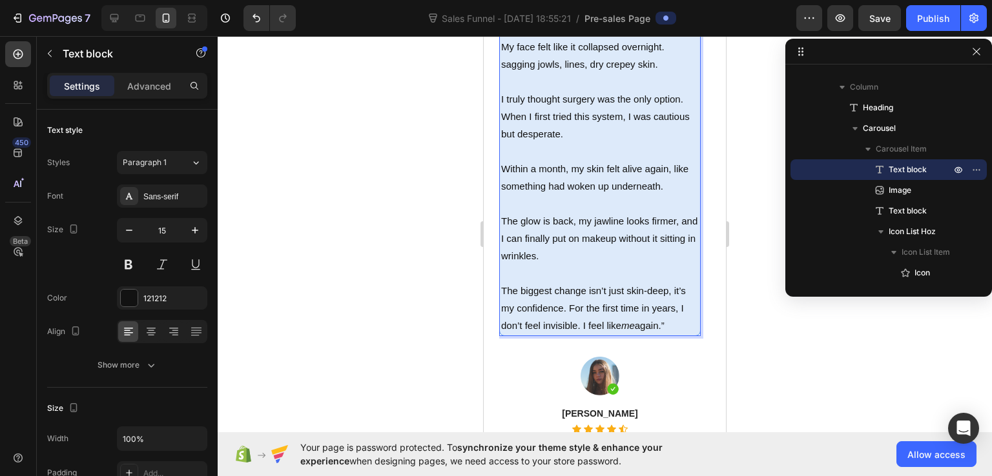
click at [633, 326] on icon "me" at bounding box center [628, 325] width 14 height 11
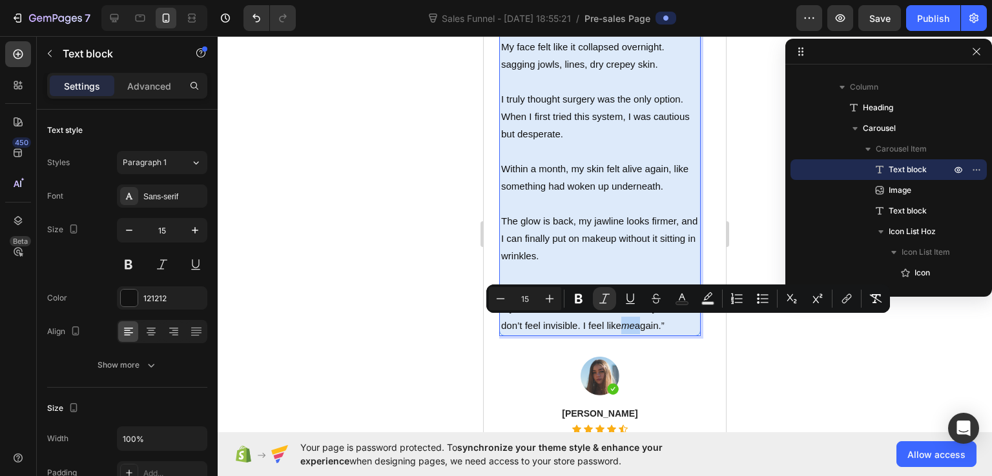
click at [633, 326] on icon "me" at bounding box center [628, 325] width 14 height 11
drag, startPoint x: 625, startPoint y: 325, endPoint x: 636, endPoint y: 326, distance: 11.1
click at [635, 326] on icon "me" at bounding box center [628, 325] width 14 height 11
click at [598, 299] on icon "Editor contextual toolbar" at bounding box center [604, 298] width 13 height 13
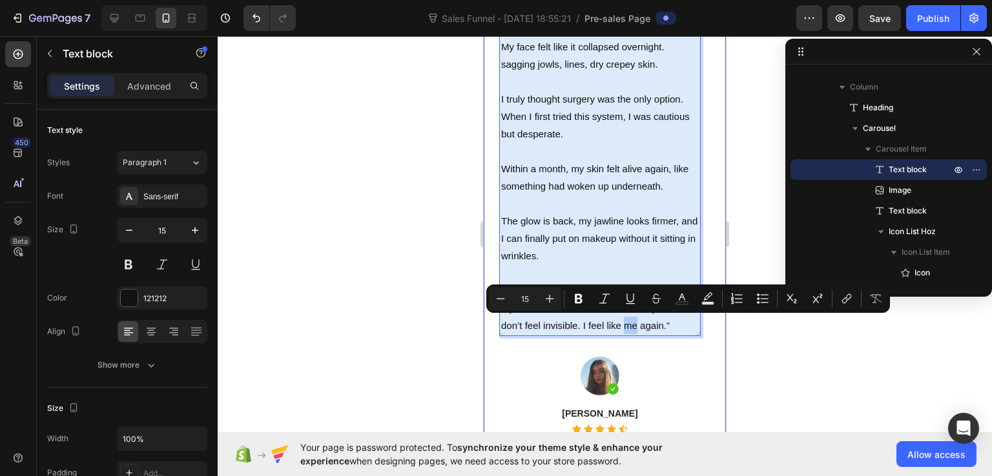
click at [744, 374] on div at bounding box center [605, 256] width 774 height 440
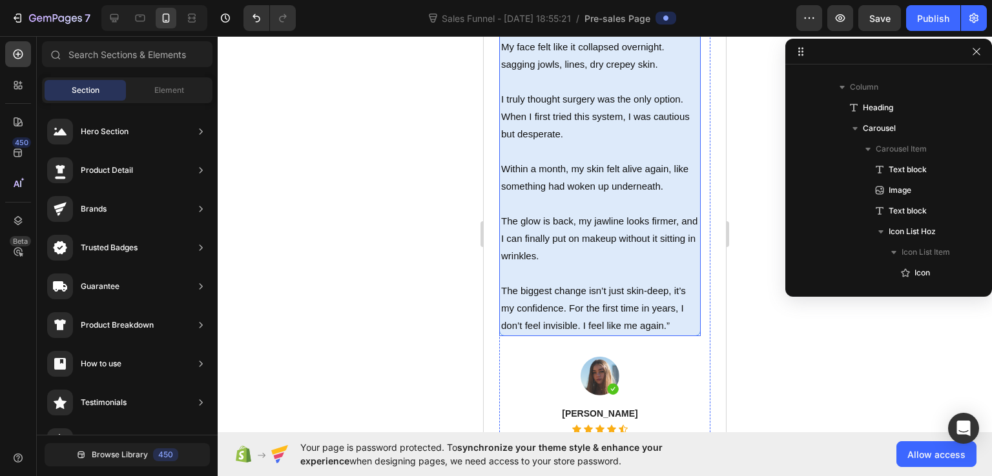
scroll to position [5449, 0]
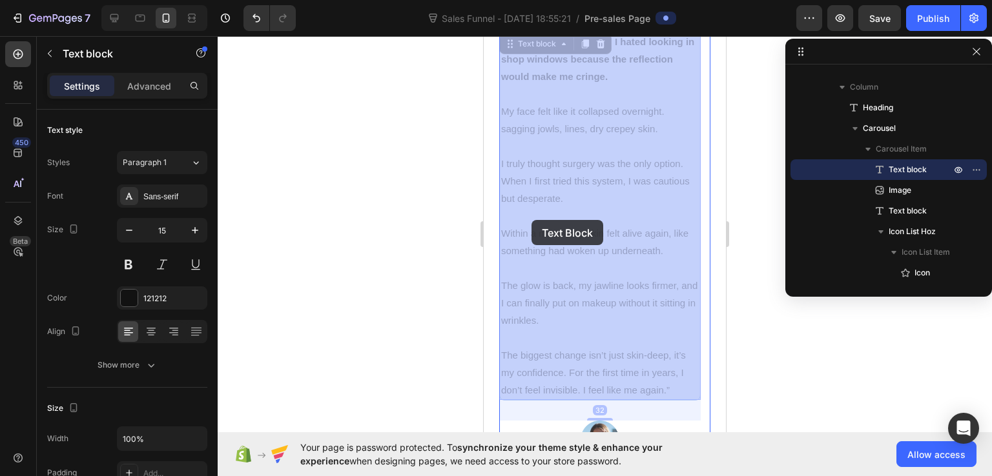
drag, startPoint x: 502, startPoint y: 233, endPoint x: 531, endPoint y: 220, distance: 32.4
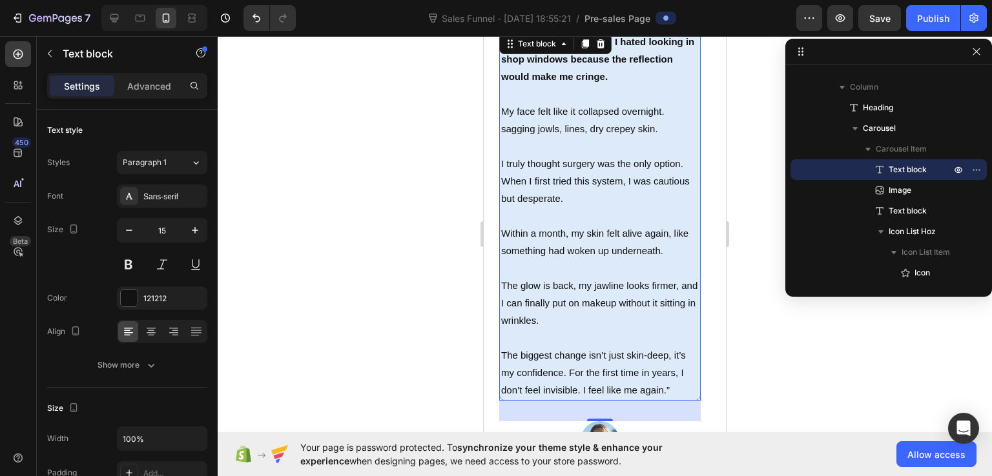
scroll to position [5448, 0]
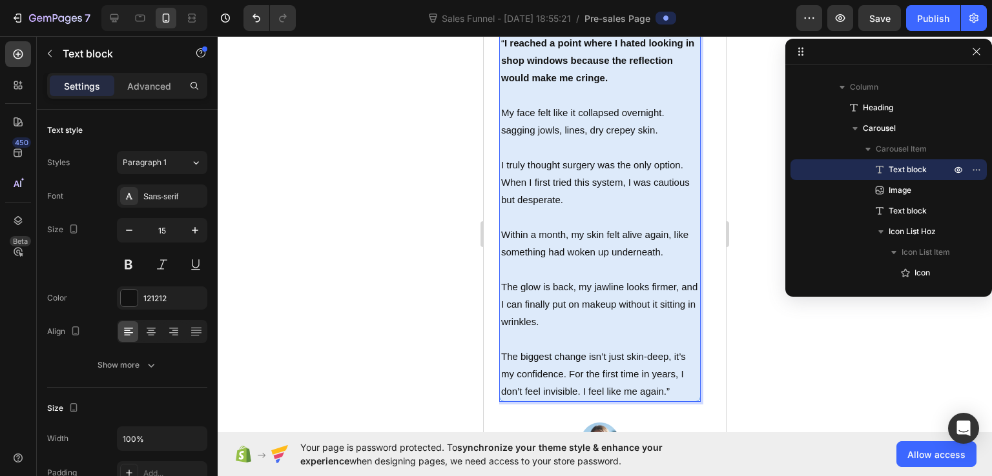
click at [504, 232] on p "Within a month, my skin felt alive again, like something had woken up underneat…" at bounding box center [600, 243] width 198 height 35
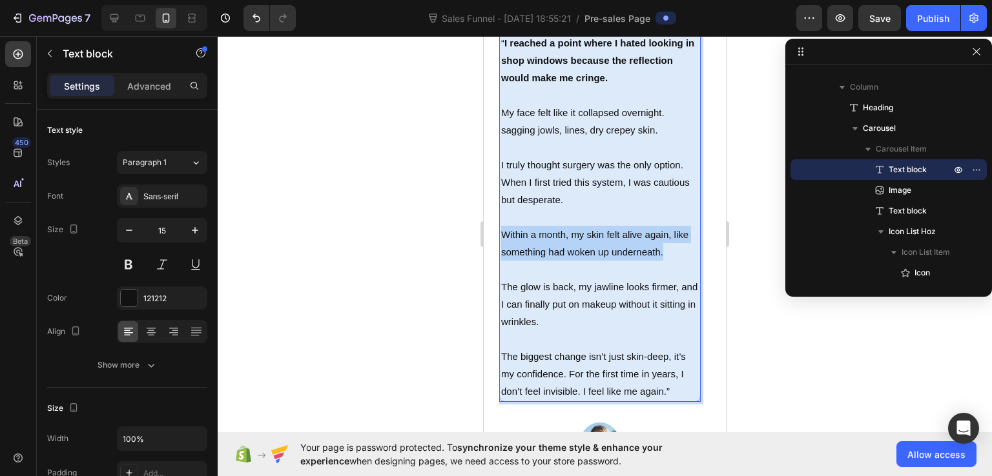
drag, startPoint x: 502, startPoint y: 233, endPoint x: 662, endPoint y: 253, distance: 161.4
click at [662, 253] on p "Within a month, my skin felt alive again, like something had woken up underneat…" at bounding box center [600, 243] width 198 height 35
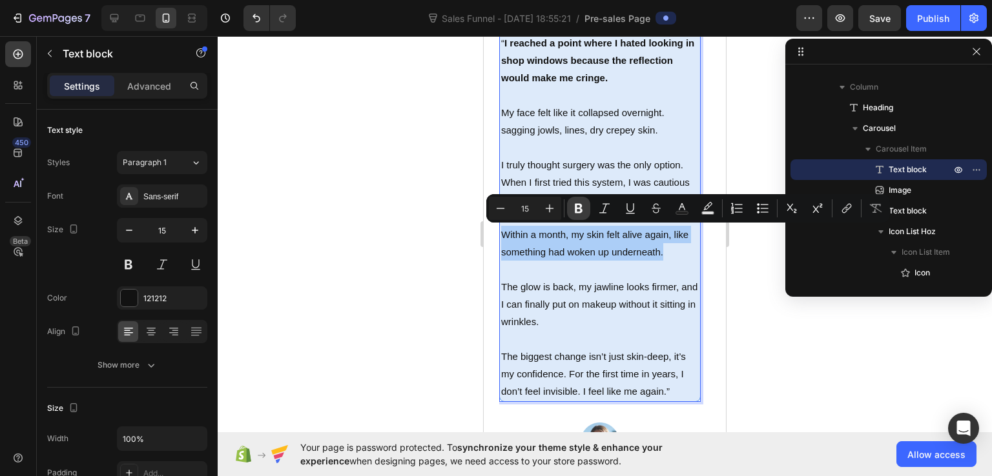
click at [573, 210] on icon "Editor contextual toolbar" at bounding box center [578, 208] width 13 height 13
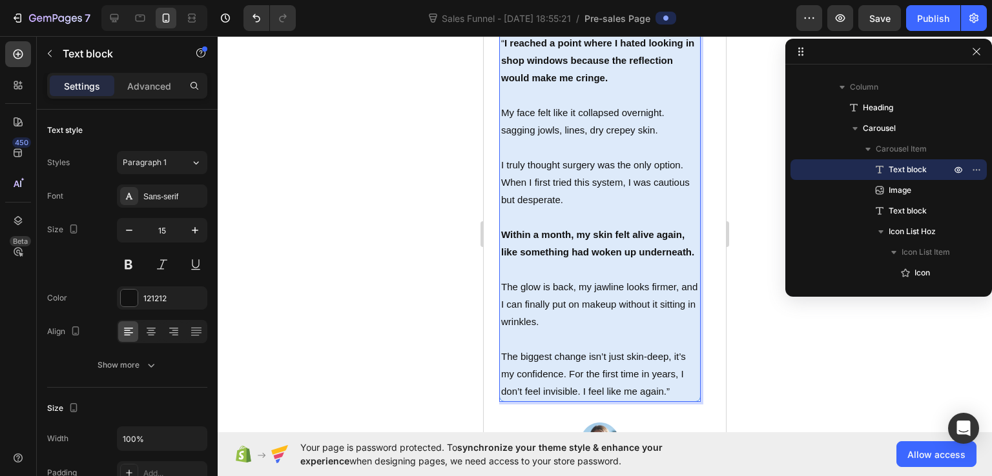
drag, startPoint x: 579, startPoint y: 283, endPoint x: 617, endPoint y: 317, distance: 51.7
click at [617, 317] on p "The glow is back, my jawline looks firmer, and I can finally put on makeup with…" at bounding box center [600, 304] width 198 height 52
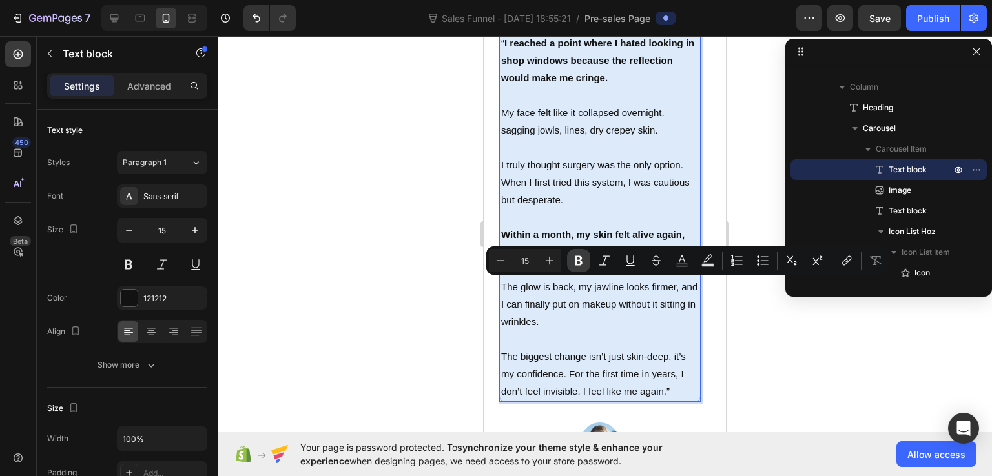
click at [585, 252] on button "Bold" at bounding box center [578, 260] width 23 height 23
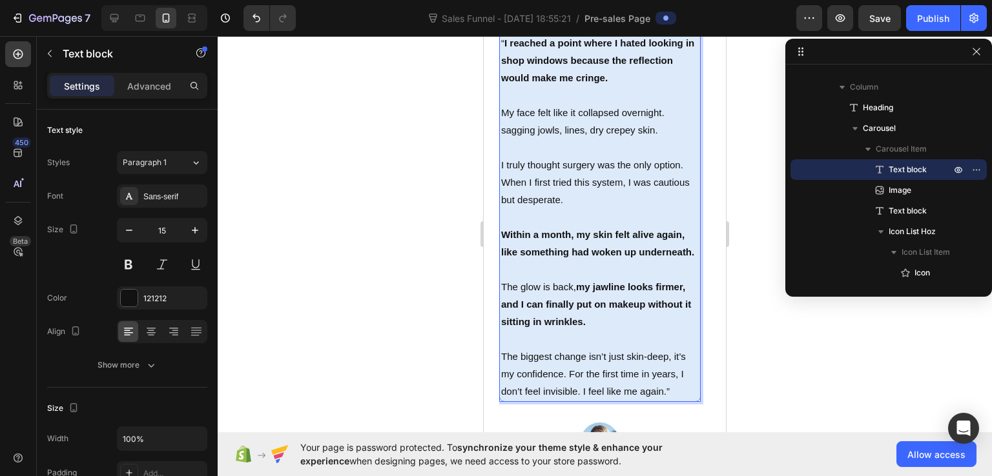
scroll to position [5319, 0]
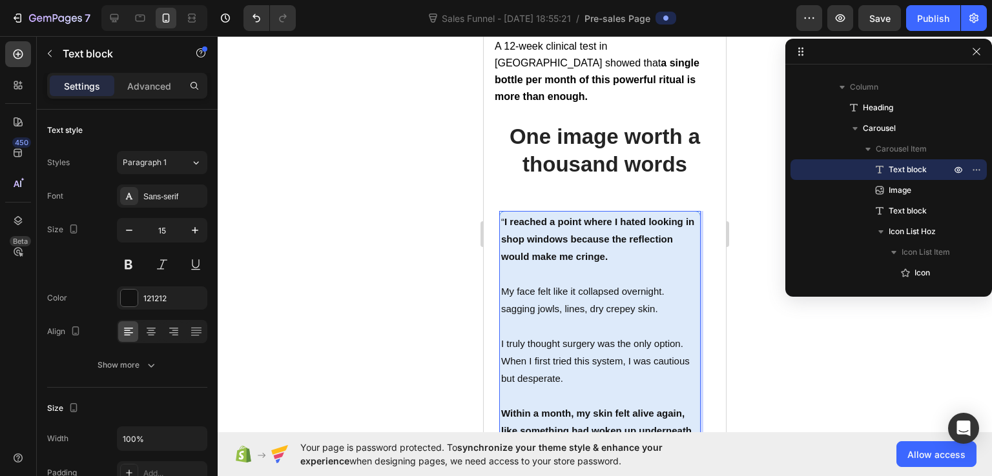
click at [789, 367] on div at bounding box center [605, 256] width 774 height 440
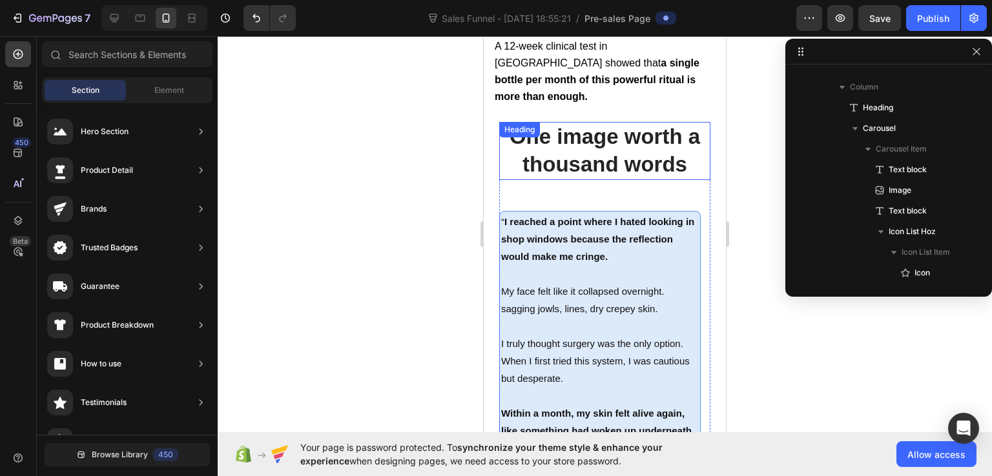
click at [620, 123] on p "One image worth a thousand words" at bounding box center [604, 151] width 209 height 56
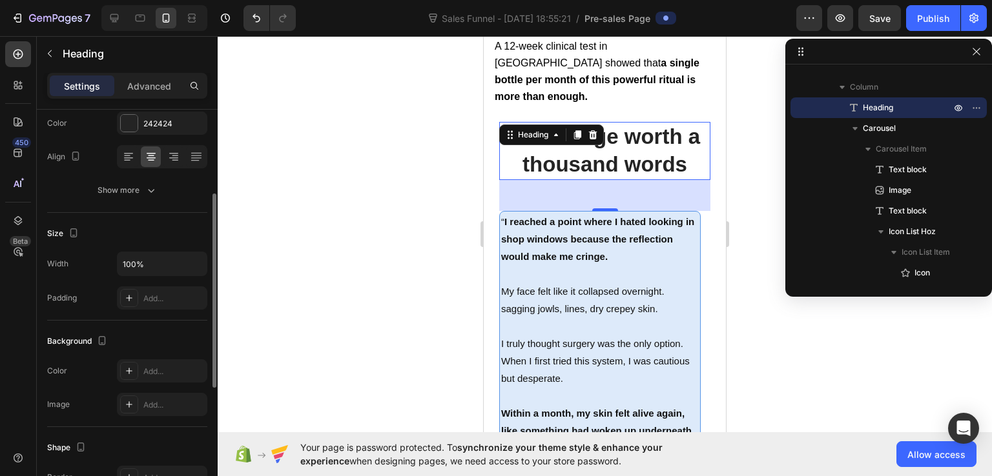
scroll to position [0, 0]
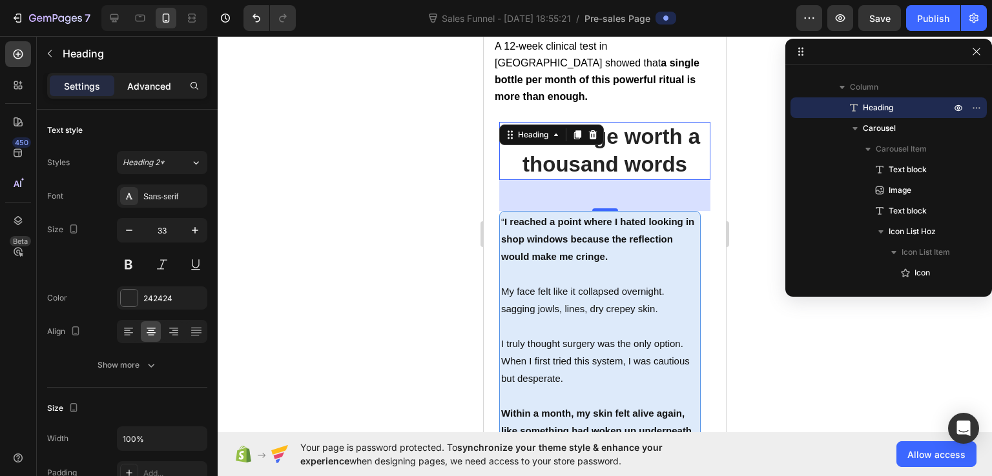
click at [161, 83] on p "Advanced" at bounding box center [149, 86] width 44 height 14
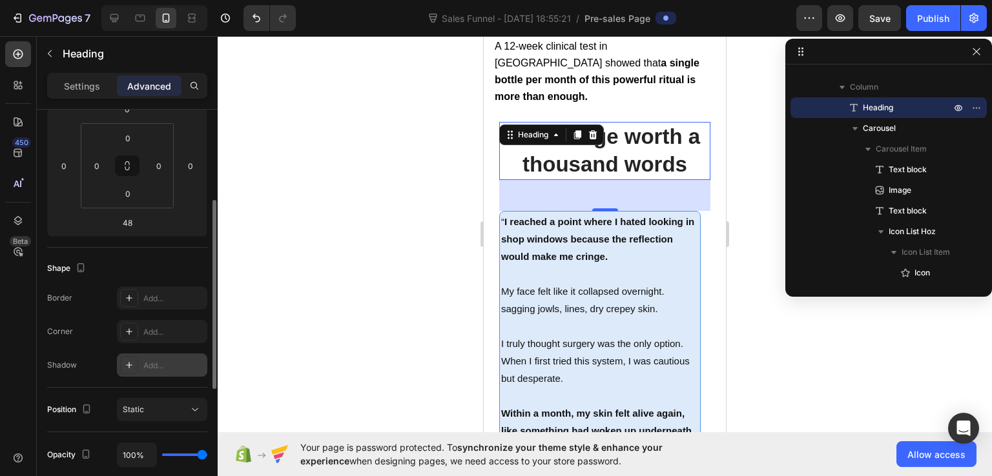
scroll to position [387, 0]
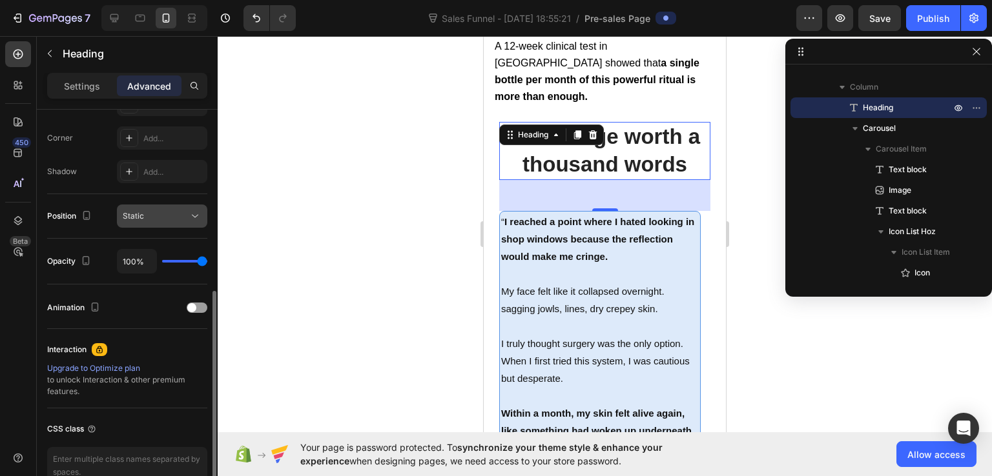
click at [161, 217] on div "Static" at bounding box center [156, 216] width 66 height 12
click at [336, 212] on div at bounding box center [605, 256] width 774 height 440
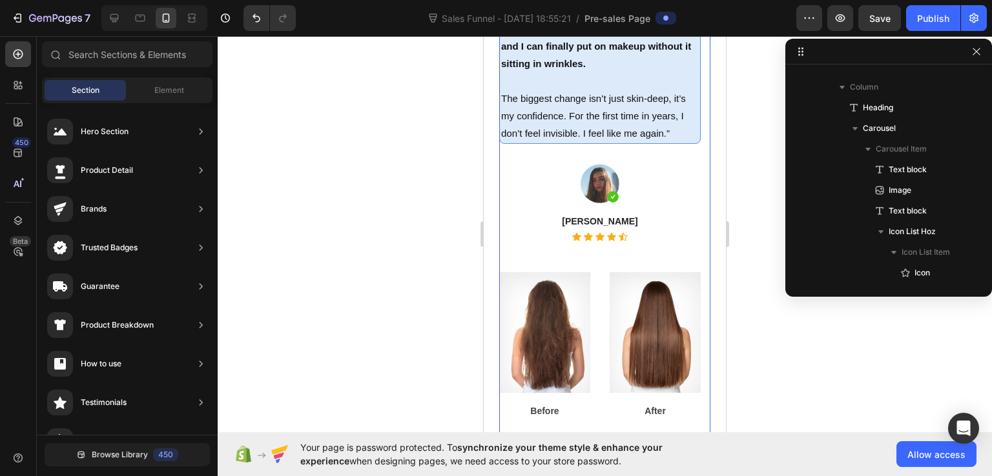
scroll to position [5577, 0]
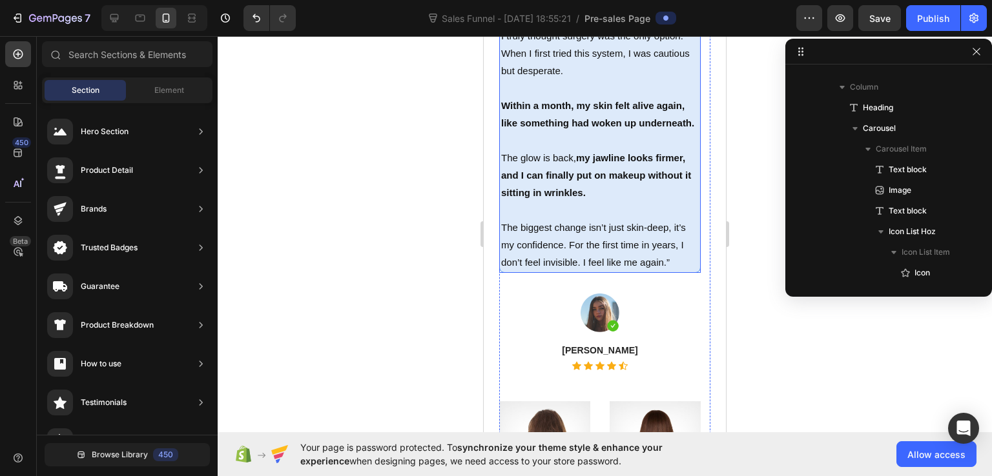
click at [606, 228] on p "The biggest change isn’t just skin-deep, it’s my confidence. For the first time…" at bounding box center [600, 245] width 198 height 52
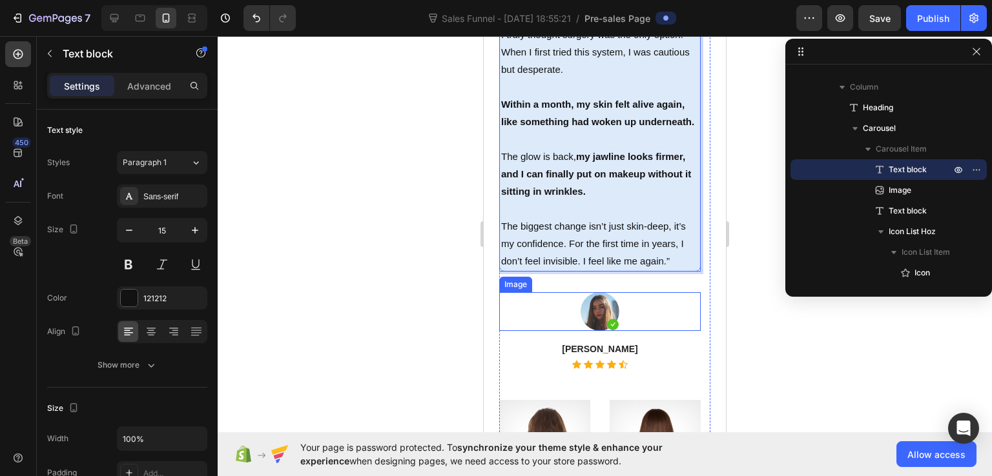
scroll to position [5643, 0]
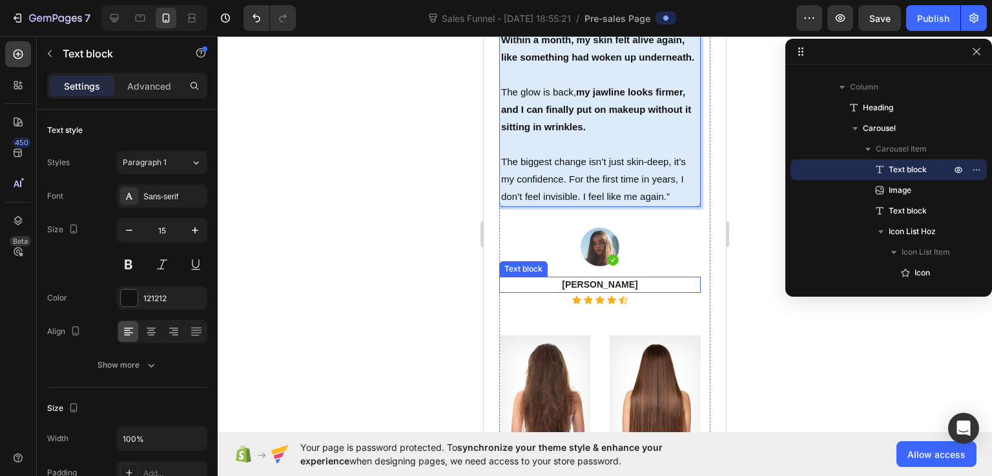
click at [604, 285] on p "[PERSON_NAME]" at bounding box center [599, 285] width 199 height 14
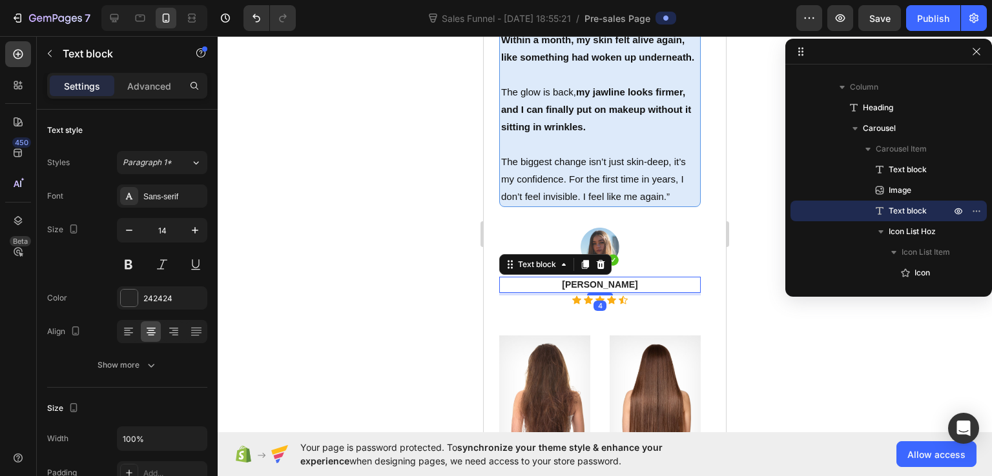
scroll to position [360, 0]
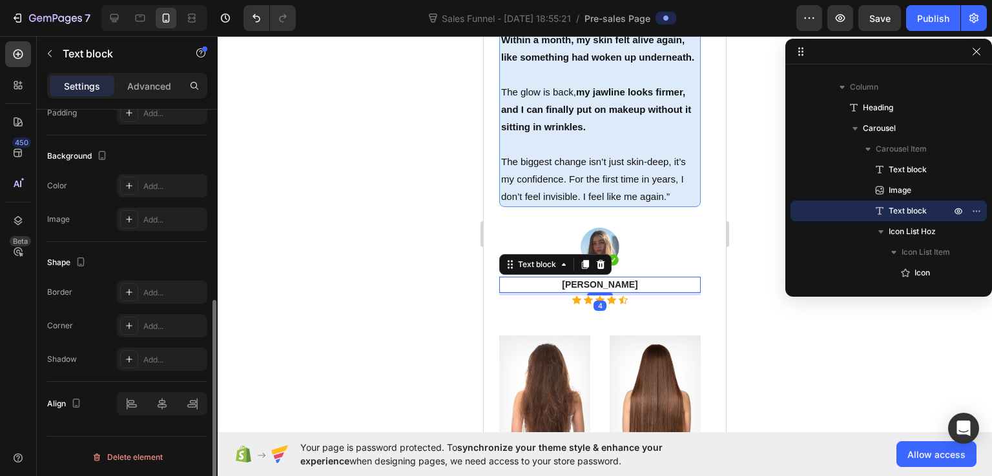
click at [604, 285] on p "[PERSON_NAME]" at bounding box center [599, 285] width 199 height 14
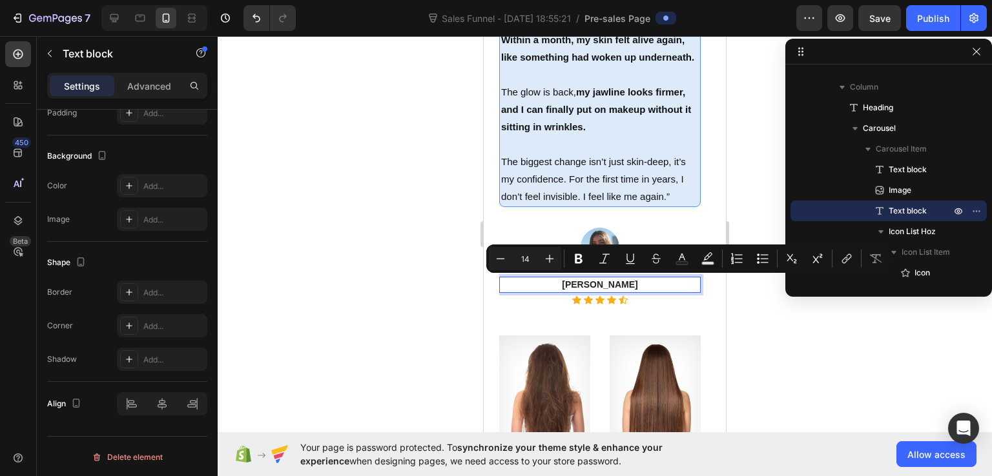
click at [658, 286] on p "[PERSON_NAME]" at bounding box center [599, 285] width 199 height 14
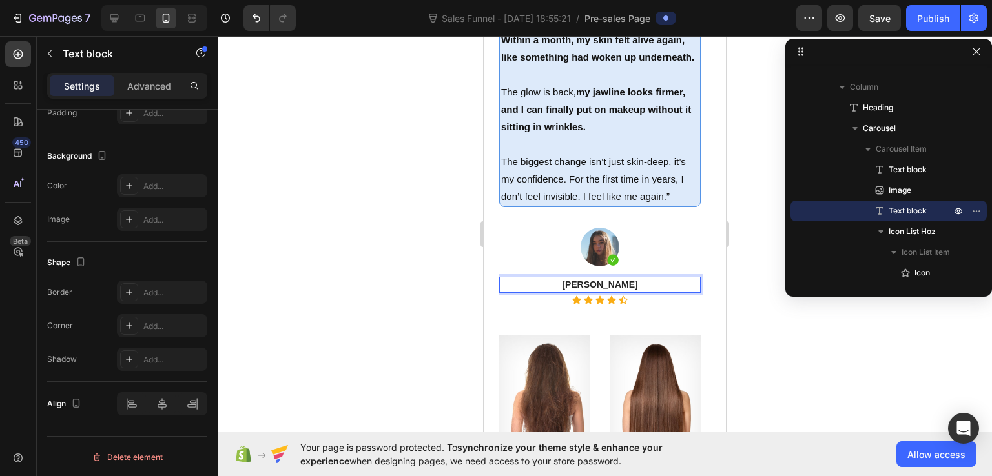
click at [658, 286] on p "[PERSON_NAME]" at bounding box center [599, 285] width 199 height 14
click at [749, 187] on div at bounding box center [605, 256] width 774 height 440
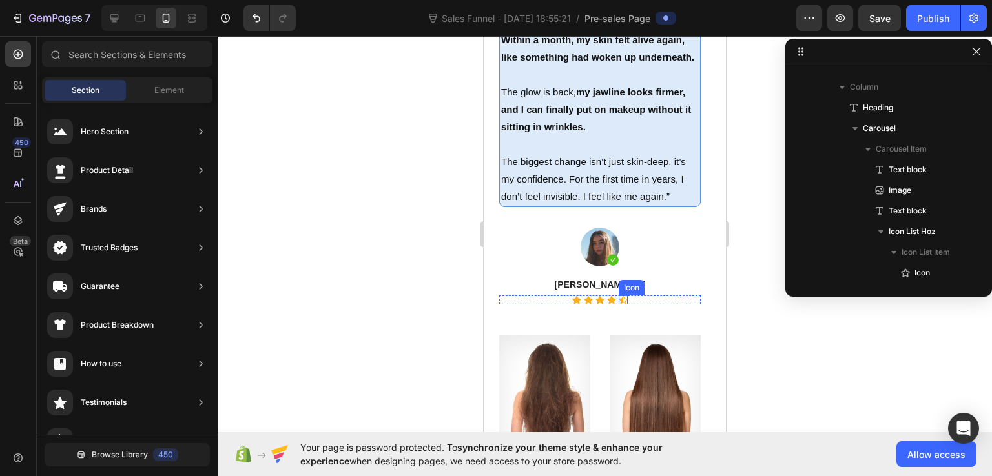
click at [622, 297] on icon at bounding box center [623, 300] width 9 height 8
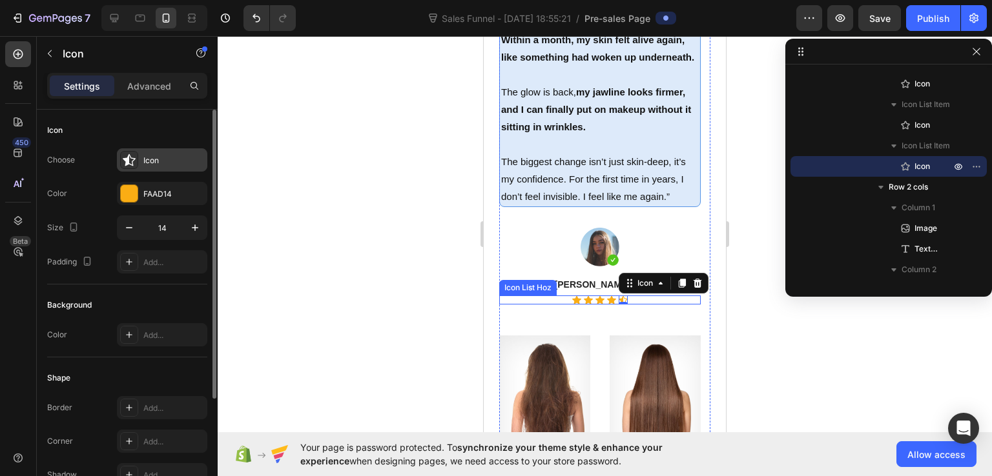
click at [153, 166] on div "Icon" at bounding box center [162, 159] width 90 height 23
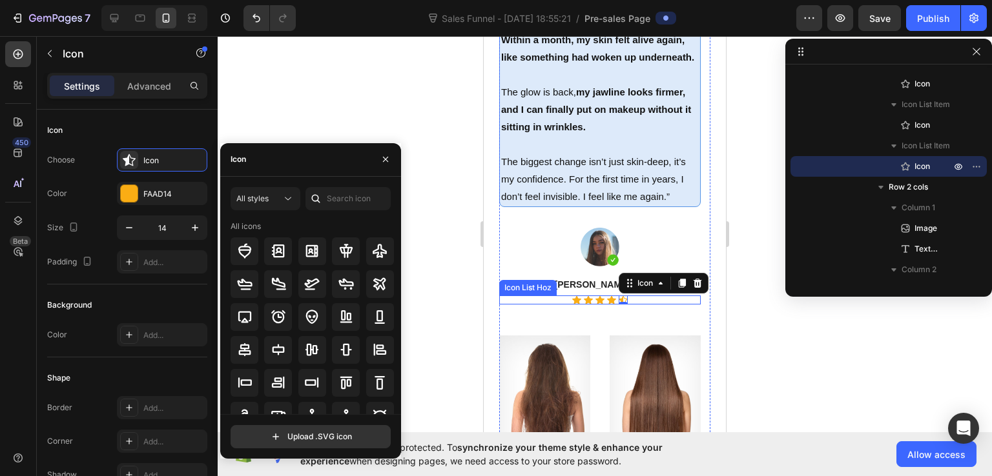
click at [341, 124] on div at bounding box center [605, 256] width 774 height 440
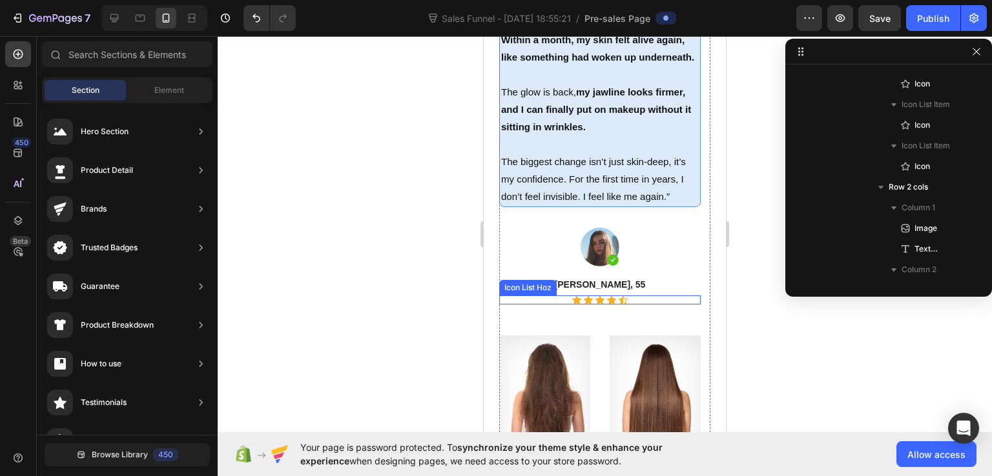
click at [341, 124] on div at bounding box center [605, 256] width 774 height 440
click at [624, 296] on div "Icon" at bounding box center [623, 300] width 9 height 9
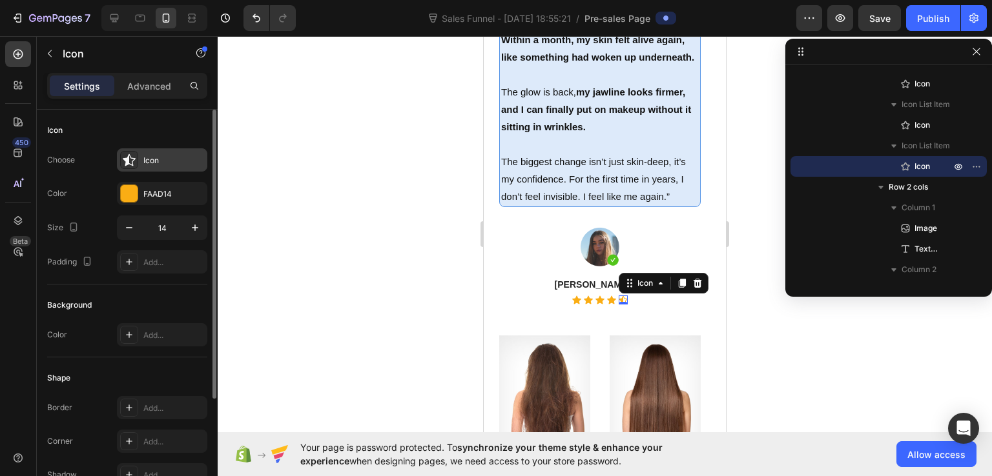
click at [132, 158] on icon at bounding box center [129, 160] width 13 height 12
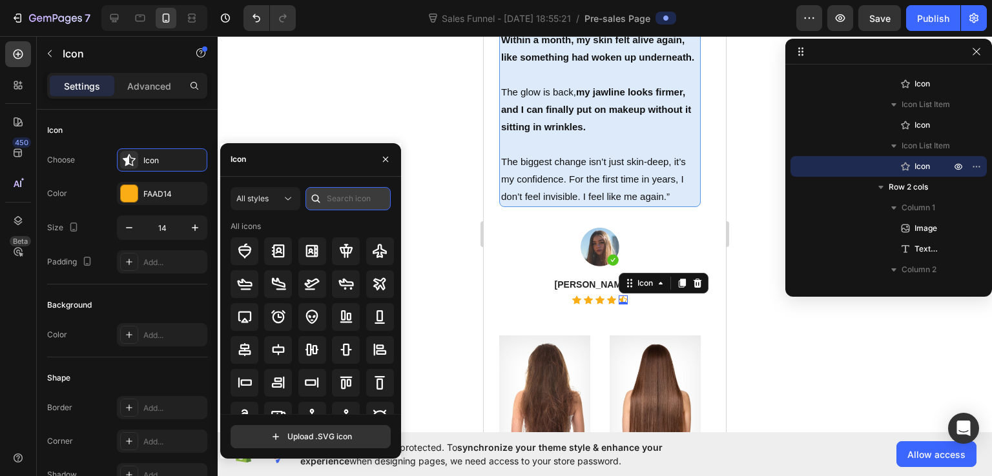
click at [331, 201] on input "text" at bounding box center [347, 198] width 85 height 23
type input "star"
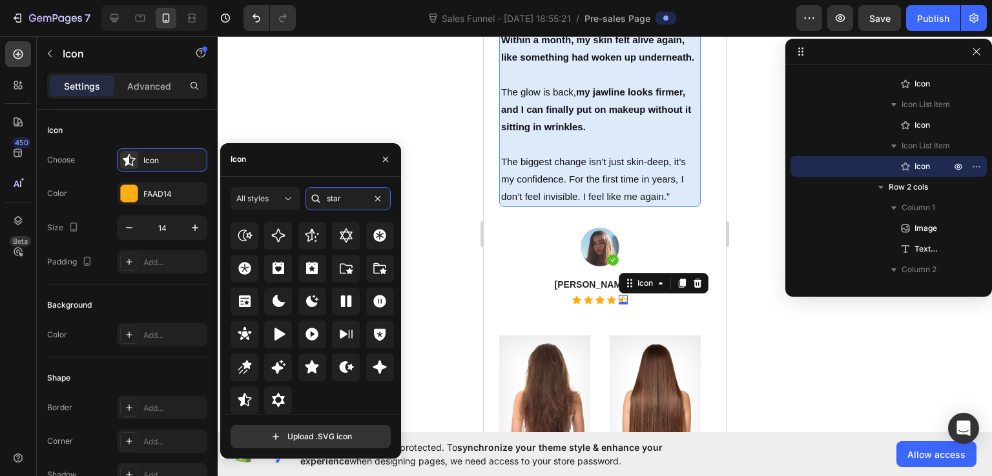
scroll to position [263, 0]
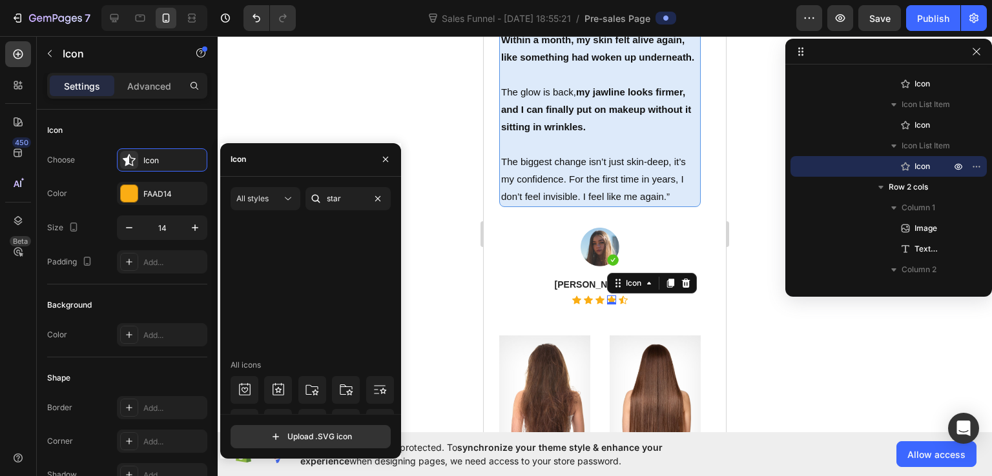
scroll to position [158, 0]
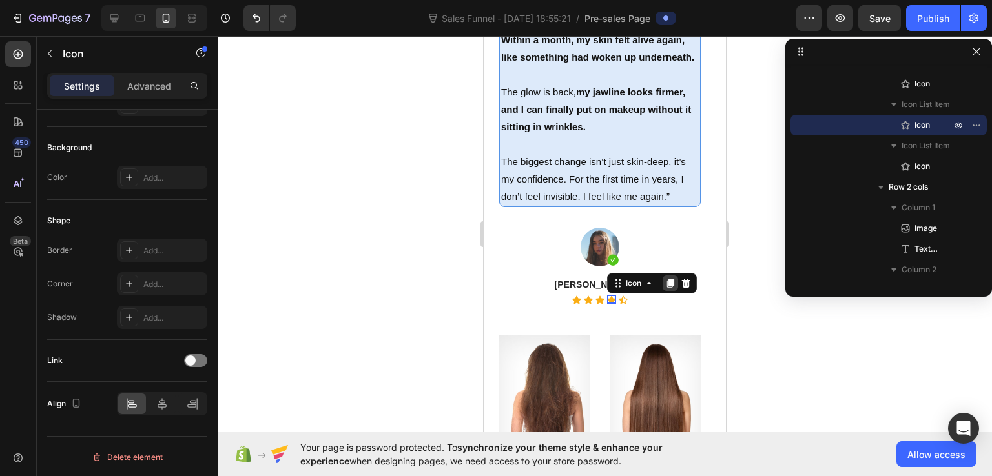
click at [666, 280] on icon at bounding box center [670, 283] width 10 height 10
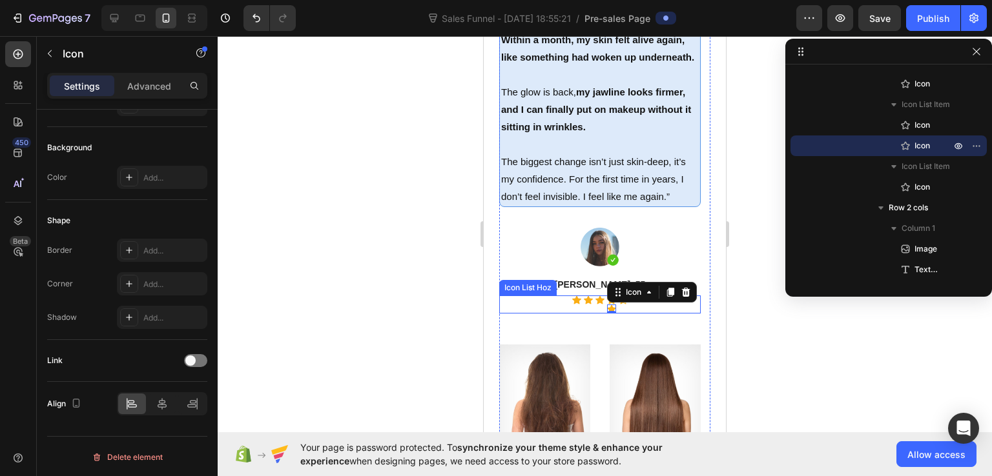
click at [642, 306] on div "Icon Icon Icon Icon Icon 0 Icon" at bounding box center [599, 305] width 201 height 18
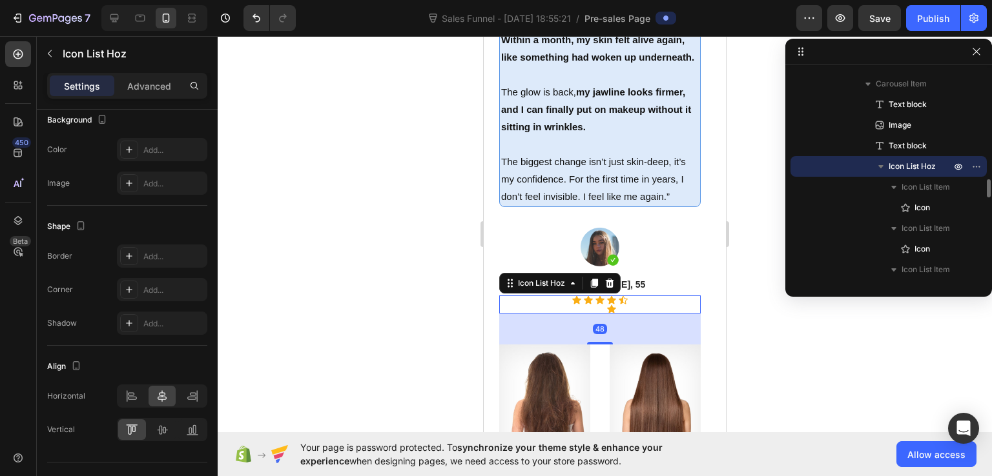
scroll to position [0, 0]
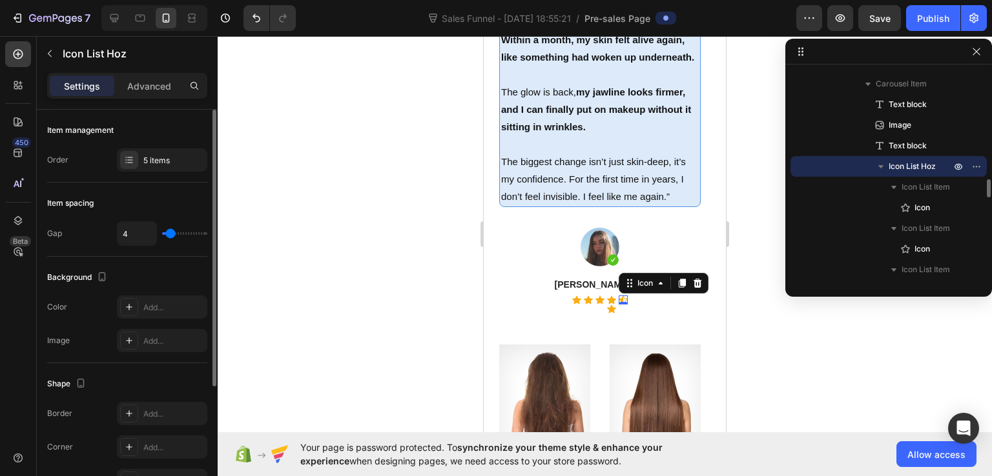
click at [624, 300] on div "Icon 0" at bounding box center [623, 300] width 9 height 9
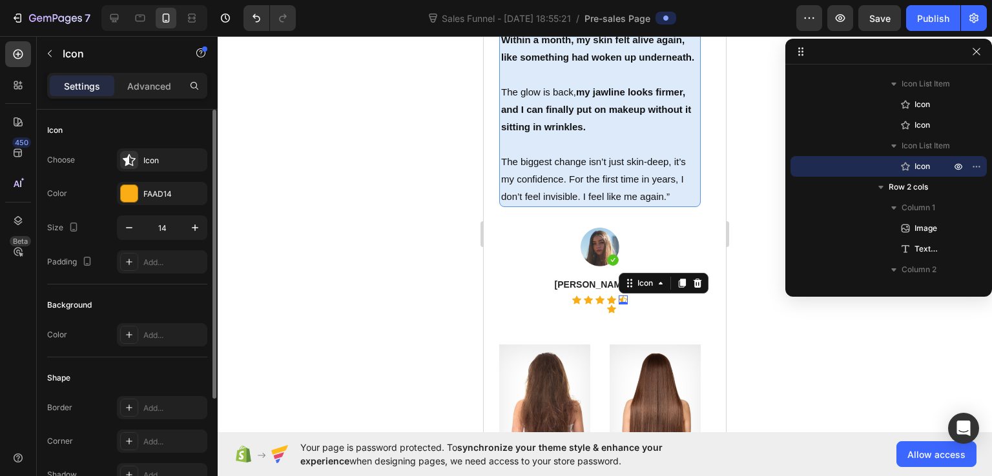
click at [622, 300] on div "0" at bounding box center [623, 305] width 13 height 10
click at [978, 166] on icon "button" at bounding box center [976, 166] width 10 height 10
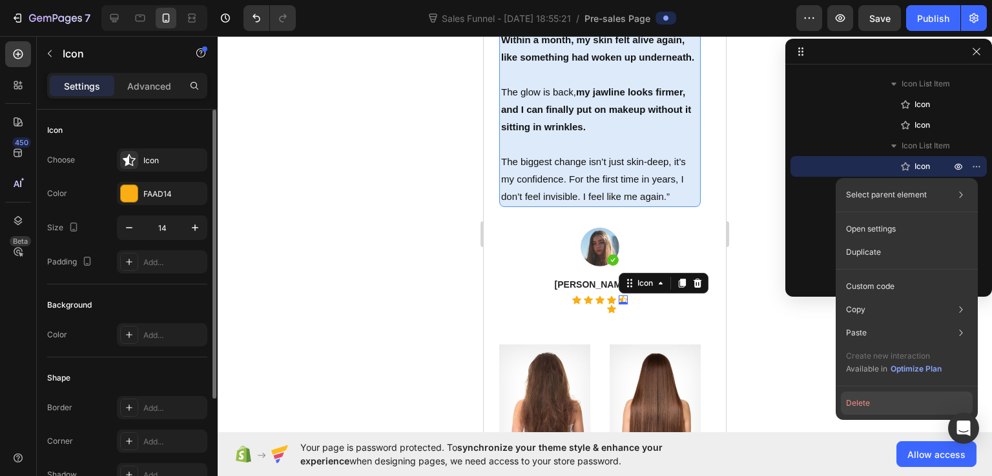
click at [861, 404] on button "Delete" at bounding box center [907, 403] width 132 height 23
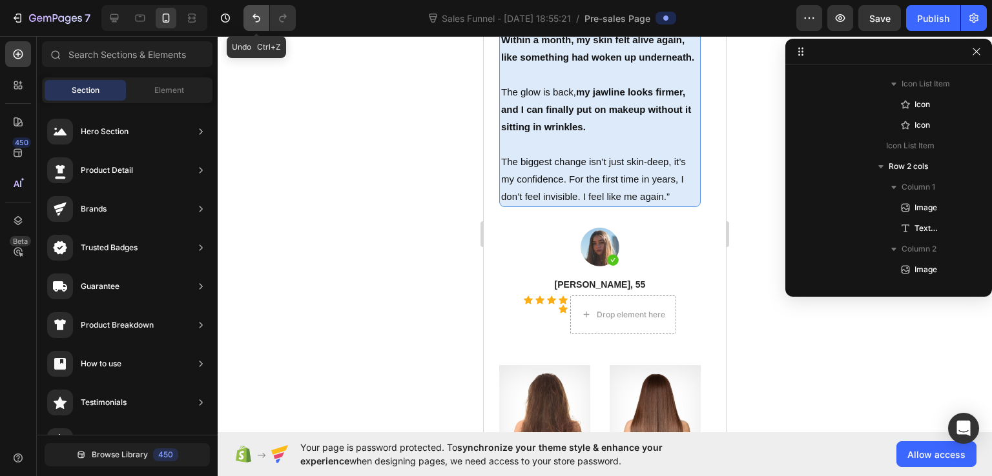
click at [258, 17] on icon "Undo/Redo" at bounding box center [256, 18] width 8 height 8
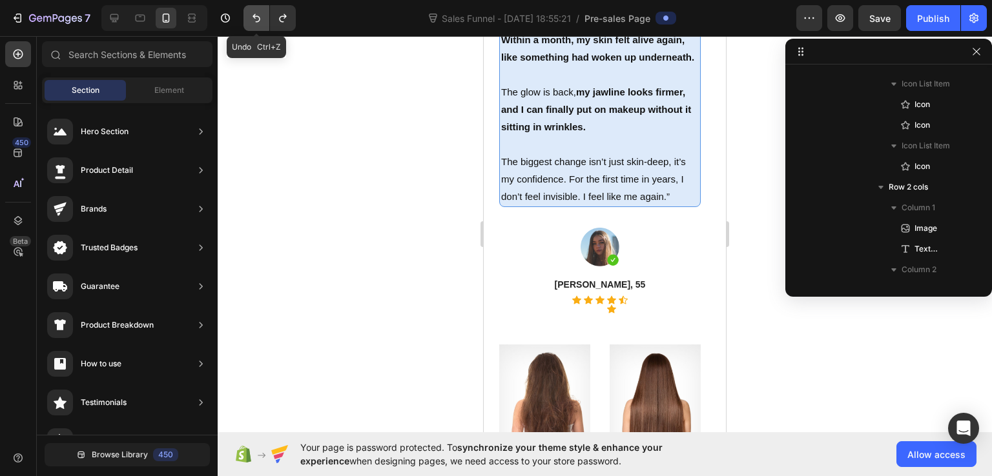
click at [258, 17] on icon "Undo/Redo" at bounding box center [256, 18] width 8 height 8
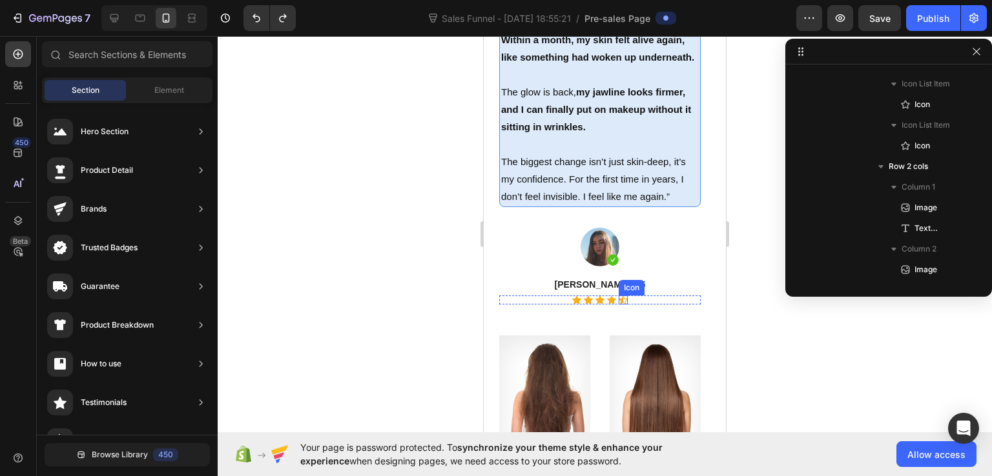
click at [622, 298] on div "Icon" at bounding box center [623, 300] width 9 height 9
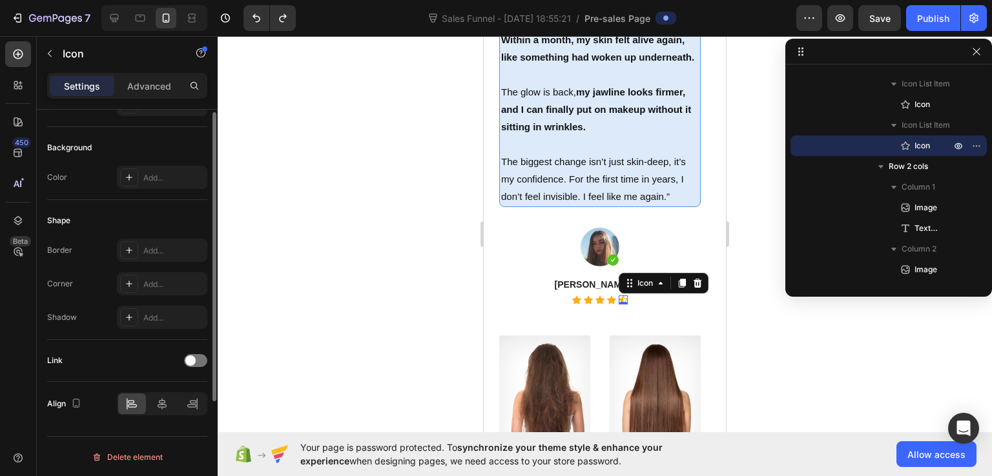
scroll to position [0, 0]
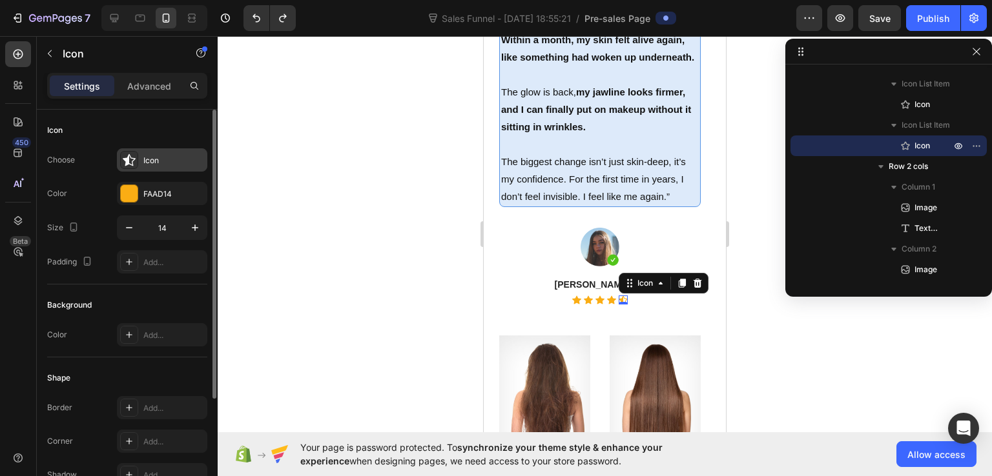
click at [125, 159] on icon at bounding box center [129, 160] width 13 height 12
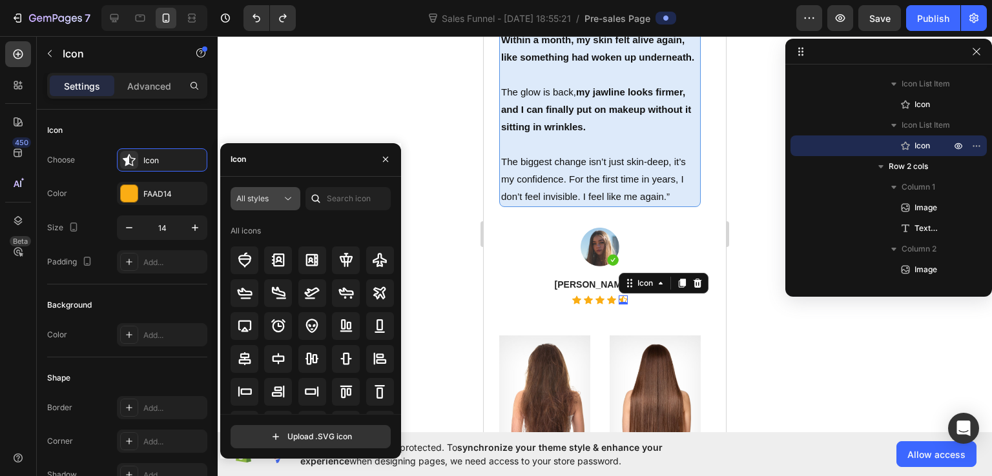
click at [254, 199] on span "All styles" at bounding box center [252, 199] width 32 height 10
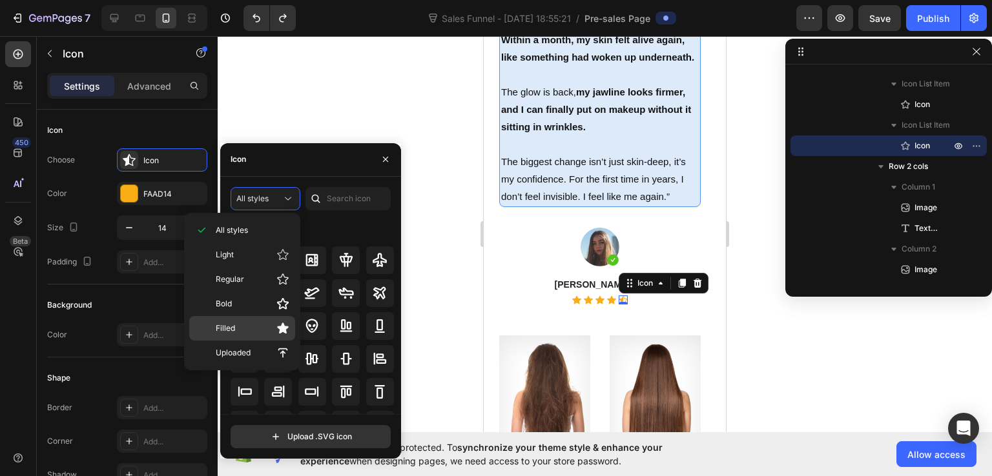
click at [278, 318] on div "Filled" at bounding box center [242, 328] width 106 height 25
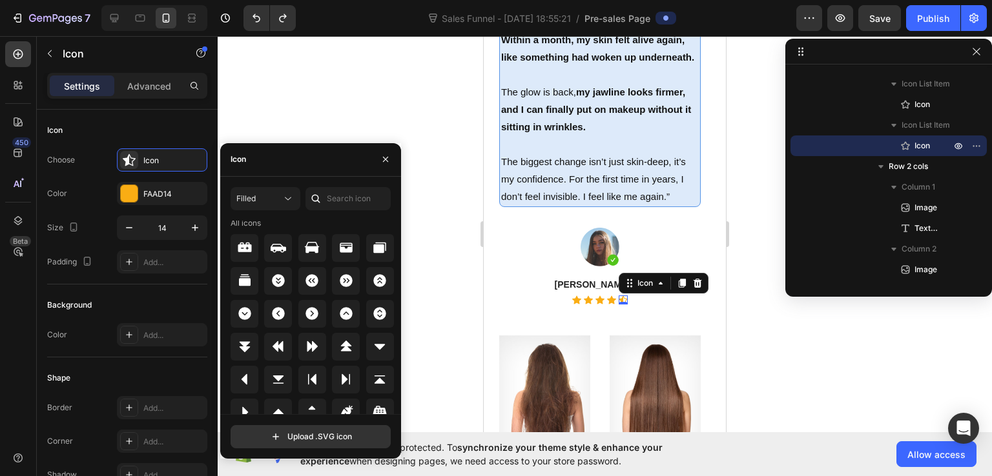
scroll to position [1659, 0]
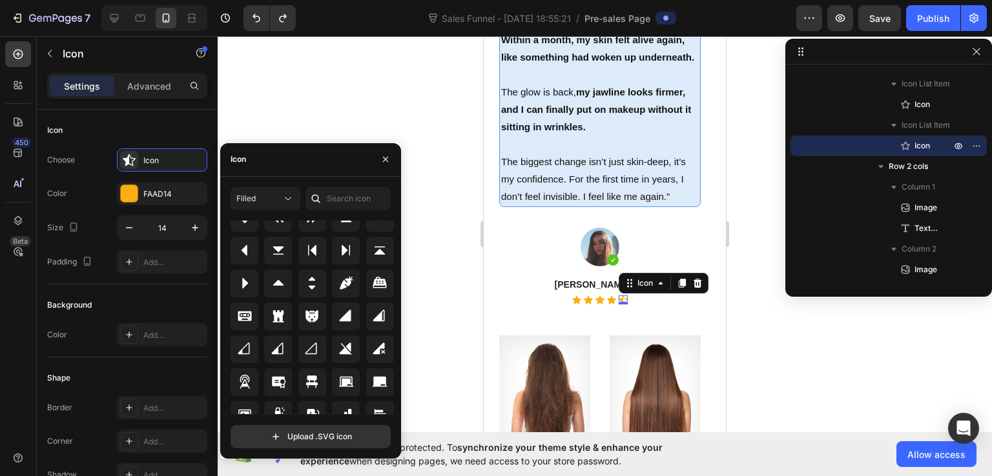
click at [759, 373] on div at bounding box center [605, 256] width 774 height 440
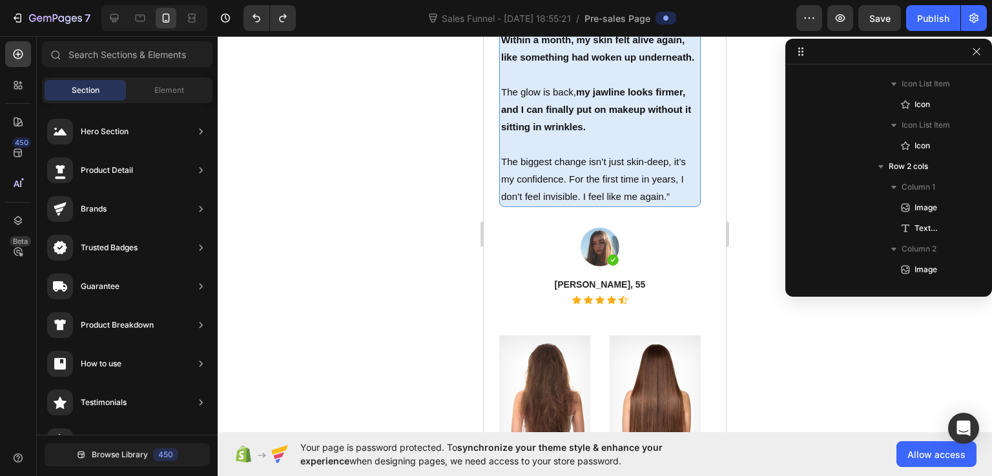
click at [759, 373] on div at bounding box center [605, 256] width 774 height 440
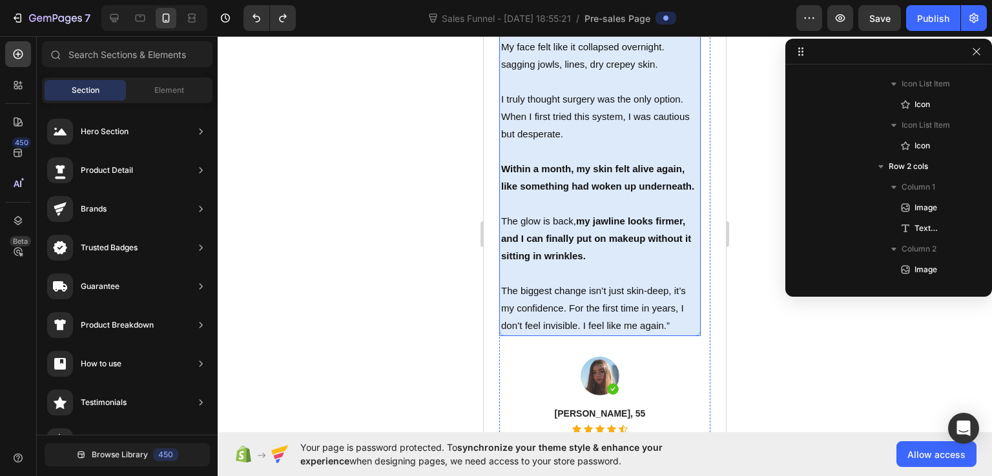
click at [550, 272] on p "Rich Text Editor. Editing area: main" at bounding box center [600, 273] width 198 height 17
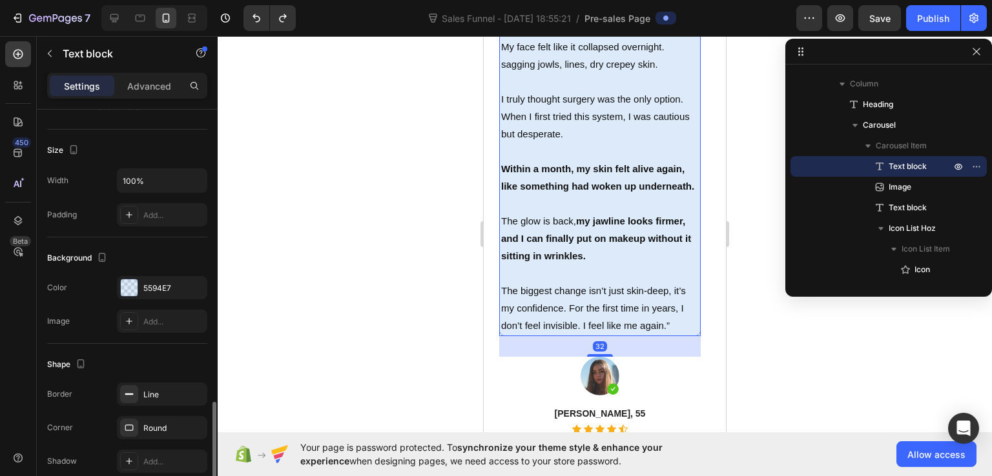
scroll to position [360, 0]
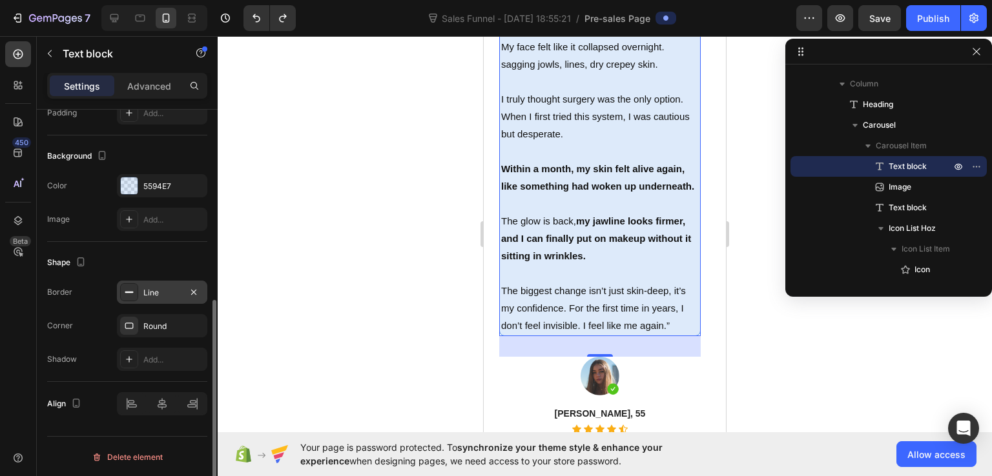
click at [166, 292] on div "Line" at bounding box center [161, 293] width 37 height 12
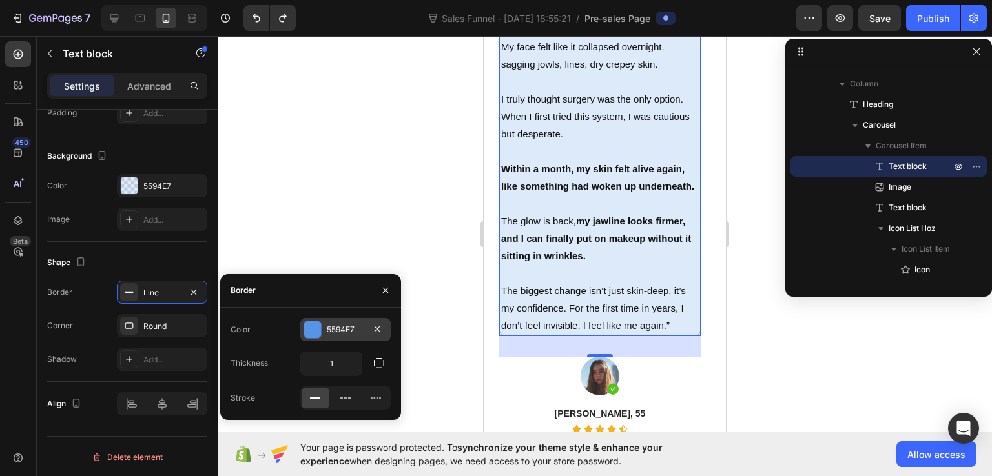
click at [352, 328] on div "5594E7" at bounding box center [345, 330] width 37 height 12
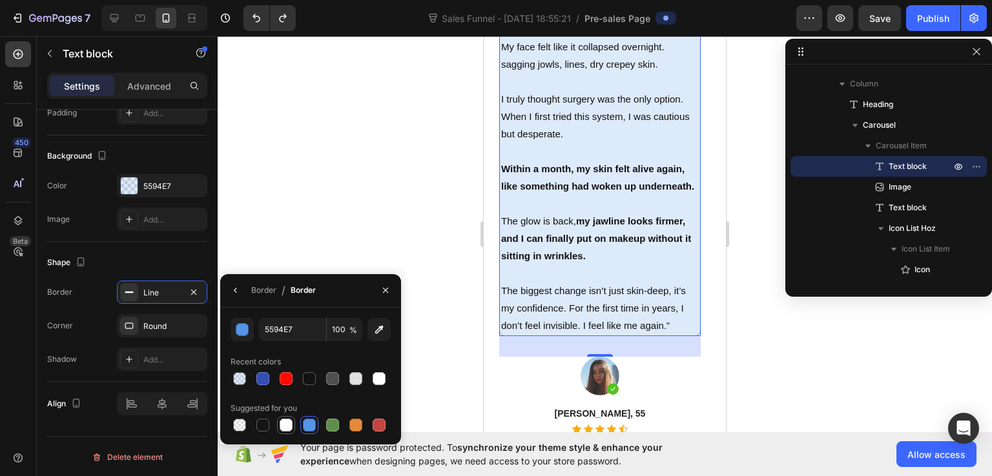
click at [293, 422] on div at bounding box center [285, 425] width 15 height 15
type input "FFFFFF"
click at [837, 355] on div at bounding box center [605, 256] width 774 height 440
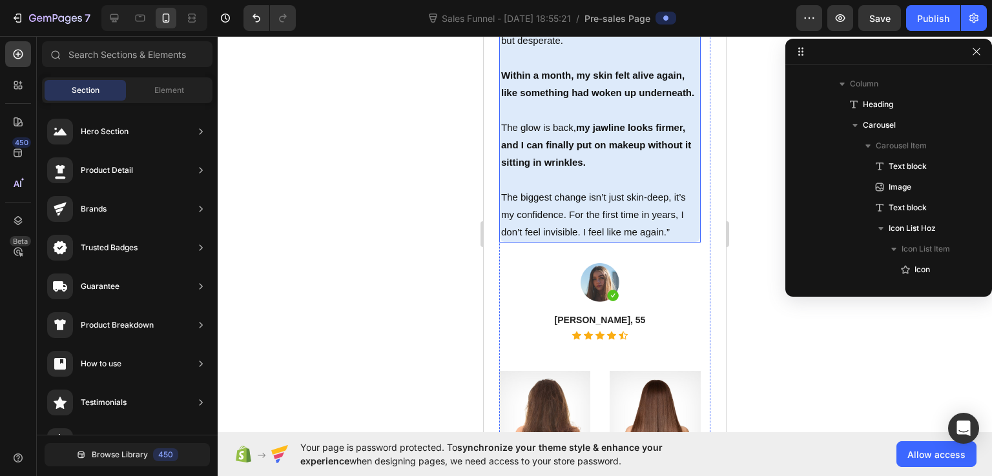
scroll to position [5737, 0]
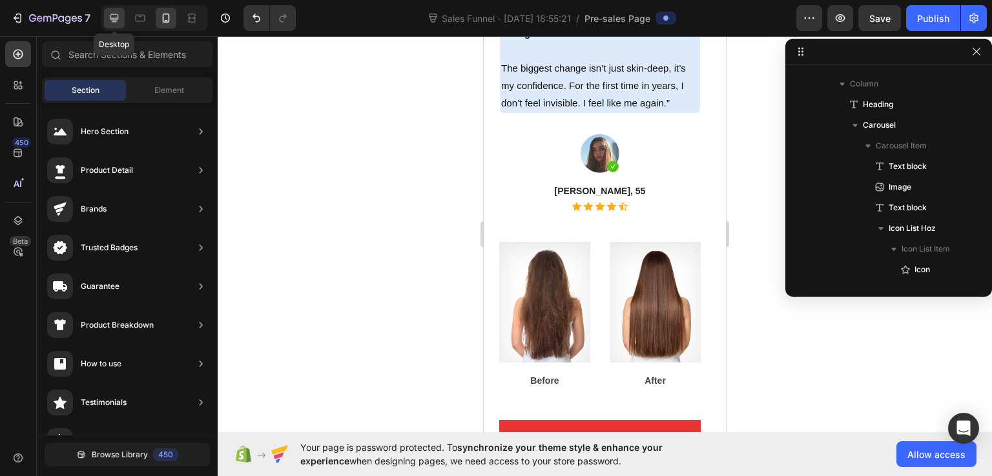
click at [108, 17] on icon at bounding box center [114, 18] width 13 height 13
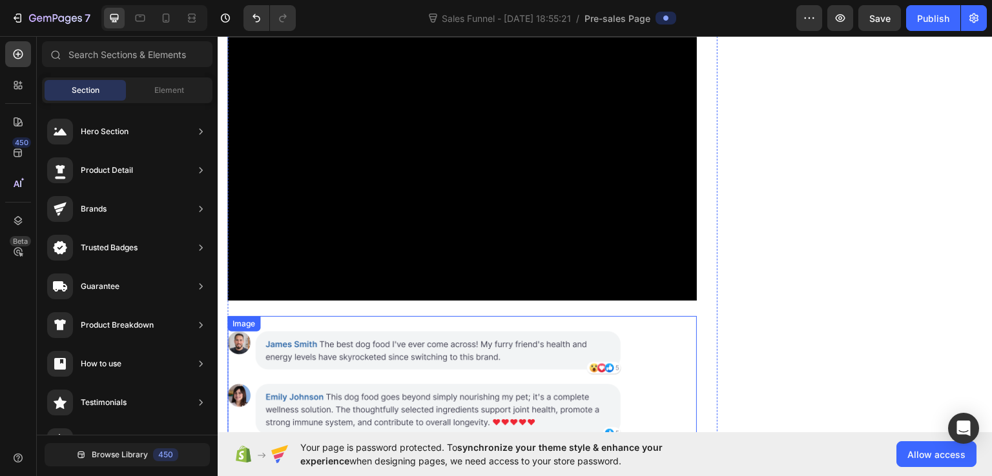
scroll to position [4910, 0]
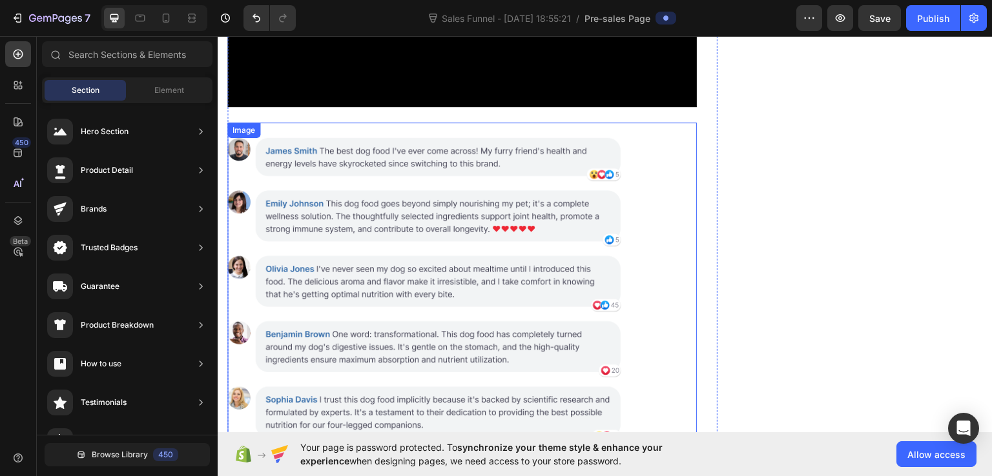
click at [393, 193] on img at bounding box center [461, 322] width 469 height 401
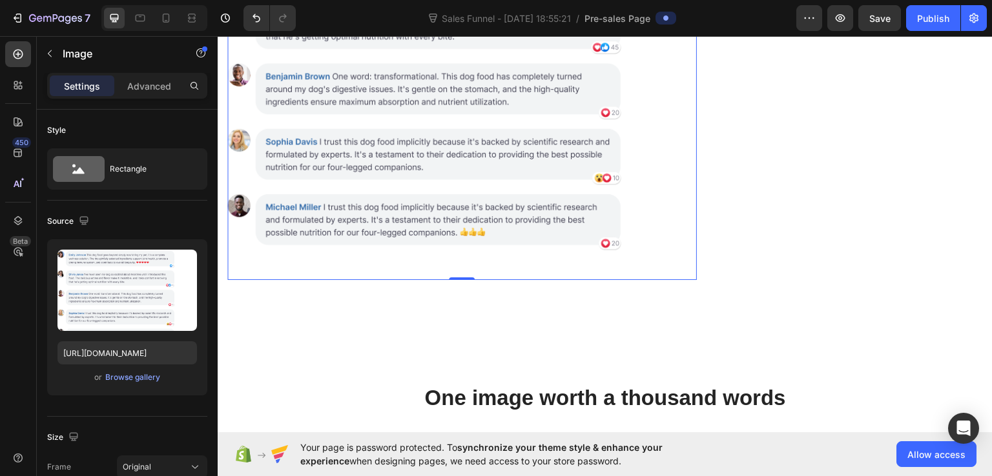
scroll to position [5427, 0]
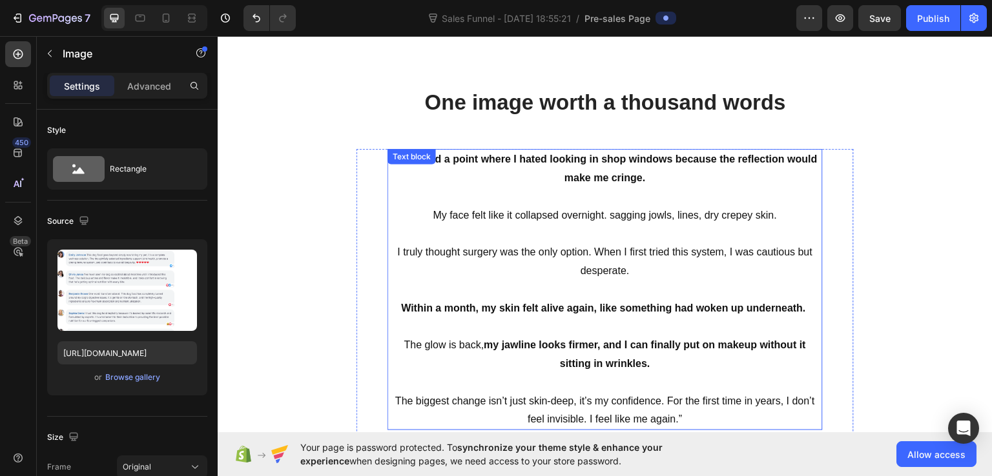
click at [573, 287] on p at bounding box center [605, 289] width 433 height 19
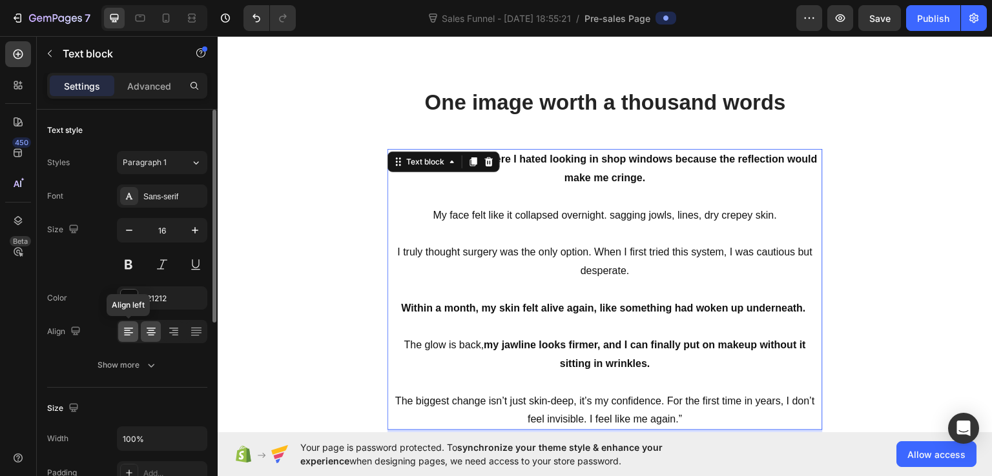
click at [124, 328] on icon at bounding box center [128, 328] width 9 height 1
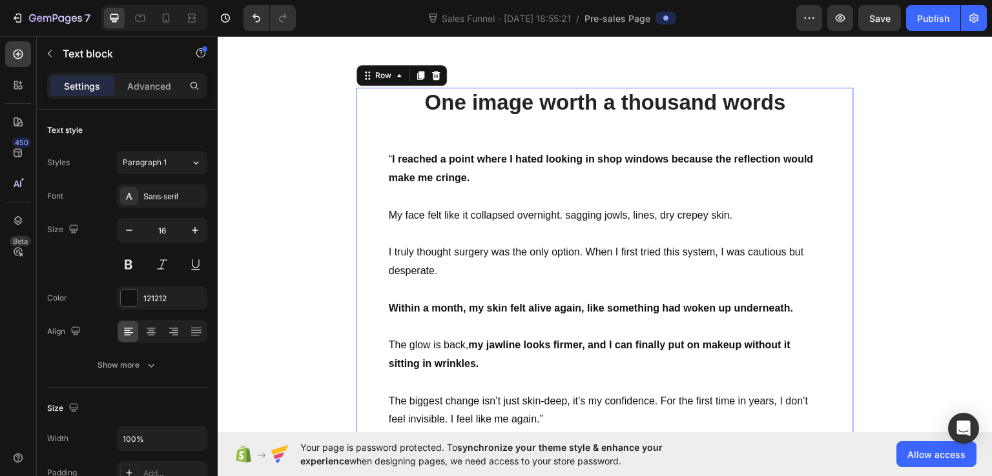
click at [554, 134] on div "One image worth a thousand words Heading “ I reached a point where I hated look…" at bounding box center [604, 443] width 497 height 712
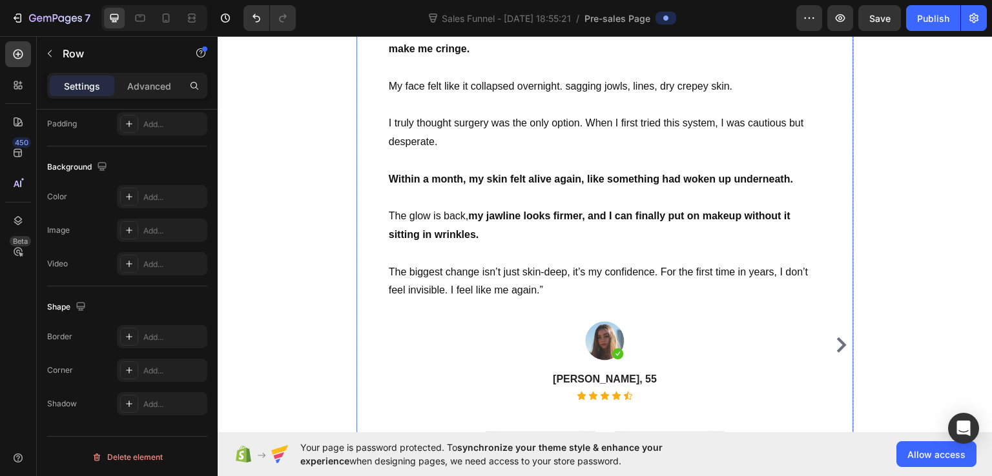
scroll to position [5685, 0]
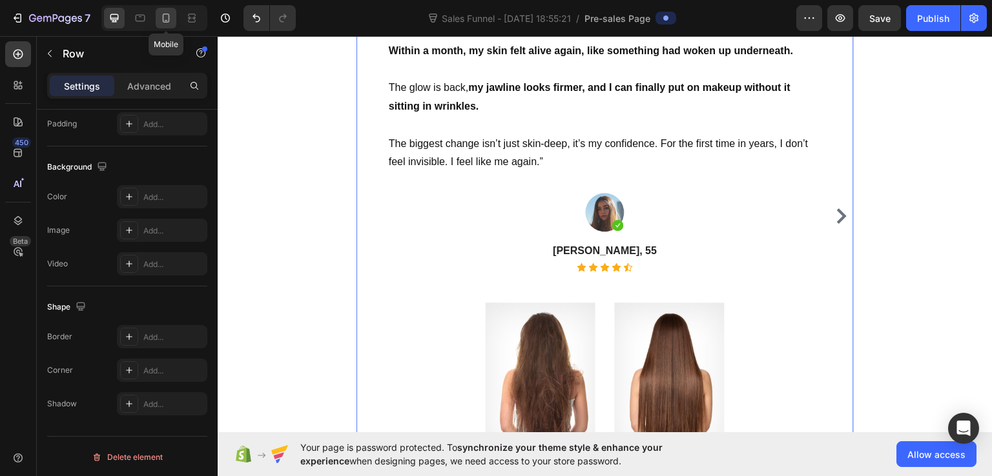
click at [162, 17] on icon at bounding box center [165, 18] width 13 height 13
type input "100%"
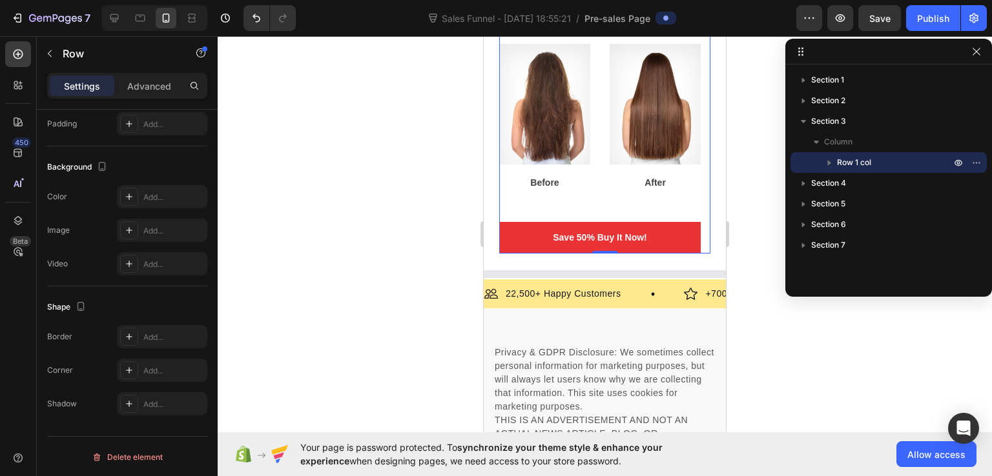
scroll to position [5971, 0]
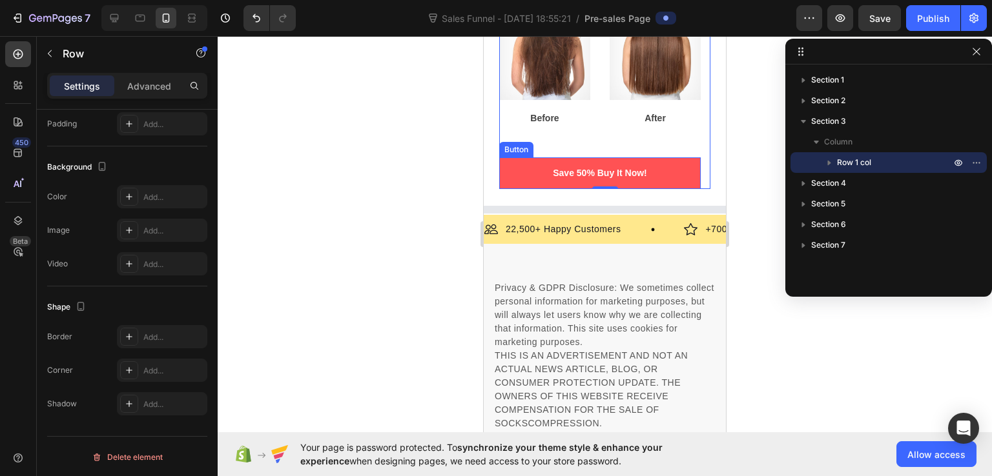
click at [526, 169] on button "Save 50% Buy It Now!" at bounding box center [599, 174] width 201 height 32
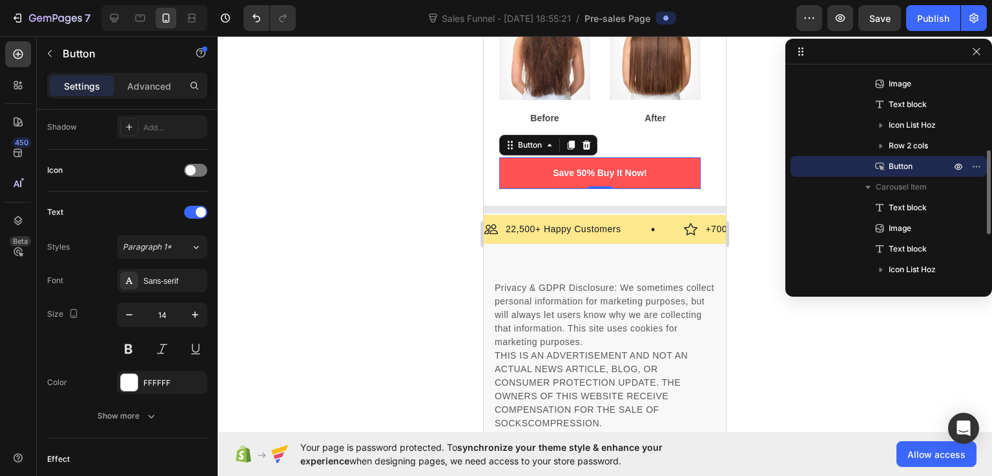
scroll to position [0, 0]
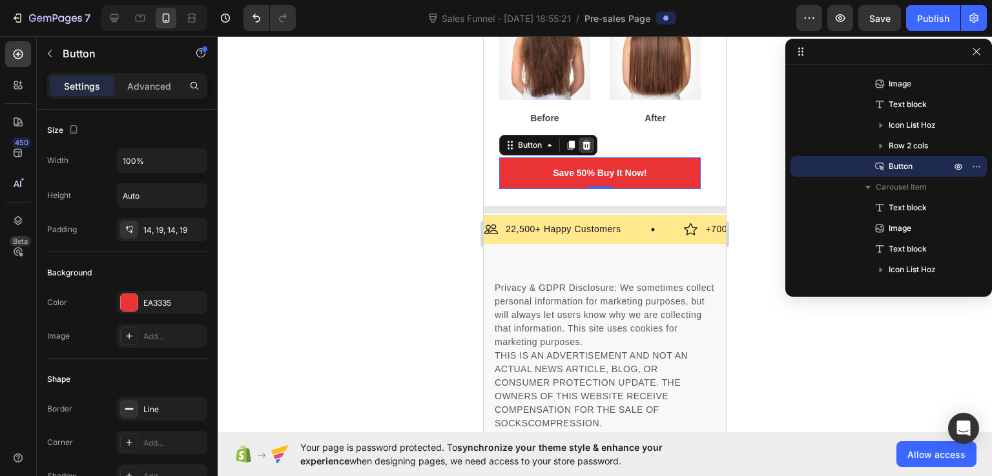
click at [591, 150] on icon at bounding box center [586, 145] width 10 height 10
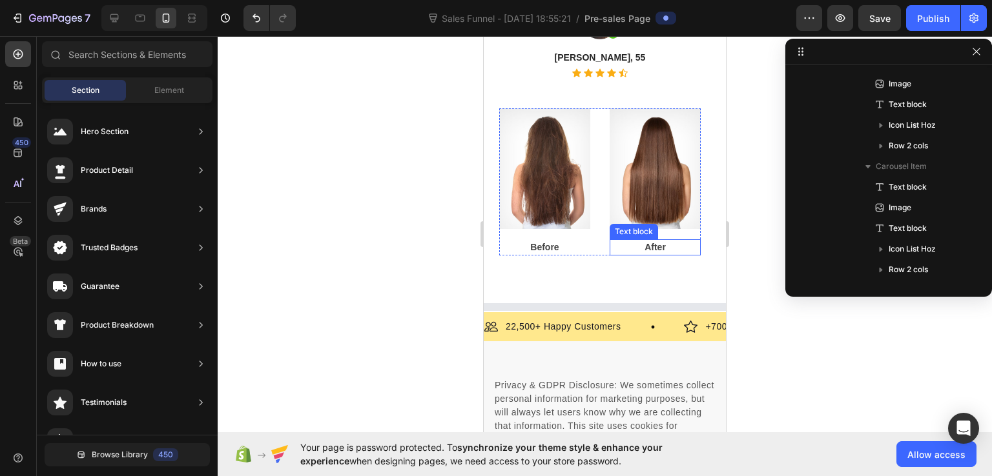
scroll to position [6036, 0]
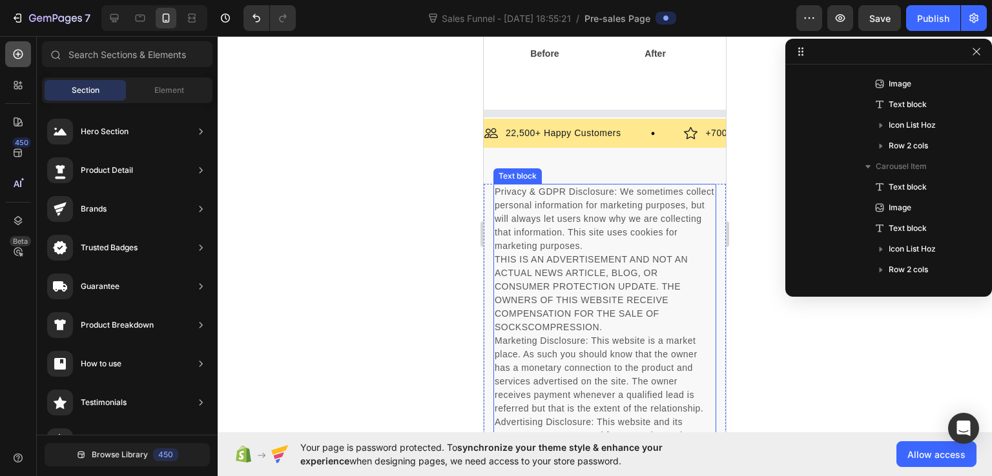
click at [20, 58] on icon at bounding box center [19, 55] width 10 height 10
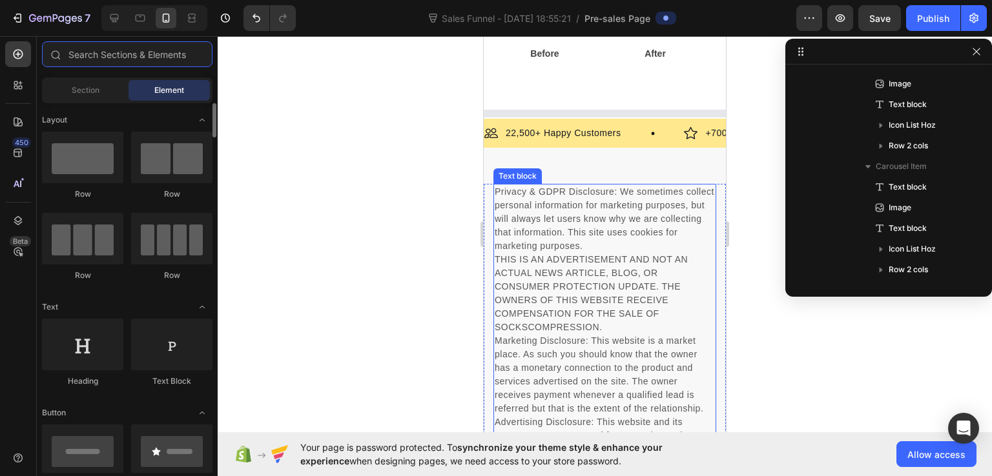
scroll to position [0, 0]
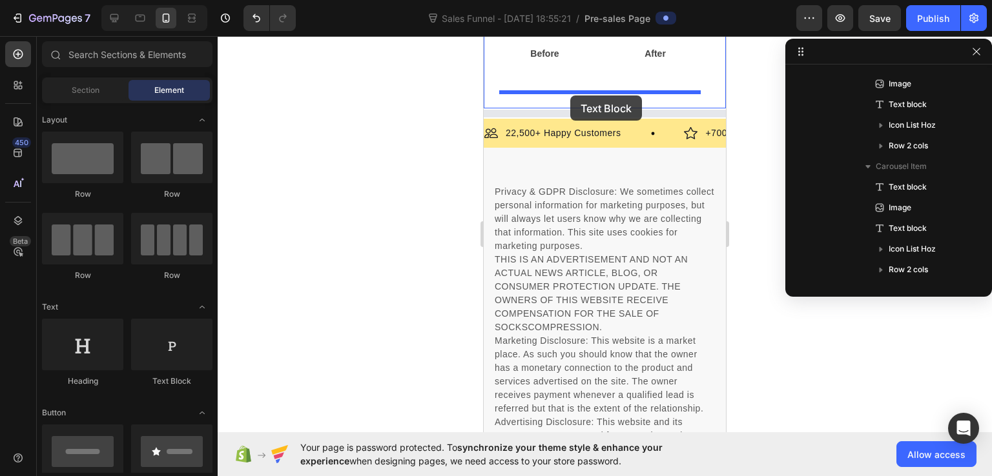
drag, startPoint x: 628, startPoint y: 396, endPoint x: 570, endPoint y: 96, distance: 305.8
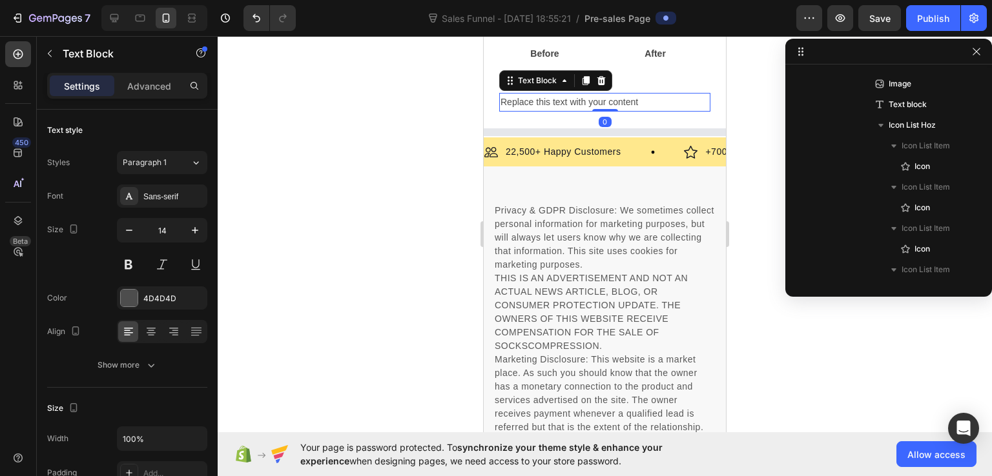
scroll to position [985, 0]
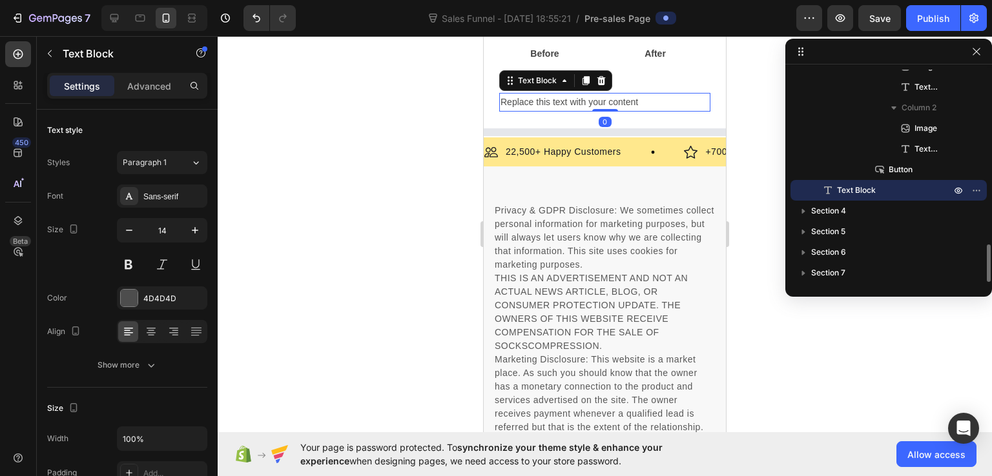
click at [570, 103] on div "Replace this text with your content" at bounding box center [604, 102] width 211 height 19
click at [570, 103] on p "Replace this text with your content" at bounding box center [604, 102] width 209 height 16
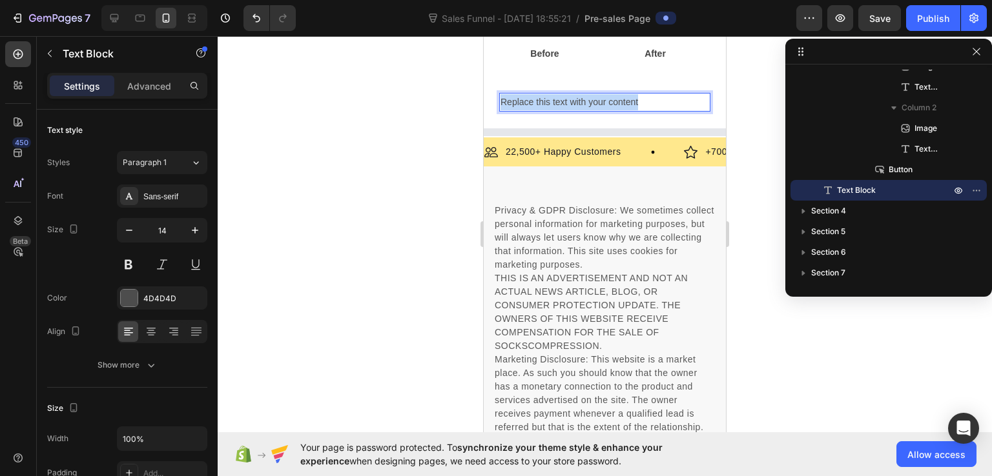
click at [570, 103] on p "Replace this text with your content" at bounding box center [604, 102] width 209 height 16
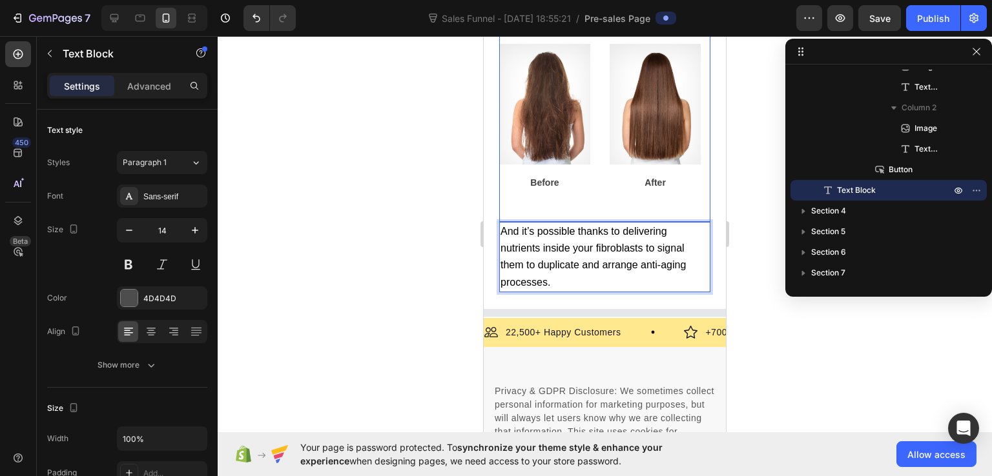
scroll to position [5842, 0]
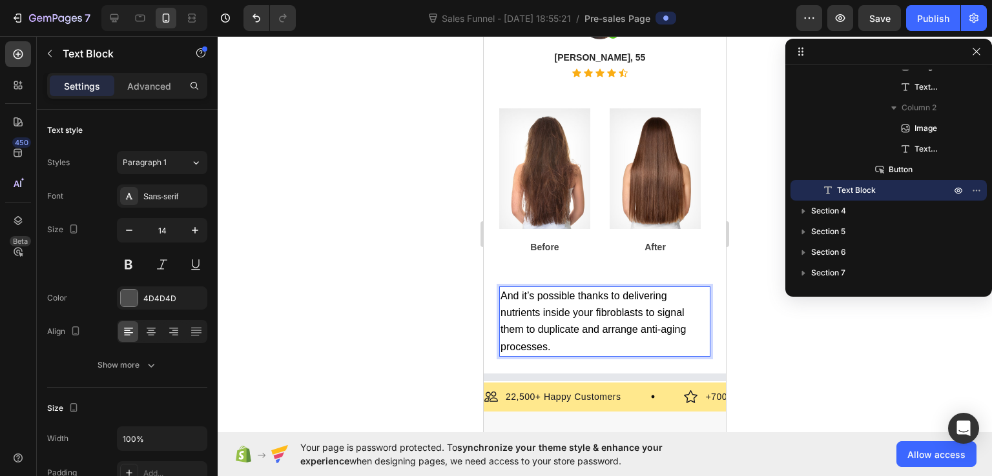
click at [768, 344] on div at bounding box center [605, 256] width 774 height 440
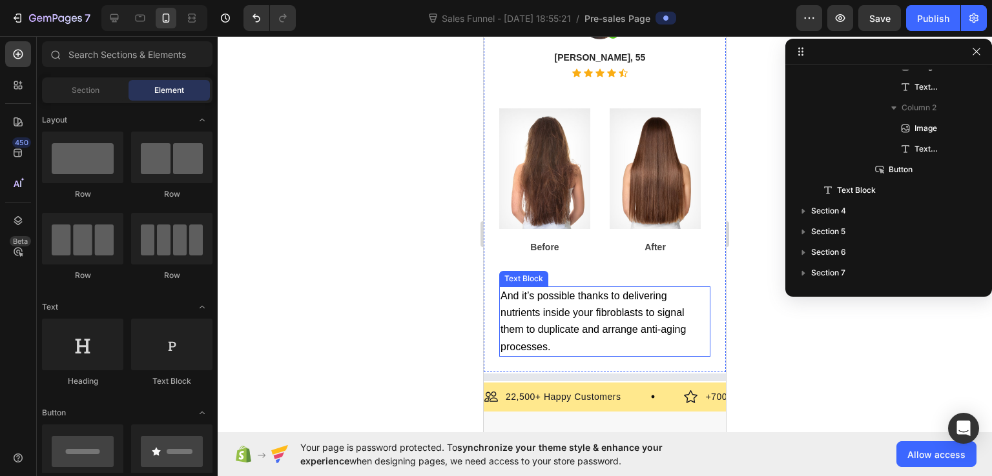
click at [586, 345] on p "And it’s possible thanks to delivering nutrients inside your fibroblasts to sig…" at bounding box center [604, 322] width 209 height 68
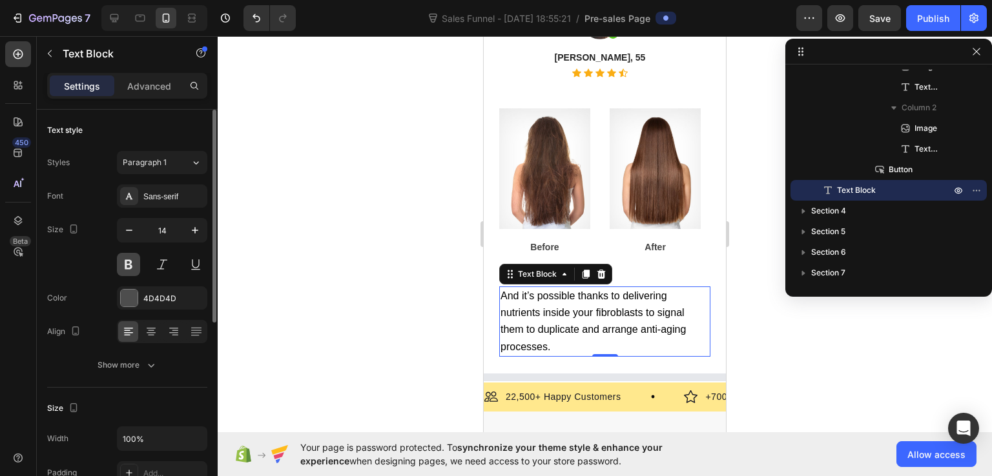
click at [129, 263] on button at bounding box center [128, 264] width 23 height 23
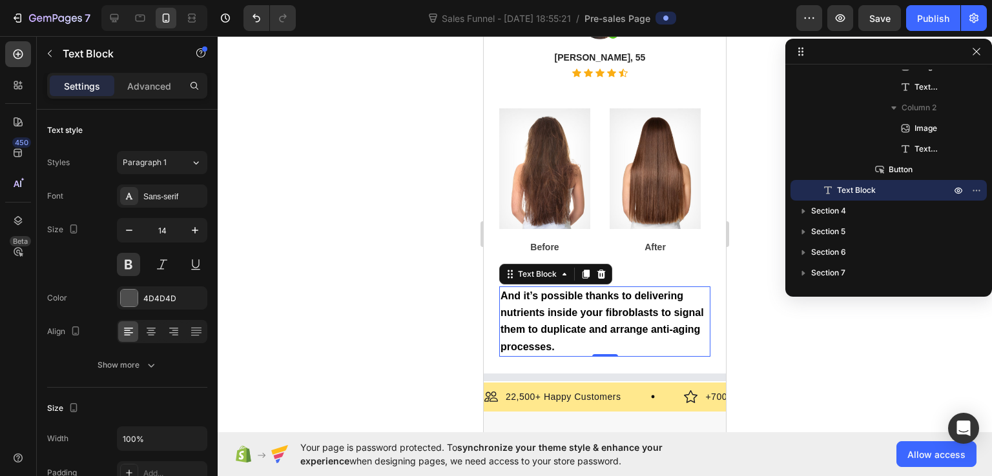
click at [773, 370] on div at bounding box center [605, 256] width 774 height 440
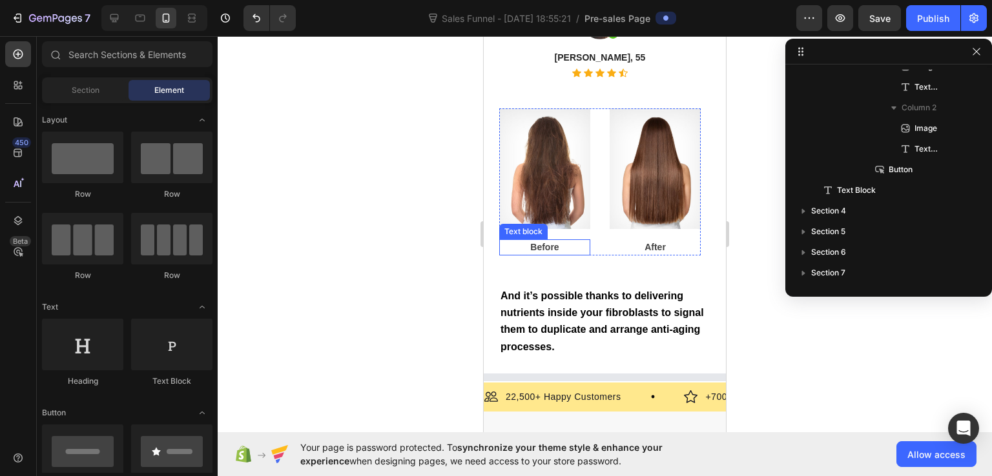
scroll to position [6036, 0]
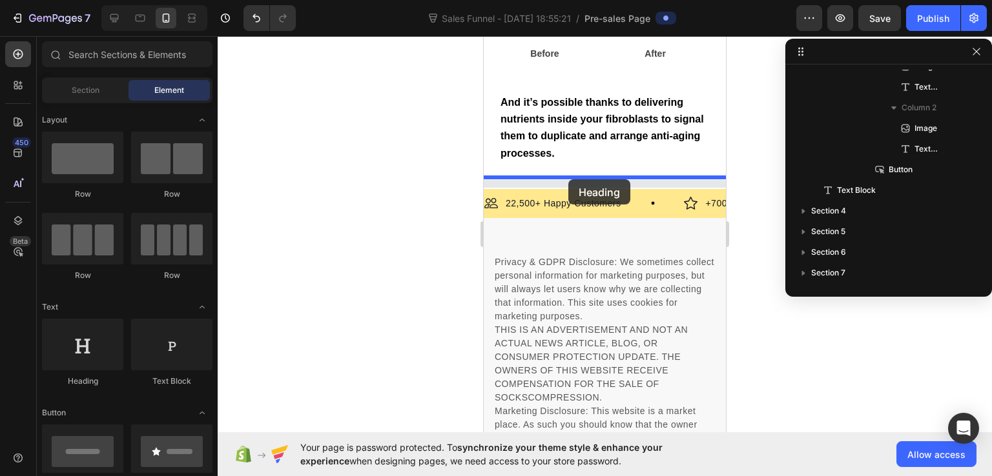
drag, startPoint x: 559, startPoint y: 413, endPoint x: 568, endPoint y: 179, distance: 233.9
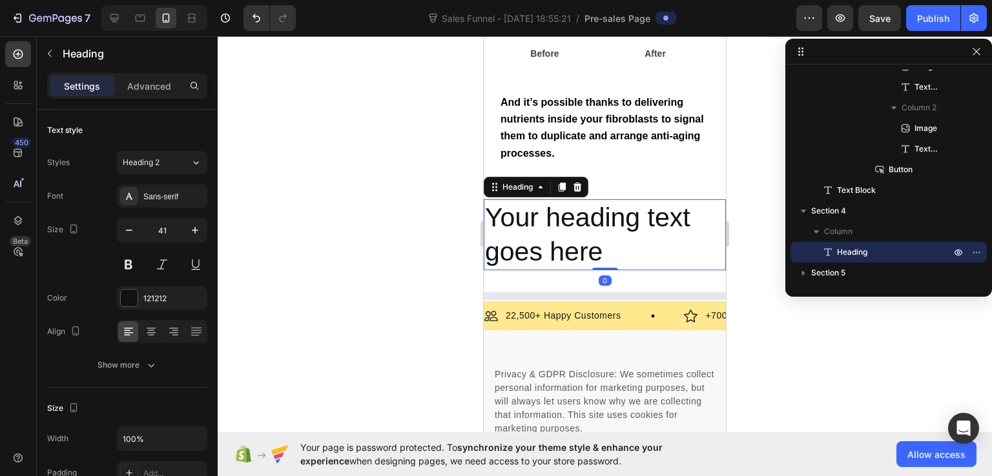
click at [572, 230] on h2 "Your heading text goes here" at bounding box center [605, 236] width 242 height 72
click at [572, 230] on p "Your heading text goes here" at bounding box center [605, 235] width 240 height 69
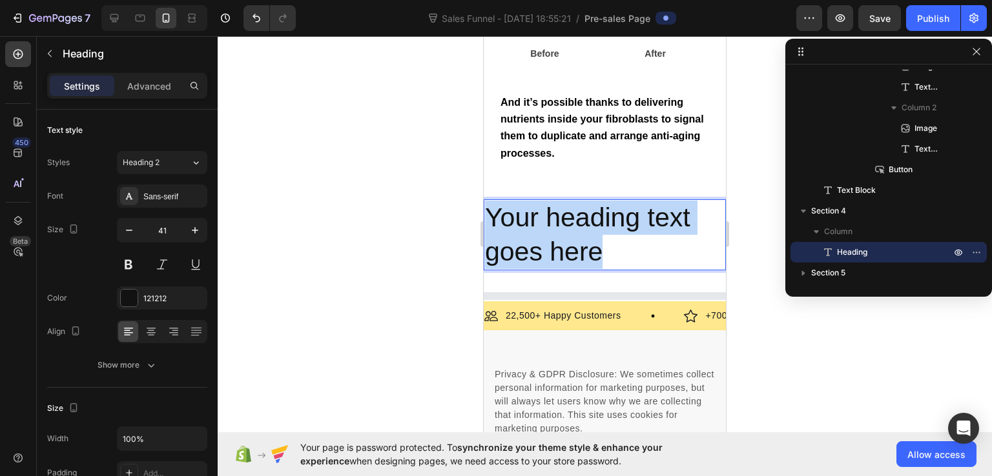
click at [572, 230] on p "Your heading text goes here" at bounding box center [605, 235] width 240 height 69
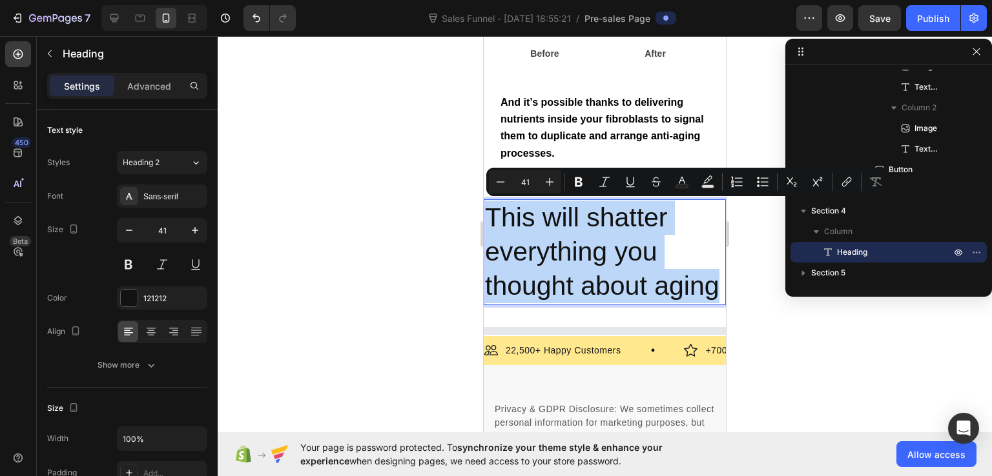
drag, startPoint x: 573, startPoint y: 321, endPoint x: 478, endPoint y: 205, distance: 150.0
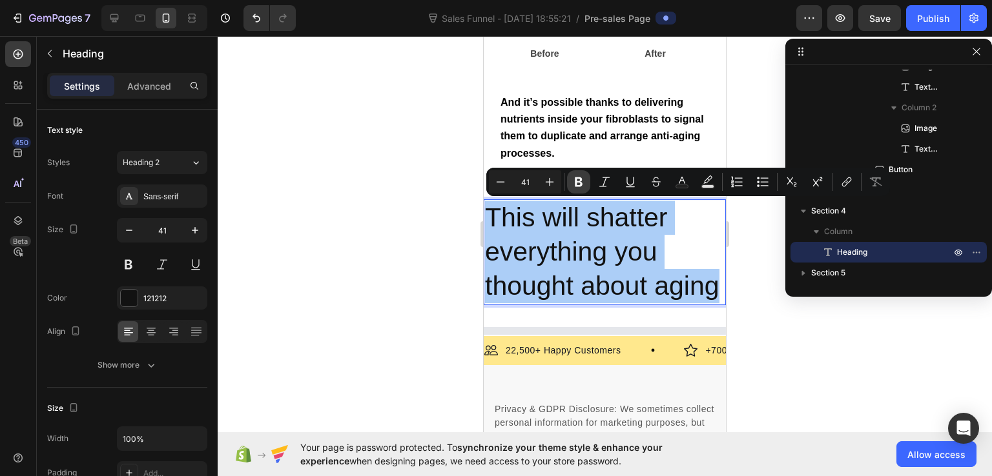
click at [576, 176] on icon "Editor contextual toolbar" at bounding box center [578, 182] width 13 height 13
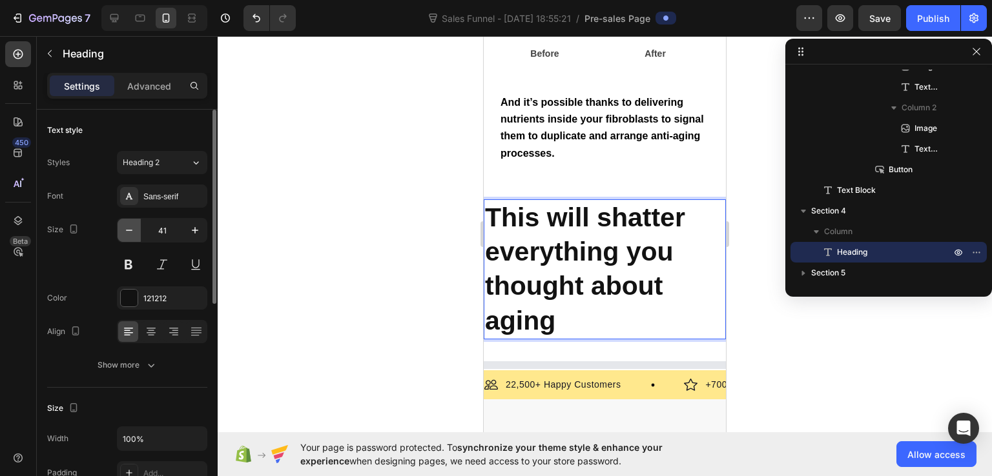
click at [135, 228] on icon "button" at bounding box center [129, 230] width 13 height 13
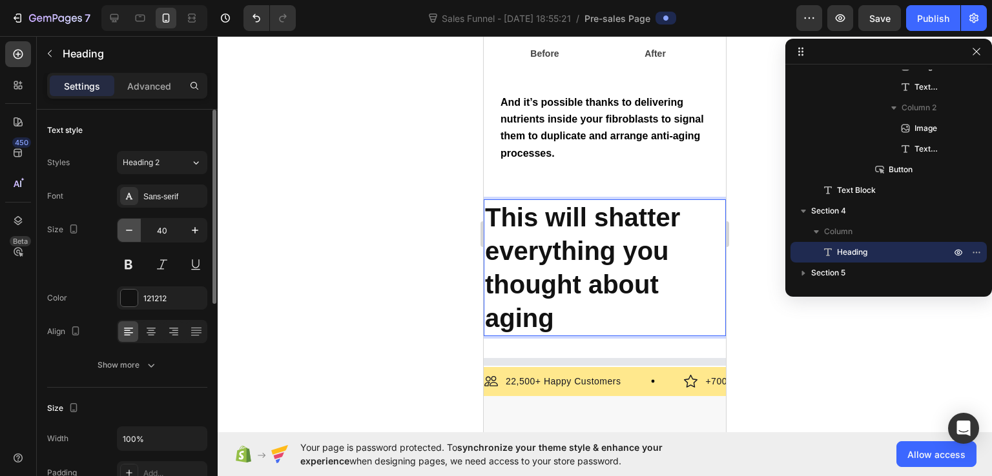
click at [135, 228] on icon "button" at bounding box center [129, 230] width 13 height 13
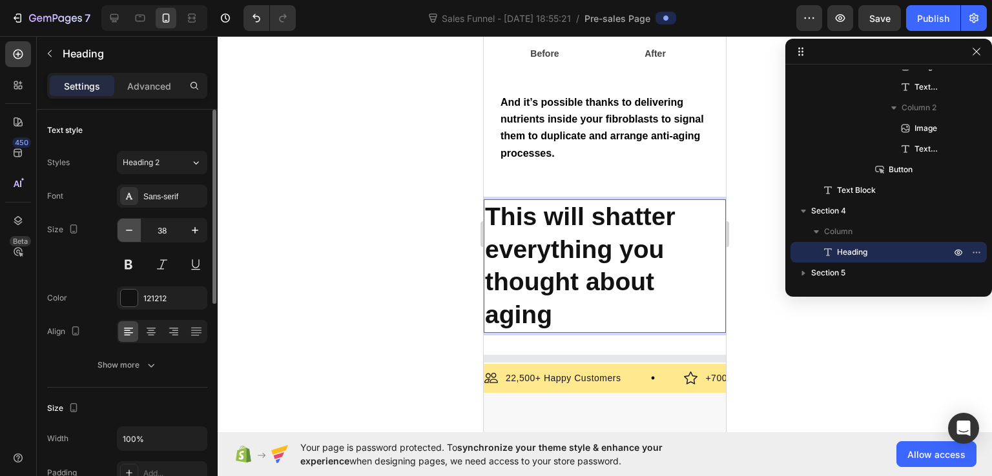
click at [135, 228] on icon "button" at bounding box center [129, 230] width 13 height 13
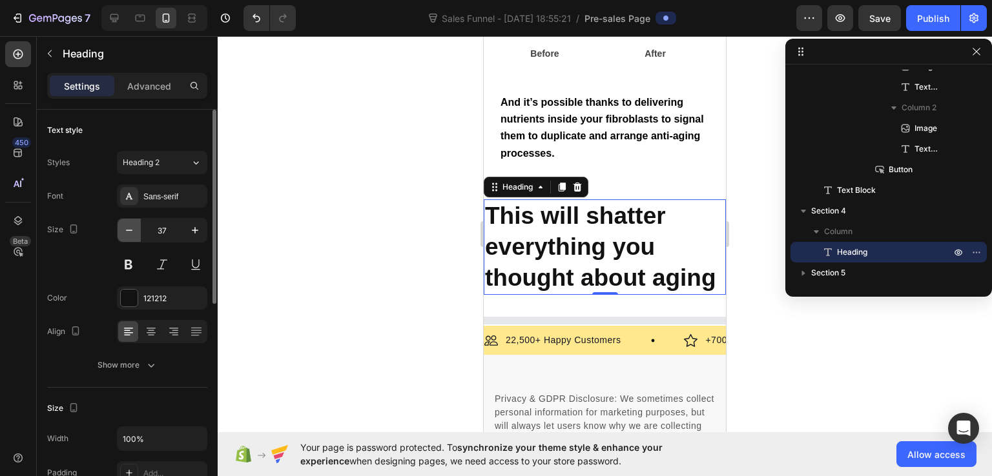
click at [135, 228] on icon "button" at bounding box center [129, 230] width 13 height 13
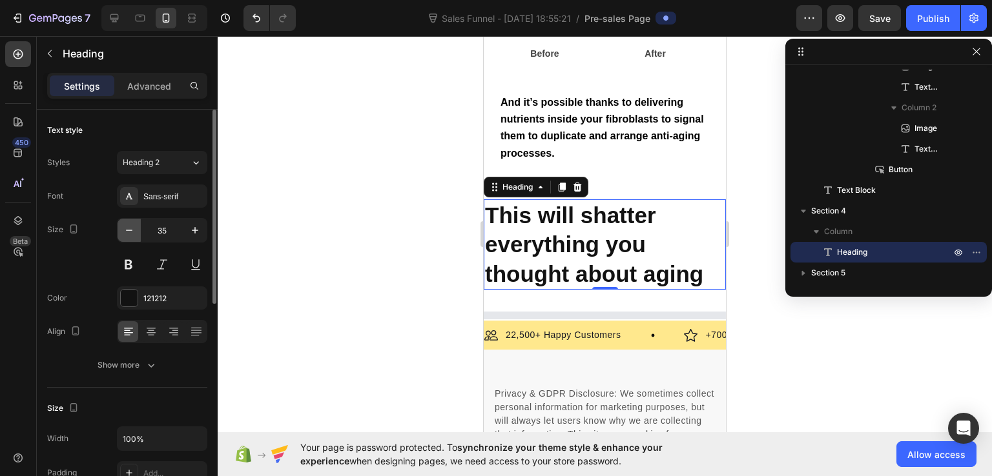
click at [135, 228] on icon "button" at bounding box center [129, 230] width 13 height 13
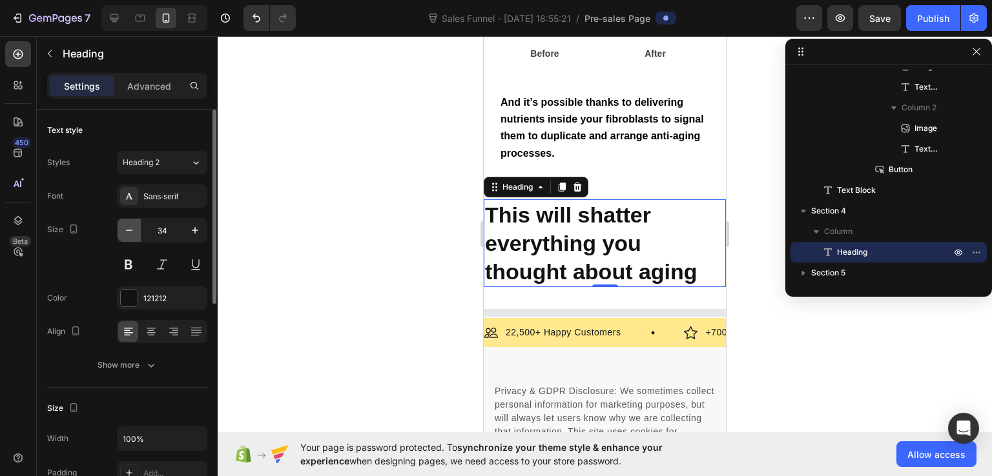
click at [135, 228] on icon "button" at bounding box center [129, 230] width 13 height 13
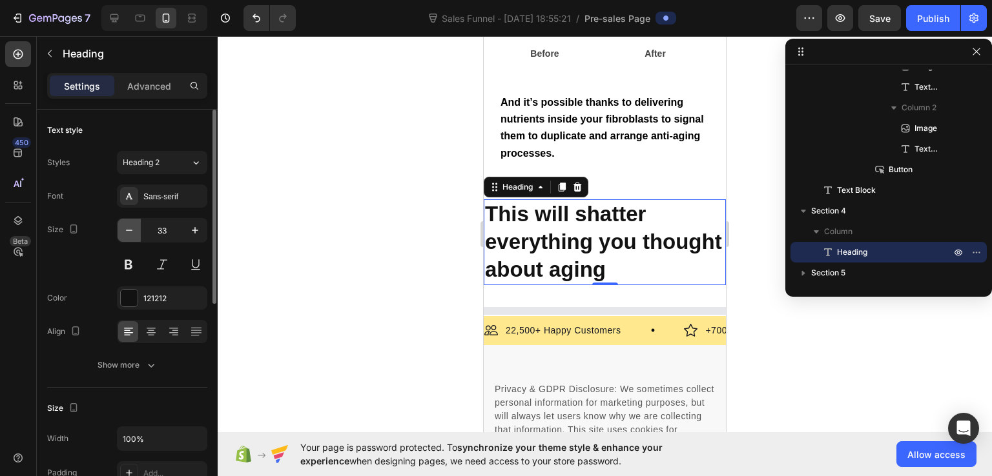
click at [135, 228] on icon "button" at bounding box center [129, 230] width 13 height 13
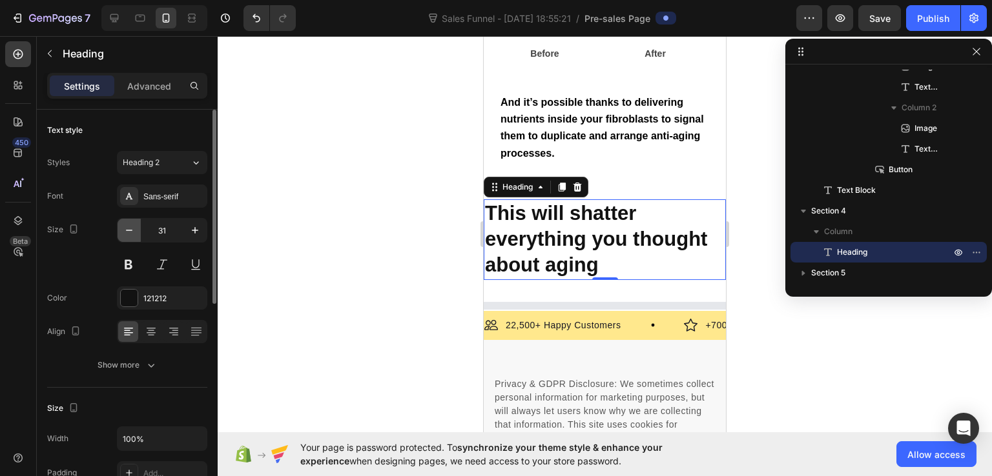
click at [134, 228] on icon "button" at bounding box center [129, 230] width 13 height 13
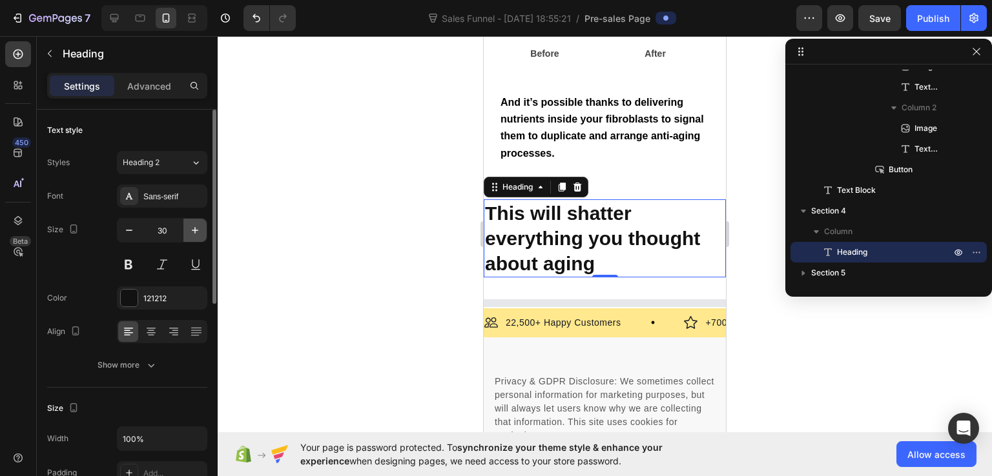
click at [199, 225] on icon "button" at bounding box center [195, 230] width 13 height 13
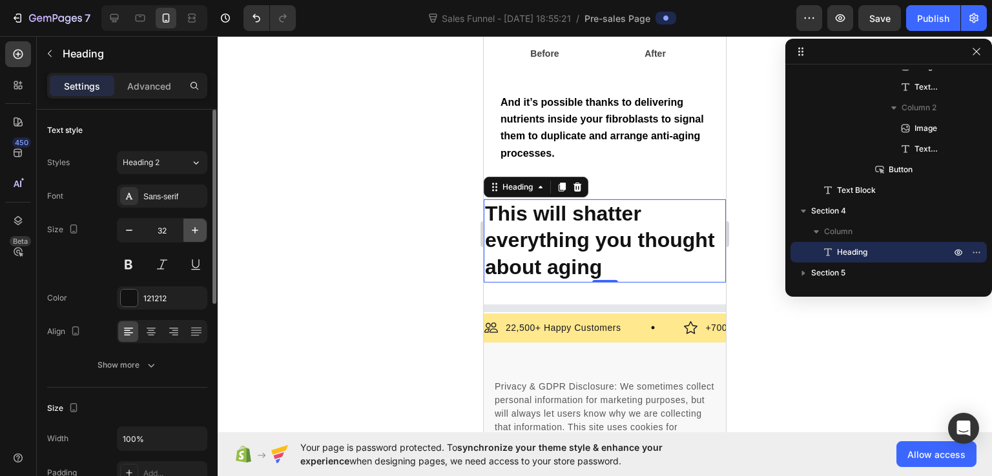
click at [199, 225] on icon "button" at bounding box center [195, 230] width 13 height 13
type input "33"
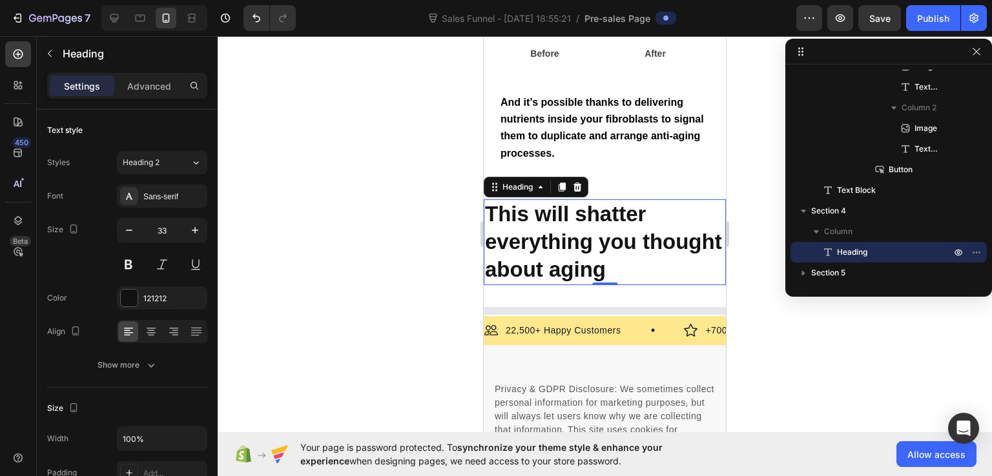
click at [748, 332] on div at bounding box center [605, 256] width 774 height 440
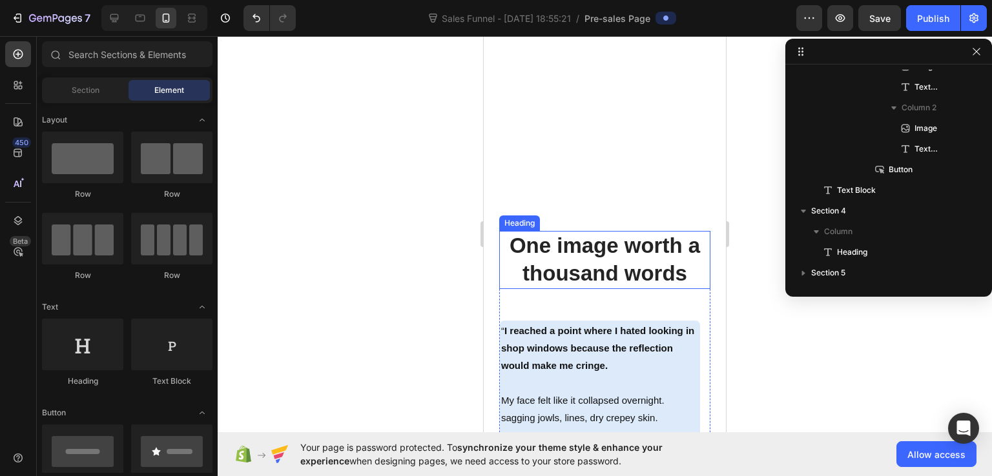
scroll to position [5354, 0]
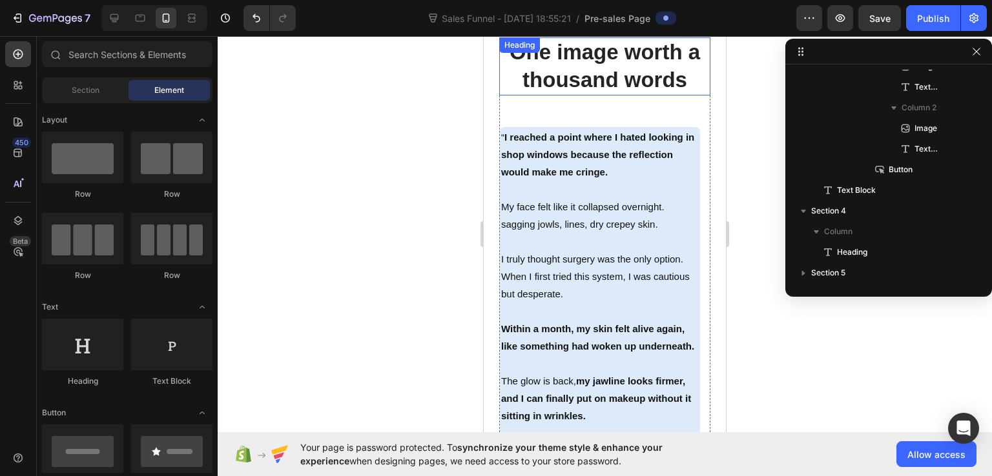
click at [620, 79] on h2 "One image worth a thousand words" at bounding box center [604, 66] width 211 height 58
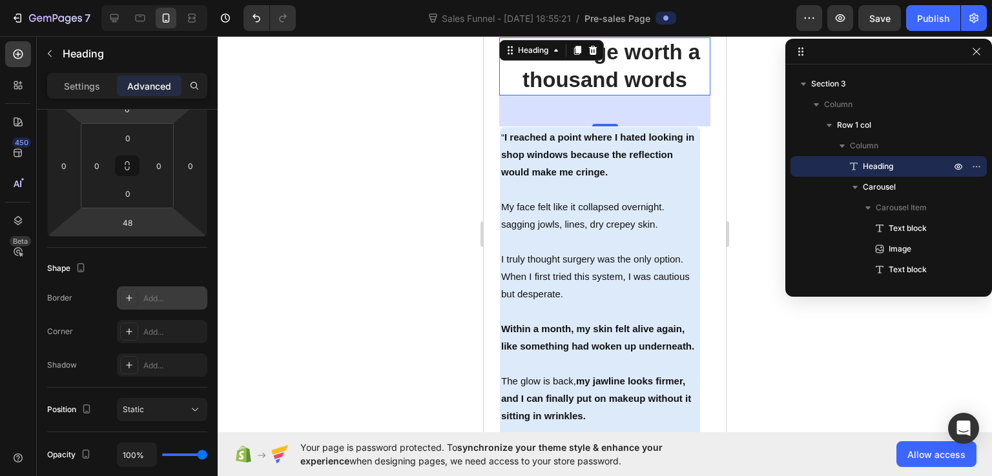
scroll to position [0, 0]
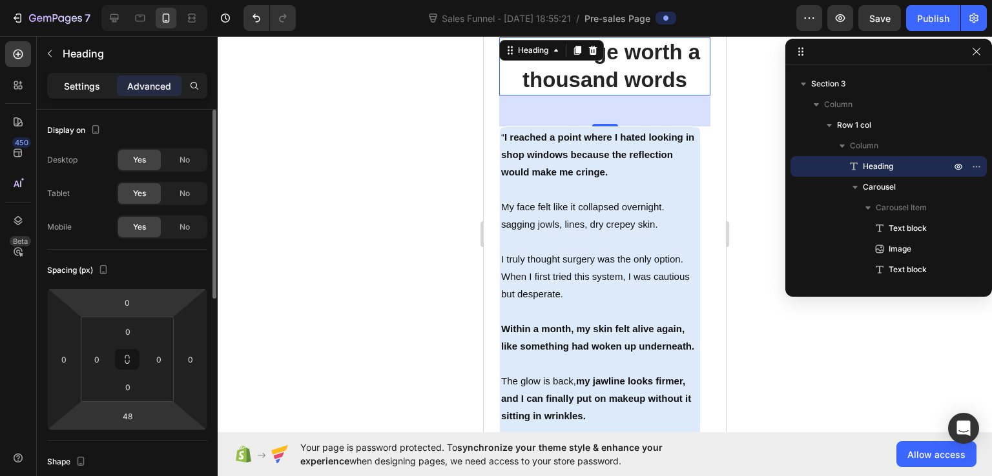
click at [99, 93] on div "Settings" at bounding box center [82, 86] width 65 height 21
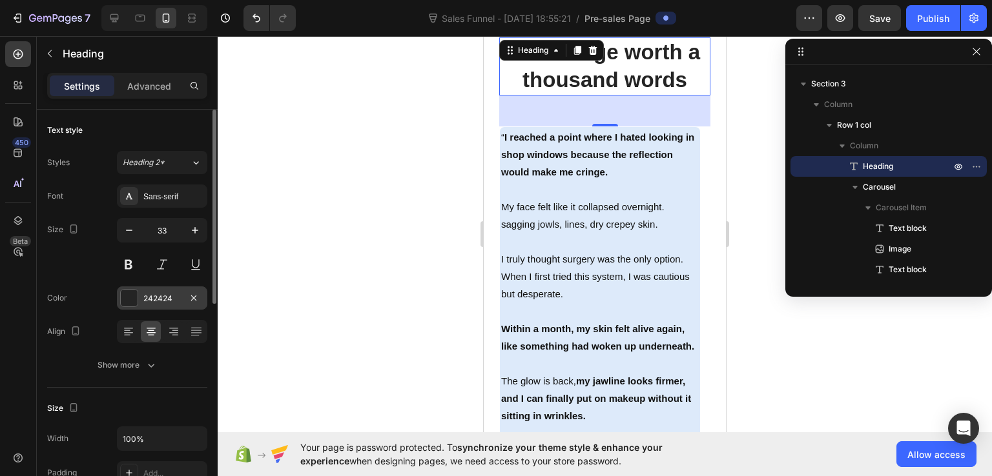
click at [145, 307] on div "242424" at bounding box center [162, 298] width 90 height 23
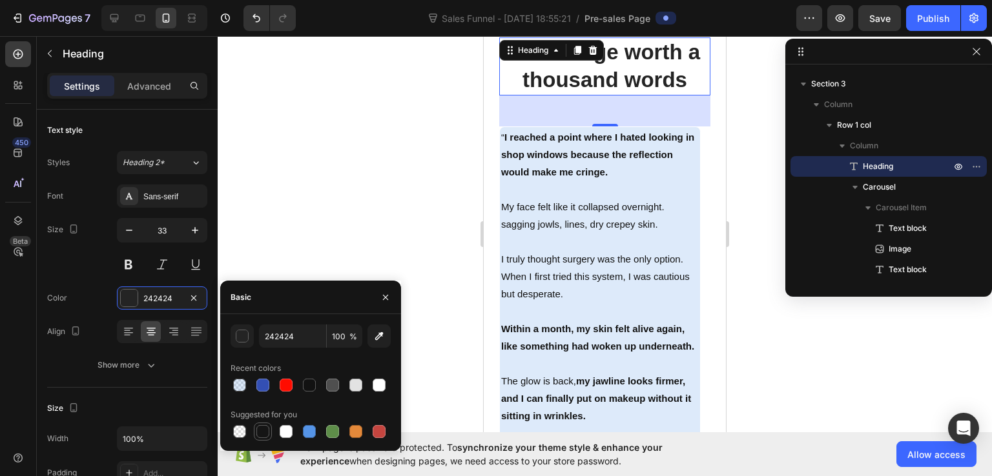
click at [267, 431] on div at bounding box center [262, 431] width 13 height 13
type input "151515"
click at [129, 331] on icon at bounding box center [128, 331] width 13 height 13
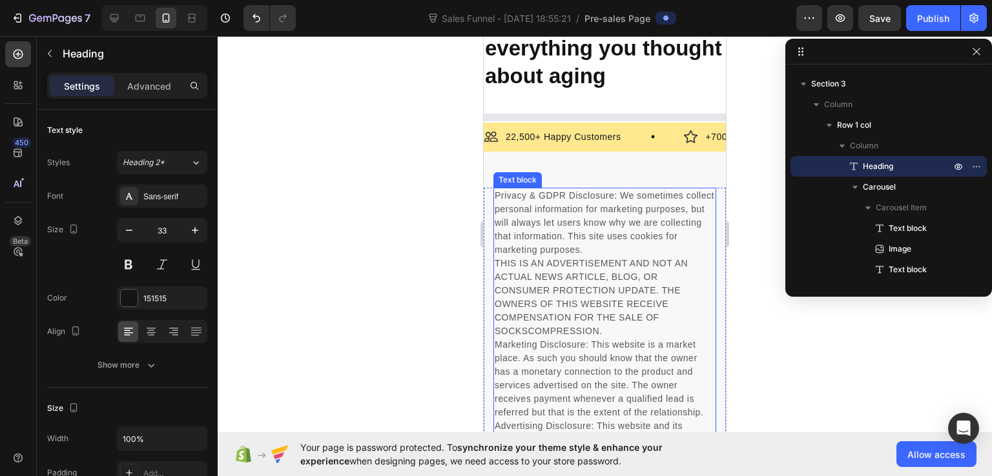
scroll to position [6128, 0]
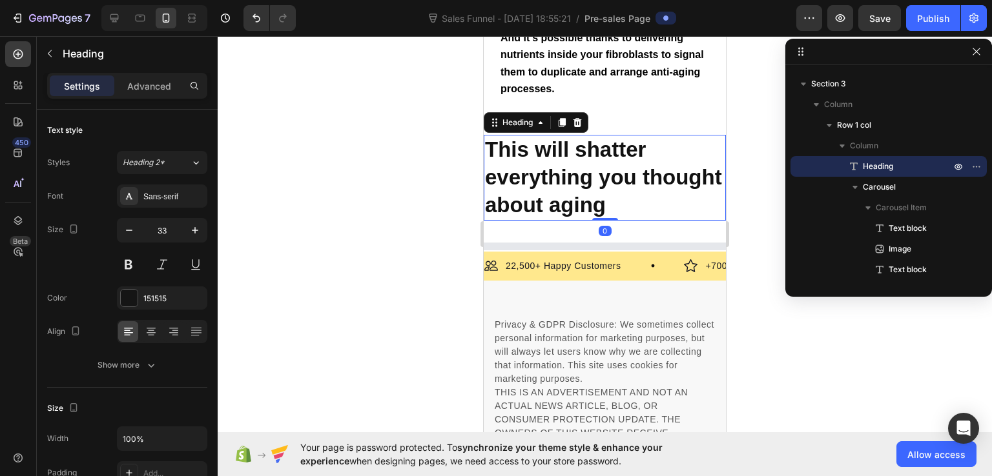
click at [530, 193] on strong "This will shatter everything you thought about aging" at bounding box center [603, 177] width 237 height 79
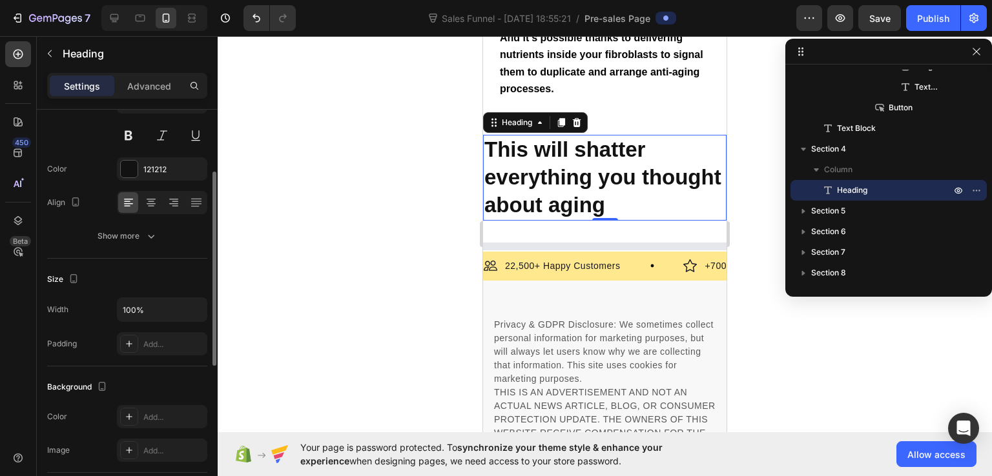
scroll to position [194, 0]
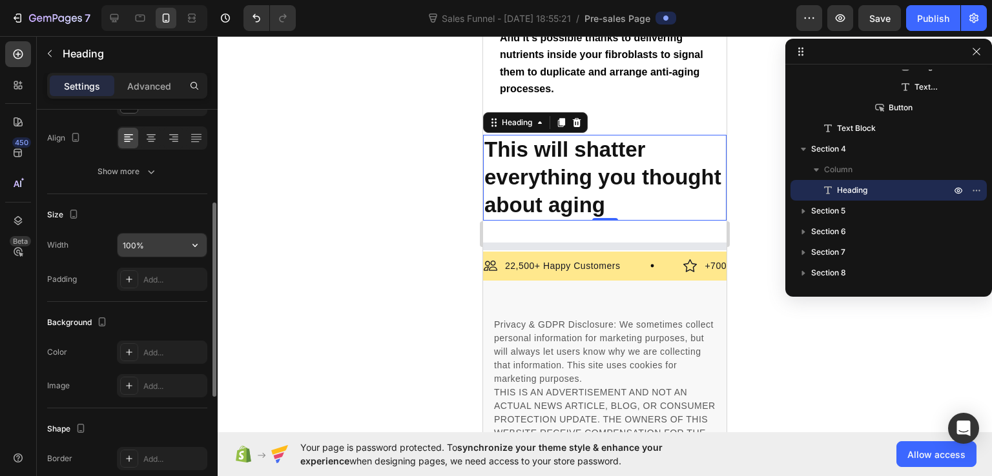
click at [162, 247] on input "100%" at bounding box center [162, 245] width 89 height 23
click at [198, 243] on icon "button" at bounding box center [195, 245] width 13 height 13
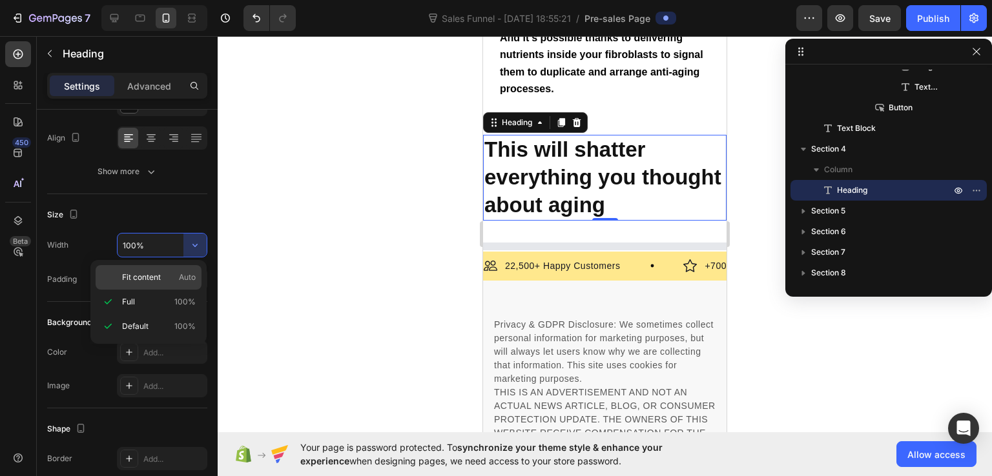
click at [185, 274] on span "Auto" at bounding box center [187, 278] width 17 height 12
type input "Auto"
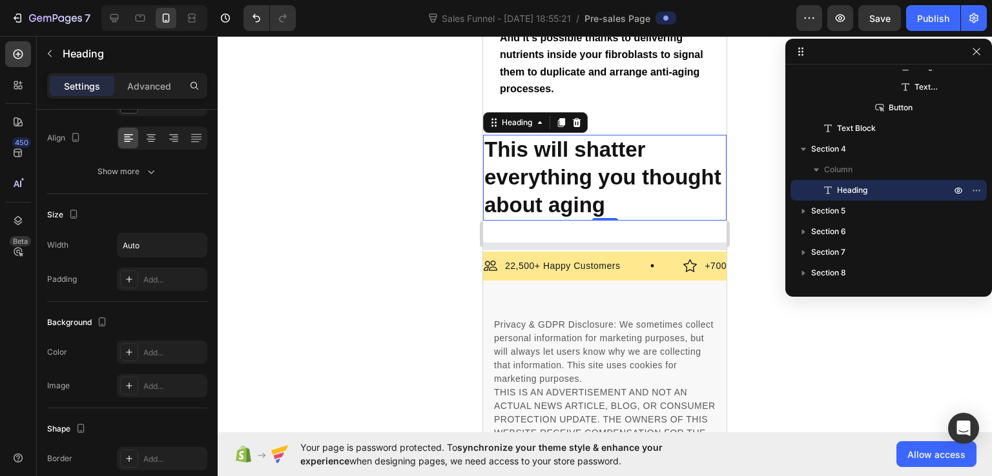
click at [788, 330] on div at bounding box center [605, 256] width 774 height 440
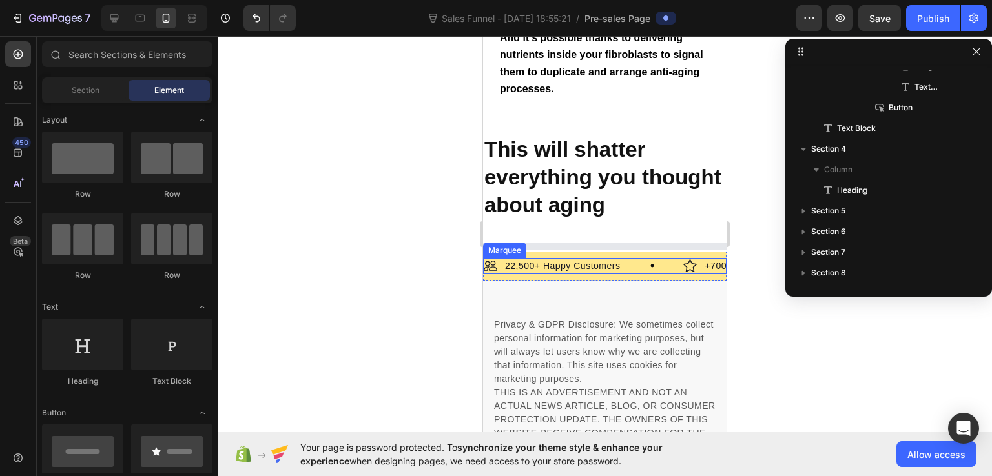
click at [597, 199] on strong "This will shatter everything you thought about aging" at bounding box center [602, 177] width 237 height 79
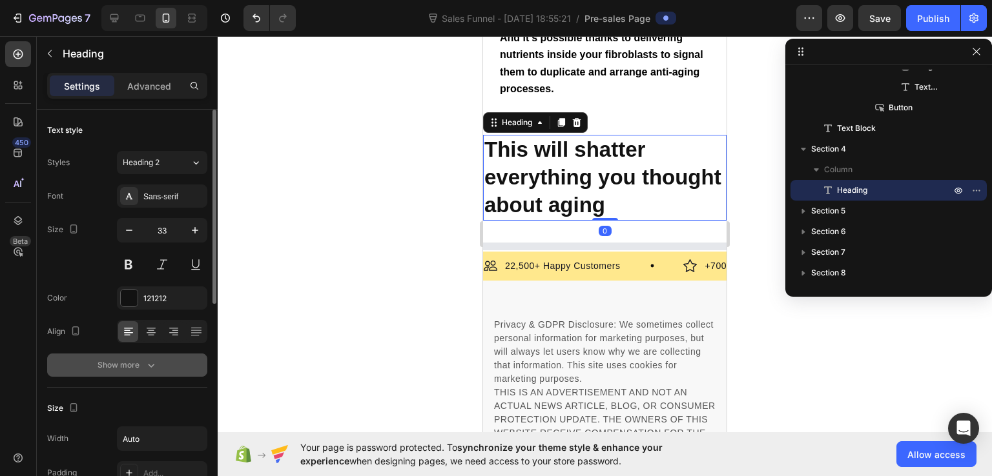
scroll to position [129, 0]
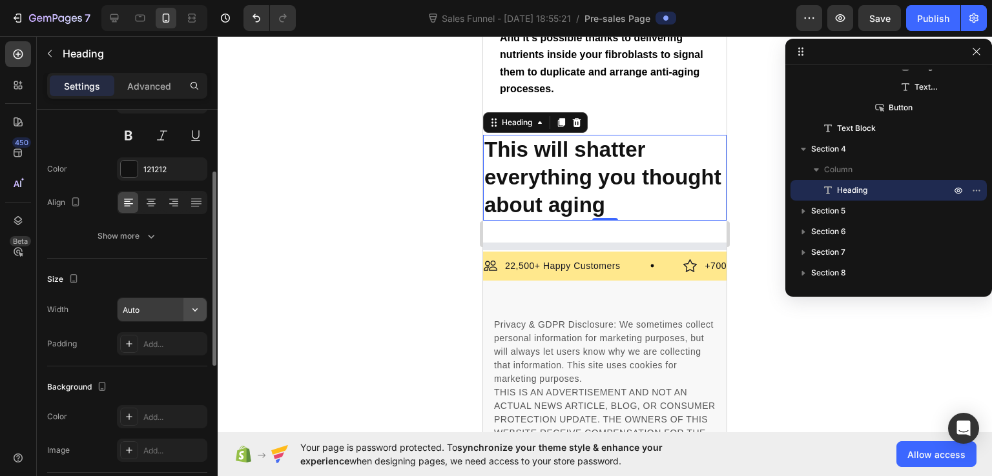
click at [192, 311] on icon "button" at bounding box center [195, 309] width 13 height 13
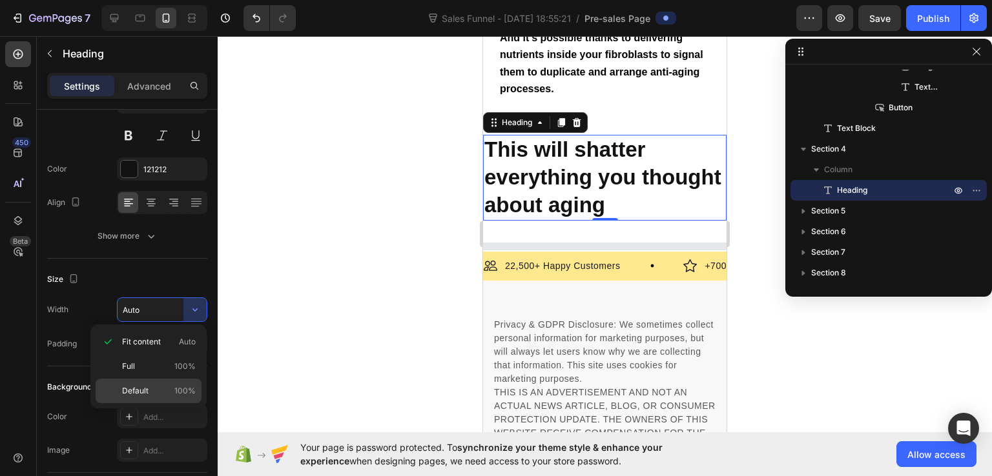
click at [171, 383] on div "Default 100%" at bounding box center [149, 391] width 106 height 25
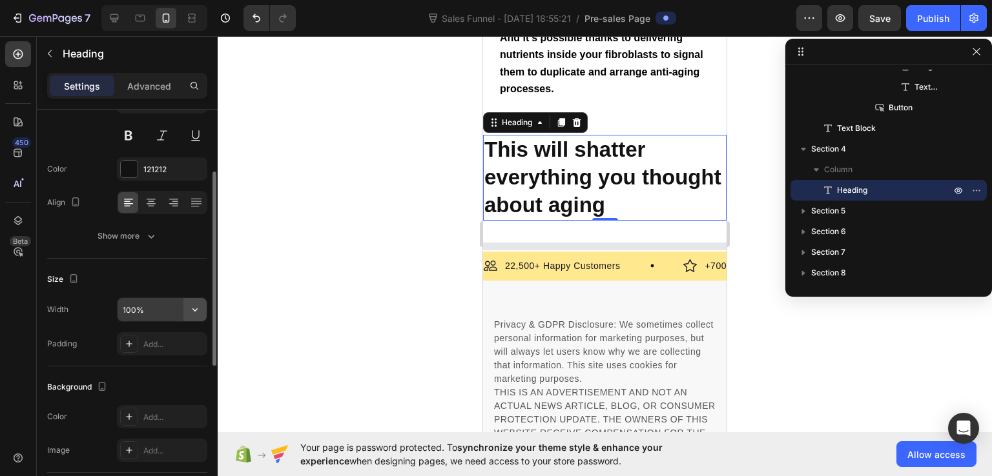
click at [192, 310] on icon "button" at bounding box center [195, 309] width 13 height 13
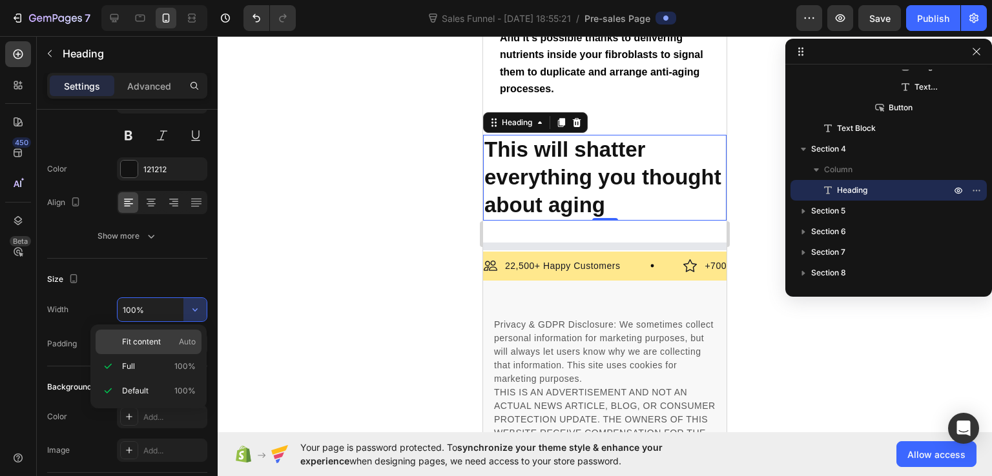
click at [149, 336] on span "Fit content" at bounding box center [141, 342] width 39 height 12
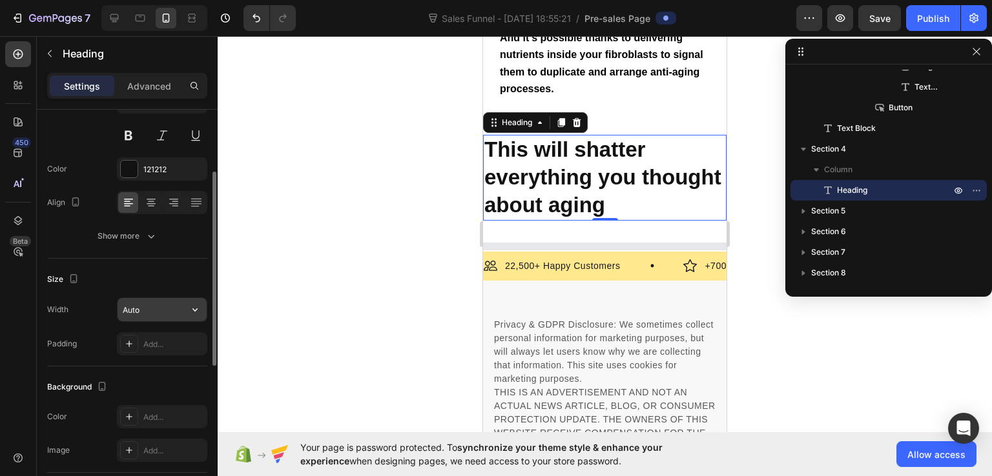
click at [154, 313] on input "Auto" at bounding box center [162, 309] width 89 height 23
click at [200, 307] on icon "button" at bounding box center [195, 309] width 13 height 13
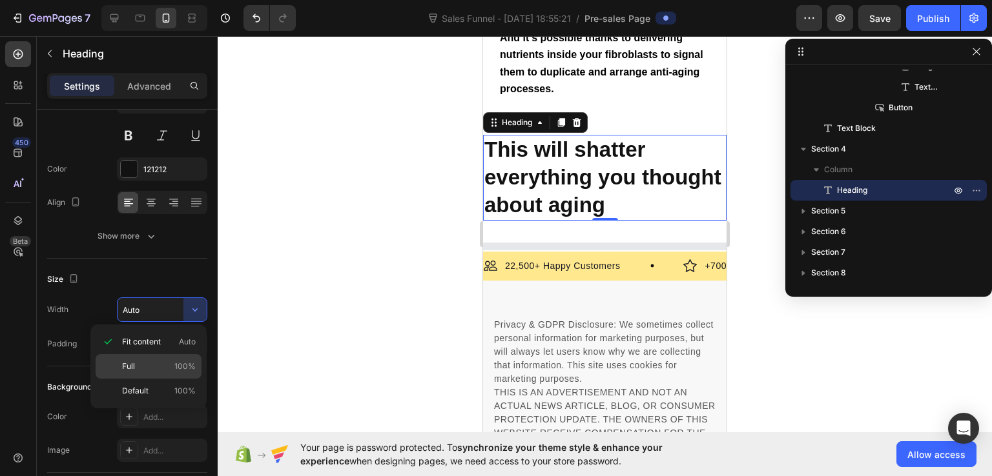
click at [166, 362] on p "Full 100%" at bounding box center [159, 367] width 74 height 12
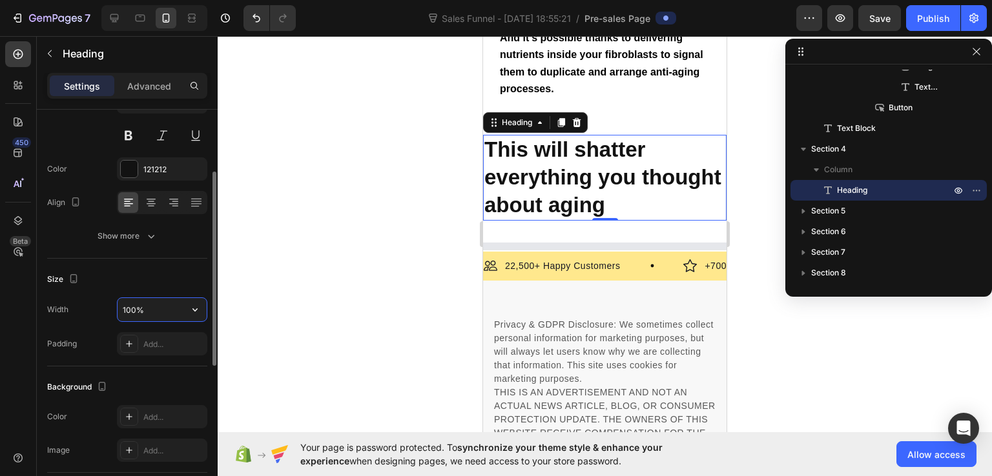
click at [181, 311] on input "100%" at bounding box center [162, 309] width 89 height 23
click at [202, 308] on button "button" at bounding box center [194, 309] width 23 height 23
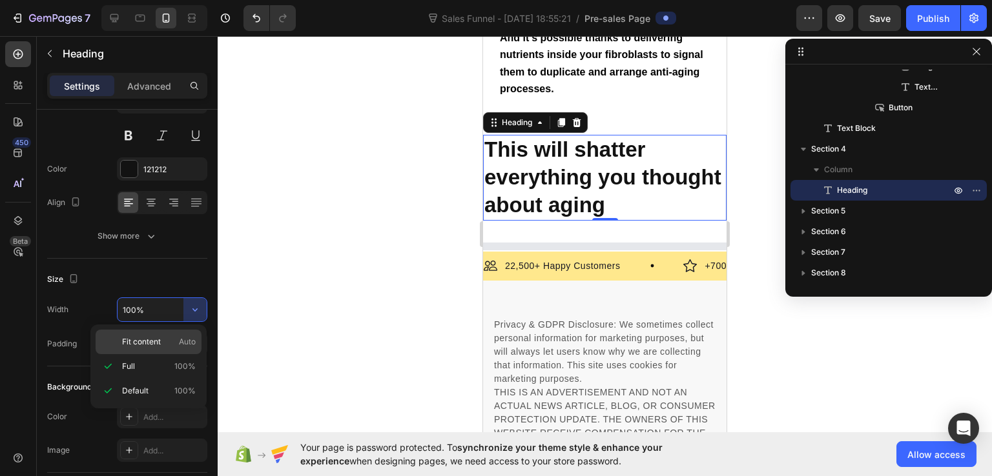
click at [172, 347] on p "Fit content Auto" at bounding box center [159, 342] width 74 height 12
type input "Auto"
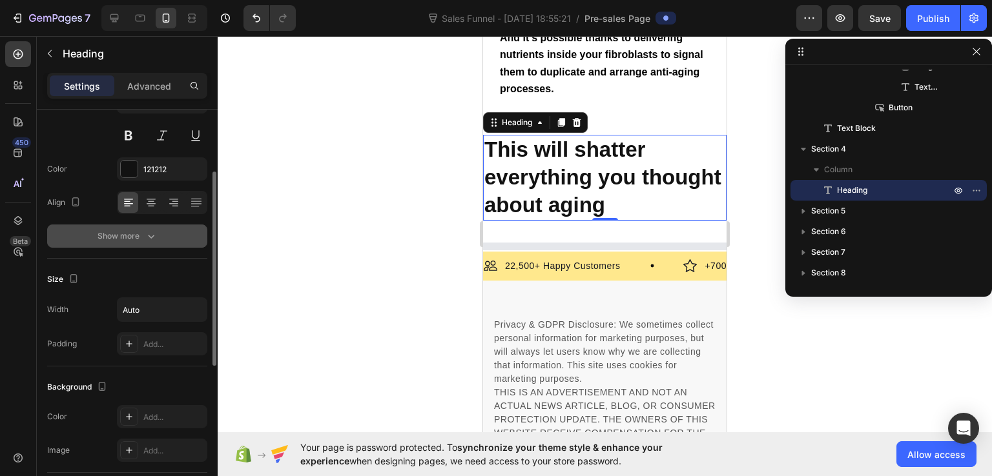
scroll to position [0, 0]
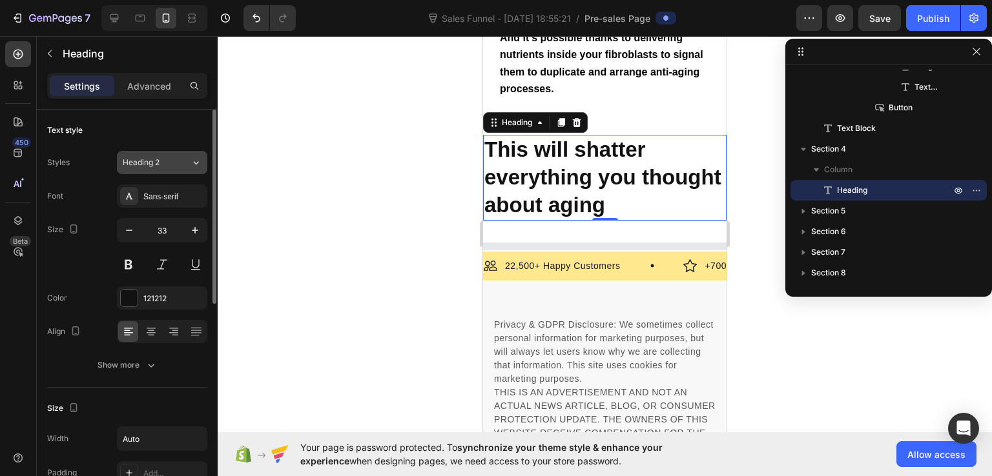
click at [159, 163] on span "Heading 2" at bounding box center [141, 163] width 37 height 12
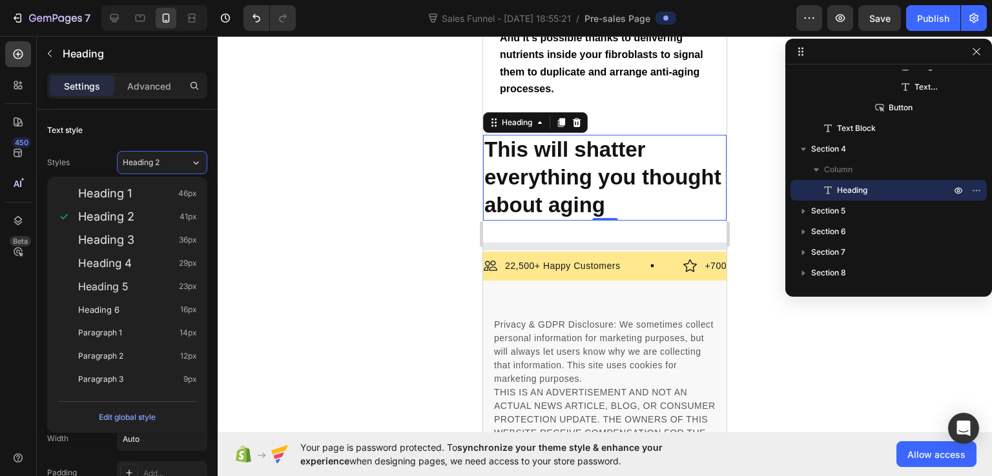
click at [289, 244] on div at bounding box center [605, 256] width 774 height 440
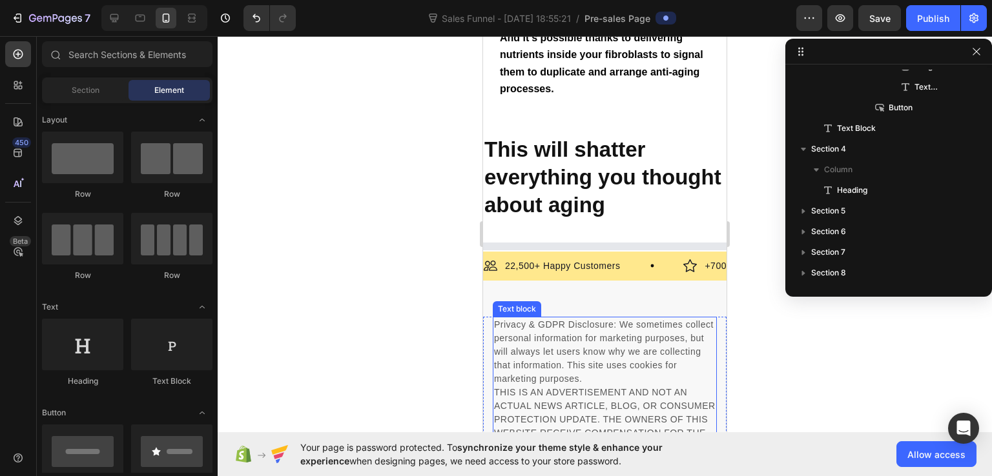
scroll to position [6258, 0]
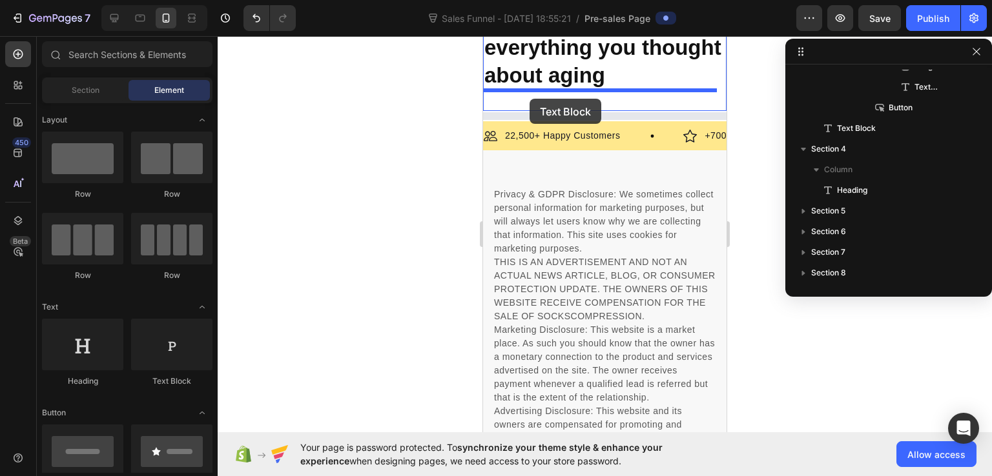
drag, startPoint x: 648, startPoint y: 395, endPoint x: 529, endPoint y: 99, distance: 319.3
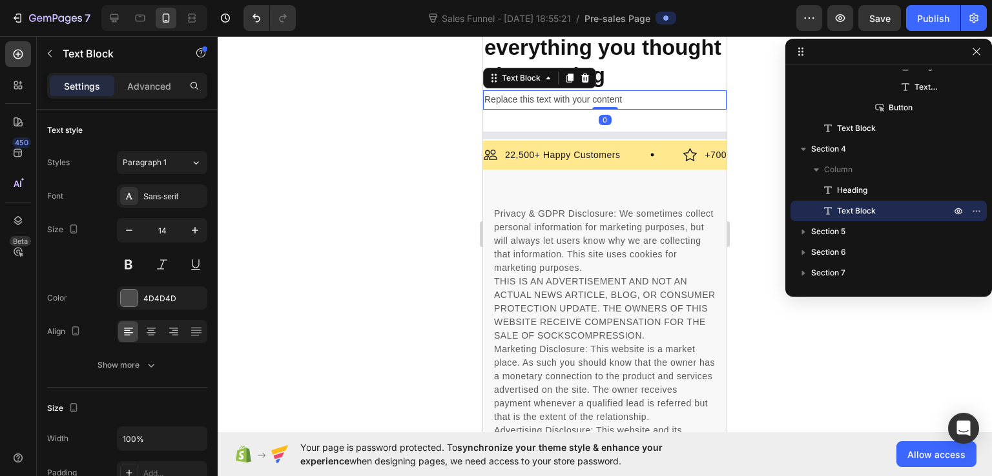
click at [566, 102] on div "Replace this text with your content" at bounding box center [604, 99] width 243 height 19
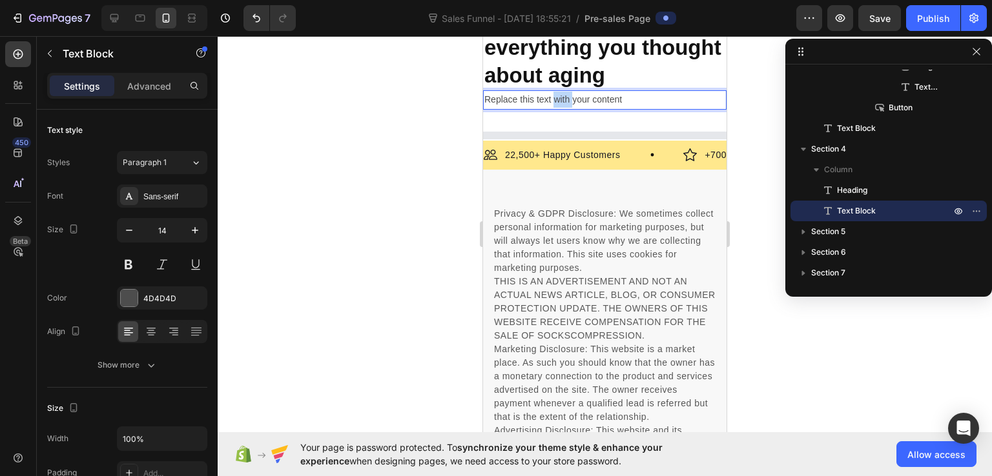
click at [566, 102] on p "Replace this text with your content" at bounding box center [604, 100] width 241 height 16
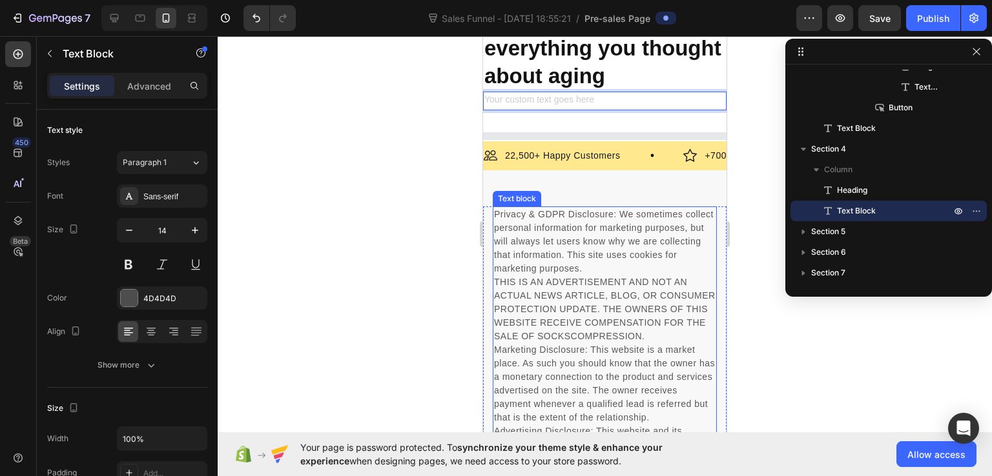
scroll to position [6000, 0]
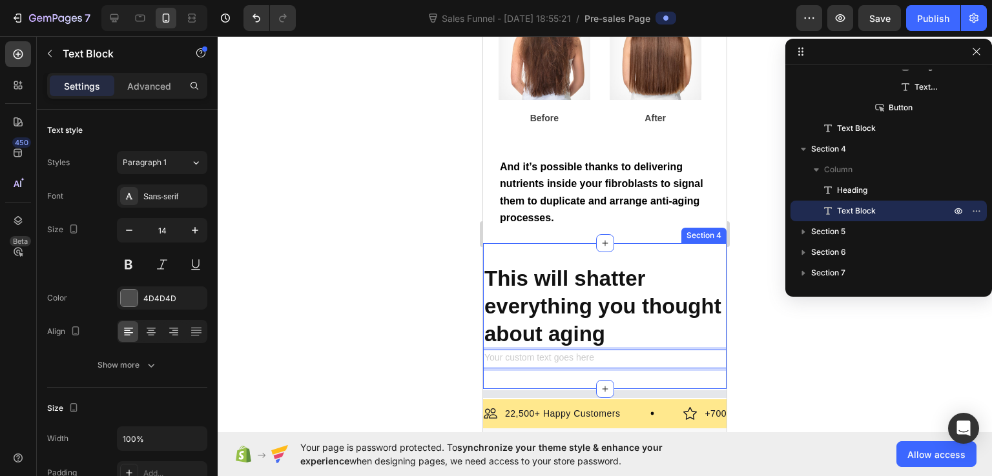
click at [556, 250] on div "This will shatter everything you thought about aging Heading Text Block 0 Secti…" at bounding box center [604, 316] width 243 height 146
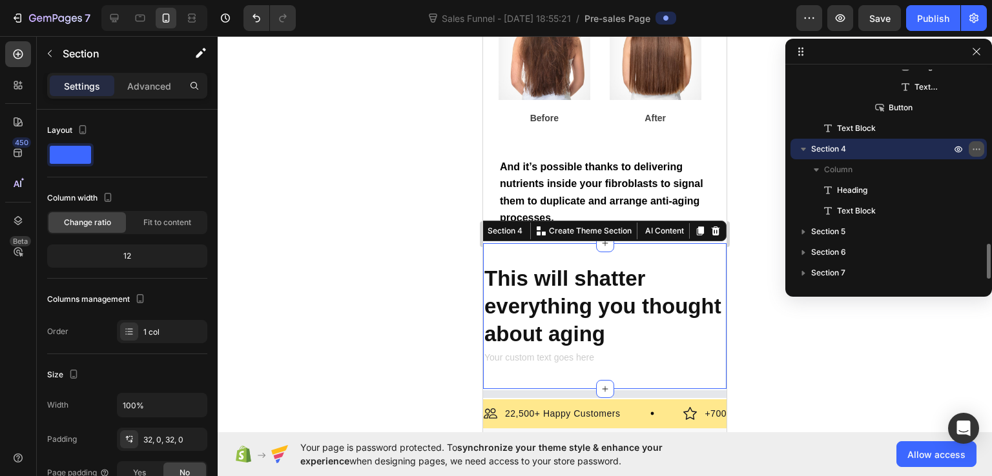
click at [977, 150] on icon "button" at bounding box center [976, 149] width 10 height 10
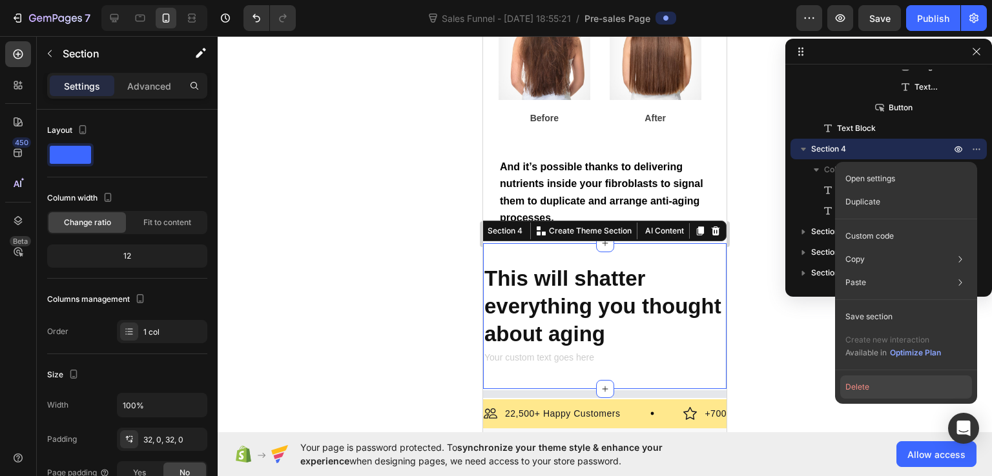
click at [865, 387] on button "Delete" at bounding box center [906, 387] width 132 height 23
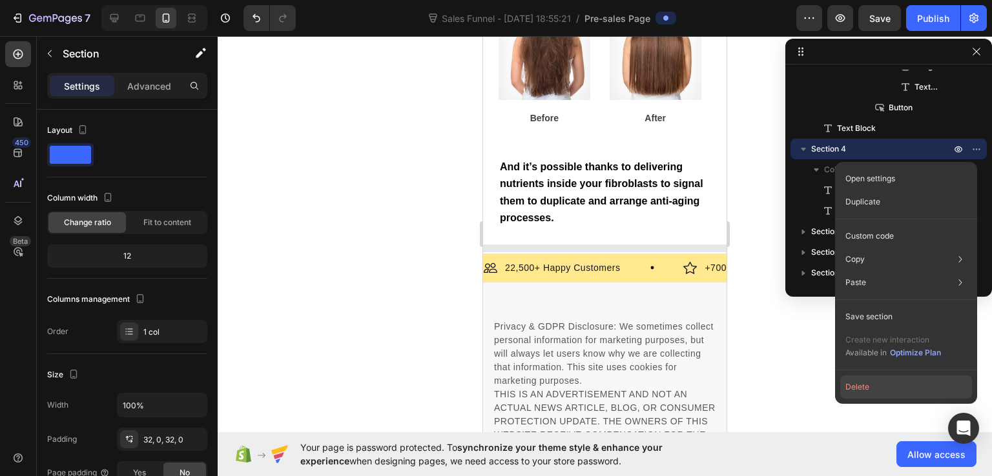
scroll to position [1026, 0]
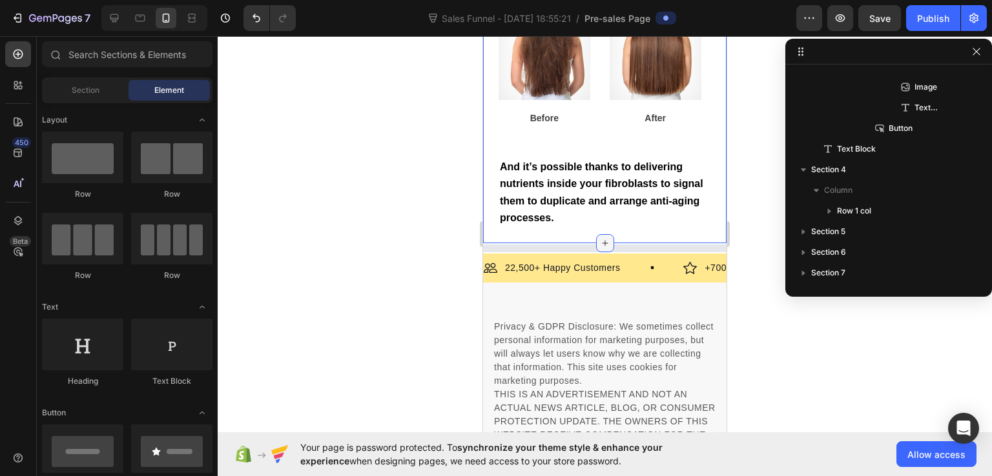
click at [602, 241] on icon at bounding box center [605, 243] width 6 height 6
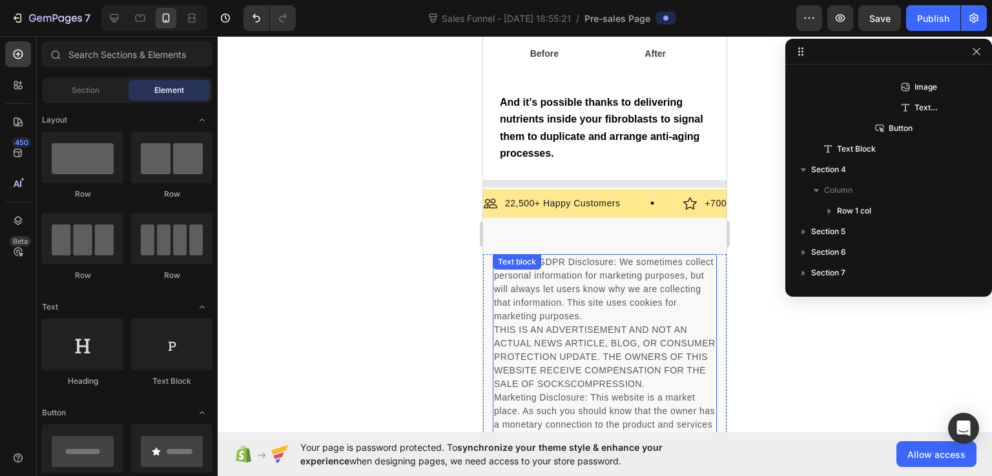
scroll to position [5935, 0]
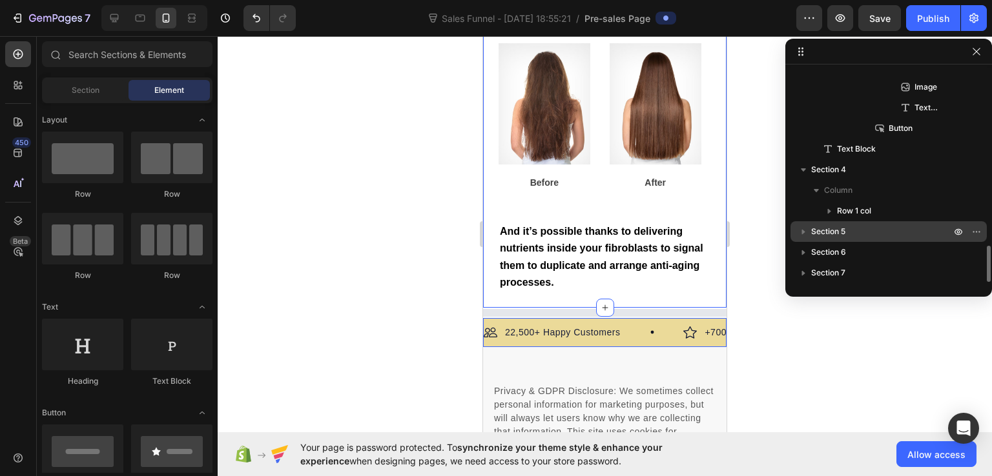
click at [841, 233] on span "Section 5" at bounding box center [828, 231] width 34 height 13
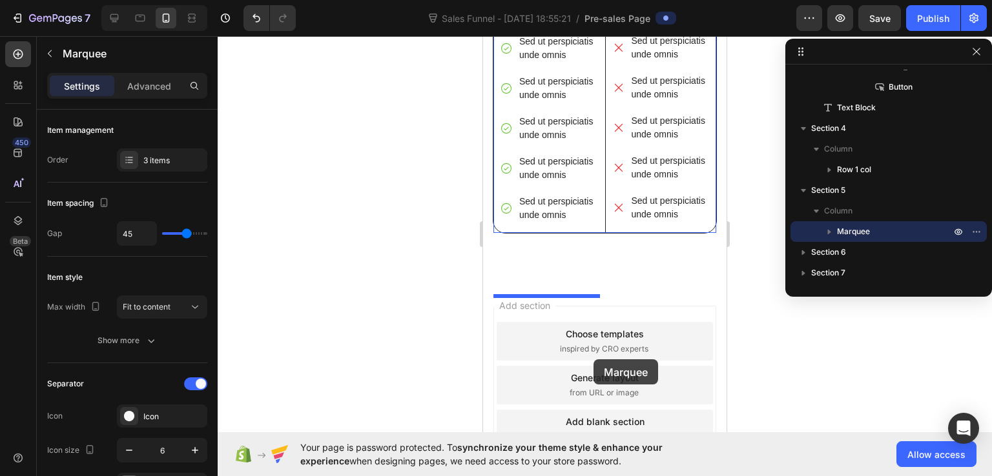
scroll to position [6968, 0]
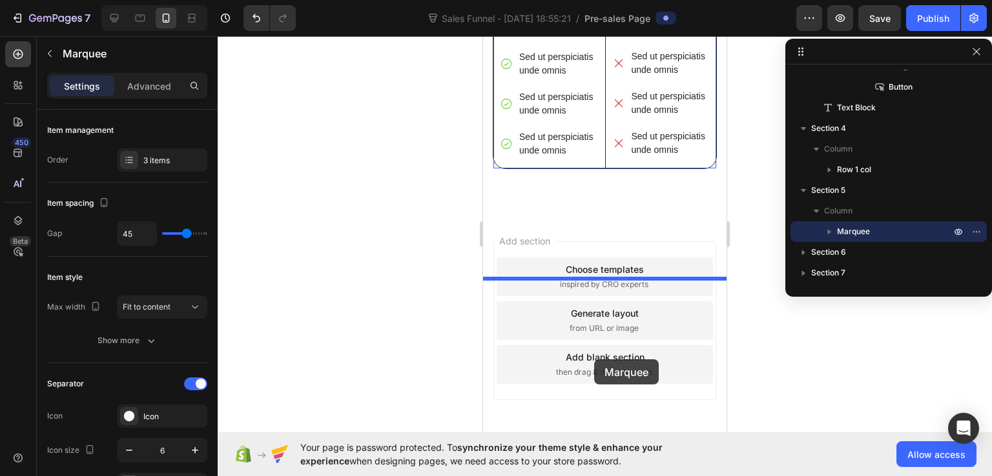
drag, startPoint x: 641, startPoint y: 328, endPoint x: 594, endPoint y: 360, distance: 56.8
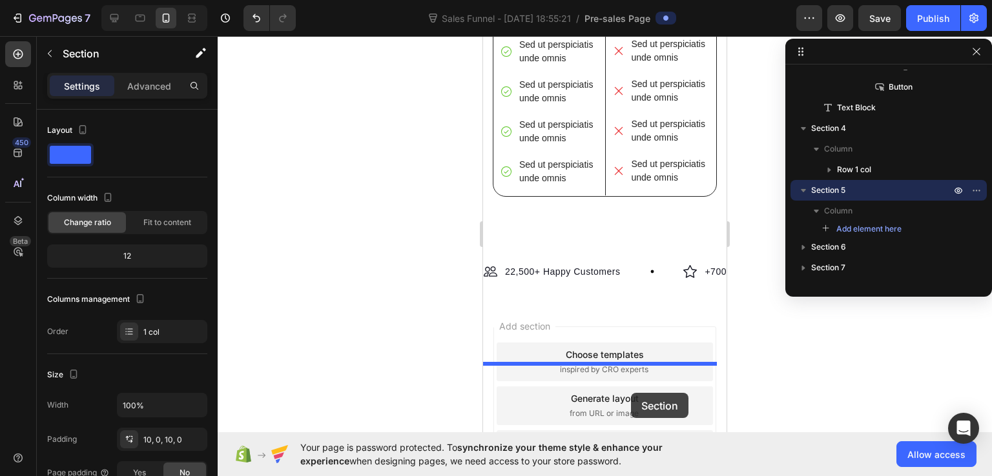
scroll to position [7038, 0]
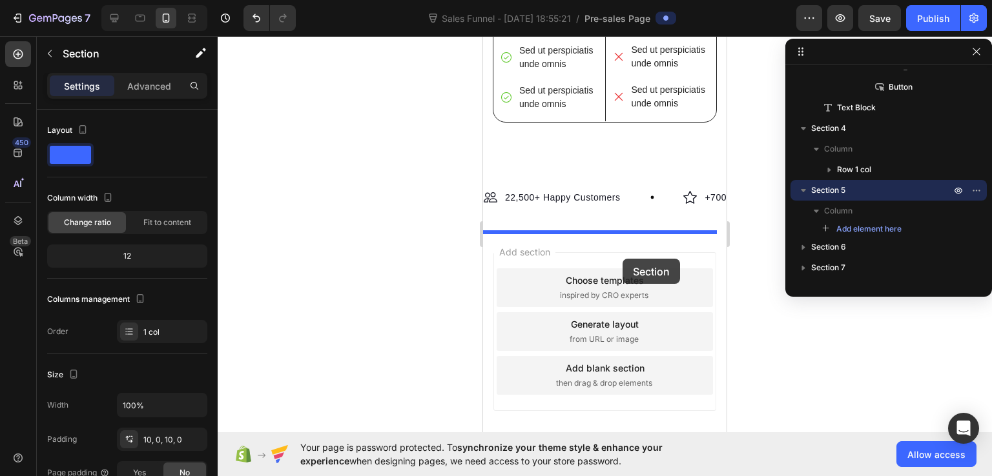
drag, startPoint x: 664, startPoint y: 258, endPoint x: 622, endPoint y: 259, distance: 42.0
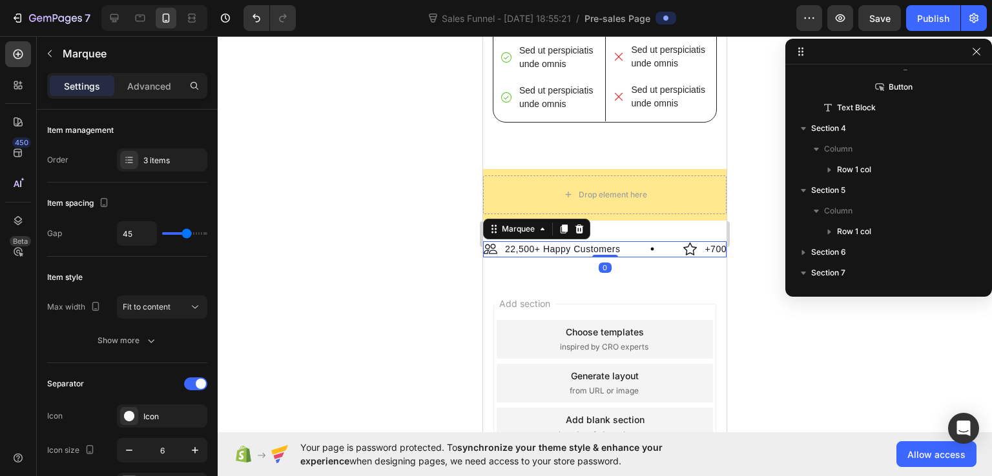
scroll to position [1165, 0]
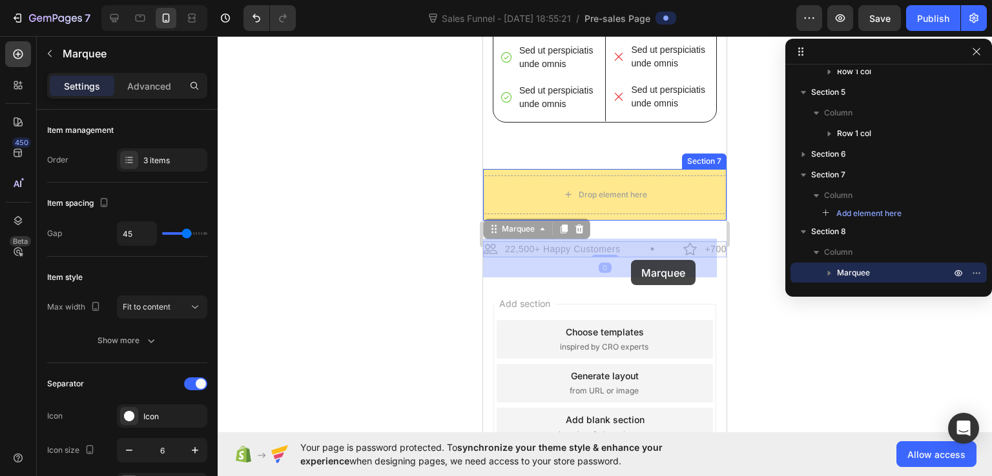
drag, startPoint x: 629, startPoint y: 308, endPoint x: 631, endPoint y: 260, distance: 47.8
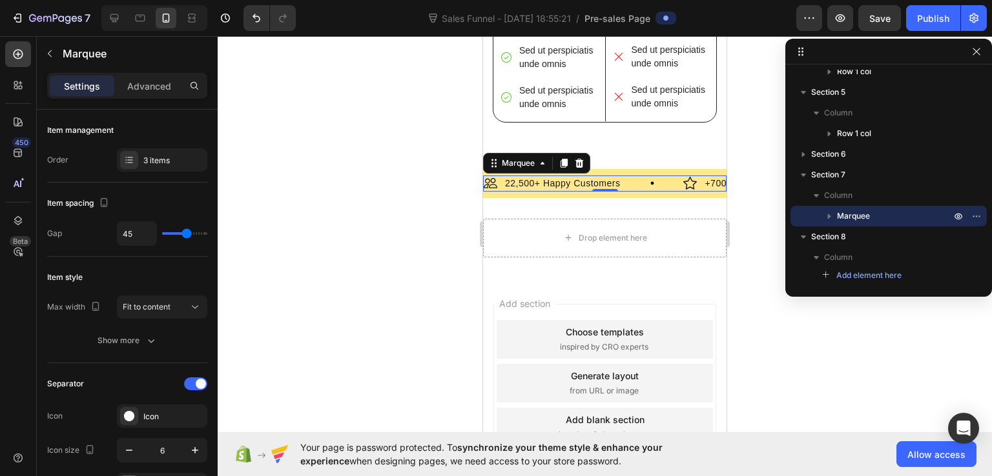
click at [752, 331] on div at bounding box center [605, 256] width 774 height 440
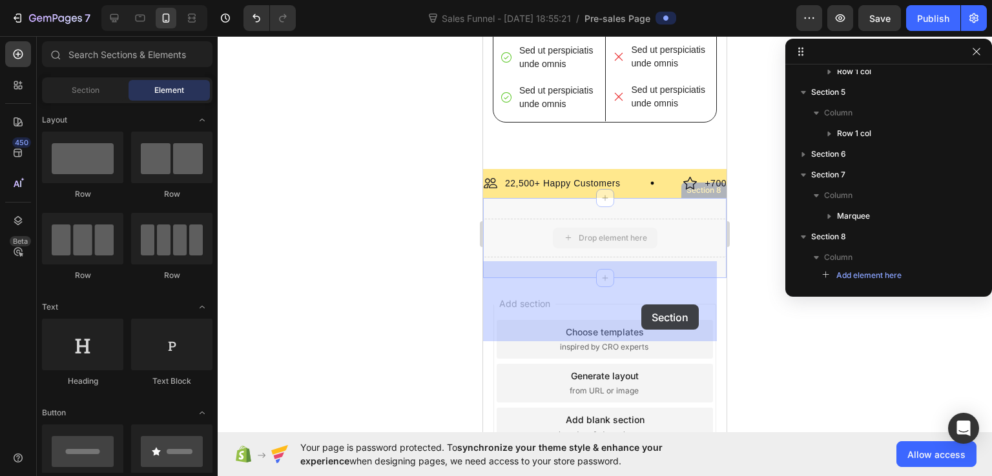
drag, startPoint x: 624, startPoint y: 300, endPoint x: 641, endPoint y: 305, distance: 17.4
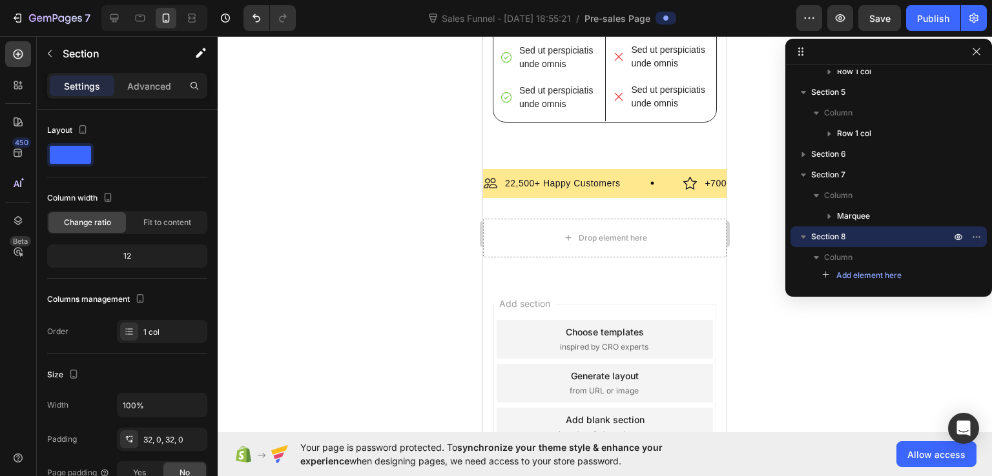
click at [651, 272] on div "Drop element here Section 8" at bounding box center [604, 238] width 243 height 80
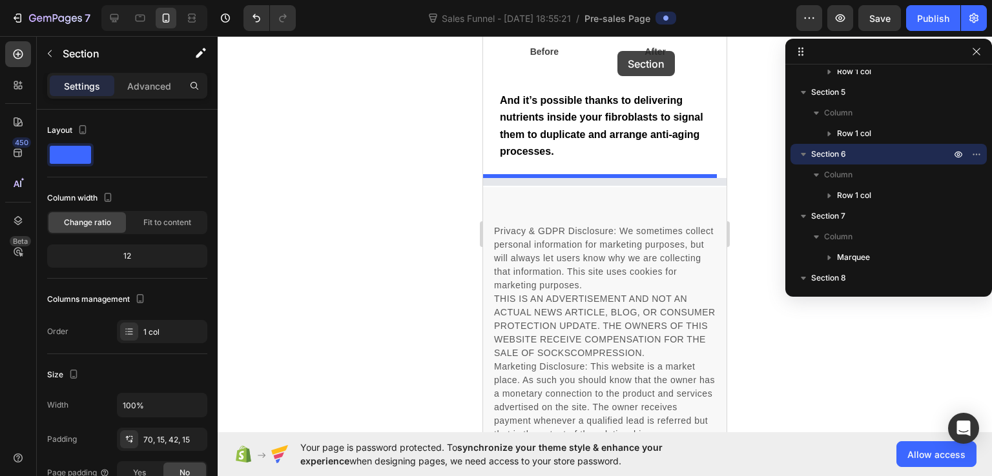
scroll to position [6005, 0]
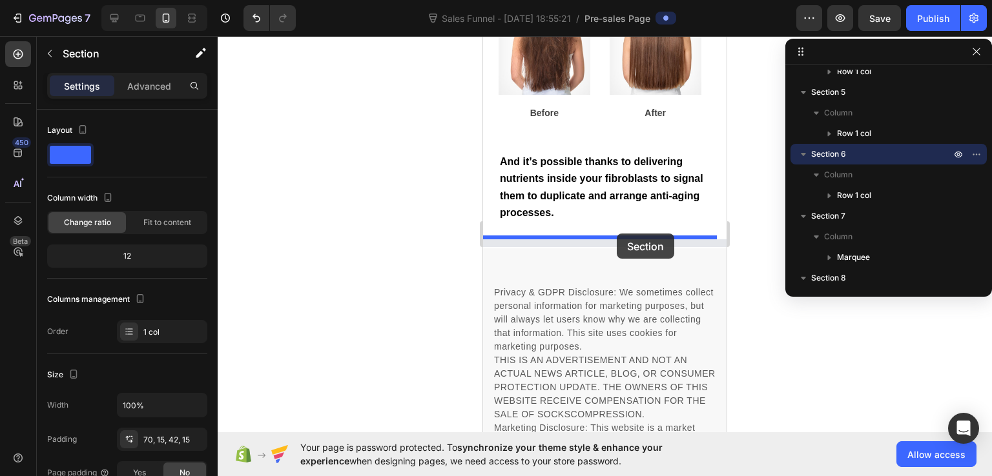
drag, startPoint x: 617, startPoint y: 274, endPoint x: 617, endPoint y: 234, distance: 40.7
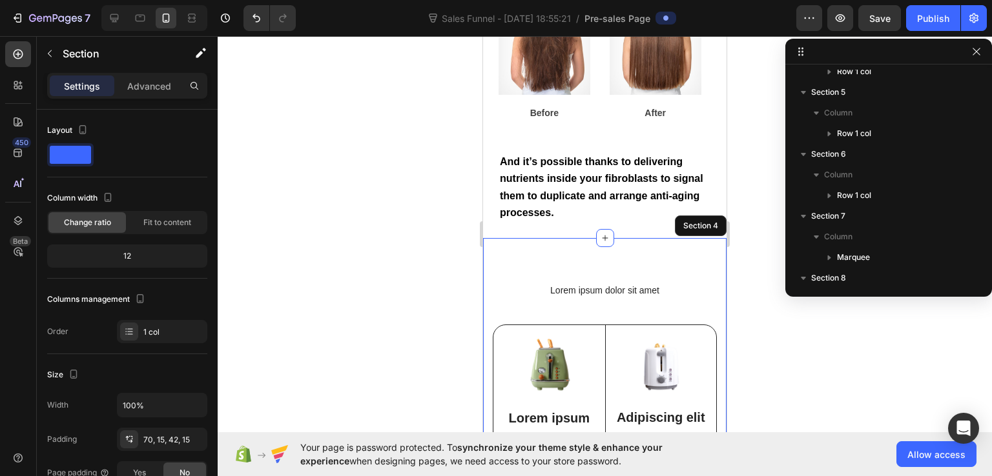
click at [632, 259] on div "Lorem ipsum dolor sit amet Heading Image Lorem ipsum Text Block Sed ut perspici…" at bounding box center [604, 463] width 243 height 451
click at [650, 256] on div "Lorem ipsum dolor sit amet Heading Image Lorem ipsum Text Block Sed ut perspici…" at bounding box center [604, 463] width 243 height 451
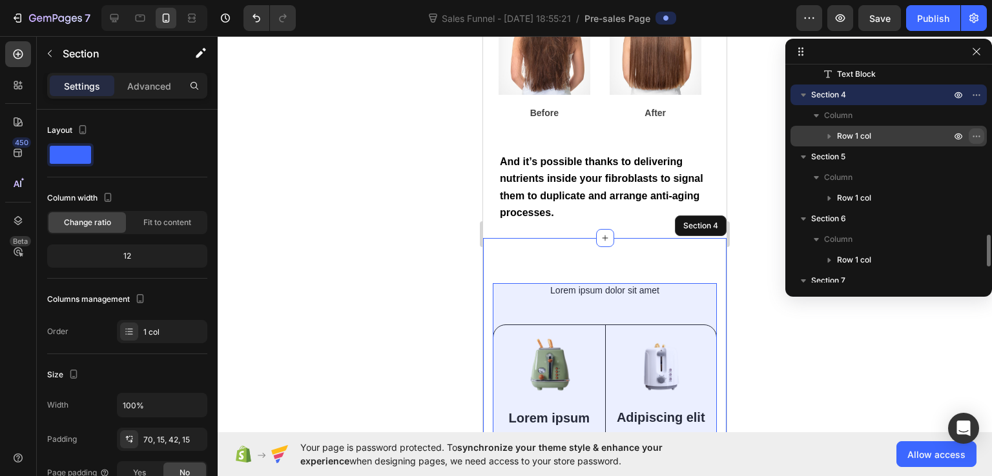
click at [978, 135] on icon "button" at bounding box center [976, 136] width 10 height 10
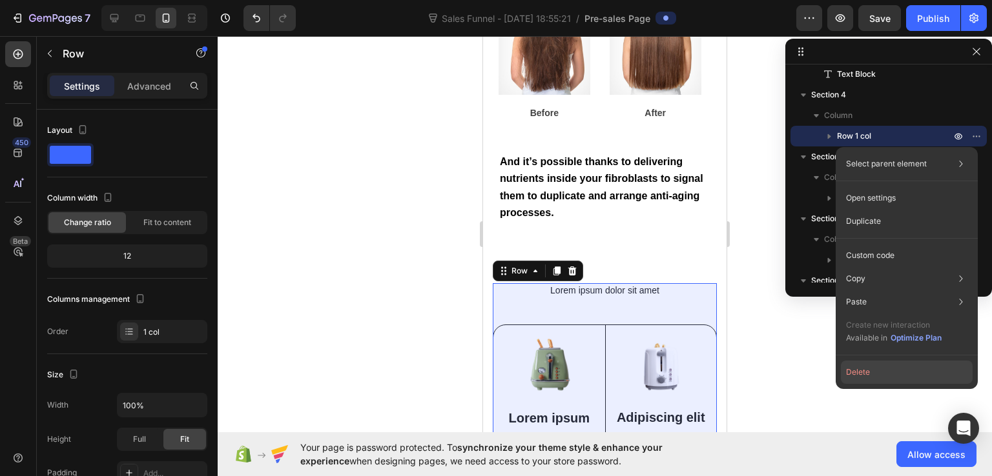
click at [861, 373] on button "Delete" at bounding box center [907, 372] width 132 height 23
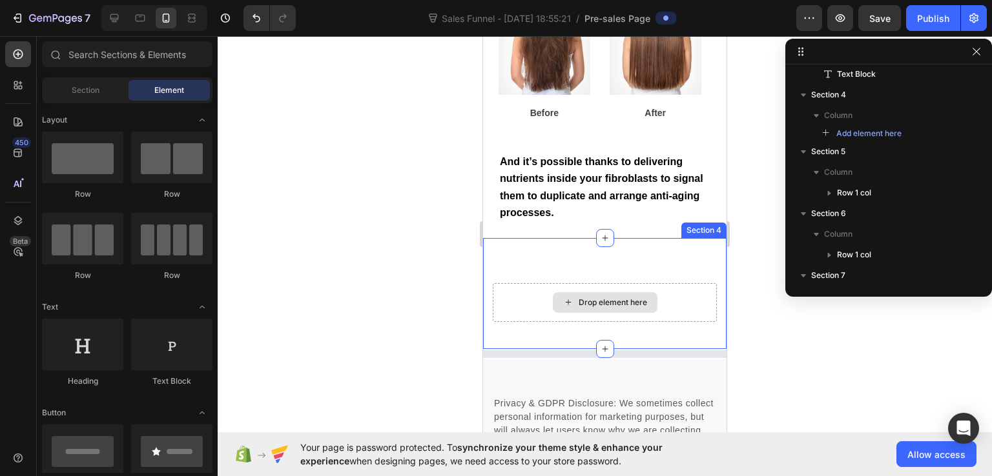
click at [604, 303] on div "Drop element here" at bounding box center [613, 303] width 68 height 10
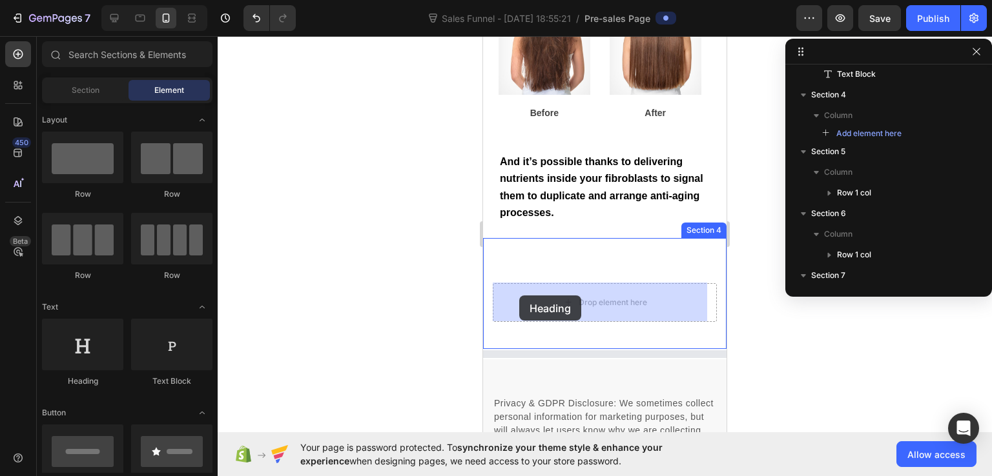
drag, startPoint x: 547, startPoint y: 390, endPoint x: 519, endPoint y: 296, distance: 98.3
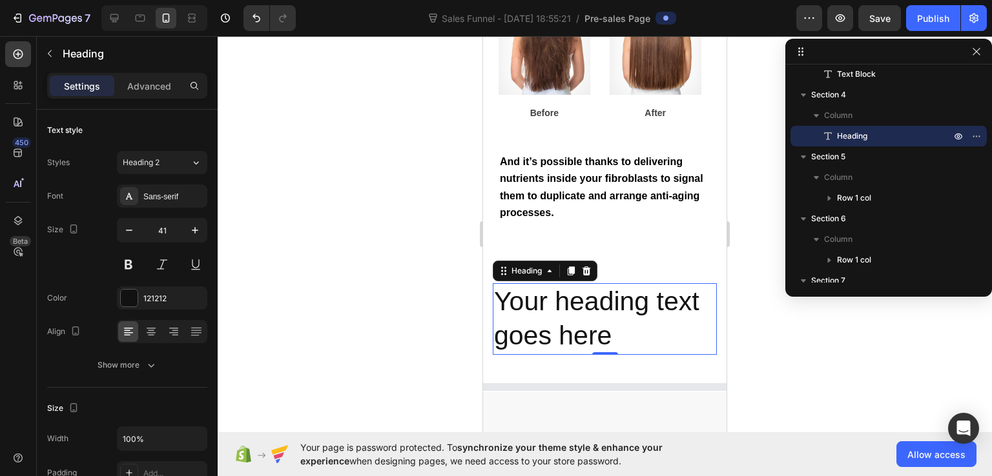
click at [560, 296] on h2 "Your heading text goes here" at bounding box center [605, 319] width 224 height 72
click at [560, 296] on p "Your heading text goes here" at bounding box center [604, 319] width 221 height 69
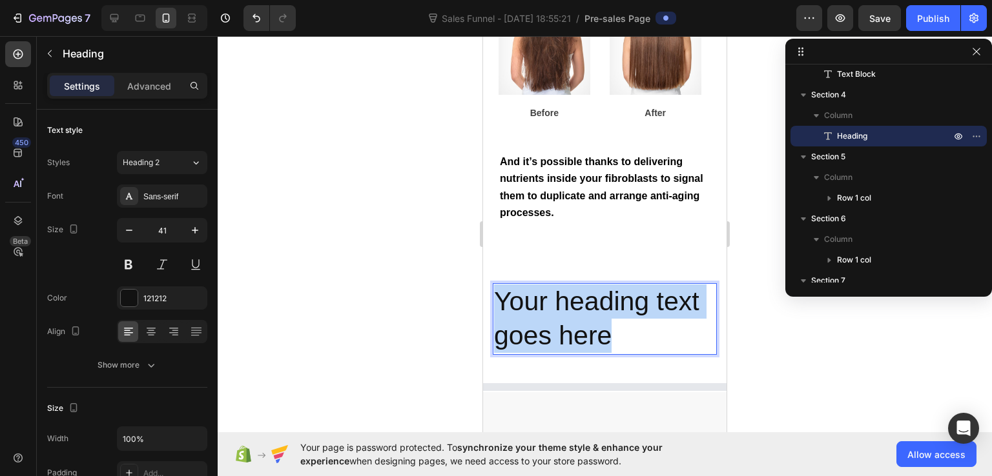
click at [560, 296] on p "Your heading text goes here" at bounding box center [604, 319] width 221 height 69
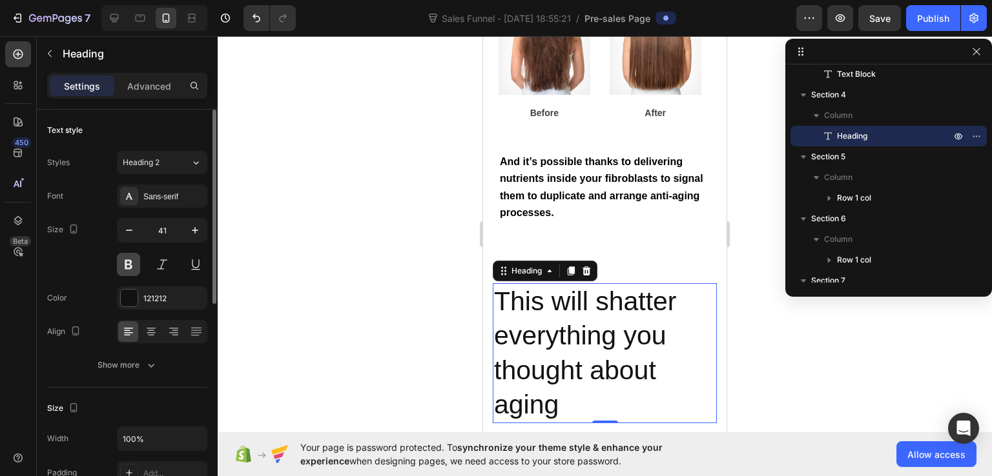
click at [134, 259] on button at bounding box center [128, 264] width 23 height 23
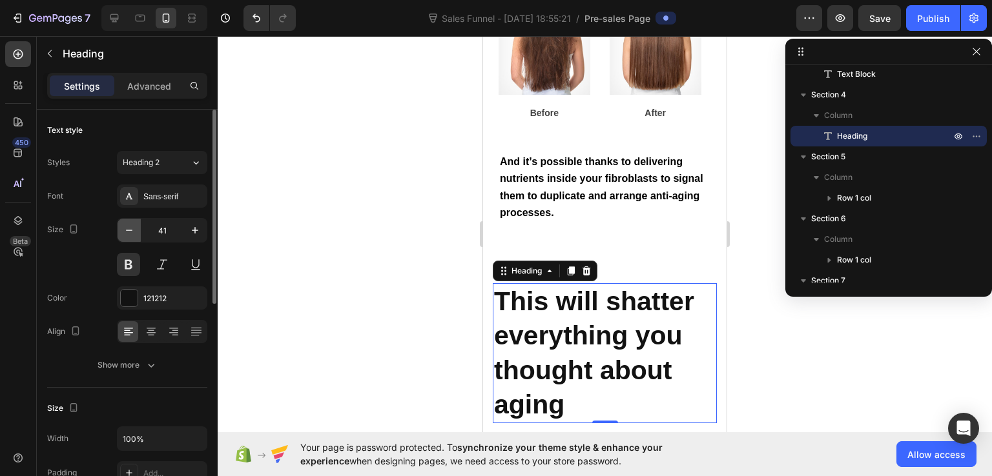
click at [134, 230] on icon "button" at bounding box center [129, 230] width 13 height 13
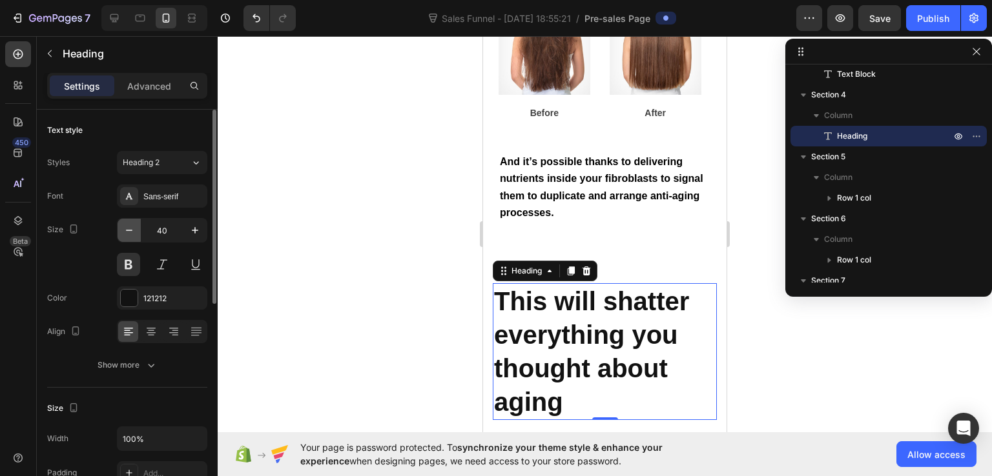
click at [134, 230] on icon "button" at bounding box center [129, 230] width 13 height 13
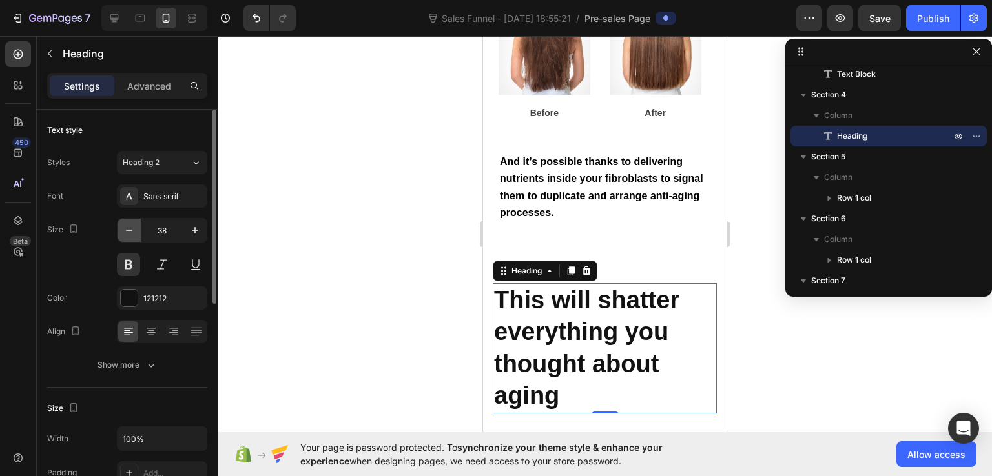
click at [134, 230] on icon "button" at bounding box center [129, 230] width 13 height 13
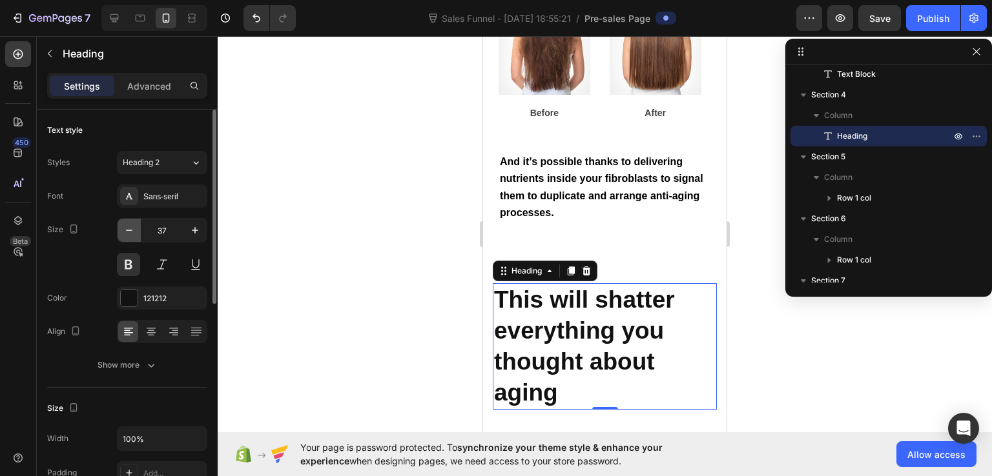
click at [134, 230] on icon "button" at bounding box center [129, 230] width 13 height 13
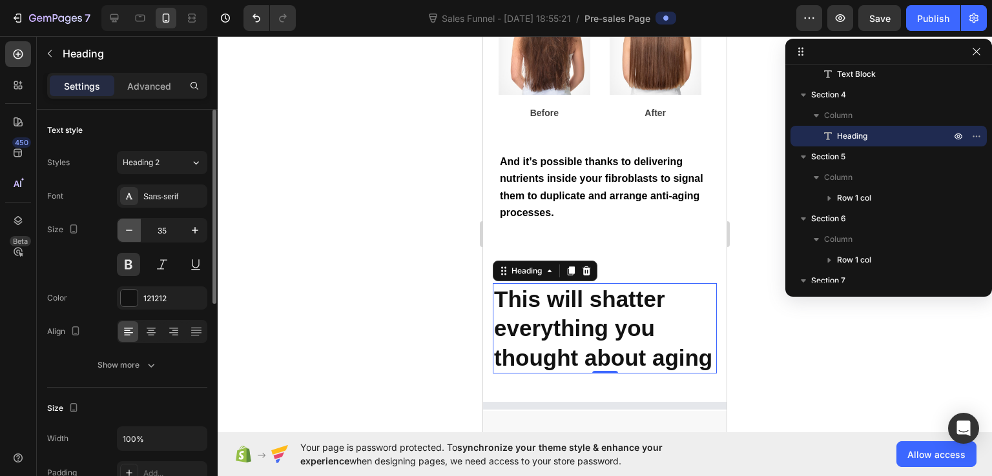
click at [134, 230] on icon "button" at bounding box center [129, 230] width 13 height 13
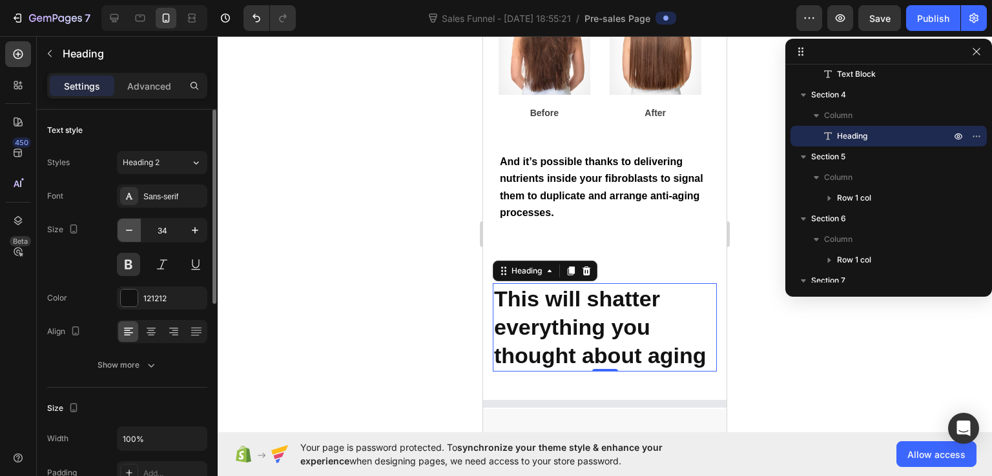
click at [134, 230] on icon "button" at bounding box center [129, 230] width 13 height 13
type input "33"
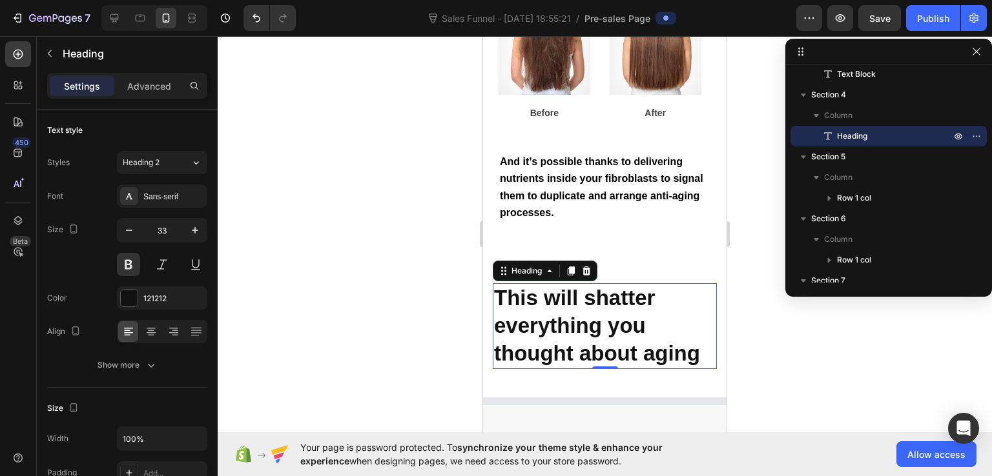
click at [752, 342] on div at bounding box center [605, 256] width 774 height 440
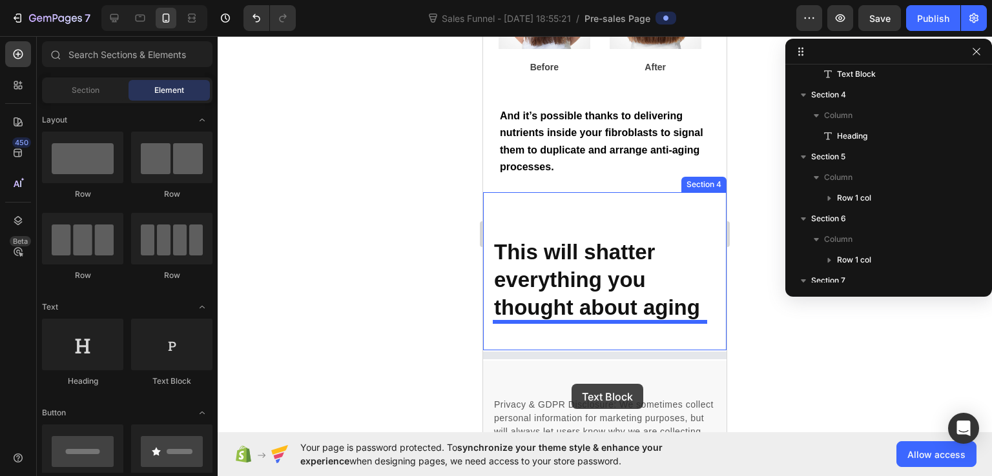
scroll to position [6059, 0]
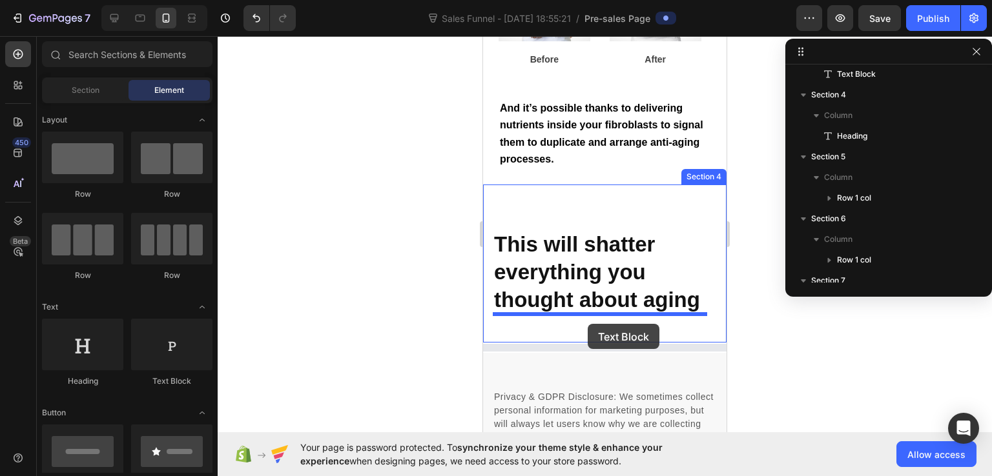
drag, startPoint x: 640, startPoint y: 377, endPoint x: 588, endPoint y: 324, distance: 74.9
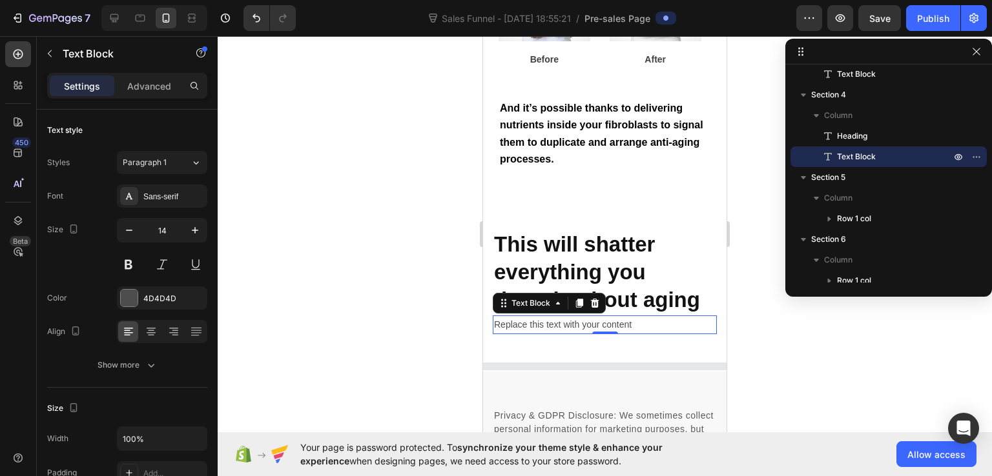
click at [532, 324] on div "Replace this text with your content" at bounding box center [605, 325] width 224 height 19
click at [532, 324] on p "Replace this text with your content" at bounding box center [604, 325] width 221 height 16
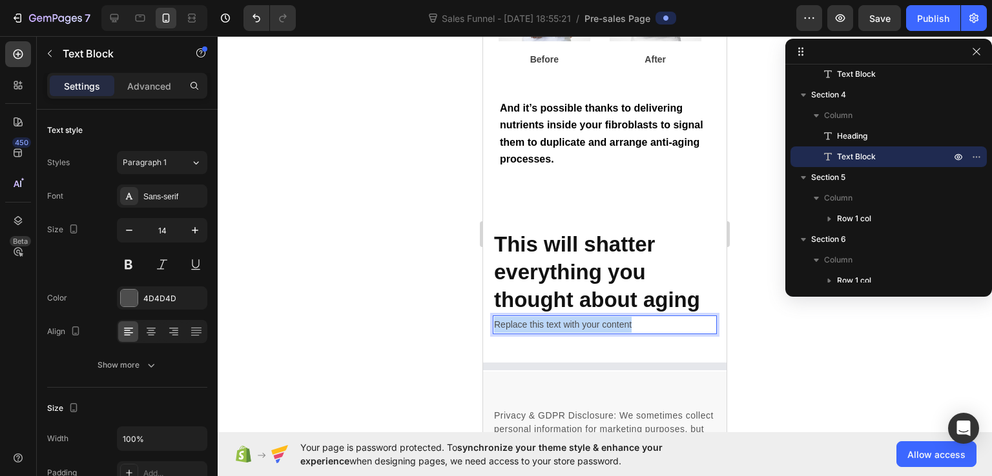
click at [532, 324] on p "Replace this text with your content" at bounding box center [604, 325] width 221 height 16
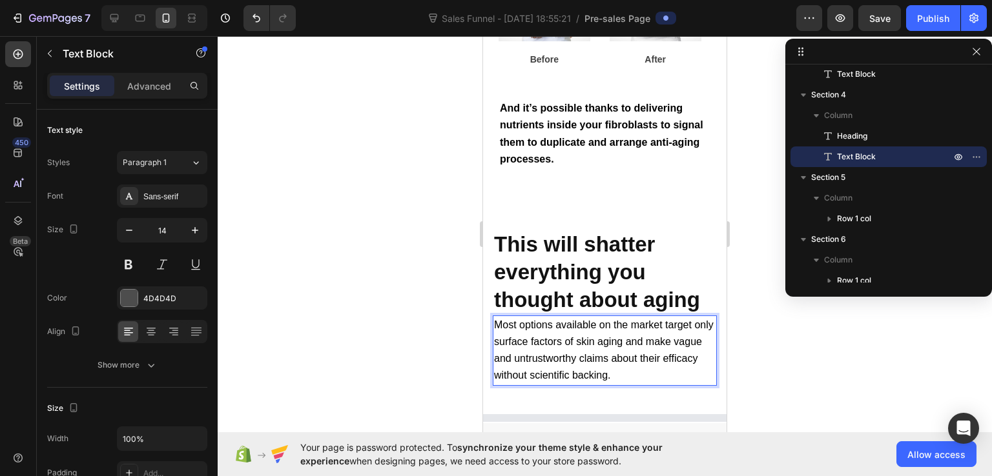
click at [795, 367] on div at bounding box center [605, 256] width 774 height 440
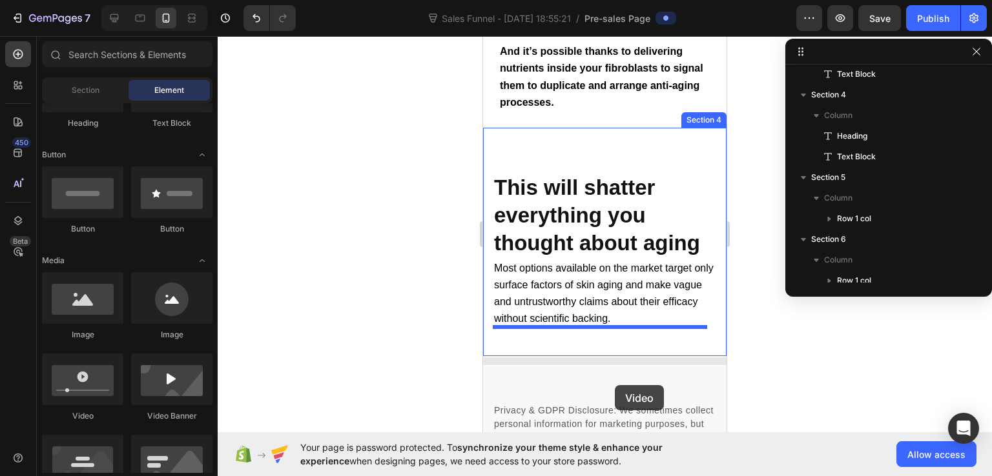
scroll to position [6128, 0]
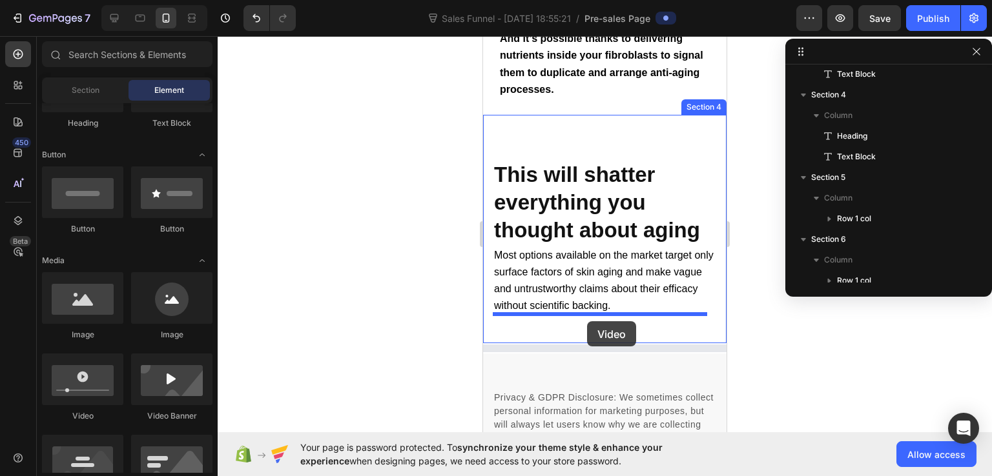
drag, startPoint x: 574, startPoint y: 421, endPoint x: 587, endPoint y: 322, distance: 100.3
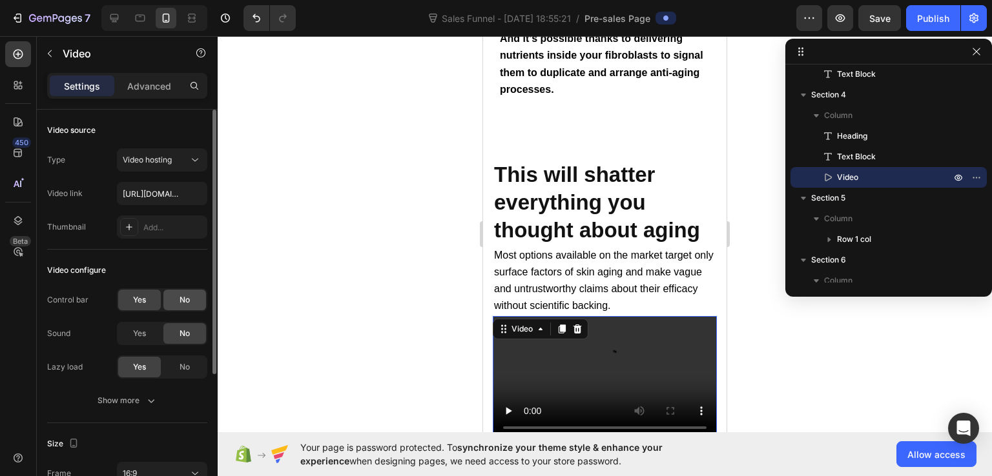
click at [170, 300] on div "No" at bounding box center [184, 300] width 43 height 21
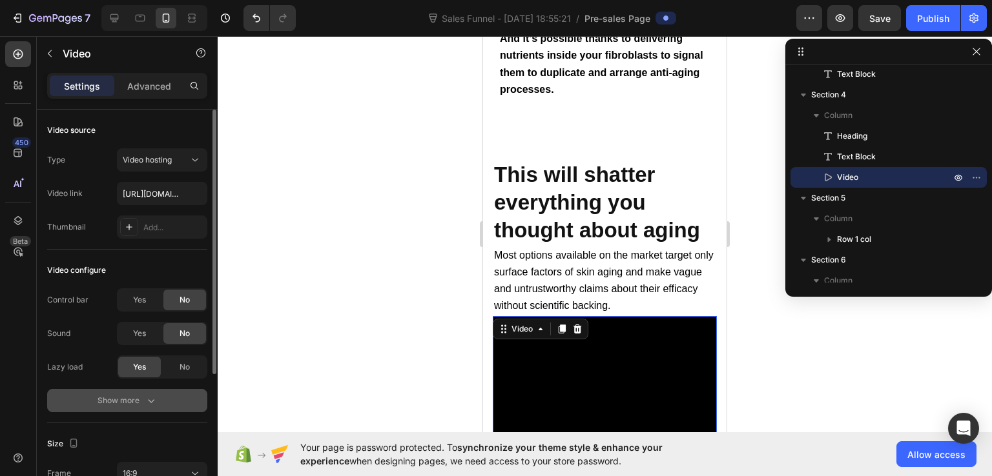
click at [141, 404] on div "Show more" at bounding box center [127, 400] width 60 height 13
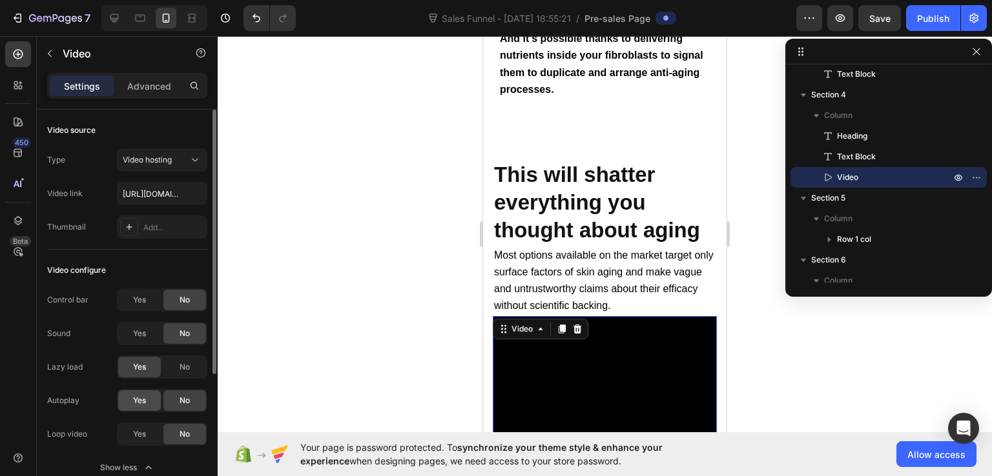
click at [141, 395] on span "Yes" at bounding box center [139, 401] width 13 height 12
click at [138, 432] on span "Yes" at bounding box center [139, 435] width 13 height 12
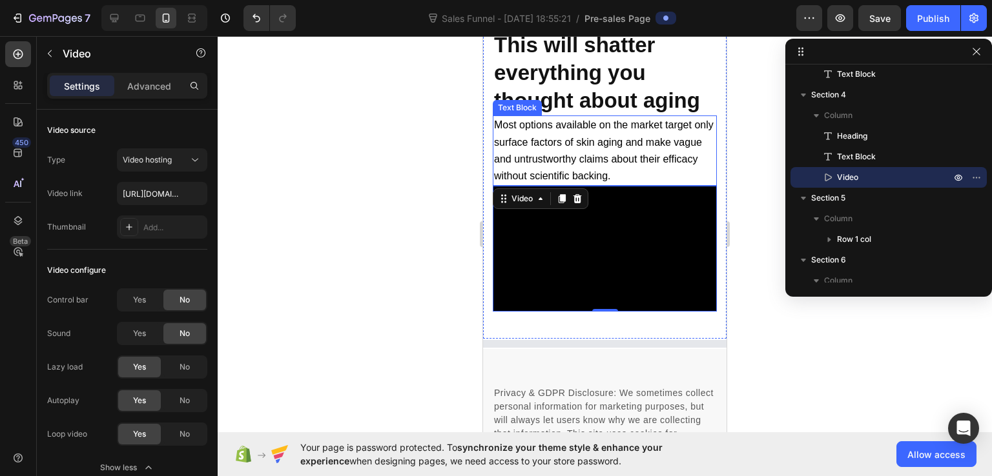
scroll to position [6322, 0]
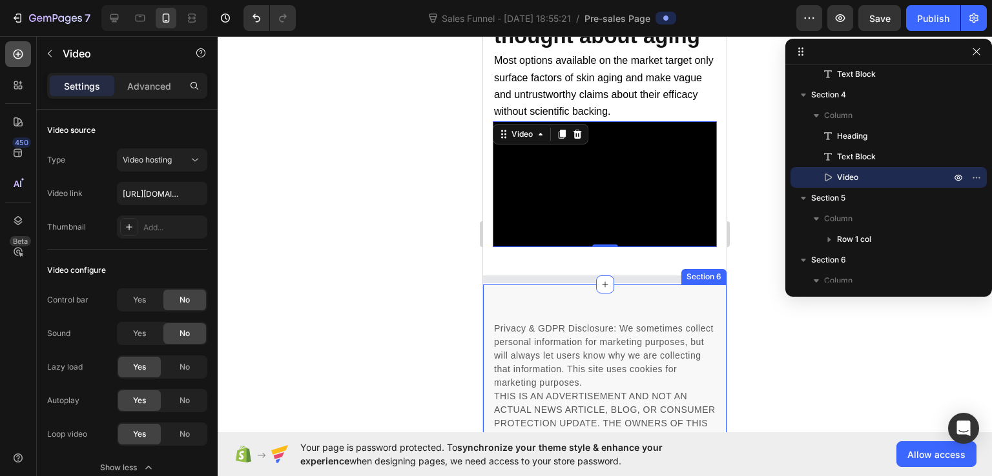
click at [14, 57] on icon at bounding box center [18, 54] width 13 height 13
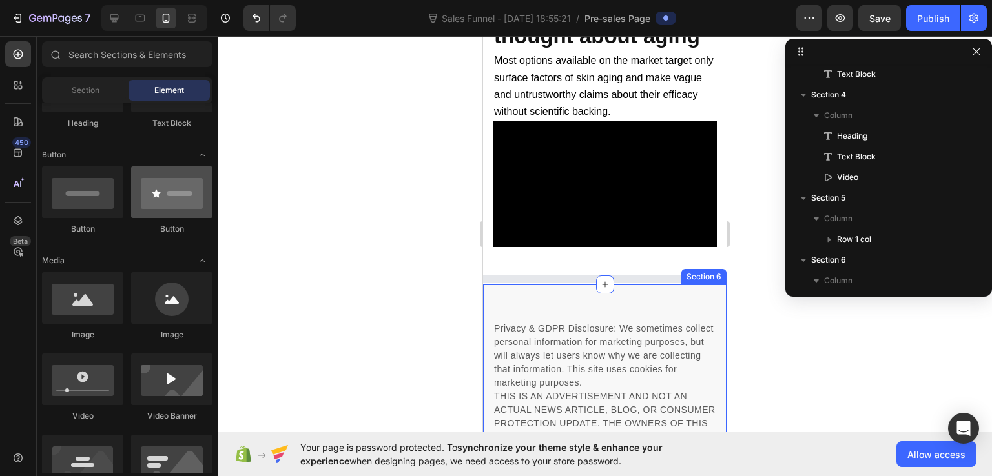
scroll to position [129, 0]
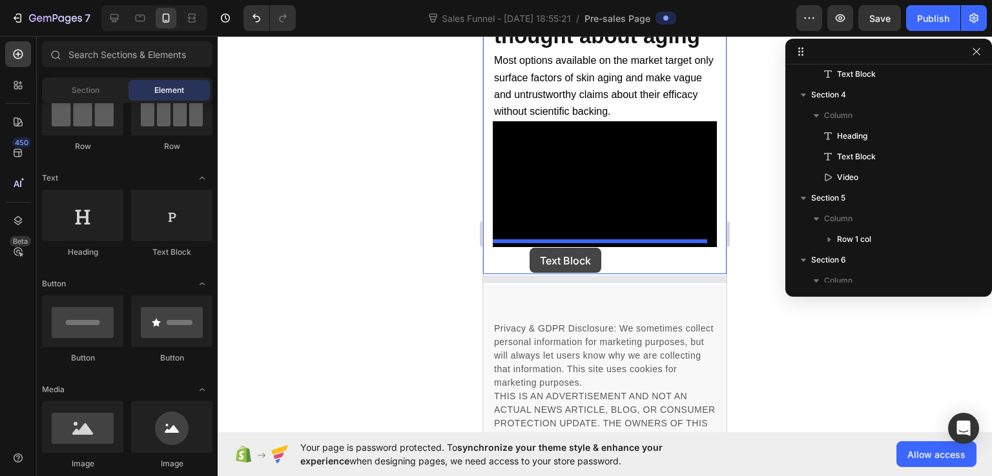
drag, startPoint x: 660, startPoint y: 269, endPoint x: 529, endPoint y: 248, distance: 132.7
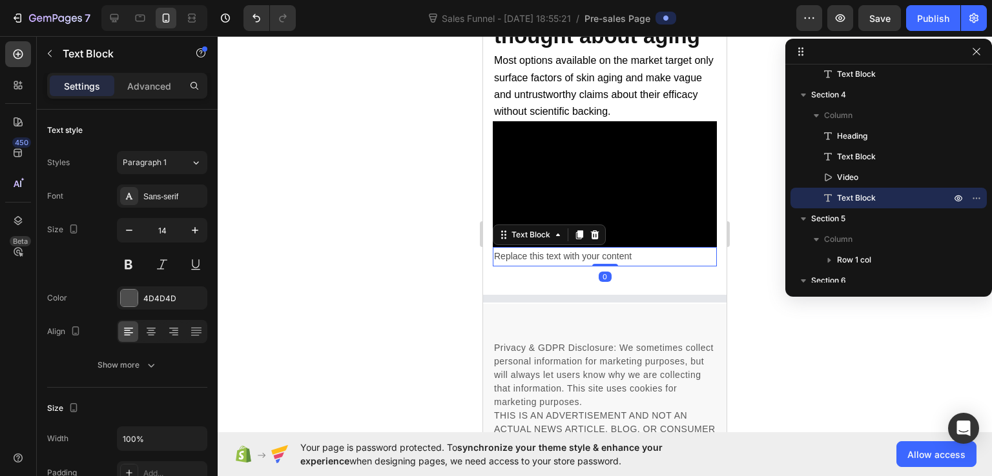
click at [573, 254] on div "Replace this text with your content" at bounding box center [605, 256] width 224 height 19
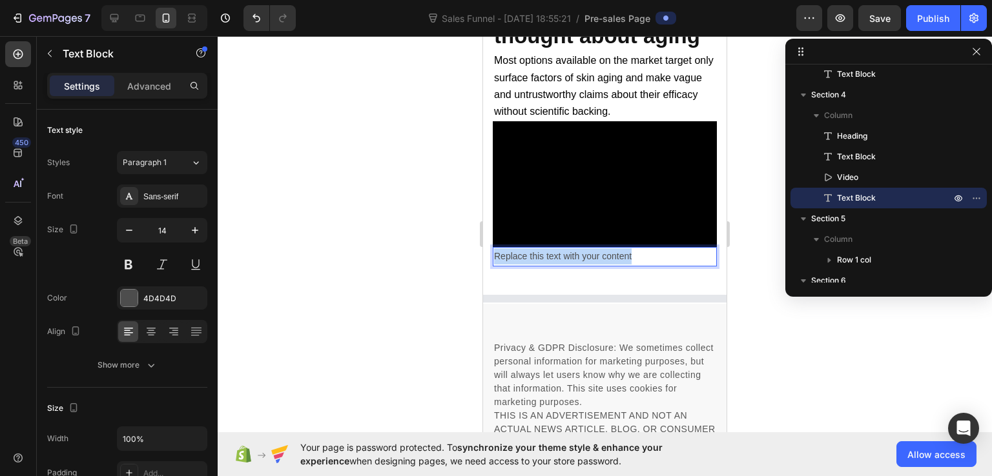
click at [573, 254] on p "Replace this text with your content" at bounding box center [604, 257] width 221 height 16
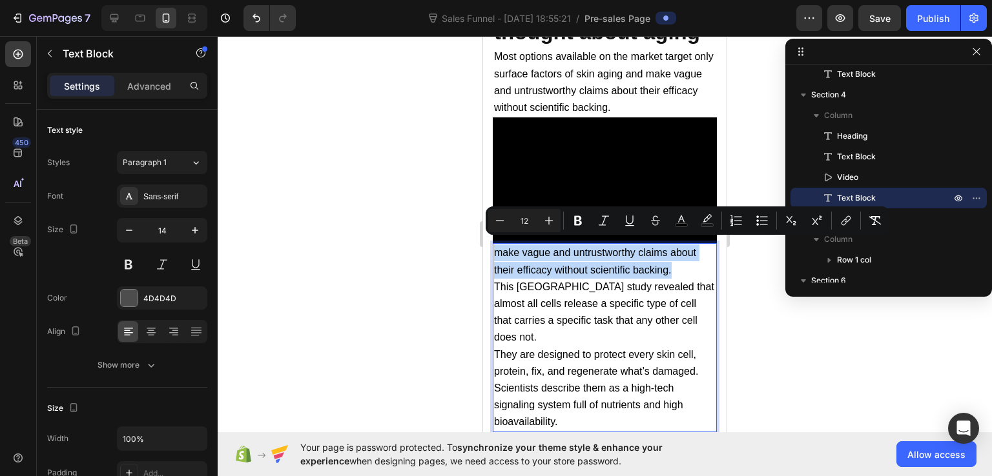
drag, startPoint x: 687, startPoint y: 265, endPoint x: 493, endPoint y: 251, distance: 194.2
click at [494, 251] on p "make vague and untrustworthy claims about their efficacy without scientific bac…" at bounding box center [604, 262] width 221 height 34
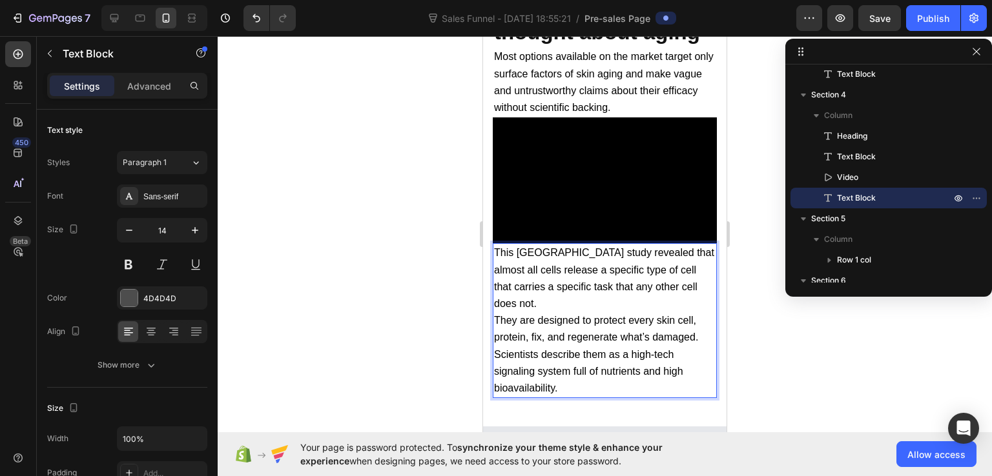
click at [753, 323] on div at bounding box center [605, 256] width 774 height 440
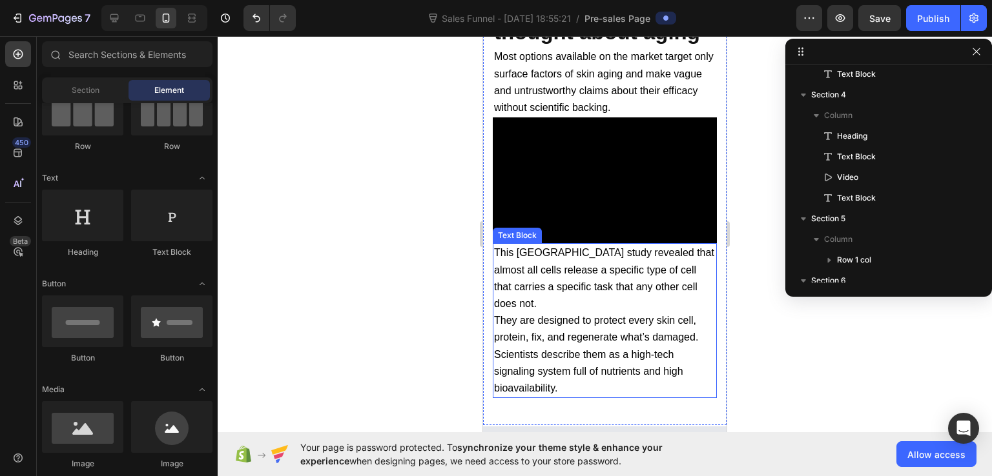
click at [553, 277] on span "This Seoul National University of South Korea study revealed that almost all ce…" at bounding box center [604, 278] width 220 height 62
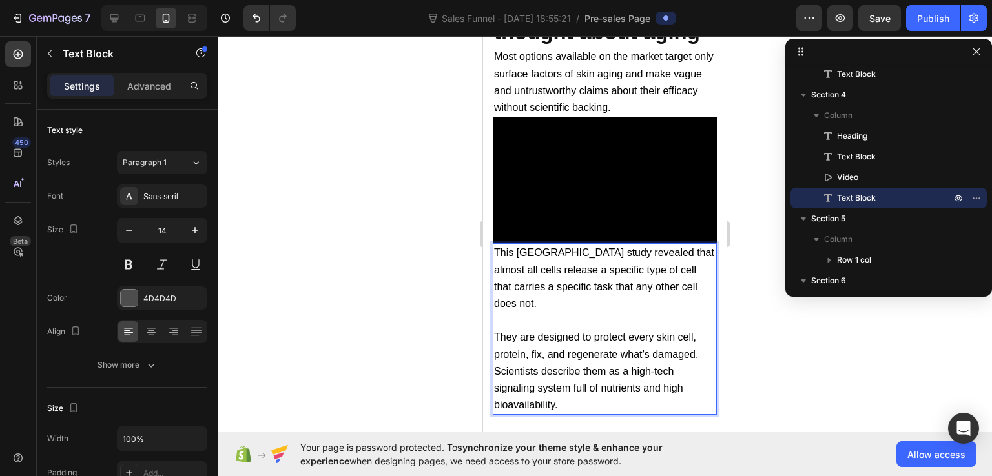
click at [700, 347] on p "They are designed to protect every skin cell, protein, fix, and regenerate what…" at bounding box center [604, 346] width 221 height 34
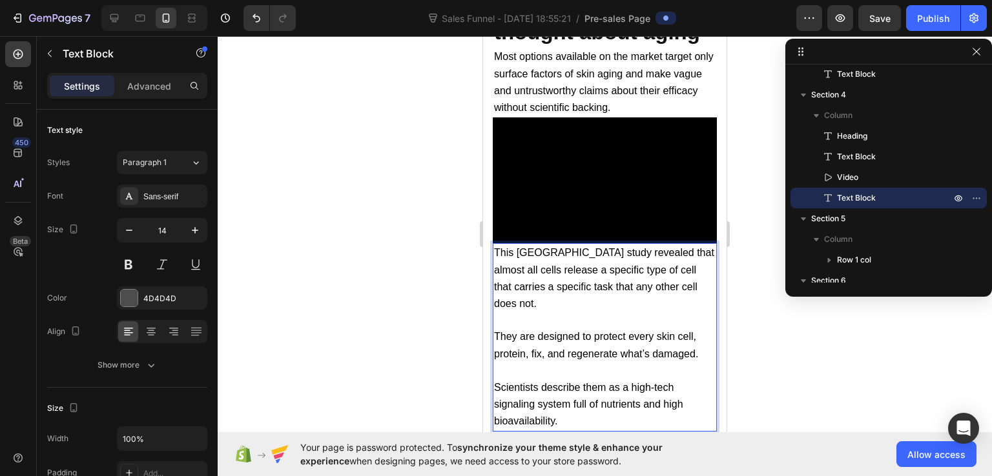
scroll to position [6455, 0]
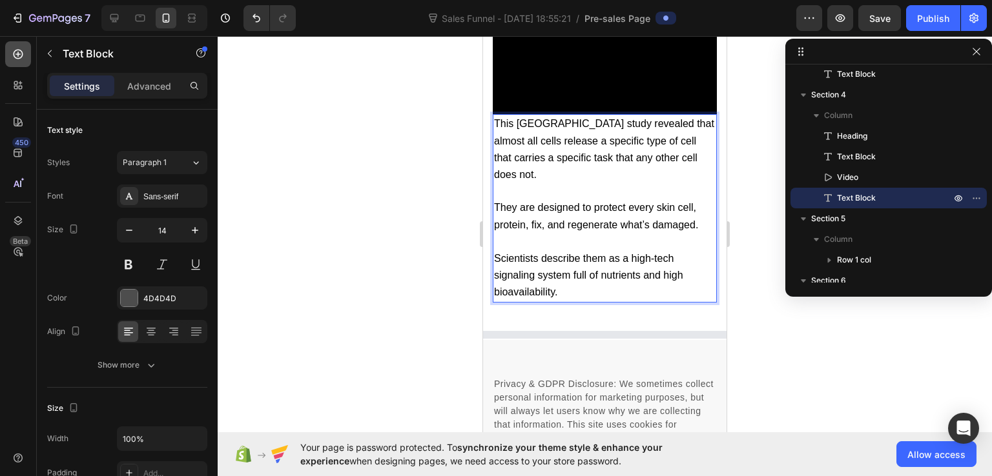
click at [21, 49] on icon at bounding box center [18, 54] width 13 height 13
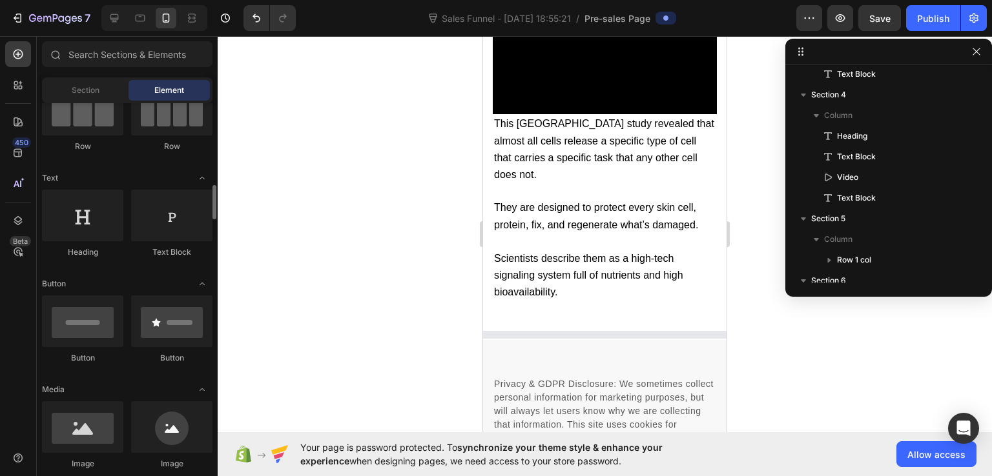
scroll to position [194, 0]
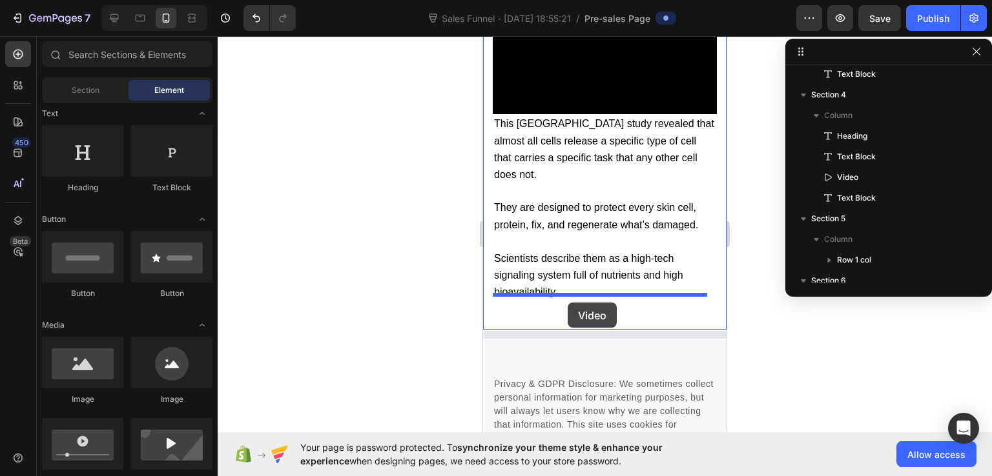
drag, startPoint x: 575, startPoint y: 480, endPoint x: 568, endPoint y: 303, distance: 177.7
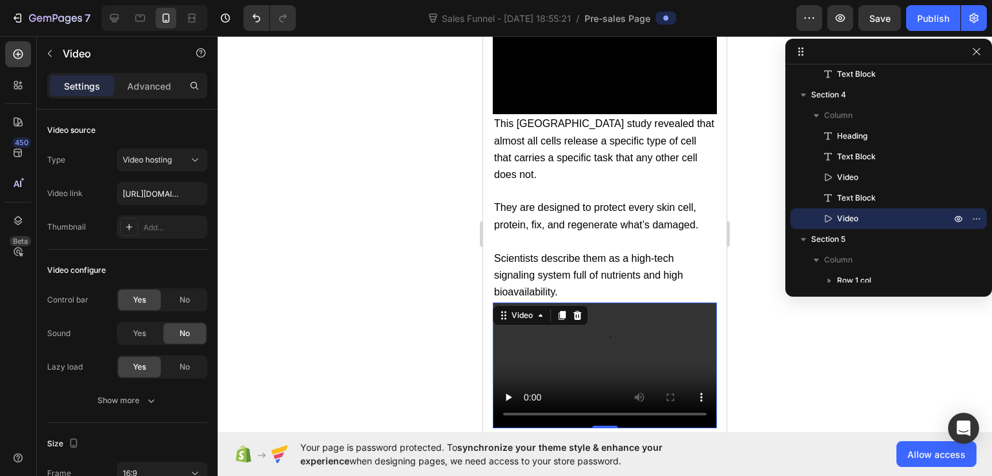
scroll to position [6584, 0]
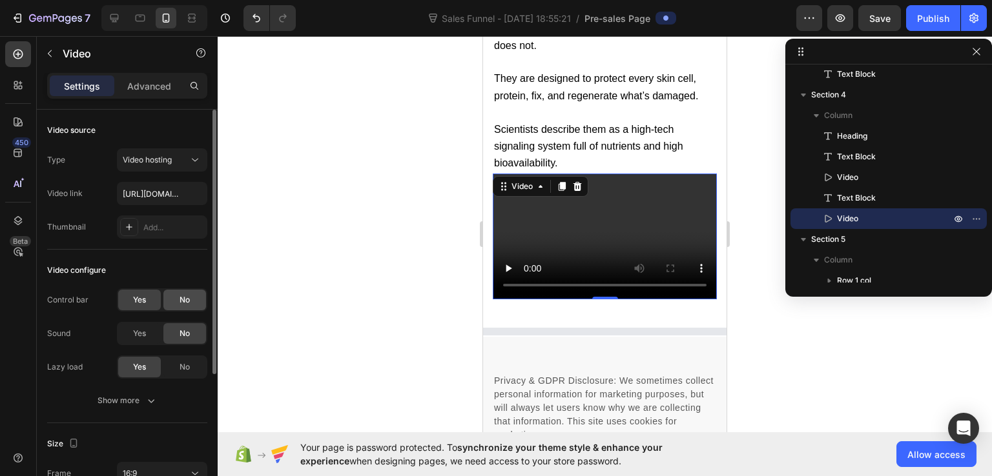
click at [173, 300] on div "No" at bounding box center [184, 300] width 43 height 21
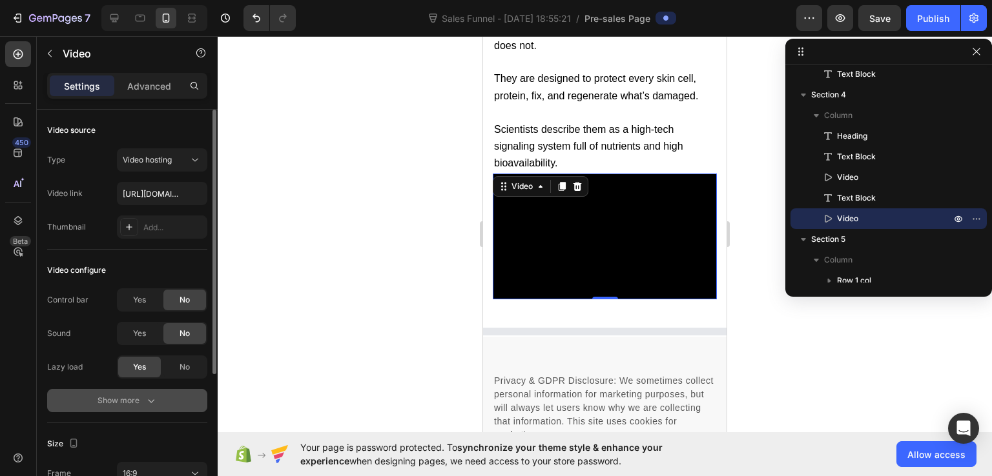
click at [128, 401] on div "Show more" at bounding box center [127, 400] width 60 height 13
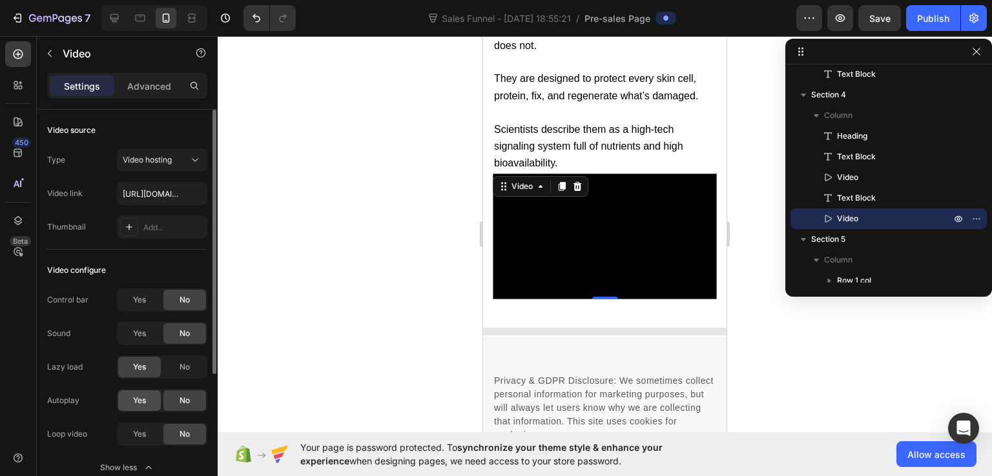
click at [132, 391] on div "Yes" at bounding box center [139, 401] width 43 height 21
click at [137, 433] on span "Yes" at bounding box center [139, 435] width 13 height 12
click at [14, 48] on icon at bounding box center [18, 54] width 13 height 13
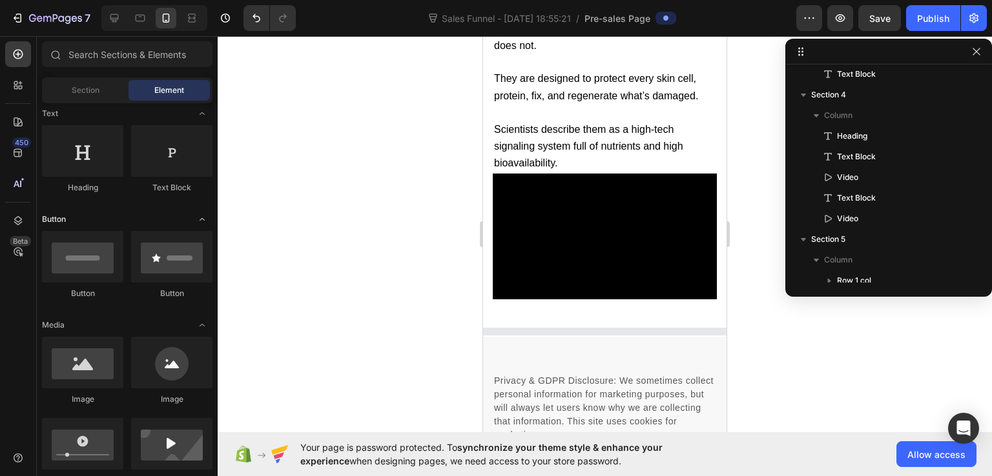
scroll to position [129, 0]
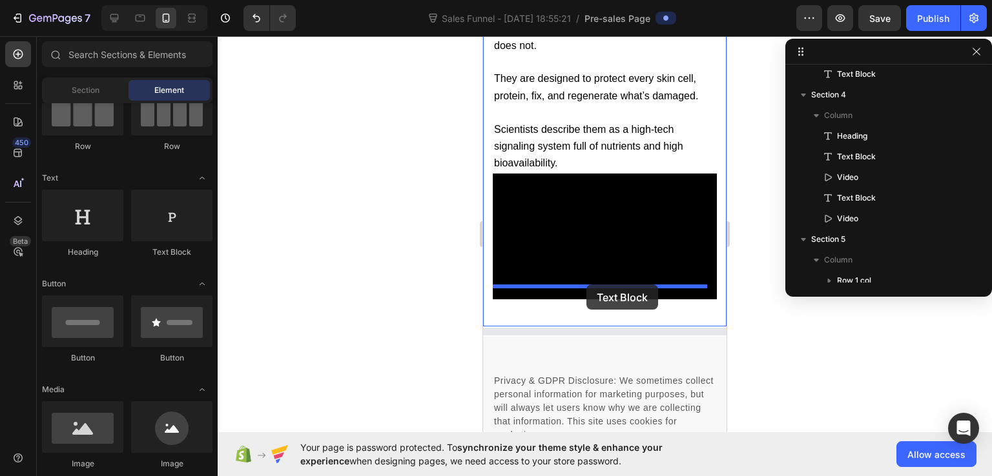
drag, startPoint x: 660, startPoint y: 269, endPoint x: 586, endPoint y: 285, distance: 76.0
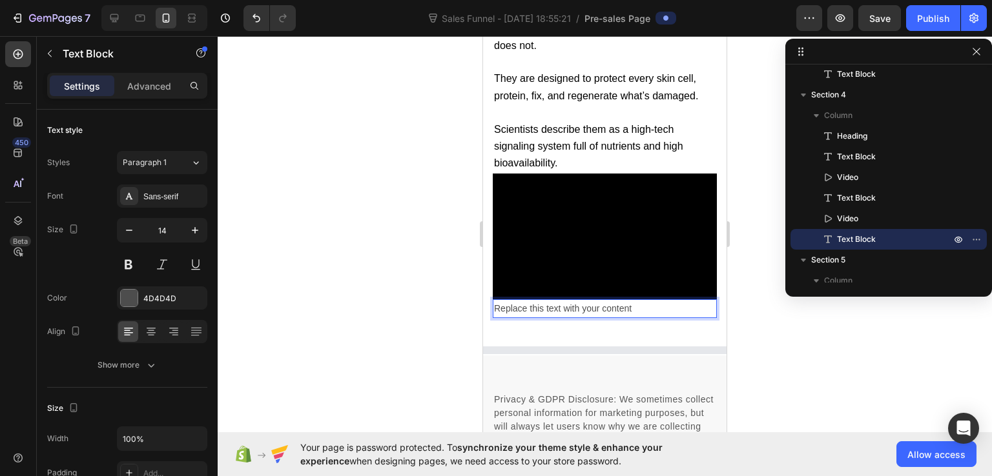
click at [579, 300] on div "Replace this text with your content" at bounding box center [605, 309] width 224 height 19
click at [579, 301] on p "Replace this text with your content" at bounding box center [604, 309] width 221 height 16
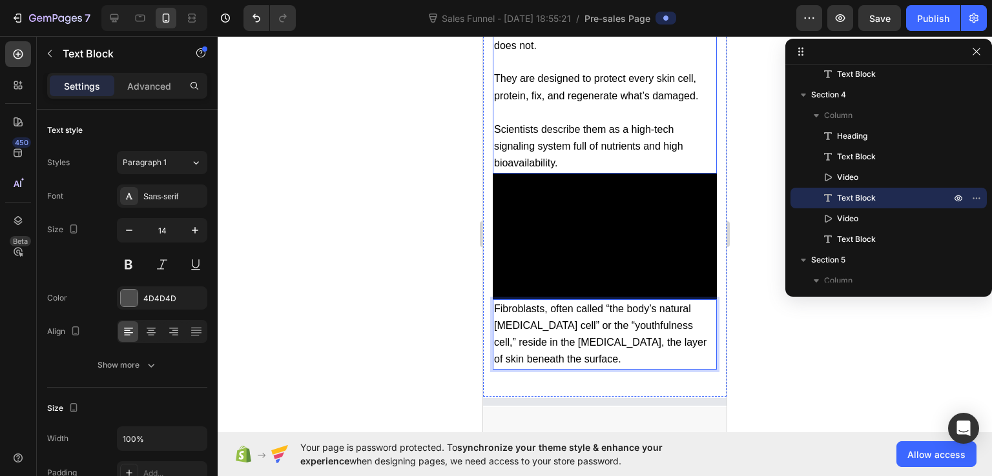
click at [517, 105] on p "Rich Text Editor. Editing area: main" at bounding box center [604, 113] width 221 height 17
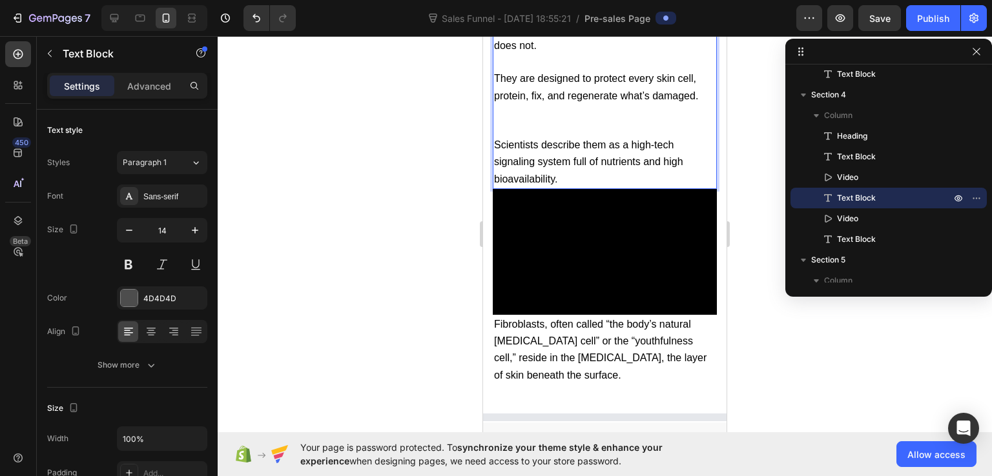
click at [540, 110] on p "Rich Text Editor. Editing area: main" at bounding box center [604, 121] width 221 height 32
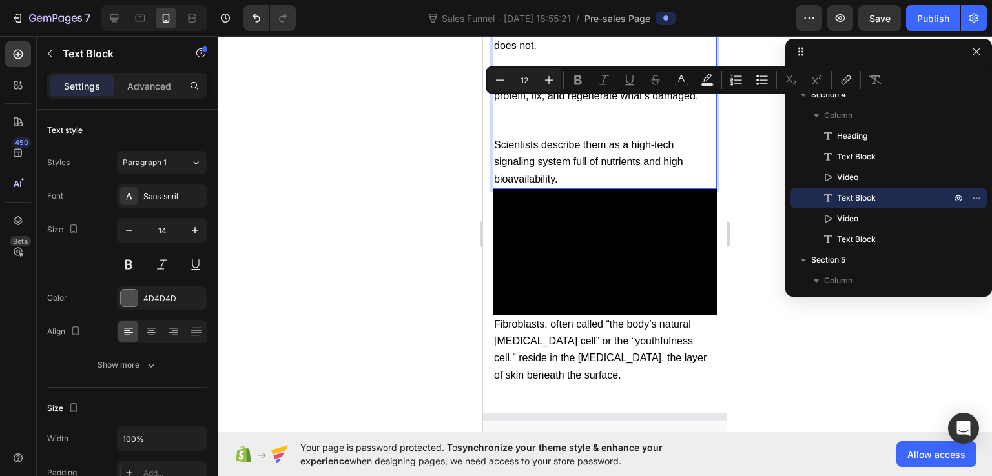
click at [553, 156] on span "Scientists describe them as a high-tech signaling system full of nutrients and …" at bounding box center [588, 161] width 189 height 45
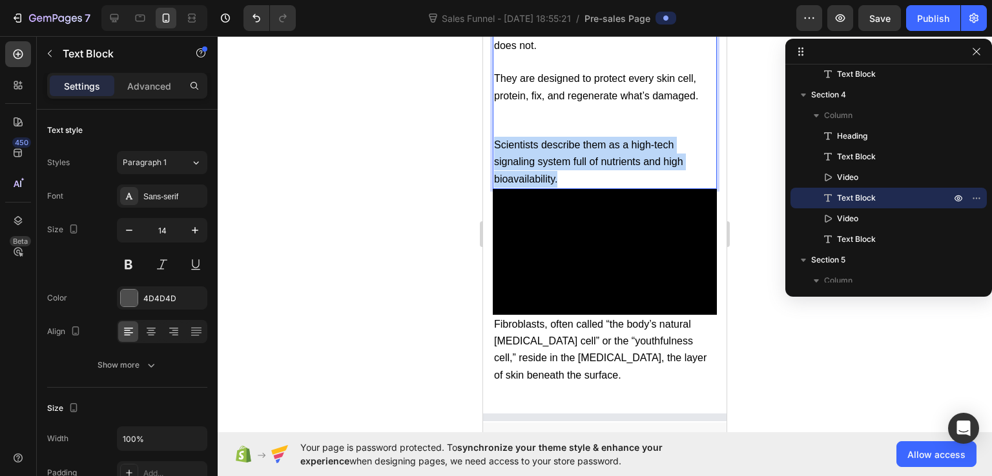
click at [553, 156] on span "Scientists describe them as a high-tech signaling system full of nutrients and …" at bounding box center [588, 161] width 189 height 45
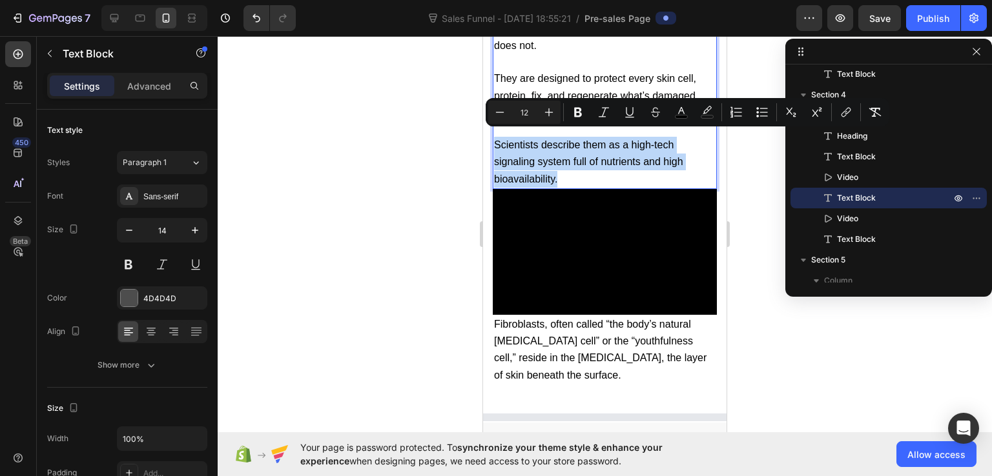
click at [586, 169] on p "Scientists describe them as a high-tech signaling system full of nutrients and …" at bounding box center [604, 162] width 221 height 51
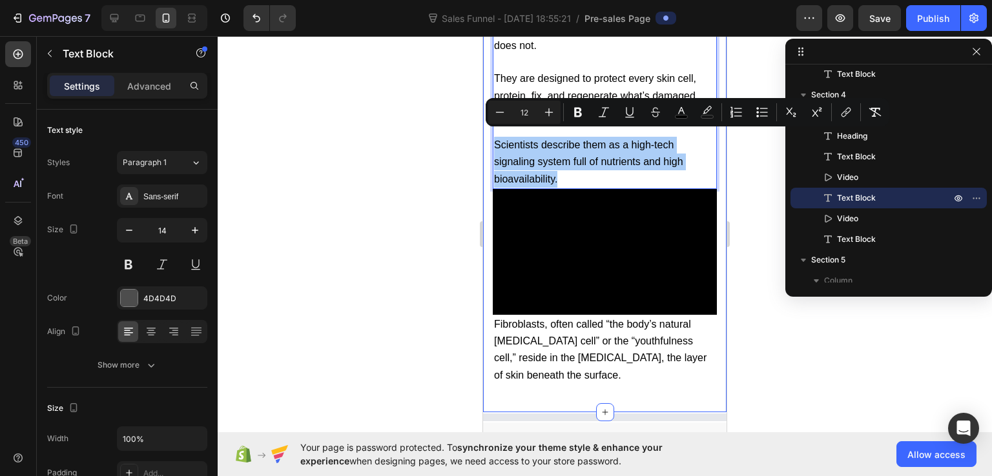
click at [753, 280] on div at bounding box center [605, 256] width 774 height 440
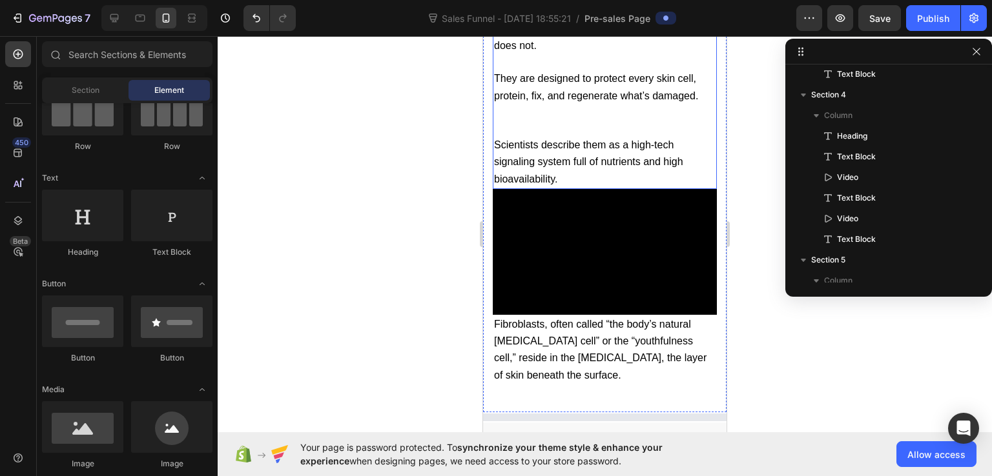
click at [522, 120] on p "Rich Text Editor. Editing area: main" at bounding box center [604, 121] width 221 height 32
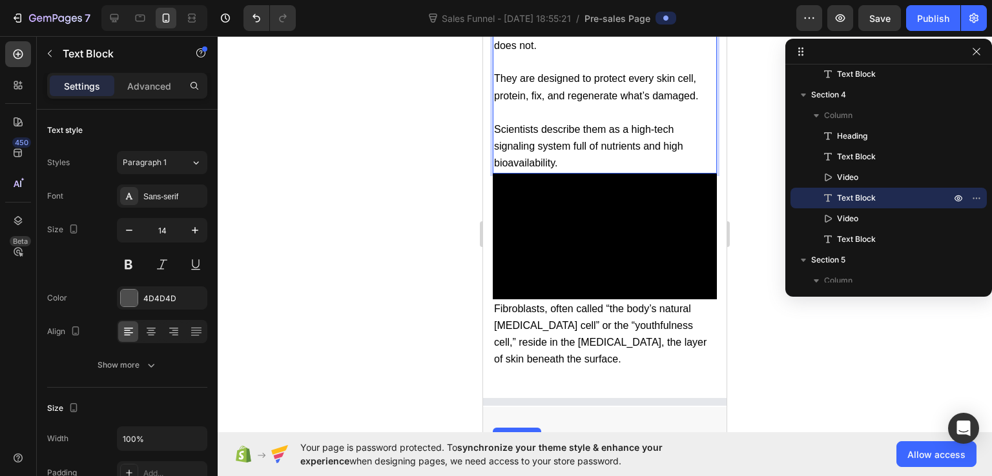
scroll to position [6649, 0]
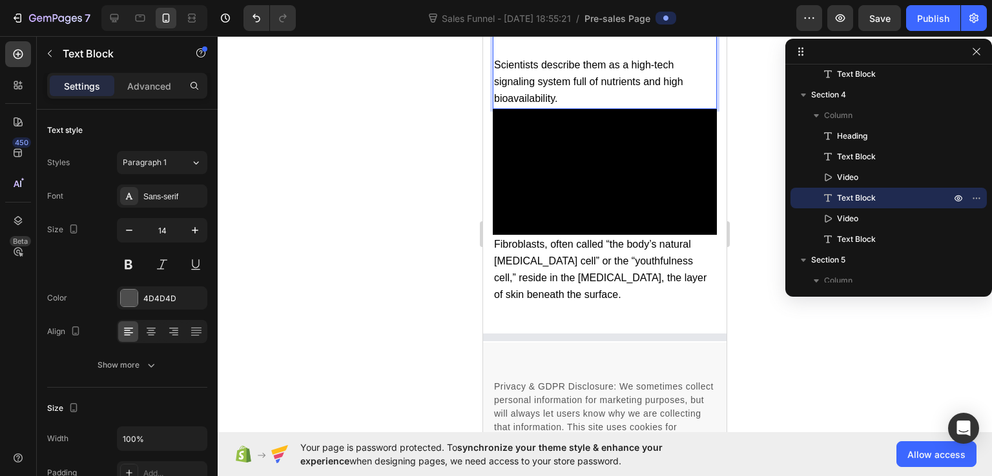
click at [2, 52] on div "450 Beta" at bounding box center [18, 256] width 37 height 440
click at [18, 57] on icon at bounding box center [18, 54] width 13 height 13
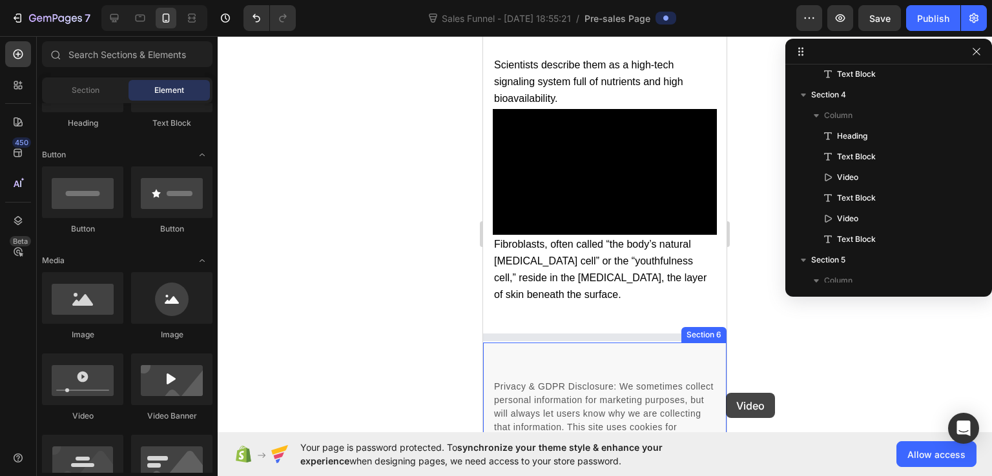
scroll to position [6668, 0]
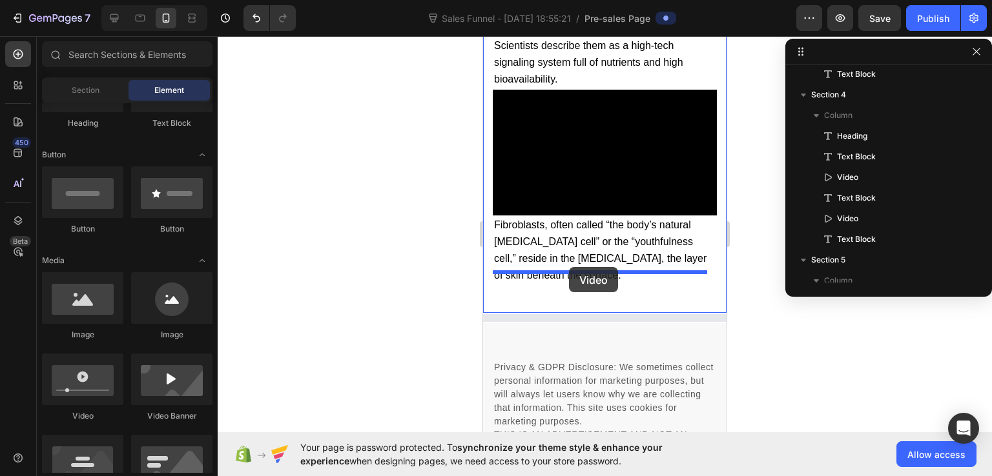
drag, startPoint x: 565, startPoint y: 418, endPoint x: 569, endPoint y: 267, distance: 151.1
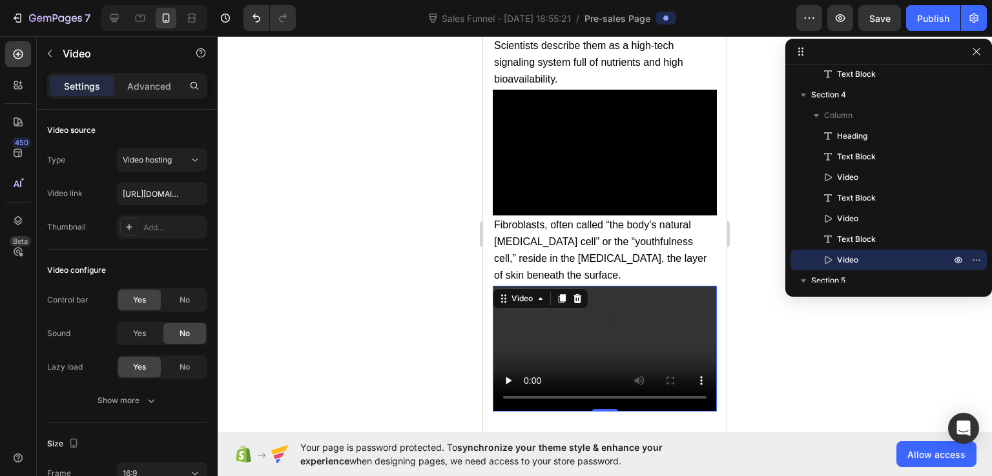
scroll to position [6797, 0]
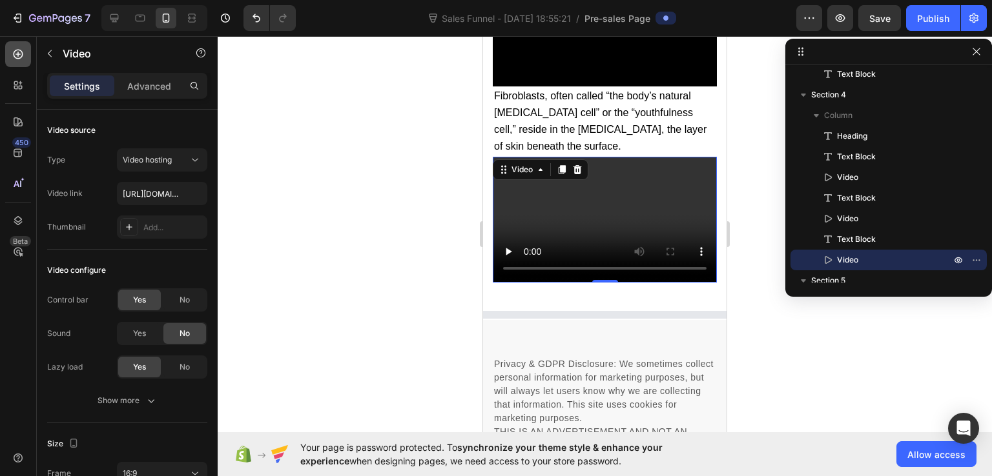
click at [23, 48] on icon at bounding box center [18, 54] width 13 height 13
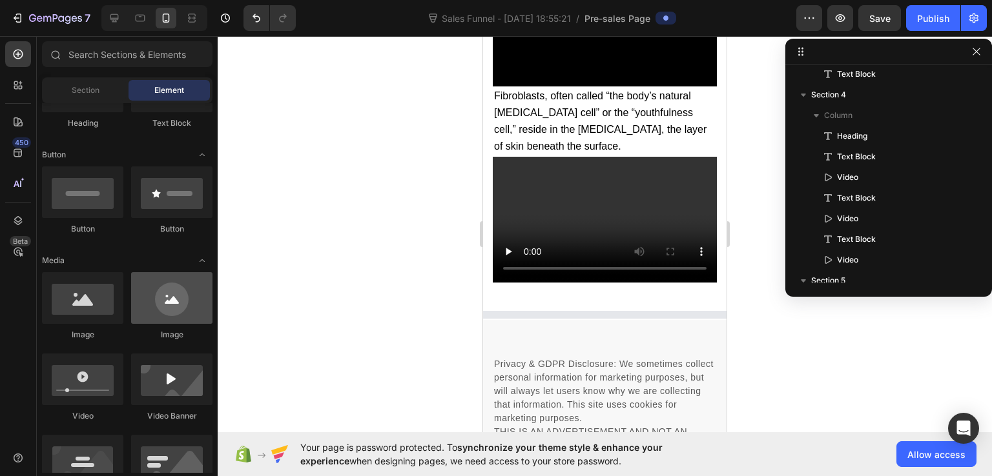
scroll to position [129, 0]
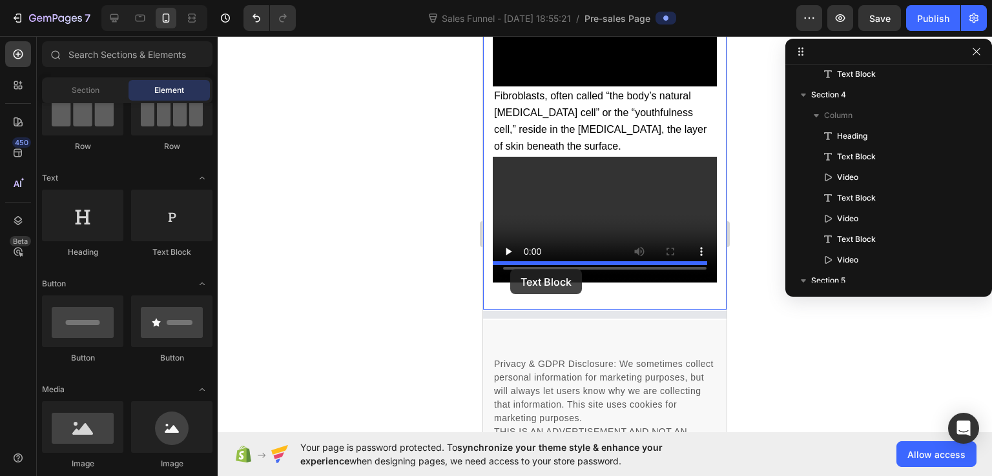
drag, startPoint x: 648, startPoint y: 260, endPoint x: 511, endPoint y: 269, distance: 137.9
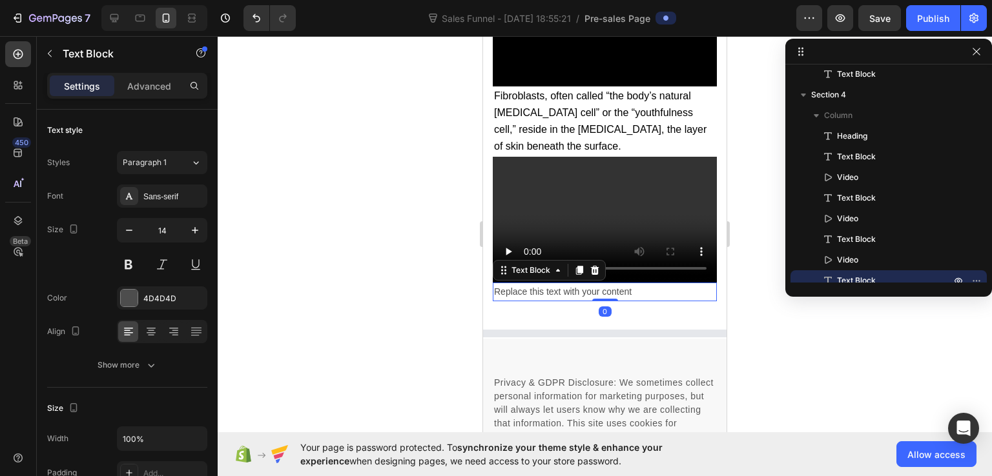
scroll to position [1215, 0]
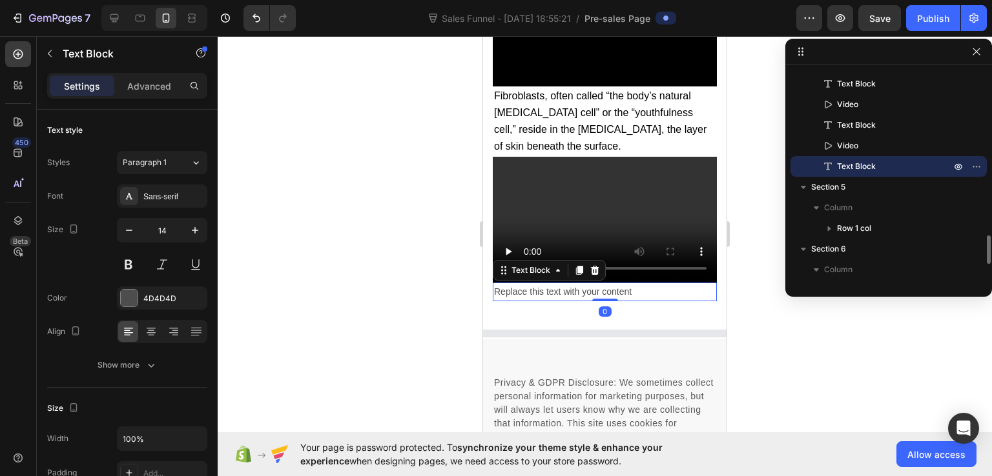
click at [550, 283] on div "Replace this text with your content" at bounding box center [605, 292] width 224 height 19
click at [550, 284] on p "Replace this text with your content" at bounding box center [604, 292] width 221 height 16
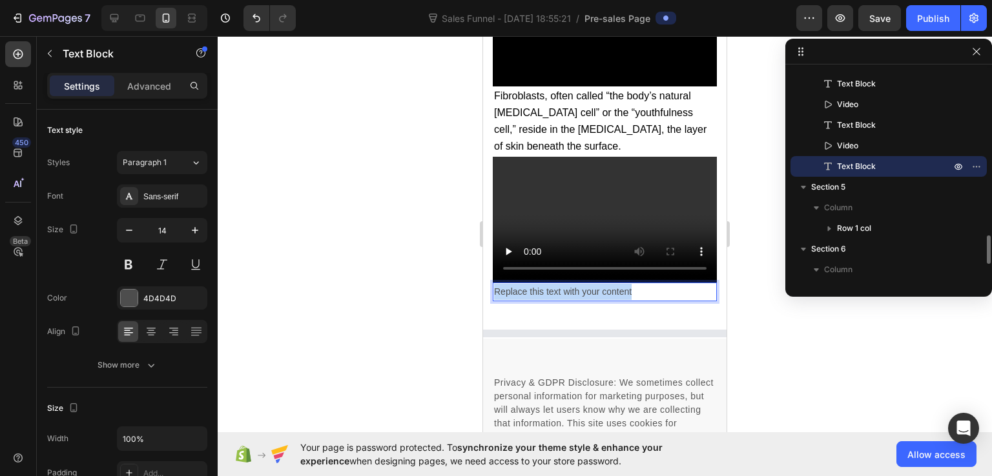
click at [550, 284] on p "Replace this text with your content" at bounding box center [604, 292] width 221 height 16
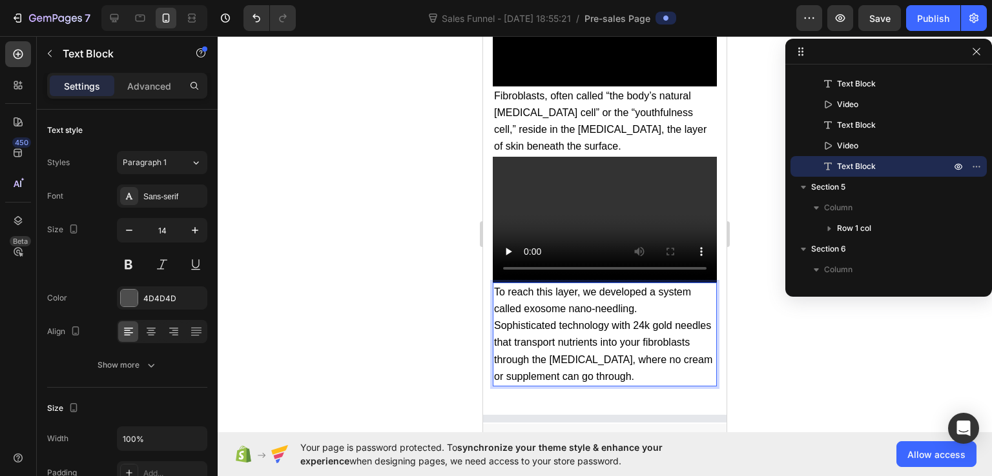
click at [644, 290] on p "To reach this layer, we developed a system called exosome nano-needling." at bounding box center [604, 301] width 221 height 34
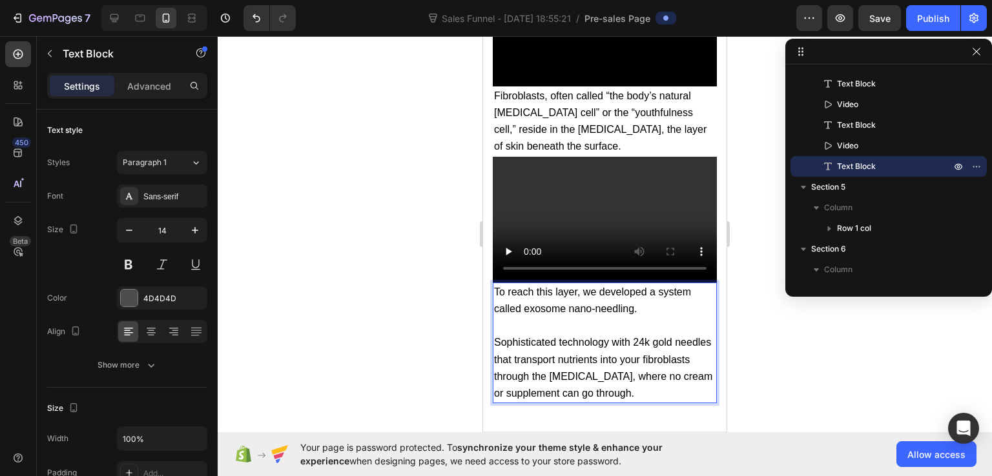
click at [770, 363] on div at bounding box center [605, 256] width 774 height 440
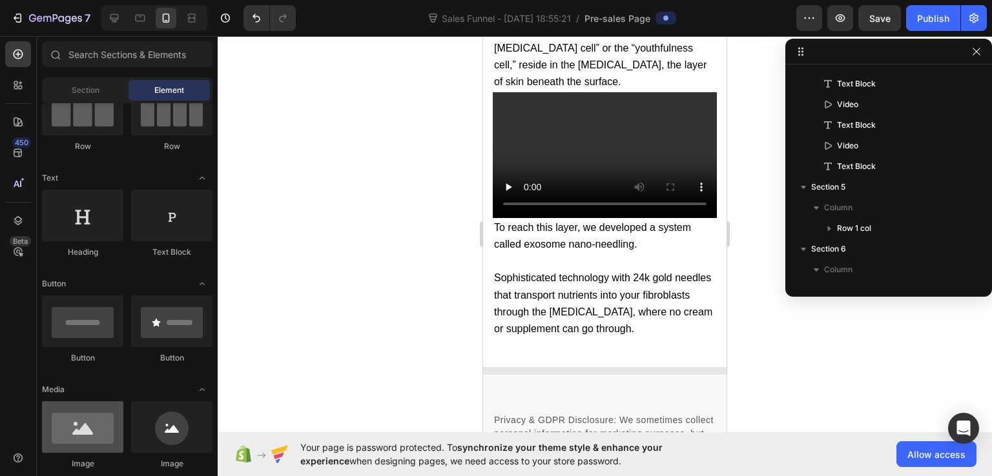
scroll to position [258, 0]
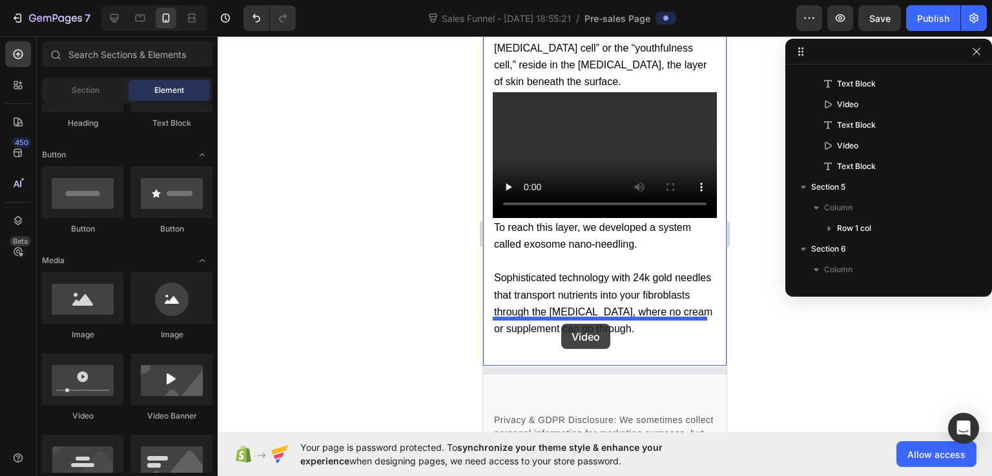
drag, startPoint x: 568, startPoint y: 431, endPoint x: 561, endPoint y: 324, distance: 106.7
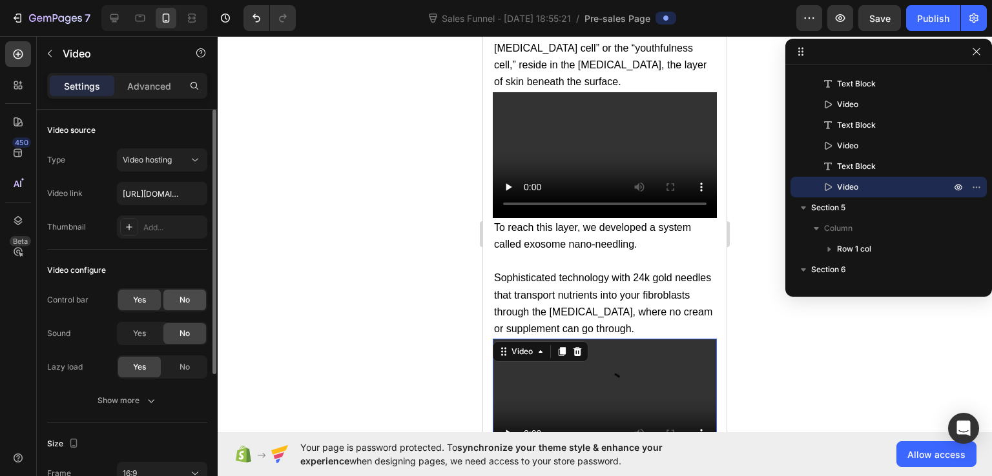
click at [177, 298] on div "No" at bounding box center [184, 300] width 43 height 21
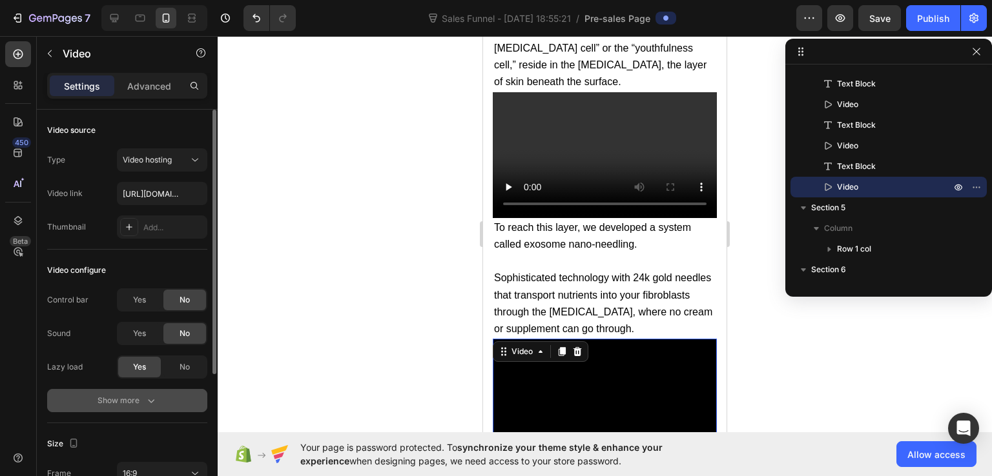
click at [128, 398] on div "Show more" at bounding box center [127, 400] width 60 height 13
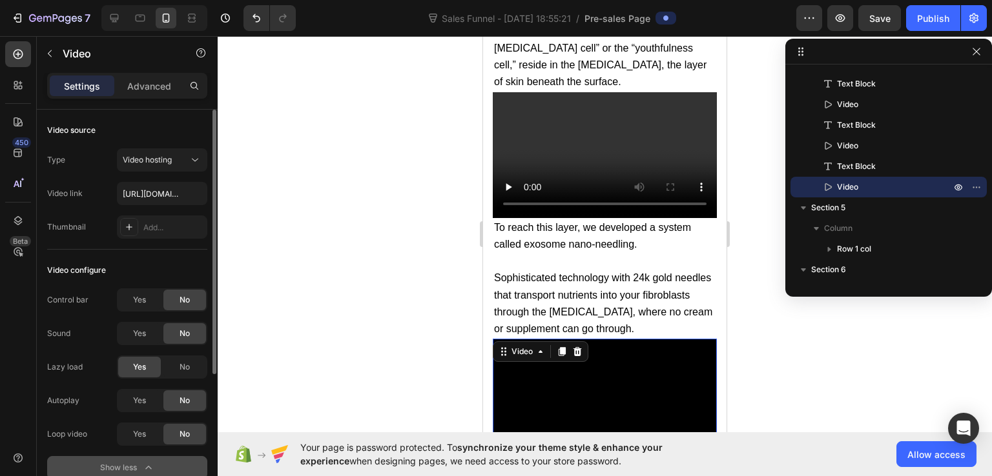
click at [128, 398] on div "Yes" at bounding box center [139, 401] width 43 height 21
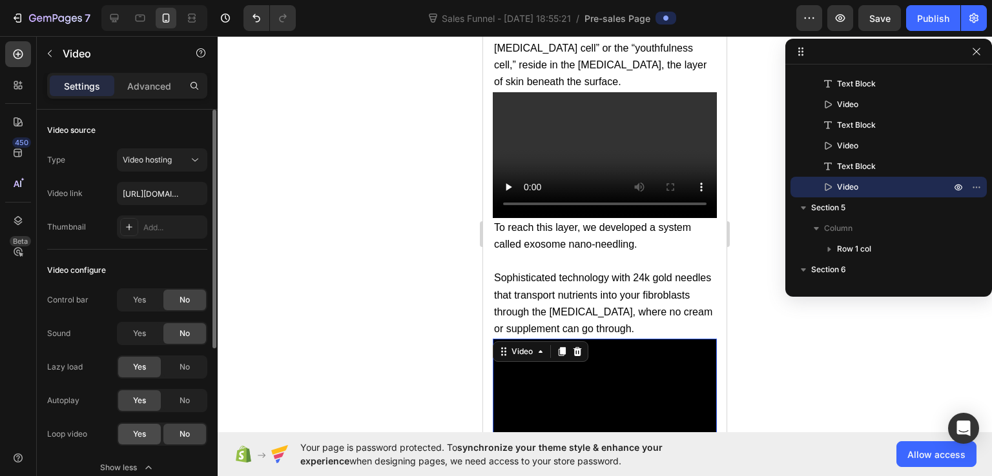
click at [137, 432] on span "Yes" at bounding box center [139, 435] width 13 height 12
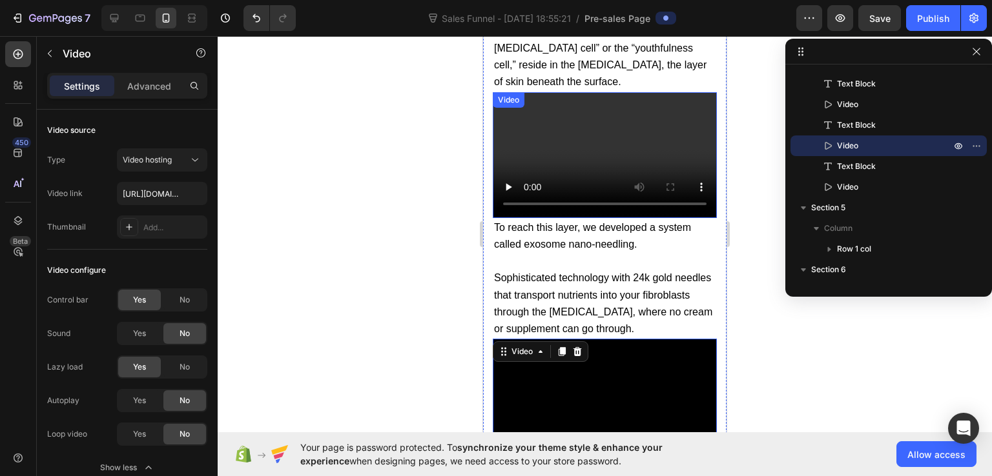
click at [562, 137] on video at bounding box center [605, 155] width 224 height 126
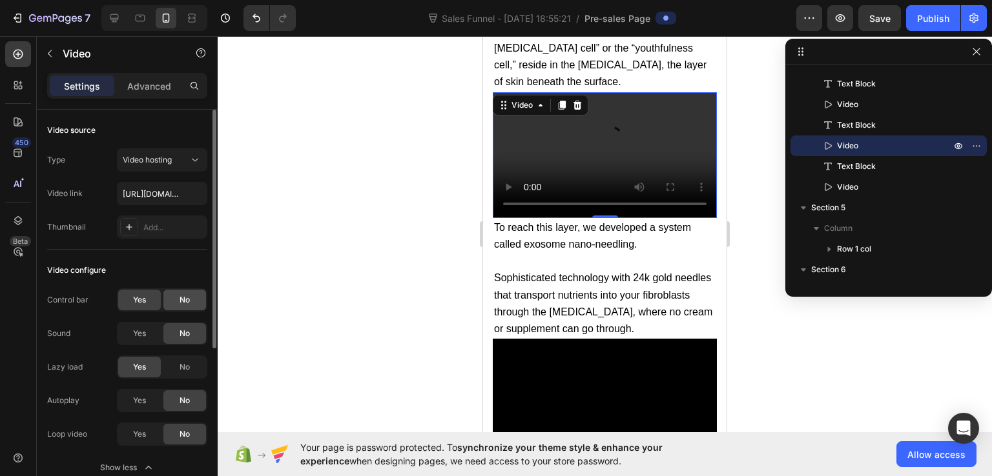
click at [196, 302] on div "No" at bounding box center [184, 300] width 43 height 21
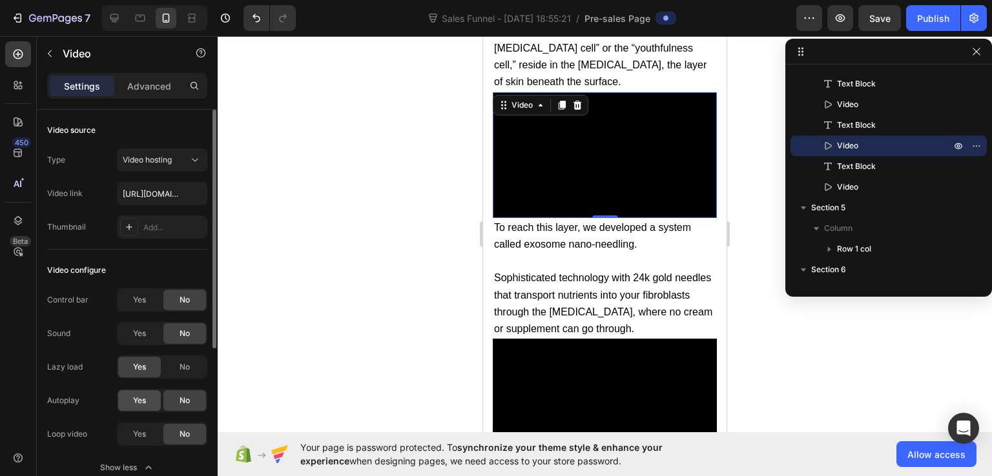
click at [147, 409] on div "Yes" at bounding box center [139, 401] width 43 height 21
click at [140, 431] on span "Yes" at bounding box center [139, 435] width 13 height 12
click at [763, 356] on div at bounding box center [605, 256] width 774 height 440
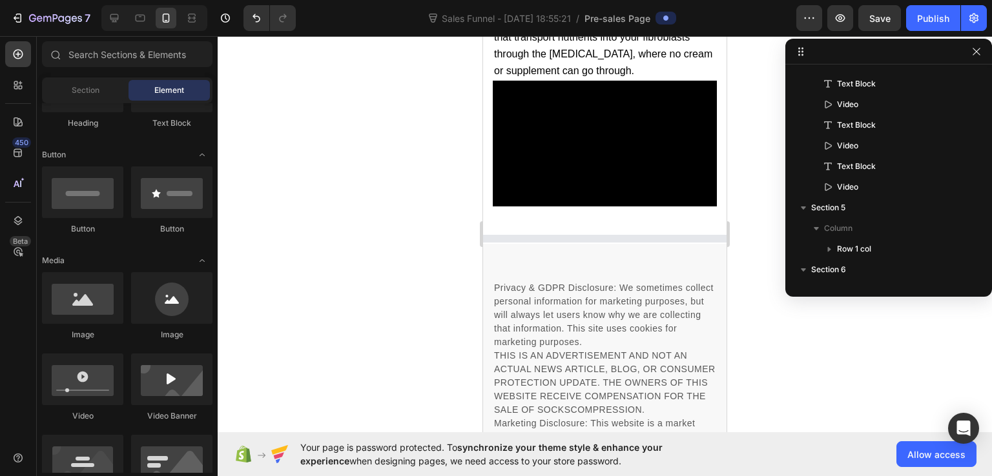
scroll to position [129, 0]
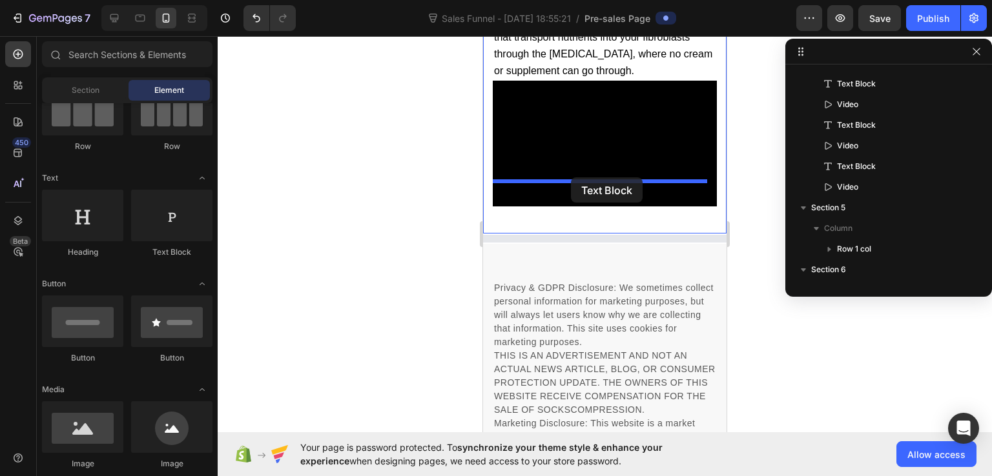
drag, startPoint x: 656, startPoint y: 269, endPoint x: 571, endPoint y: 178, distance: 124.7
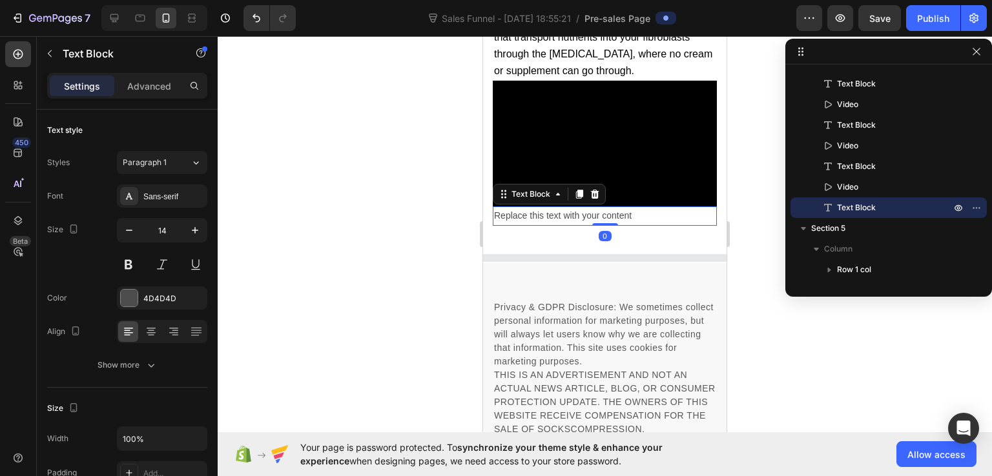
click at [589, 207] on div "Replace this text with your content" at bounding box center [605, 216] width 224 height 19
click at [589, 208] on p "Replace this text with your content" at bounding box center [604, 216] width 221 height 16
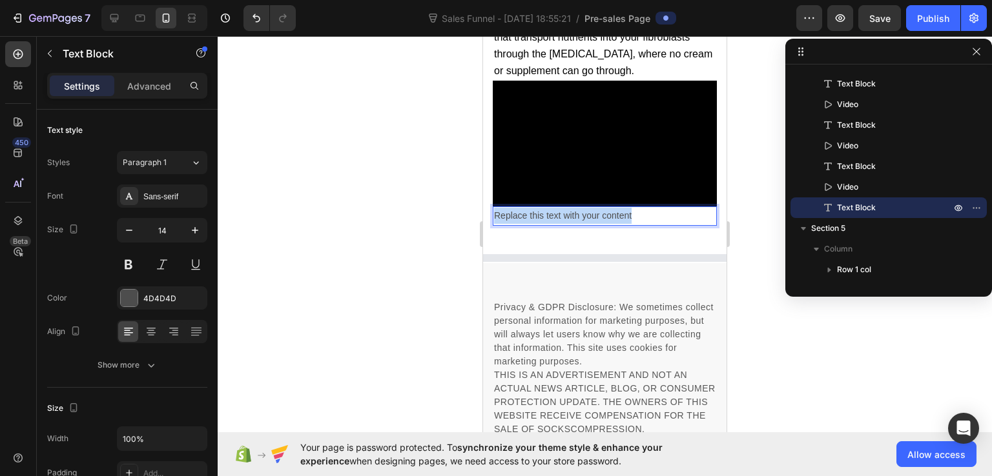
click at [589, 208] on p "Replace this text with your content" at bounding box center [604, 216] width 221 height 16
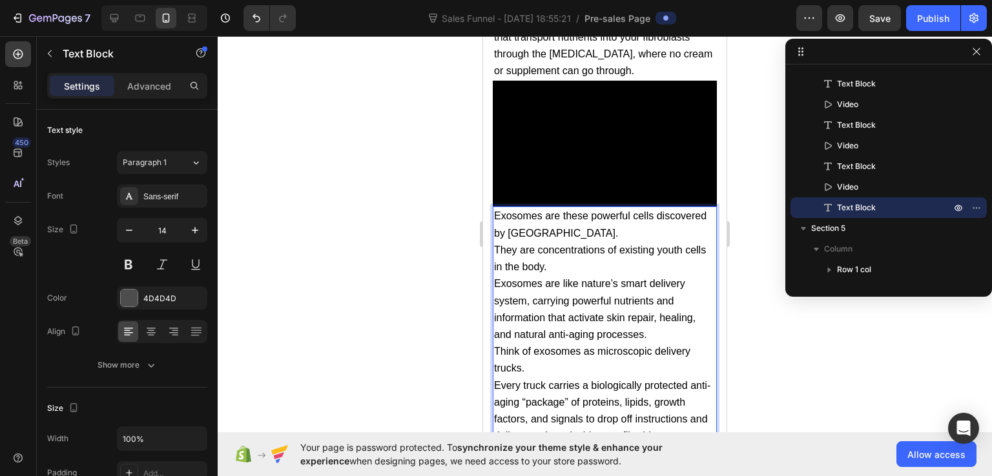
click at [646, 210] on p "Exosomes are these powerful cells discovered by Seoul University." at bounding box center [604, 225] width 221 height 34
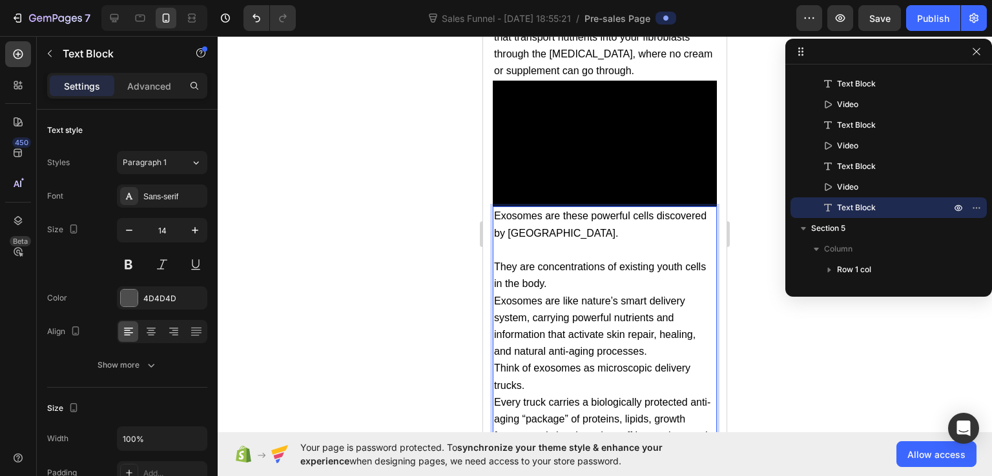
click at [644, 259] on p "They are concentrations of existing youth cells in the body." at bounding box center [604, 276] width 221 height 34
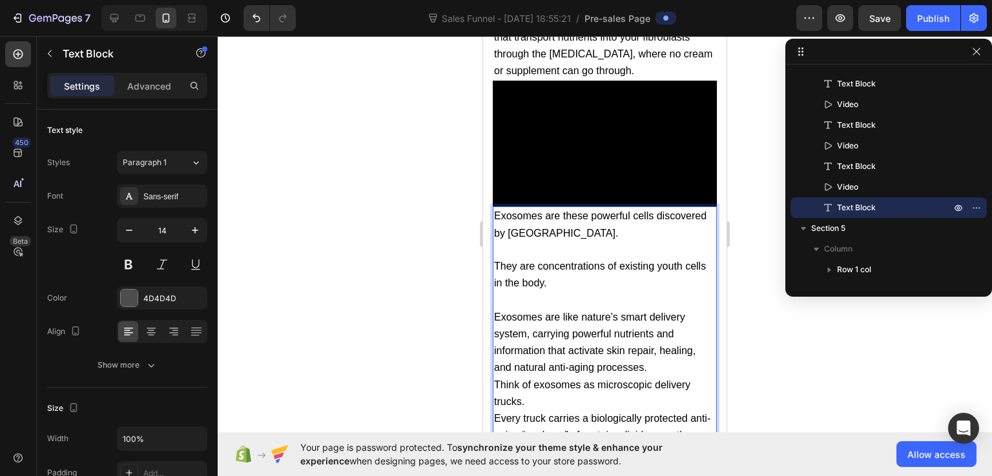
scroll to position [7185, 0]
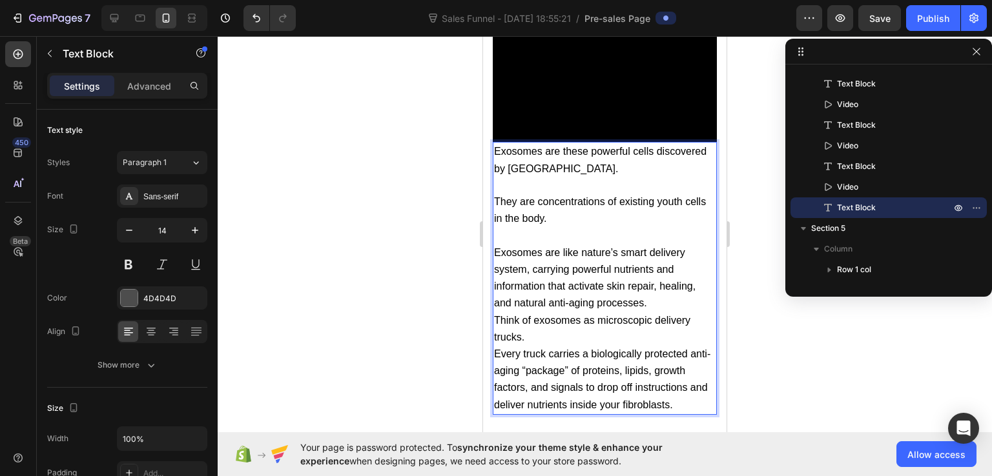
click at [658, 279] on p "Exosomes are like nature’s smart delivery system, carrying powerful nutrients a…" at bounding box center [604, 279] width 221 height 68
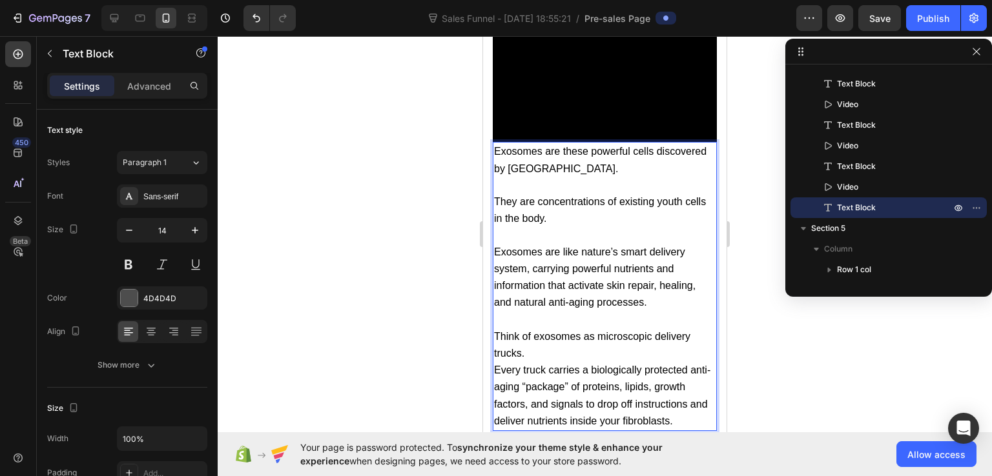
click at [597, 329] on p "Think of exosomes as microscopic delivery trucks." at bounding box center [604, 346] width 221 height 34
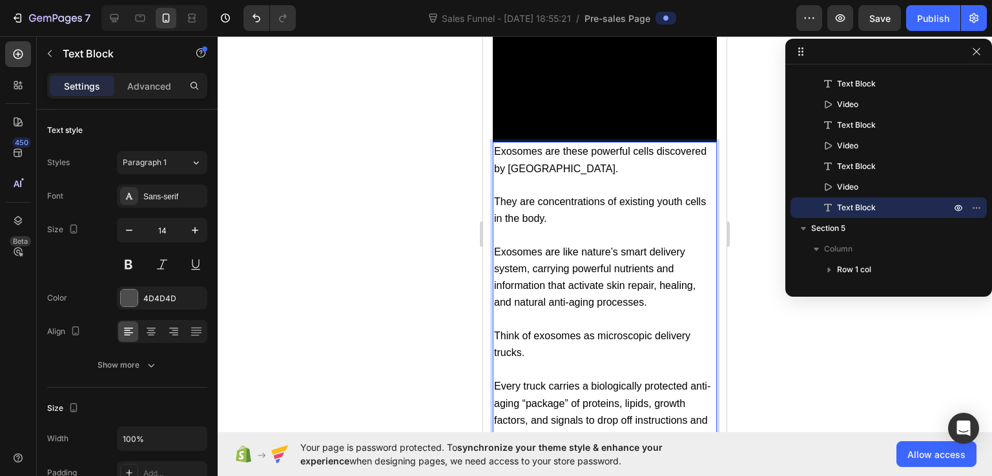
scroll to position [7249, 0]
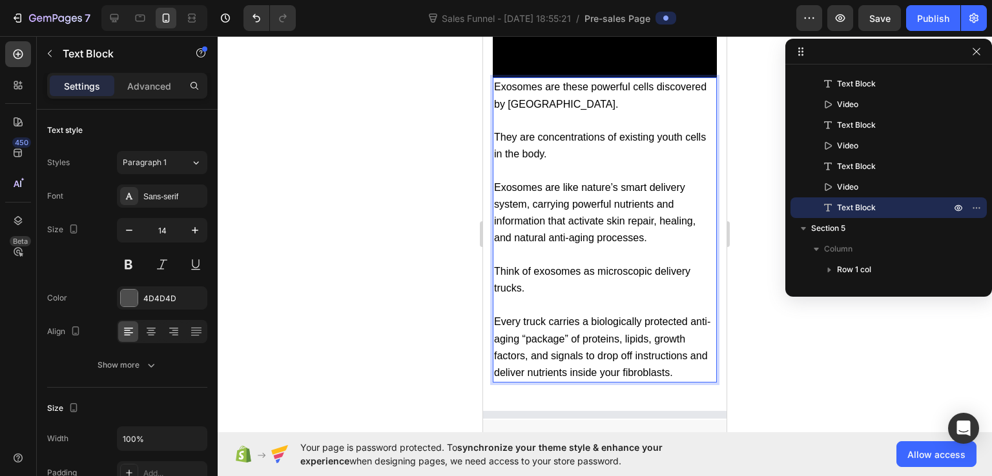
click at [694, 347] on p "Every truck carries a biologically protected anti-aging “package” of proteins, …" at bounding box center [604, 348] width 221 height 68
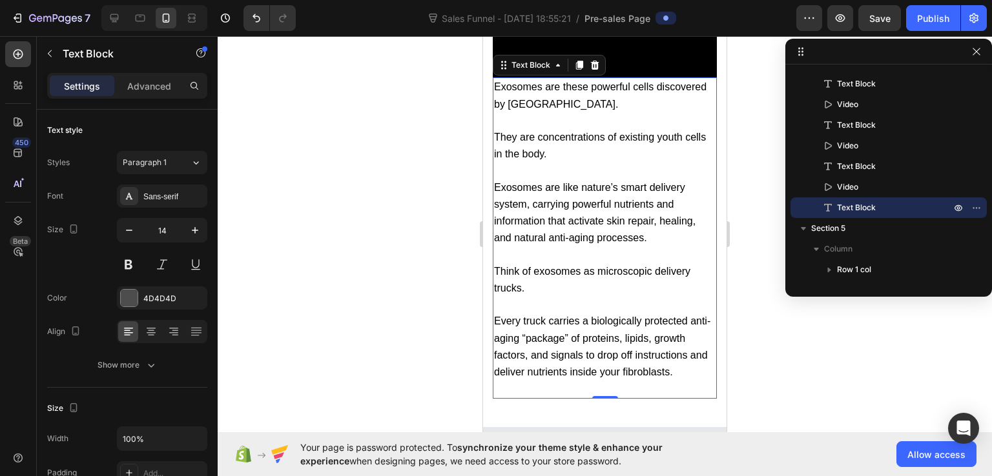
click at [772, 343] on div at bounding box center [605, 256] width 774 height 440
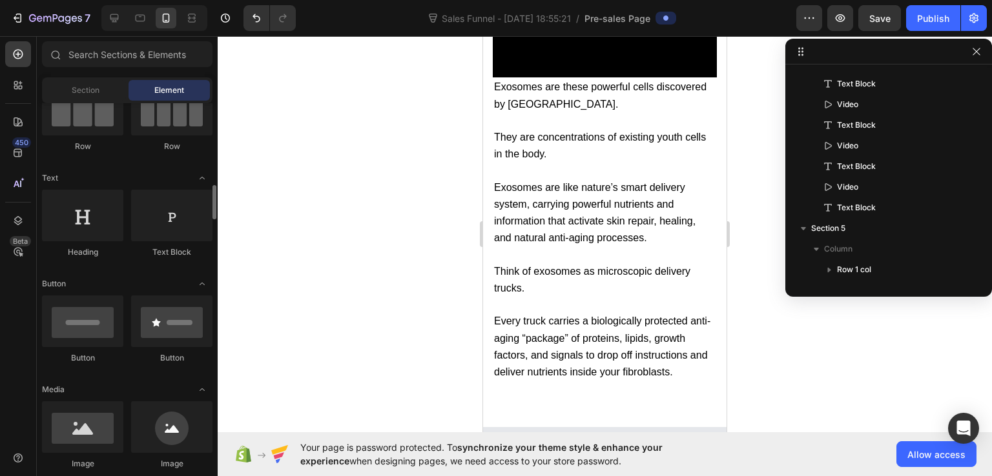
scroll to position [258, 0]
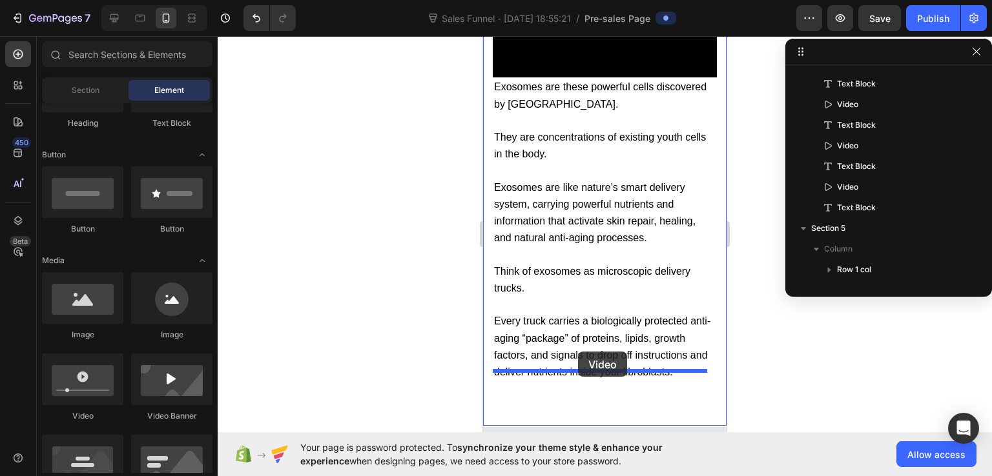
drag, startPoint x: 569, startPoint y: 433, endPoint x: 578, endPoint y: 352, distance: 81.1
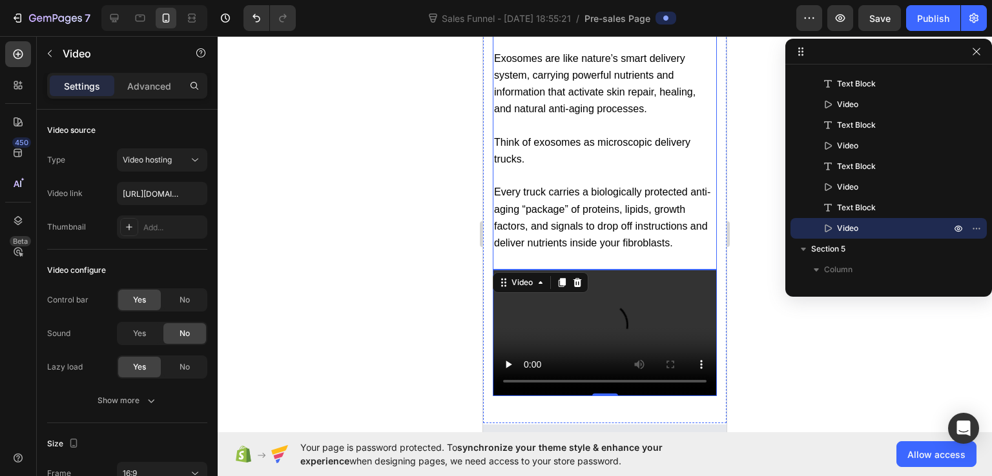
scroll to position [7443, 0]
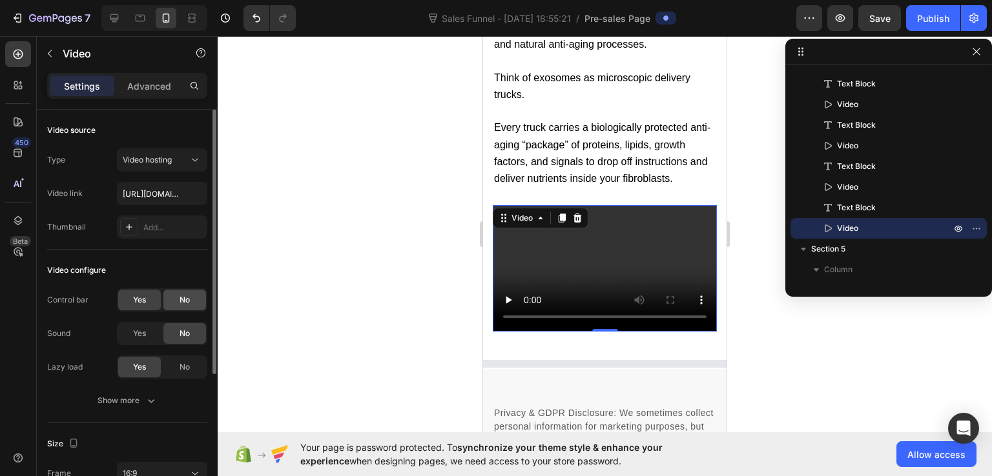
click at [189, 298] on span "No" at bounding box center [184, 300] width 10 height 12
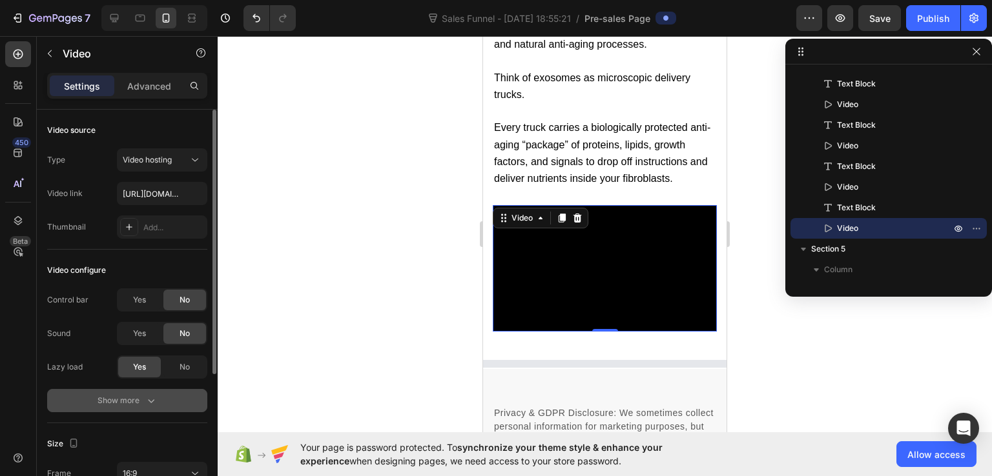
click at [141, 395] on div "Show more" at bounding box center [127, 400] width 60 height 13
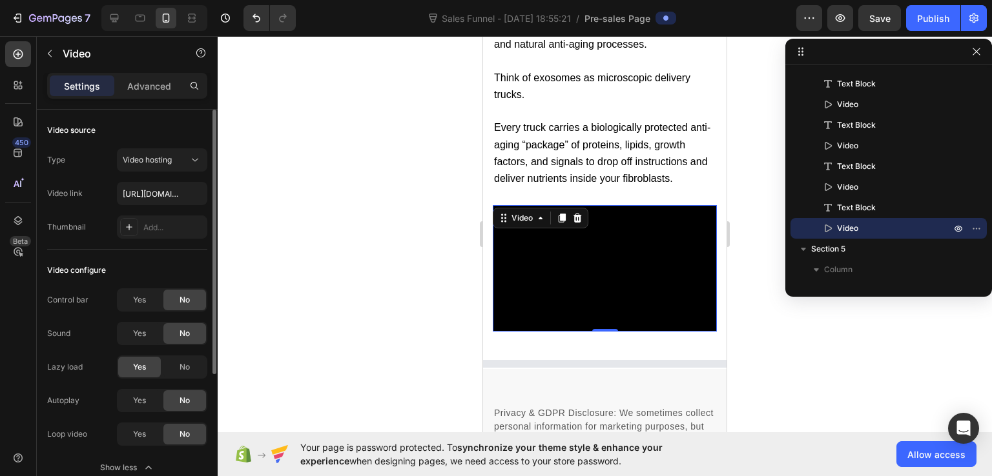
click at [137, 389] on div "Yes No" at bounding box center [162, 400] width 90 height 23
click at [138, 400] on span "Yes" at bounding box center [139, 401] width 13 height 12
click at [135, 432] on span "Yes" at bounding box center [139, 435] width 13 height 12
